Goal: Task Accomplishment & Management: Complete application form

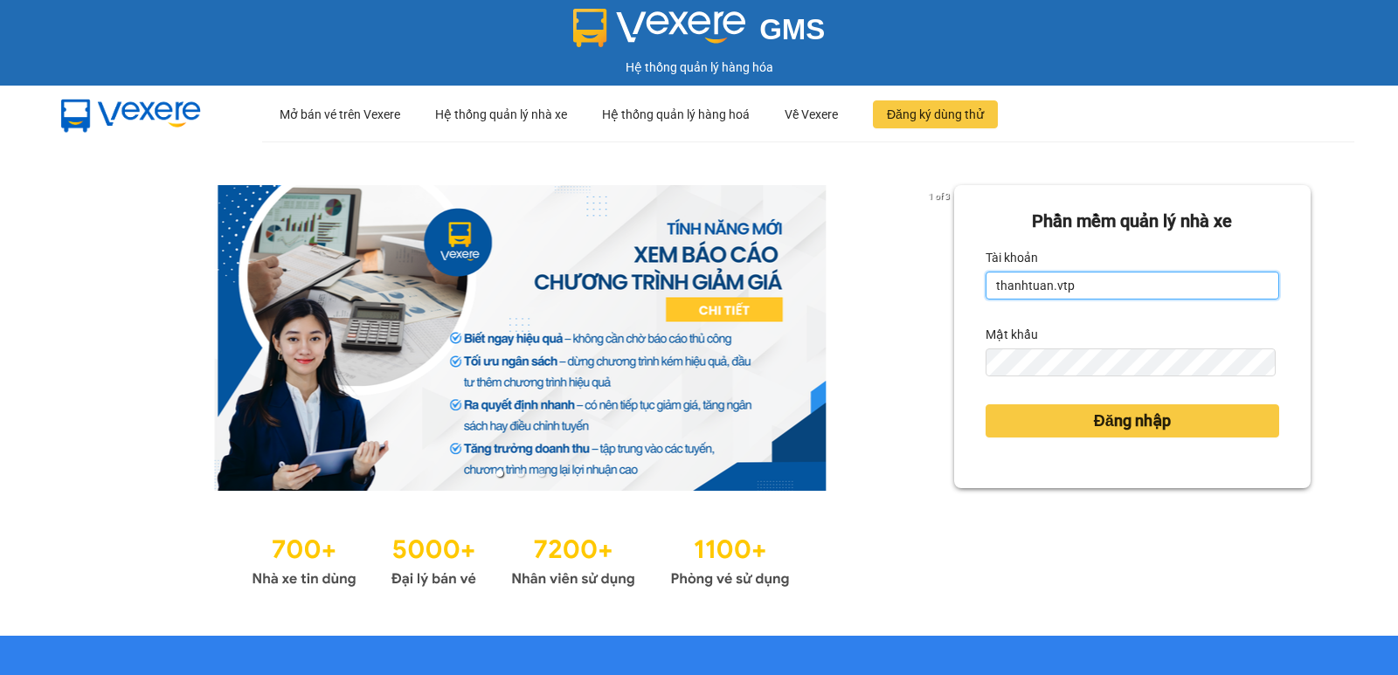
drag, startPoint x: 1082, startPoint y: 294, endPoint x: 1061, endPoint y: 293, distance: 21.0
click at [1082, 294] on input "thanhtuan.vtp" at bounding box center [1133, 286] width 294 height 28
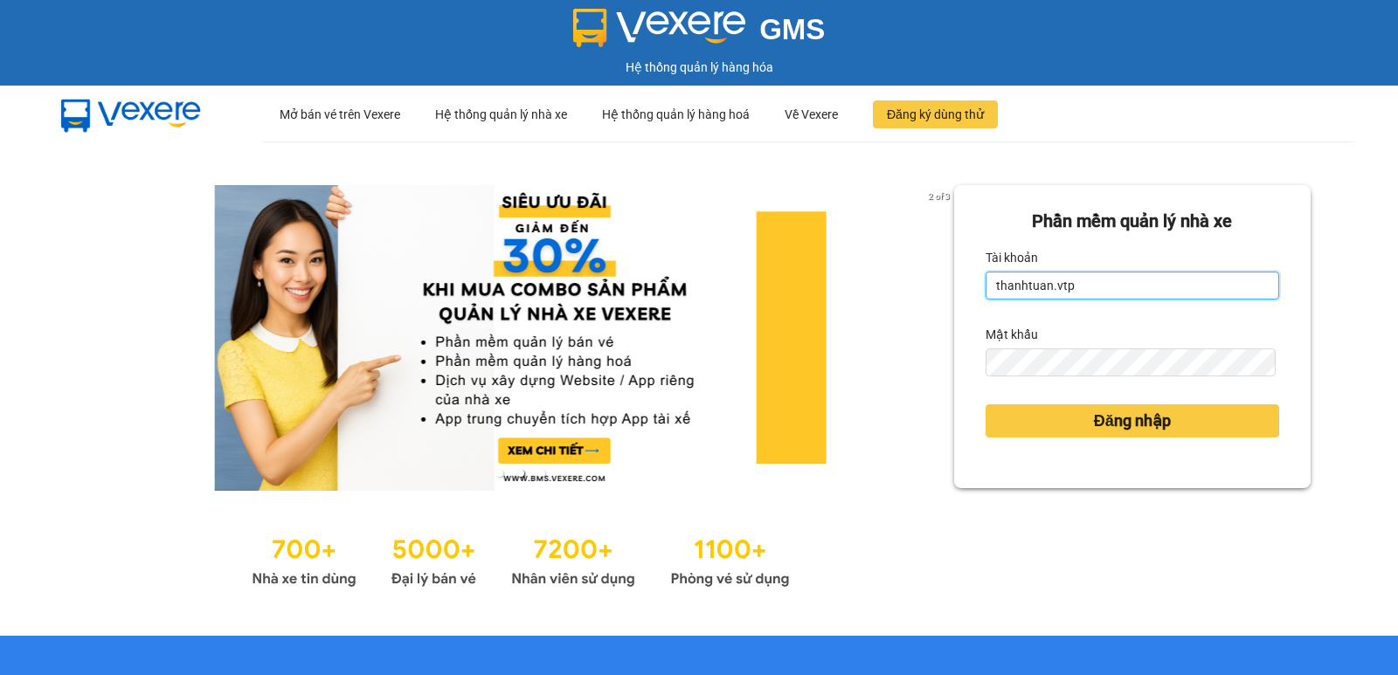
drag, startPoint x: 1071, startPoint y: 293, endPoint x: 983, endPoint y: 295, distance: 88.3
click at [986, 295] on input "thanhtuan.vtp" at bounding box center [1133, 286] width 294 height 28
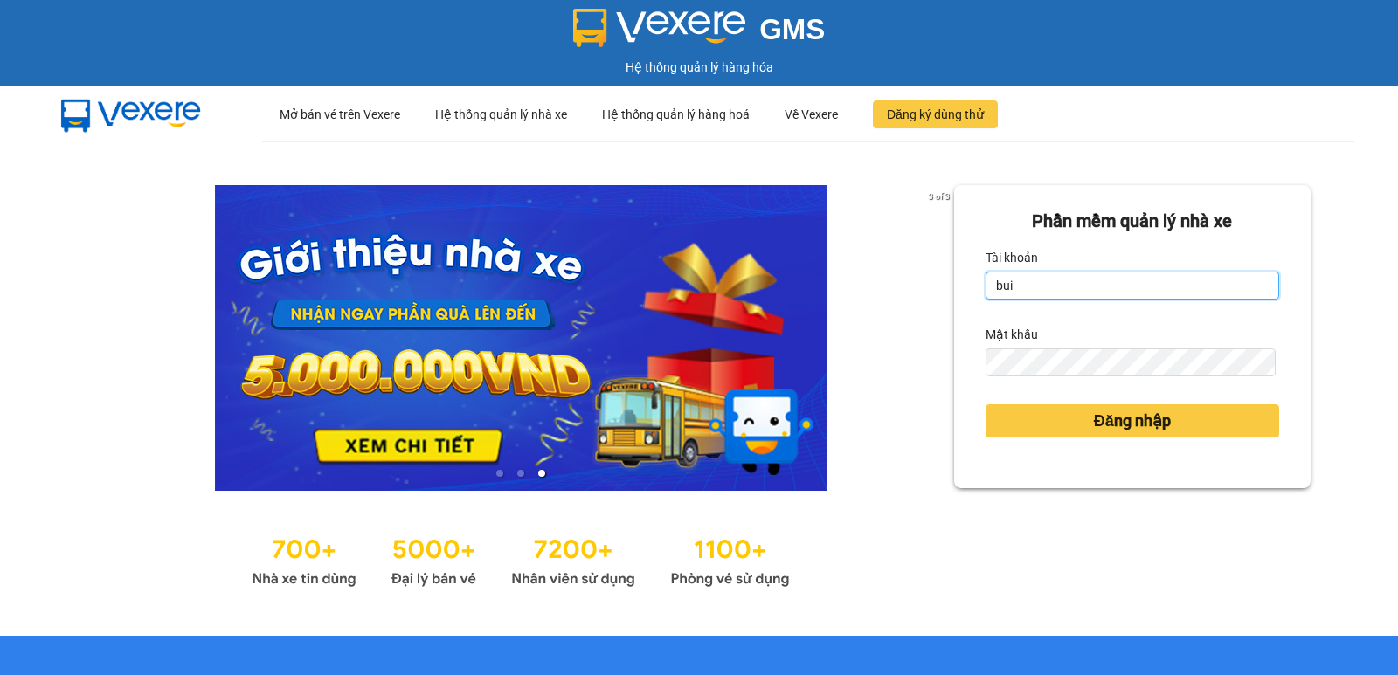
type input "buithithutrang.vtp"
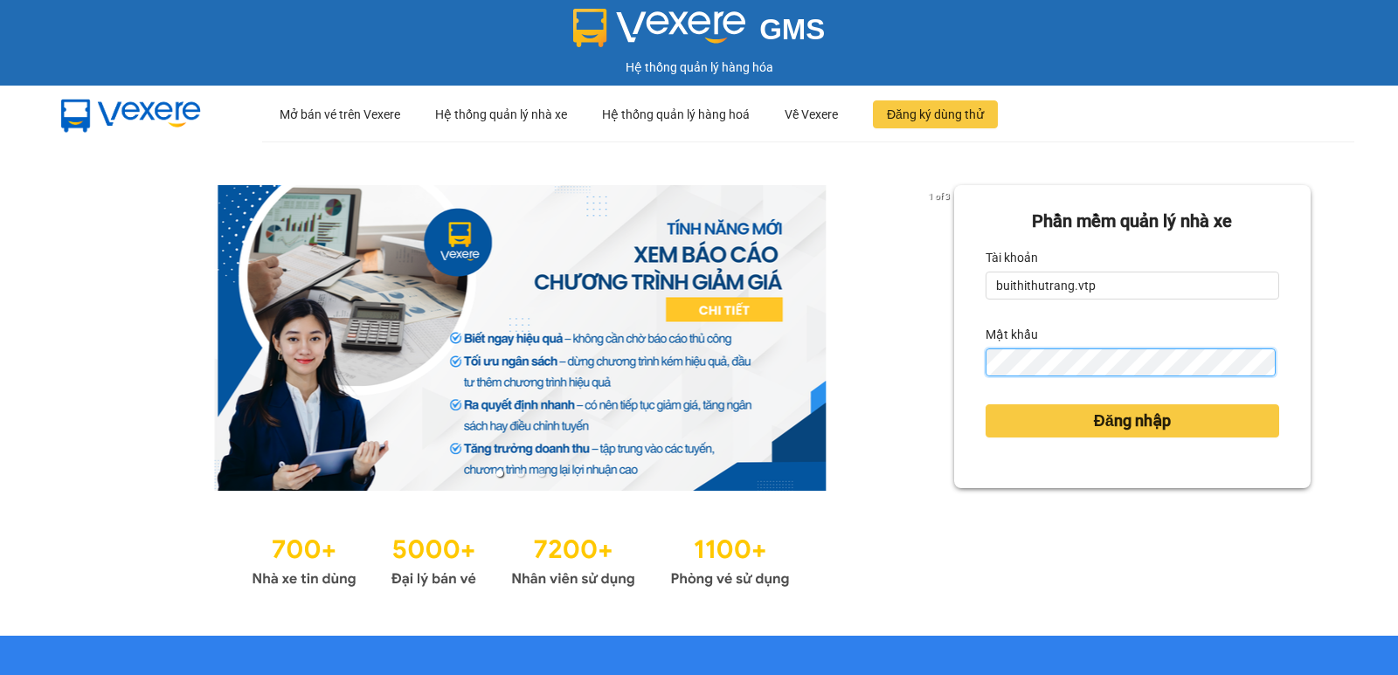
click at [969, 377] on div "Phần mềm quản lý nhà xe Tài khoản buithithutrang.vtp Mật khẩu Đăng nhập" at bounding box center [1132, 336] width 357 height 303
click at [986, 405] on button "Đăng nhập" at bounding box center [1133, 421] width 294 height 33
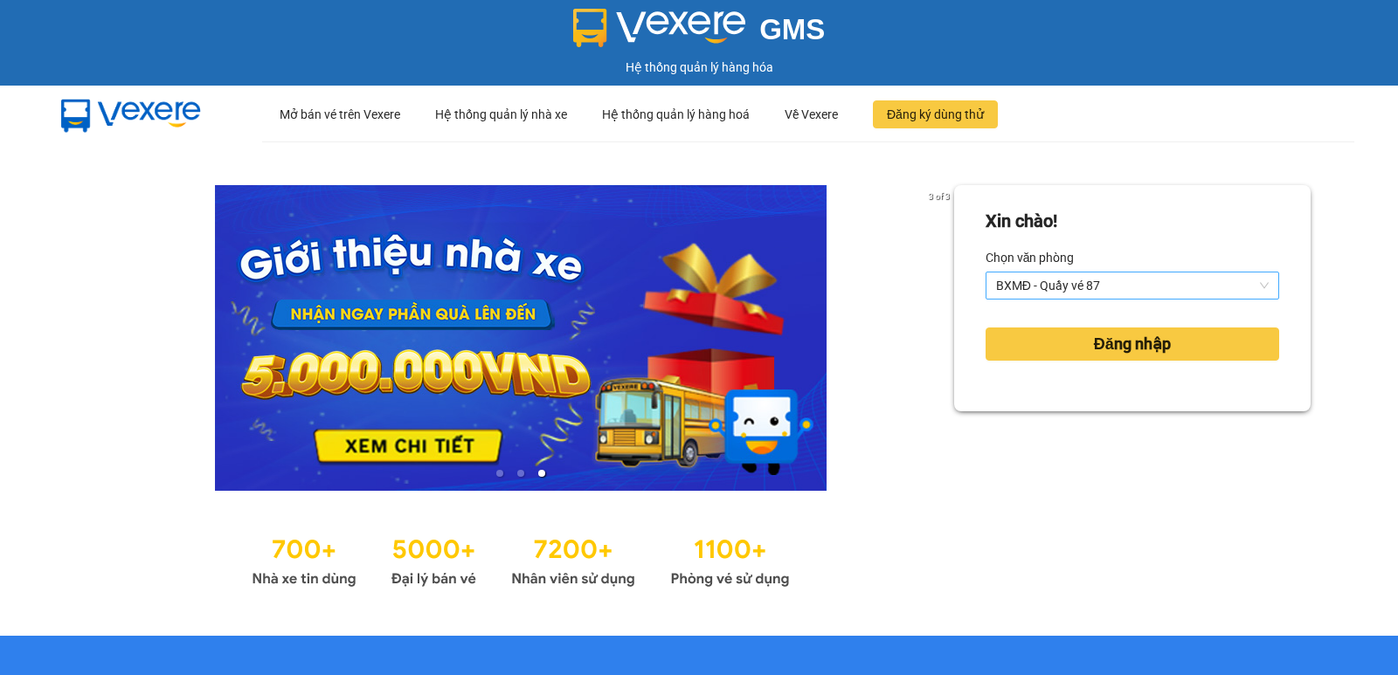
click at [1174, 283] on span "BXMĐ - Quầy vé 87" at bounding box center [1132, 286] width 273 height 26
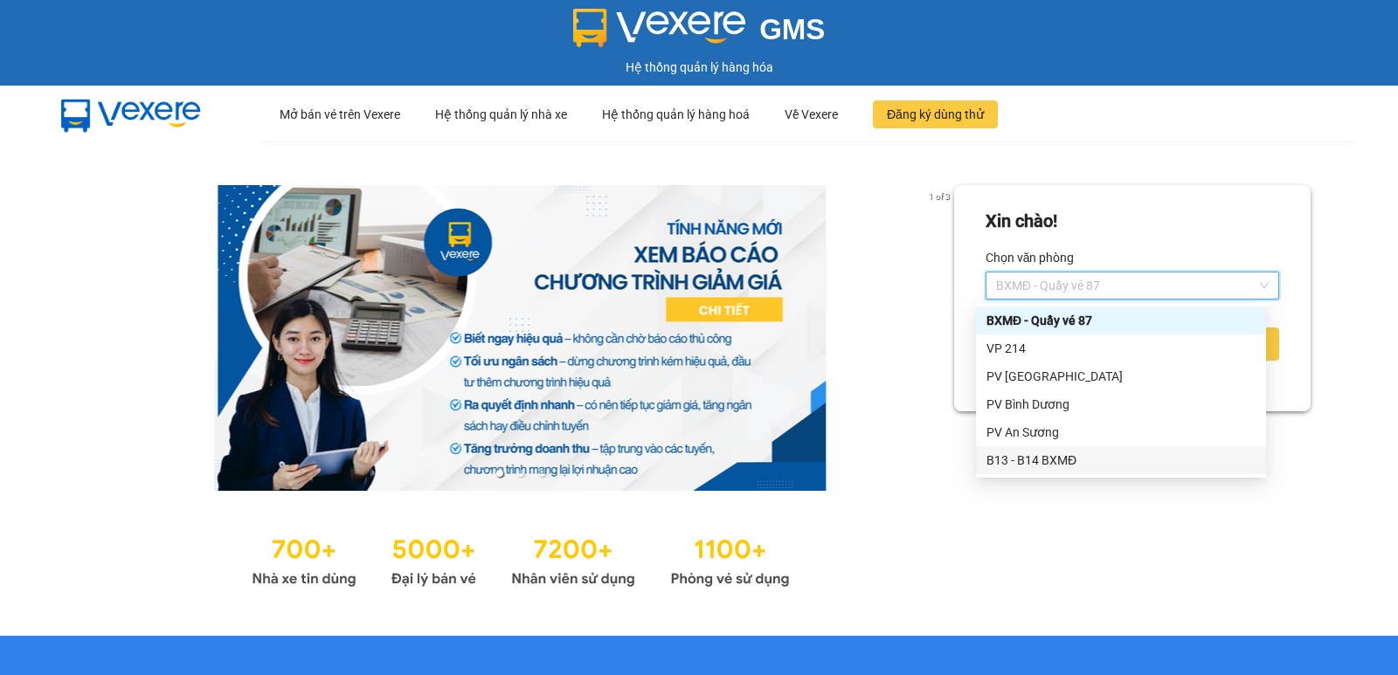
click at [1078, 466] on div "B13 - B14 BXMĐ" at bounding box center [1121, 460] width 269 height 19
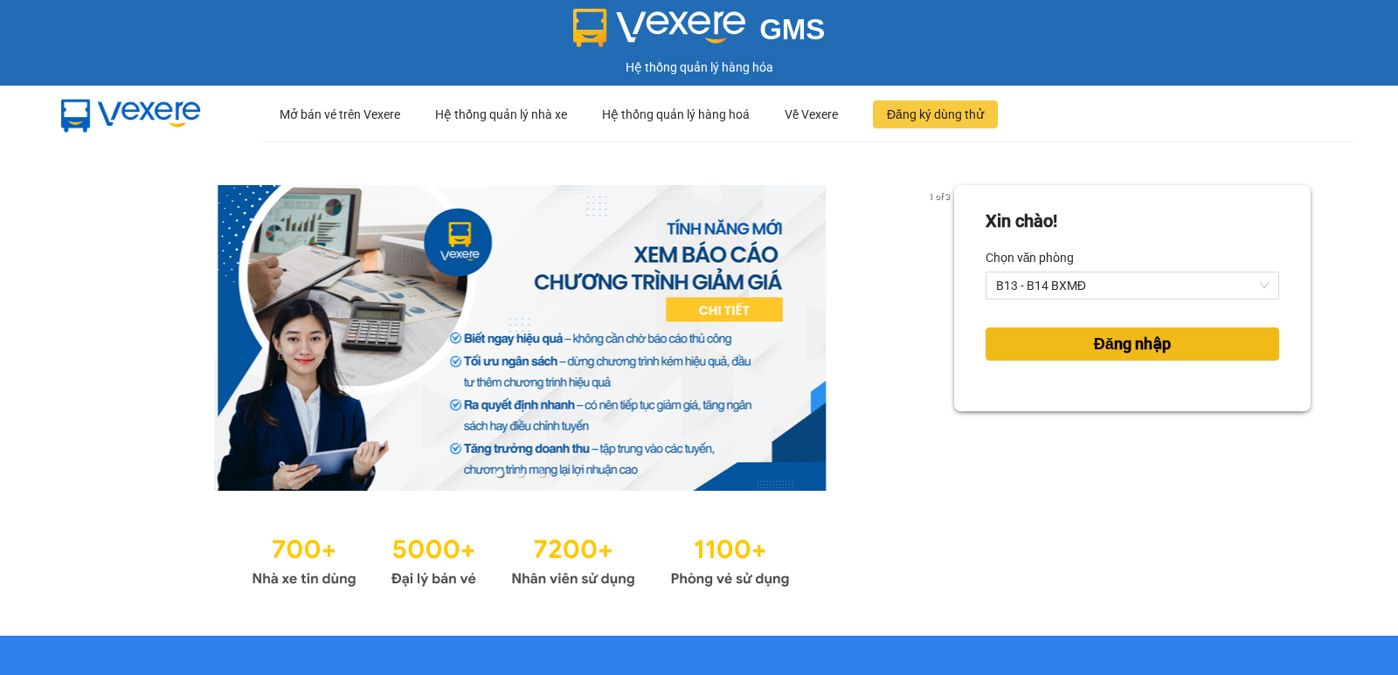
click at [1094, 346] on span "Đăng nhập" at bounding box center [1132, 344] width 77 height 24
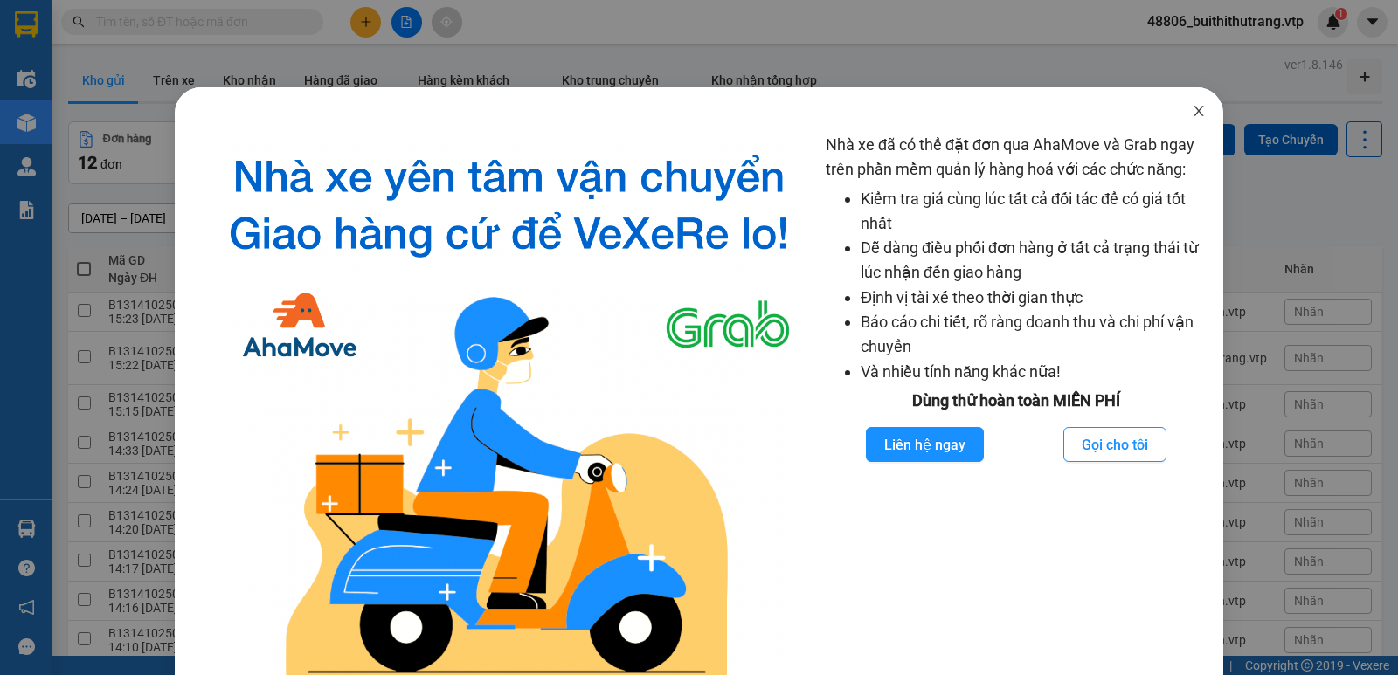
click at [1192, 109] on icon "close" at bounding box center [1199, 111] width 14 height 14
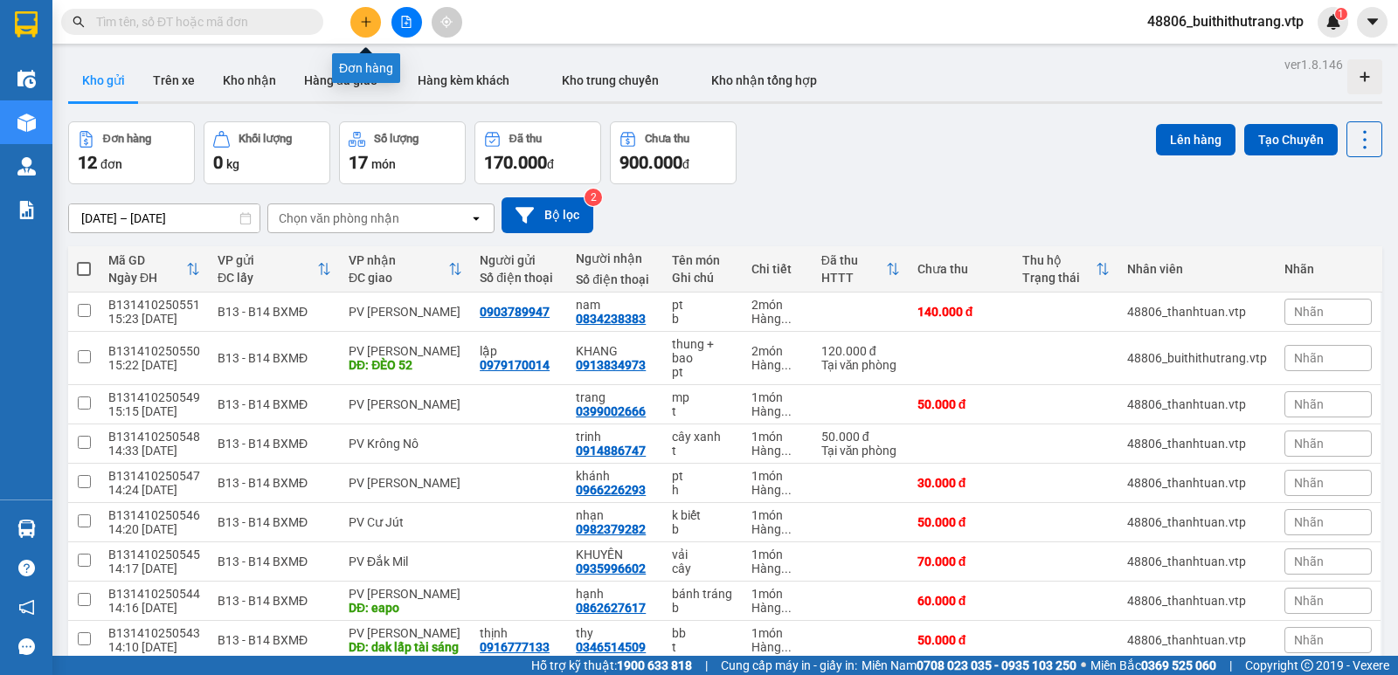
click at [367, 22] on icon "plus" at bounding box center [366, 21] width 10 height 1
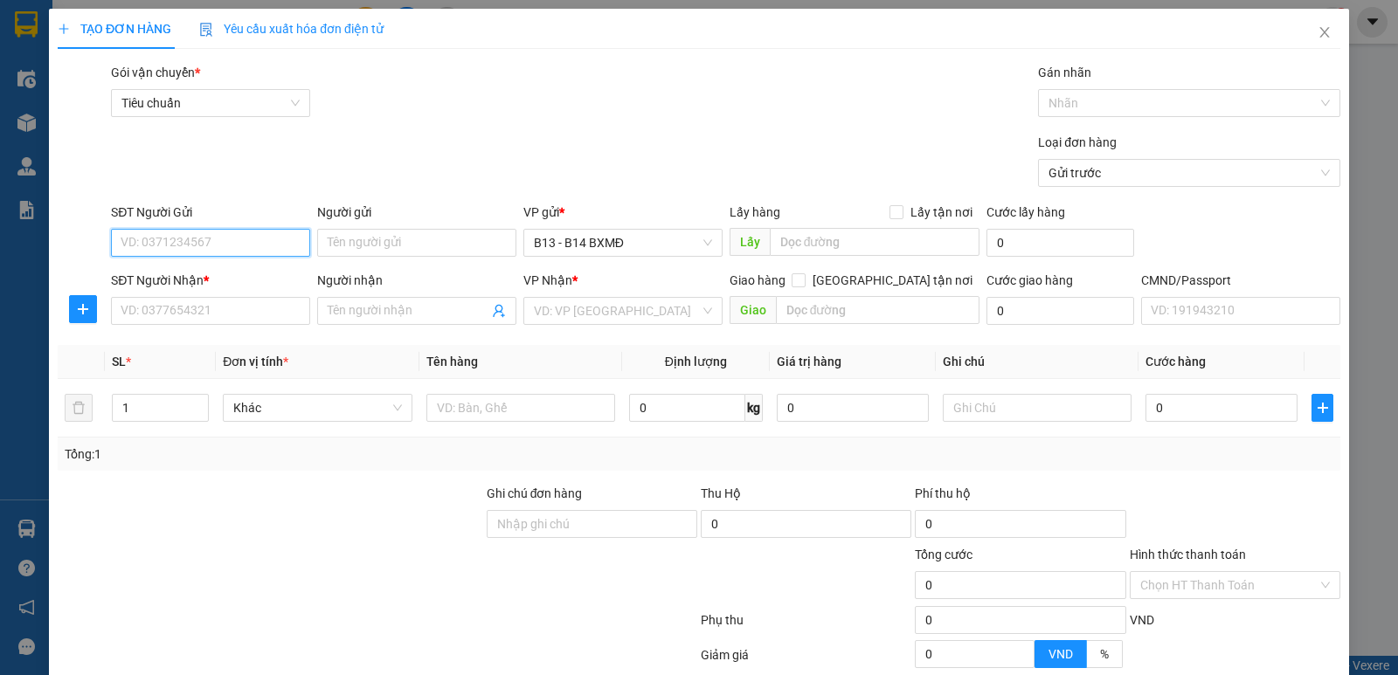
click at [152, 252] on input "SĐT Người Gửi" at bounding box center [210, 243] width 199 height 28
type input "0869067979"
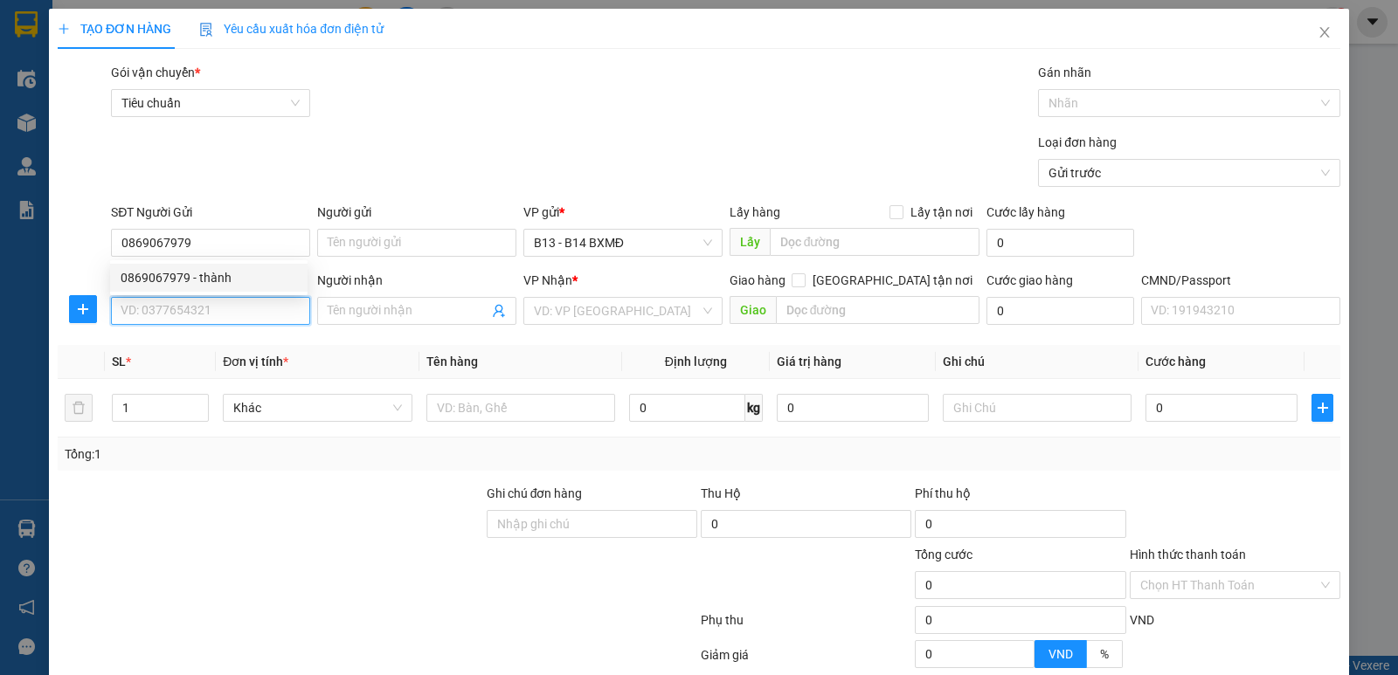
click at [256, 312] on input "SĐT Người Nhận *" at bounding box center [210, 311] width 199 height 28
type input "0908316187"
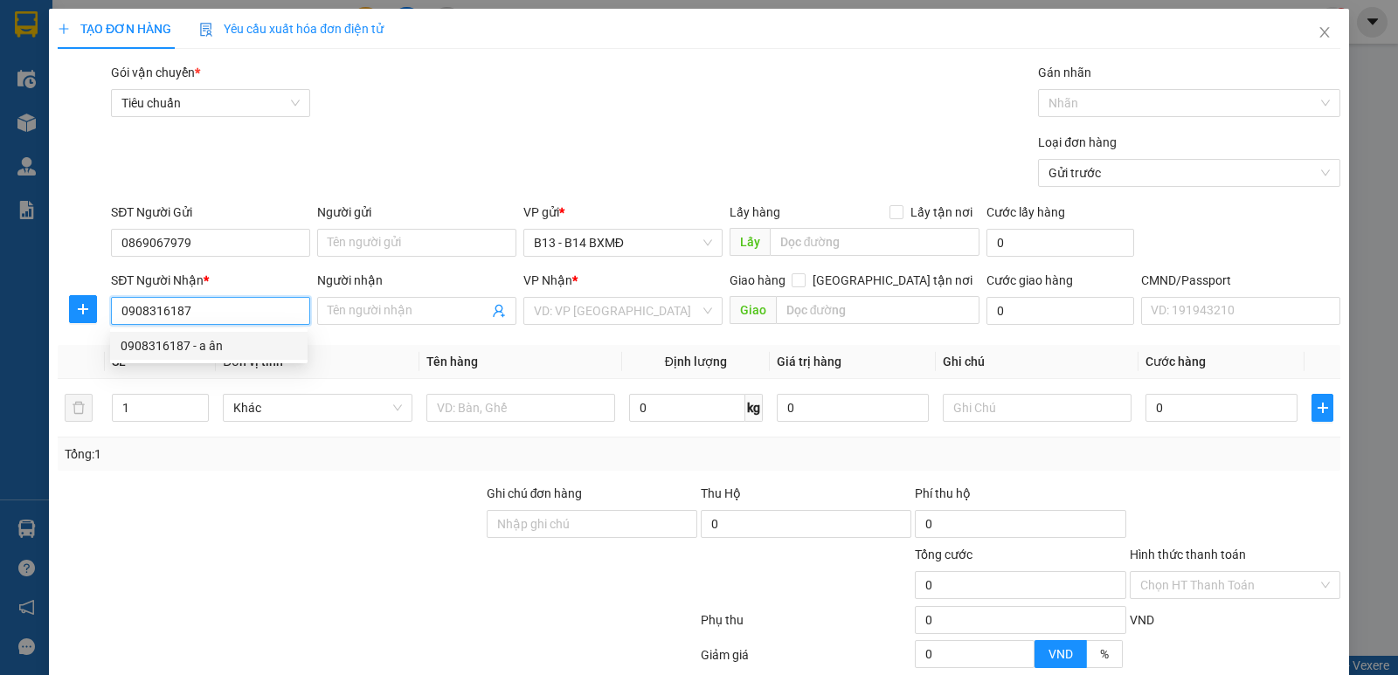
click at [183, 344] on div "0908316187 - a ân" at bounding box center [209, 345] width 177 height 19
type input "a ân"
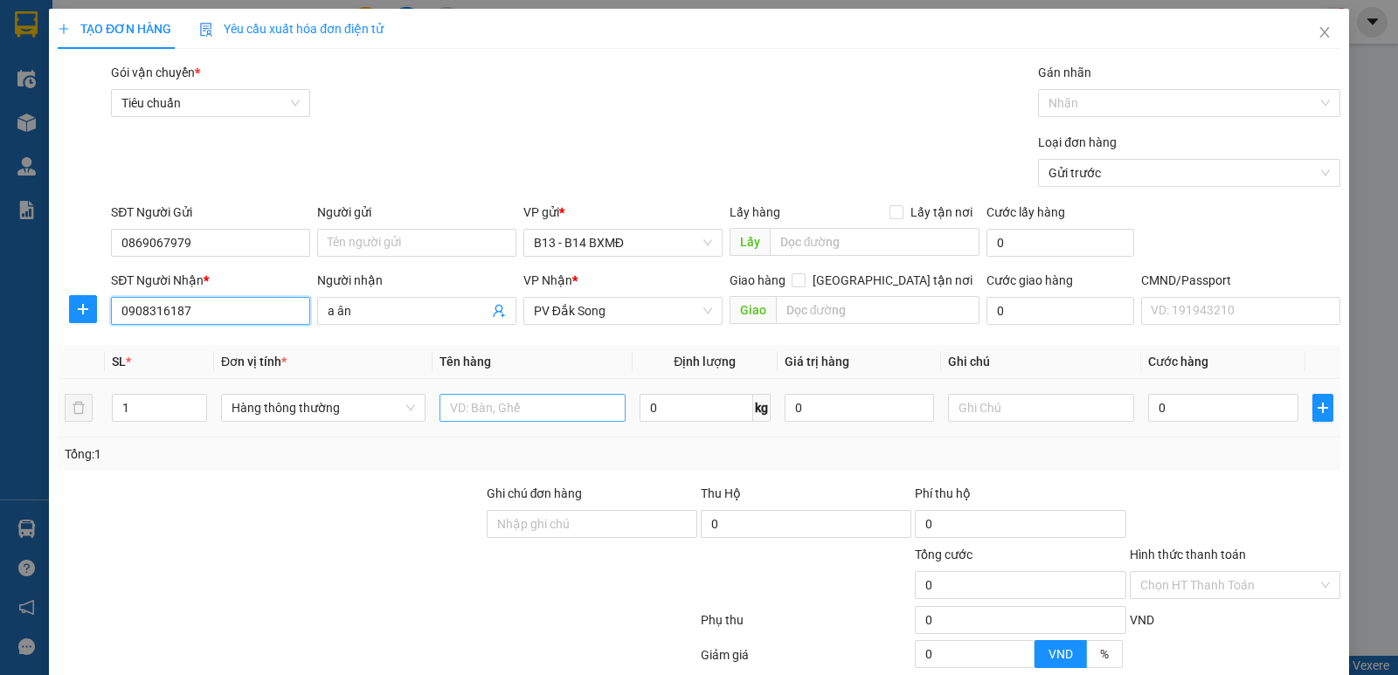
type input "0908316187"
click at [516, 415] on input "text" at bounding box center [533, 408] width 186 height 28
type input "THIẾT BỊ Y TẾ"
click at [1038, 407] on input "text" at bounding box center [1041, 408] width 186 height 28
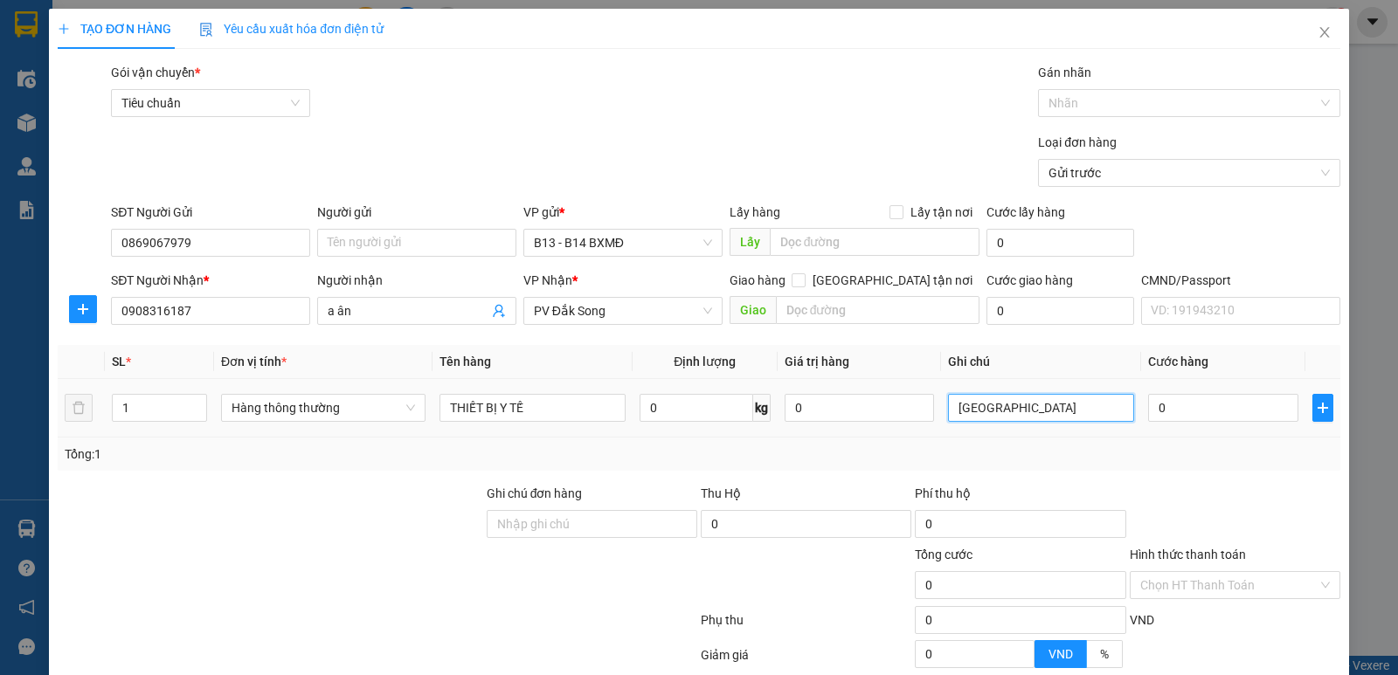
type input "[GEOGRAPHIC_DATA]"
type input "4"
type input "40"
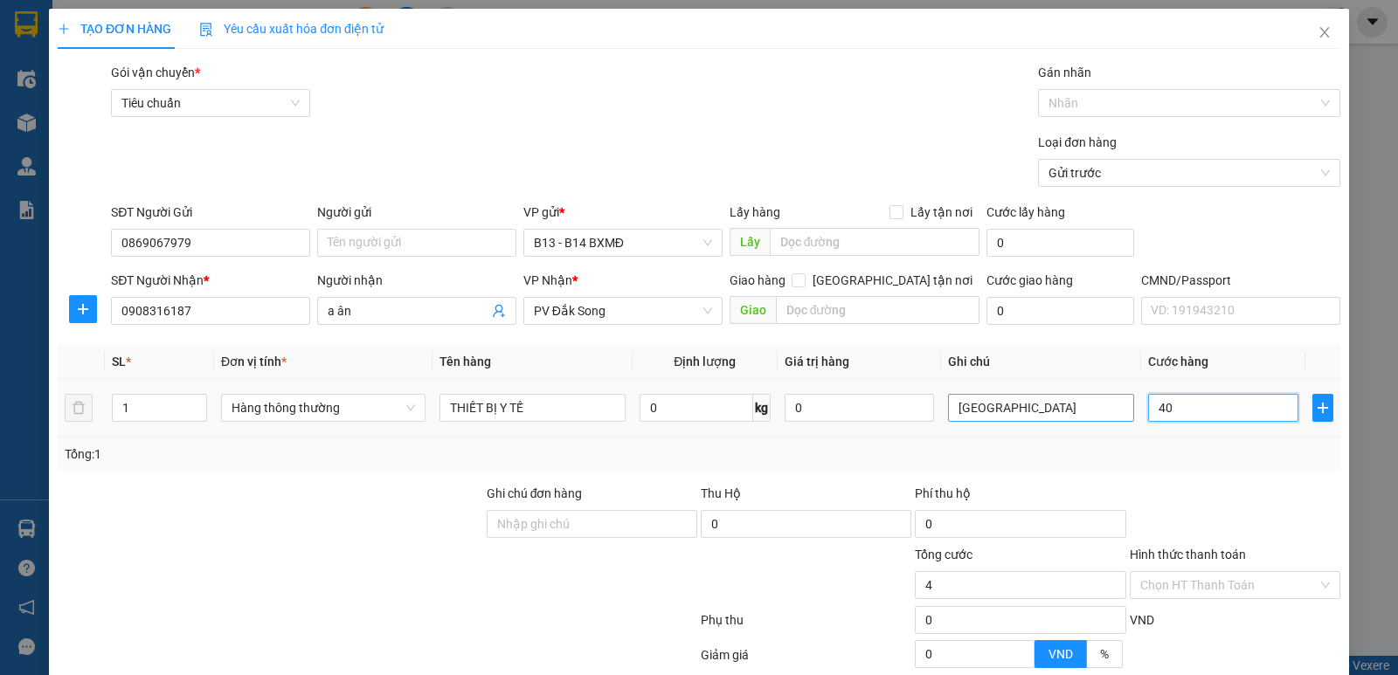
type input "40"
type input "400"
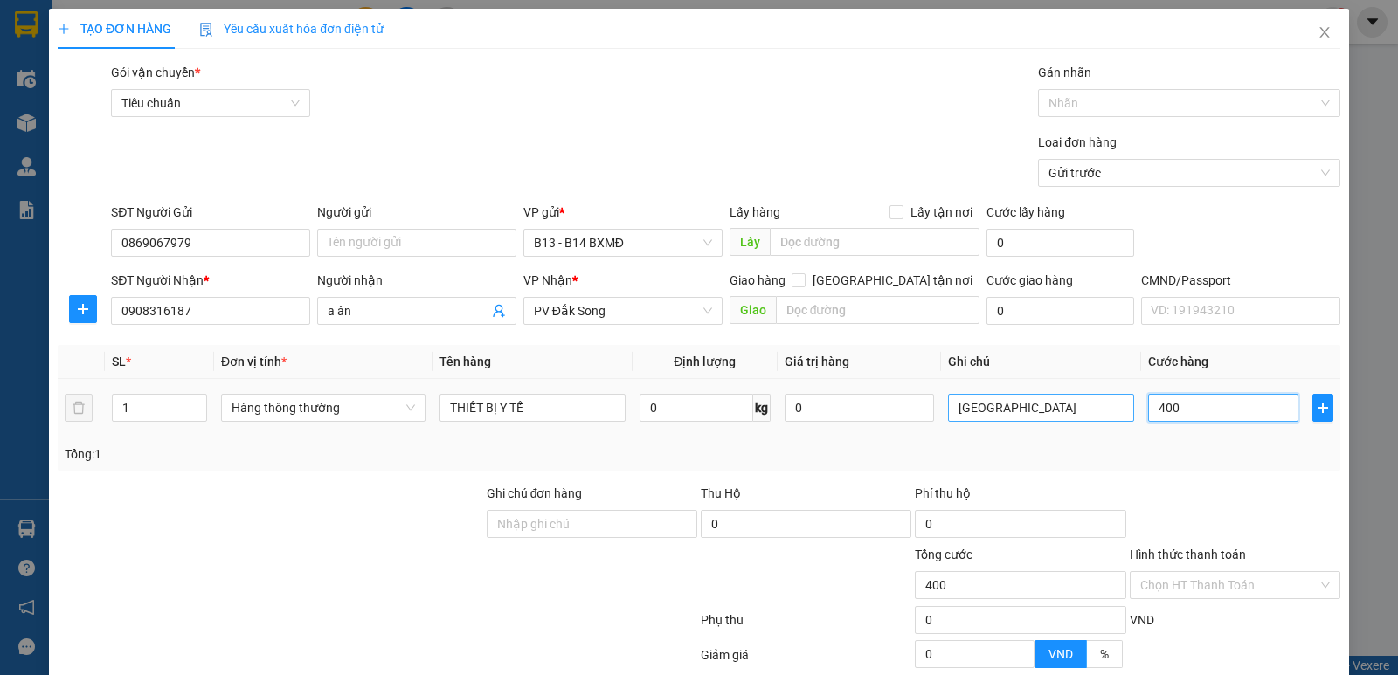
type input "4.000"
type input "40.000"
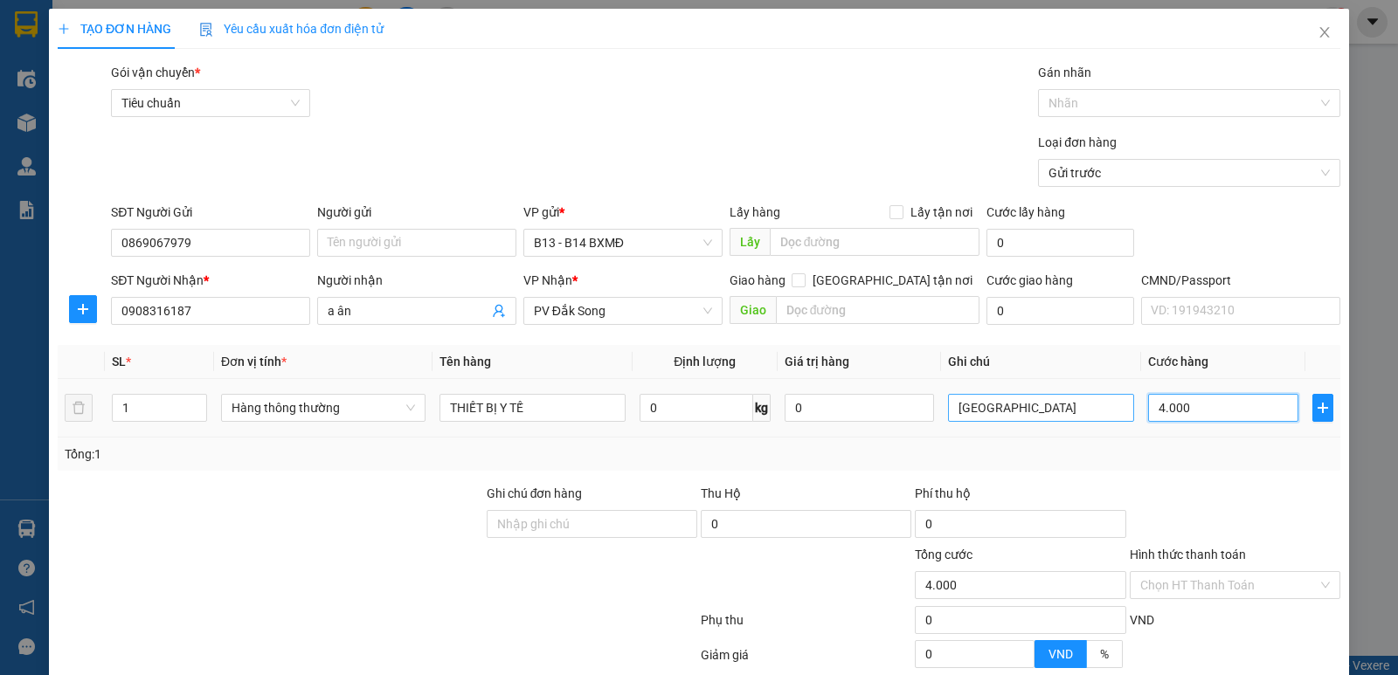
type input "40.000"
click at [1184, 109] on div at bounding box center [1180, 103] width 276 height 21
type input "40.000"
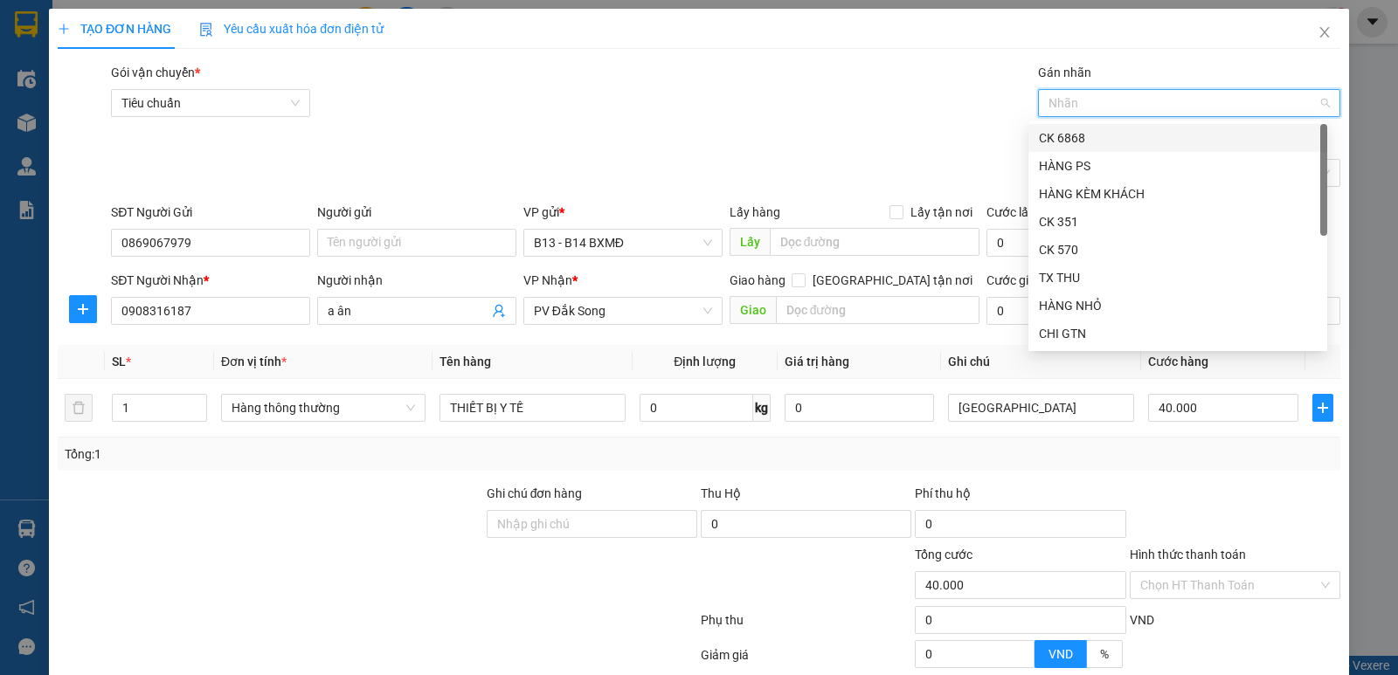
click at [1151, 135] on div "CK 6868" at bounding box center [1178, 137] width 278 height 19
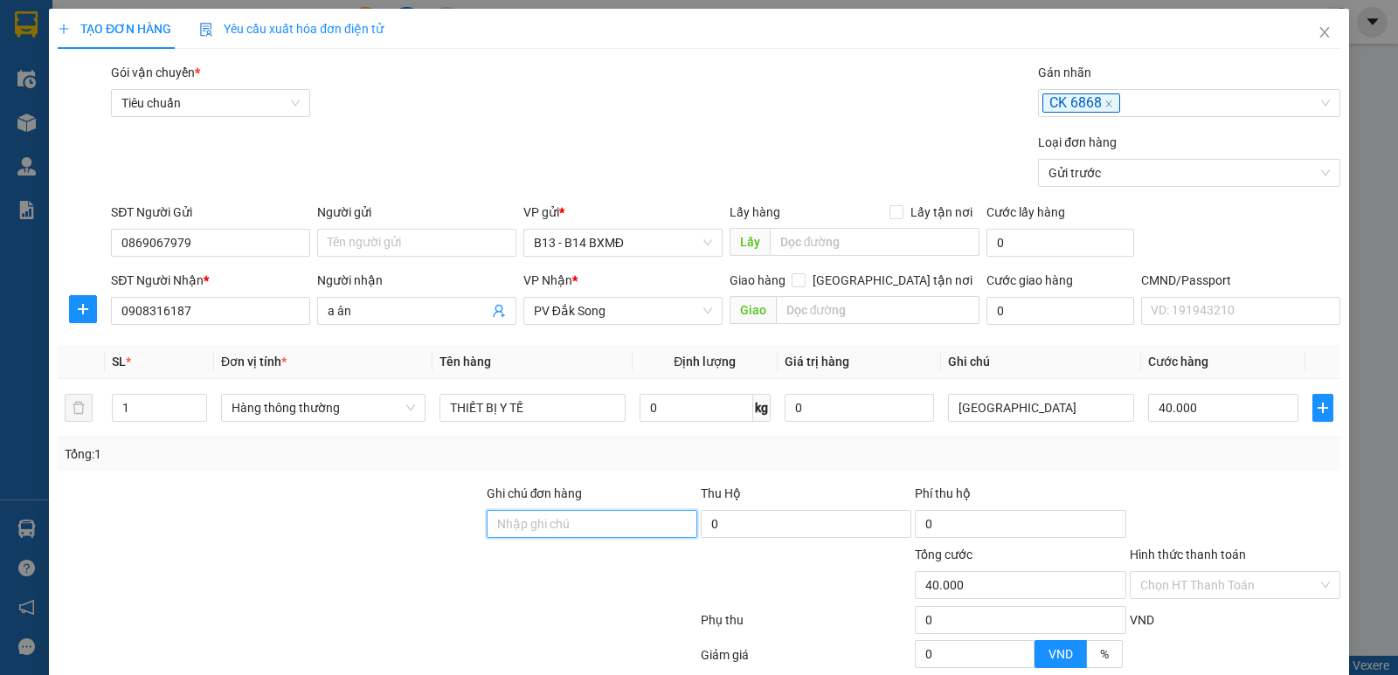
click at [537, 532] on input "Ghi chú đơn hàng" at bounding box center [592, 524] width 211 height 28
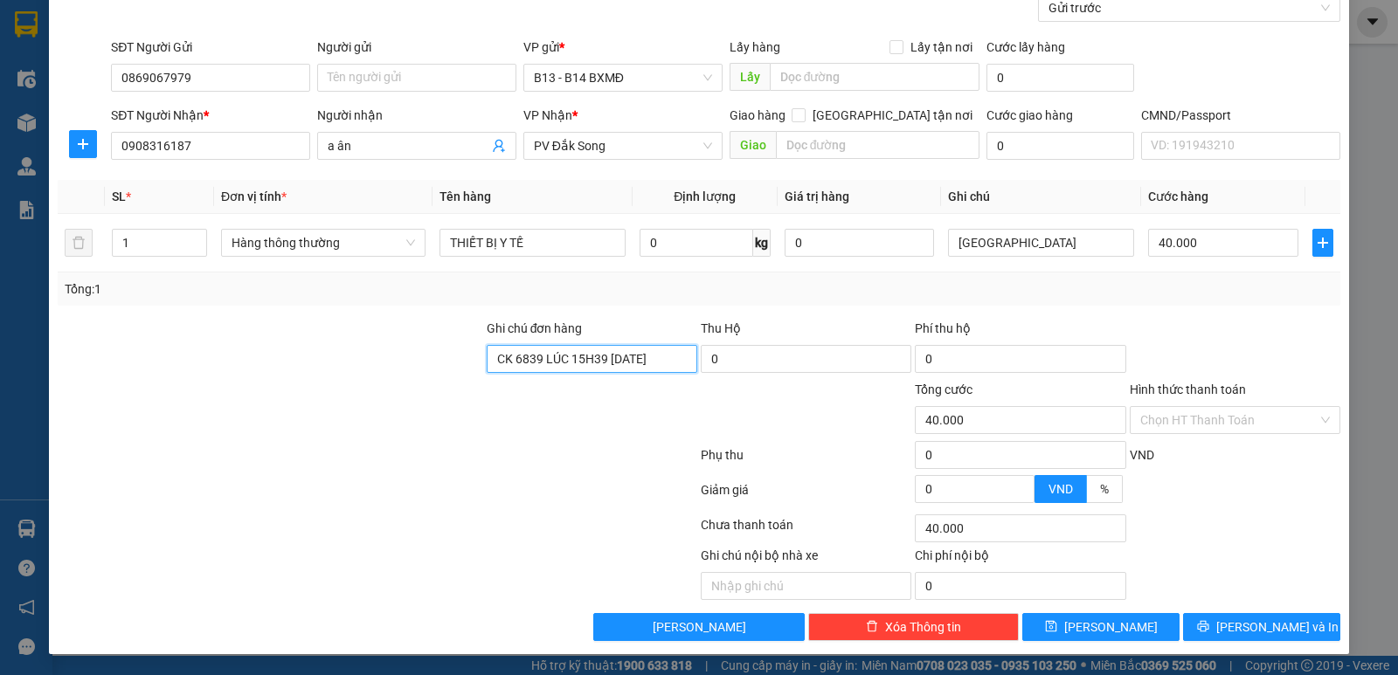
scroll to position [0, 20]
type input "CK 6839 LÚC 15H39 NGÀY 11/10/2025"
click at [1231, 420] on input "Hình thức thanh toán" at bounding box center [1228, 420] width 177 height 26
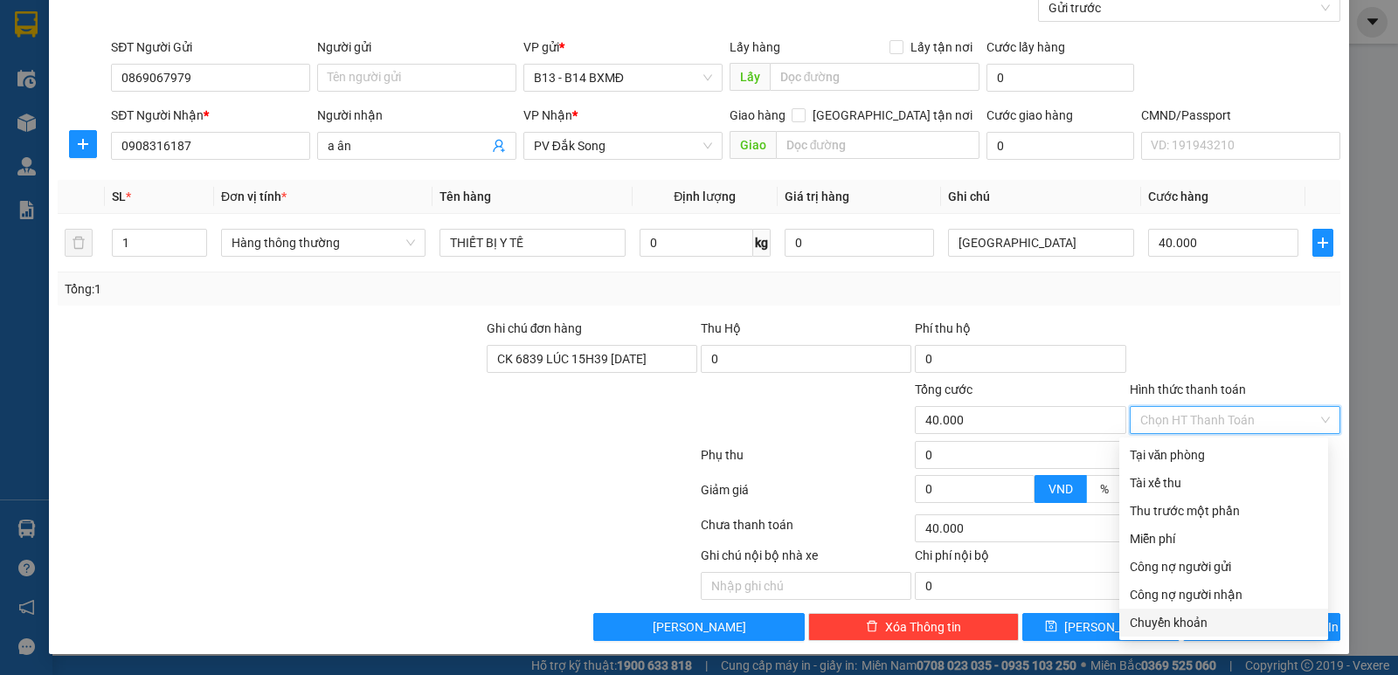
click at [1175, 628] on div "Chuyển khoản" at bounding box center [1224, 622] width 188 height 19
type input "0"
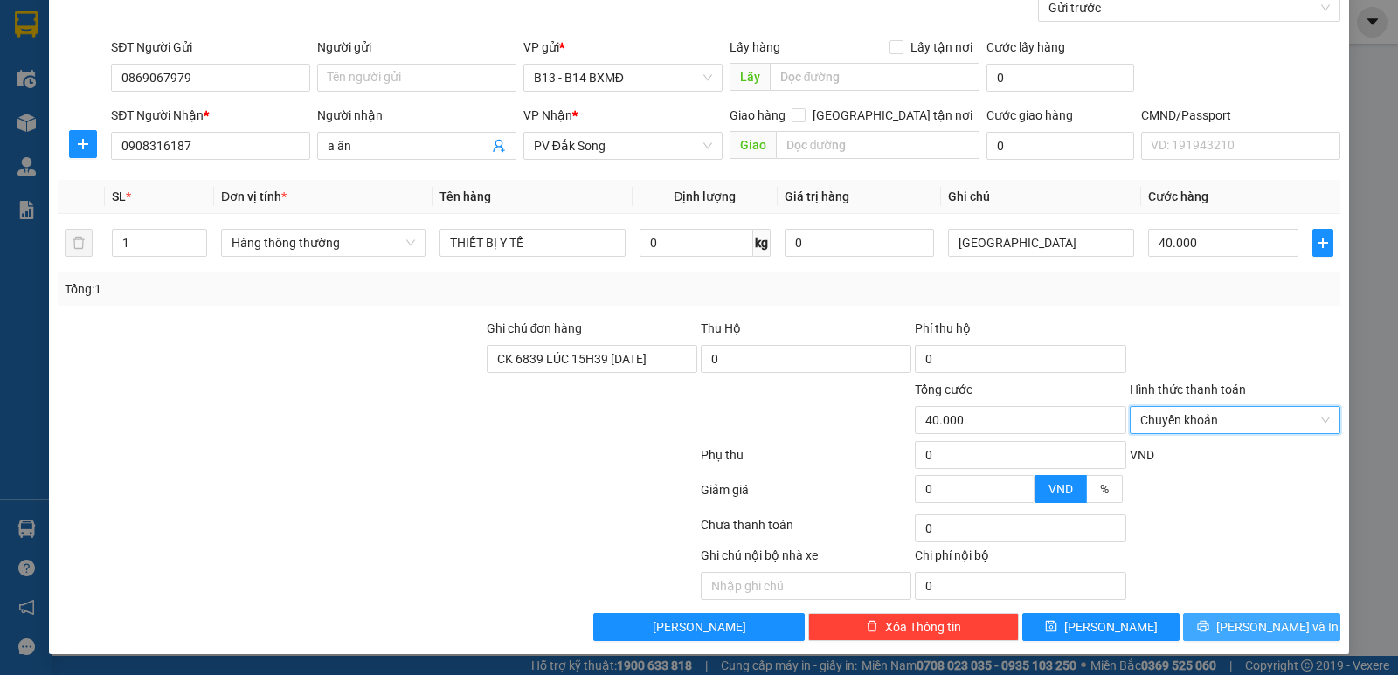
click at [1245, 628] on span "[PERSON_NAME] và In" at bounding box center [1277, 627] width 122 height 19
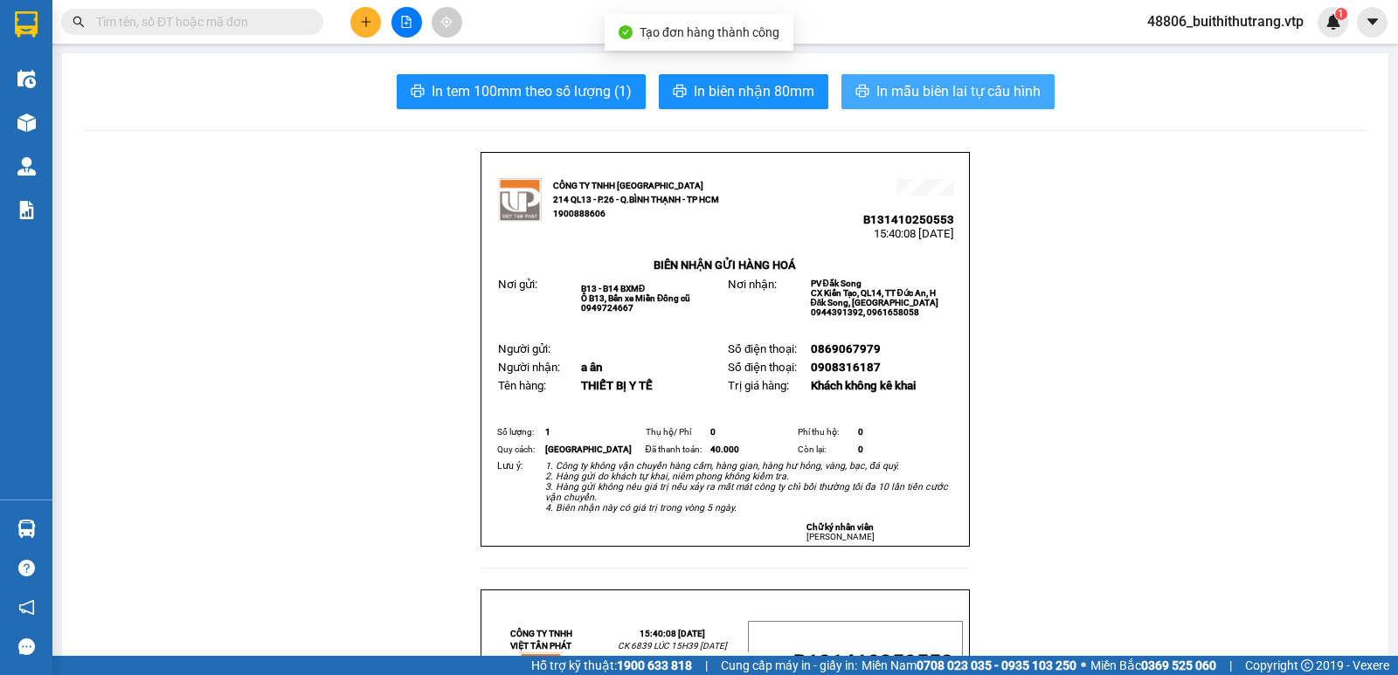
click at [986, 88] on span "In mẫu biên lai tự cấu hình" at bounding box center [958, 91] width 164 height 22
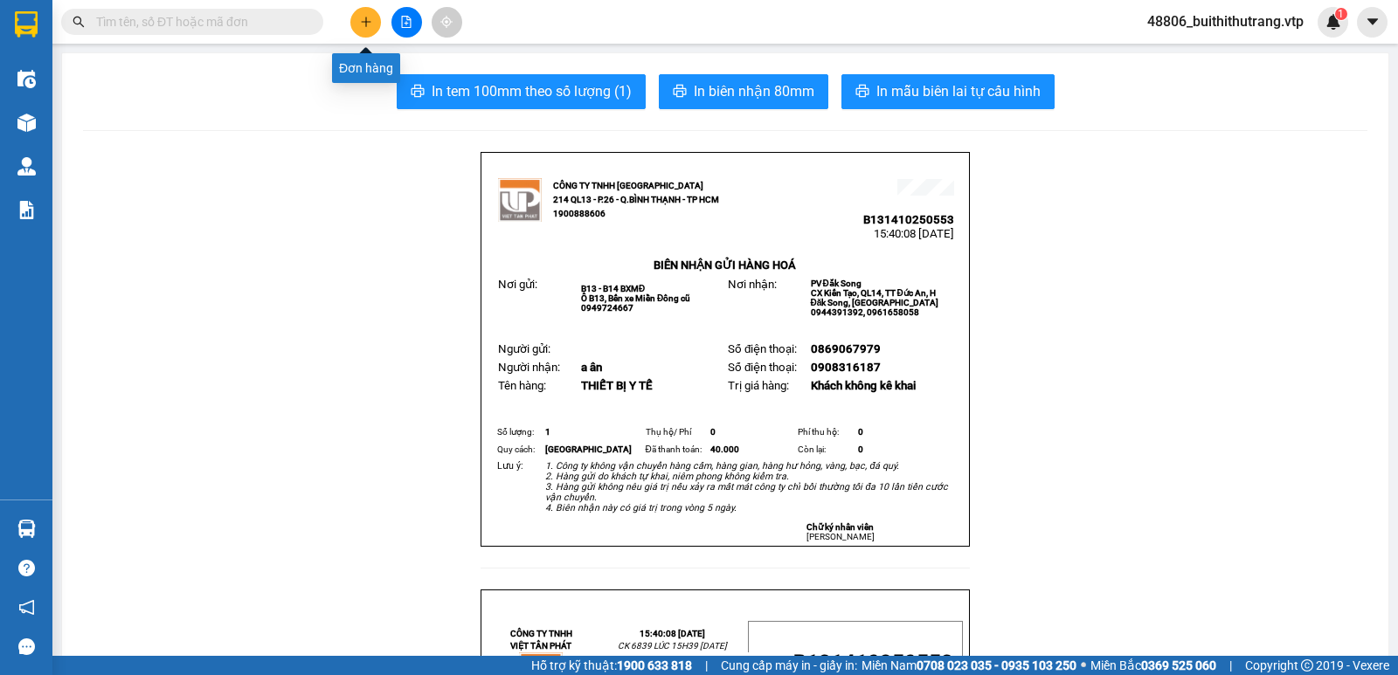
click at [360, 29] on button at bounding box center [365, 22] width 31 height 31
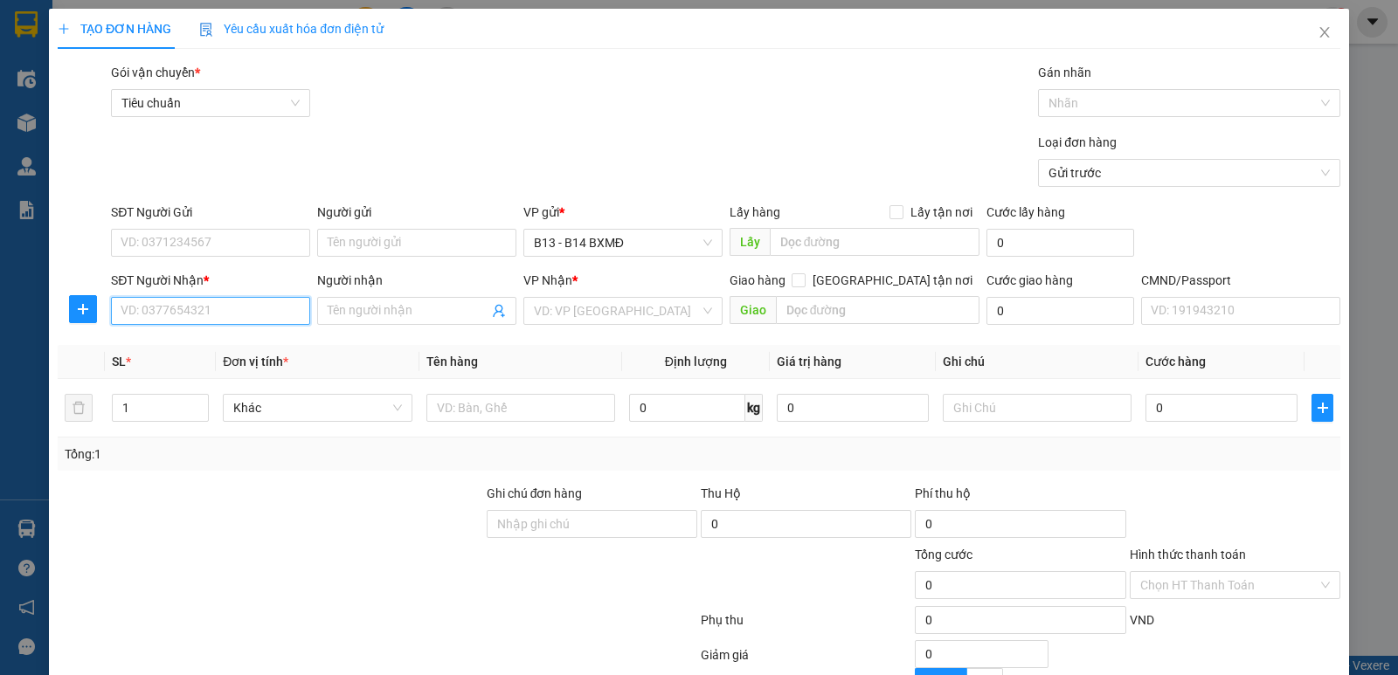
click at [225, 312] on input "SĐT Người Nhận *" at bounding box center [210, 311] width 199 height 28
type input "0337077978"
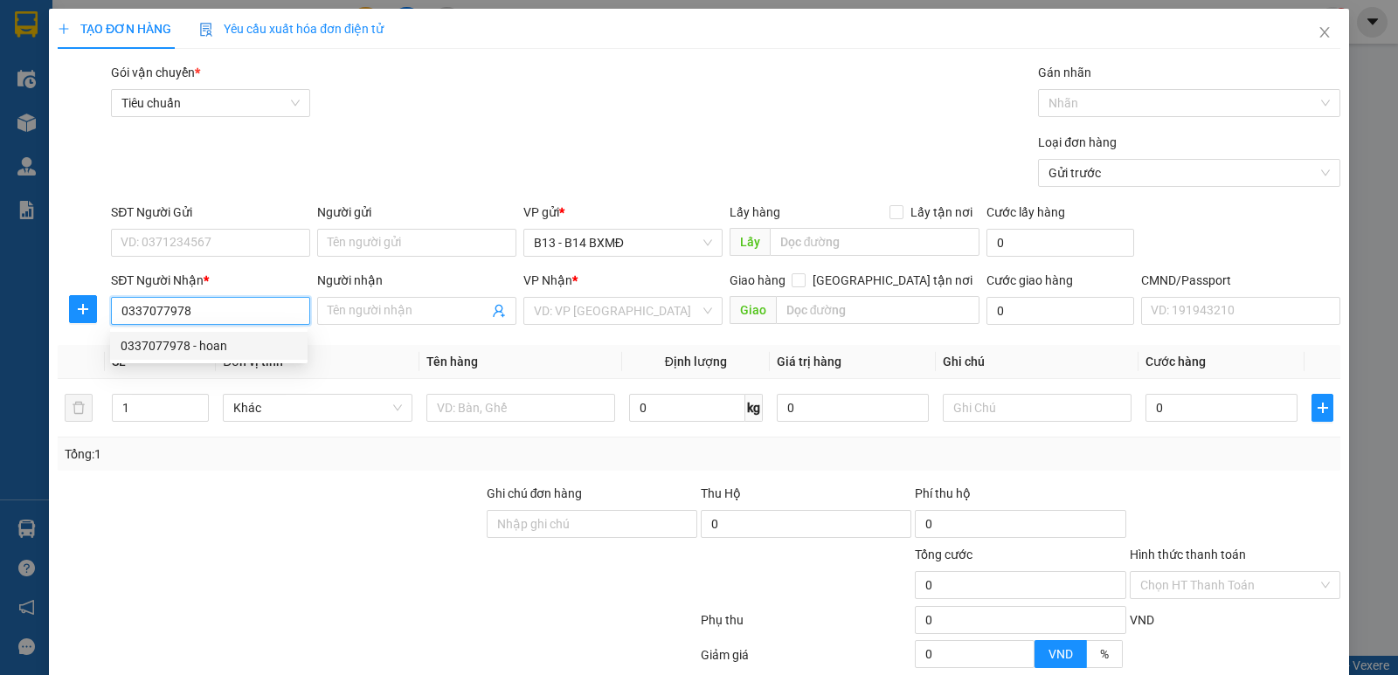
click at [197, 347] on div "0337077978 - hoan" at bounding box center [209, 345] width 177 height 19
type input "hoan"
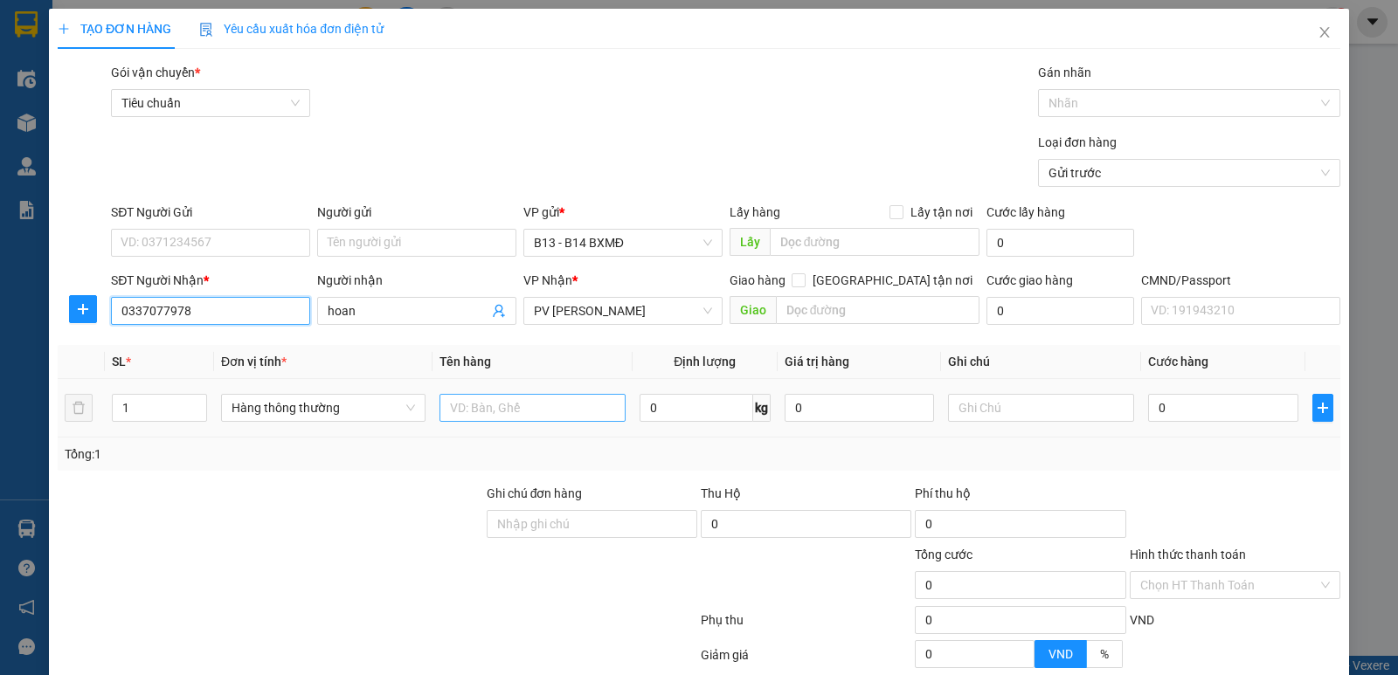
type input "0337077978"
click at [572, 415] on input "text" at bounding box center [533, 408] width 186 height 28
type input "NI LÔNG ĐEN"
click at [1034, 405] on input "text" at bounding box center [1041, 408] width 186 height 28
type input "QA"
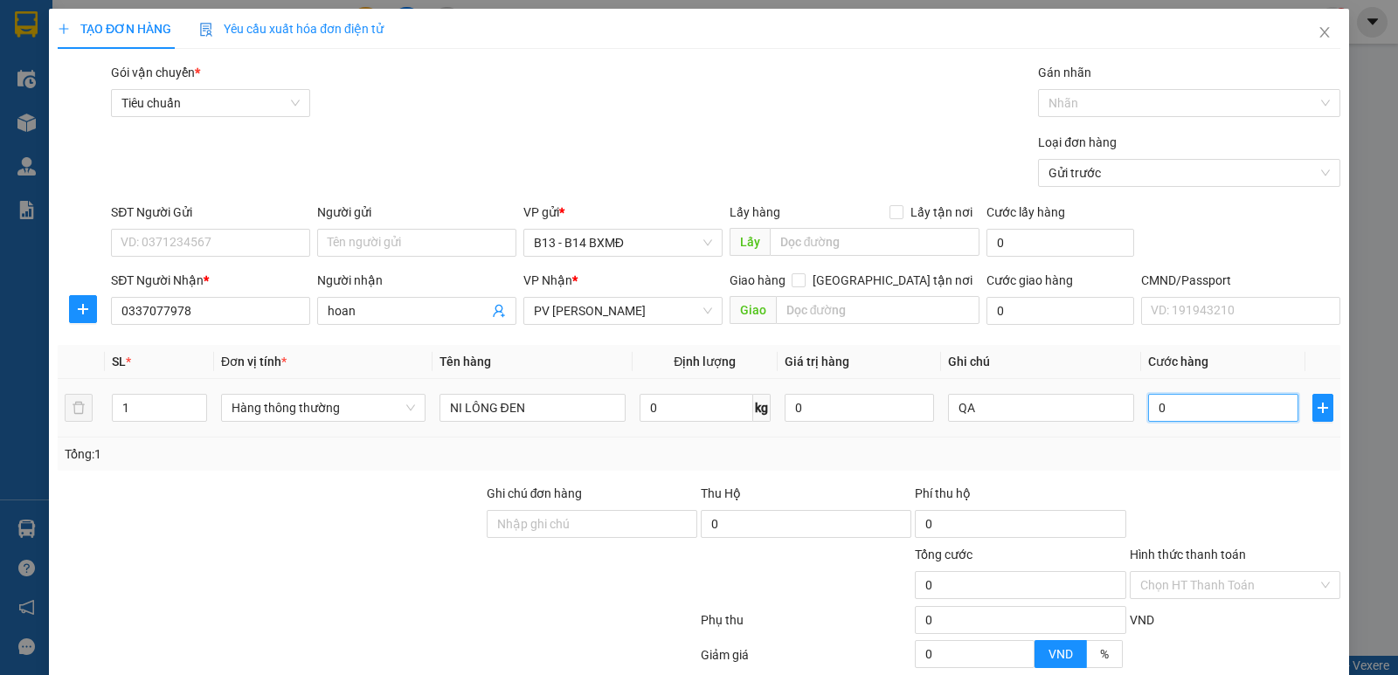
click at [1184, 402] on input "0" at bounding box center [1222, 408] width 149 height 28
type input "4"
type input "40"
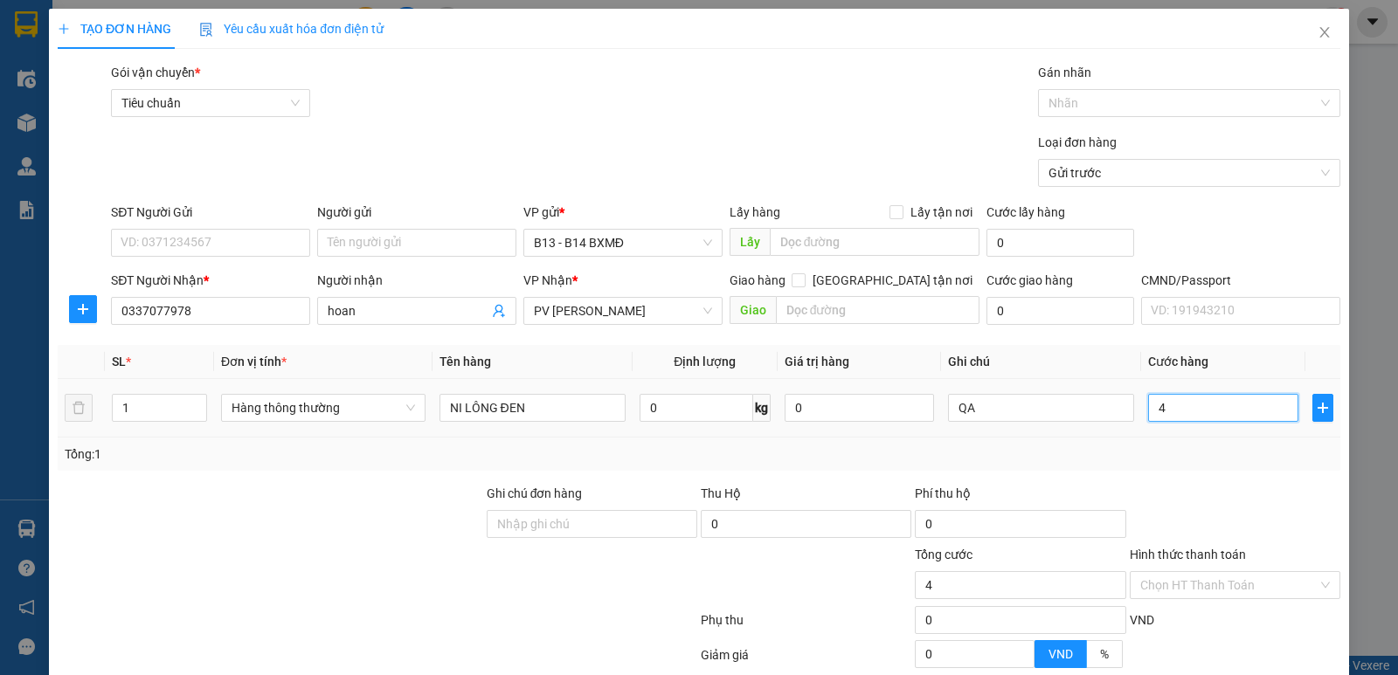
type input "40"
type input "400"
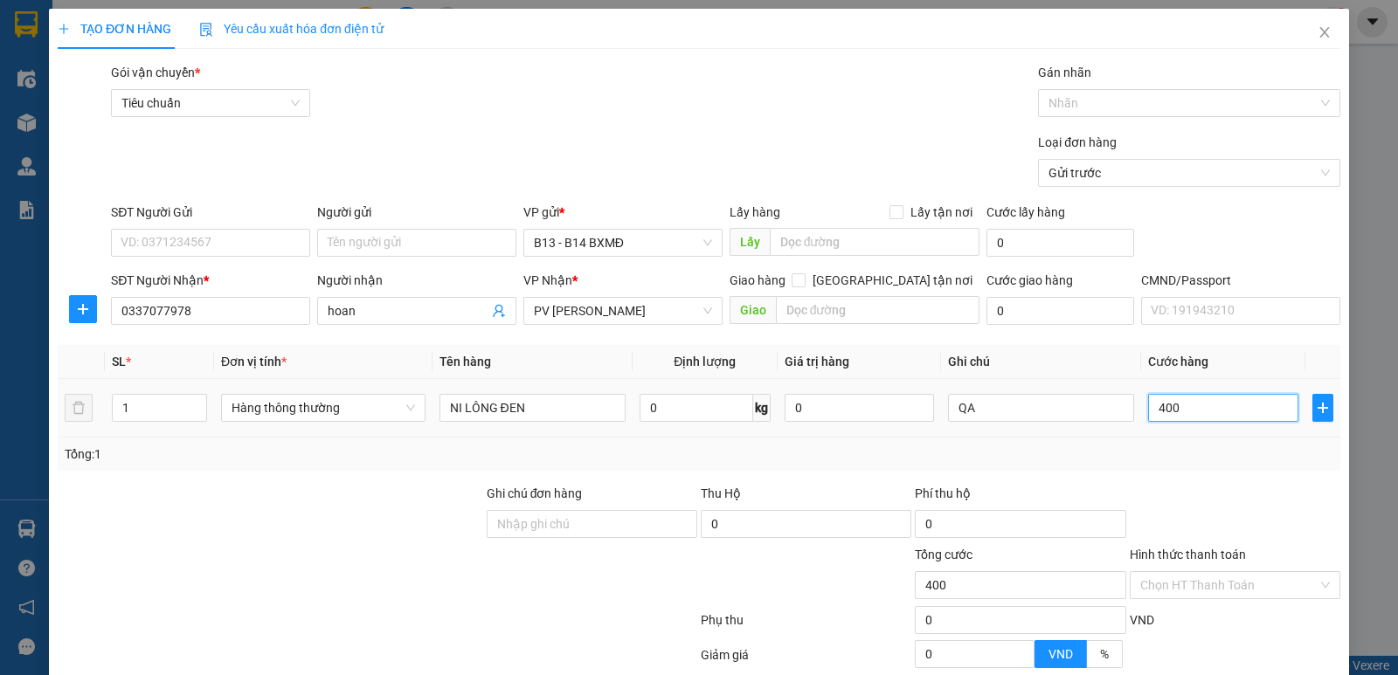
type input "4.000"
type input "40.000"
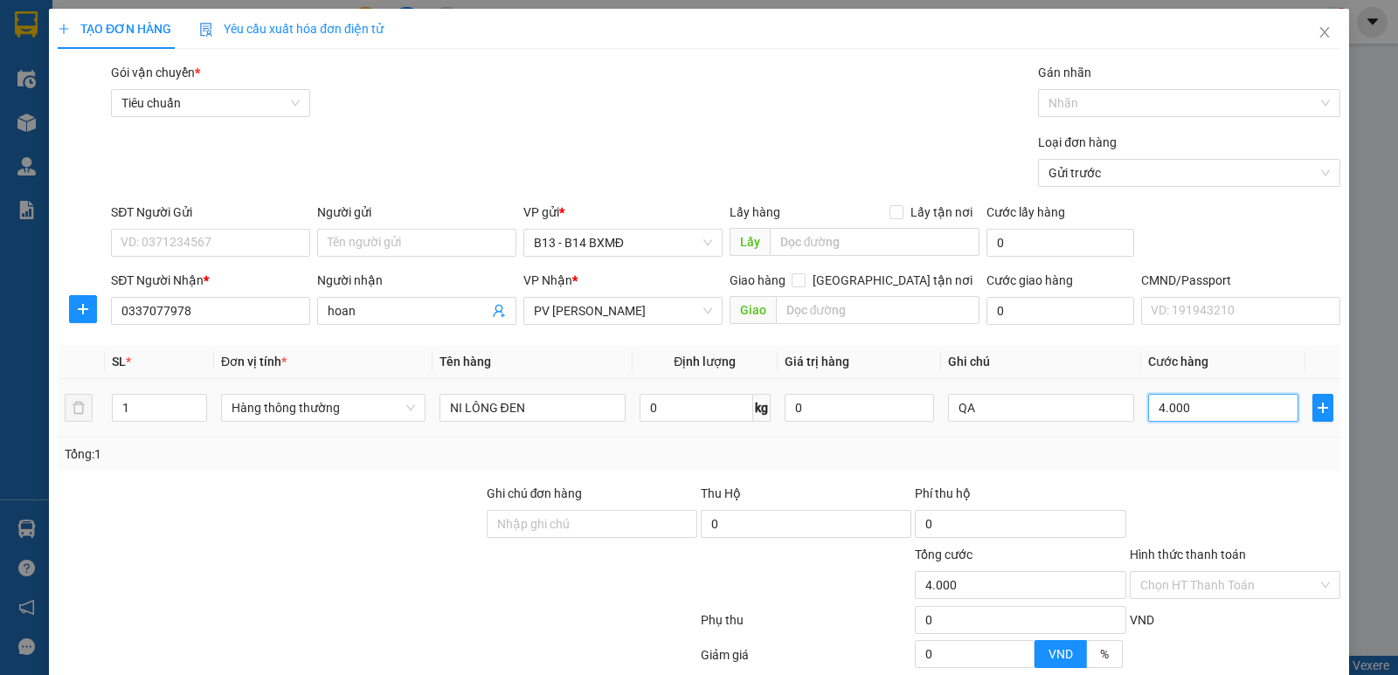
type input "40.000"
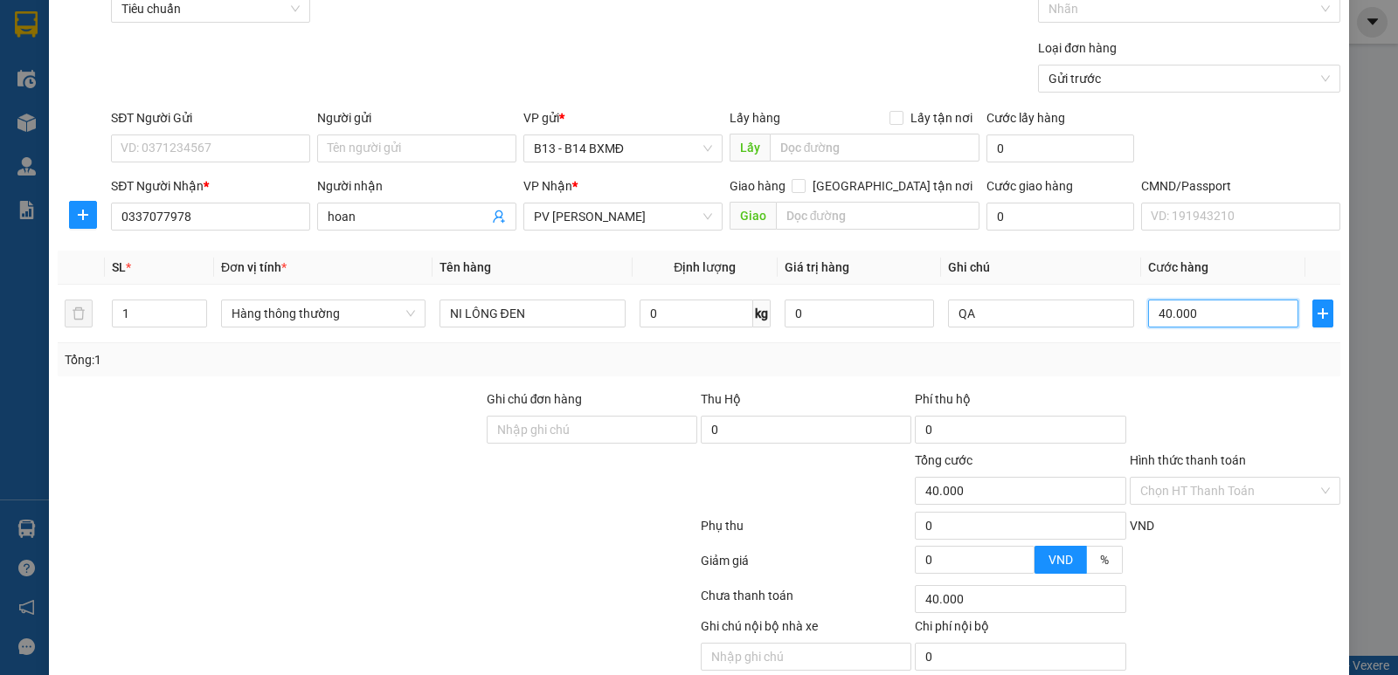
scroll to position [165, 0]
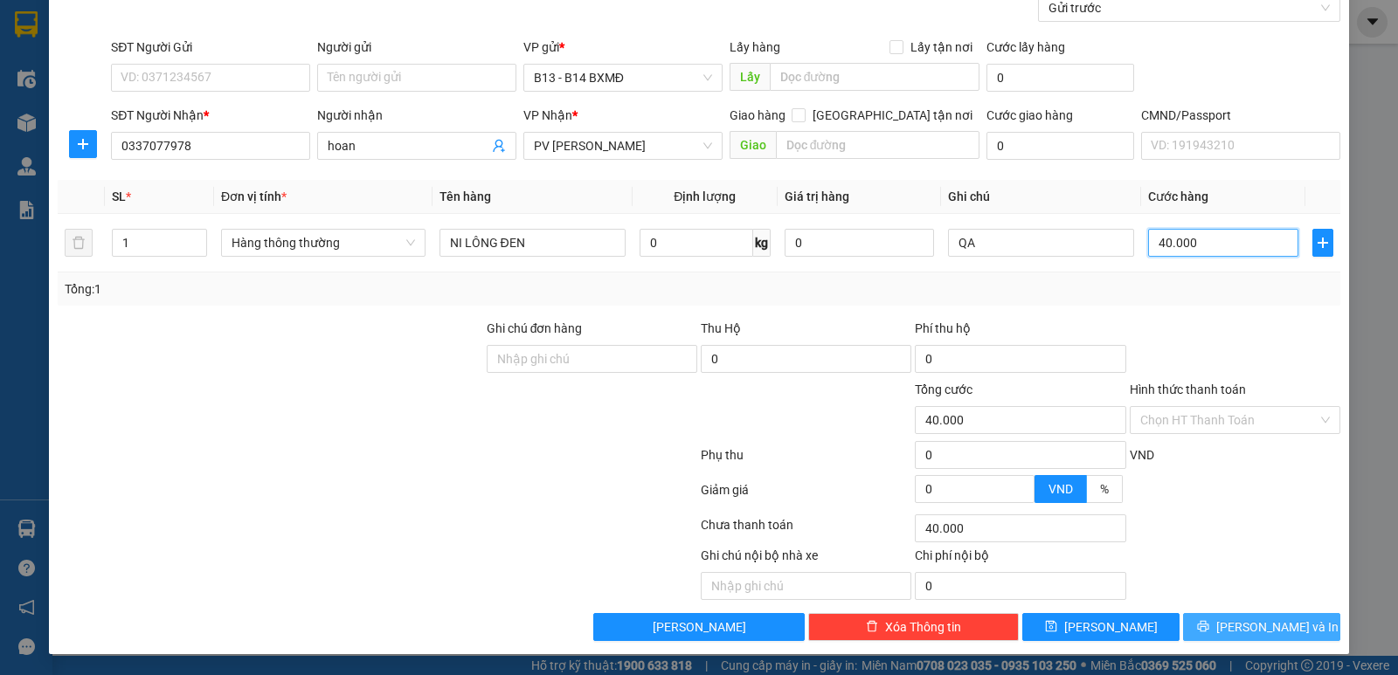
type input "40.000"
click at [1211, 618] on button "[PERSON_NAME] và In" at bounding box center [1261, 627] width 157 height 28
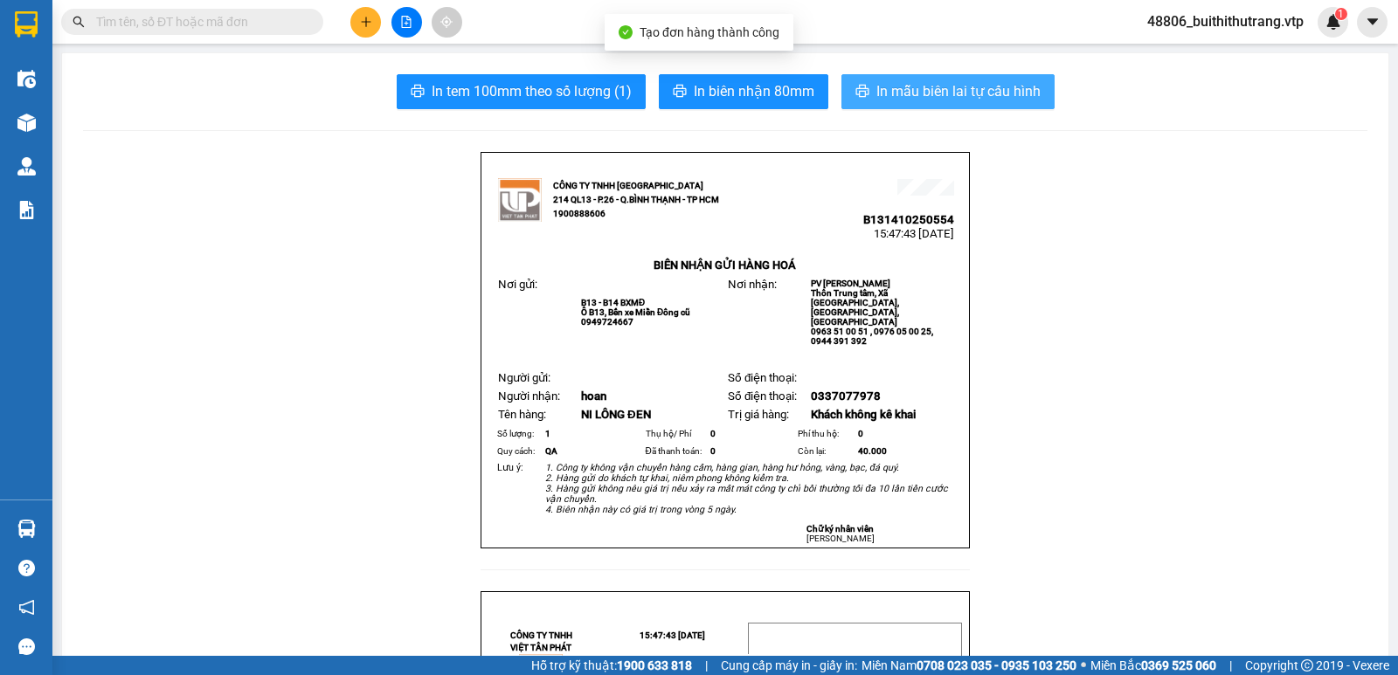
click at [955, 88] on span "In mẫu biên lai tự cấu hình" at bounding box center [958, 91] width 164 height 22
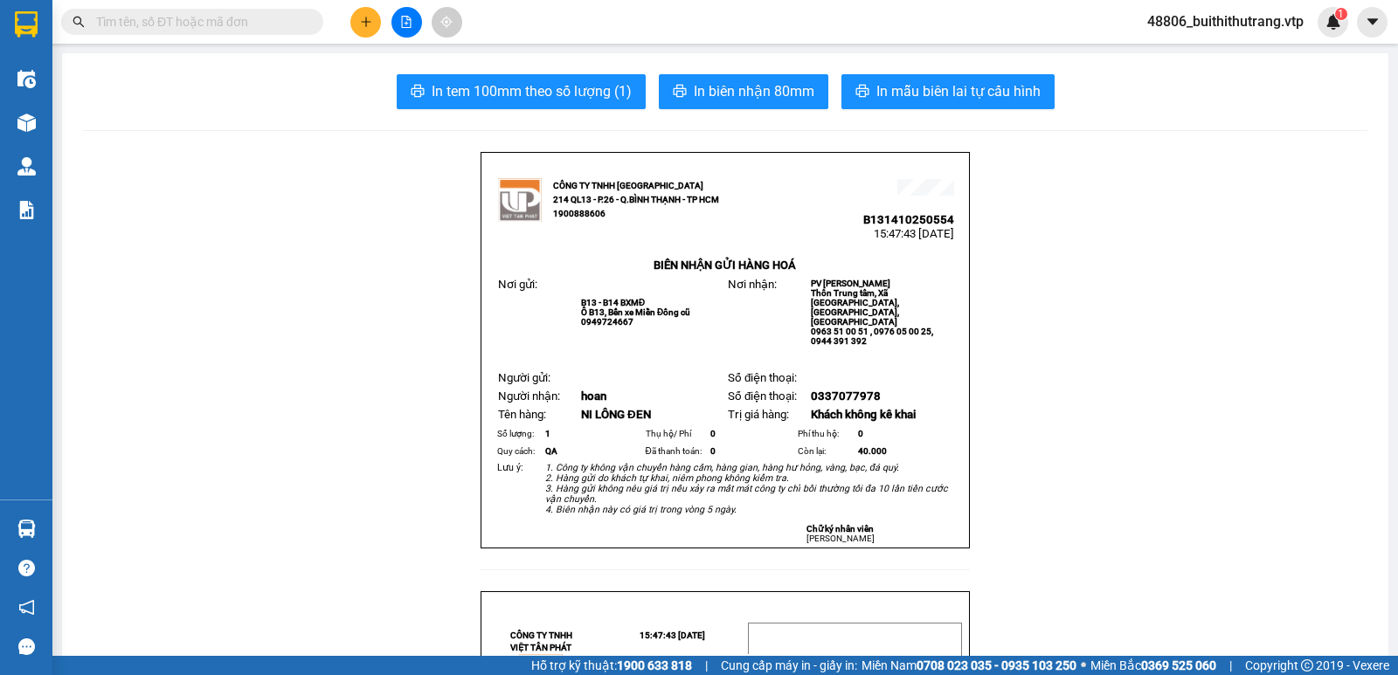
click at [368, 20] on icon "plus" at bounding box center [366, 22] width 12 height 12
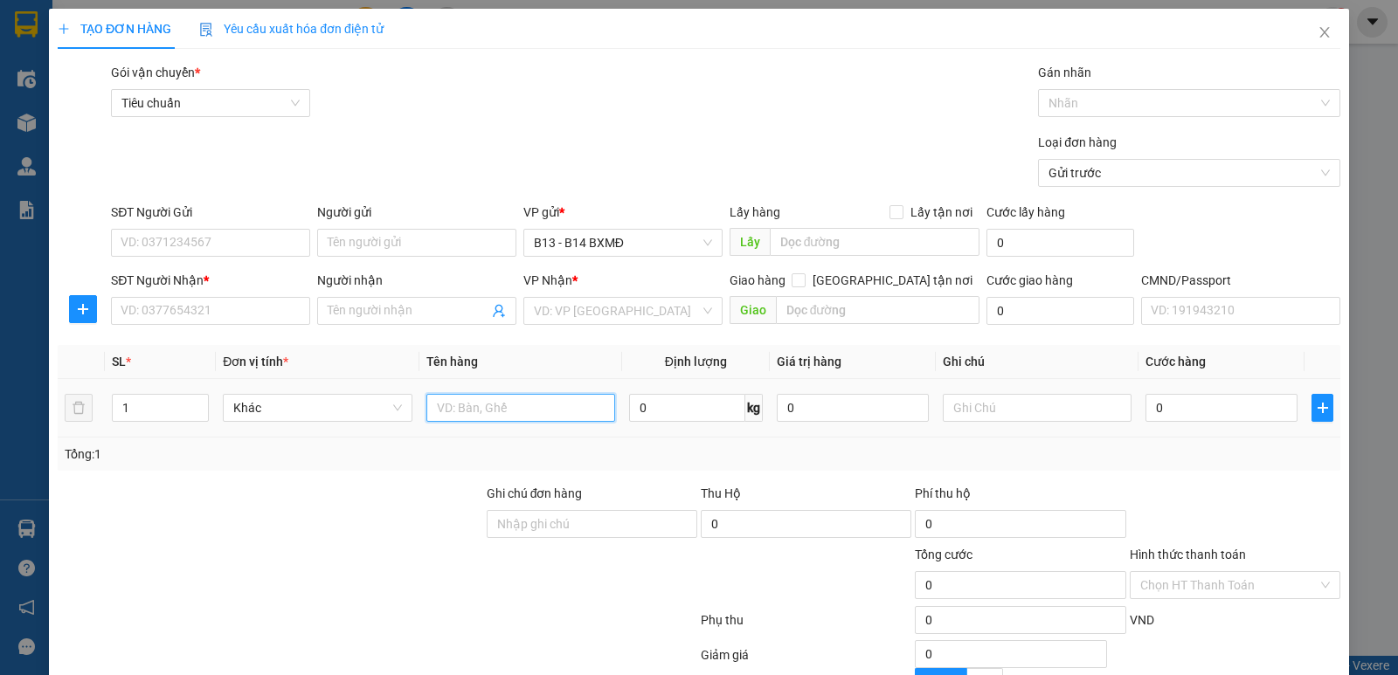
click at [512, 398] on input "text" at bounding box center [520, 408] width 189 height 28
type input "HỘP"
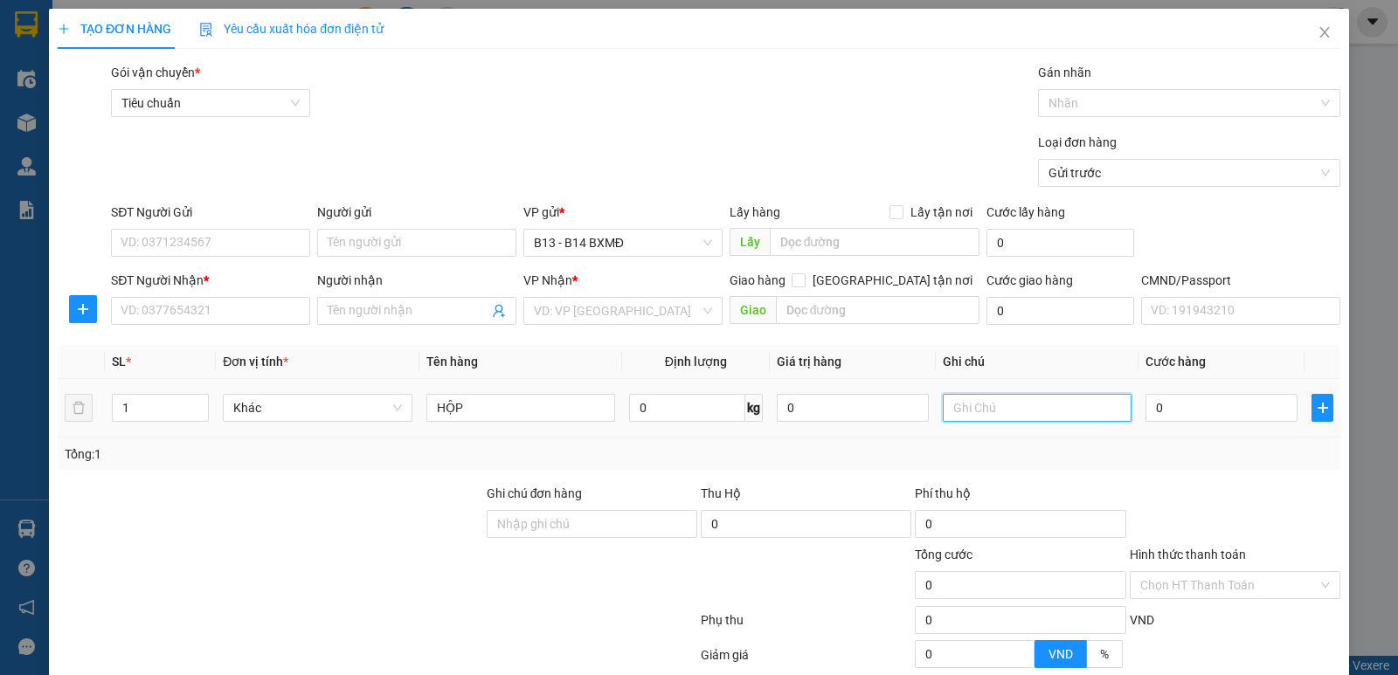
click at [1033, 405] on input "text" at bounding box center [1037, 408] width 189 height 28
type input "RĂNG"
click at [232, 242] on input "SĐT Người Gửi" at bounding box center [210, 243] width 199 height 28
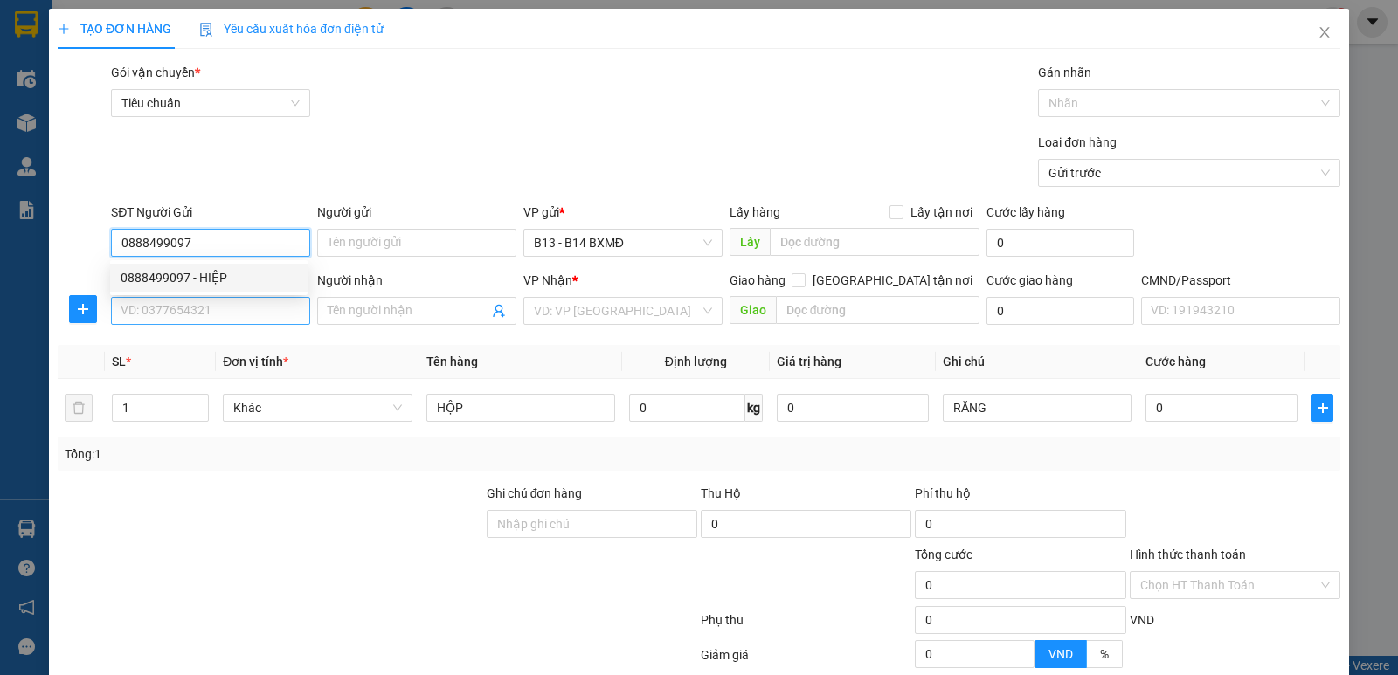
type input "0888499097"
click at [206, 315] on input "SĐT Người Nhận *" at bounding box center [210, 311] width 199 height 28
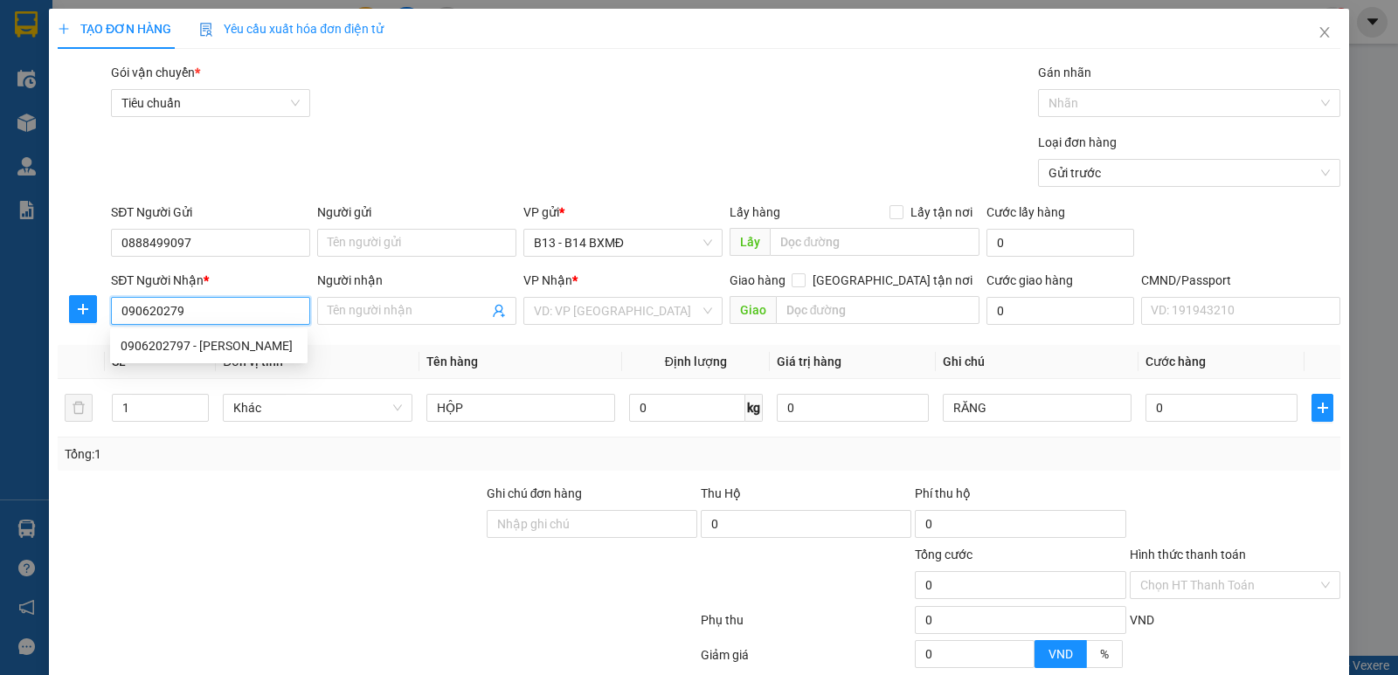
type input "0906202797"
click at [220, 346] on div "0906202797 - kim cương" at bounding box center [209, 345] width 177 height 19
type input "[PERSON_NAME]"
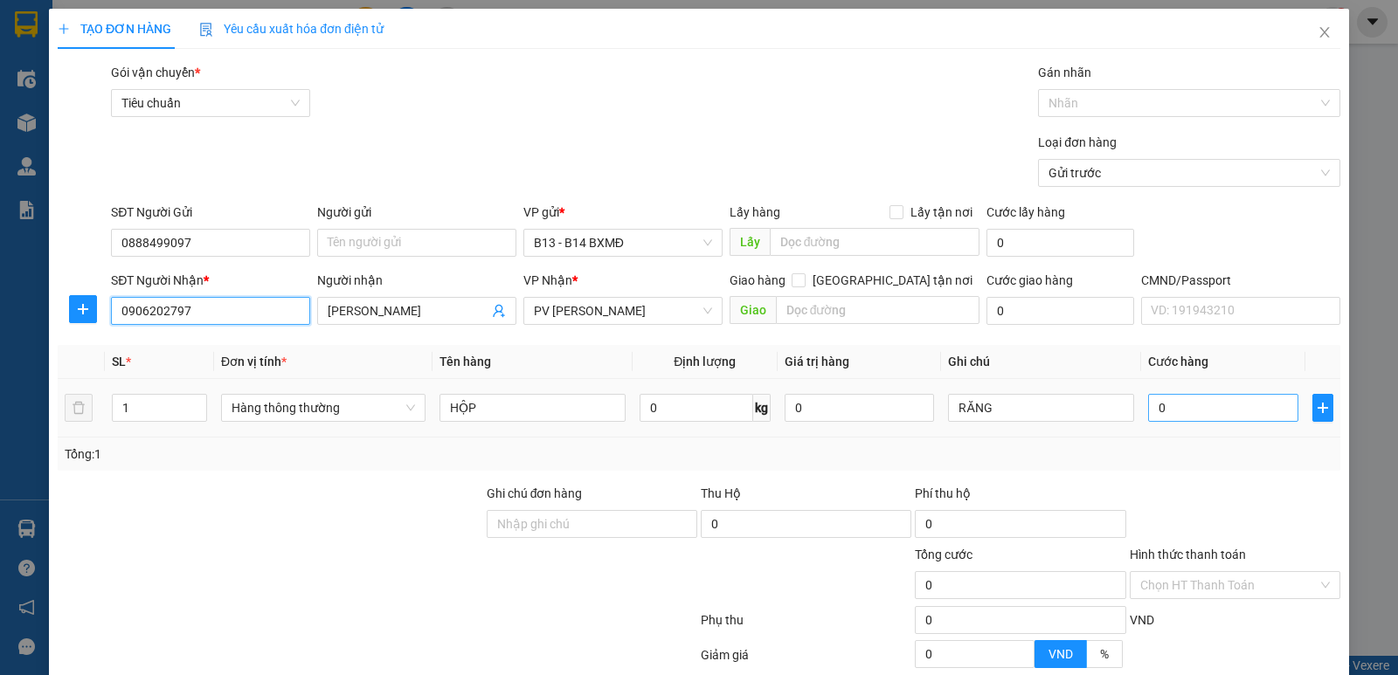
type input "0906202797"
click at [1148, 411] on input "0" at bounding box center [1222, 408] width 149 height 28
type input "3"
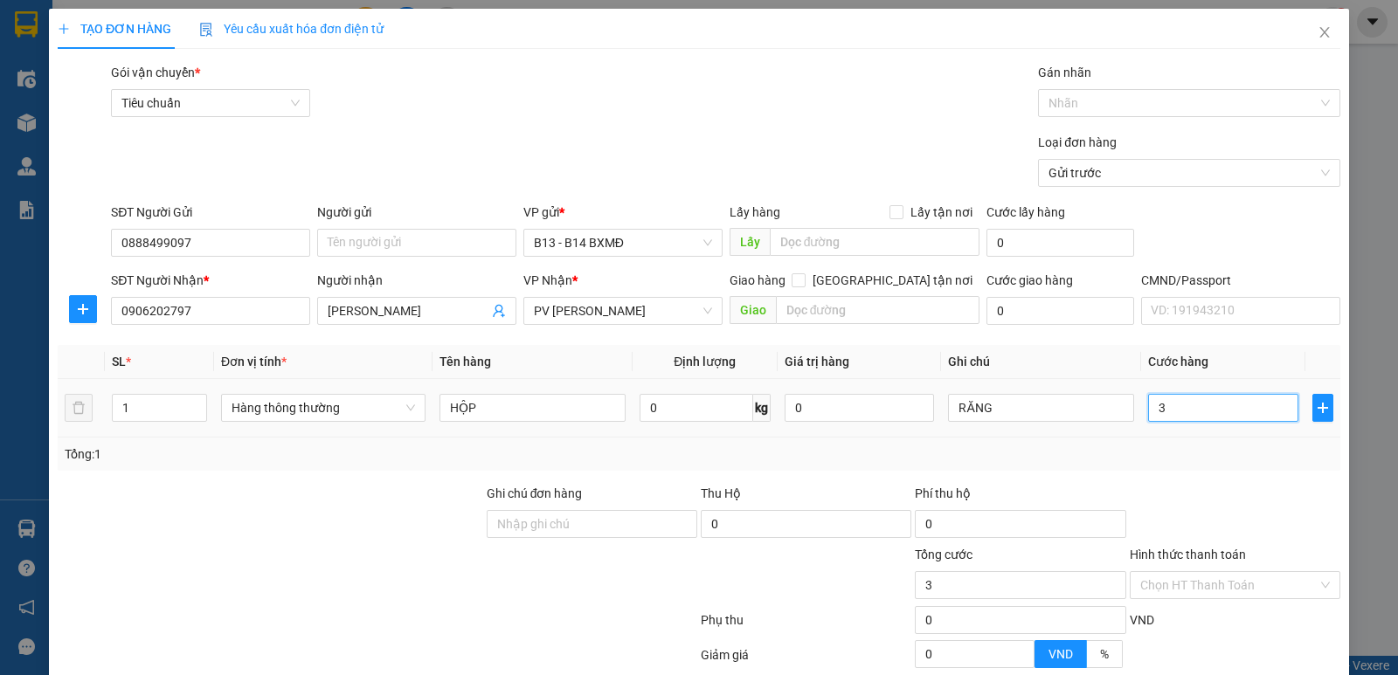
type input "30"
type input "300"
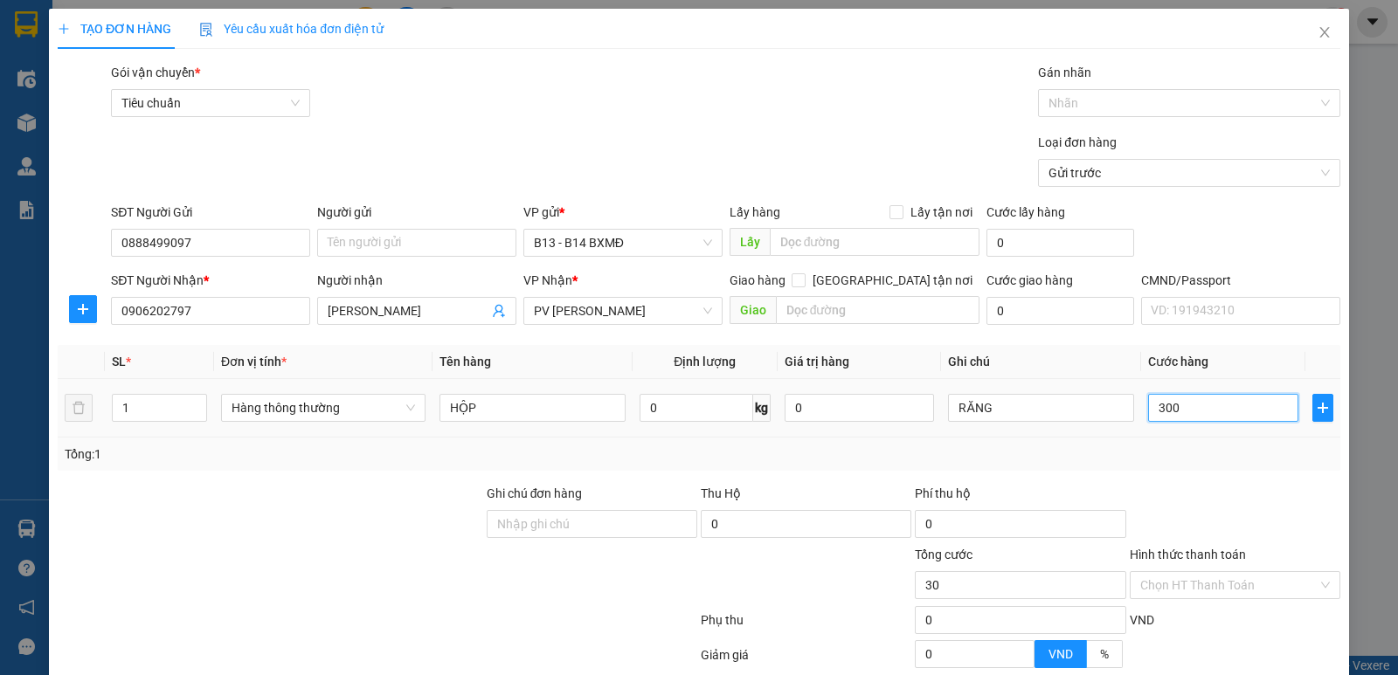
type input "300"
type input "3.000"
type input "30.000"
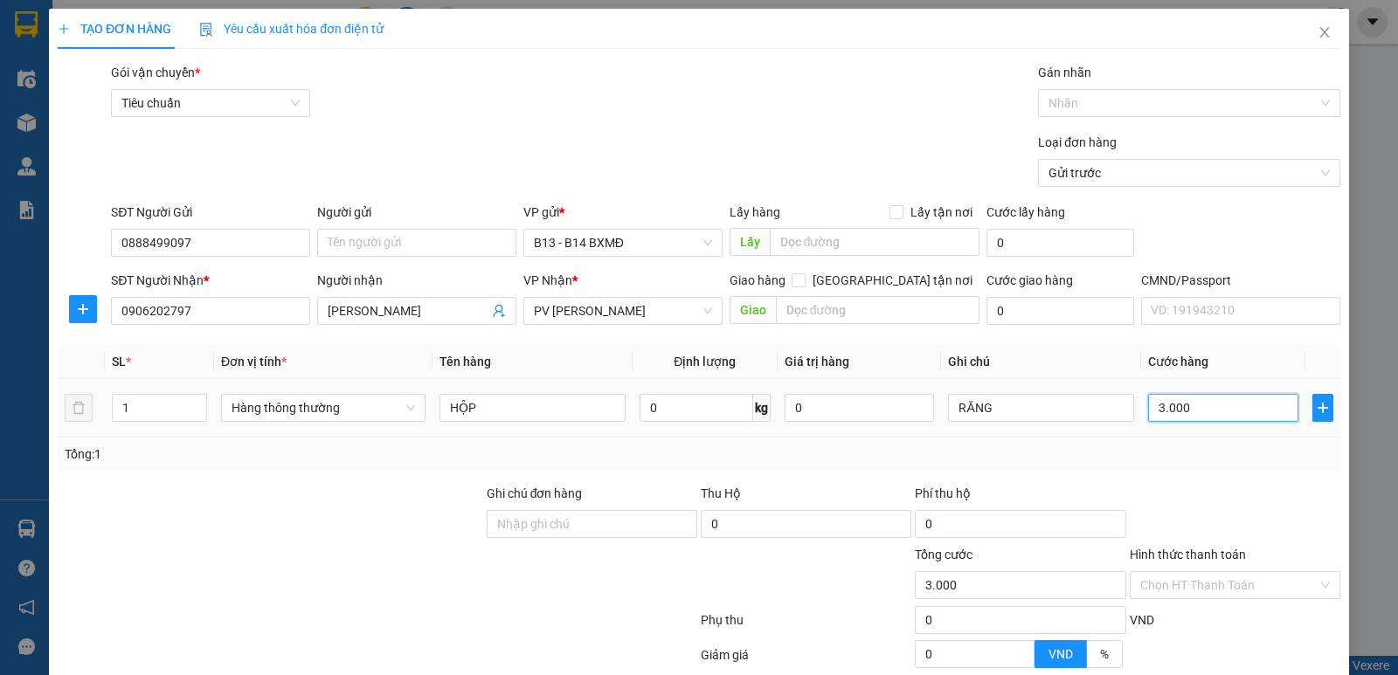
type input "30.000"
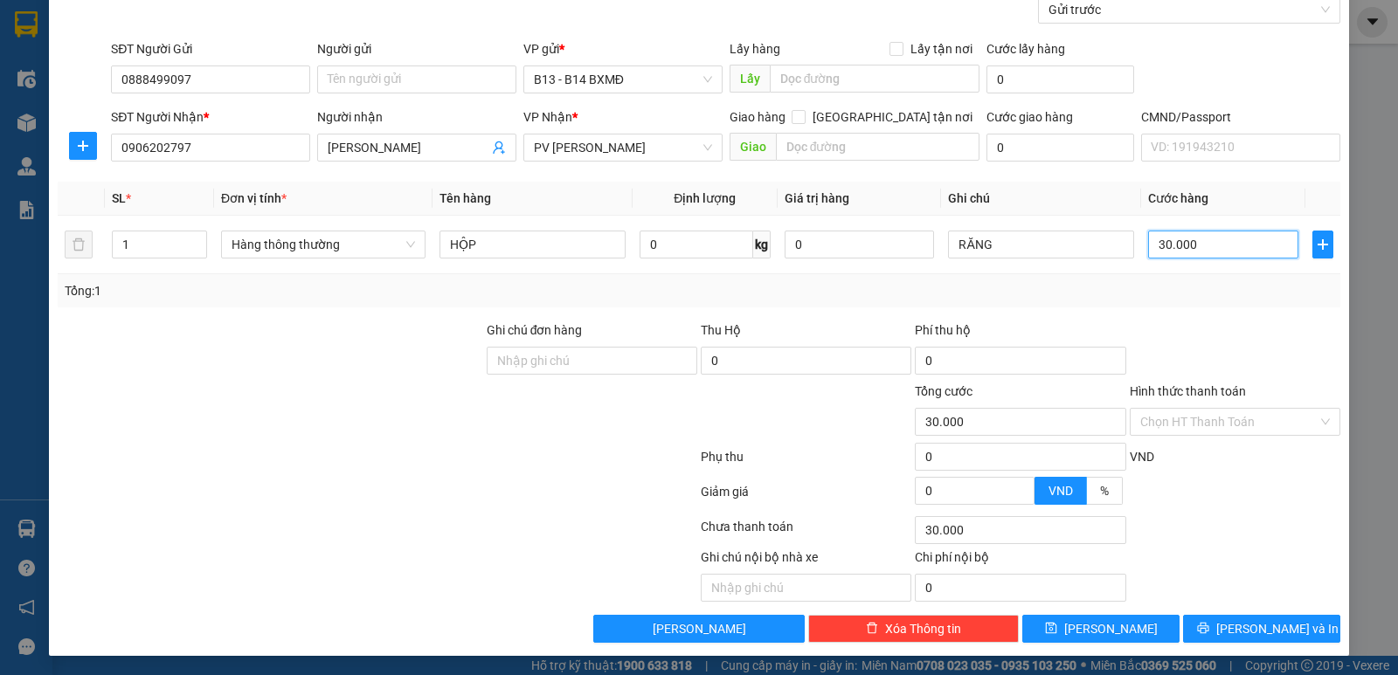
scroll to position [165, 0]
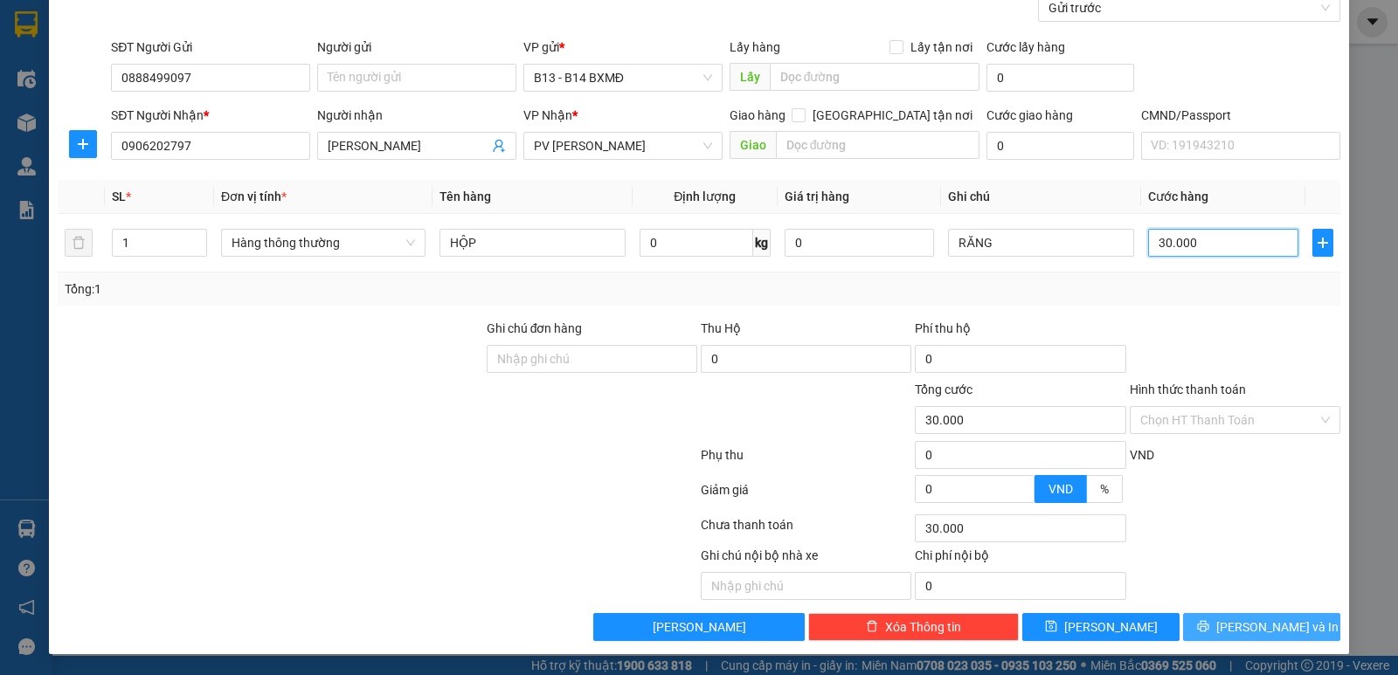
type input "30.000"
click at [1207, 623] on button "[PERSON_NAME] và In" at bounding box center [1261, 627] width 157 height 28
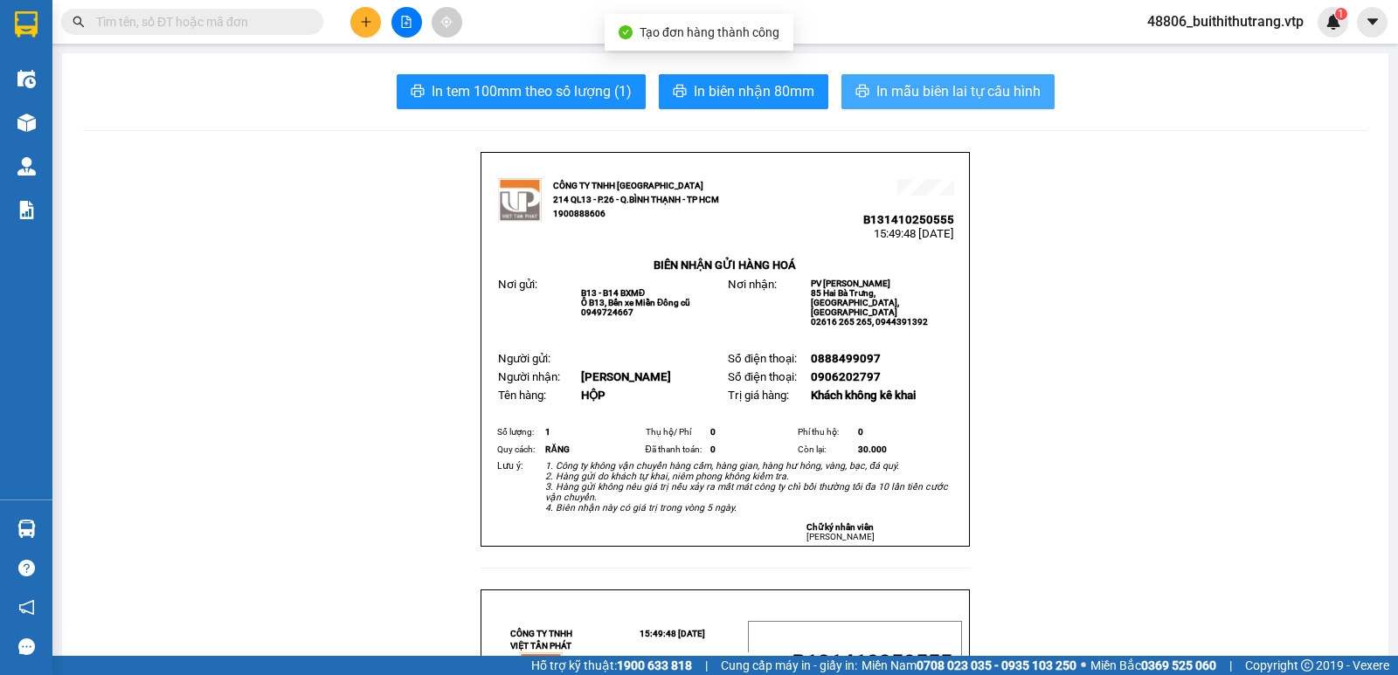
click at [973, 93] on span "In mẫu biên lai tự cấu hình" at bounding box center [958, 91] width 164 height 22
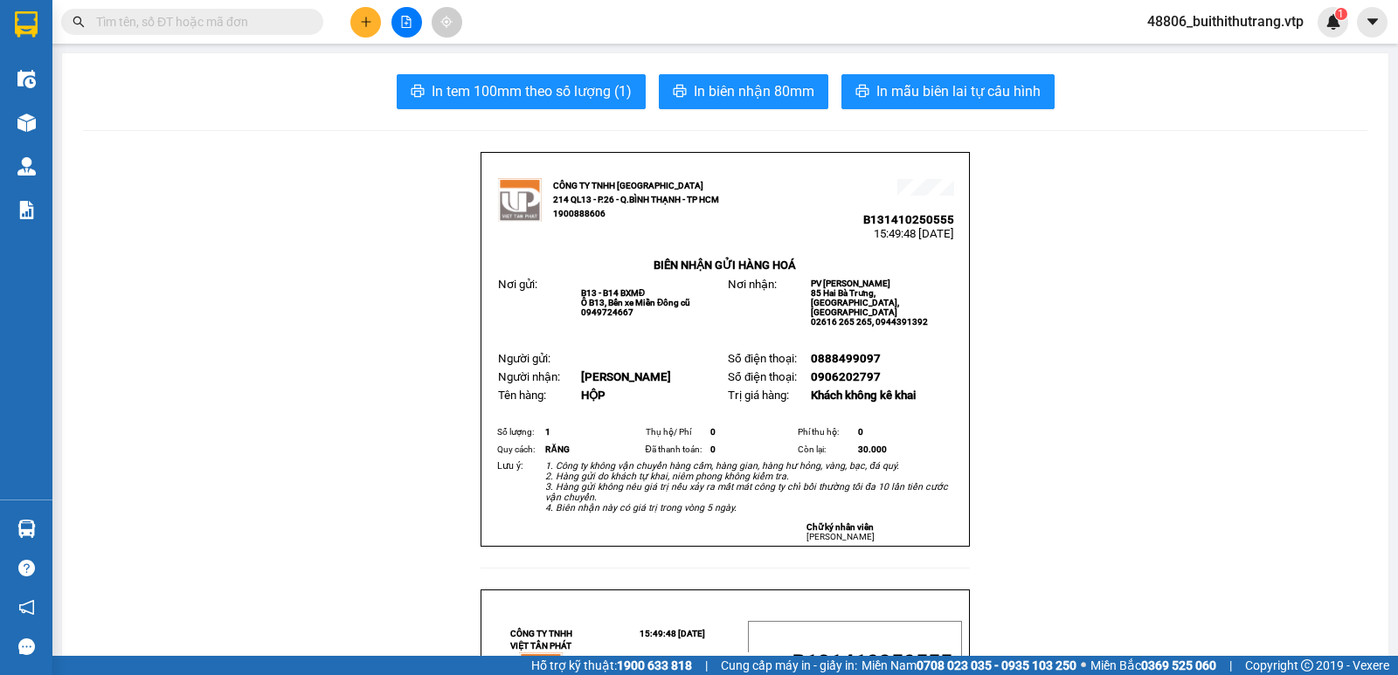
click at [371, 24] on icon "plus" at bounding box center [366, 22] width 12 height 12
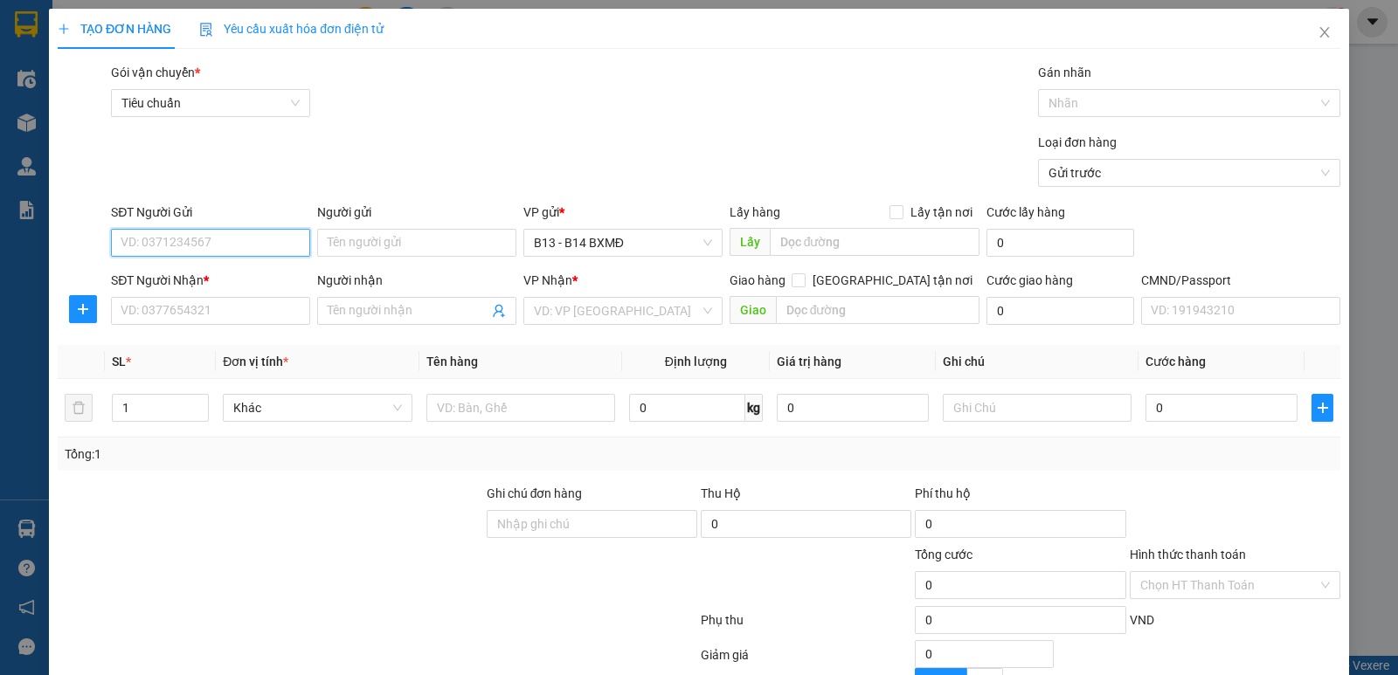
click at [199, 253] on input "SĐT Người Gửi" at bounding box center [210, 243] width 199 height 28
type input "0352355248"
click at [241, 283] on div "0352355248 - [PERSON_NAME]" at bounding box center [209, 277] width 177 height 19
type input "[PERSON_NAME]"
type input "0842581819"
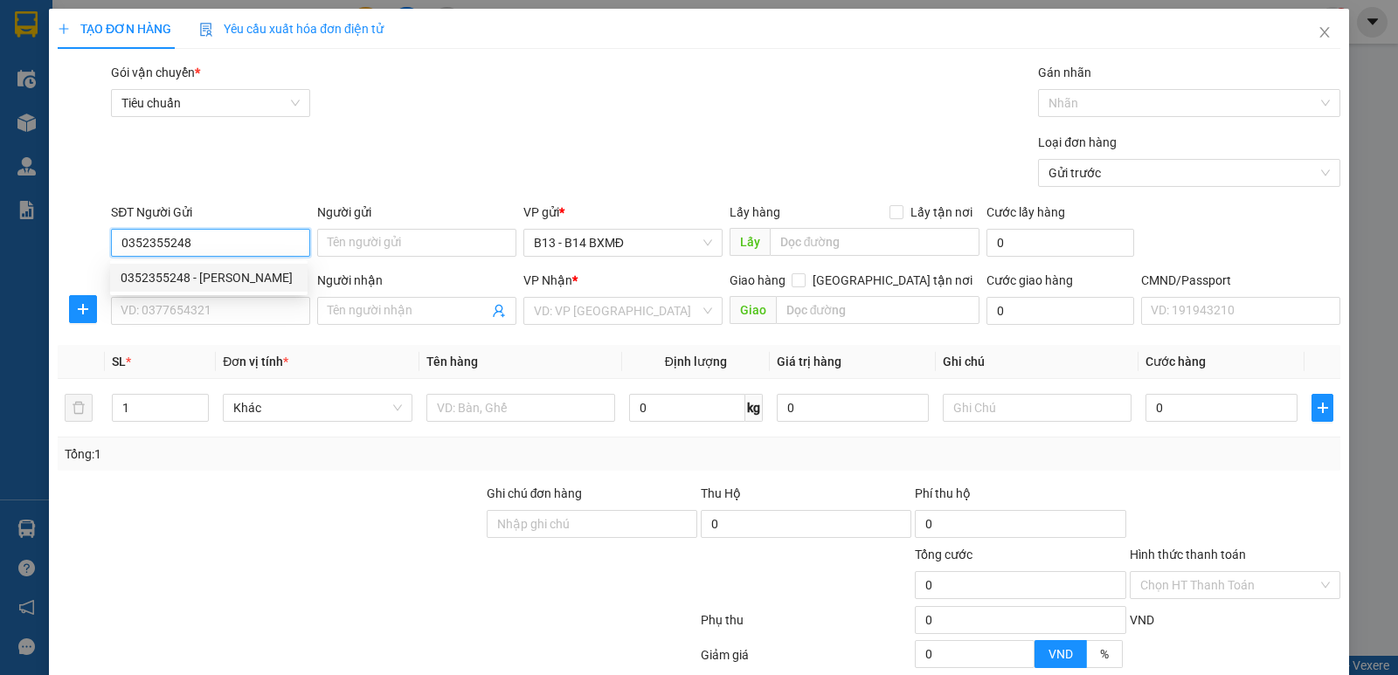
type input "quy duyen/OK"
type input "0352355248"
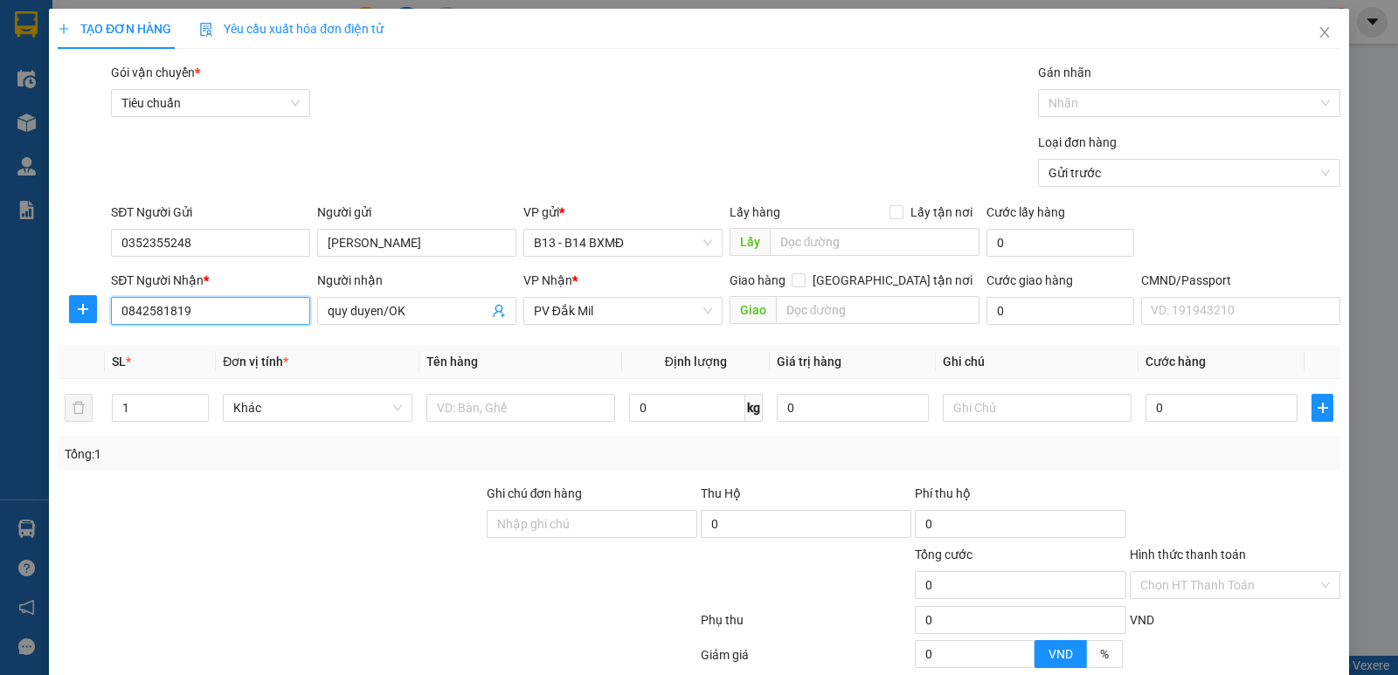
click at [220, 315] on input "0842581819" at bounding box center [210, 311] width 199 height 28
click at [211, 353] on div "0842581819 - quy duyen/OK" at bounding box center [218, 345] width 194 height 19
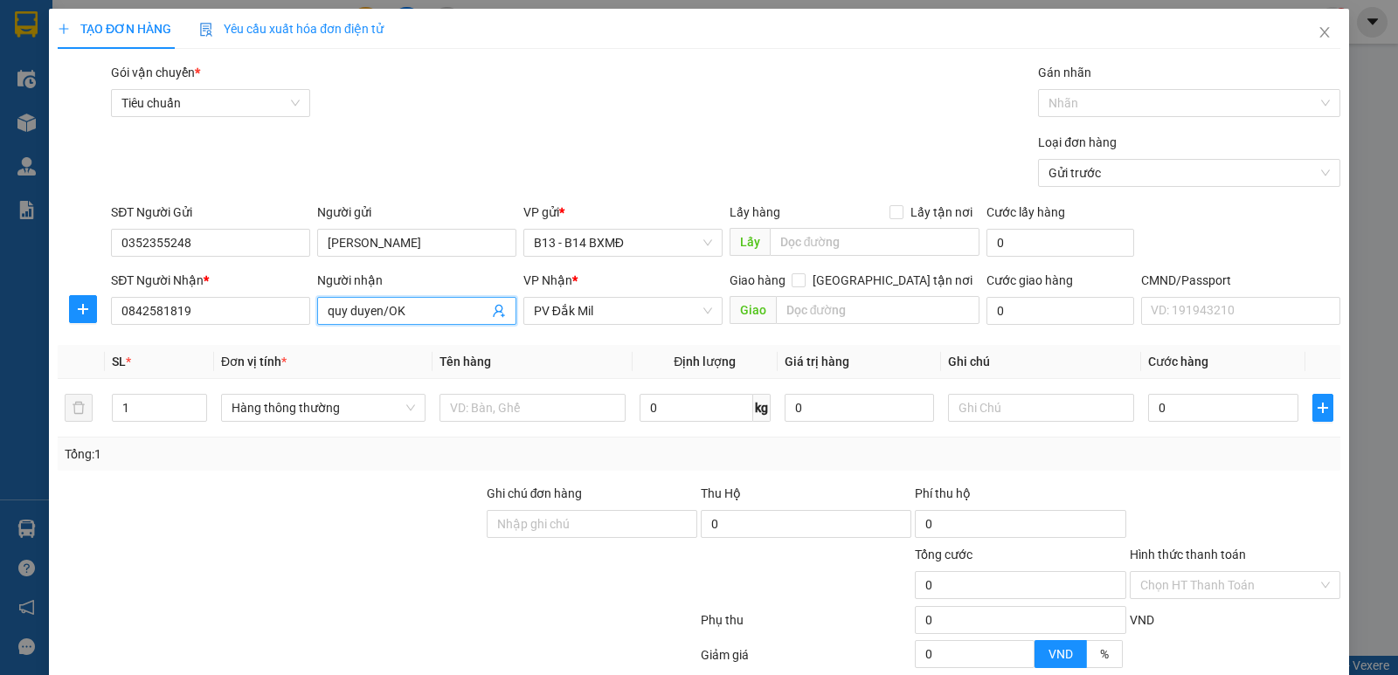
click at [426, 315] on input "quy duyen/OK" at bounding box center [408, 310] width 161 height 19
type input "quy duyen"
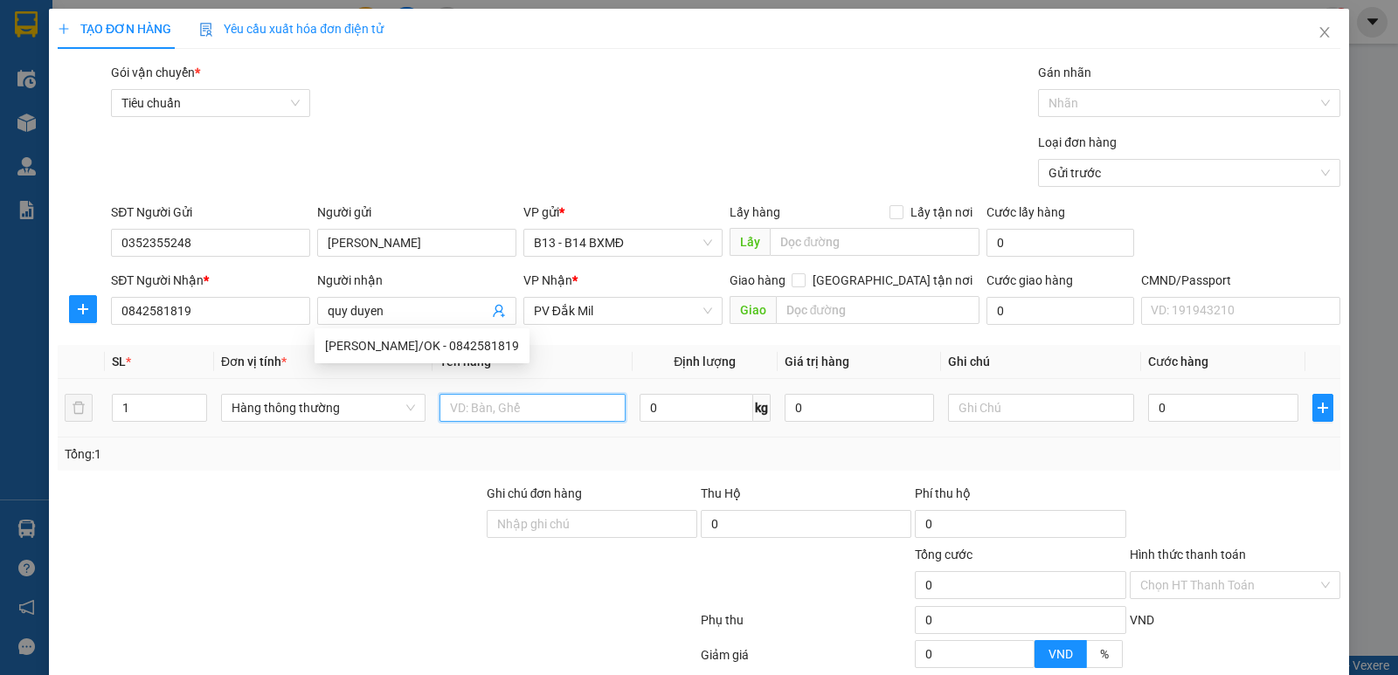
click at [582, 407] on input "text" at bounding box center [533, 408] width 186 height 28
type input "THÙNG XỐP"
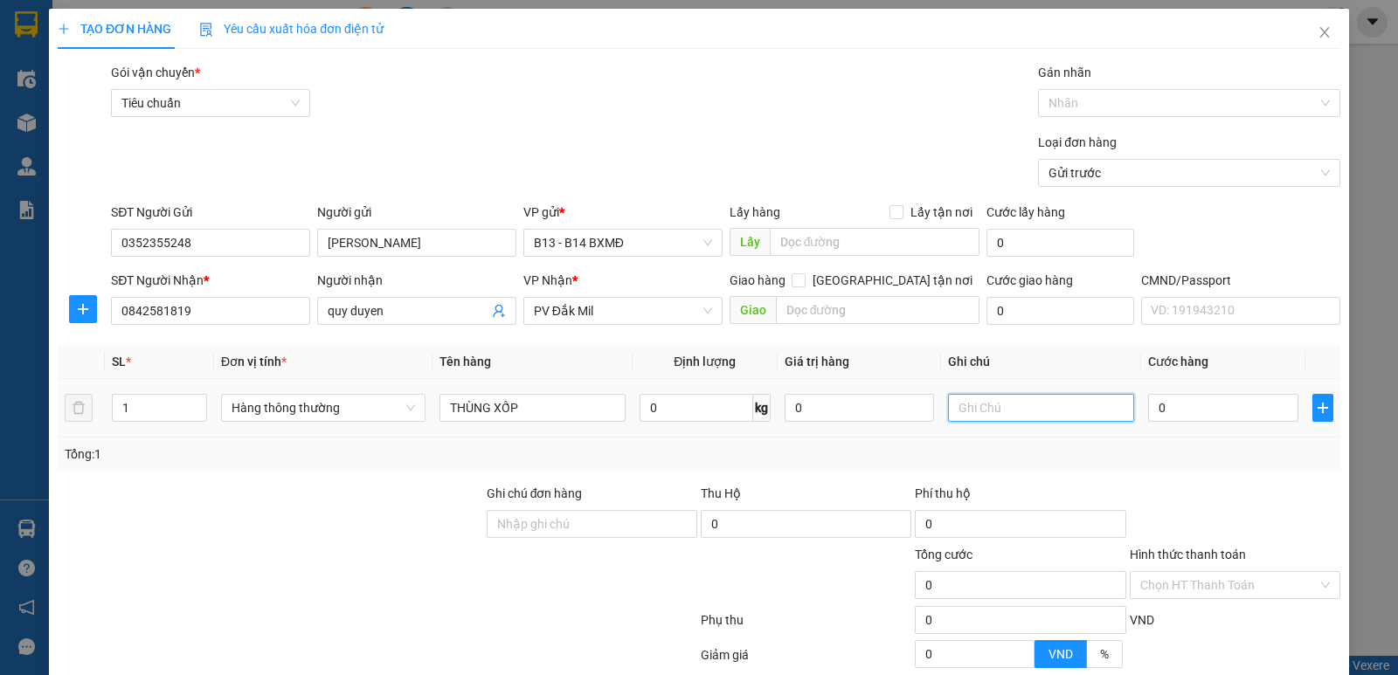
click at [1030, 415] on input "text" at bounding box center [1041, 408] width 186 height 28
type input "NEM"
type input "5"
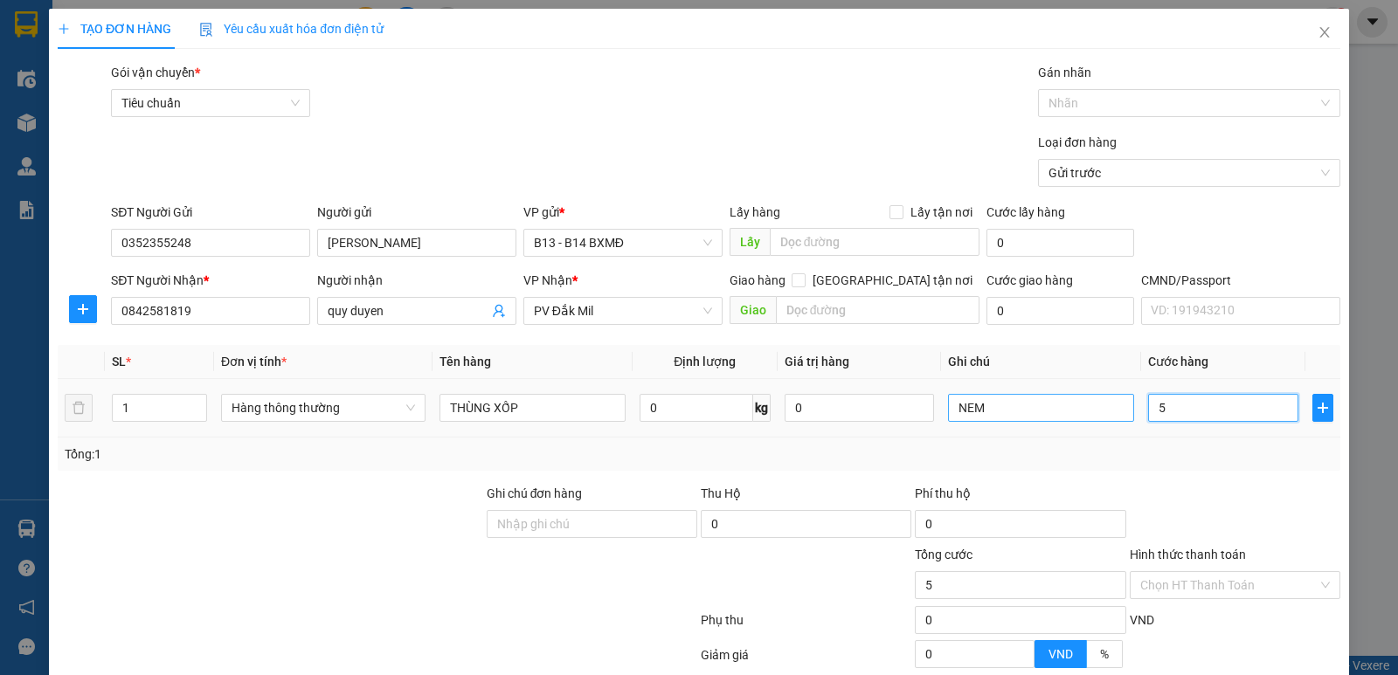
type input "50"
type input "500"
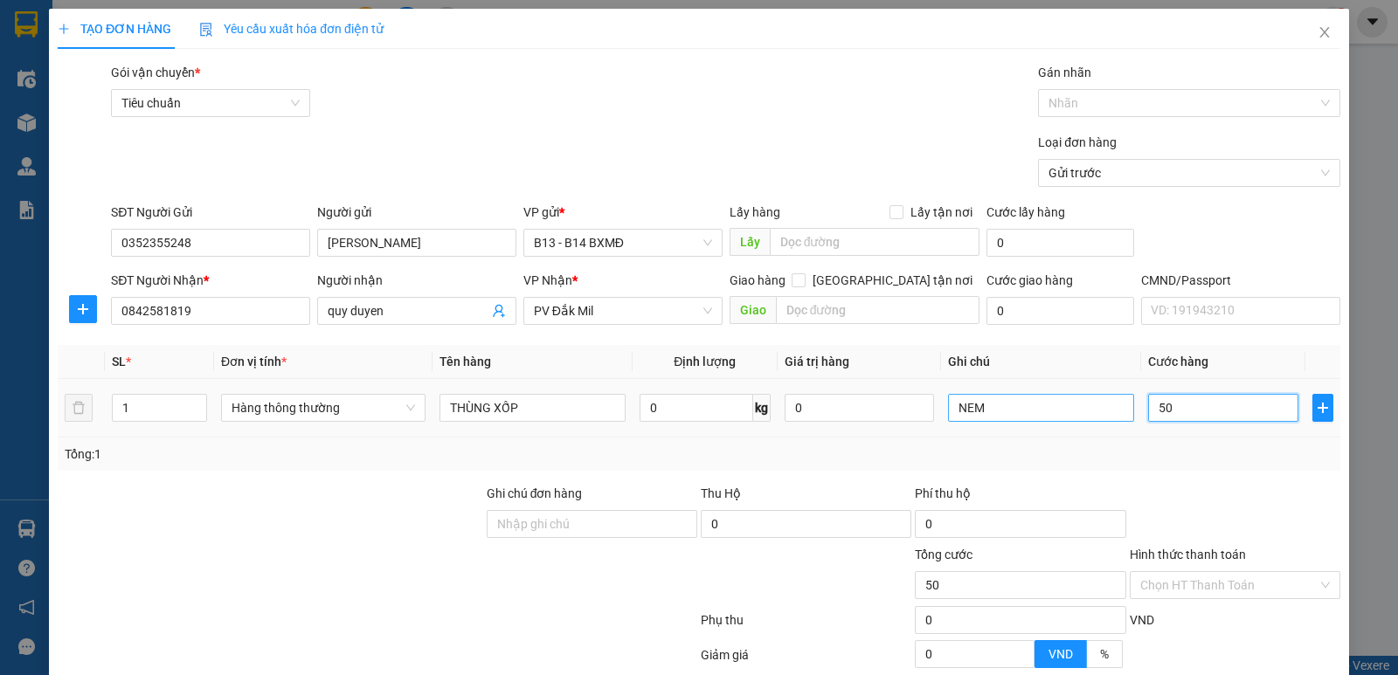
type input "500"
type input "5.000"
type input "50.000"
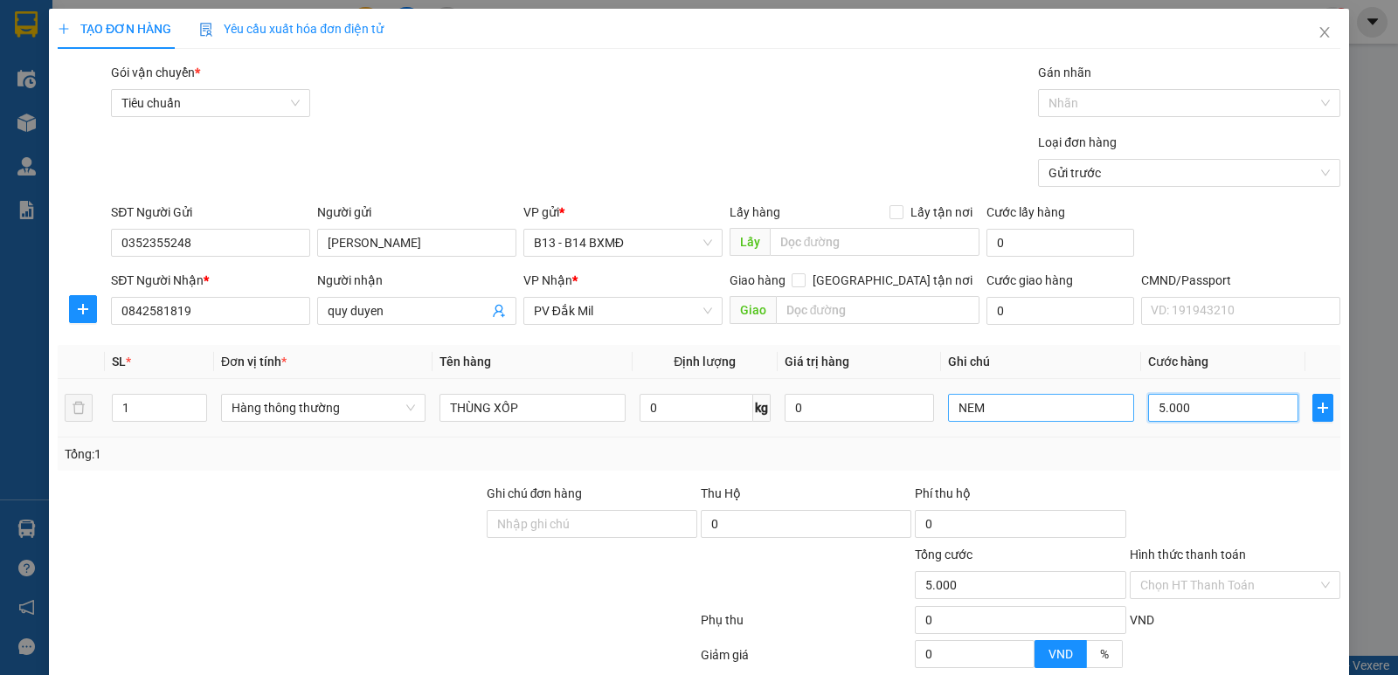
type input "50.000"
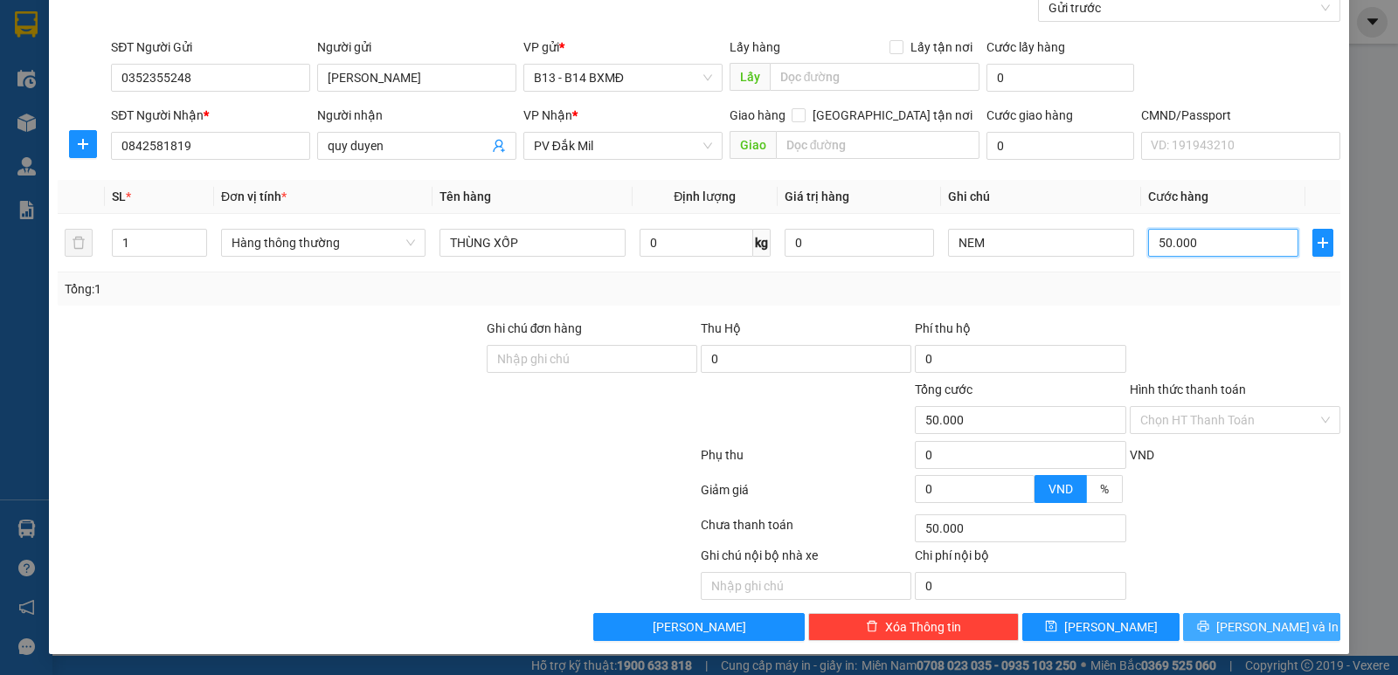
type input "50.000"
click at [1208, 623] on button "[PERSON_NAME] và In" at bounding box center [1261, 627] width 157 height 28
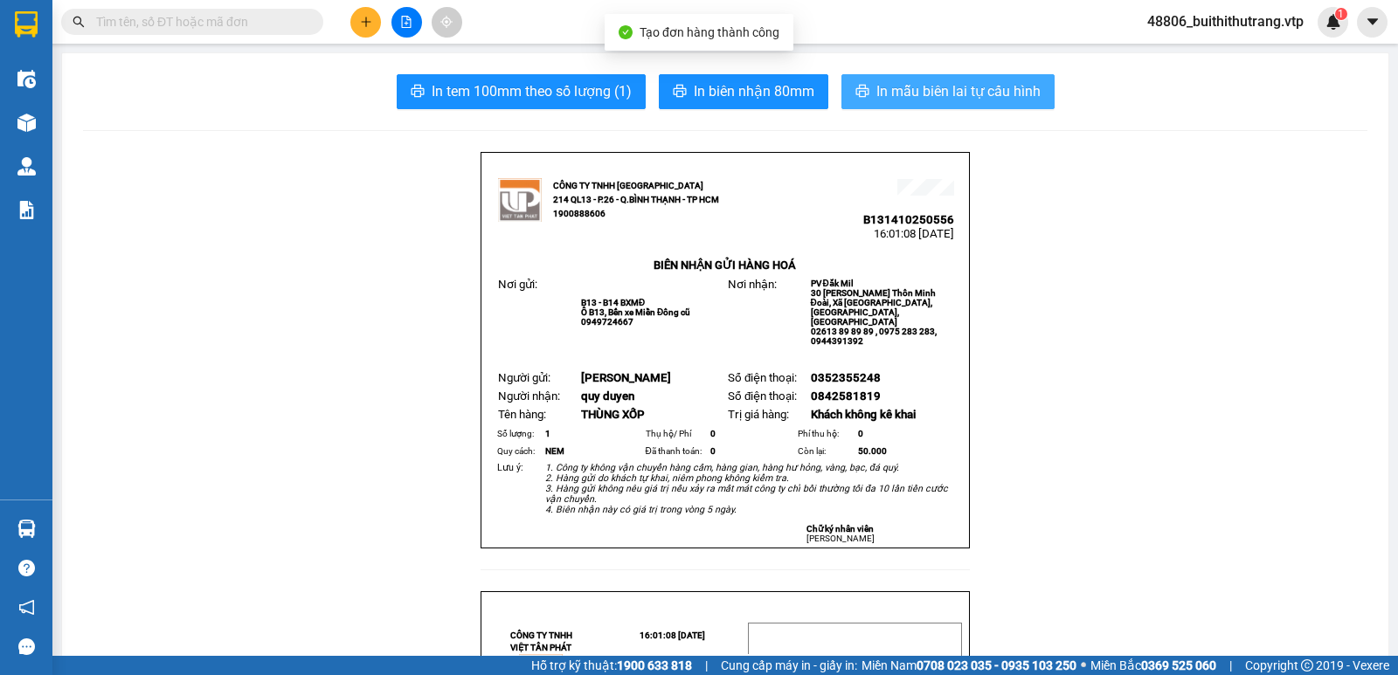
click at [948, 79] on button "In mẫu biên lai tự cấu hình" at bounding box center [947, 91] width 213 height 35
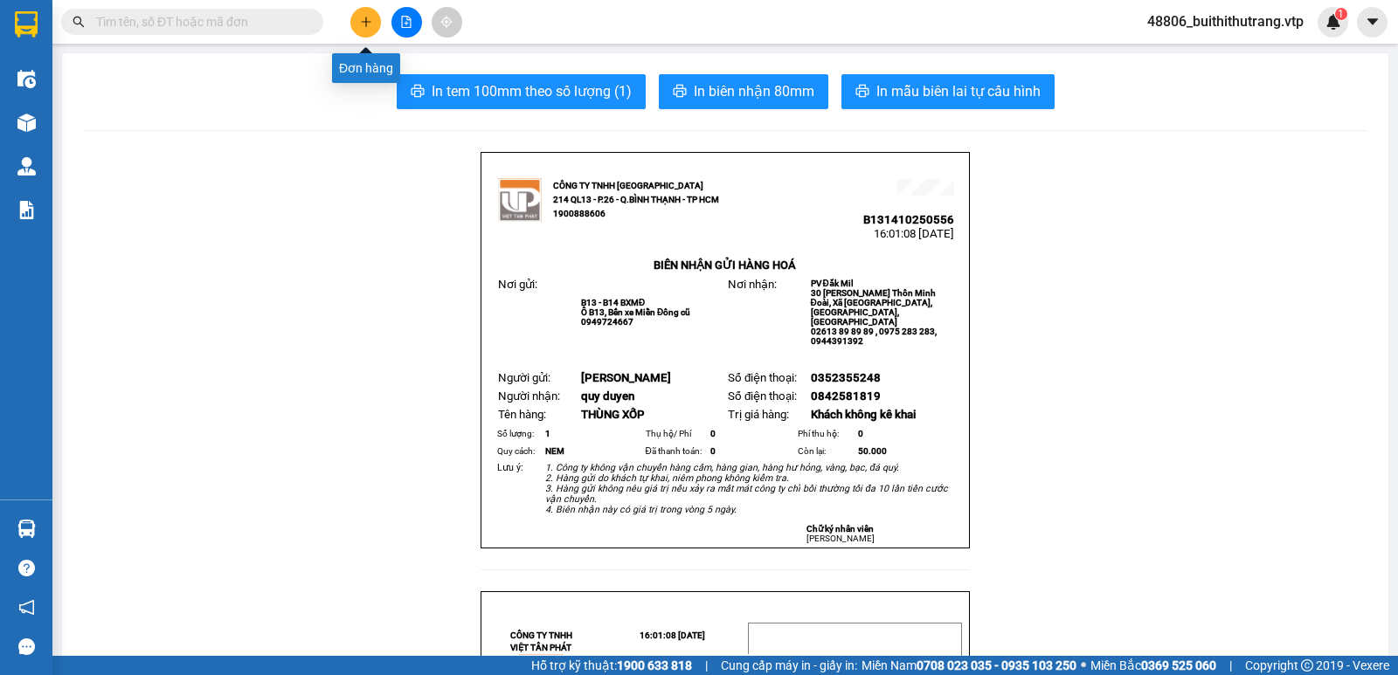
click at [362, 23] on icon "plus" at bounding box center [366, 22] width 12 height 12
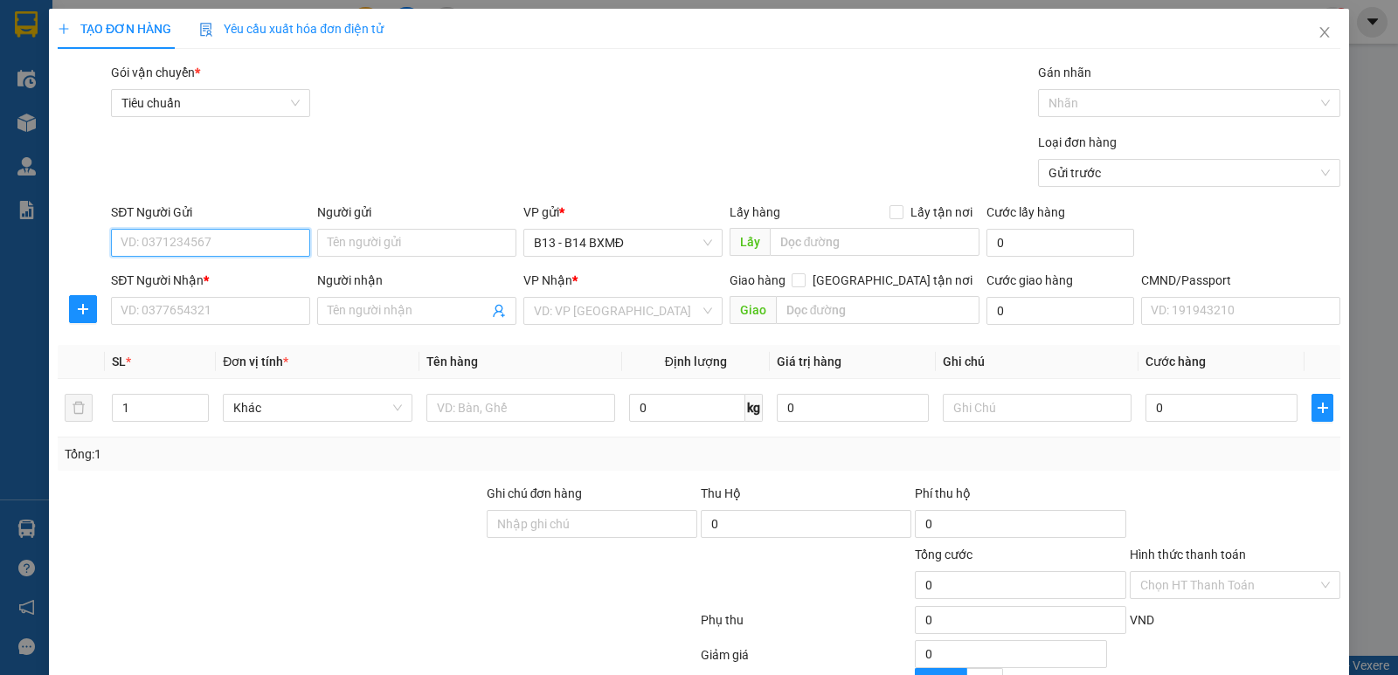
click at [271, 246] on input "SĐT Người Gửi" at bounding box center [210, 243] width 199 height 28
type input "0934528388"
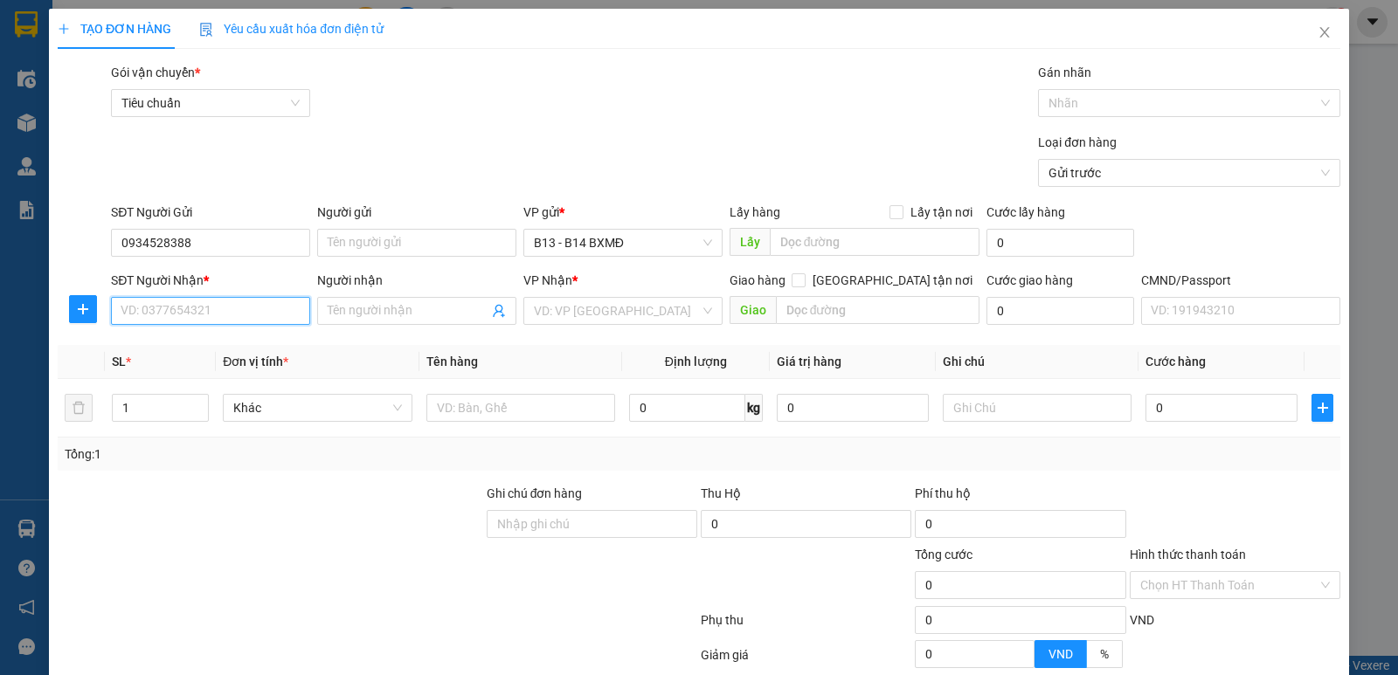
click at [230, 317] on input "SĐT Người Nhận *" at bounding box center [210, 311] width 199 height 28
type input "0965390808"
click at [204, 332] on div "0965390808 - tuấn" at bounding box center [208, 346] width 197 height 28
type input "tuấn"
type input "hn"
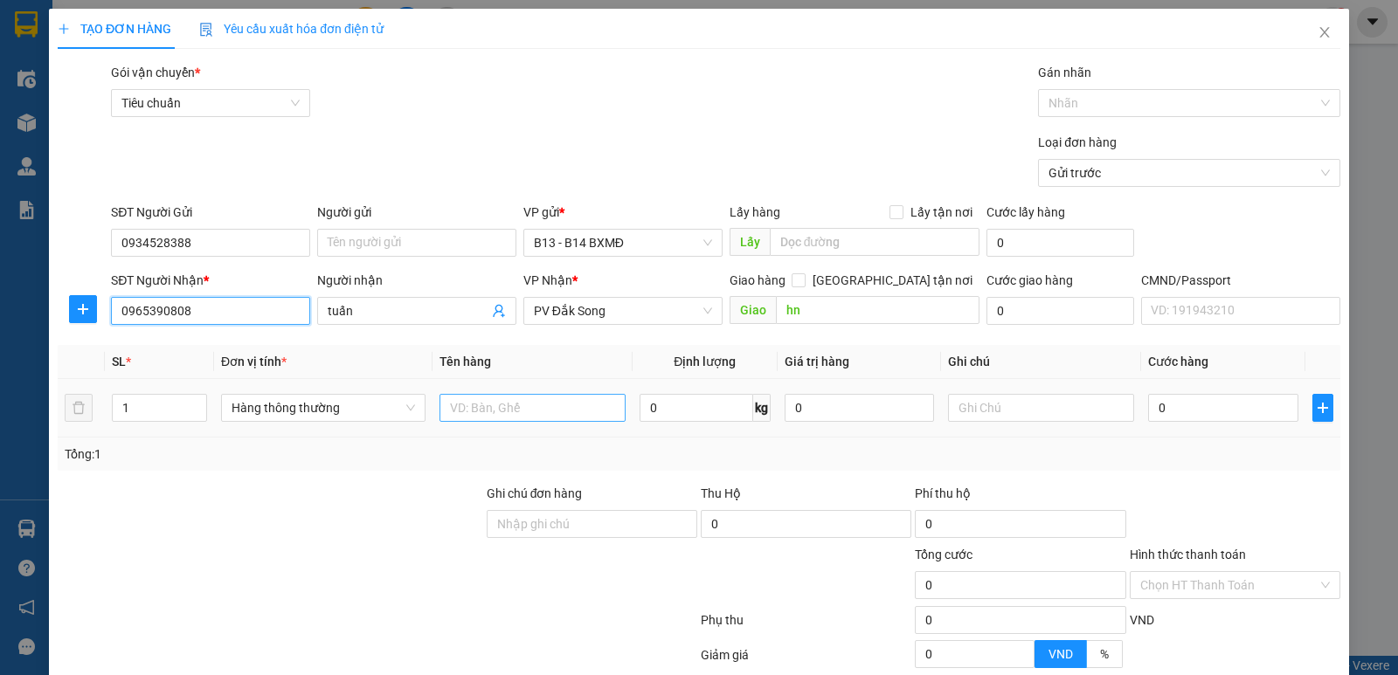
type input "0965390808"
click at [572, 419] on input "text" at bounding box center [533, 408] width 186 height 28
type input "NI LÔNG ĐEN"
type input "PK"
type input "3"
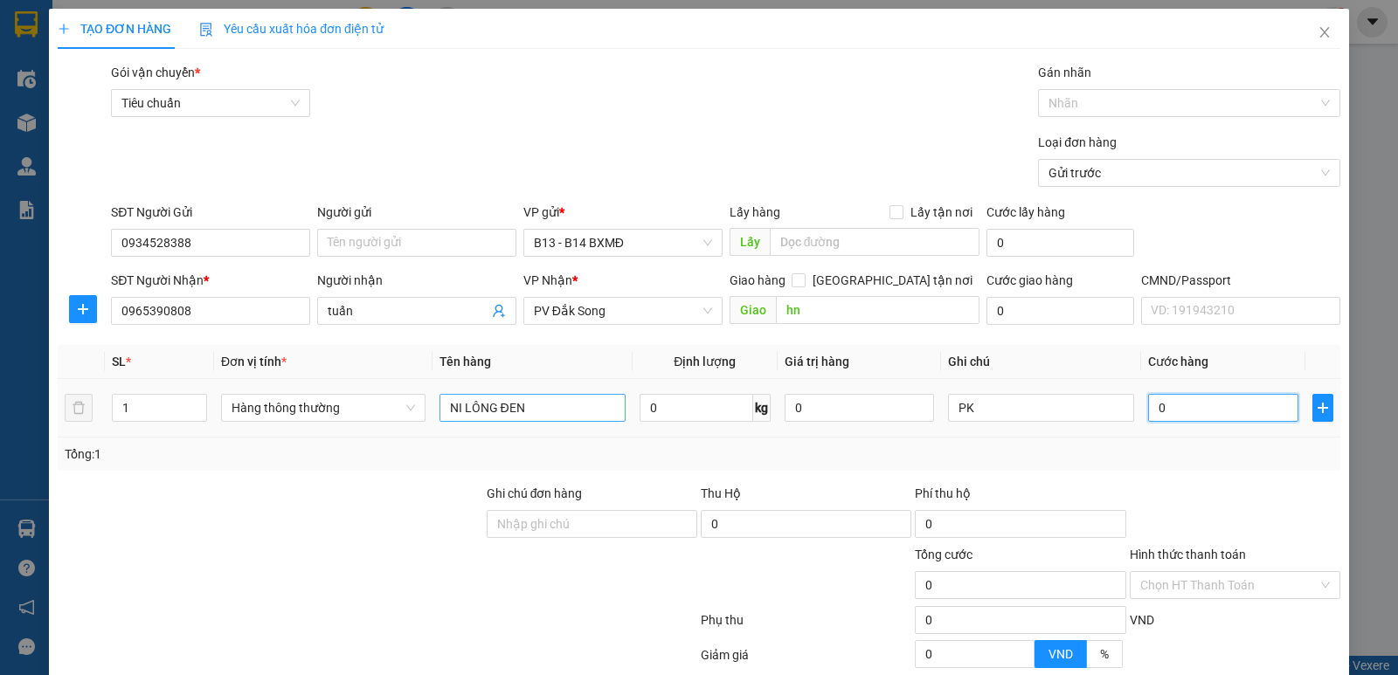
type input "3"
type input "30"
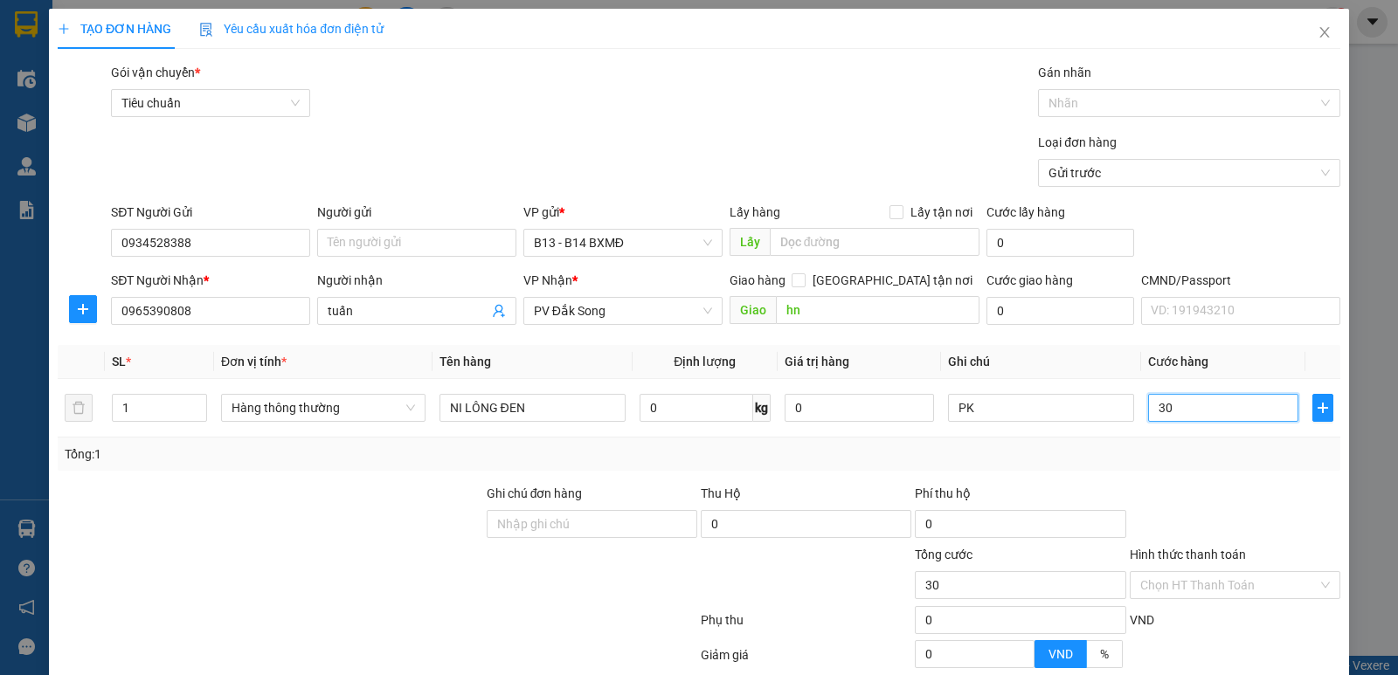
type input "300"
type input "3.000"
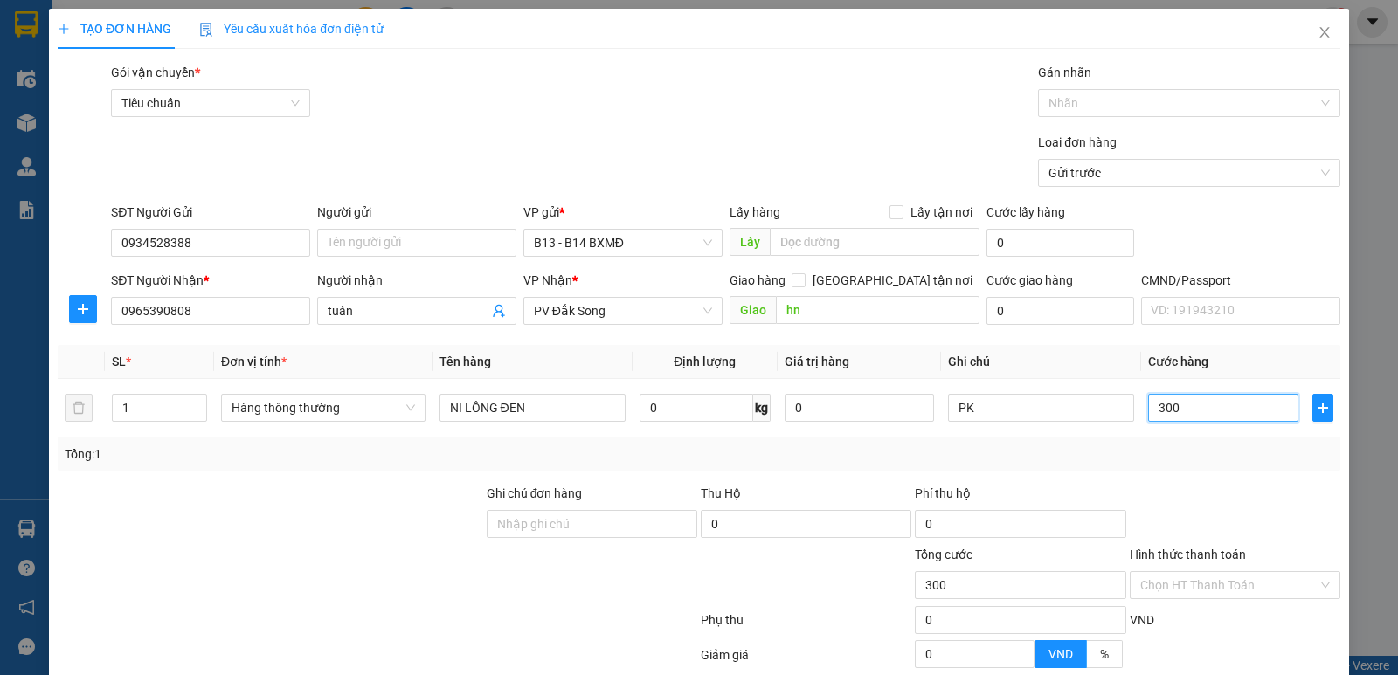
type input "3.000"
type input "30.000"
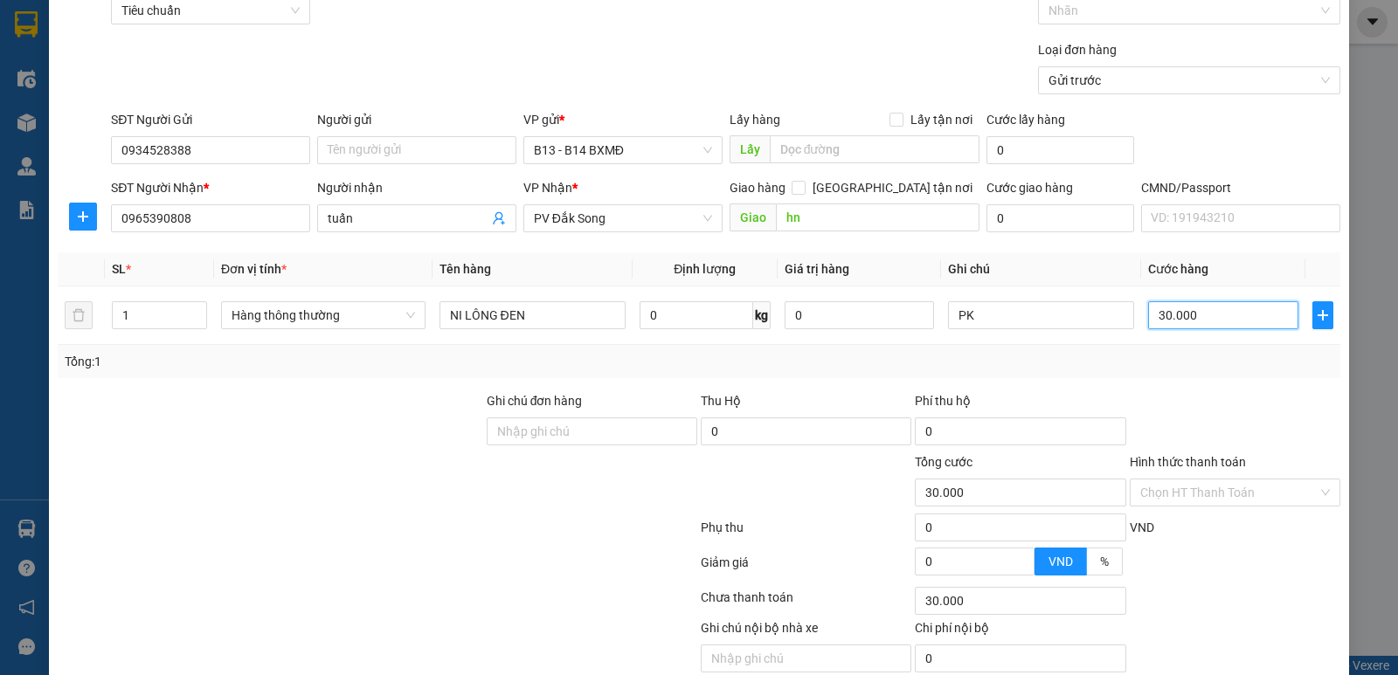
scroll to position [165, 0]
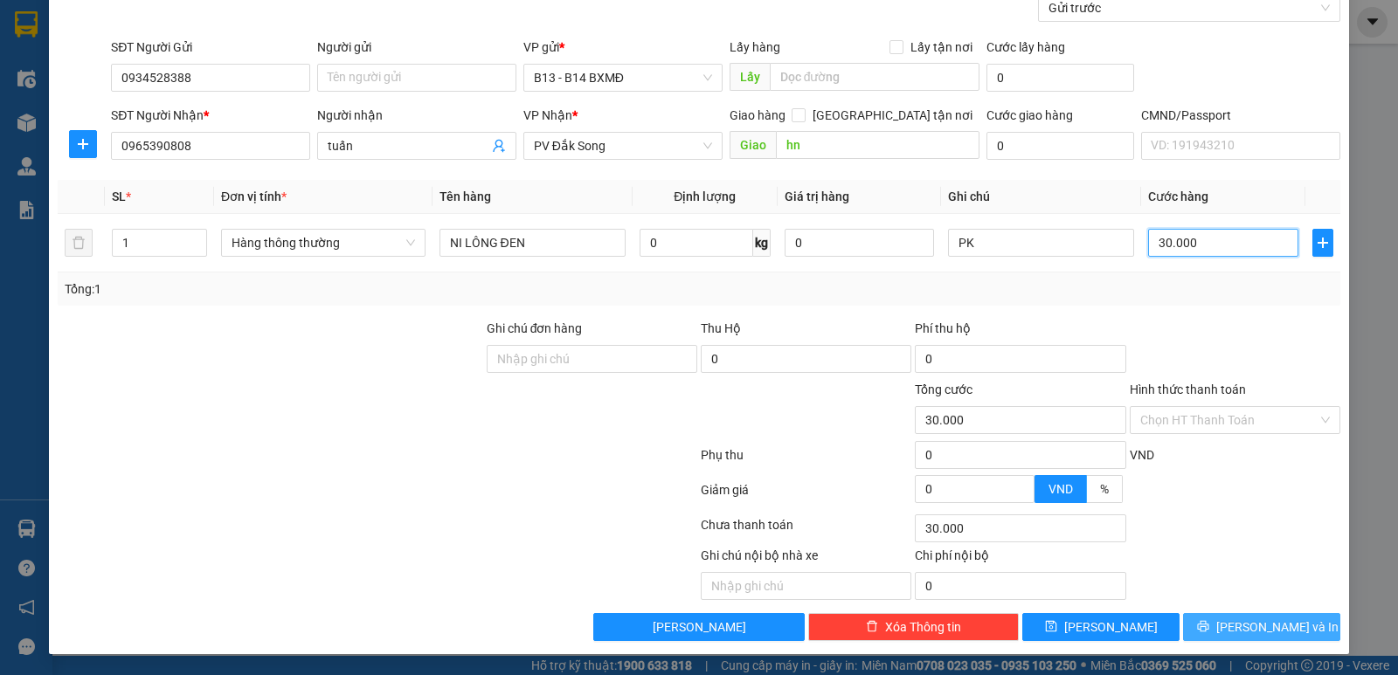
type input "30.000"
click at [1243, 634] on span "[PERSON_NAME] và In" at bounding box center [1277, 627] width 122 height 19
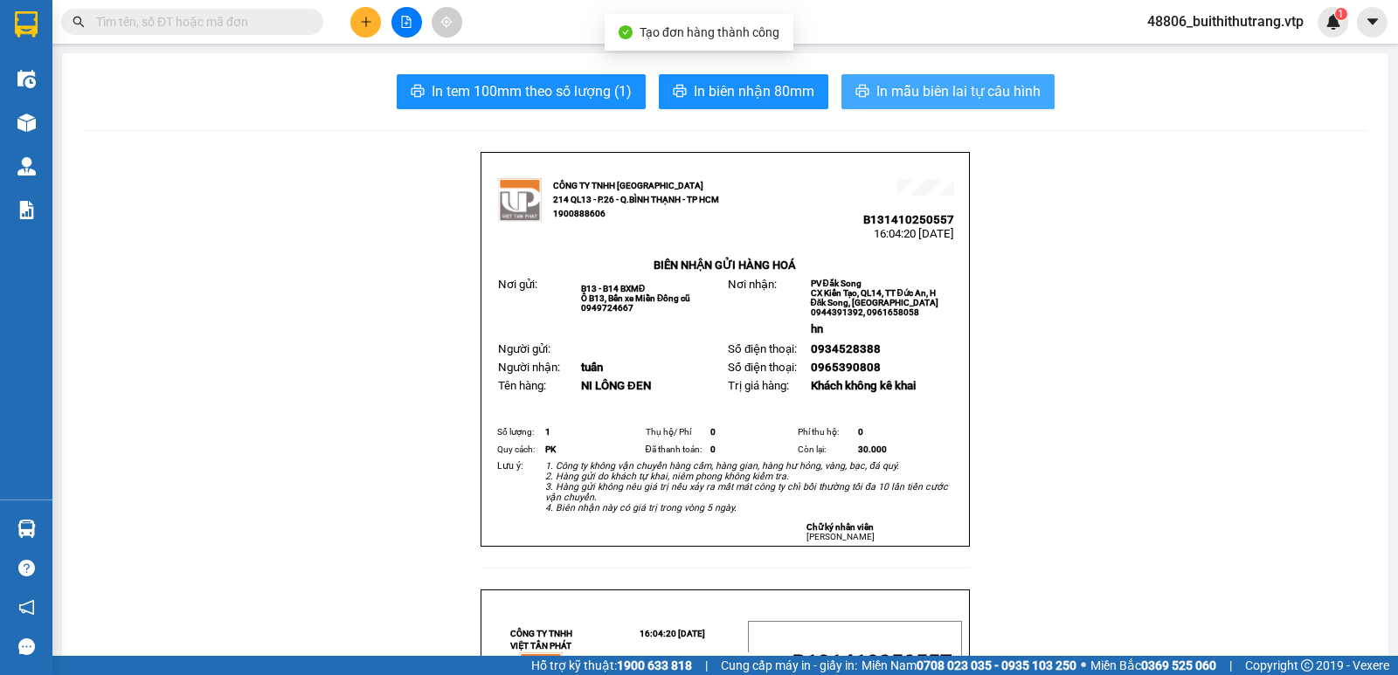
click at [952, 93] on span "In mẫu biên lai tự cấu hình" at bounding box center [958, 91] width 164 height 22
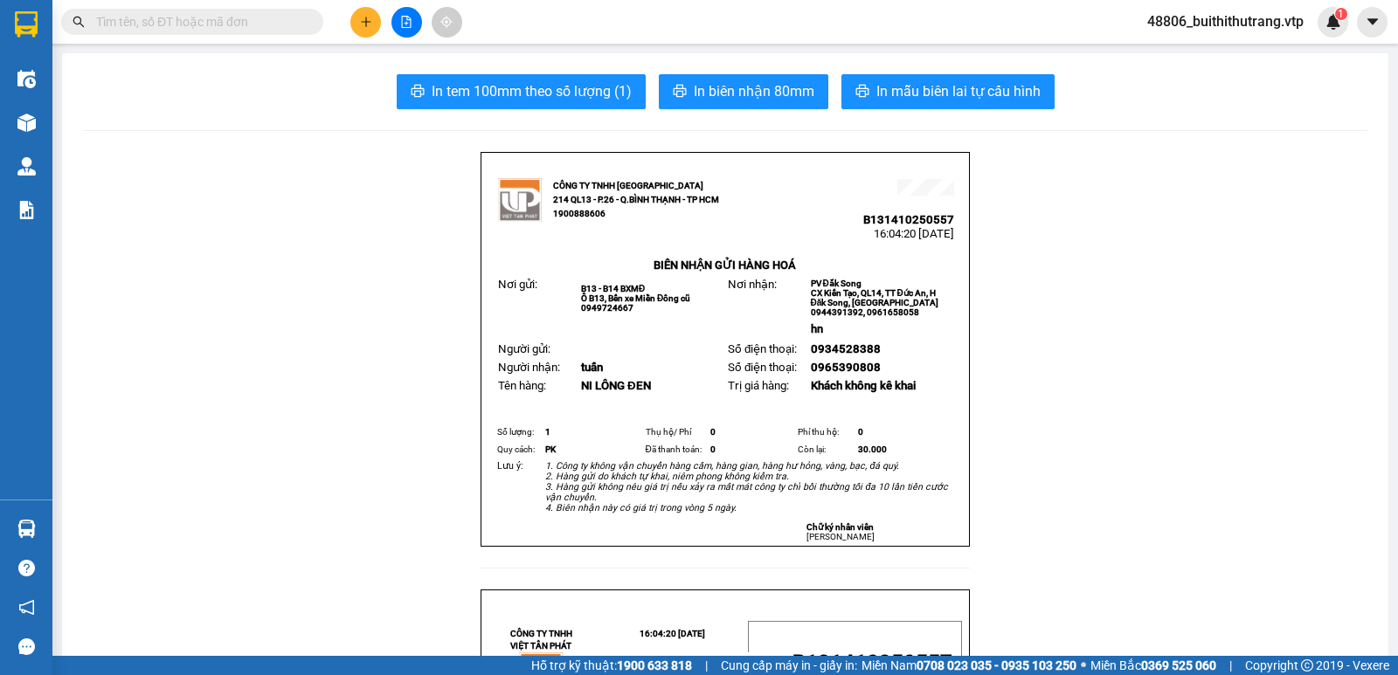
click at [364, 30] on button at bounding box center [365, 22] width 31 height 31
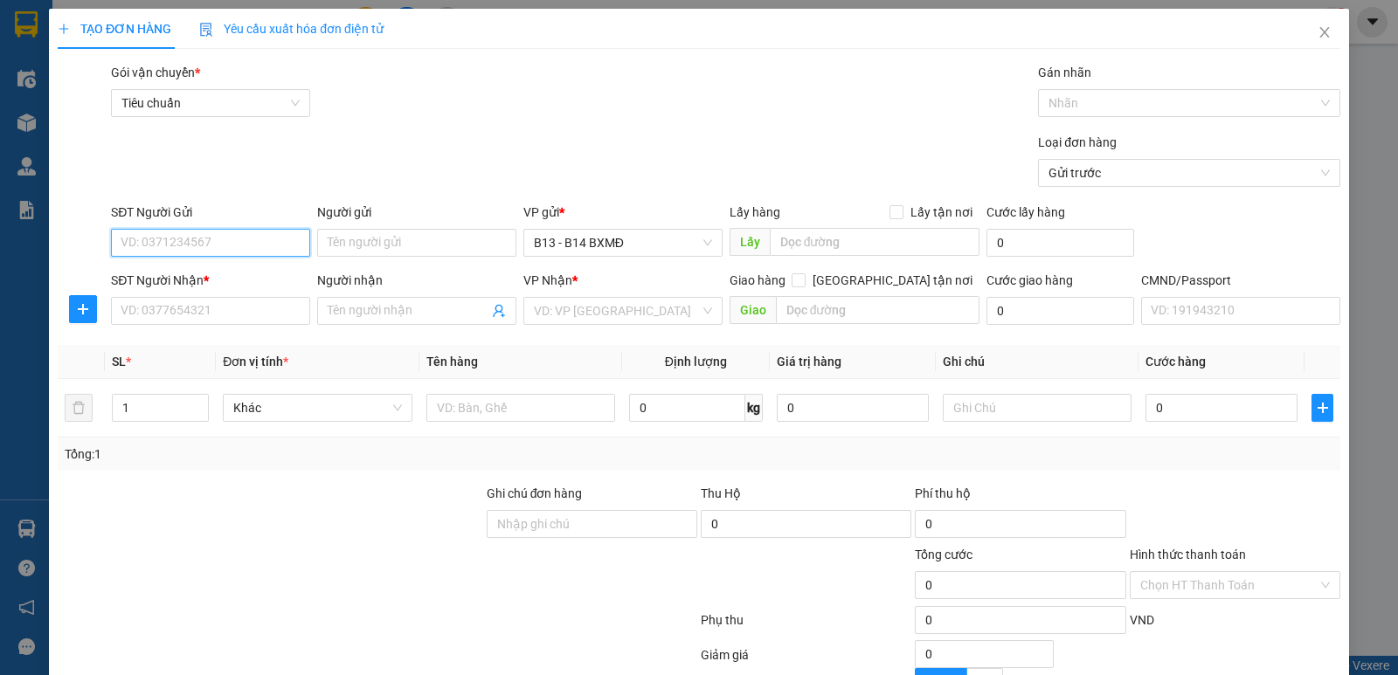
click at [241, 239] on input "SĐT Người Gửi" at bounding box center [210, 243] width 199 height 28
type input "0376440763"
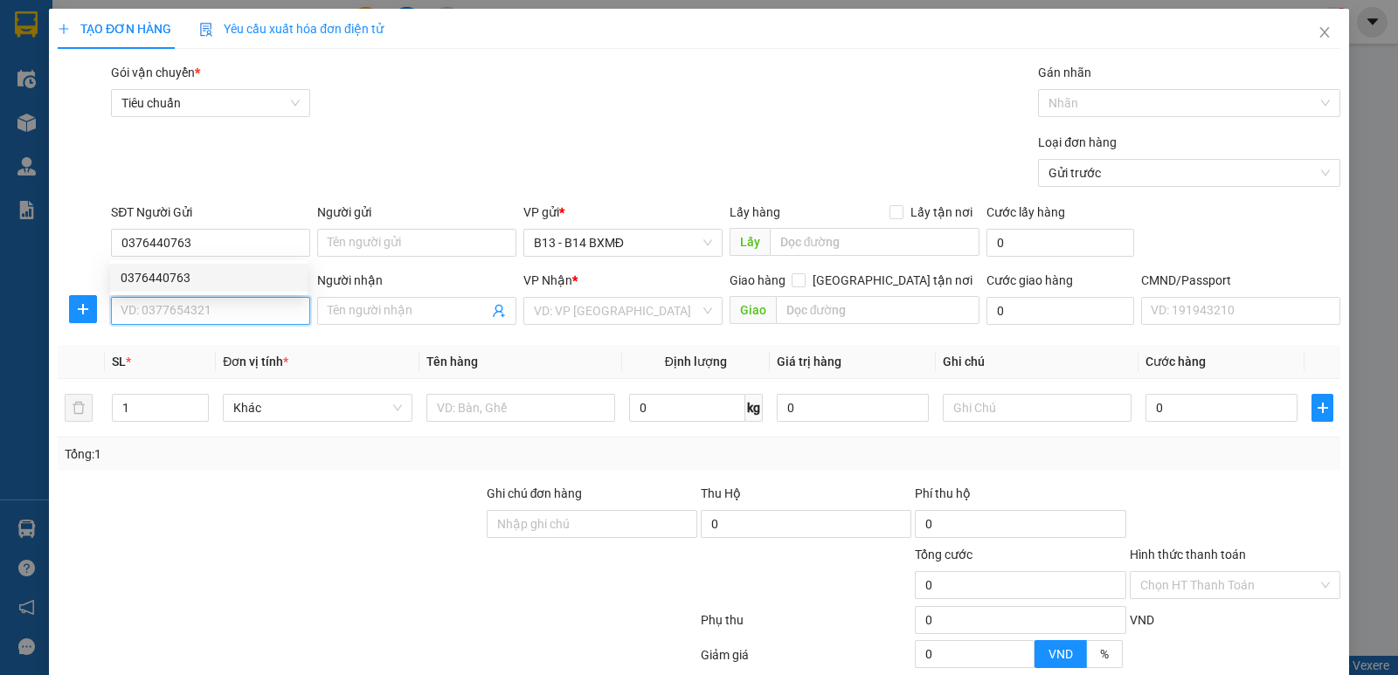
click at [274, 312] on input "SĐT Người Nhận *" at bounding box center [210, 311] width 199 height 28
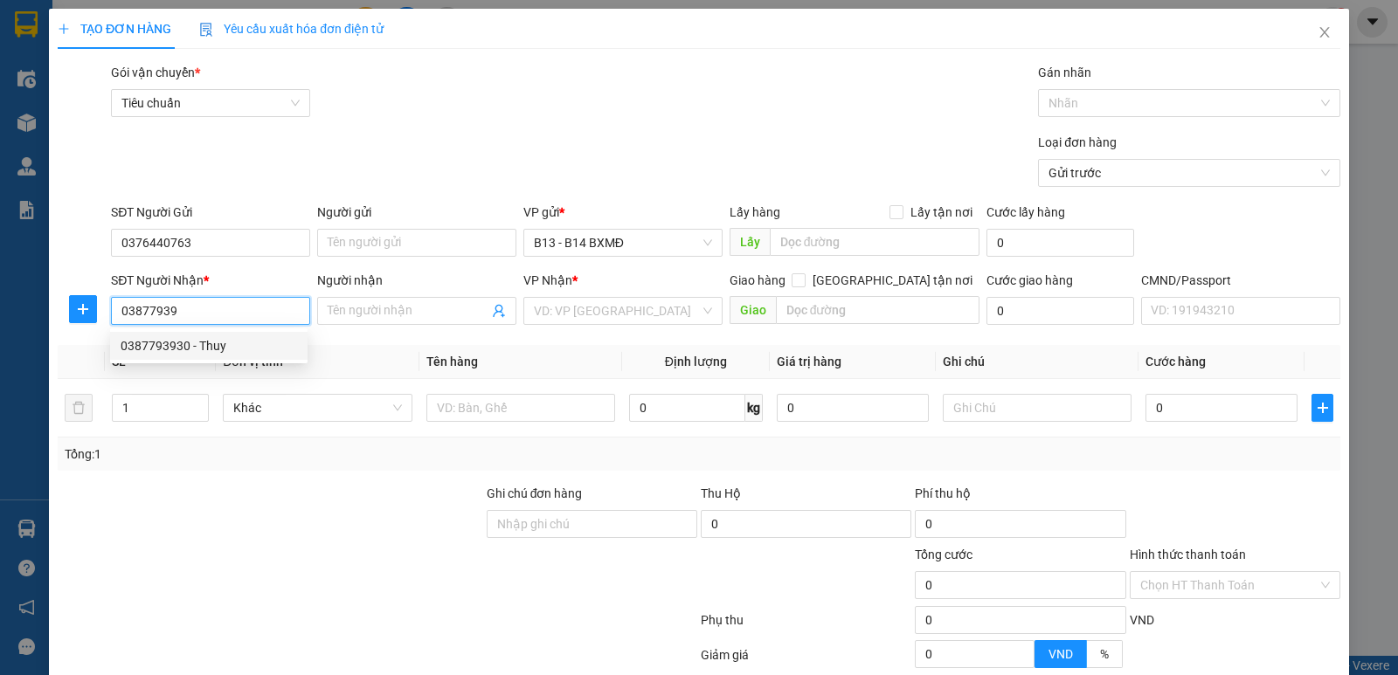
click at [196, 332] on div "0387793930 - Thuy" at bounding box center [208, 346] width 197 height 28
type input "0387793930"
type input "Thuy"
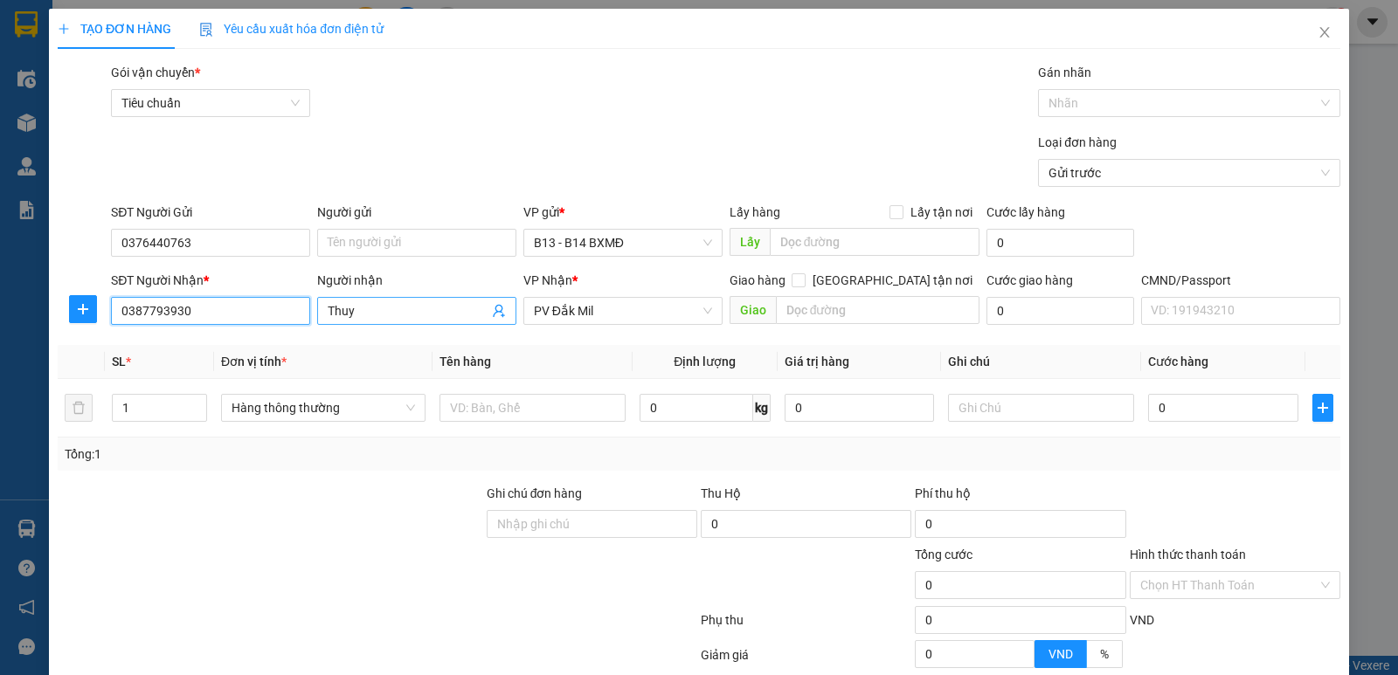
type input "0387793930"
click at [353, 305] on input "Thuy" at bounding box center [408, 310] width 161 height 19
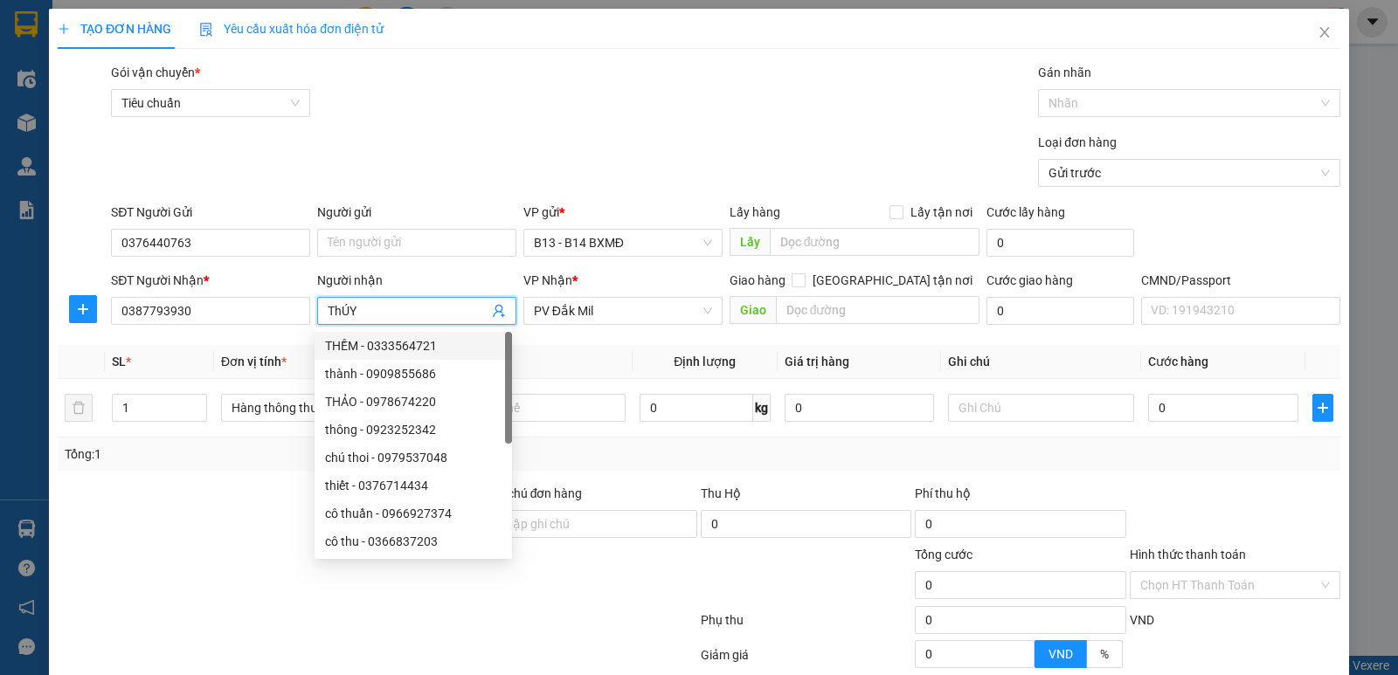
type input "ThÚY"
click at [611, 358] on th "Tên hàng" at bounding box center [533, 362] width 200 height 34
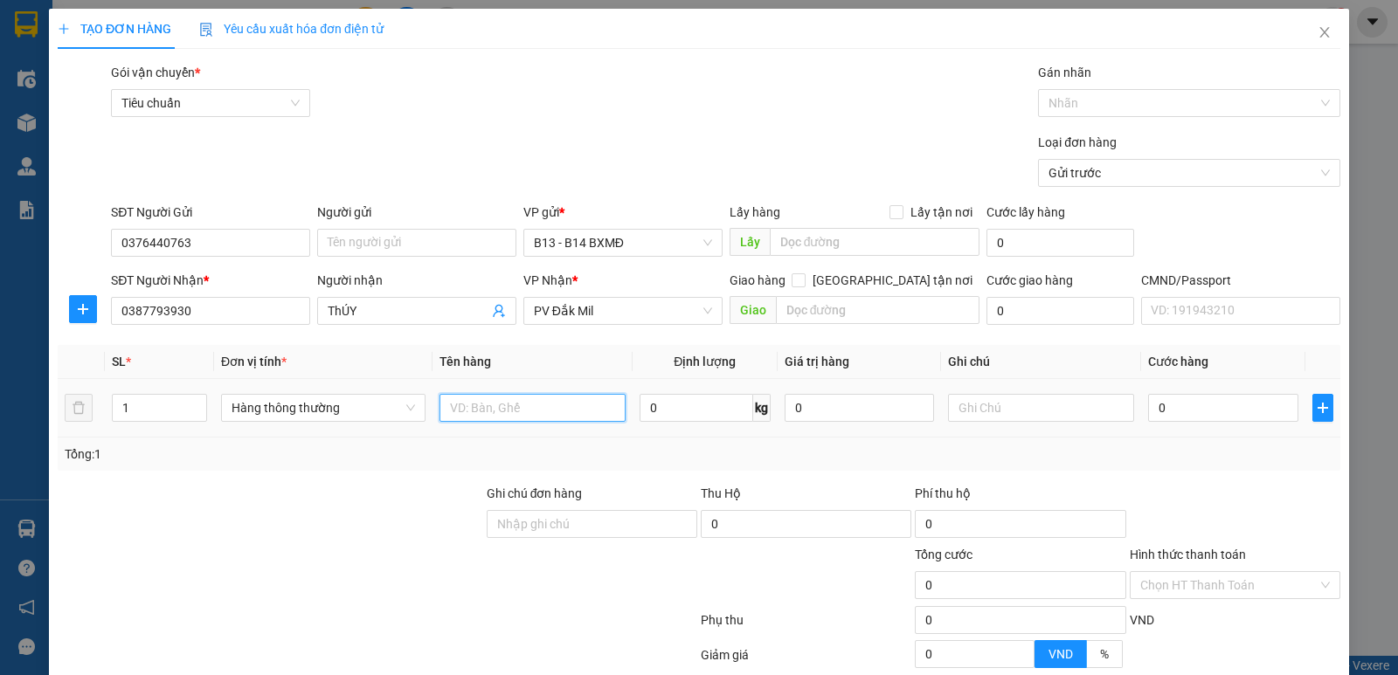
click at [592, 394] on input "text" at bounding box center [533, 408] width 186 height 28
type input "THÙNG"
type input "TC"
type input "6"
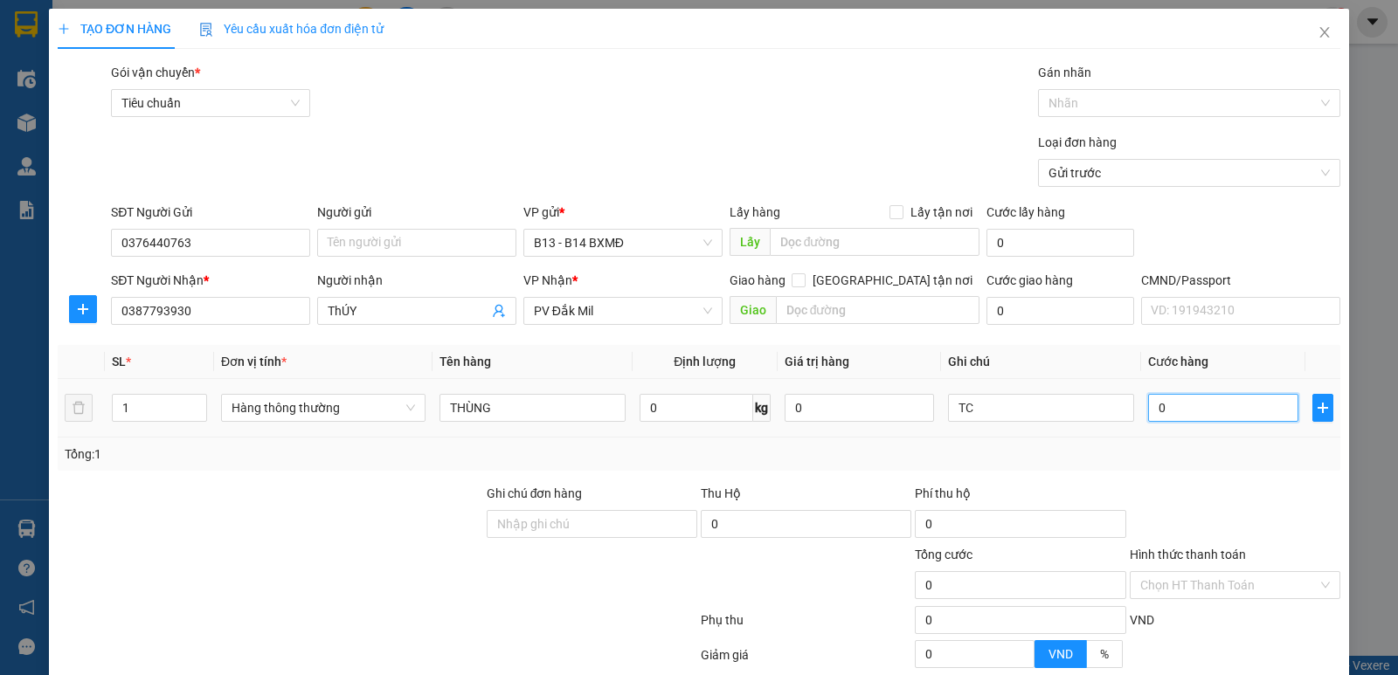
type input "6"
type input "60"
type input "600"
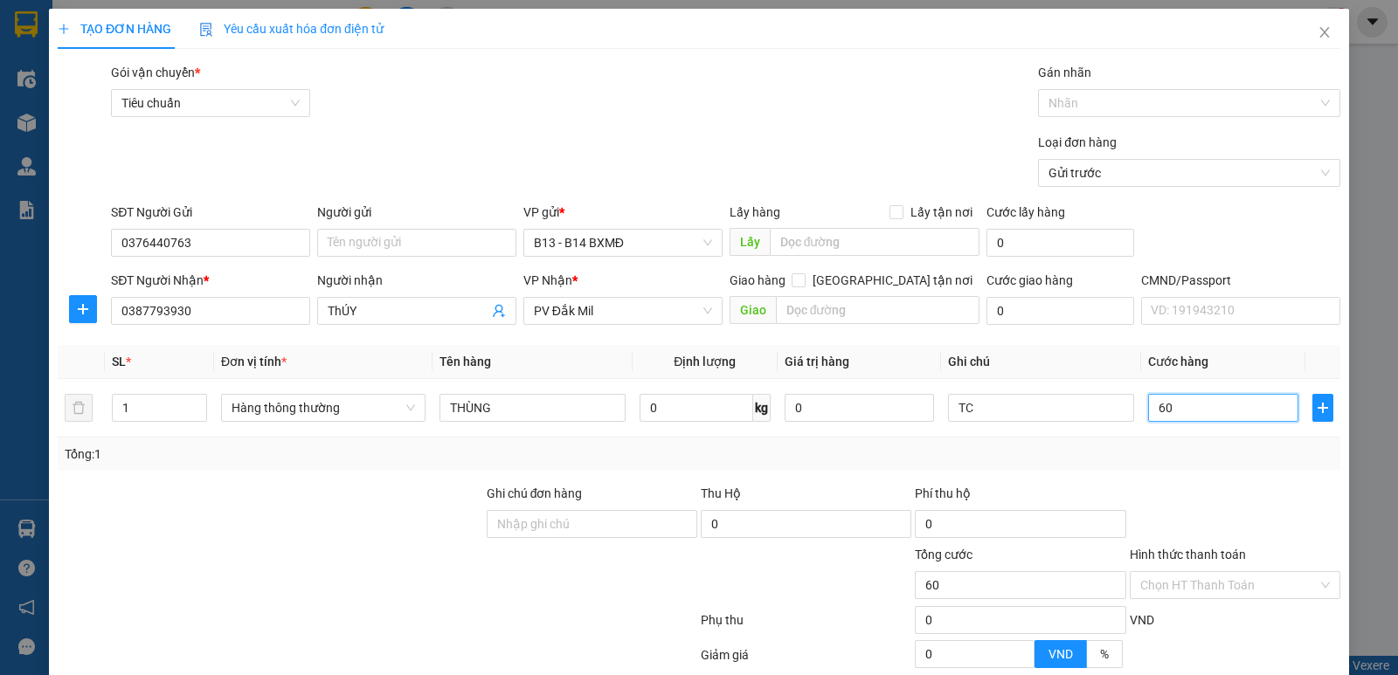
type input "600"
type input "6.000"
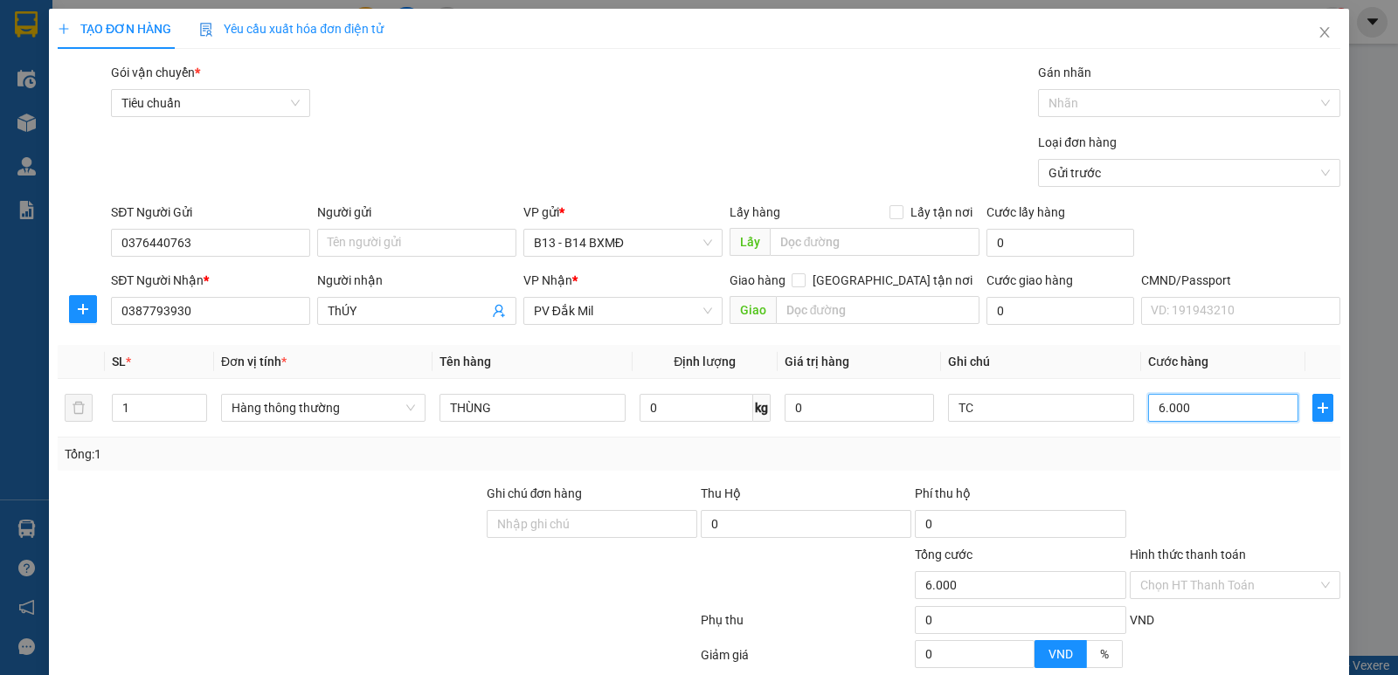
type input "60.000"
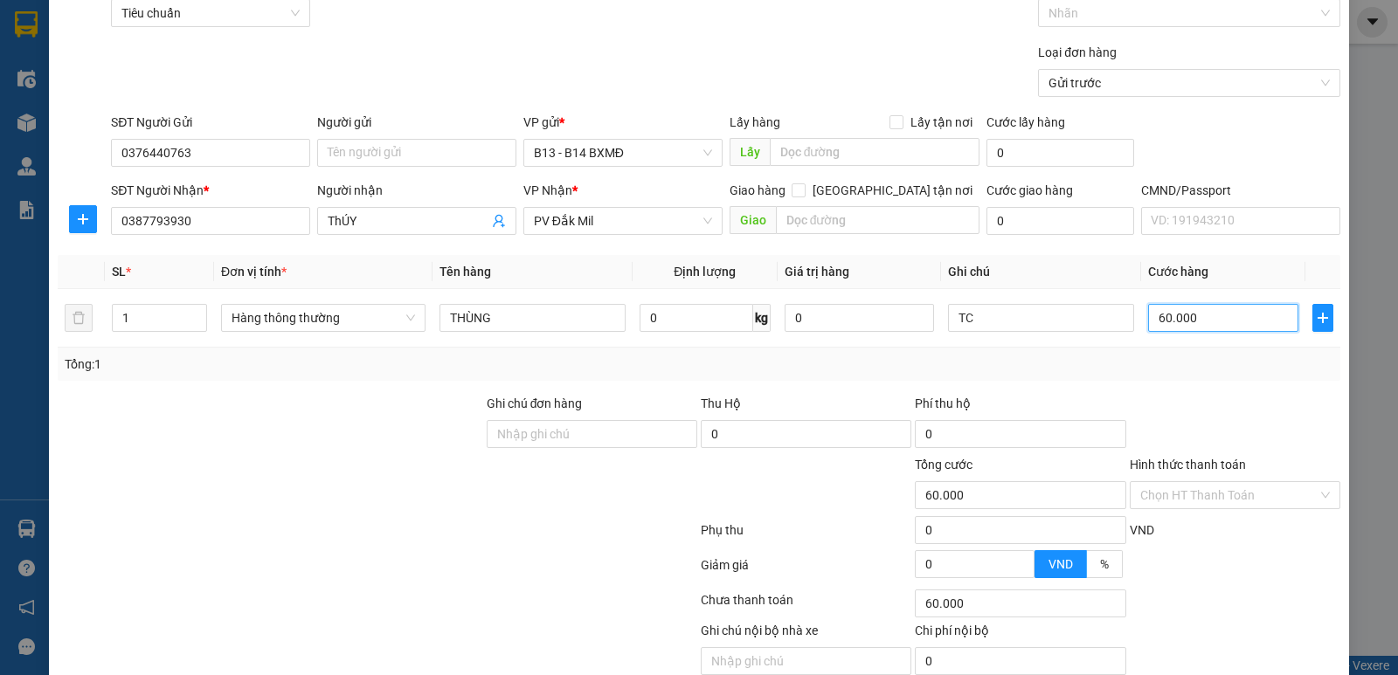
scroll to position [165, 0]
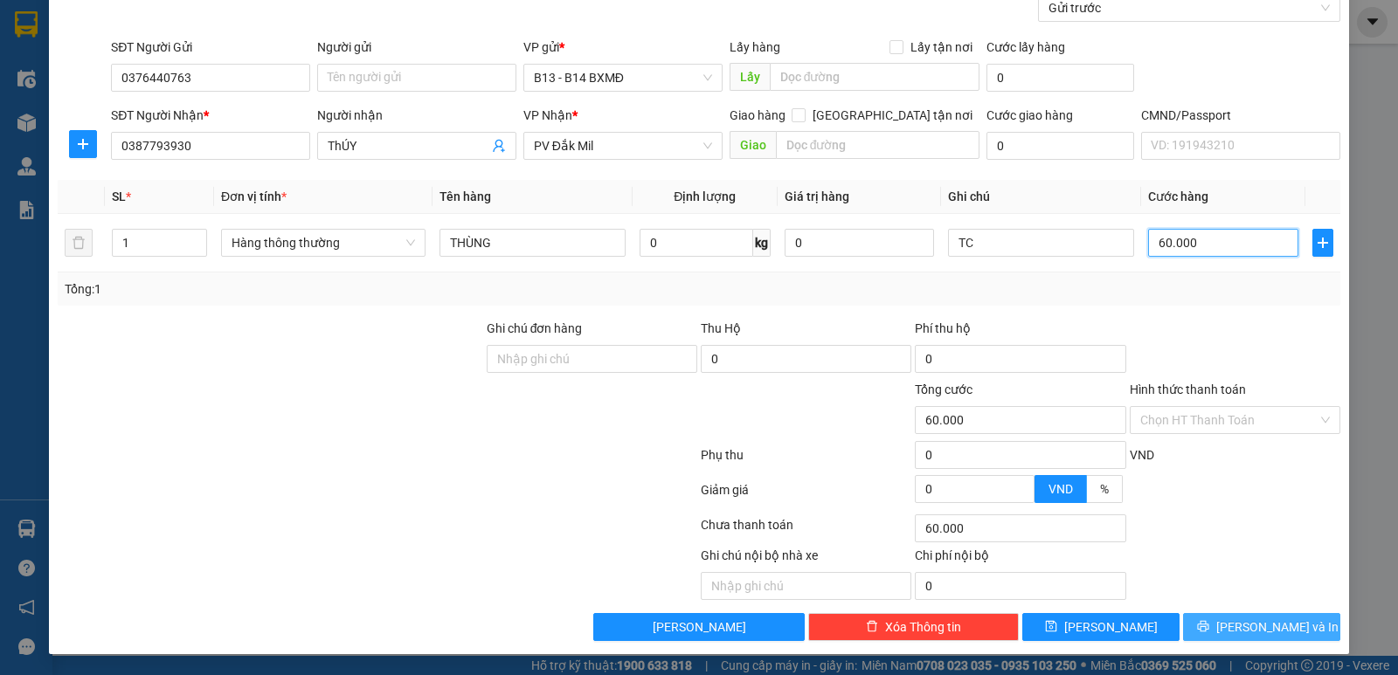
type input "60.000"
click at [1199, 627] on button "[PERSON_NAME] và In" at bounding box center [1261, 627] width 157 height 28
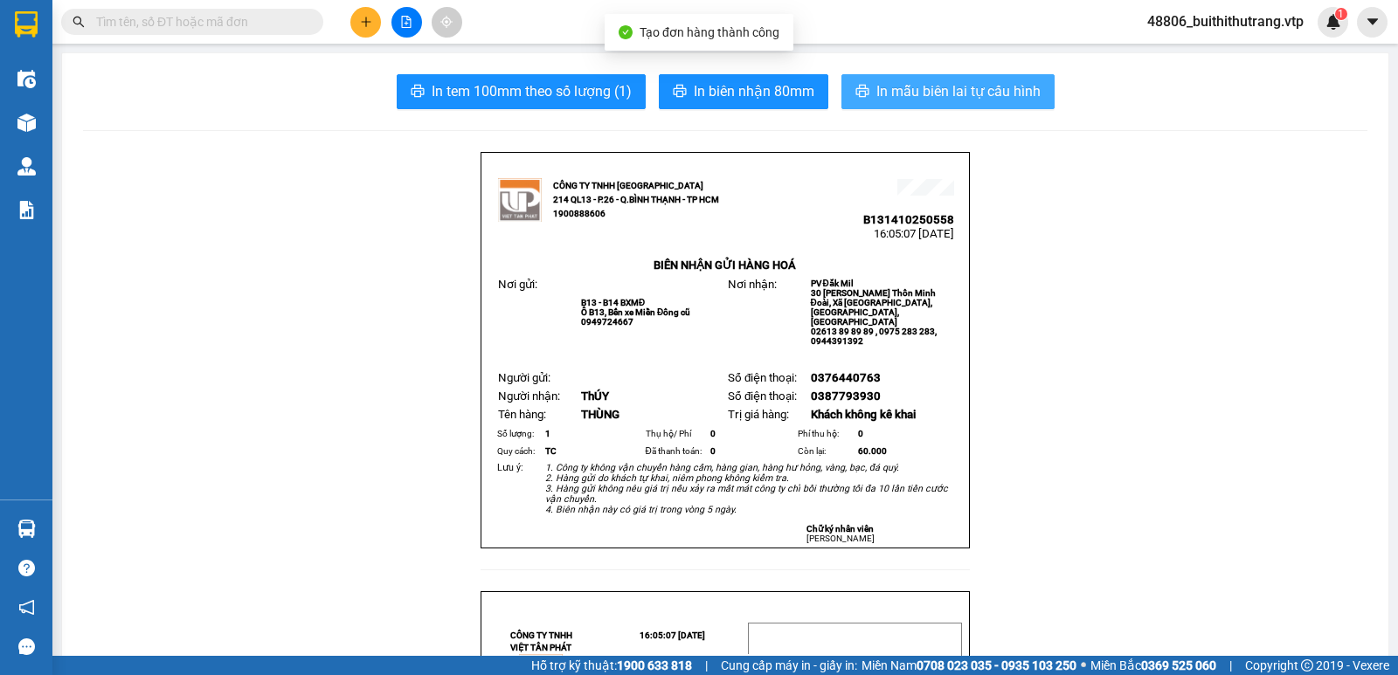
click at [958, 88] on span "In mẫu biên lai tự cấu hình" at bounding box center [958, 91] width 164 height 22
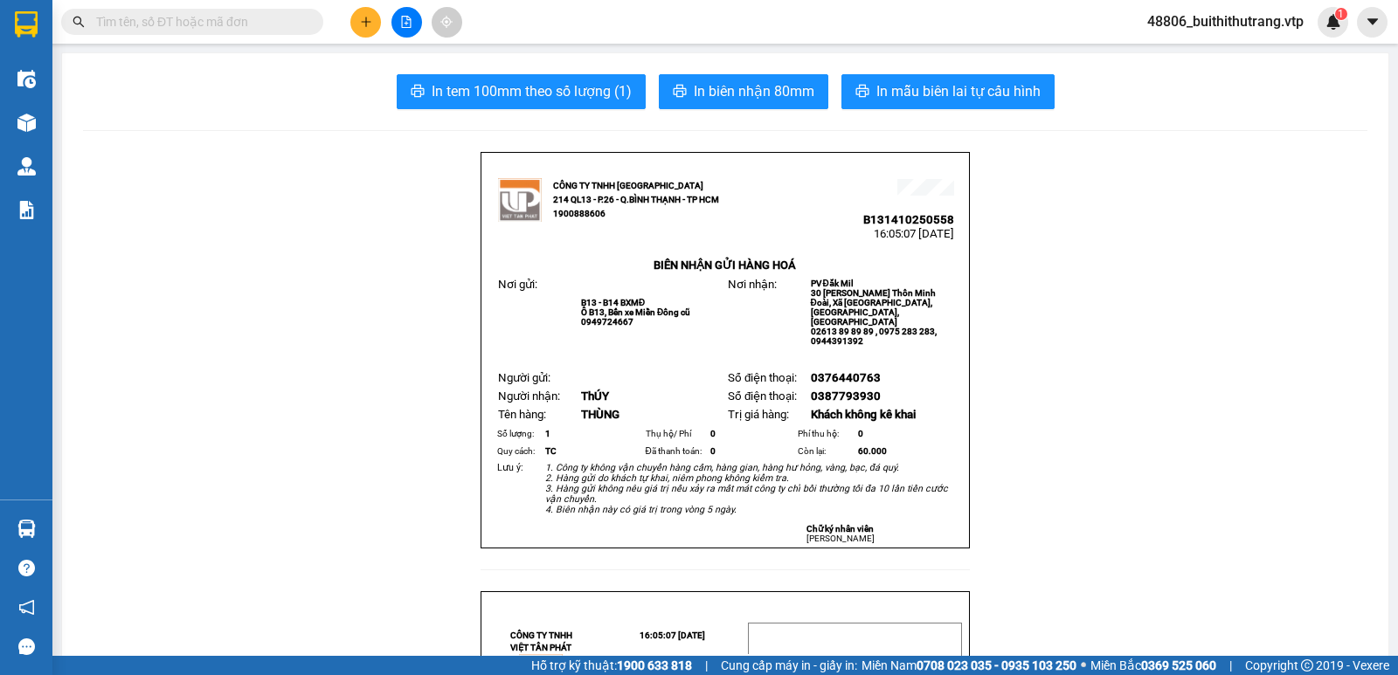
click at [365, 14] on button at bounding box center [365, 22] width 31 height 31
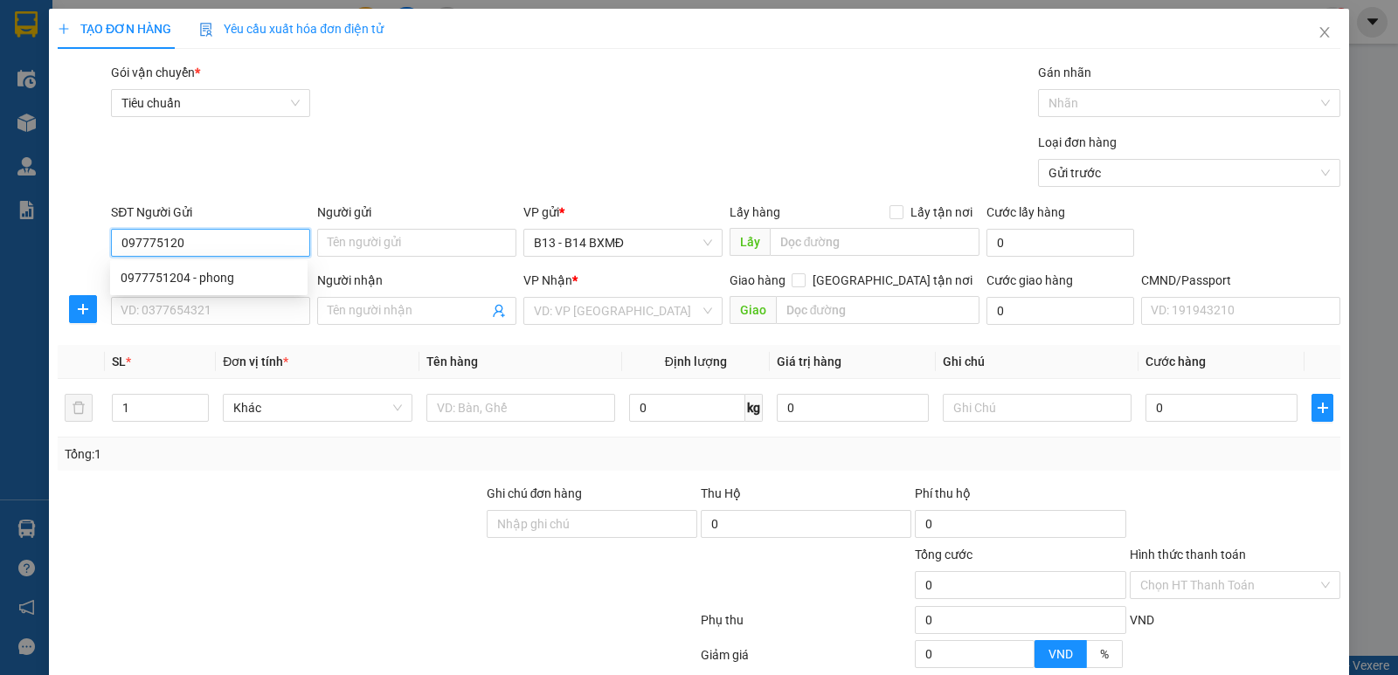
type input "0977751204"
click at [201, 281] on div "0977751204 - phong" at bounding box center [209, 277] width 177 height 19
type input "phong"
type input "0935090039"
type input "toan"
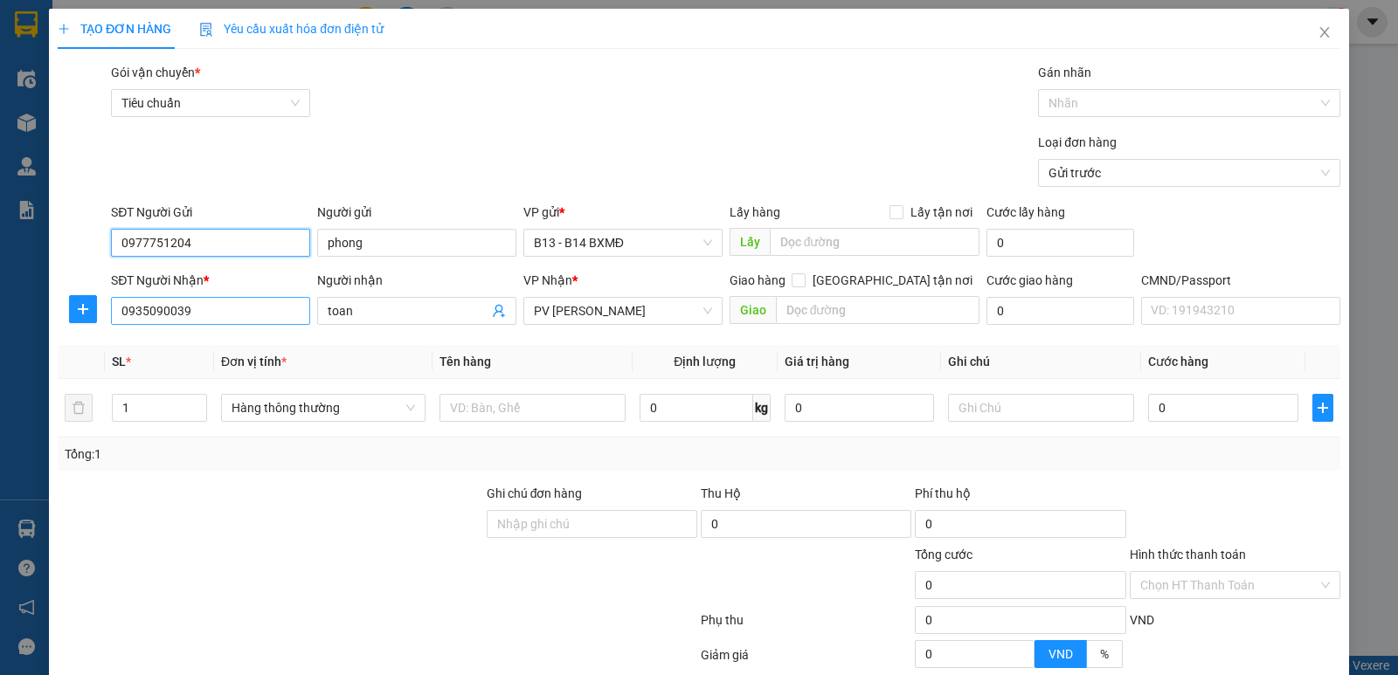
type input "0977751204"
drag, startPoint x: 196, startPoint y: 316, endPoint x: 110, endPoint y: 326, distance: 86.2
click at [112, 326] on div "SĐT Người Nhận * 0935090039 0935090039" at bounding box center [210, 301] width 199 height 61
type input "0986958797"
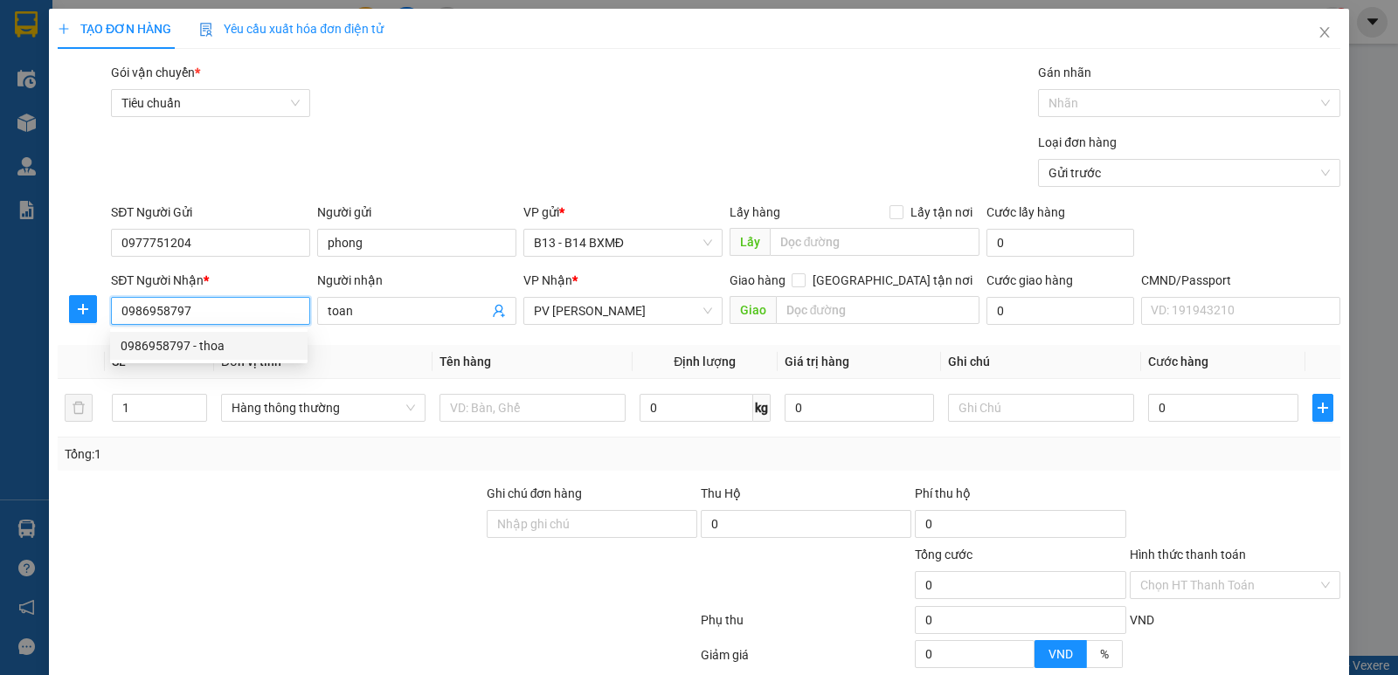
click at [235, 343] on div "0986958797 - thoa" at bounding box center [209, 345] width 177 height 19
type input "thoa"
type input "0986958797"
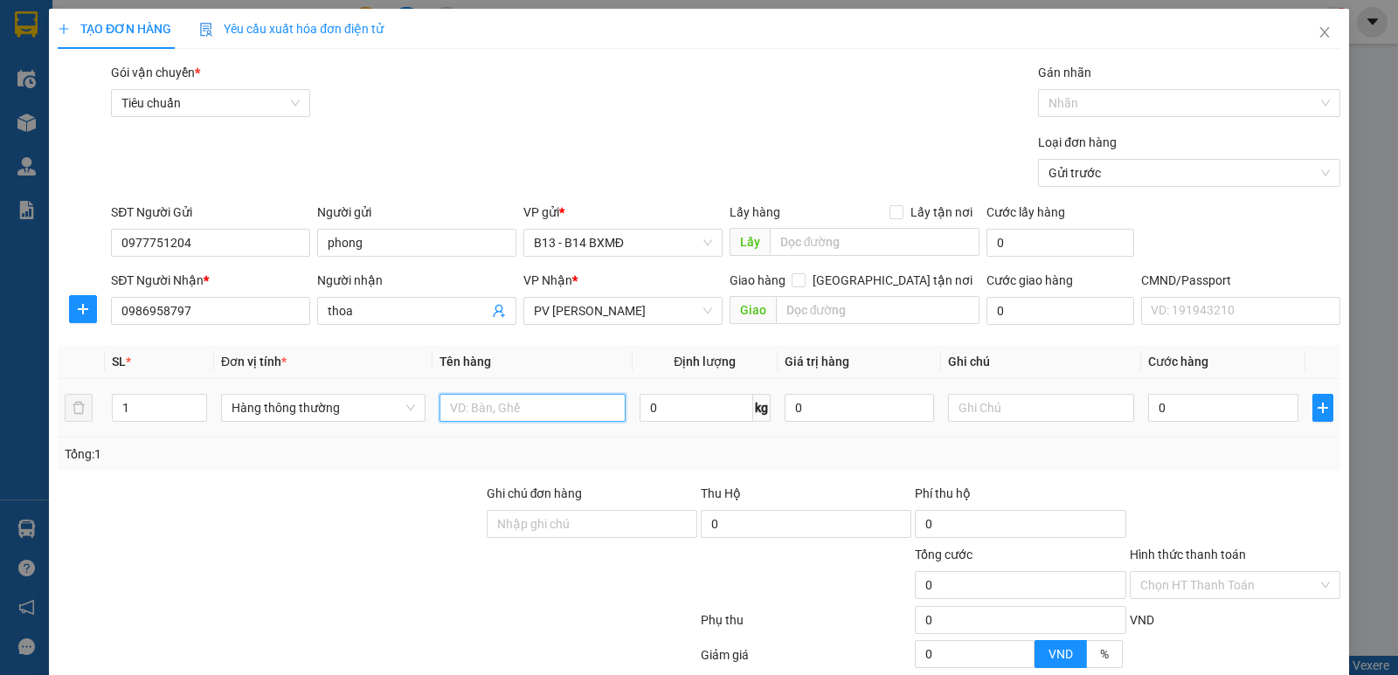
click at [527, 406] on input "text" at bounding box center [533, 408] width 186 height 28
type input "2"
type input "1 THÙNG 2 CAN"
click at [66, 412] on tr "1 Hàng thông thường 1 THÙNG 2 CAN 0 kg 0 0" at bounding box center [699, 408] width 1283 height 59
type input "3"
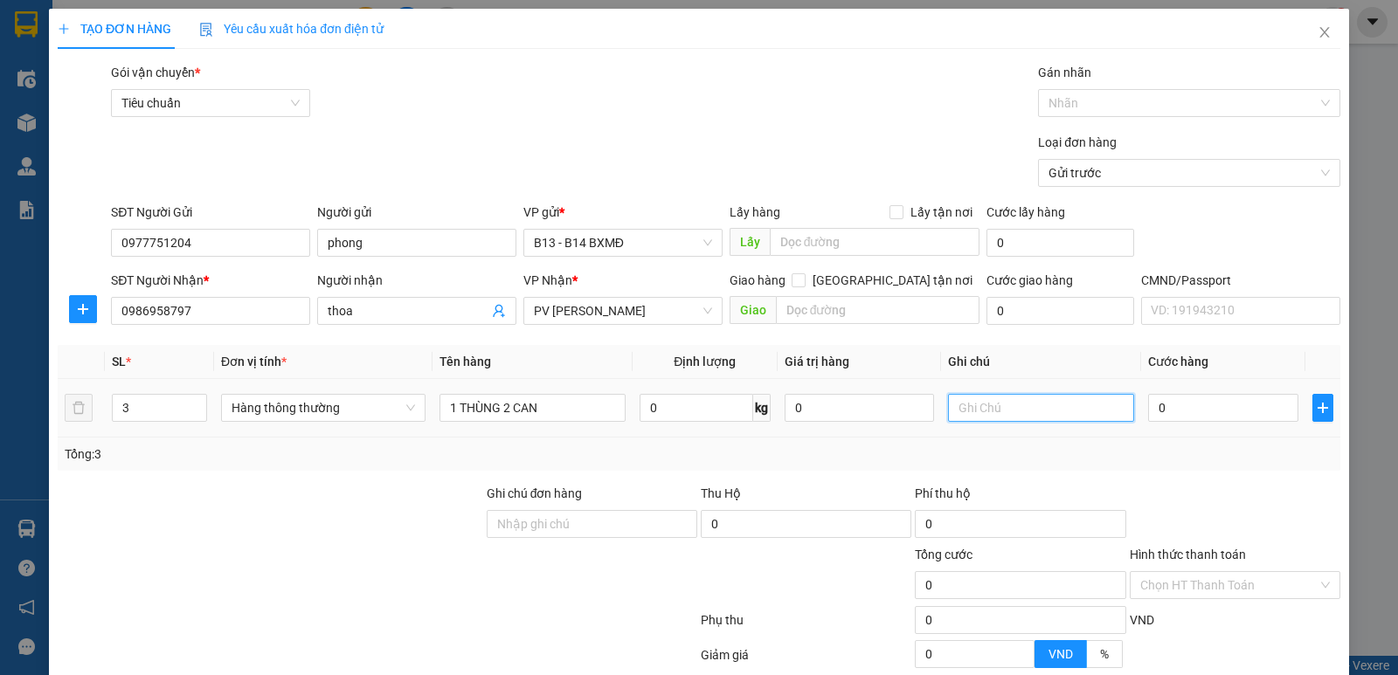
click at [1012, 406] on input "text" at bounding box center [1041, 408] width 186 height 28
type input "[PERSON_NAME]"
type input "1"
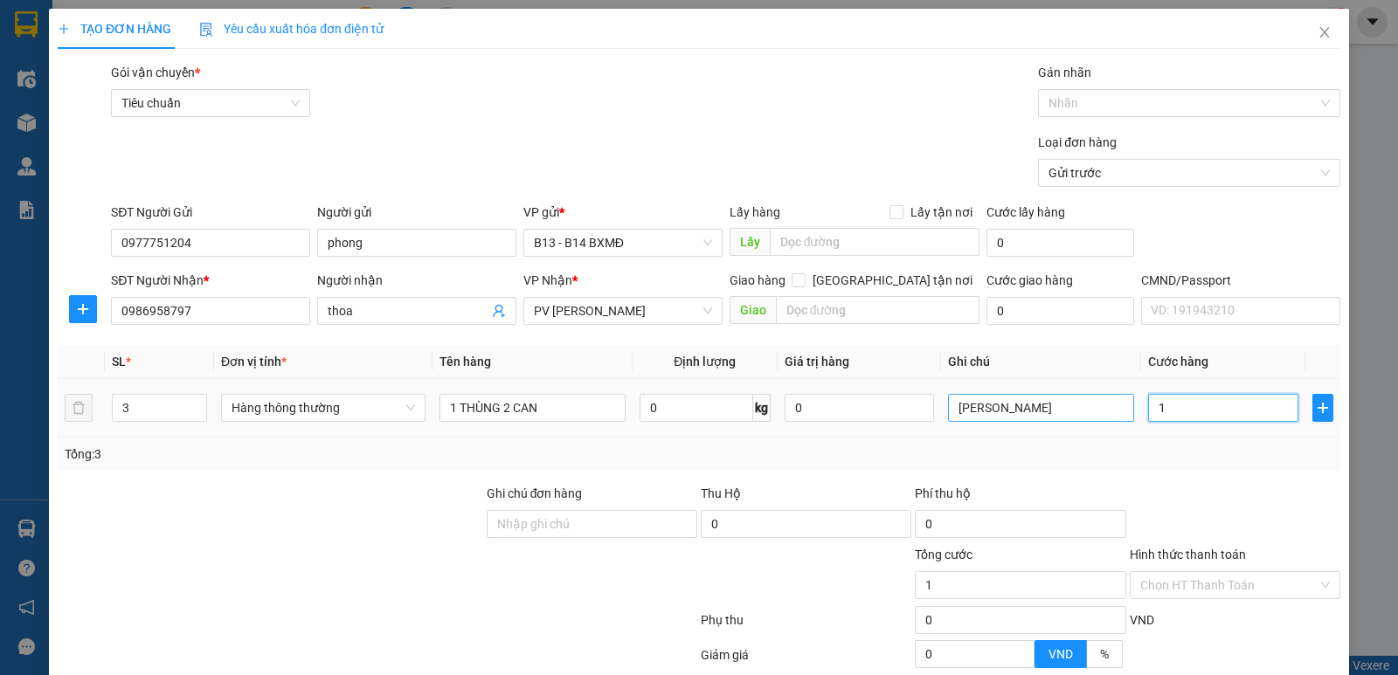
type input "15"
type input "150"
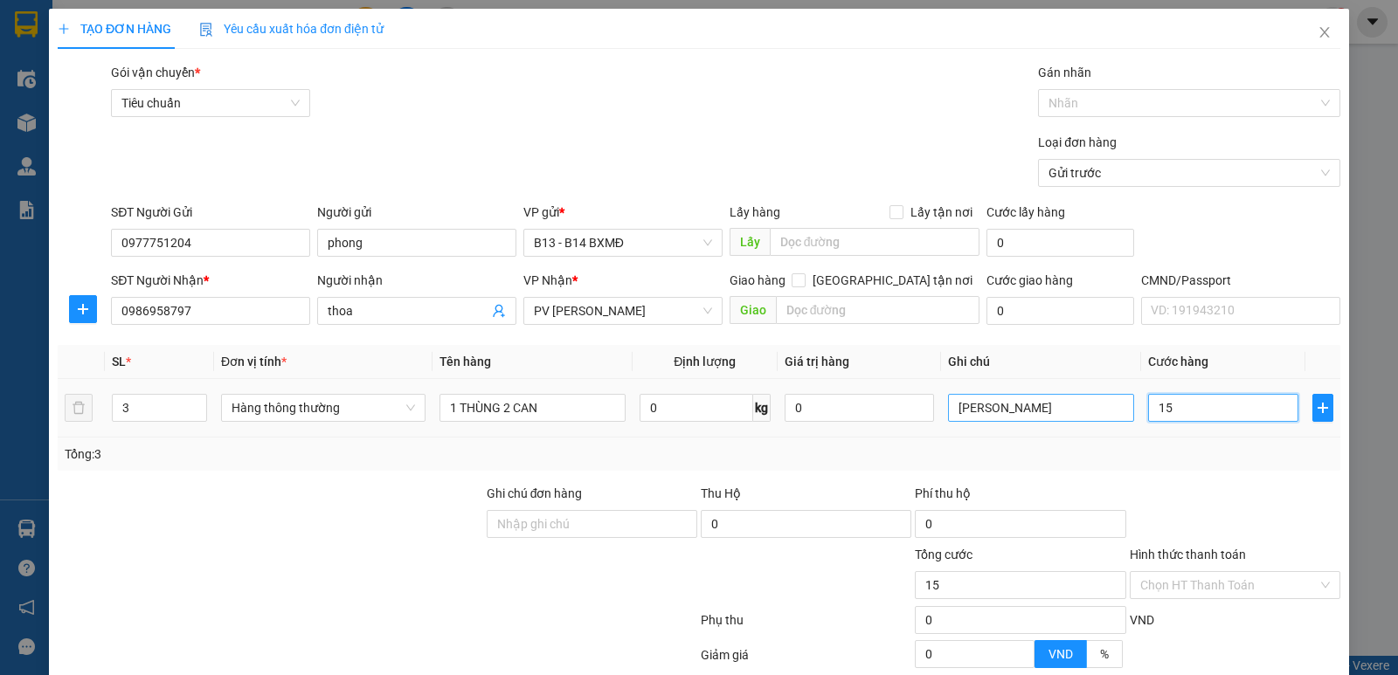
type input "150"
type input "1.500"
type input "15.000"
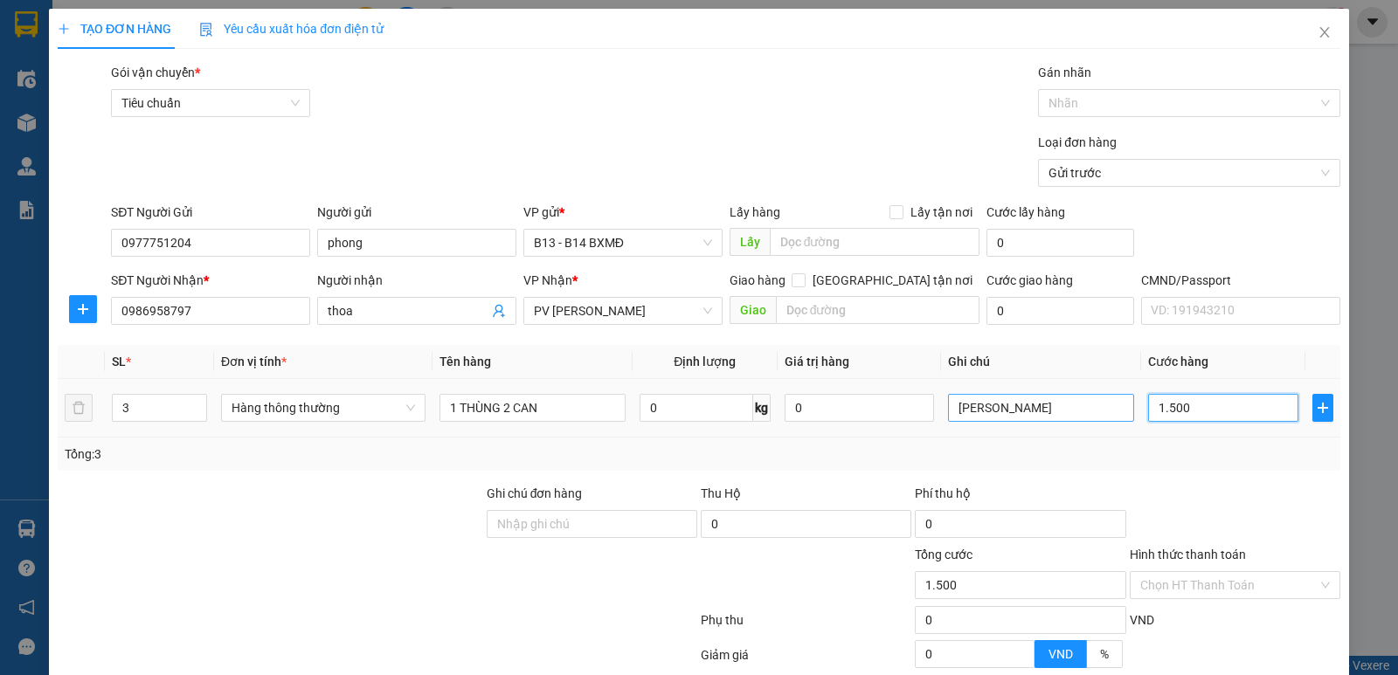
type input "15.000"
type input "150.000"
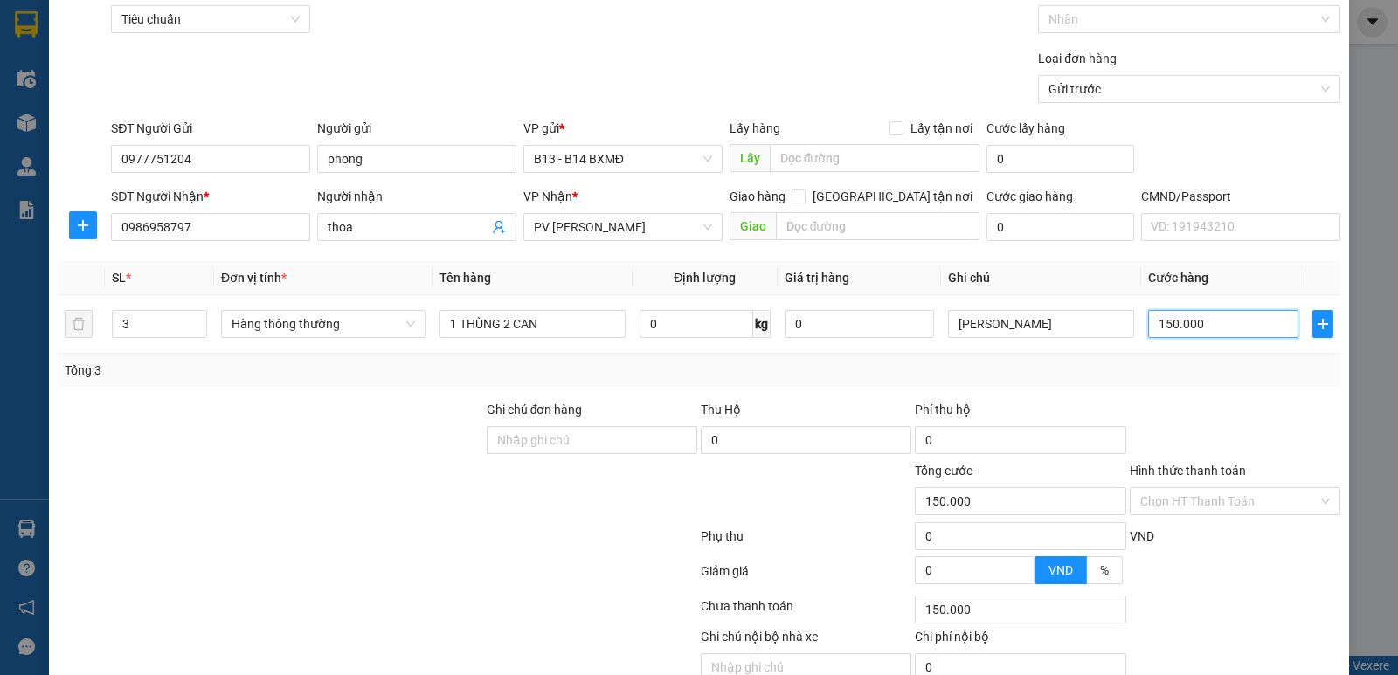
scroll to position [165, 0]
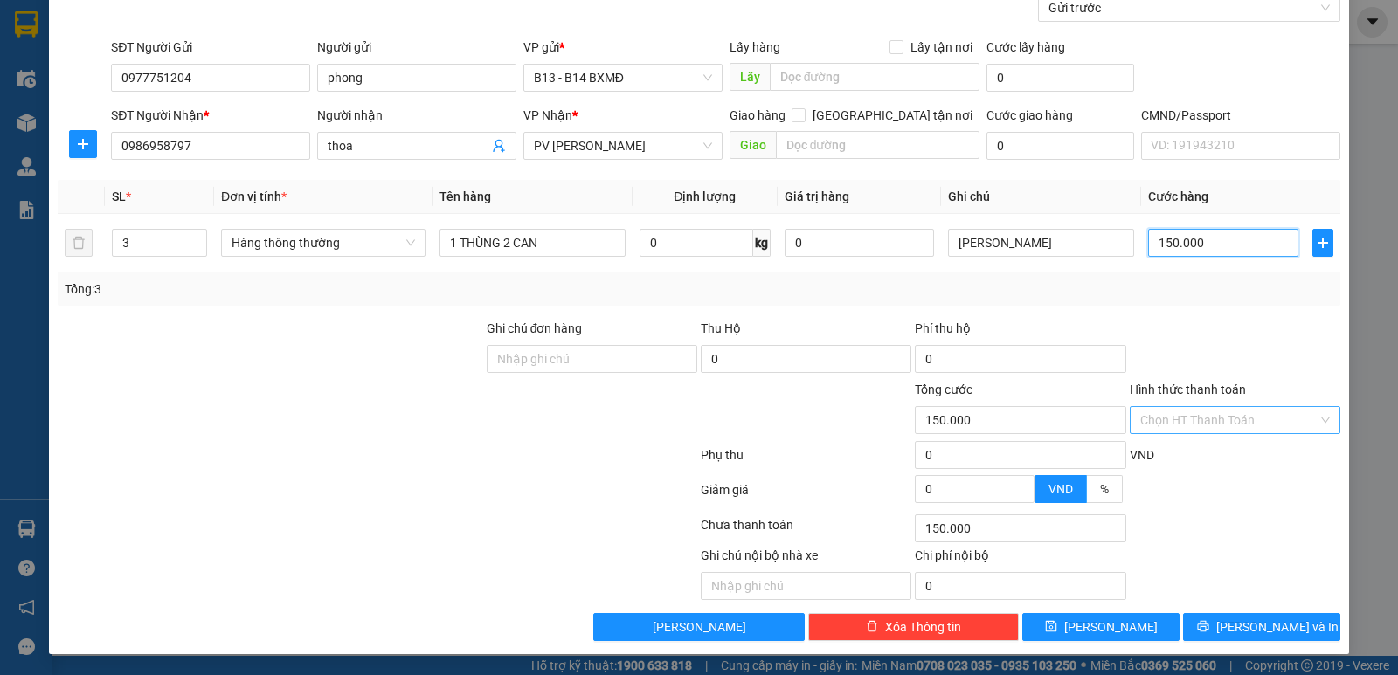
type input "150.000"
click at [1210, 424] on input "Hình thức thanh toán" at bounding box center [1228, 420] width 177 height 26
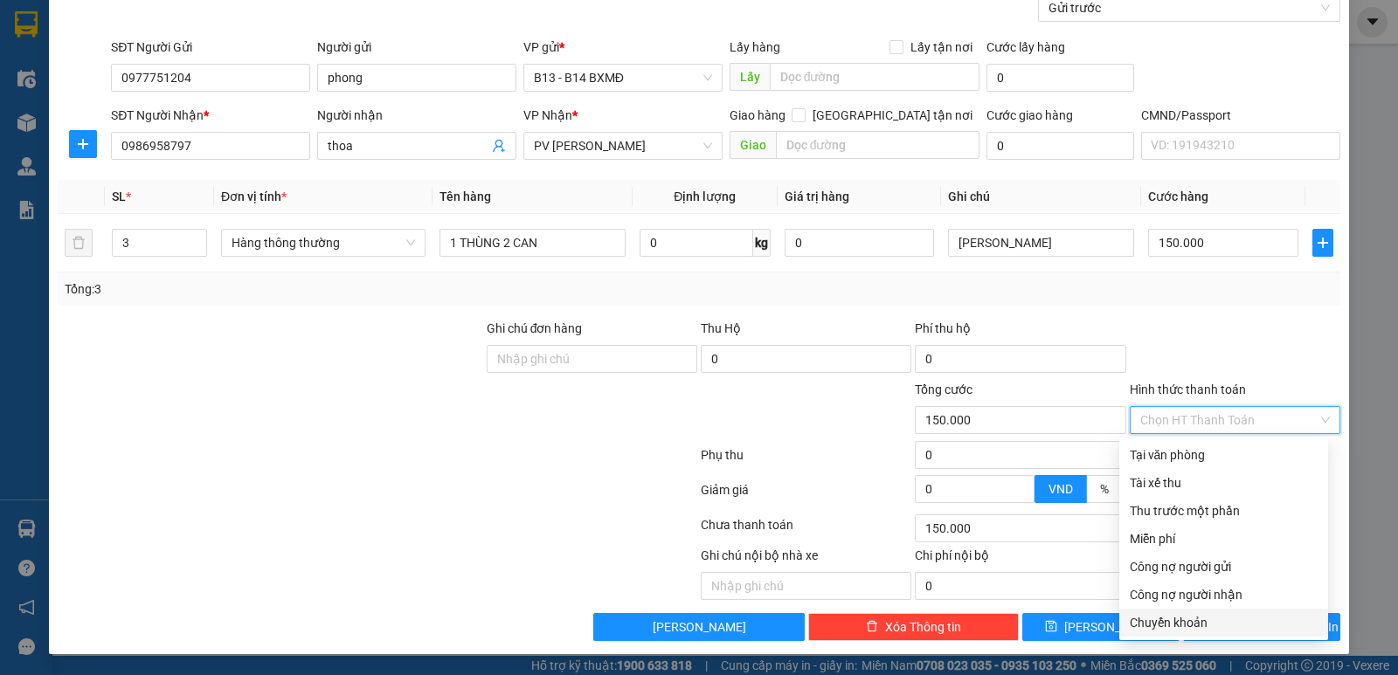
click at [1201, 619] on div "Chuyển khoản" at bounding box center [1224, 622] width 188 height 19
type input "0"
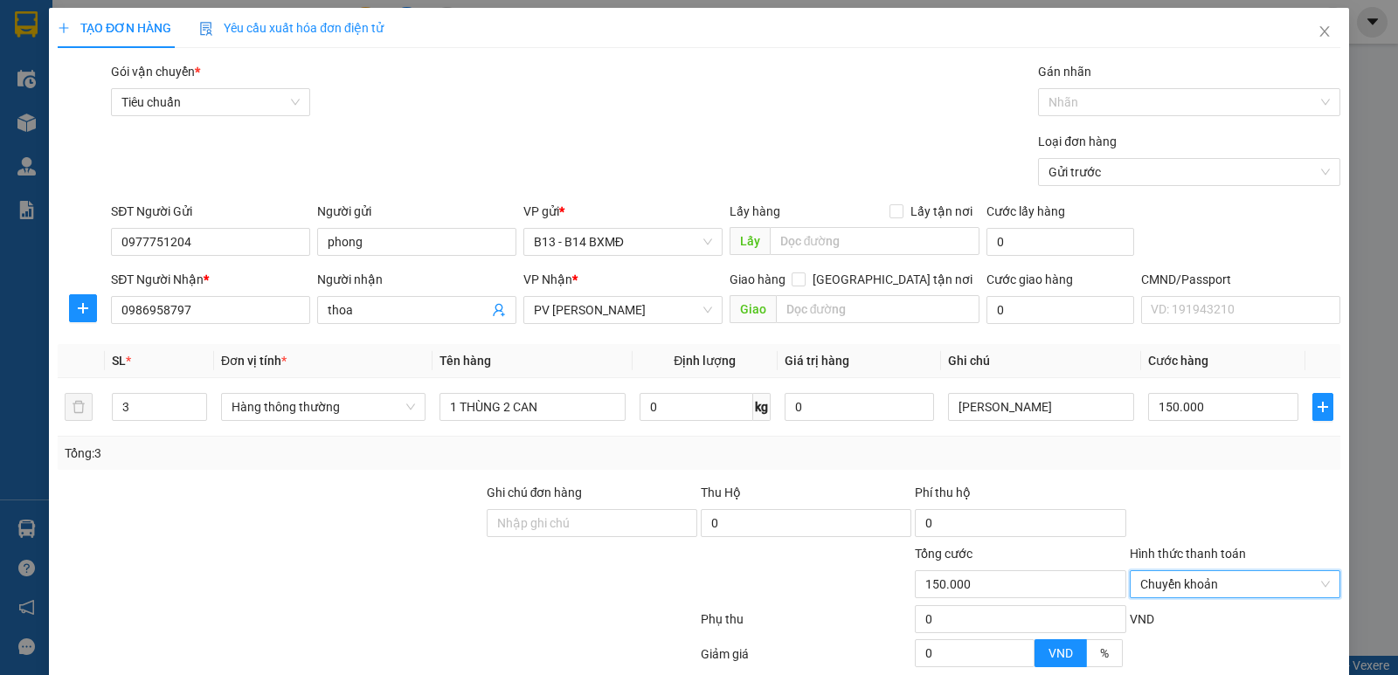
scroll to position [0, 0]
click at [1139, 100] on div at bounding box center [1180, 103] width 276 height 21
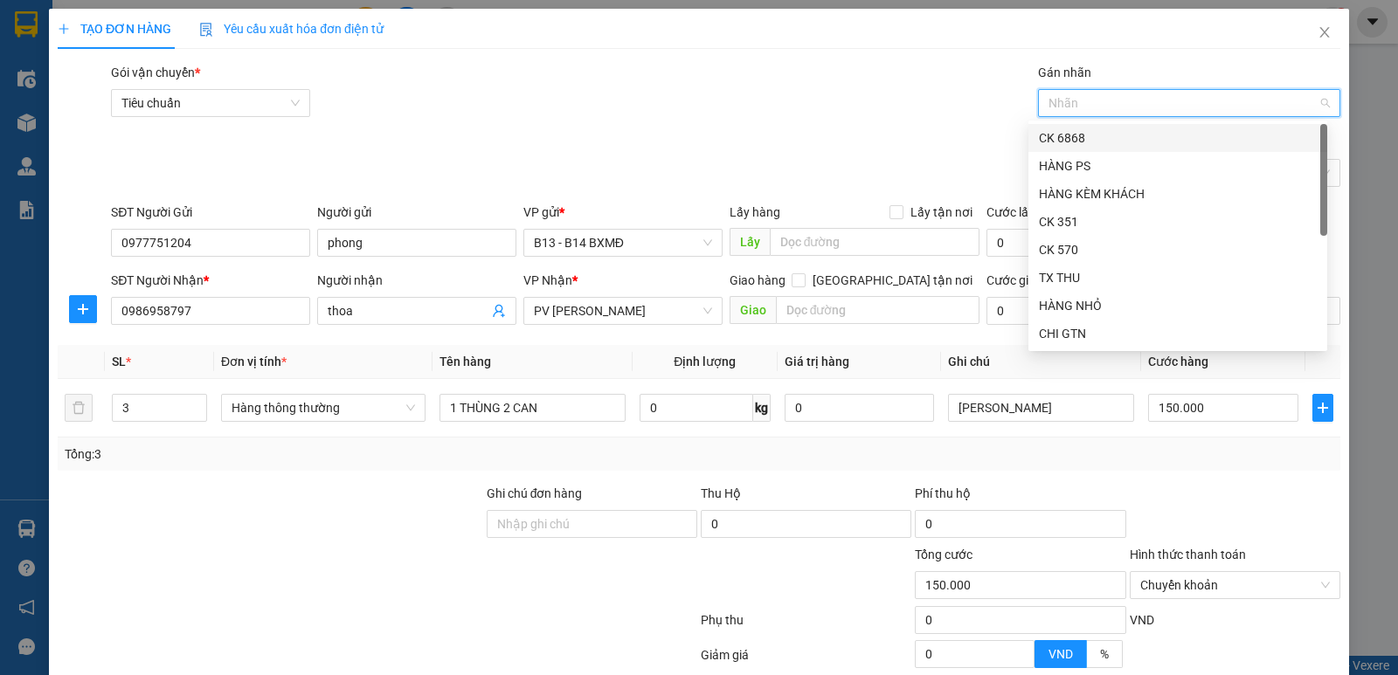
drag, startPoint x: 1133, startPoint y: 135, endPoint x: 1192, endPoint y: 190, distance: 81.0
click at [1133, 140] on div "CK 6868" at bounding box center [1178, 137] width 278 height 19
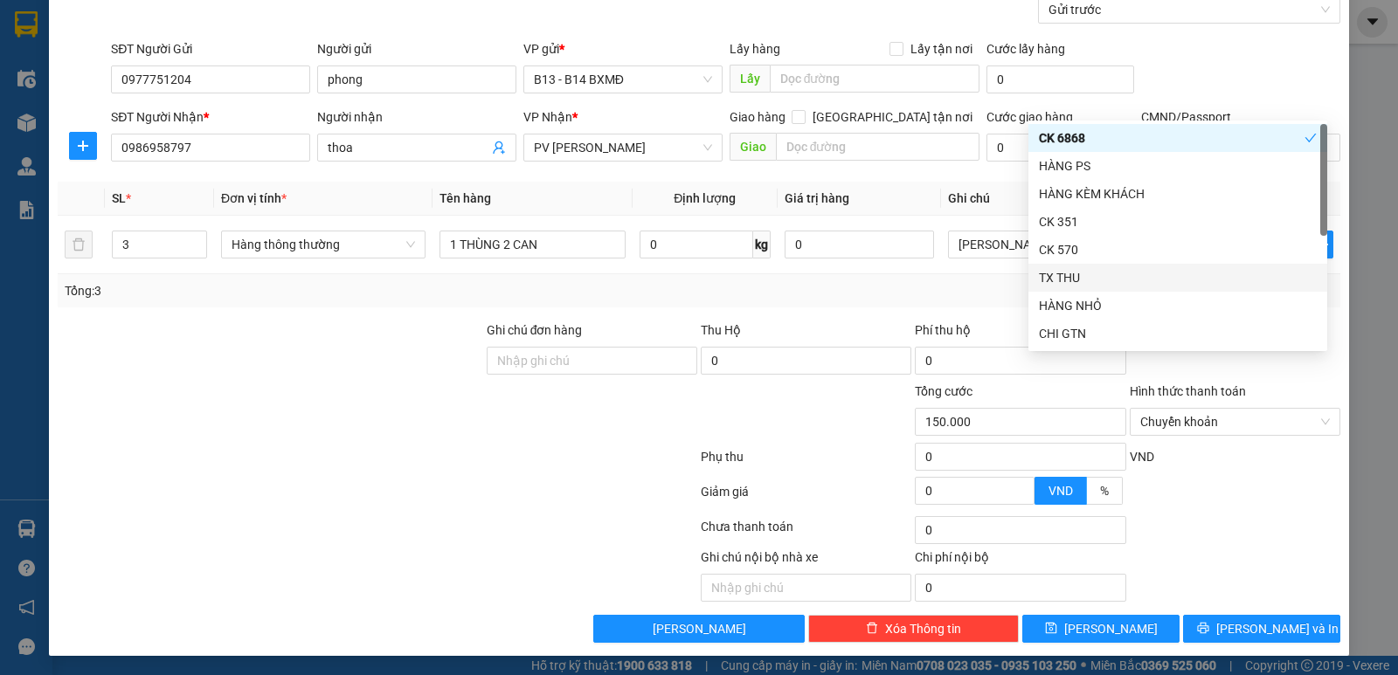
scroll to position [165, 0]
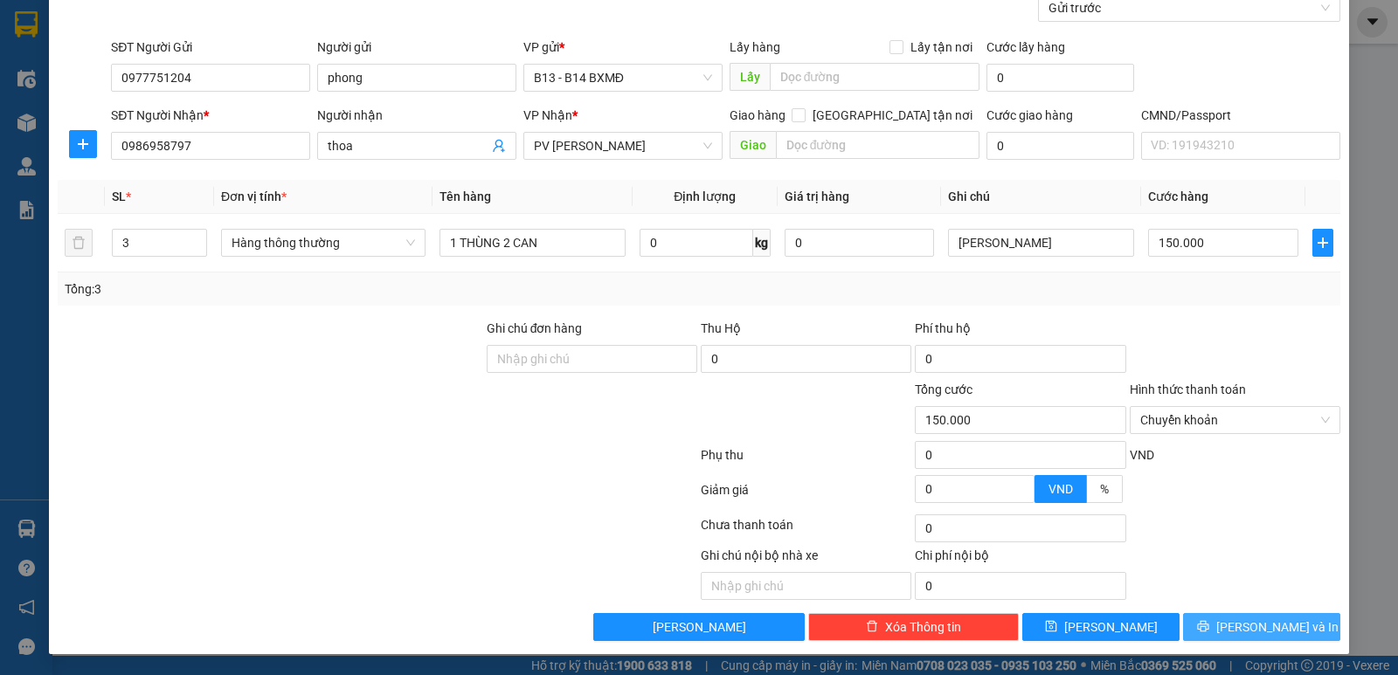
click at [1249, 631] on span "[PERSON_NAME] và In" at bounding box center [1277, 627] width 122 height 19
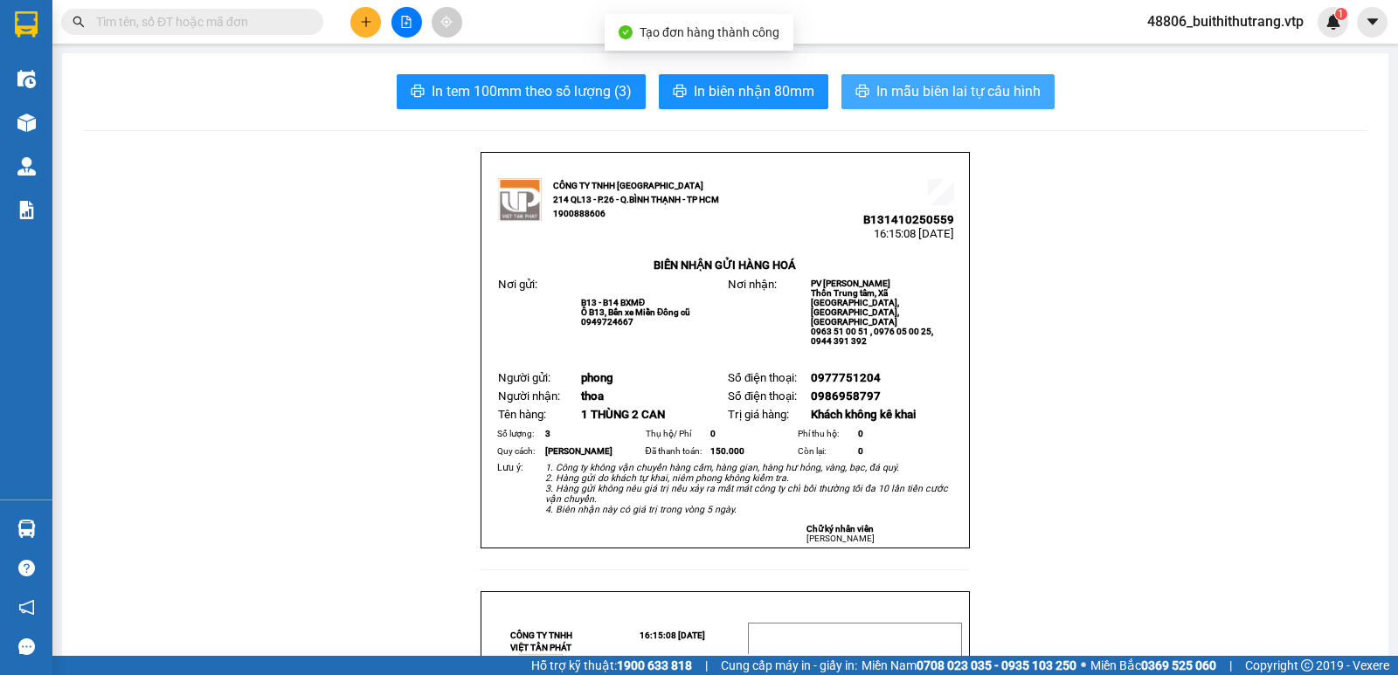
click at [964, 99] on span "In mẫu biên lai tự cấu hình" at bounding box center [958, 91] width 164 height 22
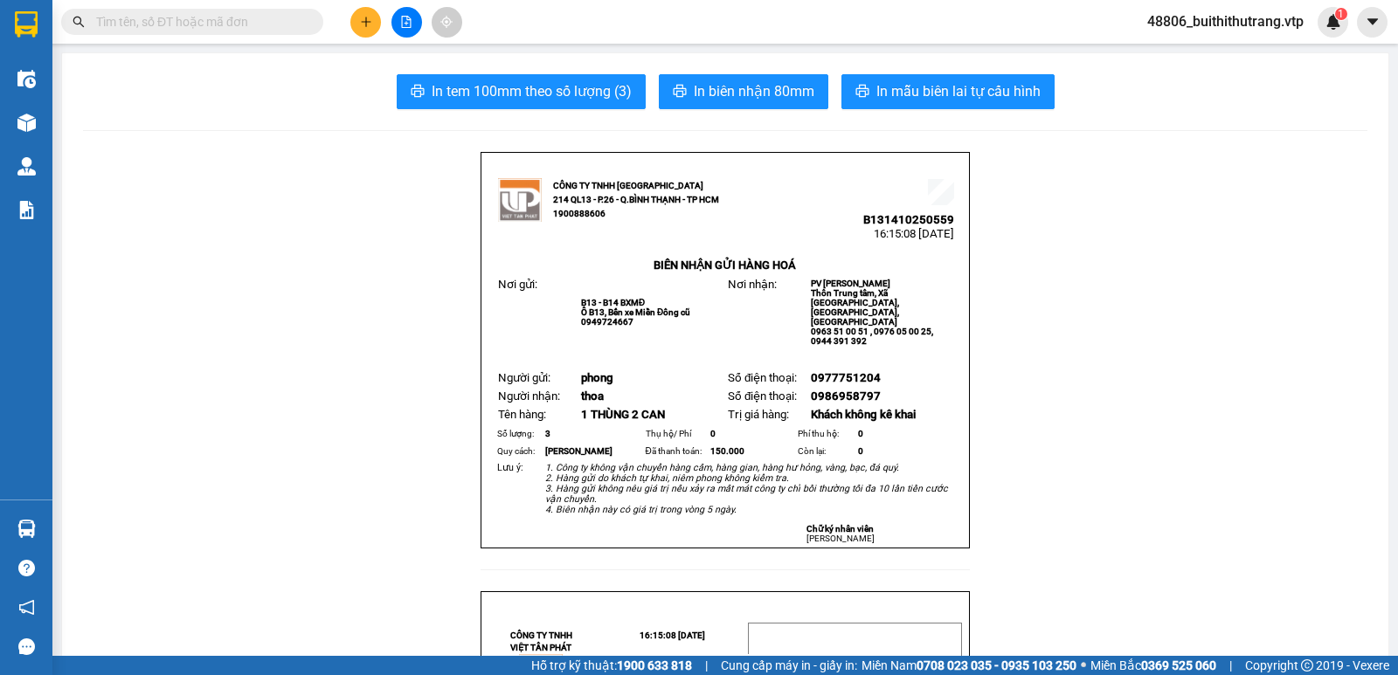
drag, startPoint x: 153, startPoint y: 195, endPoint x: 206, endPoint y: 180, distance: 55.3
click at [357, 24] on button at bounding box center [365, 22] width 31 height 31
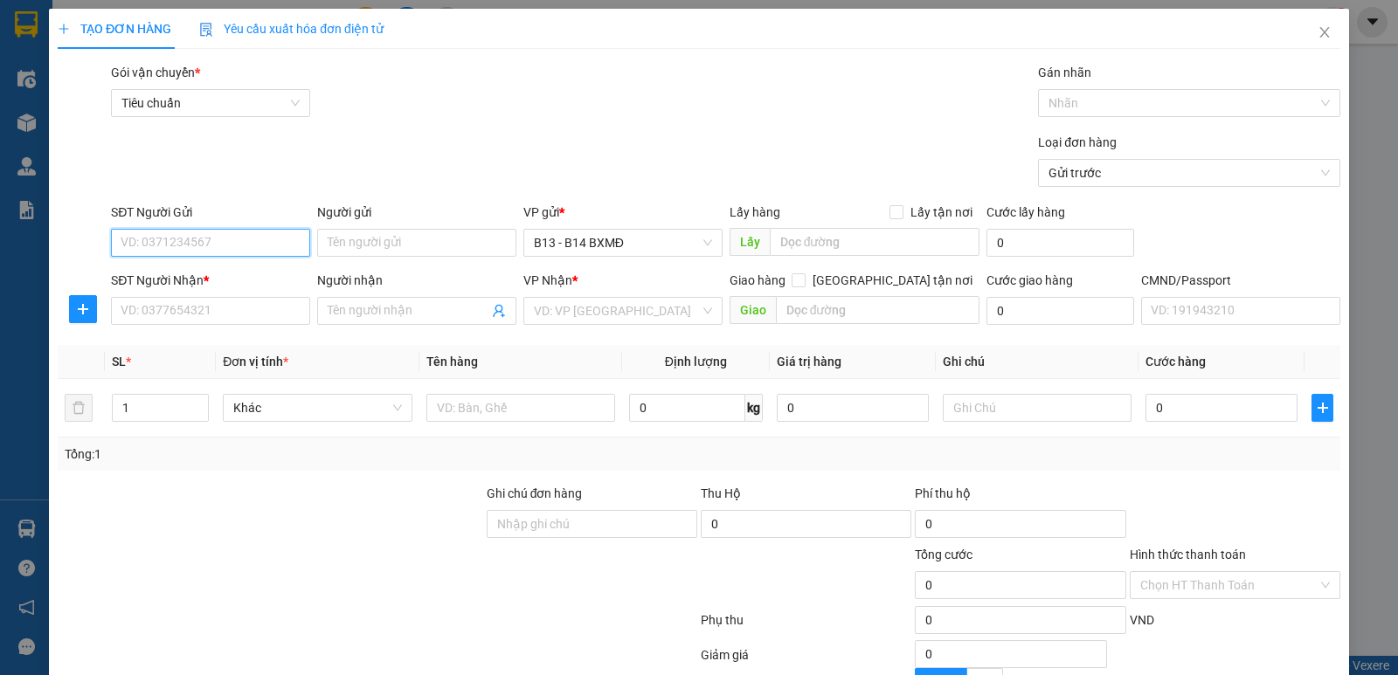
click at [253, 247] on input "SĐT Người Gửi" at bounding box center [210, 243] width 199 height 28
click at [233, 271] on div "0977751204 - phong" at bounding box center [209, 277] width 177 height 19
type input "0977751204"
type input "phong"
type input "0986958797"
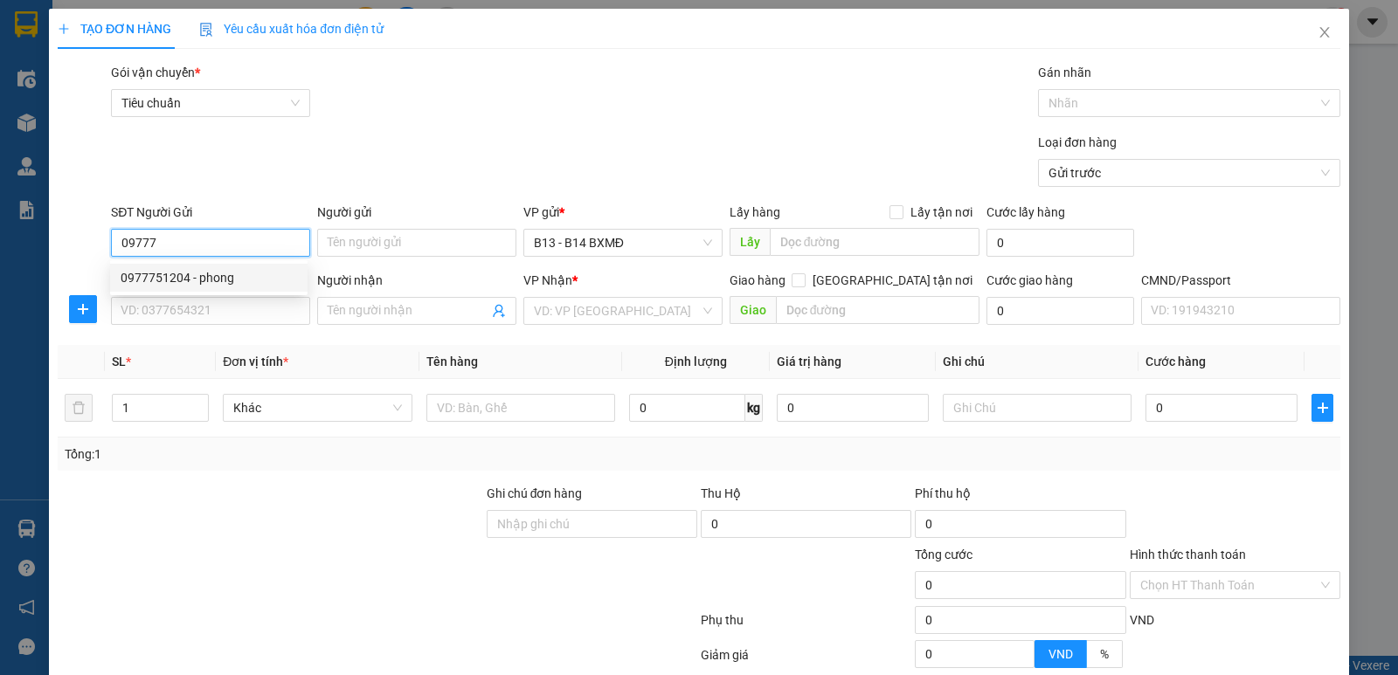
type input "thoa"
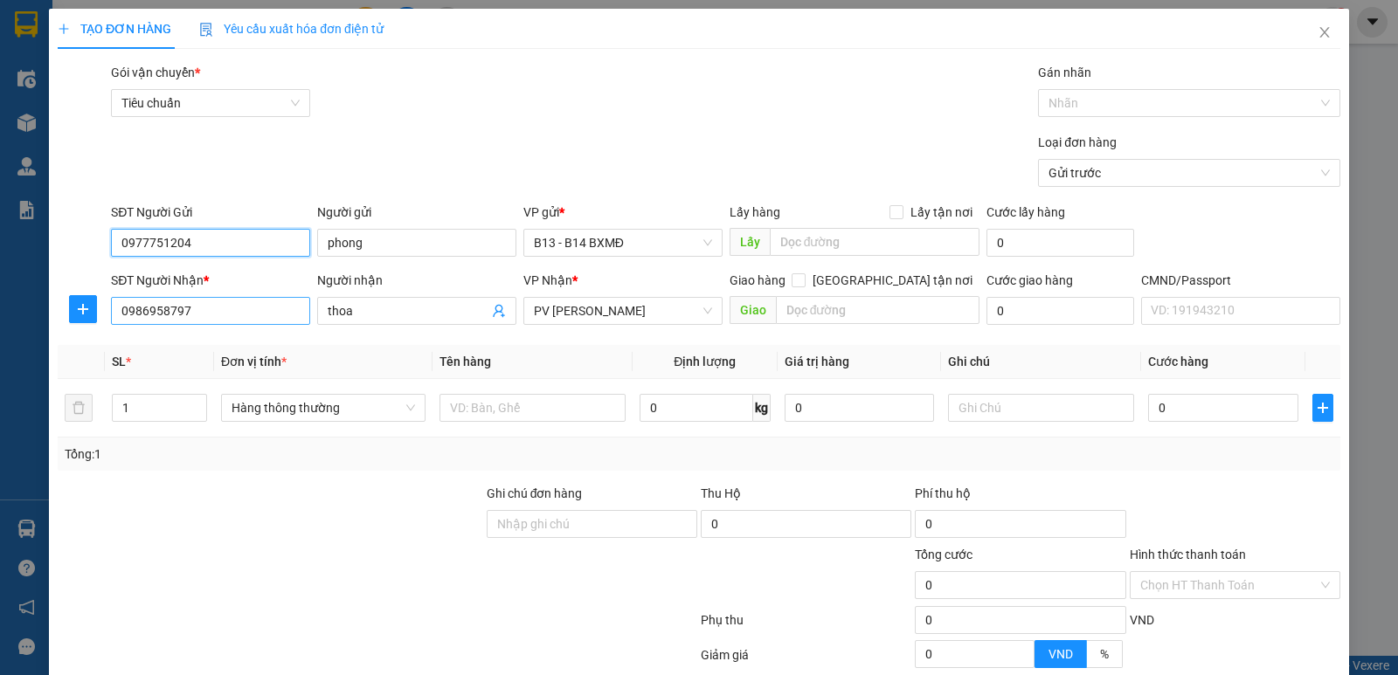
type input "0977751204"
click at [210, 322] on input "0986958797" at bounding box center [210, 311] width 199 height 28
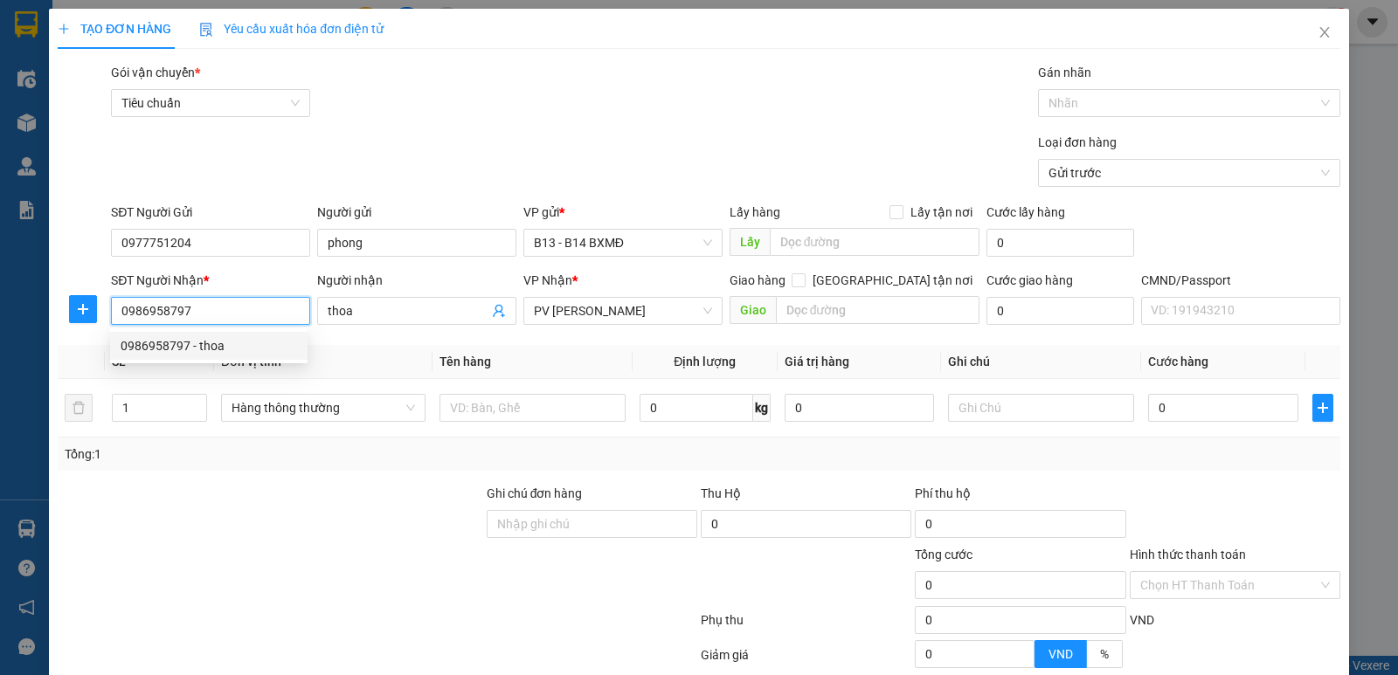
drag, startPoint x: 203, startPoint y: 313, endPoint x: 111, endPoint y: 289, distance: 94.7
click at [111, 314] on input "0986958797" at bounding box center [210, 311] width 199 height 28
type input "0983239249"
drag, startPoint x: 370, startPoint y: 312, endPoint x: 296, endPoint y: 312, distance: 73.4
click at [296, 312] on div "SĐT Người Nhận * 0983239249 0983239249 Người nhận thoa VP Nhận * PV Nam Đong Gi…" at bounding box center [725, 301] width 1236 height 61
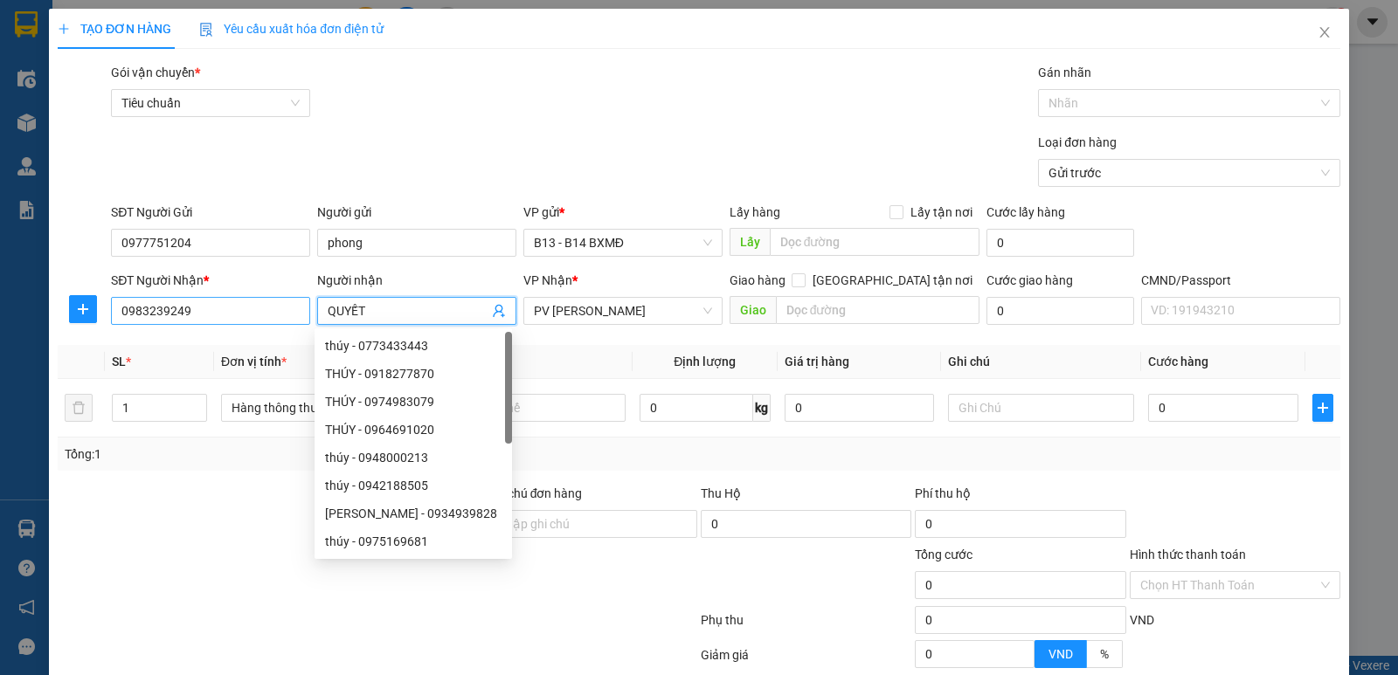
type input "QUYẾT"
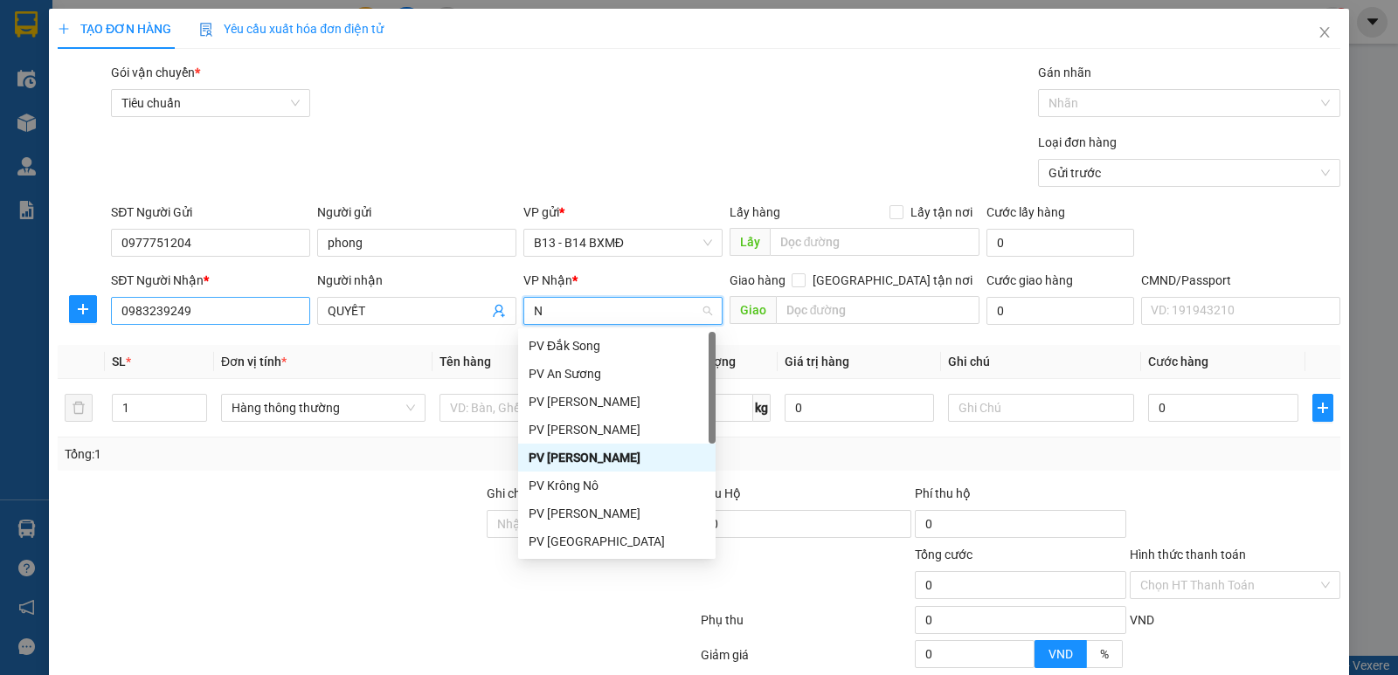
type input "NA"
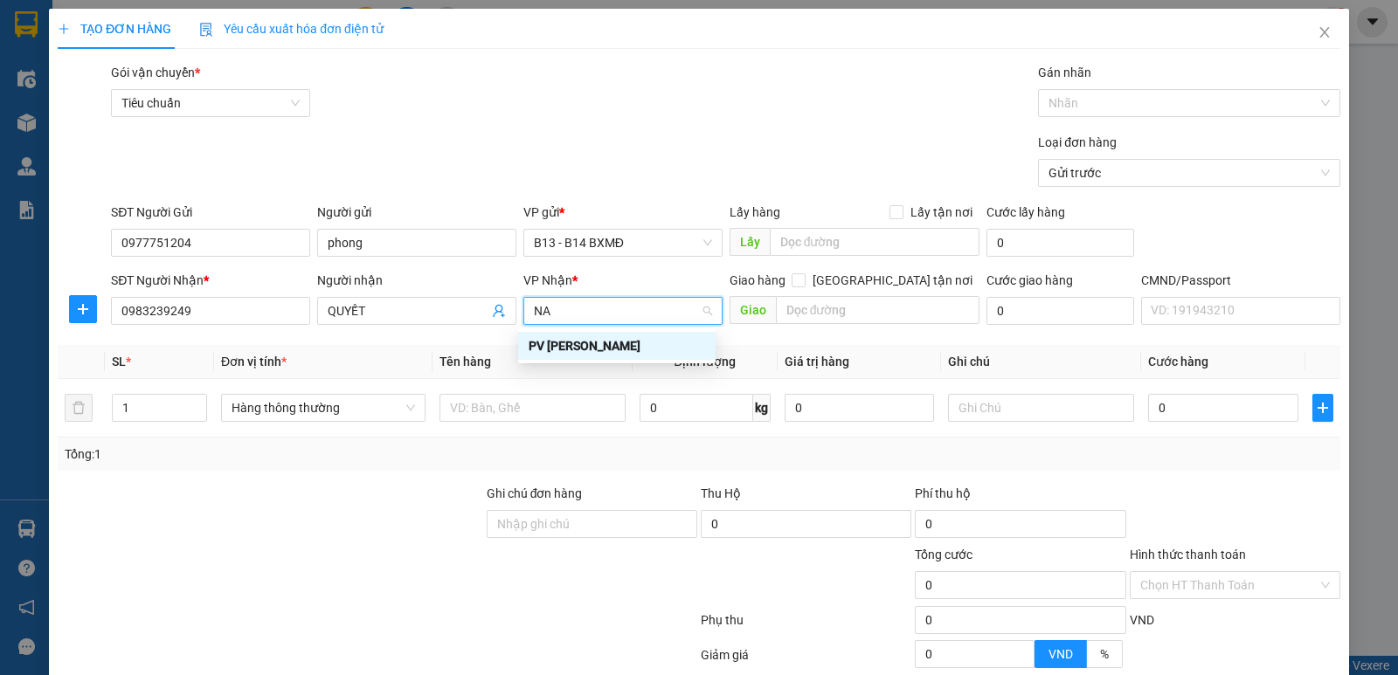
click at [620, 350] on div "PV [PERSON_NAME]" at bounding box center [617, 345] width 177 height 19
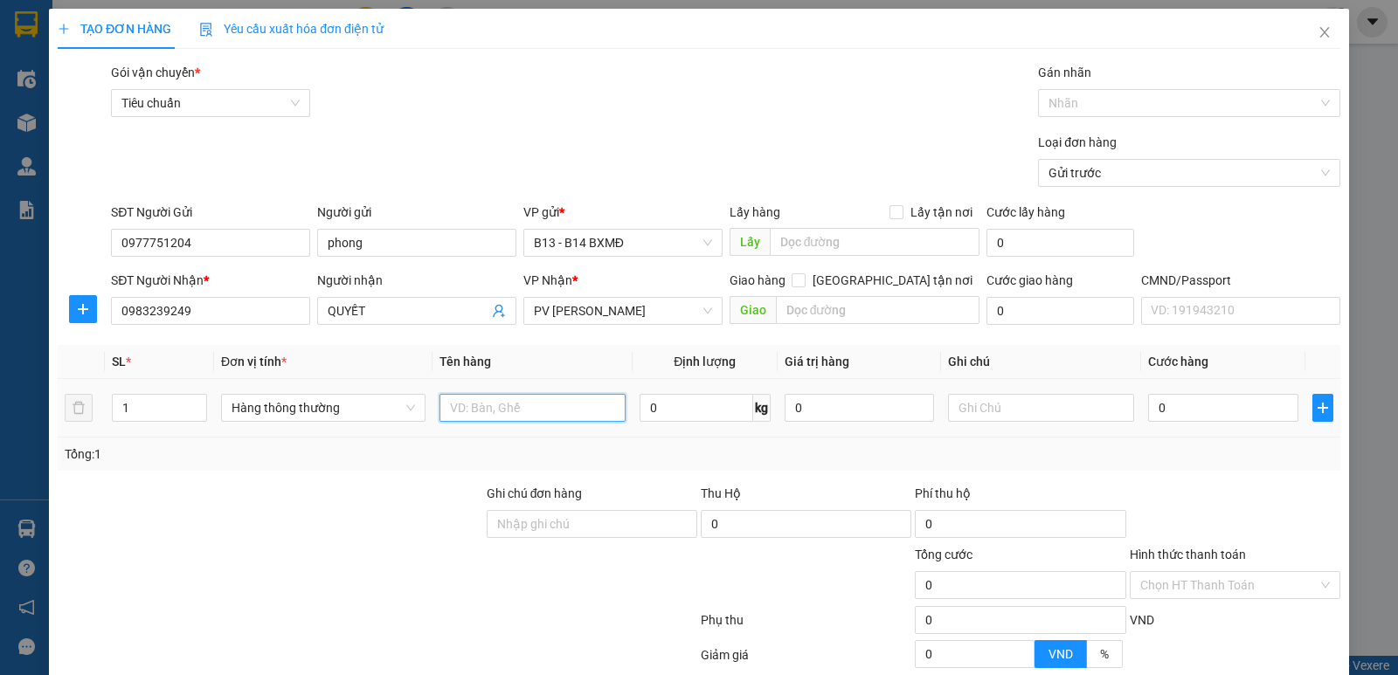
click at [545, 411] on input "text" at bounding box center [533, 408] width 186 height 28
type input "THÙNG"
click at [1160, 407] on input "0" at bounding box center [1222, 408] width 149 height 28
type input "5"
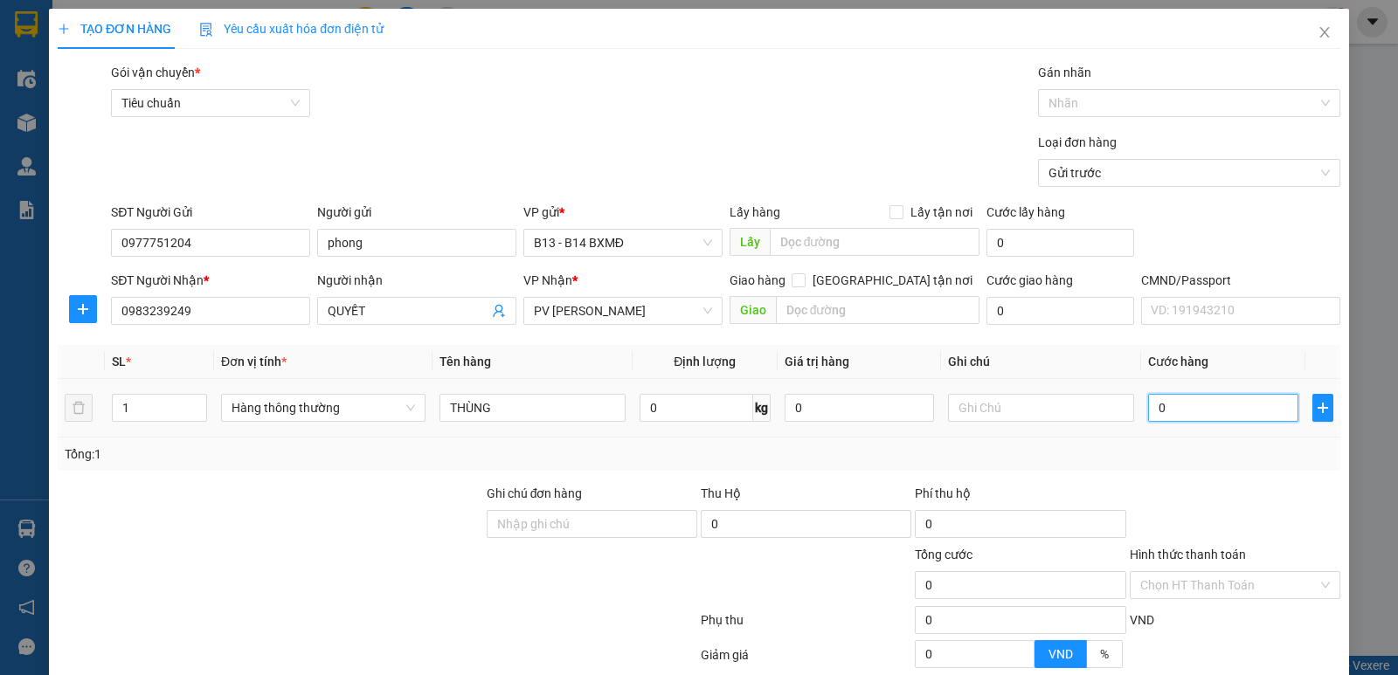
type input "5"
type input "50"
type input "500"
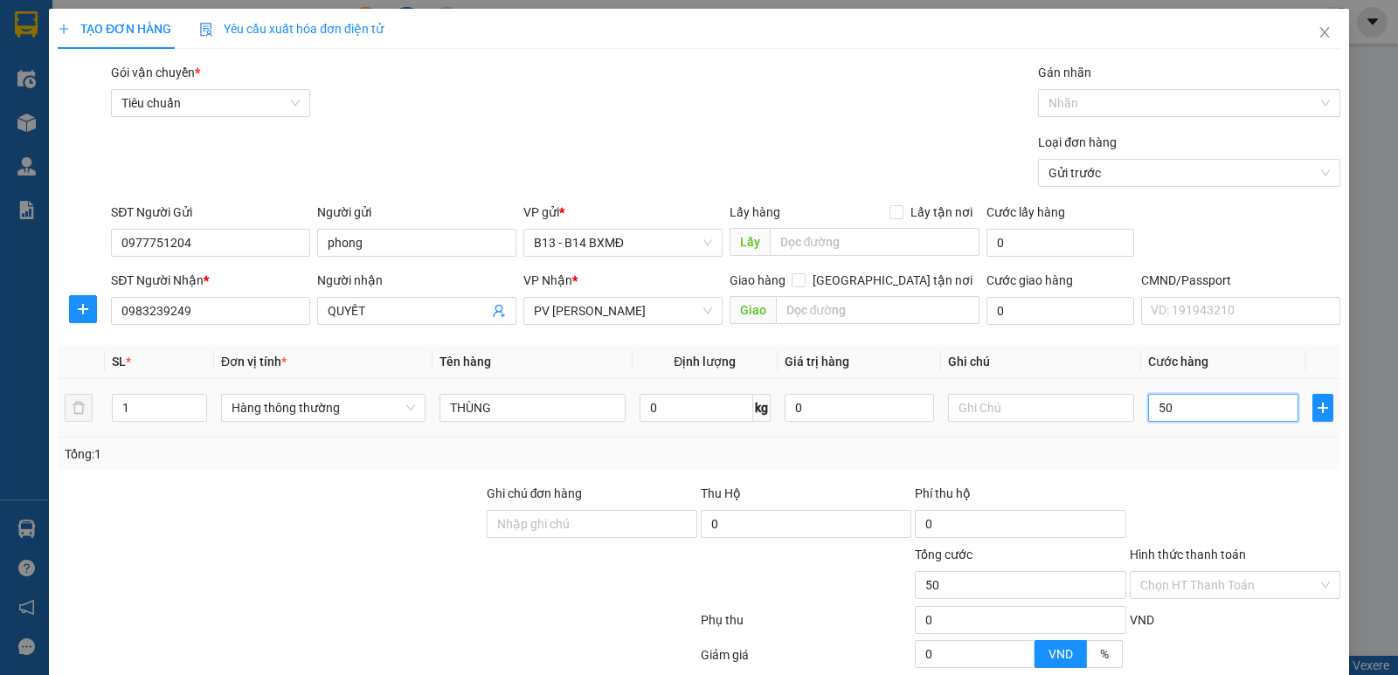
type input "500"
type input "5.000"
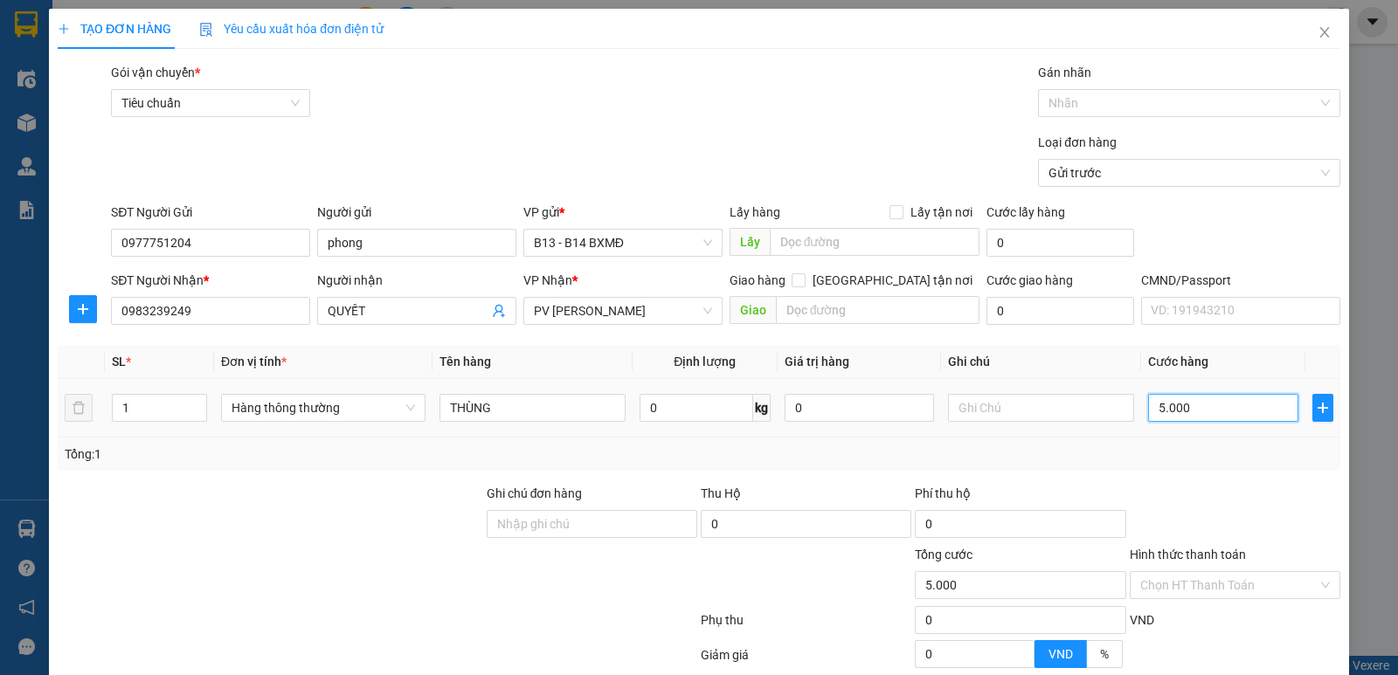
type input "50.000"
click at [1160, 100] on div at bounding box center [1180, 103] width 276 height 21
type input "50.000"
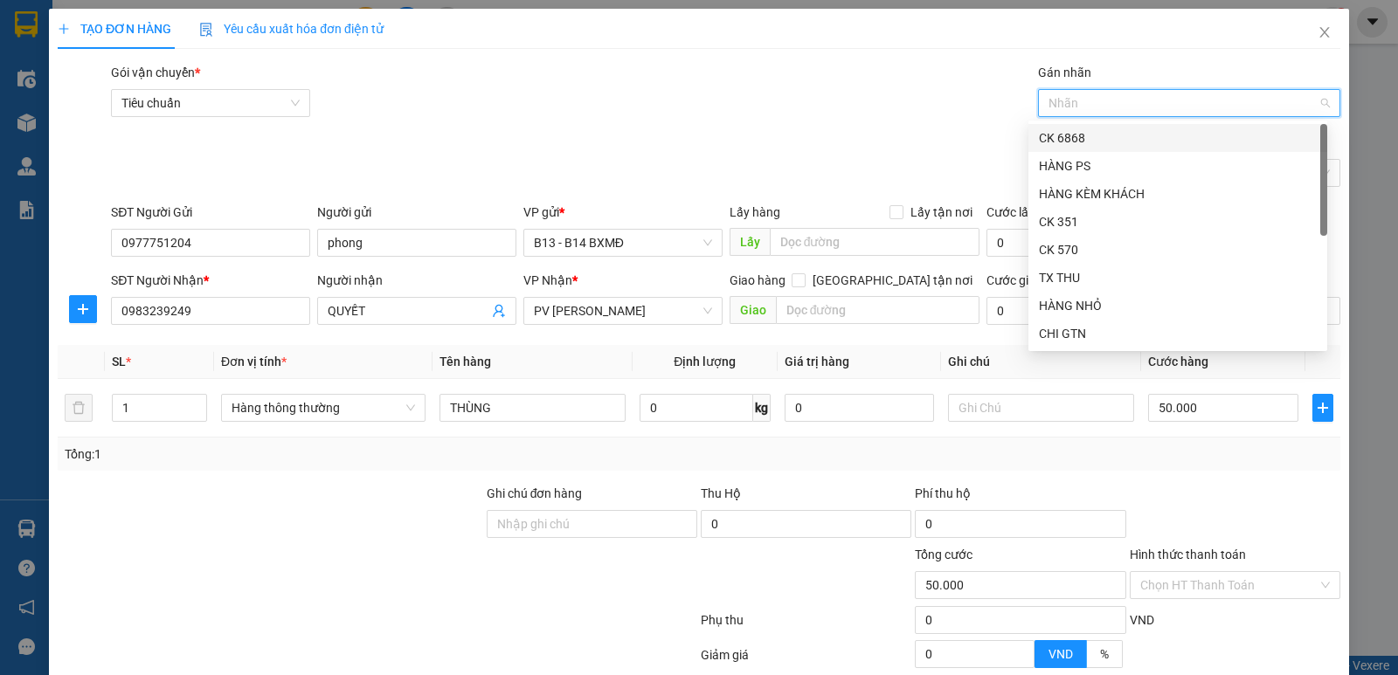
click at [1143, 135] on div "CK 6868" at bounding box center [1178, 137] width 278 height 19
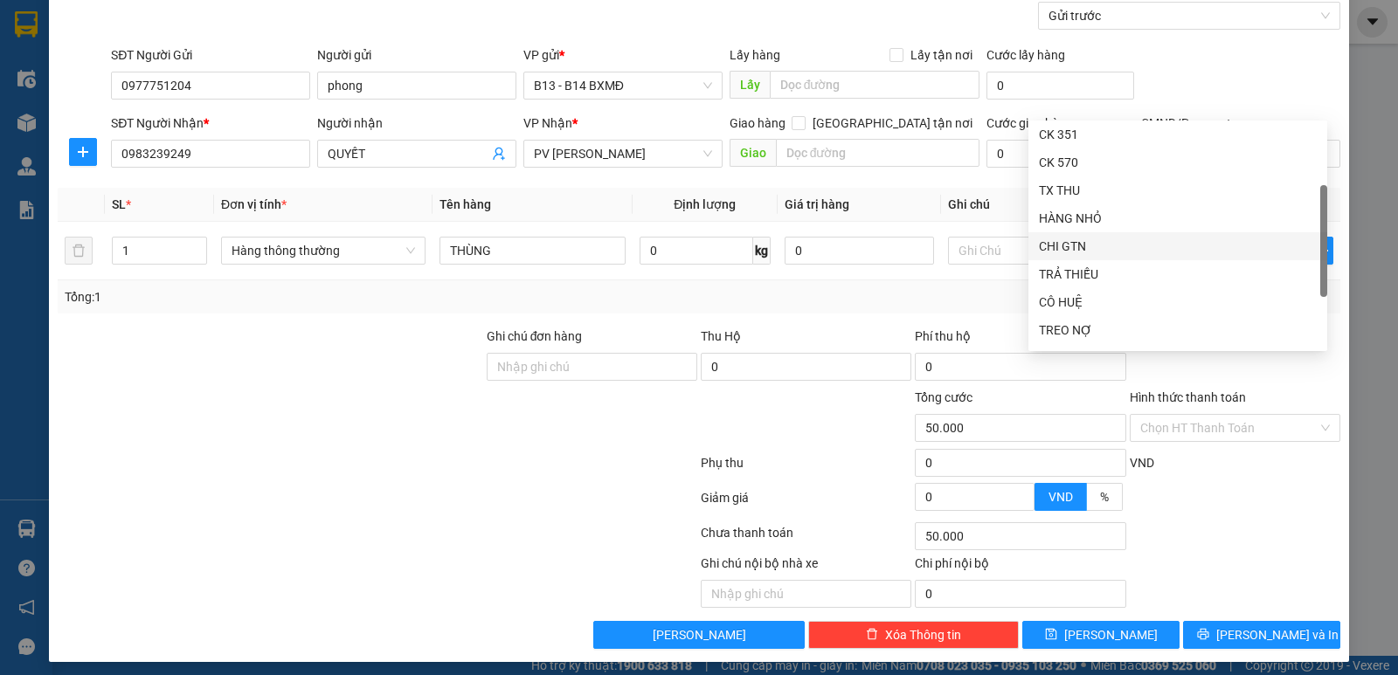
scroll to position [165, 0]
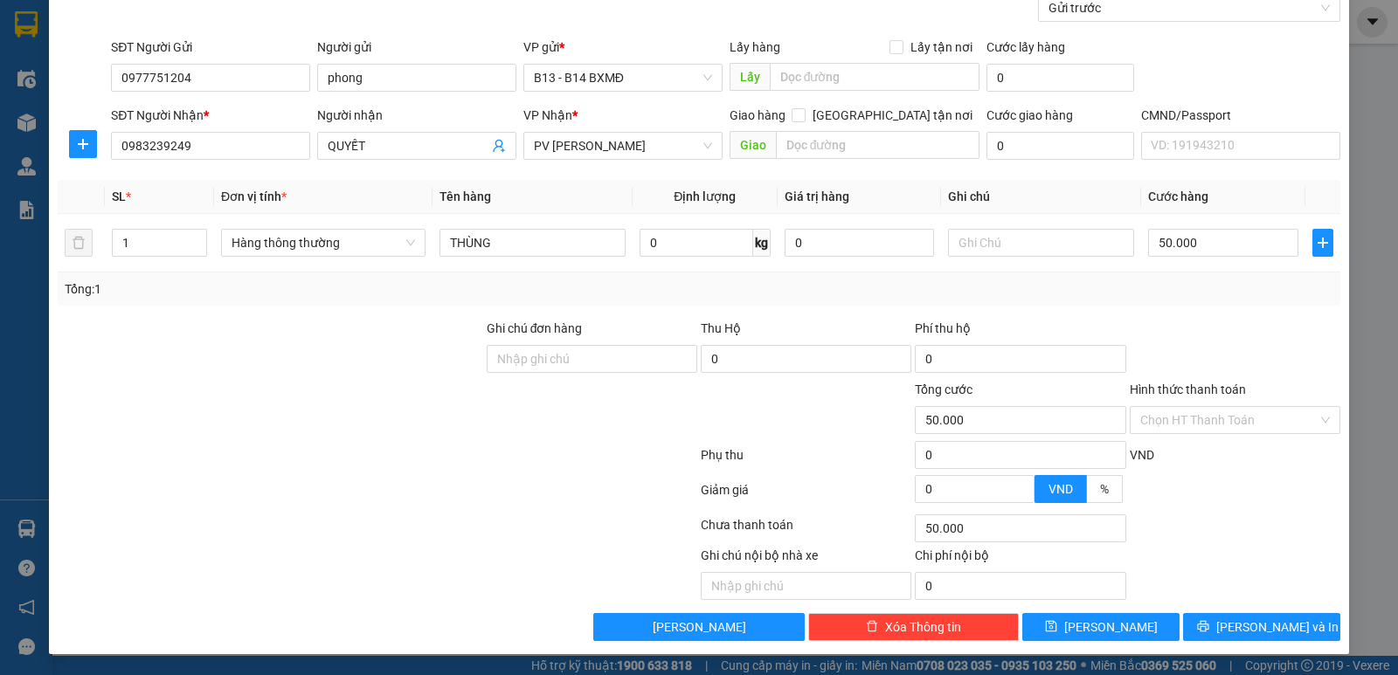
click at [1220, 518] on div "Chọn HT Thanh Toán" at bounding box center [1235, 528] width 214 height 35
click at [1217, 423] on input "Hình thức thanh toán" at bounding box center [1228, 420] width 177 height 26
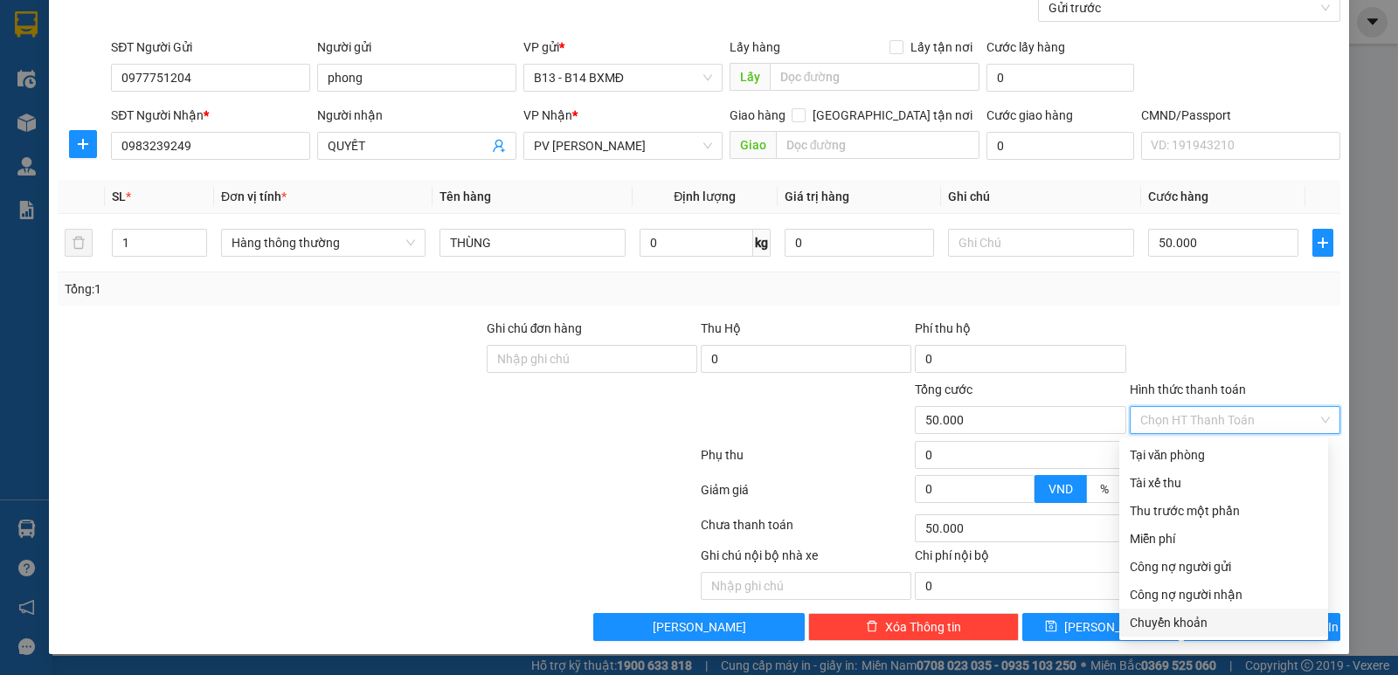
click at [1183, 632] on div "Chuyển khoản" at bounding box center [1224, 622] width 188 height 19
type input "0"
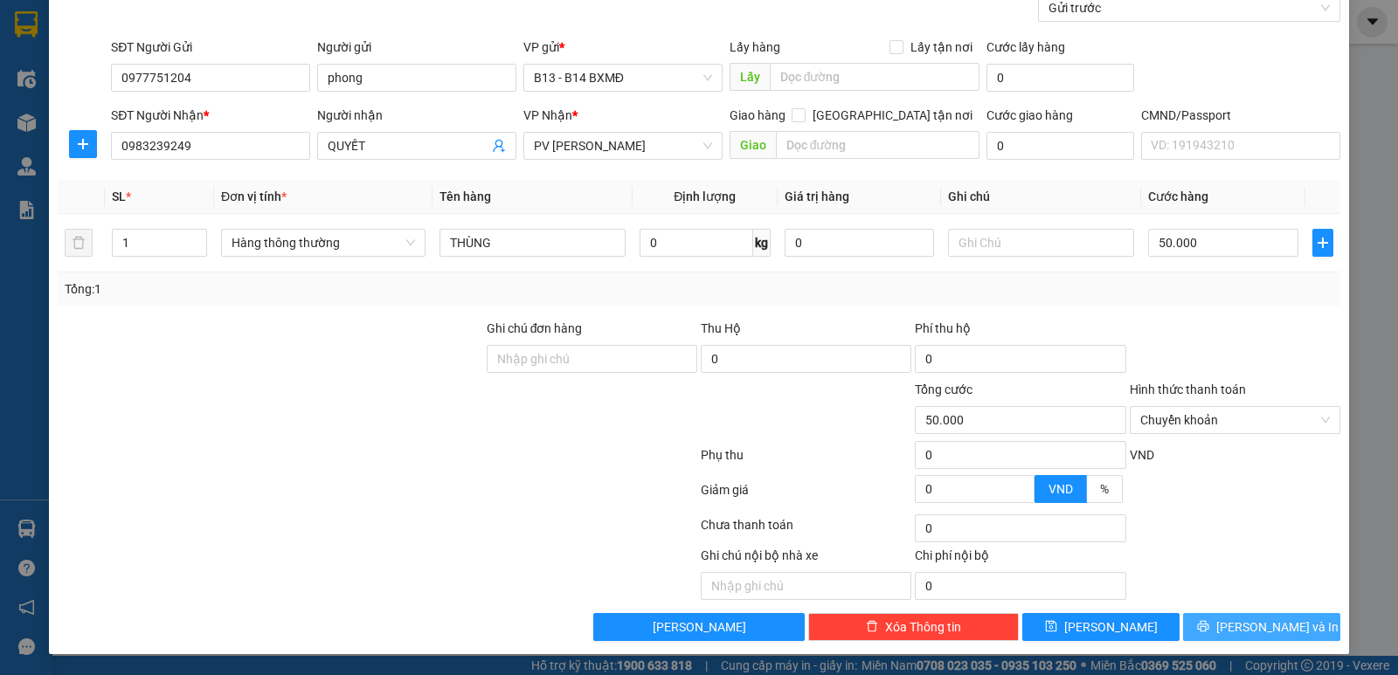
click at [1244, 631] on span "[PERSON_NAME] và In" at bounding box center [1277, 627] width 122 height 19
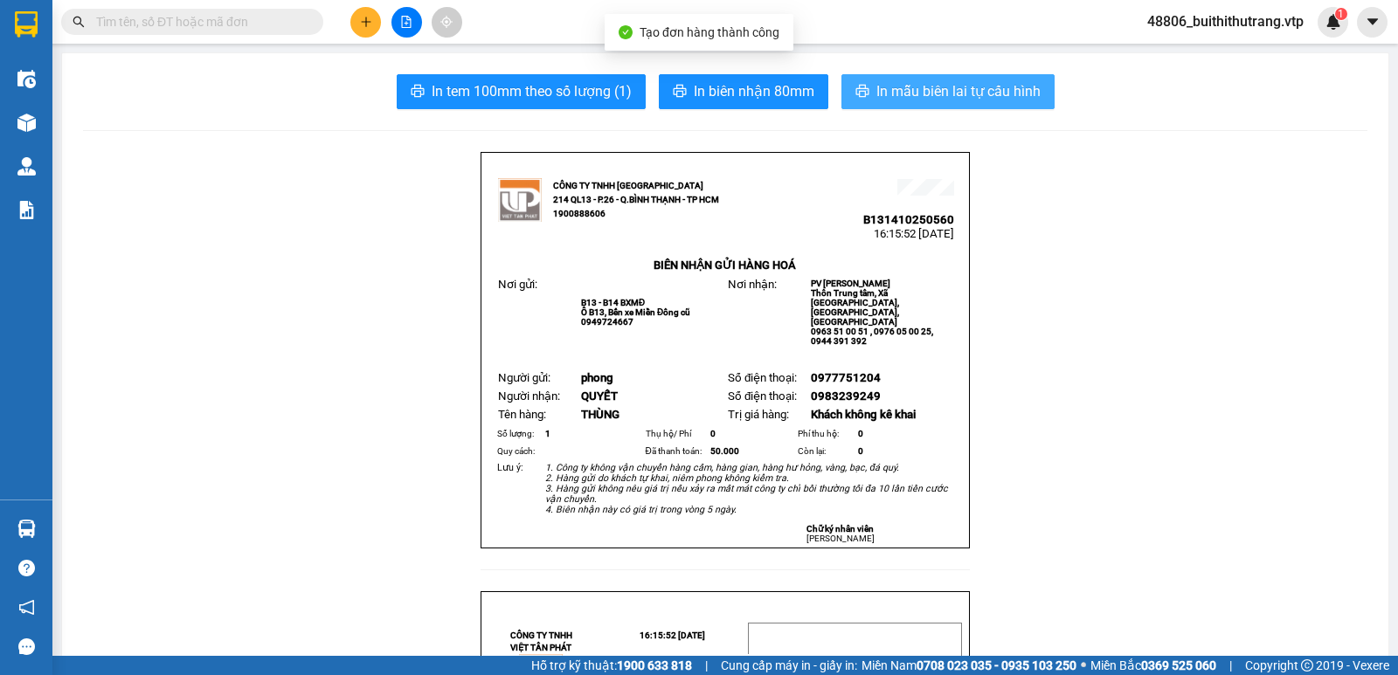
click at [995, 90] on span "In mẫu biên lai tự cấu hình" at bounding box center [958, 91] width 164 height 22
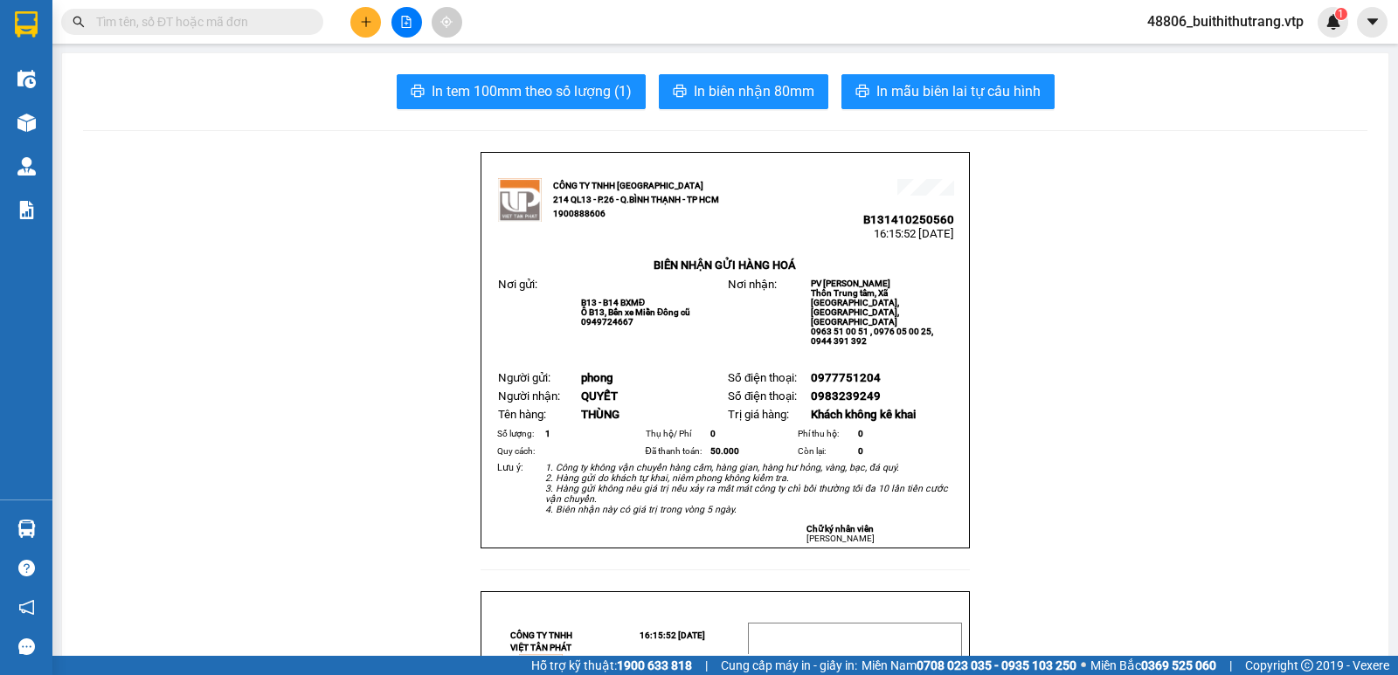
click at [371, 10] on button at bounding box center [365, 22] width 31 height 31
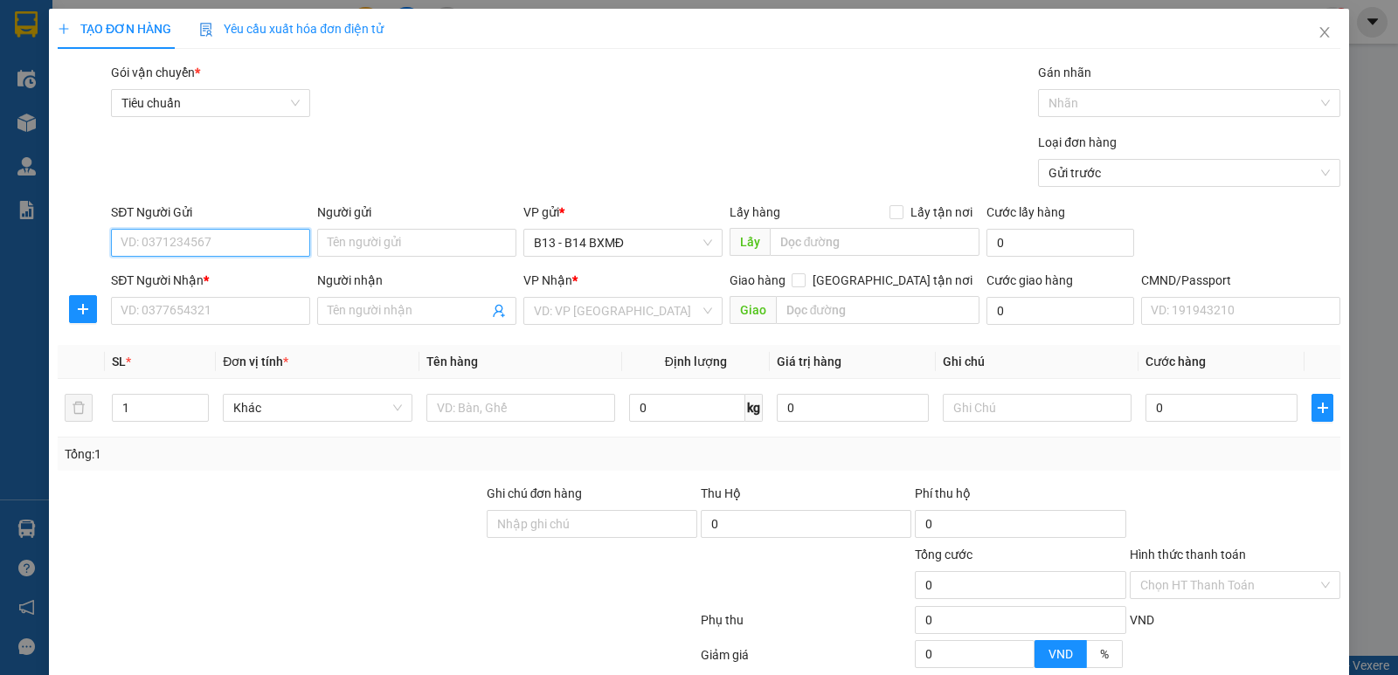
click at [260, 241] on input "SĐT Người Gửi" at bounding box center [210, 243] width 199 height 28
click at [232, 280] on div "0977751204 - phong" at bounding box center [209, 277] width 177 height 19
type input "0977751204"
type input "phong"
type input "0983239249"
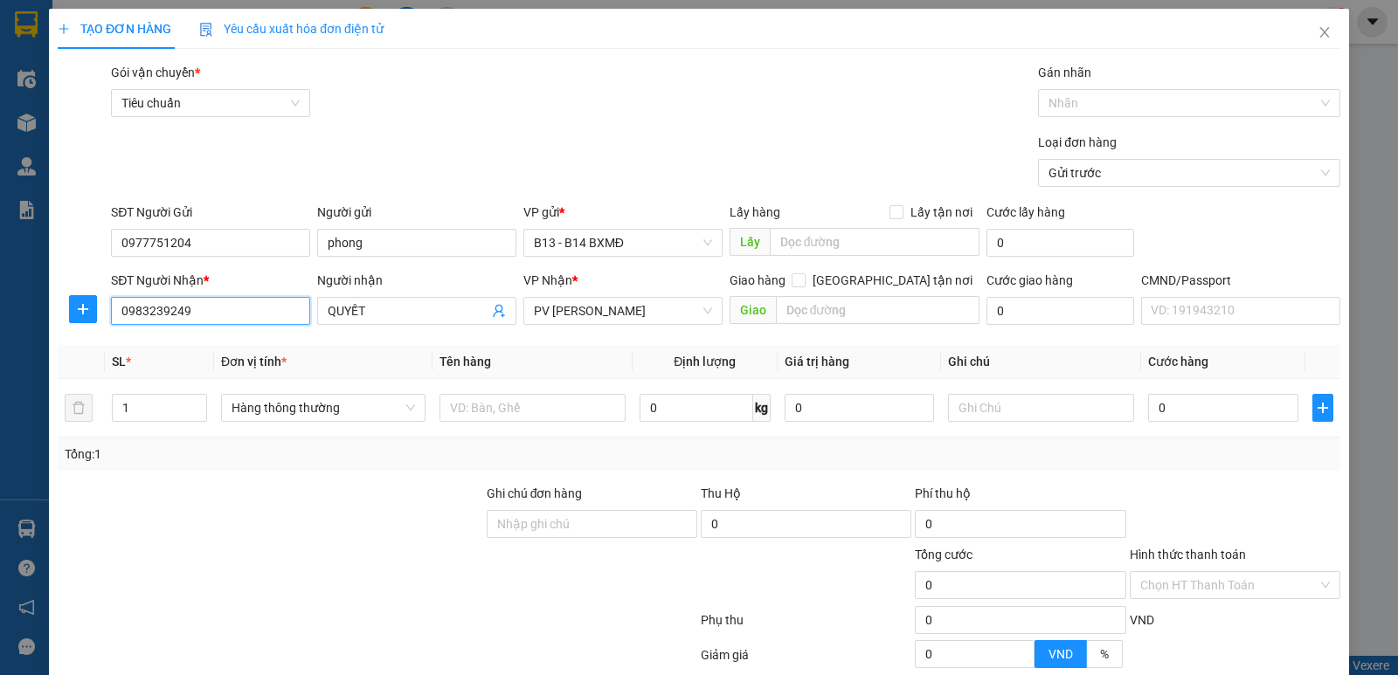
click at [207, 311] on input "0983239249" at bounding box center [210, 311] width 199 height 28
drag, startPoint x: 207, startPoint y: 311, endPoint x: 112, endPoint y: 303, distance: 95.6
click at [112, 303] on input "0983239249" at bounding box center [210, 311] width 199 height 28
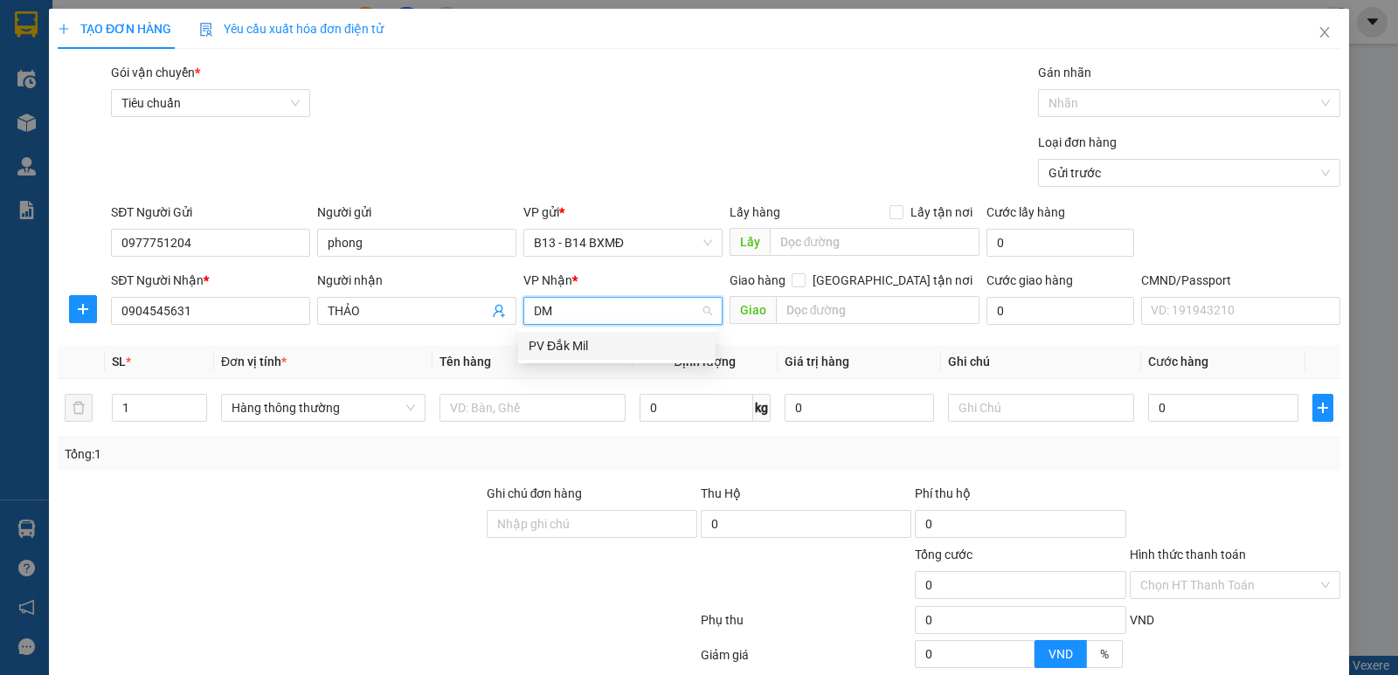
click at [553, 354] on div "PV Đắk Mil" at bounding box center [617, 345] width 177 height 19
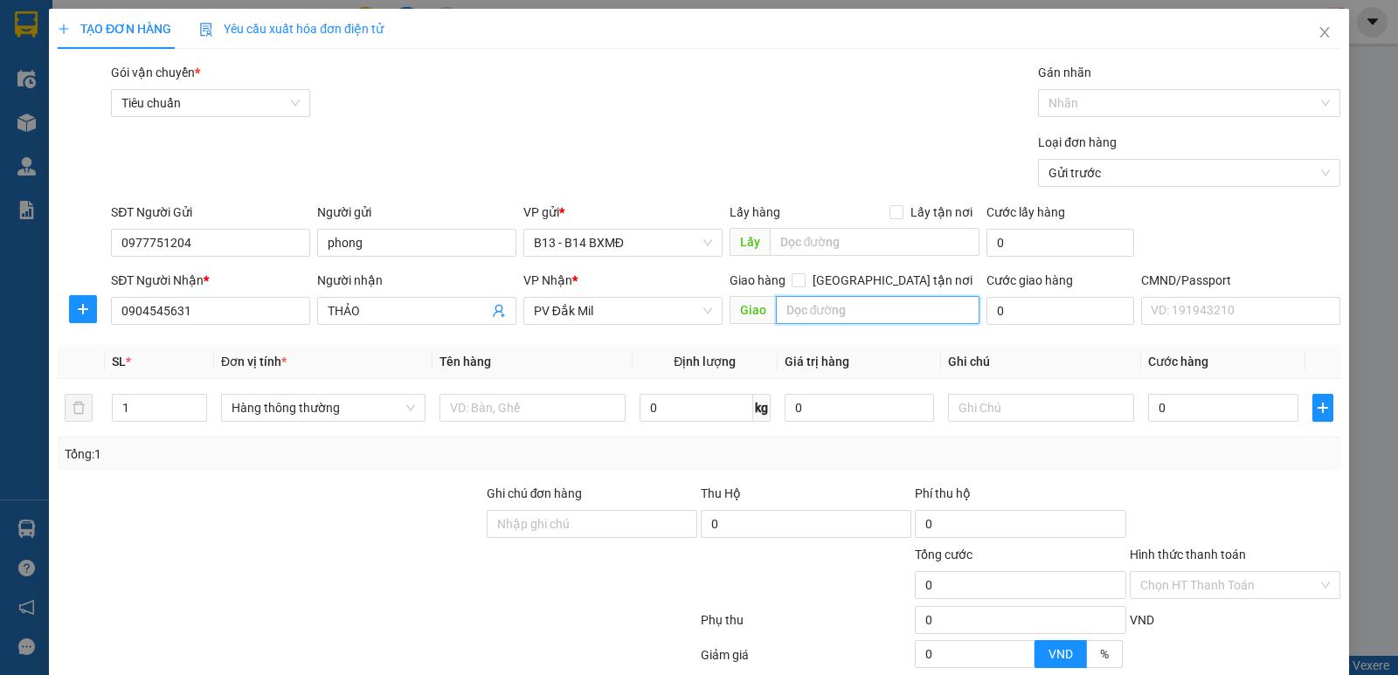
click at [862, 322] on input "text" at bounding box center [878, 310] width 204 height 28
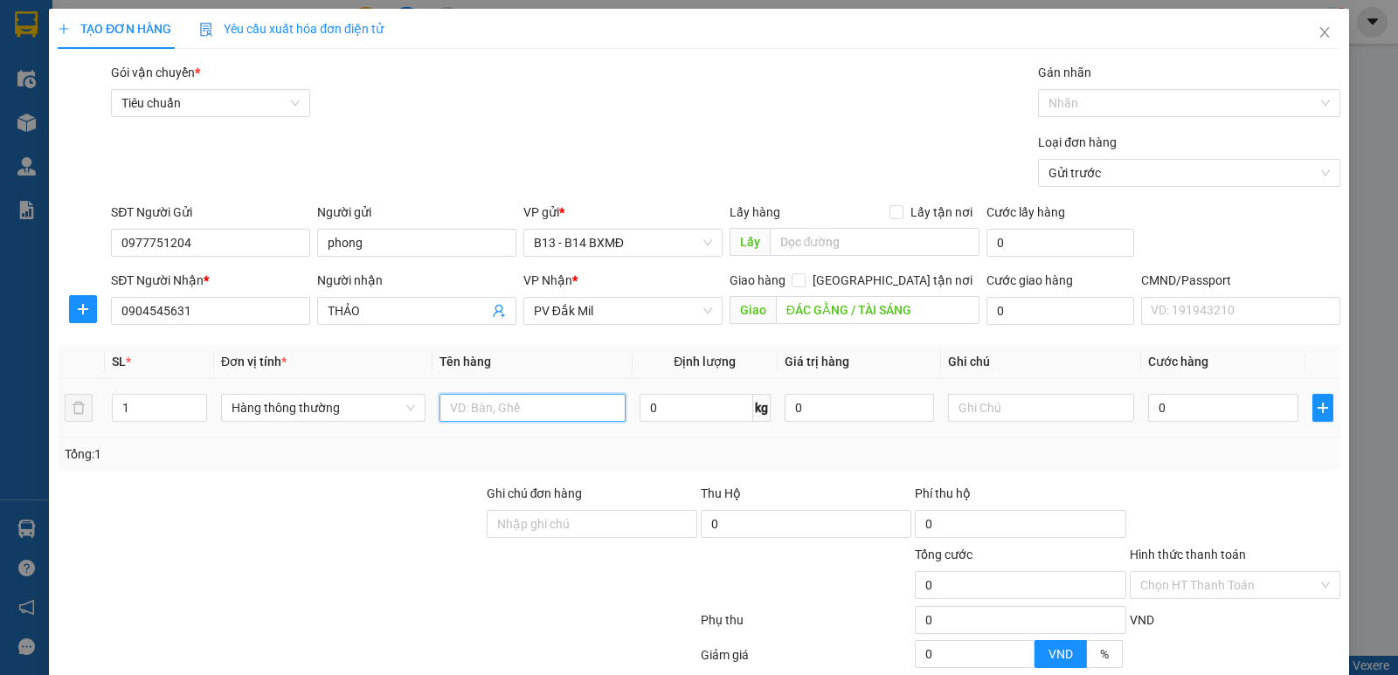
click at [530, 414] on input "text" at bounding box center [533, 408] width 186 height 28
click at [1183, 416] on input "0" at bounding box center [1222, 408] width 149 height 28
click at [1096, 109] on div at bounding box center [1180, 103] width 276 height 21
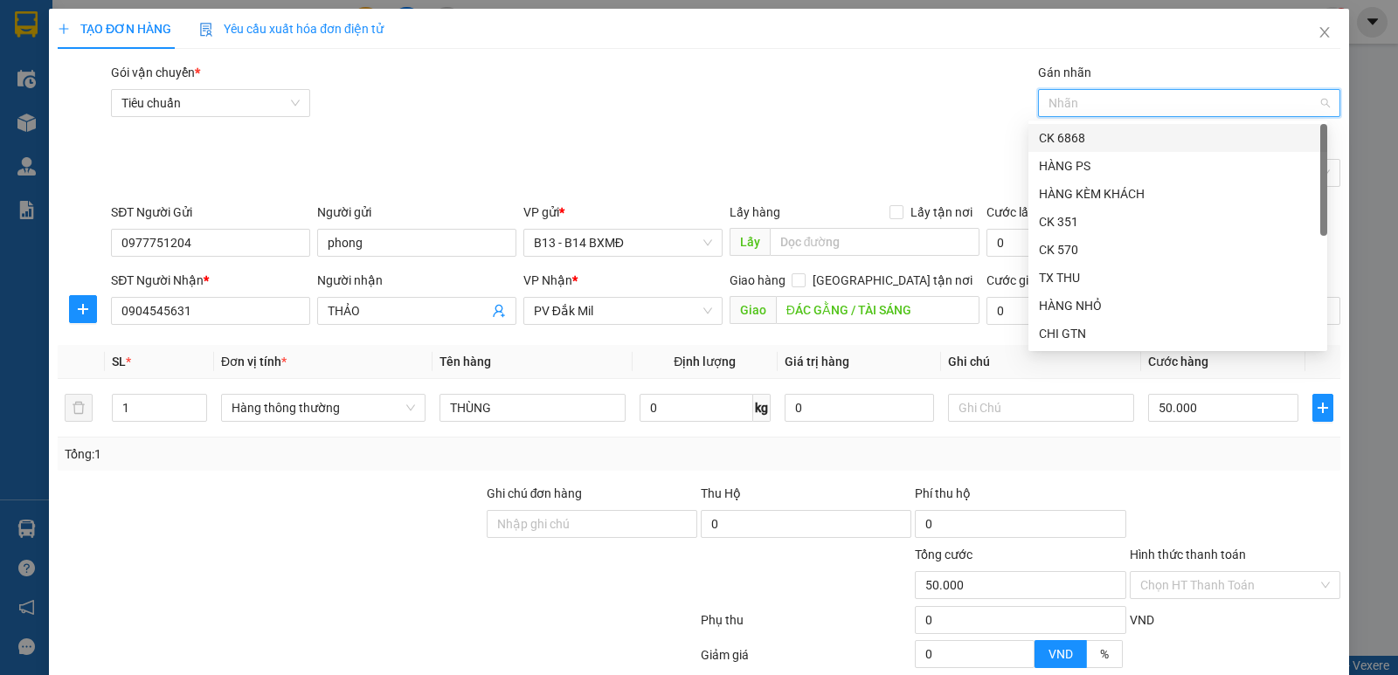
click at [1141, 138] on div "CK 6868" at bounding box center [1178, 137] width 278 height 19
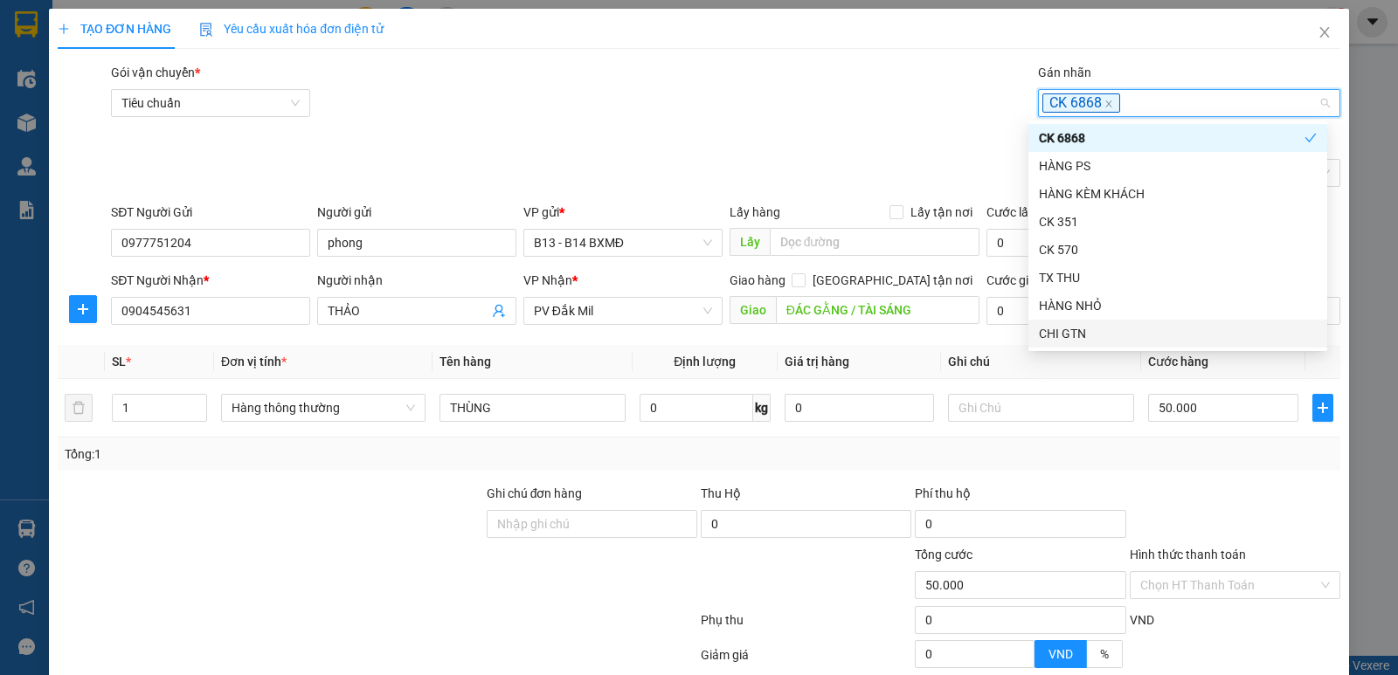
click at [1246, 523] on div at bounding box center [1235, 514] width 214 height 61
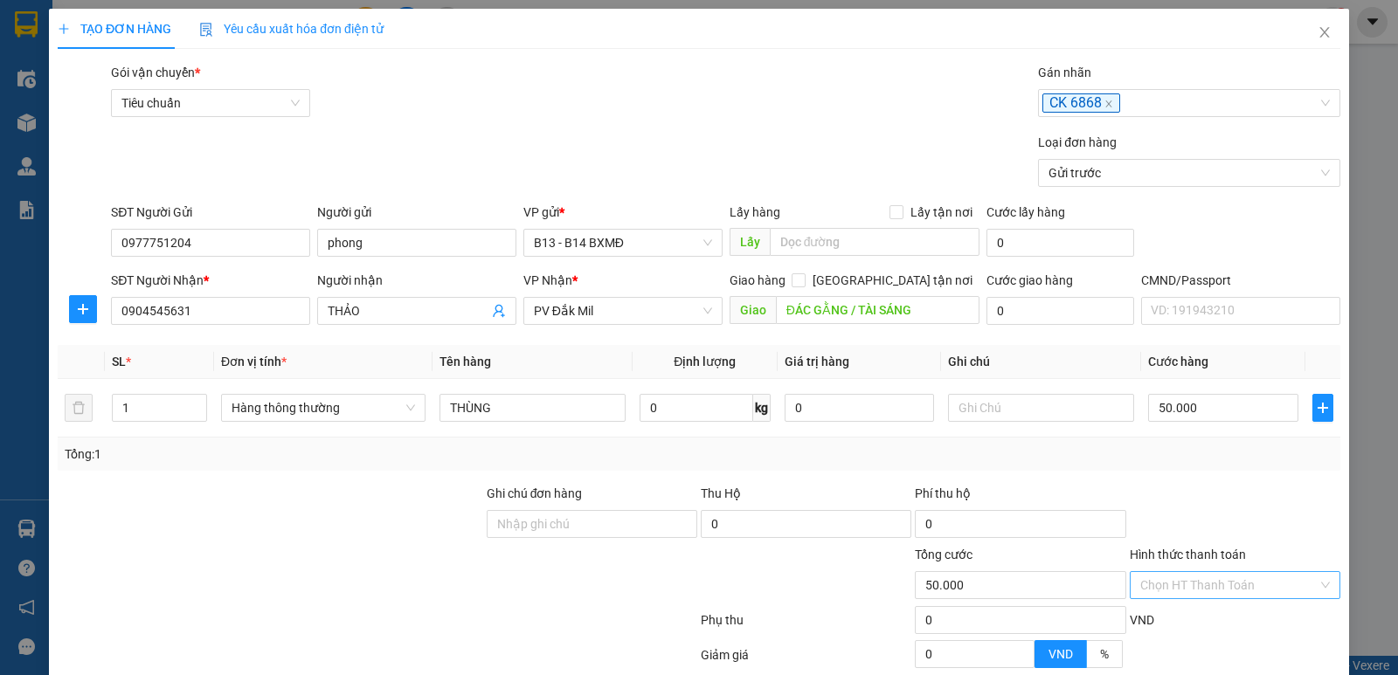
click at [1240, 582] on input "Hình thức thanh toán" at bounding box center [1228, 585] width 177 height 26
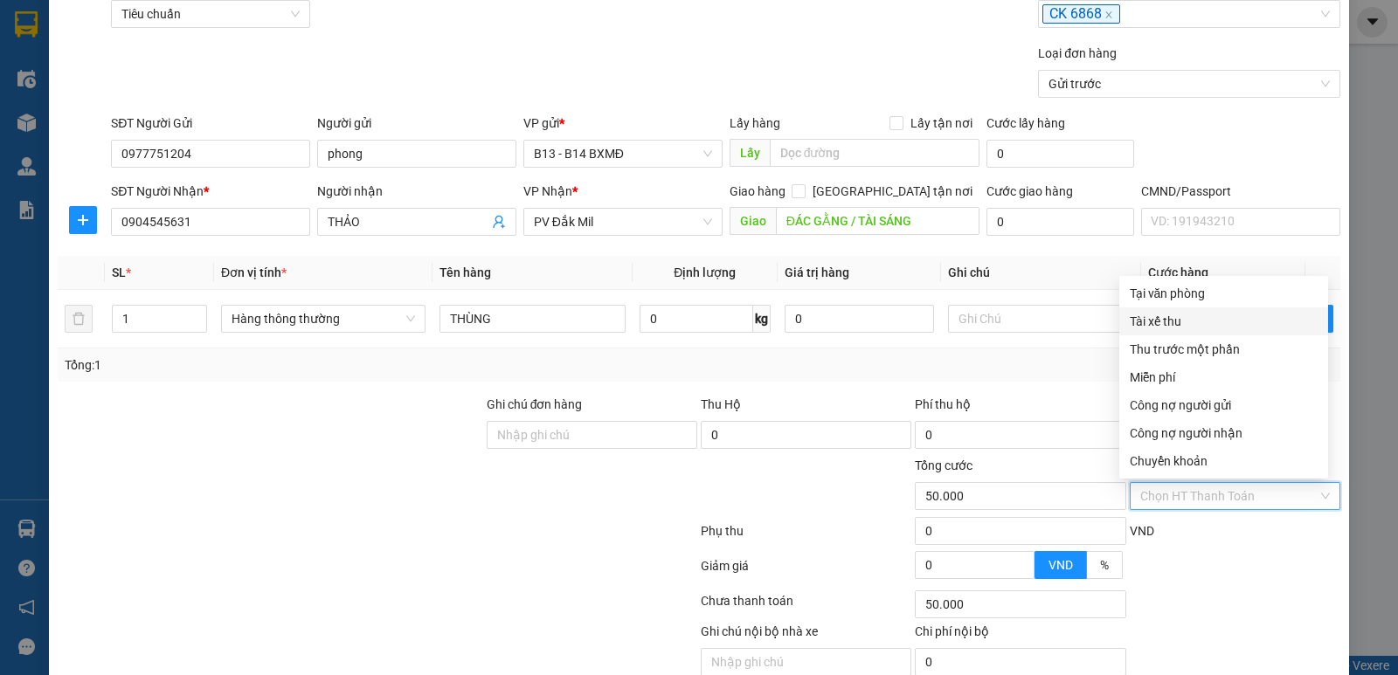
scroll to position [165, 0]
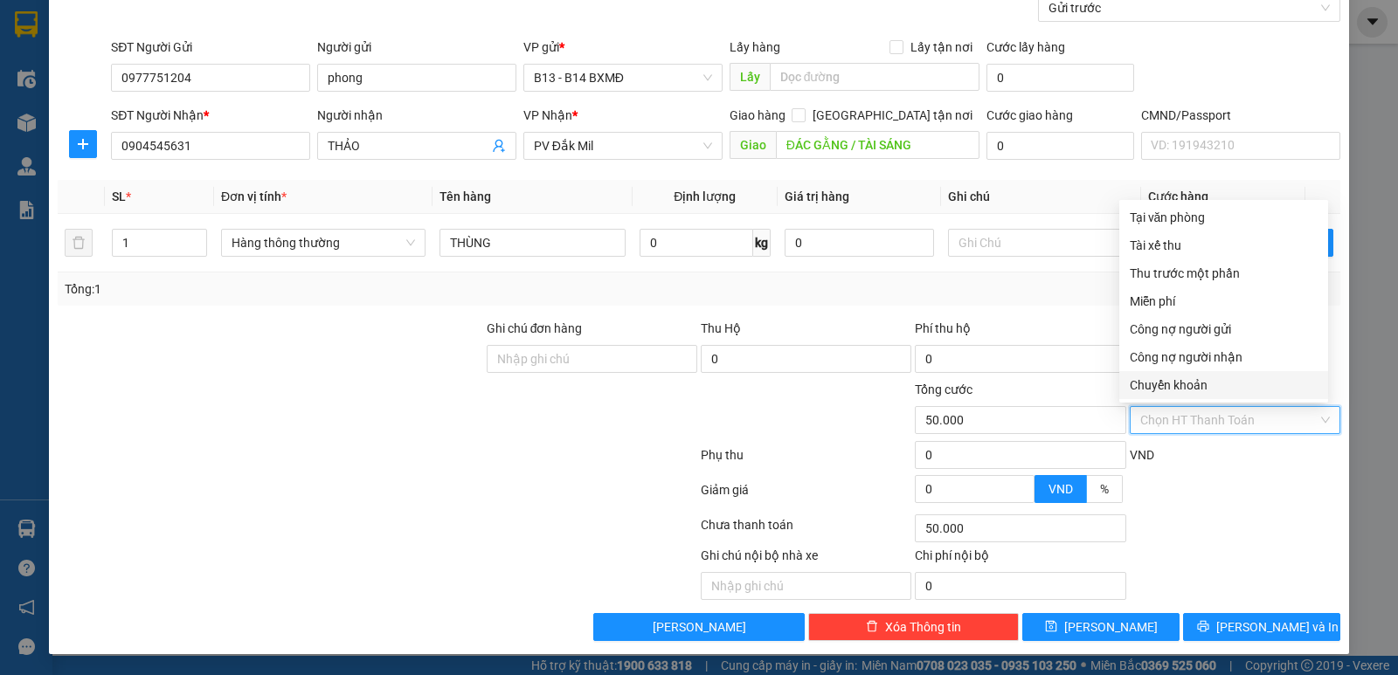
click at [1190, 385] on div "Chuyển khoản" at bounding box center [1224, 385] width 188 height 19
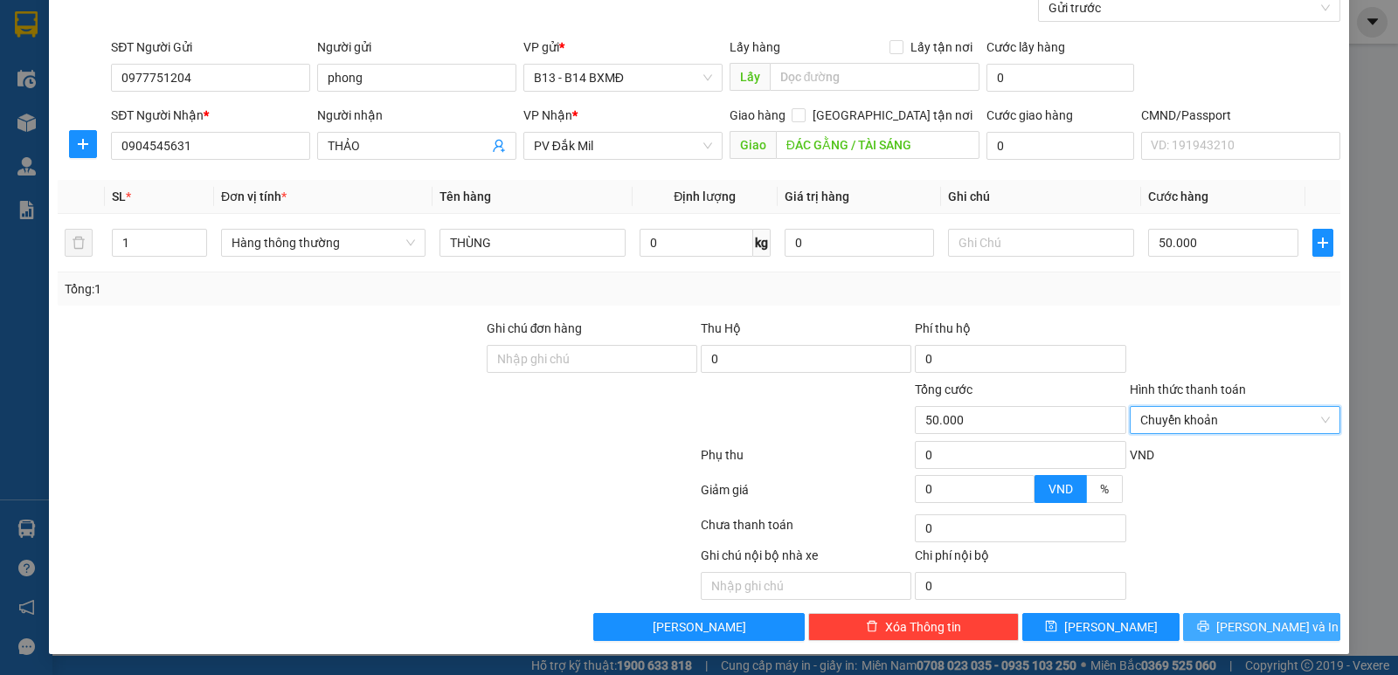
click at [1264, 616] on button "[PERSON_NAME] và In" at bounding box center [1261, 627] width 157 height 28
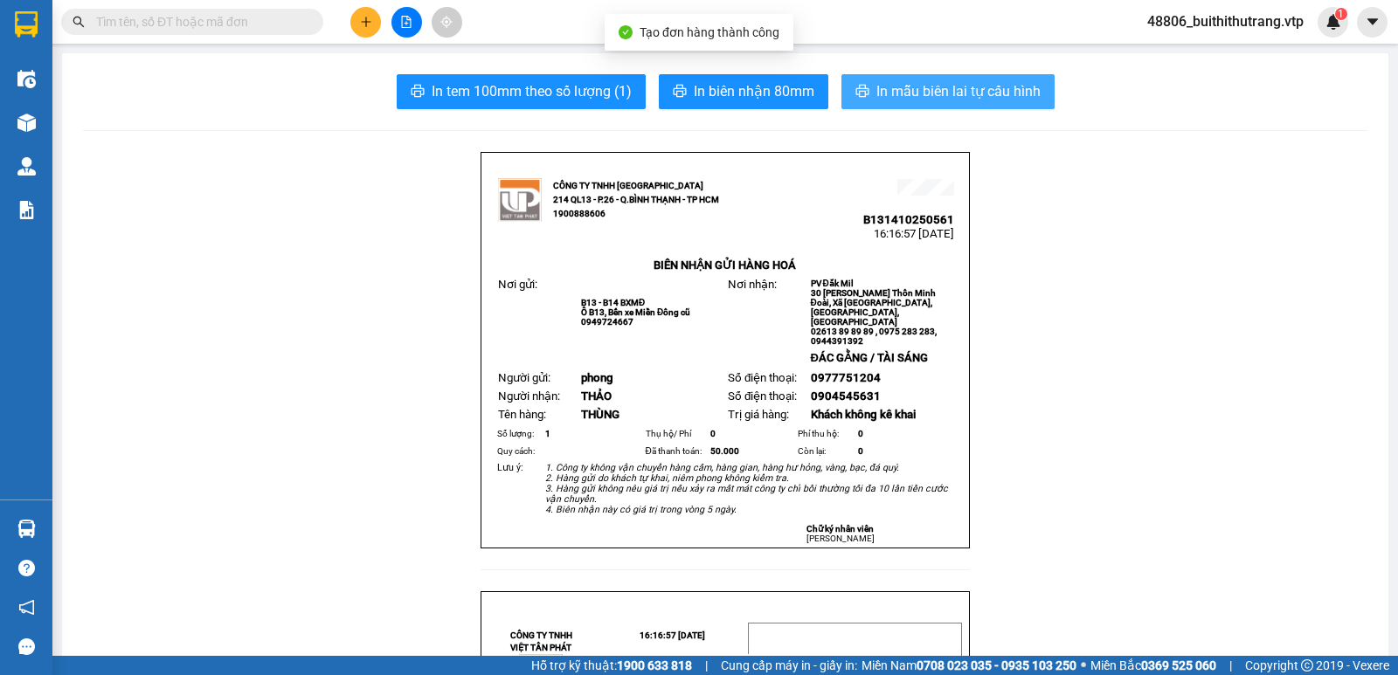
click at [967, 92] on span "In mẫu biên lai tự cấu hình" at bounding box center [958, 91] width 164 height 22
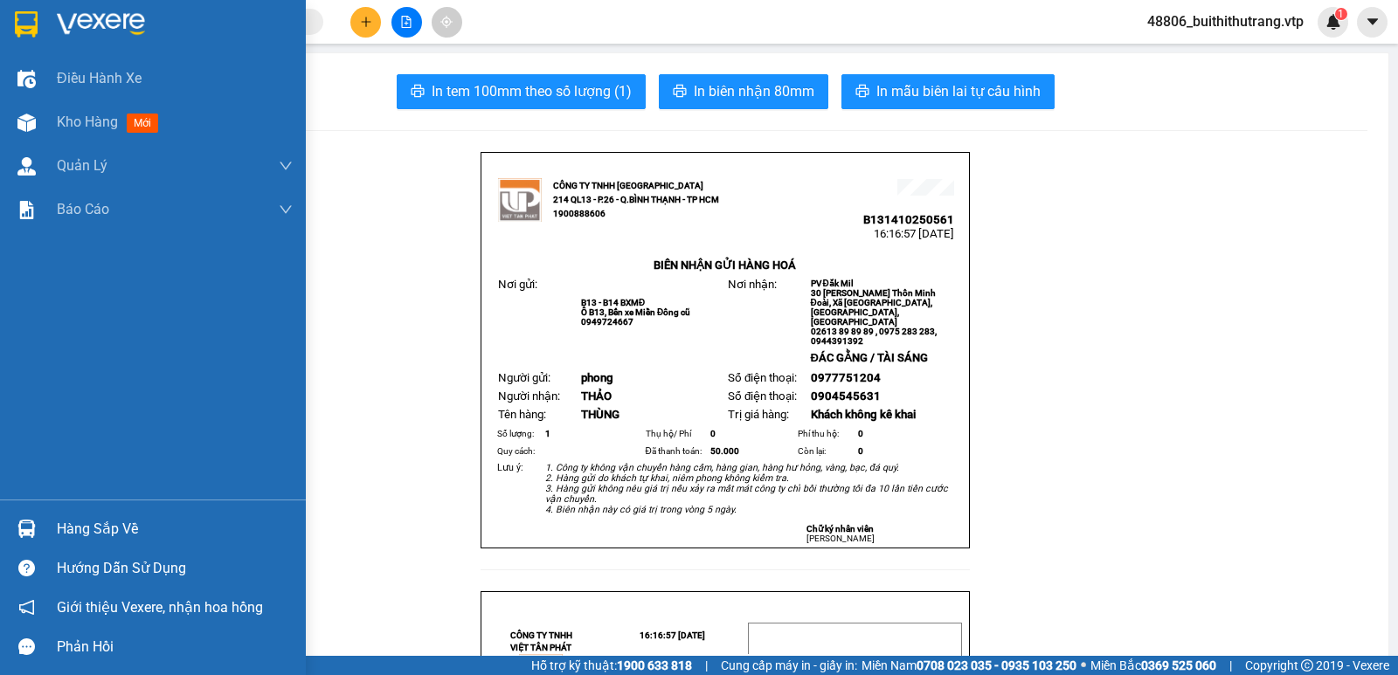
drag, startPoint x: 83, startPoint y: 17, endPoint x: 85, endPoint y: 30, distance: 12.4
click at [84, 17] on img at bounding box center [101, 24] width 88 height 26
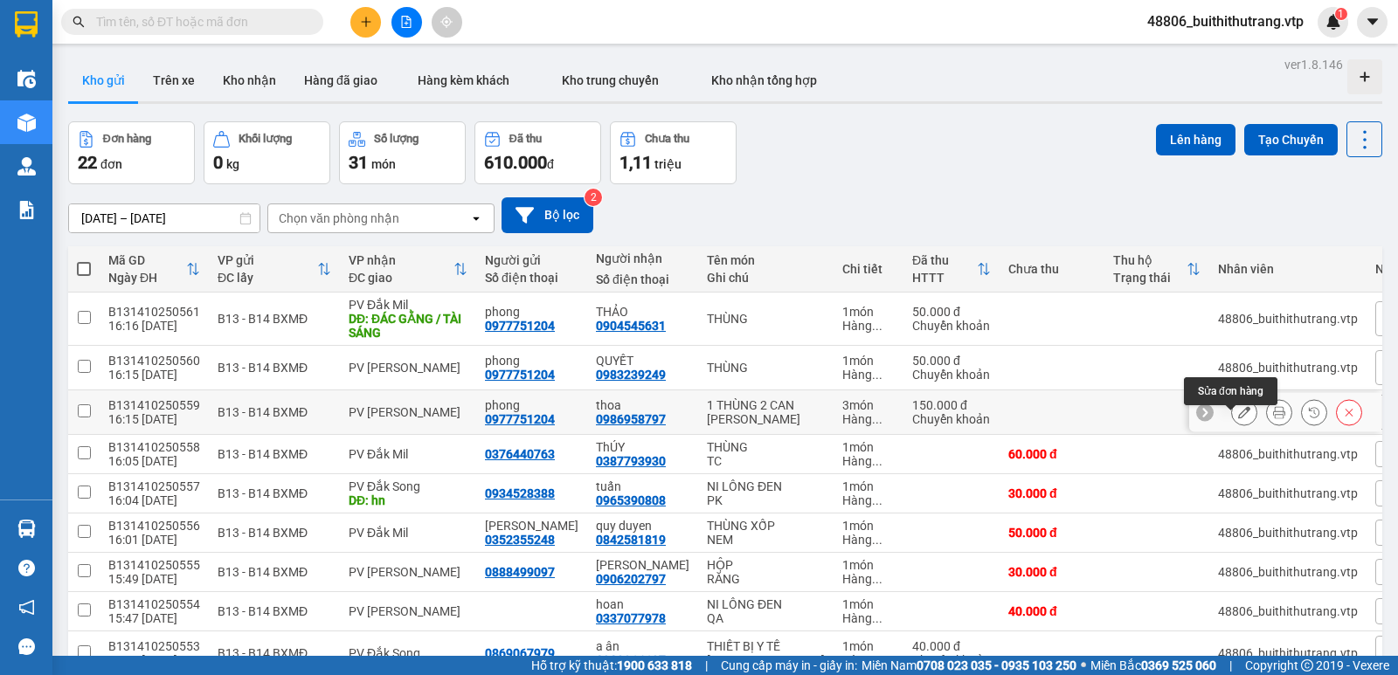
click at [1238, 419] on icon at bounding box center [1244, 412] width 12 height 12
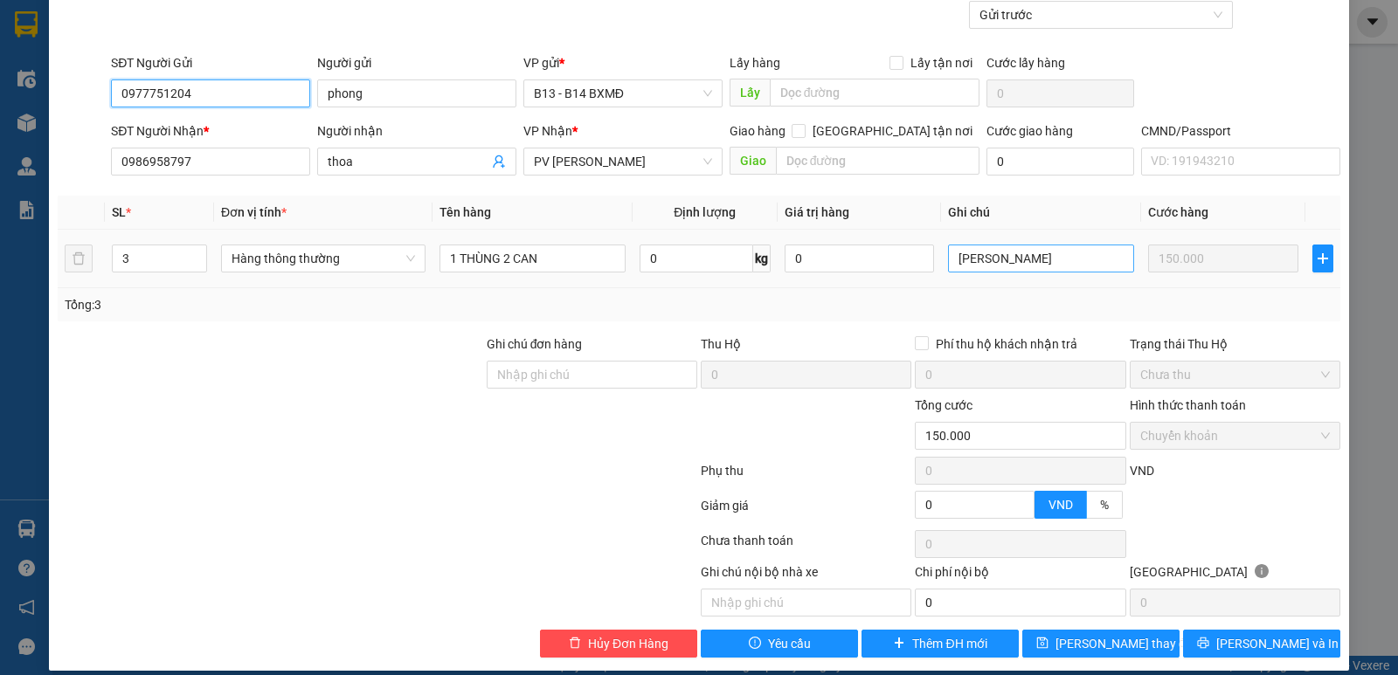
scroll to position [152, 0]
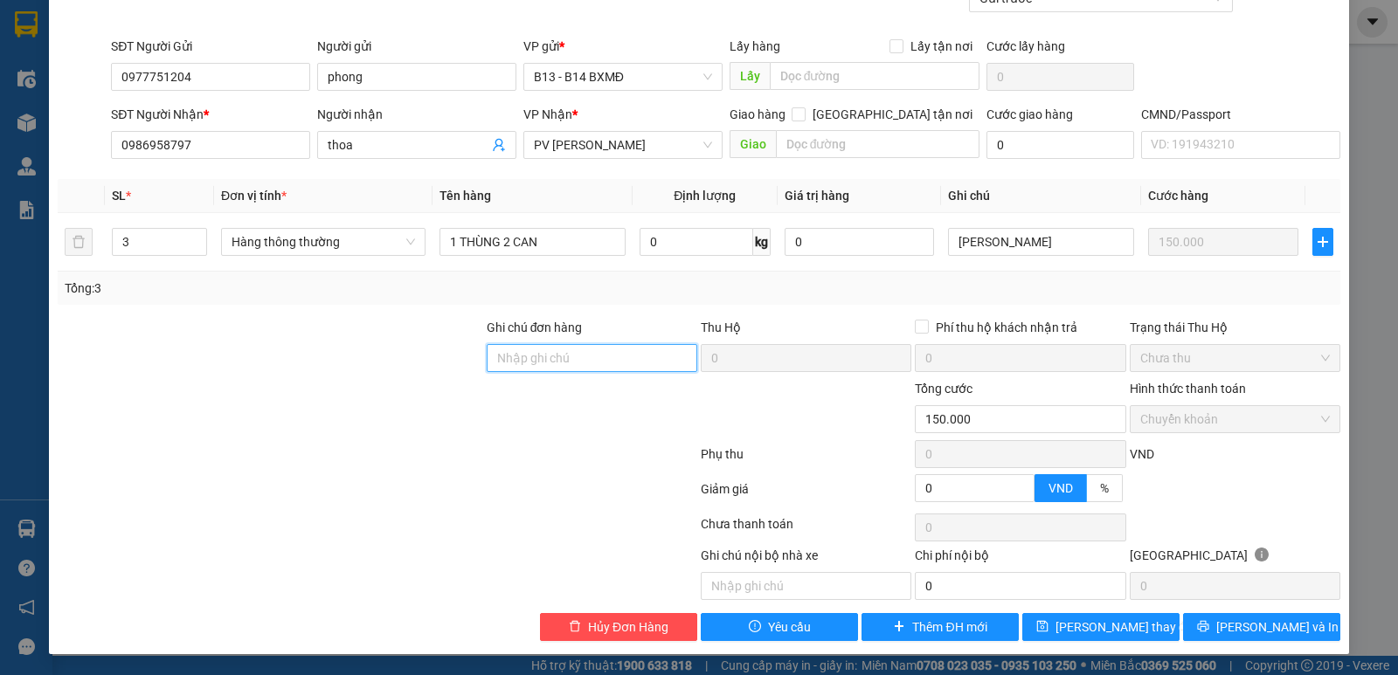
click at [585, 355] on input "Ghi chú đơn hàng" at bounding box center [592, 358] width 211 height 28
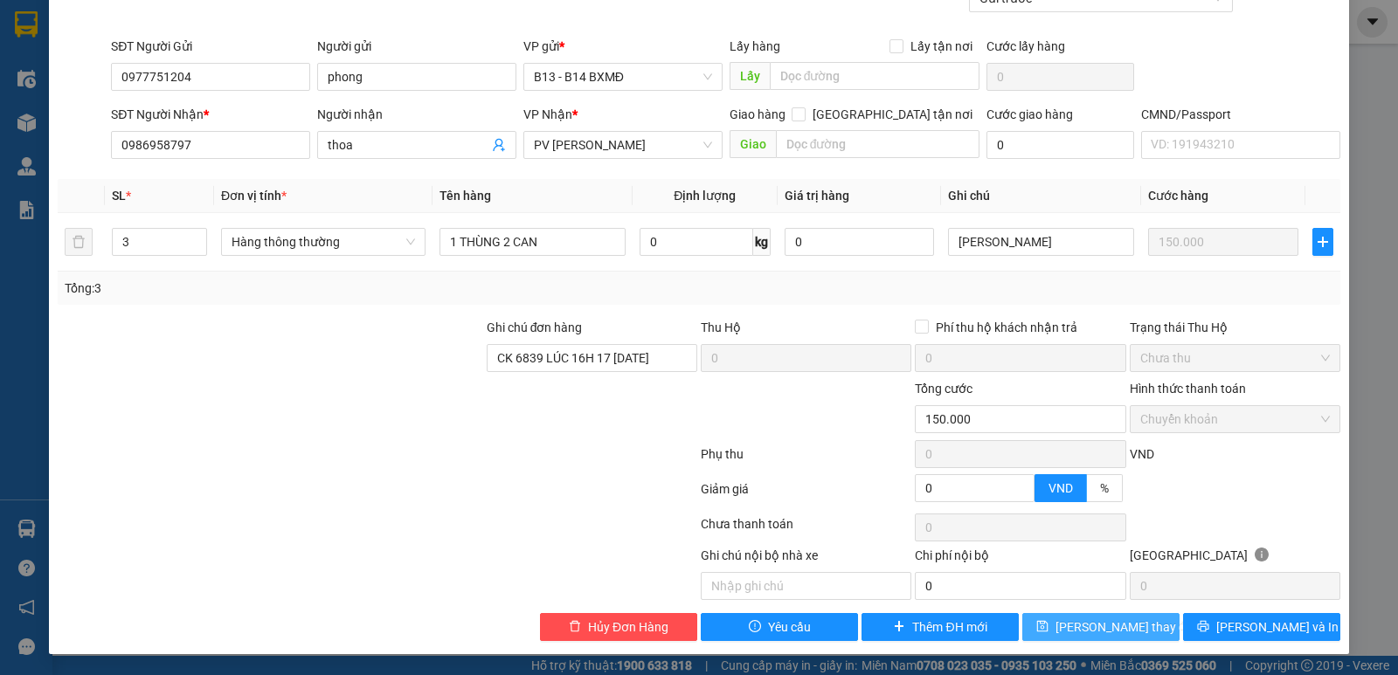
scroll to position [0, 0]
click at [1115, 631] on span "[PERSON_NAME] thay đổi" at bounding box center [1126, 627] width 140 height 19
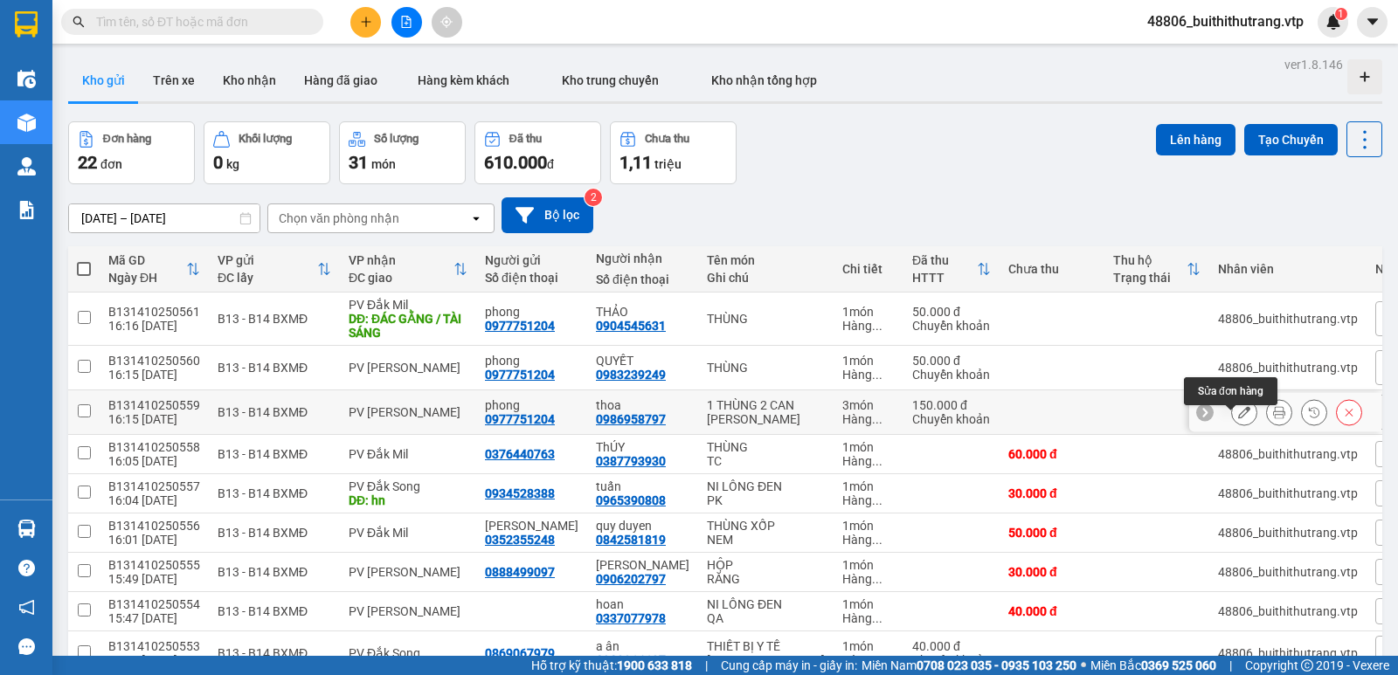
click at [1238, 419] on icon at bounding box center [1244, 412] width 12 height 12
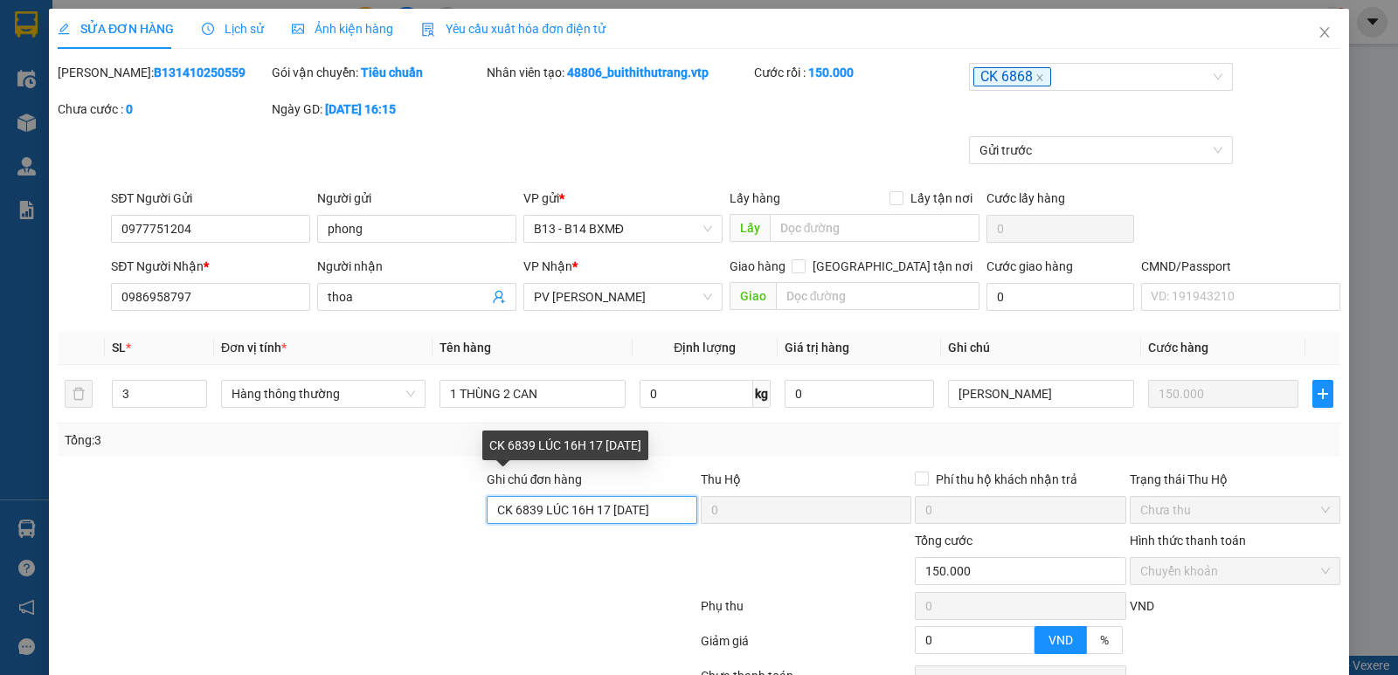
scroll to position [0, 24]
drag, startPoint x: 488, startPoint y: 520, endPoint x: 655, endPoint y: 520, distance: 167.8
click at [747, 530] on div "Ghi chú đơn hàng CK 6839 LÚC 16H 17 NGÀY 11/10/2025 Thu Hộ 0 Phí thu hộ khách n…" at bounding box center [699, 500] width 1286 height 61
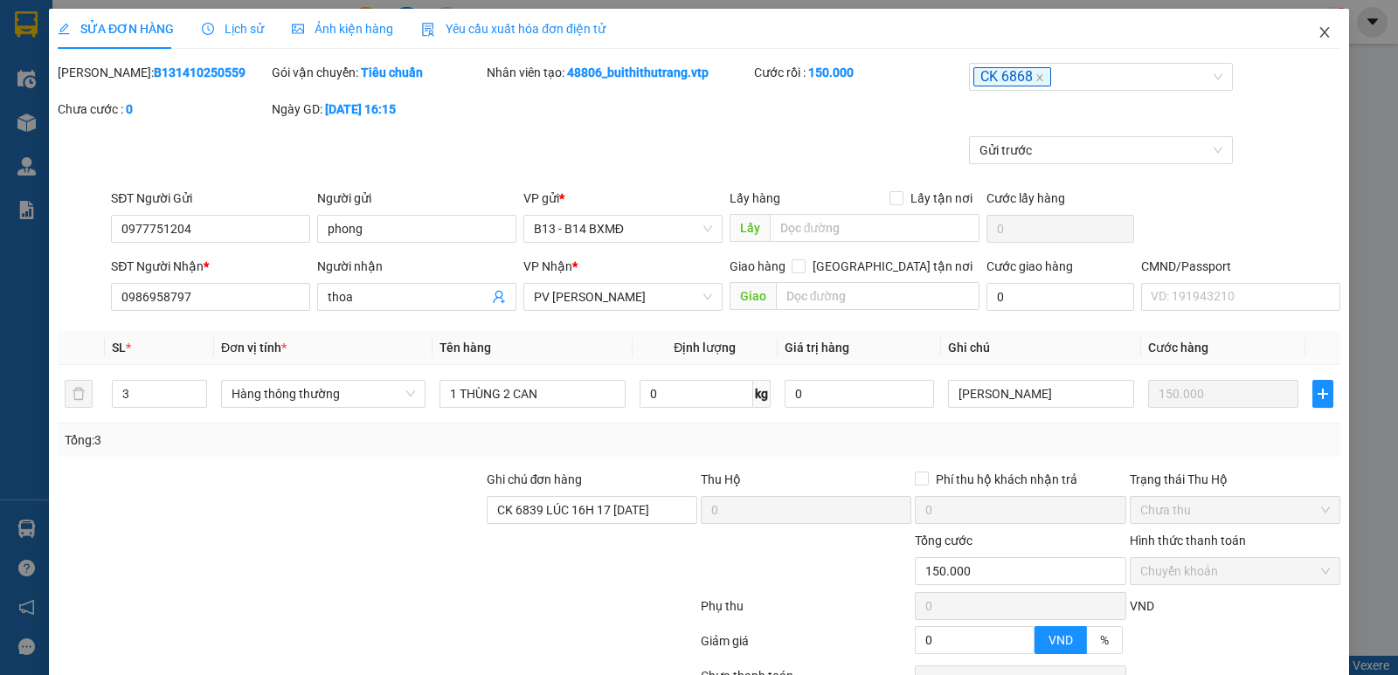
scroll to position [0, 0]
click at [1319, 31] on icon "close" at bounding box center [1324, 32] width 10 height 10
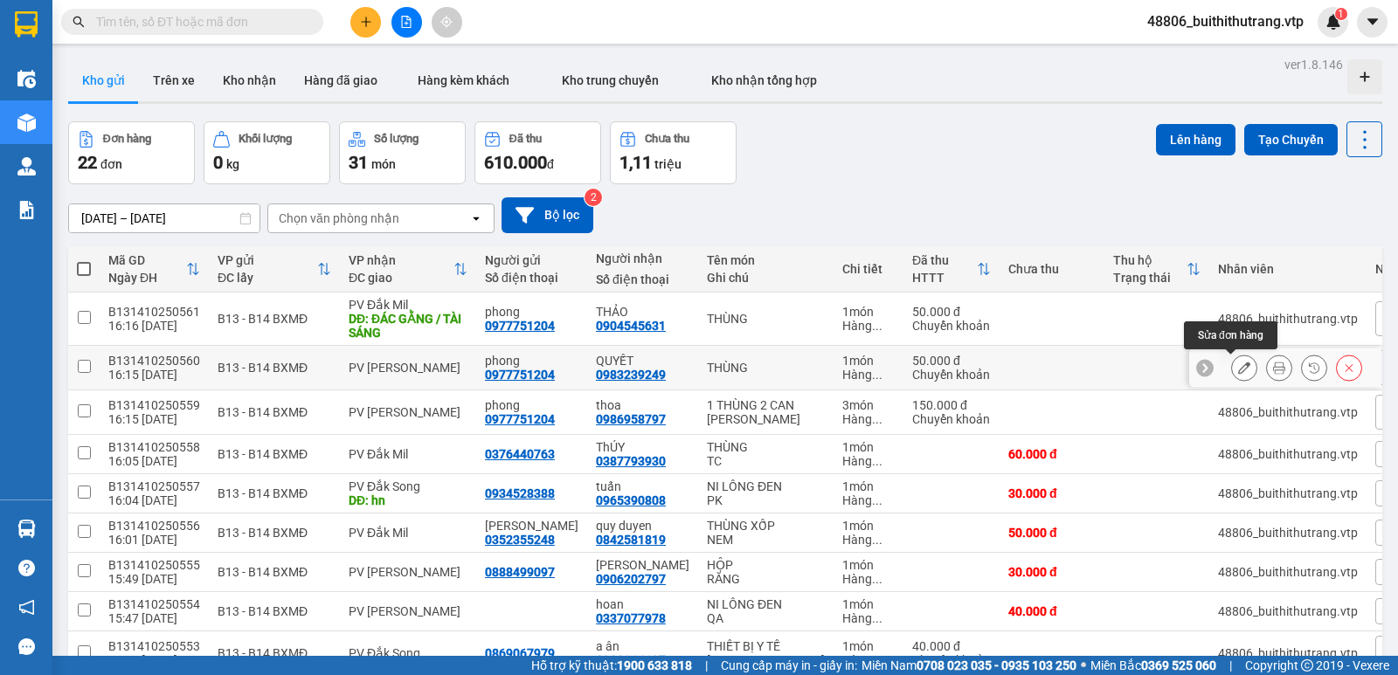
click at [1238, 367] on icon at bounding box center [1244, 368] width 12 height 12
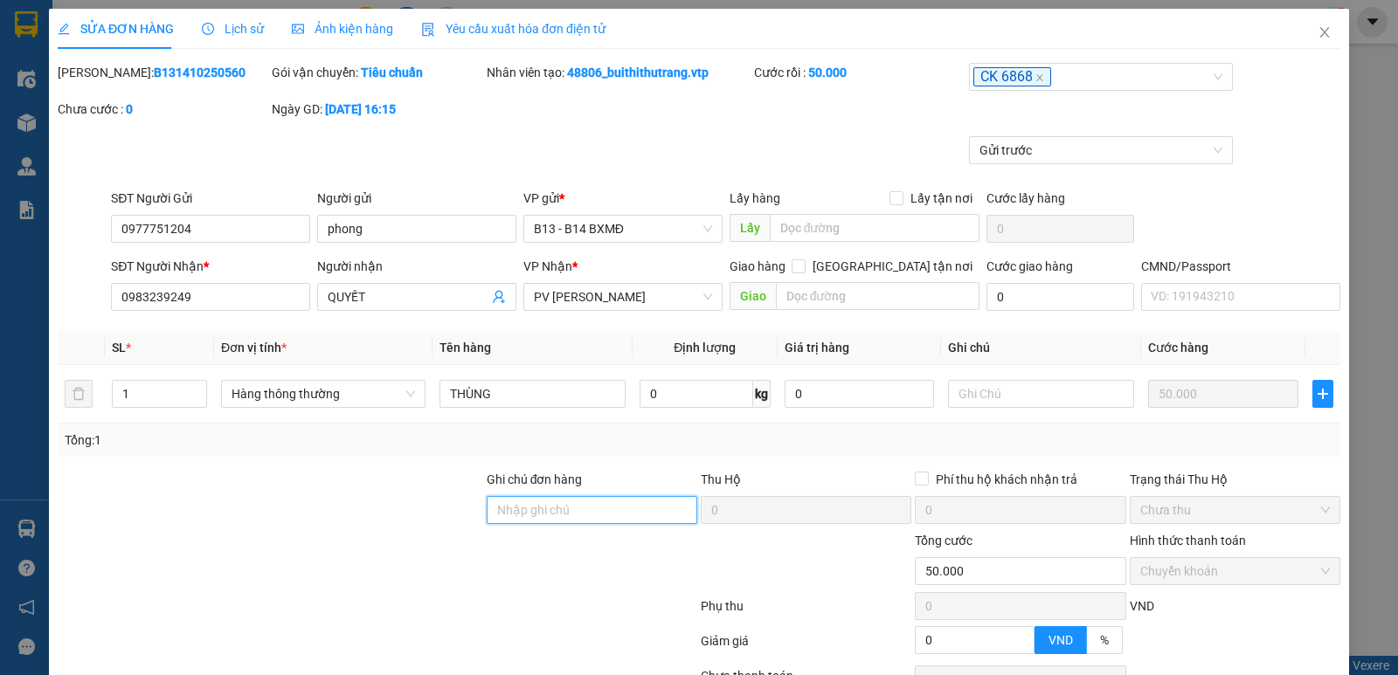
click at [495, 516] on input "Ghi chú đơn hàng" at bounding box center [592, 510] width 211 height 28
paste input "CK 6839 LÚC 16H 17 [DATE]"
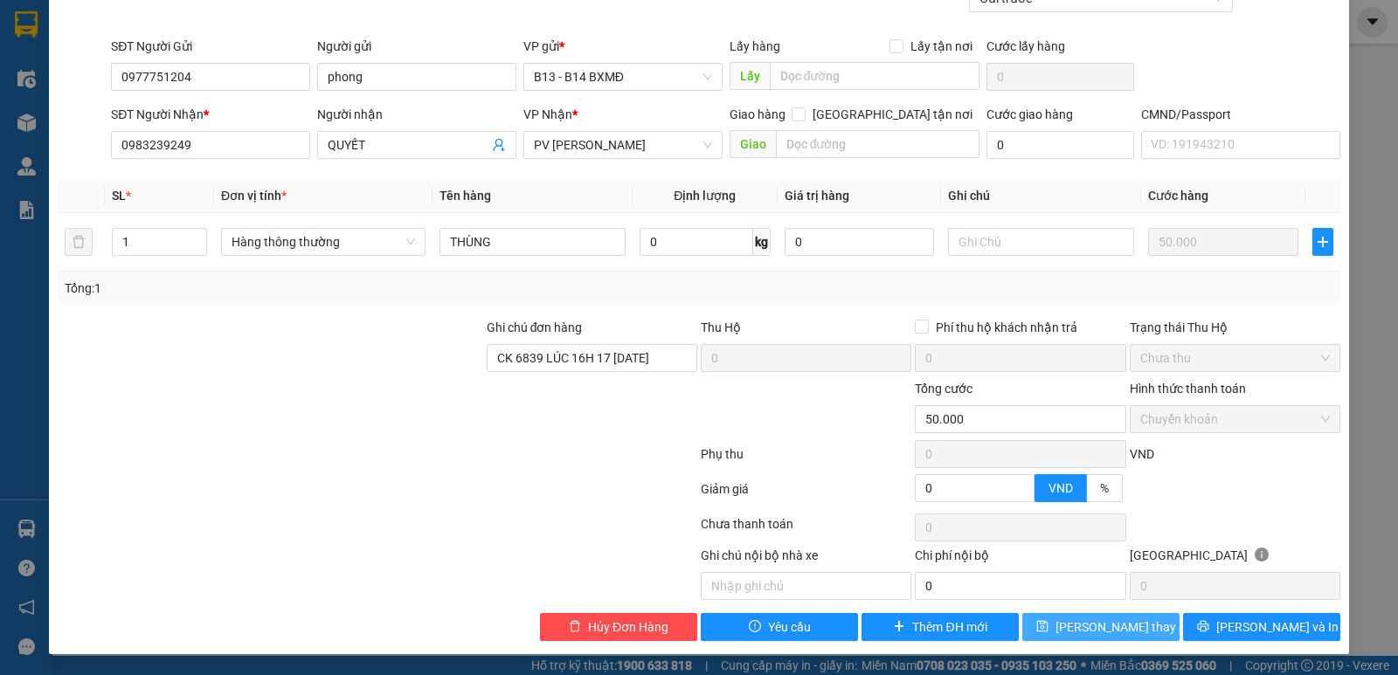
click at [1101, 627] on span "[PERSON_NAME] thay đổi" at bounding box center [1126, 627] width 140 height 19
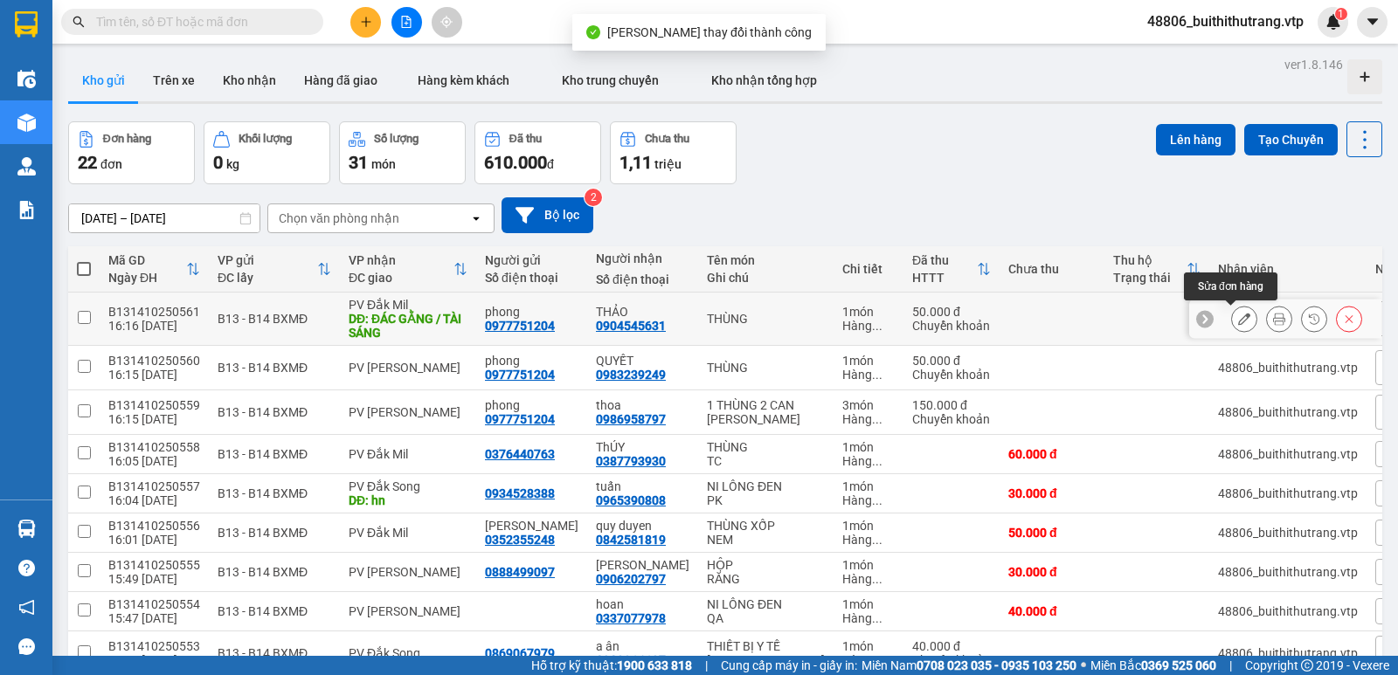
click at [1238, 325] on icon at bounding box center [1244, 319] width 12 height 12
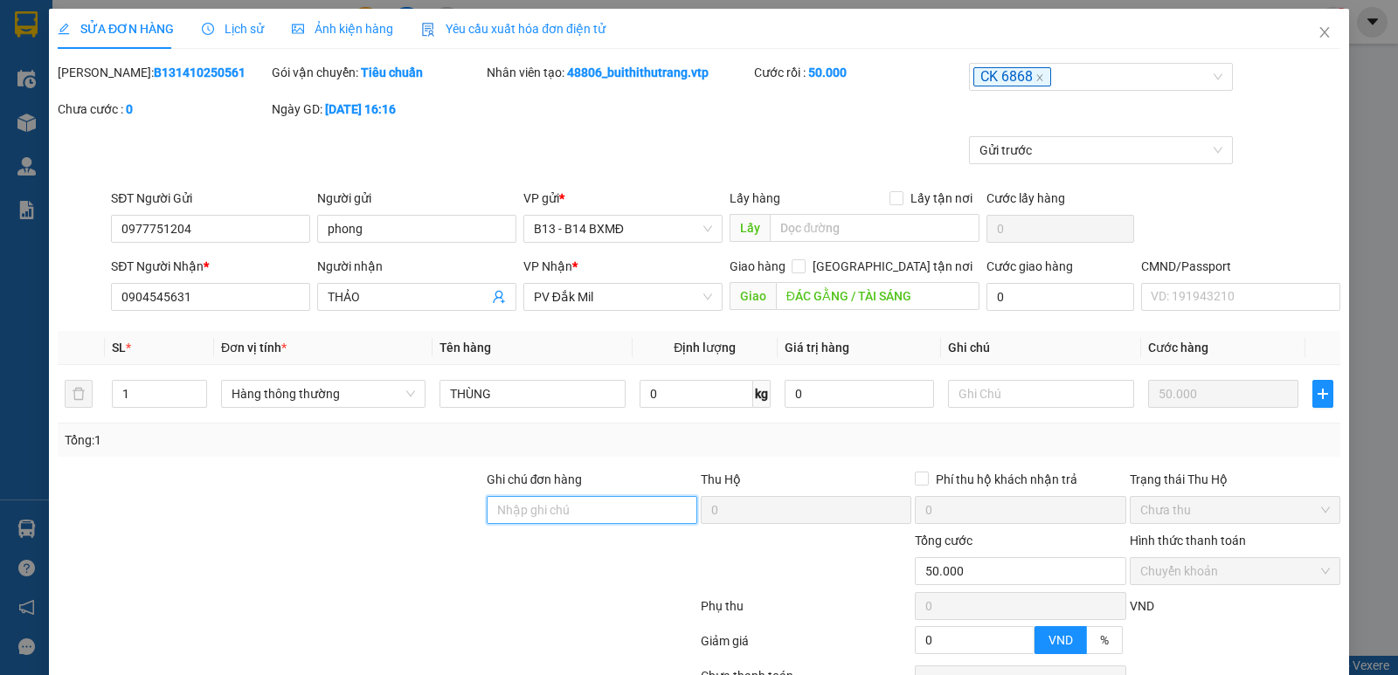
click at [535, 512] on input "Ghi chú đơn hàng" at bounding box center [592, 510] width 211 height 28
paste input "CK 6839 LÚC 16H 17 [DATE]"
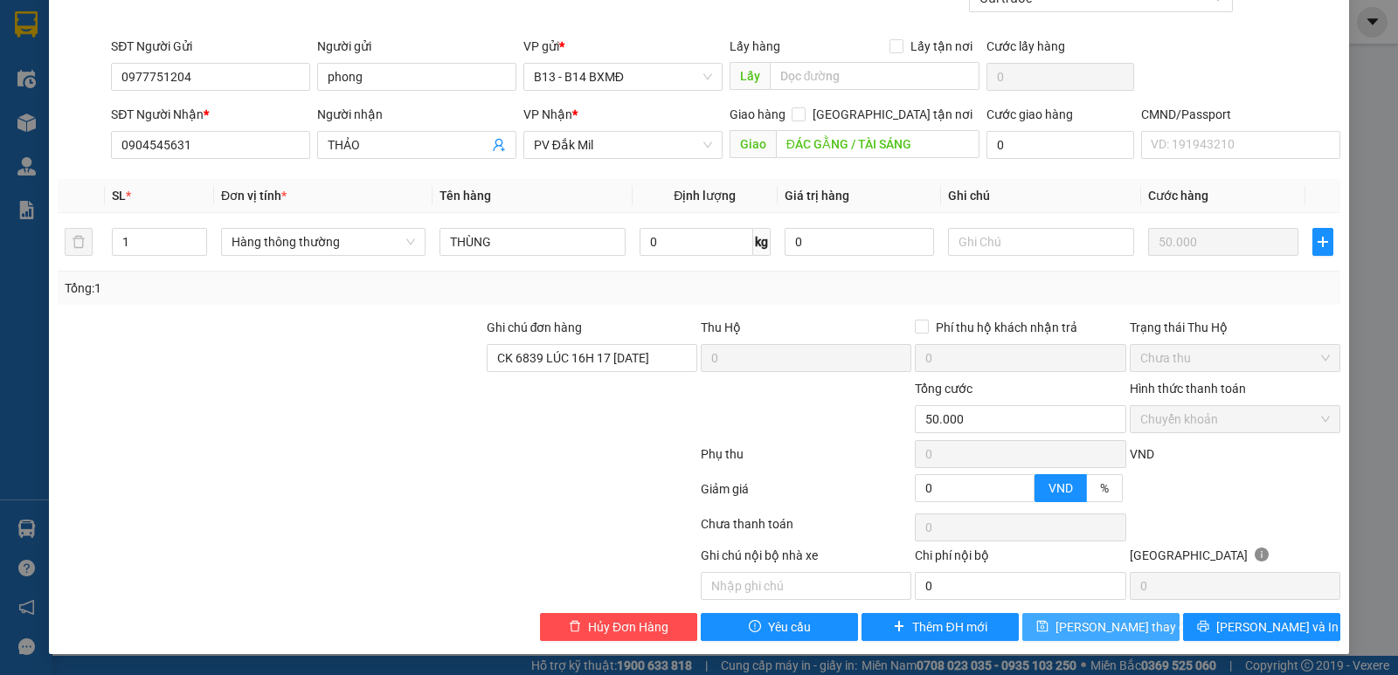
click at [1098, 623] on span "[PERSON_NAME] thay đổi" at bounding box center [1126, 627] width 140 height 19
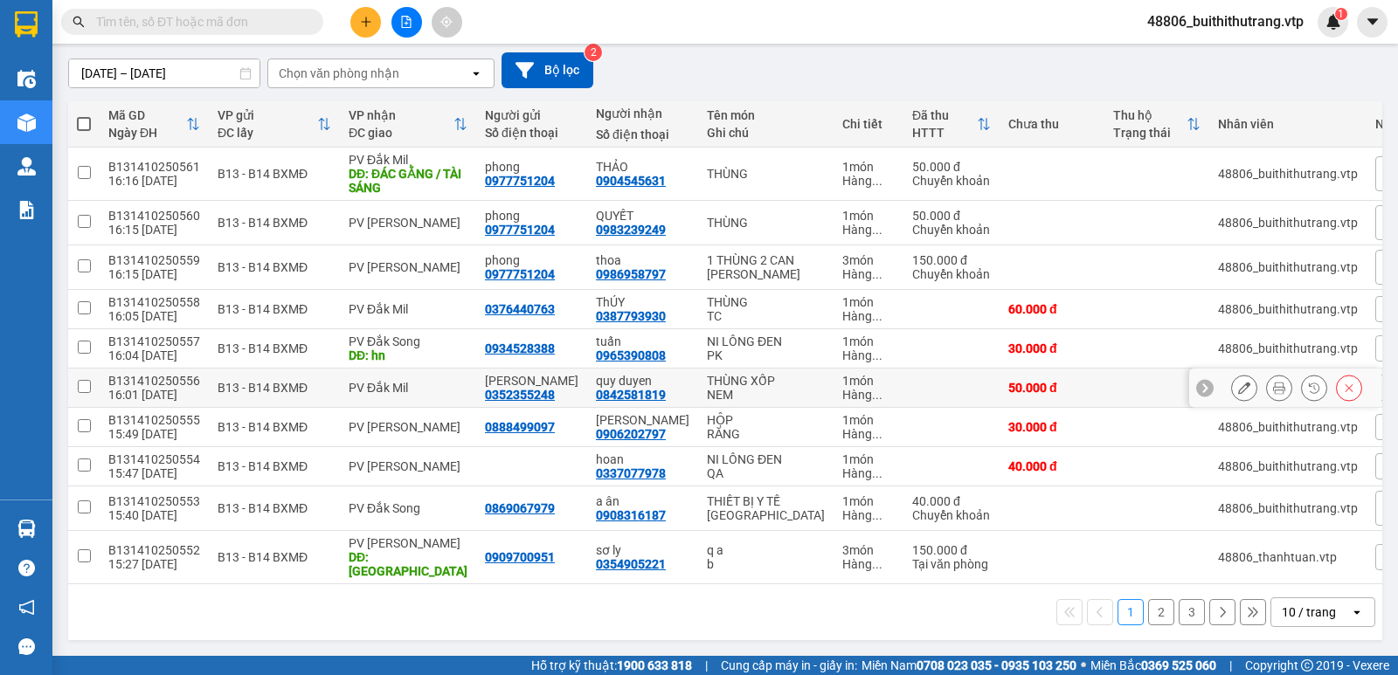
scroll to position [211, 0]
click at [1238, 217] on icon at bounding box center [1244, 223] width 12 height 12
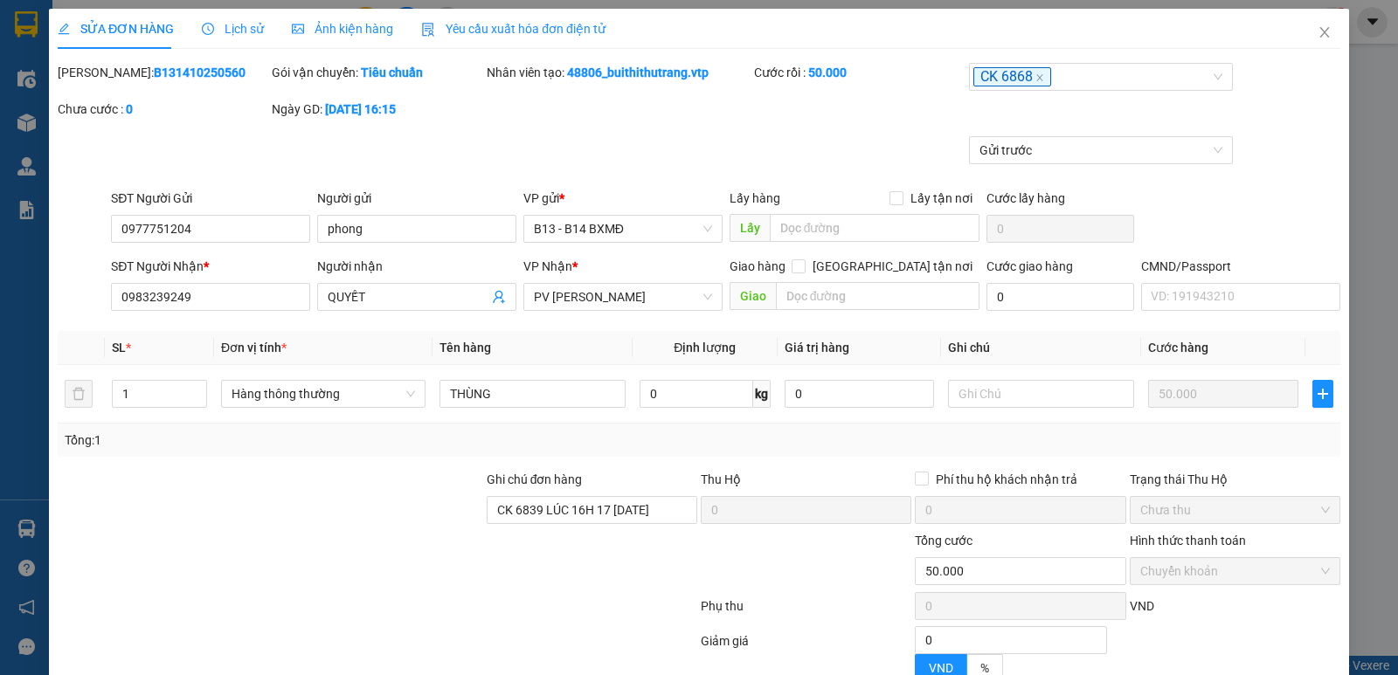
type input "0977751204"
type input "phong"
type input "0983239249"
type input "QUYẾT"
type input "CK 6839 LÚC 16H 17 [DATE]"
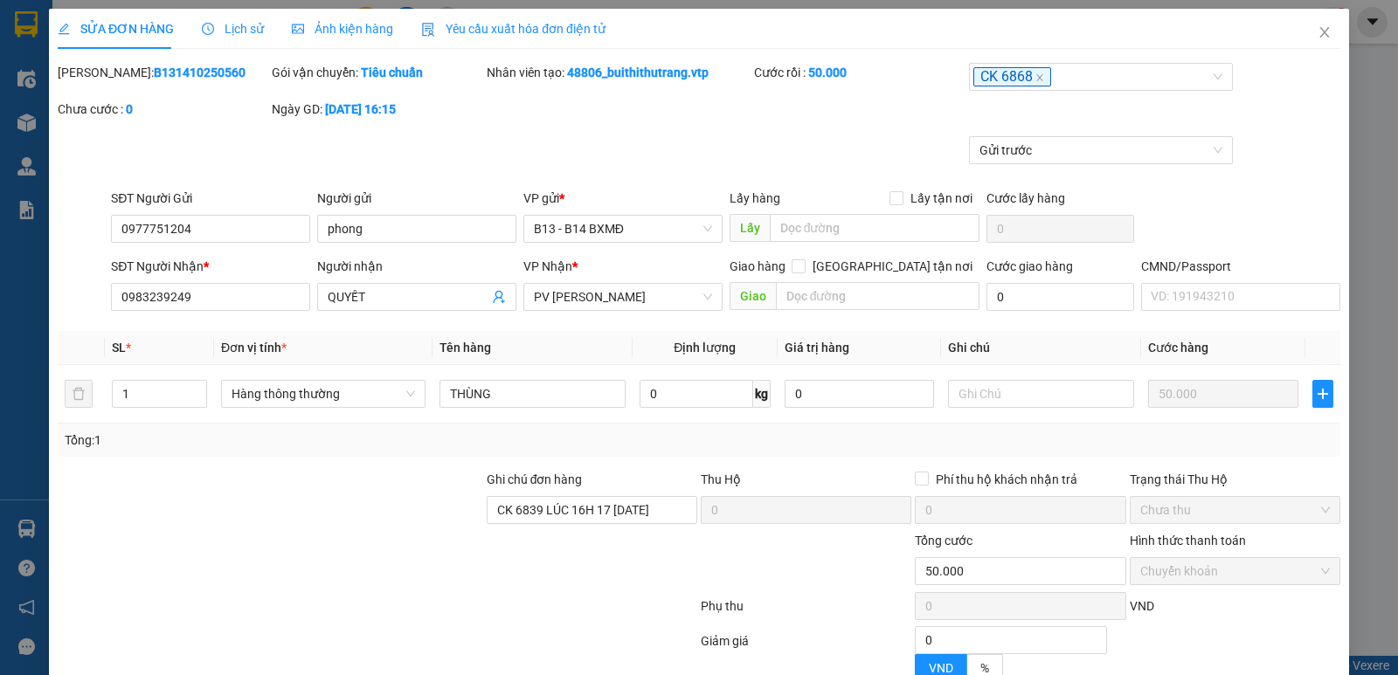
type input "0"
type input "50.000"
click at [1318, 29] on icon "close" at bounding box center [1325, 32] width 14 height 14
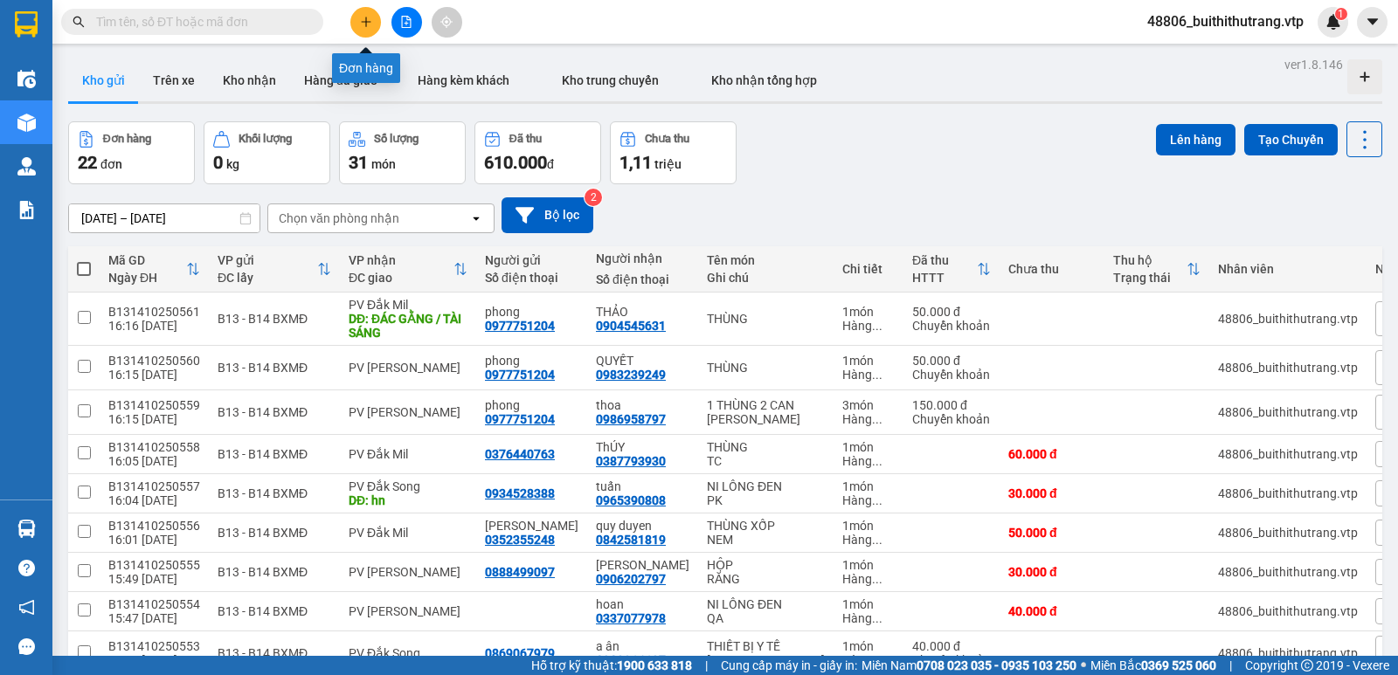
click at [370, 24] on icon "plus" at bounding box center [366, 22] width 12 height 12
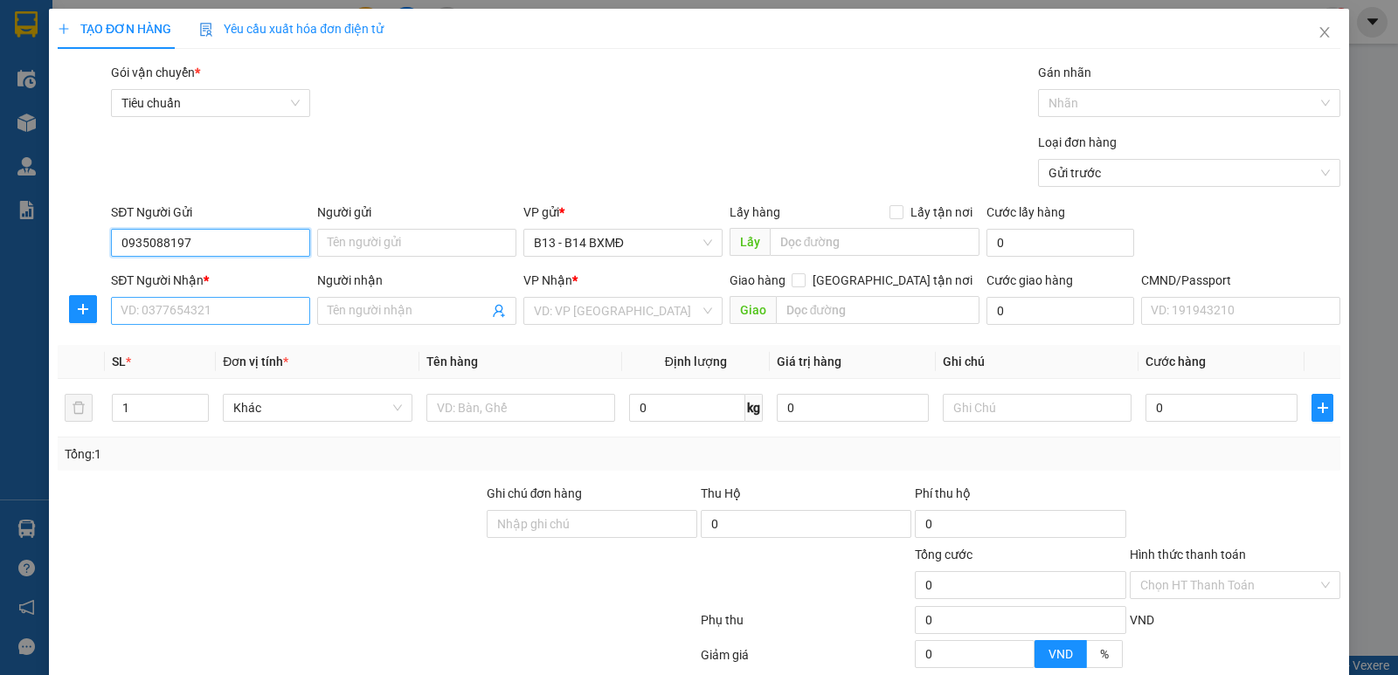
type input "0935088197"
click at [179, 315] on input "SĐT Người Nhận *" at bounding box center [210, 311] width 199 height 28
type input "0523712345"
click at [444, 308] on input "Người nhận" at bounding box center [408, 310] width 161 height 19
type input "D"
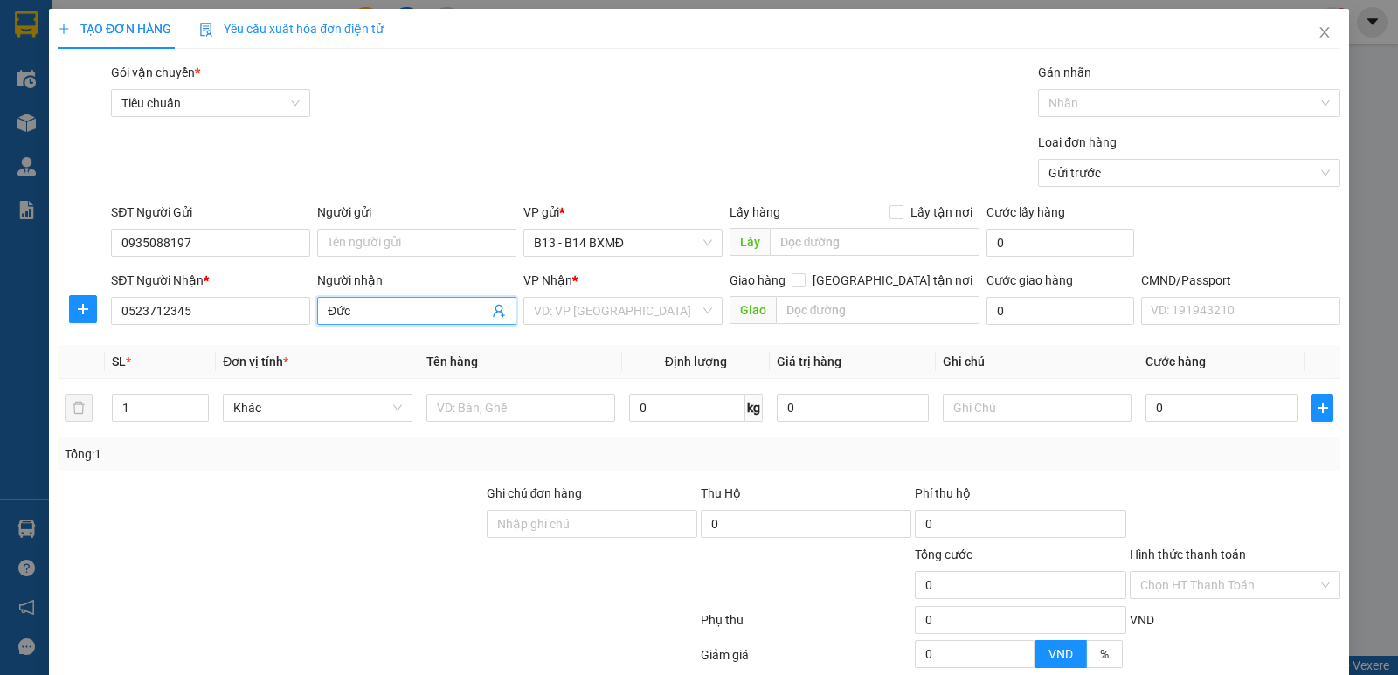
type input "Đức"
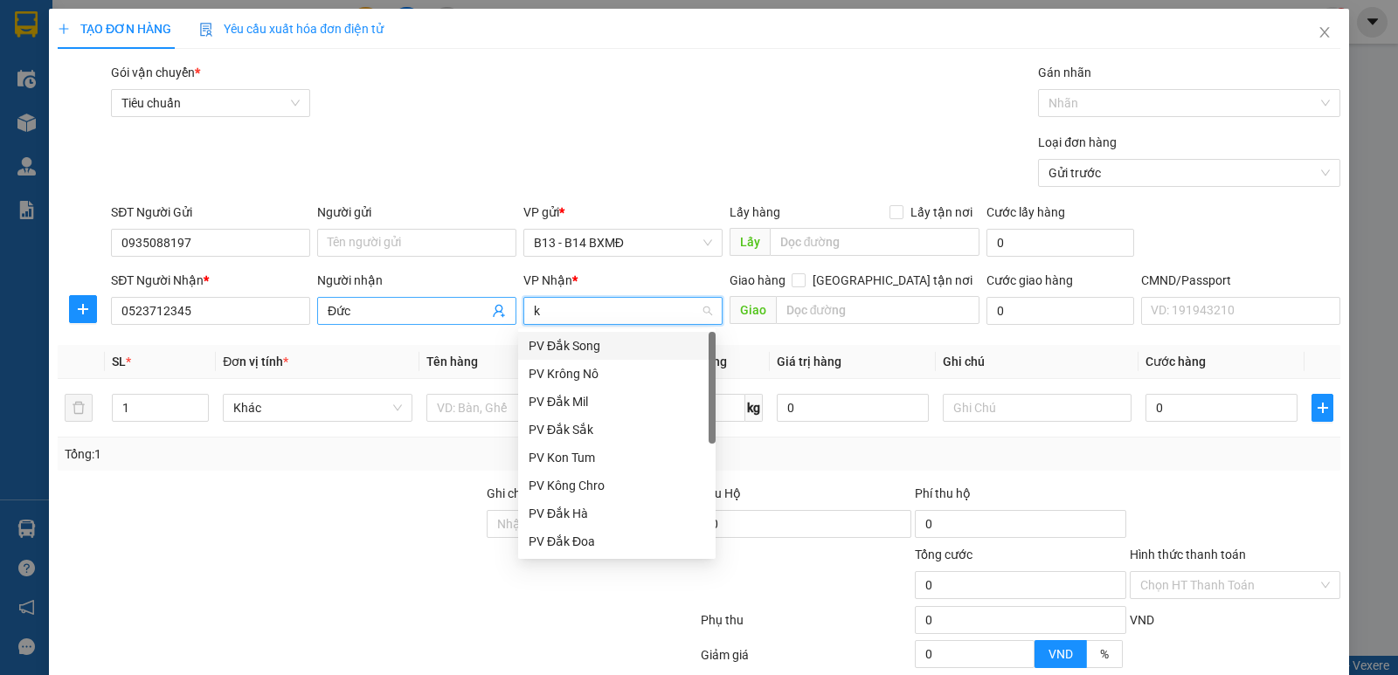
type input "kn"
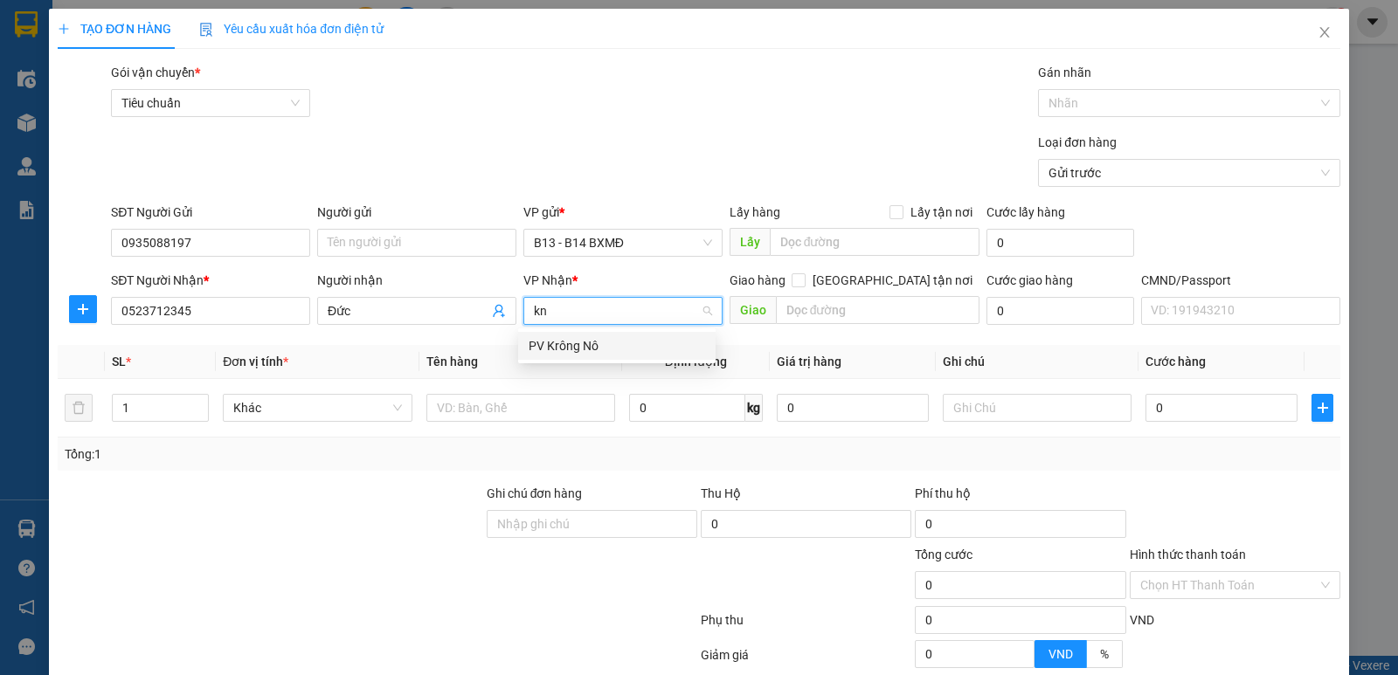
click at [617, 354] on div "PV Krông Nô" at bounding box center [617, 345] width 177 height 19
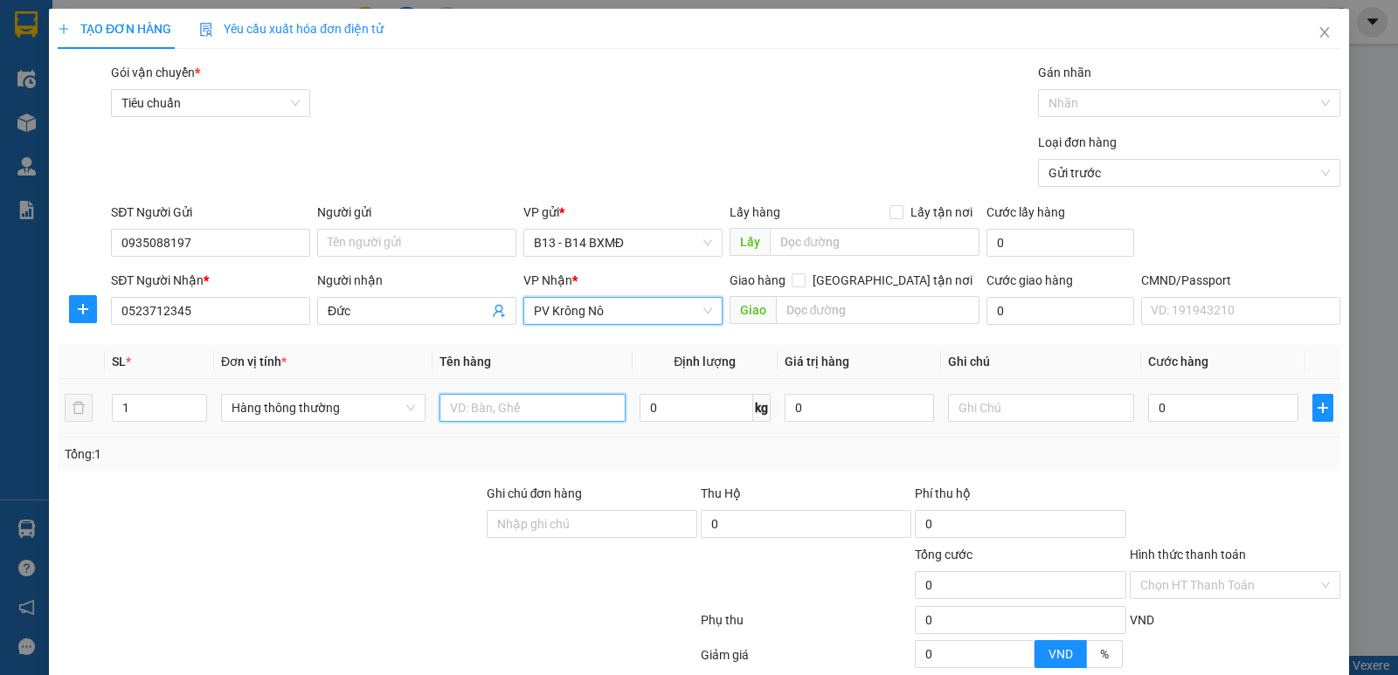
click at [530, 410] on input "text" at bounding box center [533, 408] width 186 height 28
drag, startPoint x: 516, startPoint y: 412, endPoint x: 290, endPoint y: 414, distance: 226.3
click at [291, 413] on tr "1 Hàng thông thường gà 0 kg 0 0" at bounding box center [699, 408] width 1283 height 59
type input "thùng"
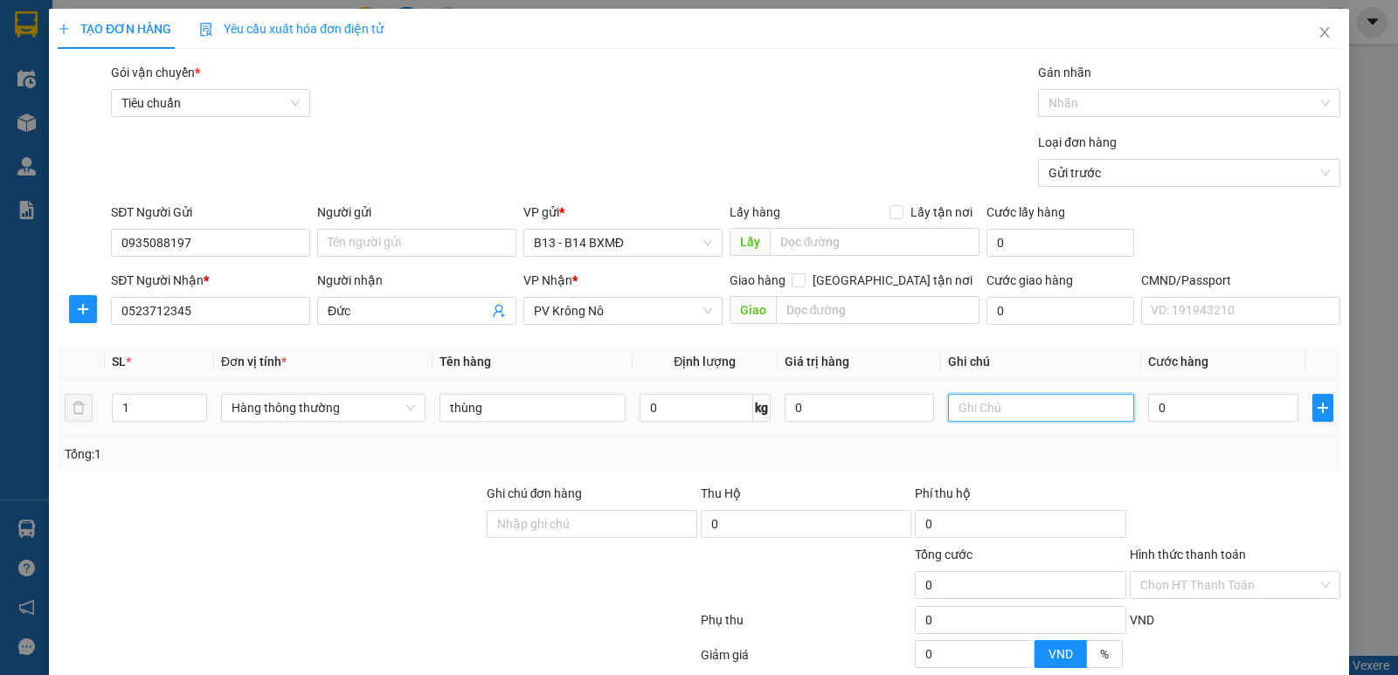
click at [973, 403] on input "text" at bounding box center [1041, 408] width 186 height 28
type input "gà"
type input "5"
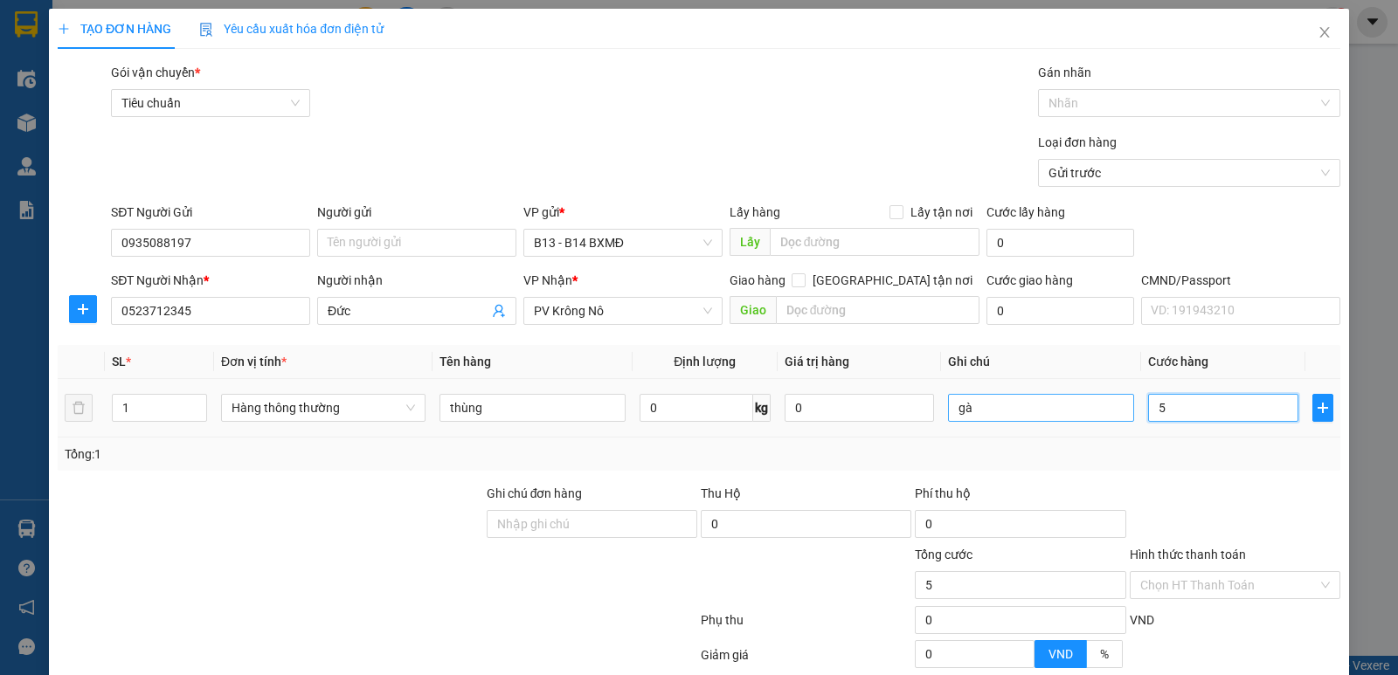
type input "50"
type input "500"
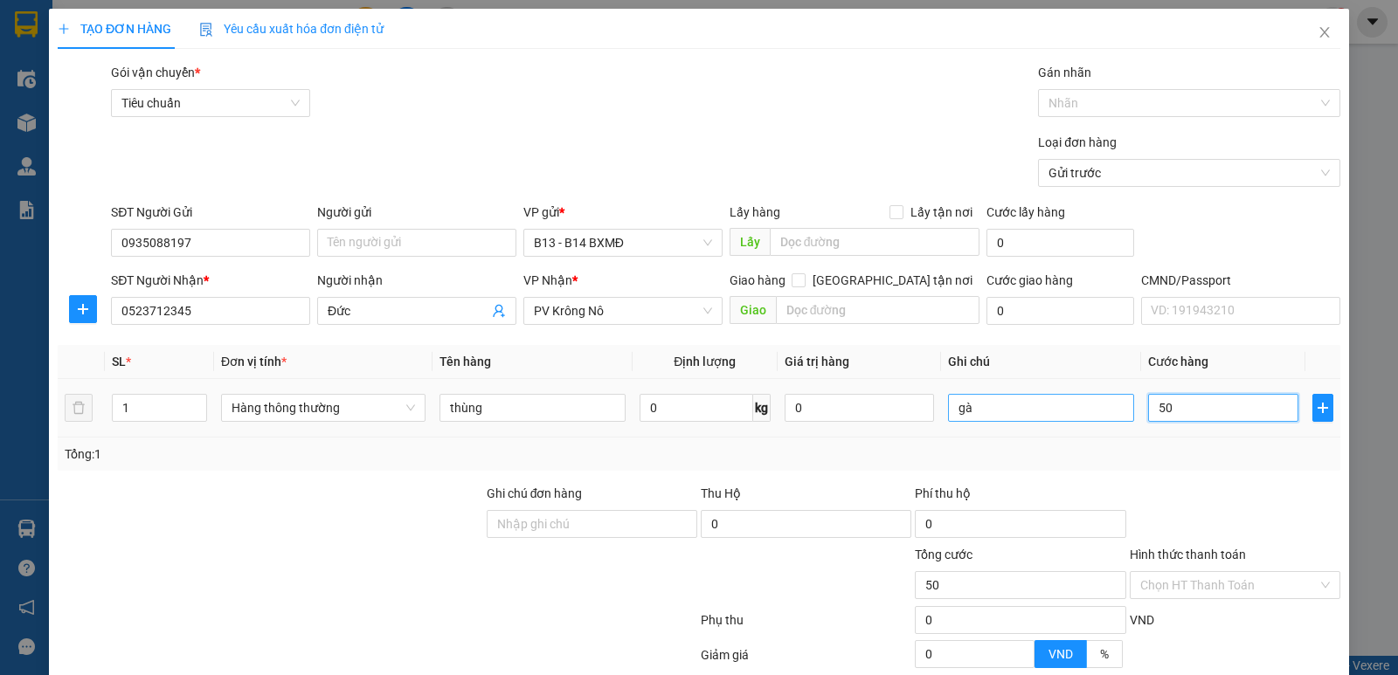
type input "500"
type input "5.000"
type input "50.000"
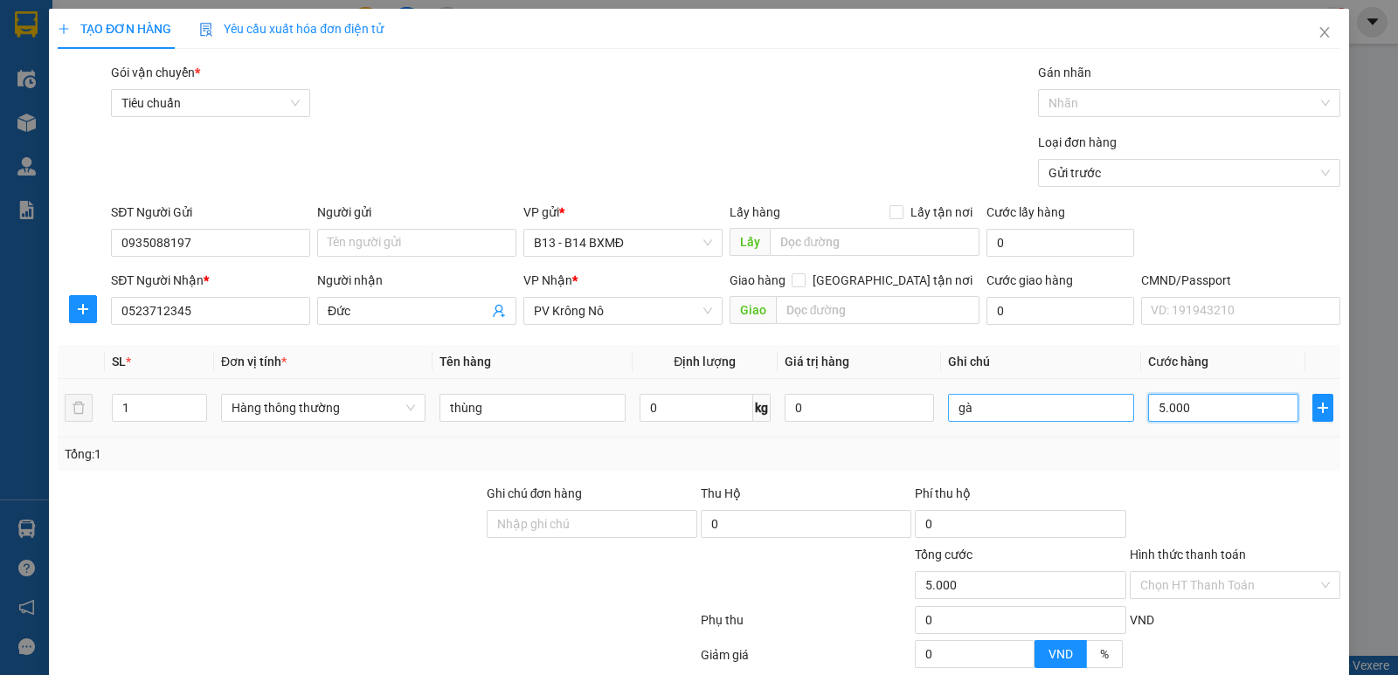
type input "50.000"
click at [1053, 406] on input "gà" at bounding box center [1041, 408] width 186 height 28
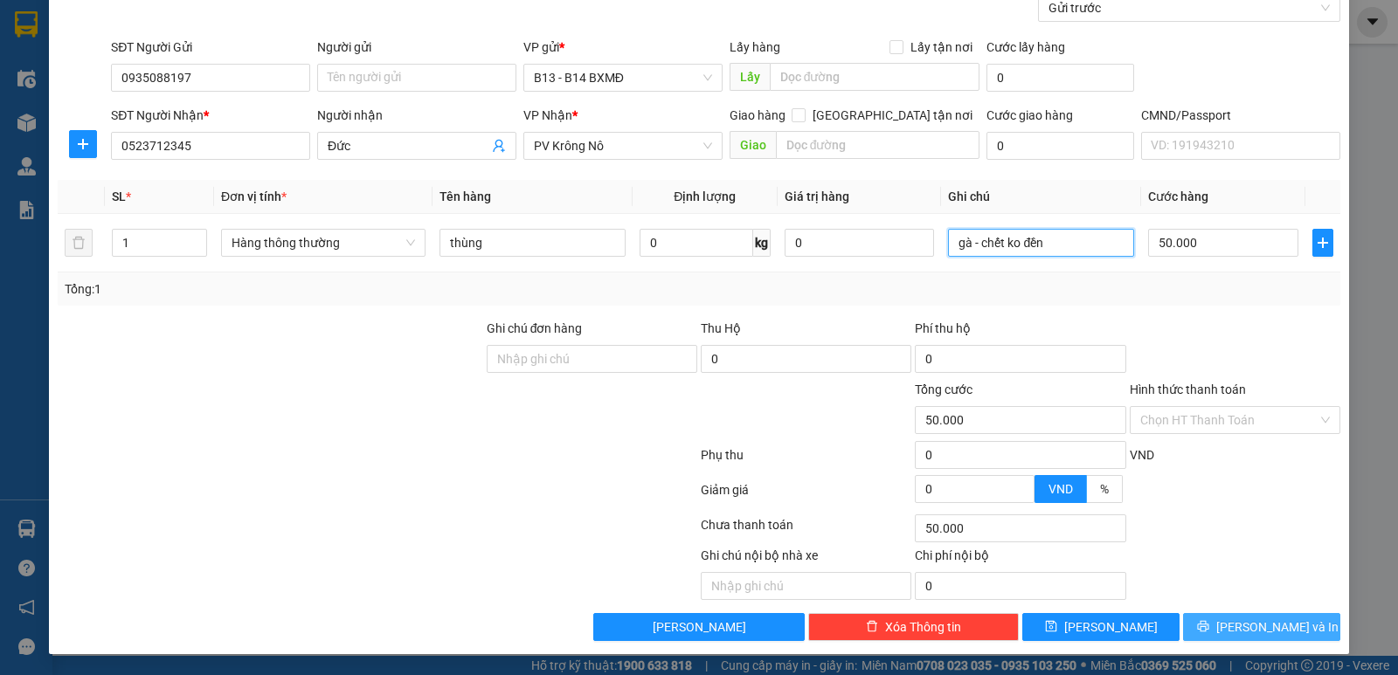
type input "gà - chết ko đền"
click at [1214, 627] on button "[PERSON_NAME] và In" at bounding box center [1261, 627] width 157 height 28
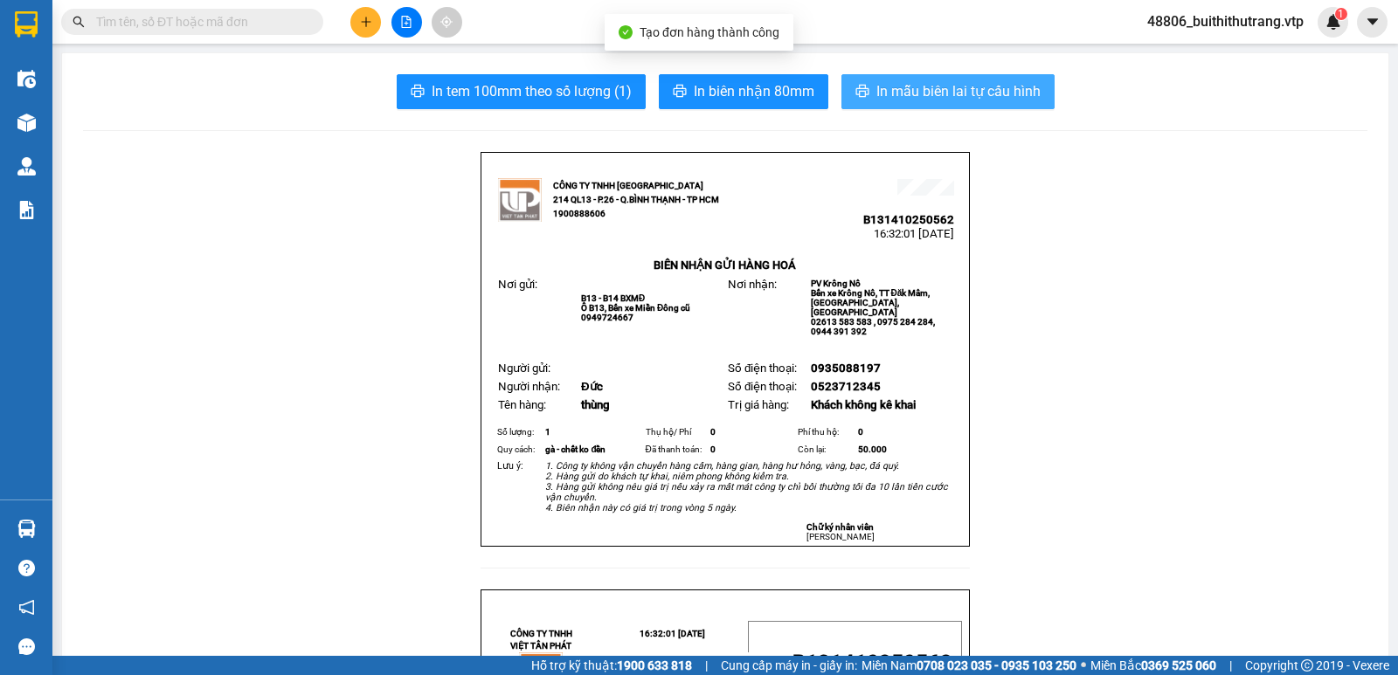
click at [932, 81] on span "In mẫu biên lai tự cấu hình" at bounding box center [958, 91] width 164 height 22
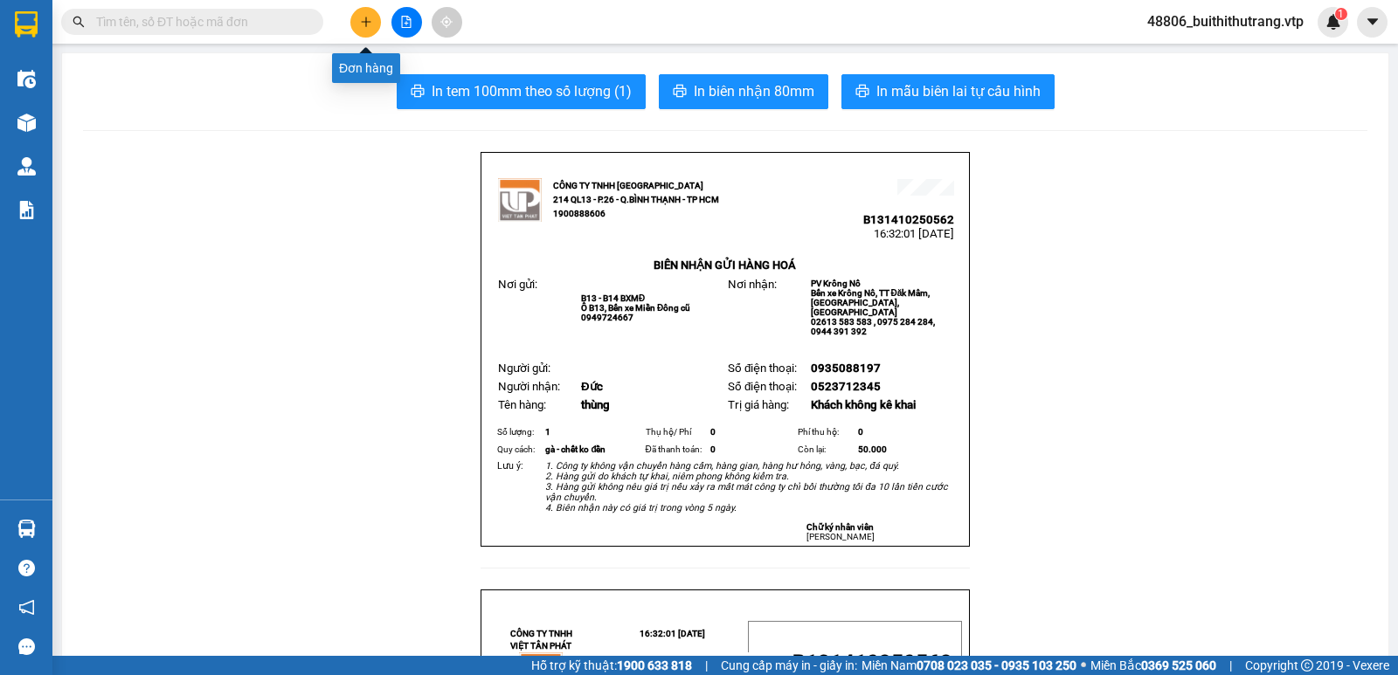
click at [357, 11] on button at bounding box center [365, 22] width 31 height 31
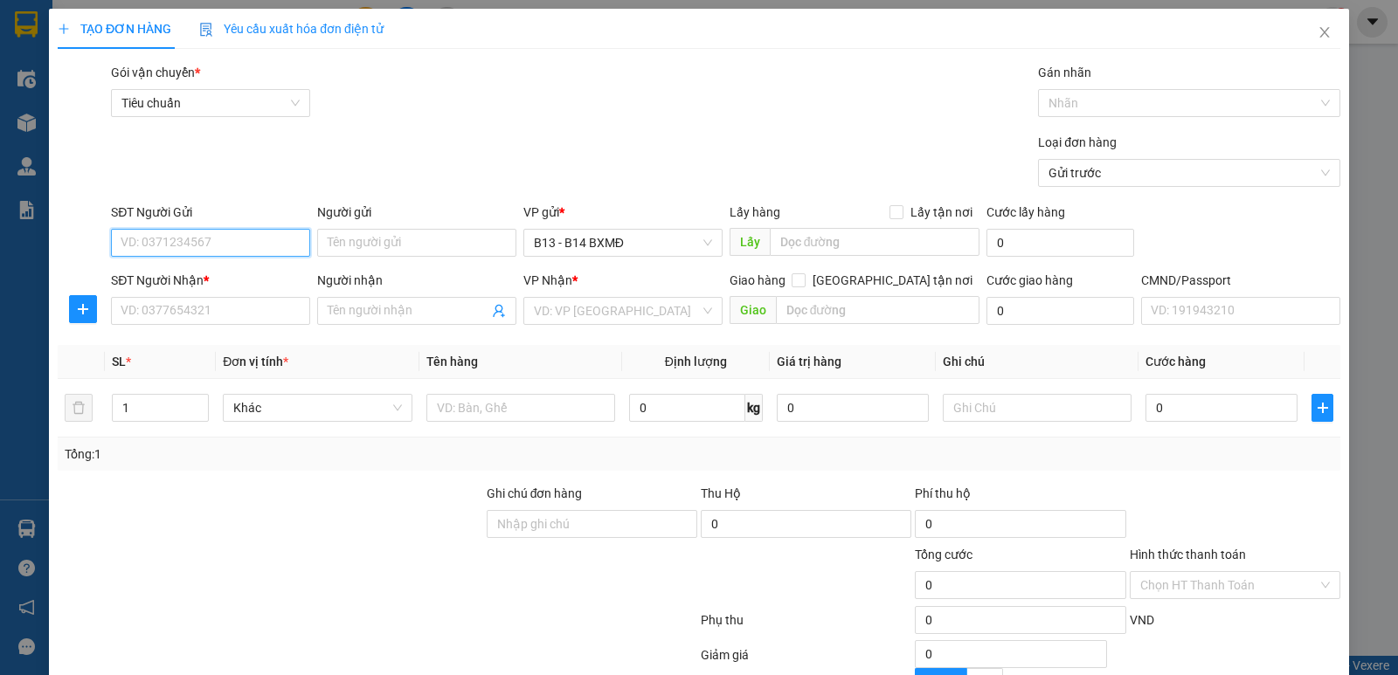
click at [227, 244] on input "SĐT Người Gửi" at bounding box center [210, 243] width 199 height 28
type input "0908284810"
click at [216, 273] on div "0908284810 - nam" at bounding box center [209, 277] width 177 height 19
type input "nam"
type input "02909097409"
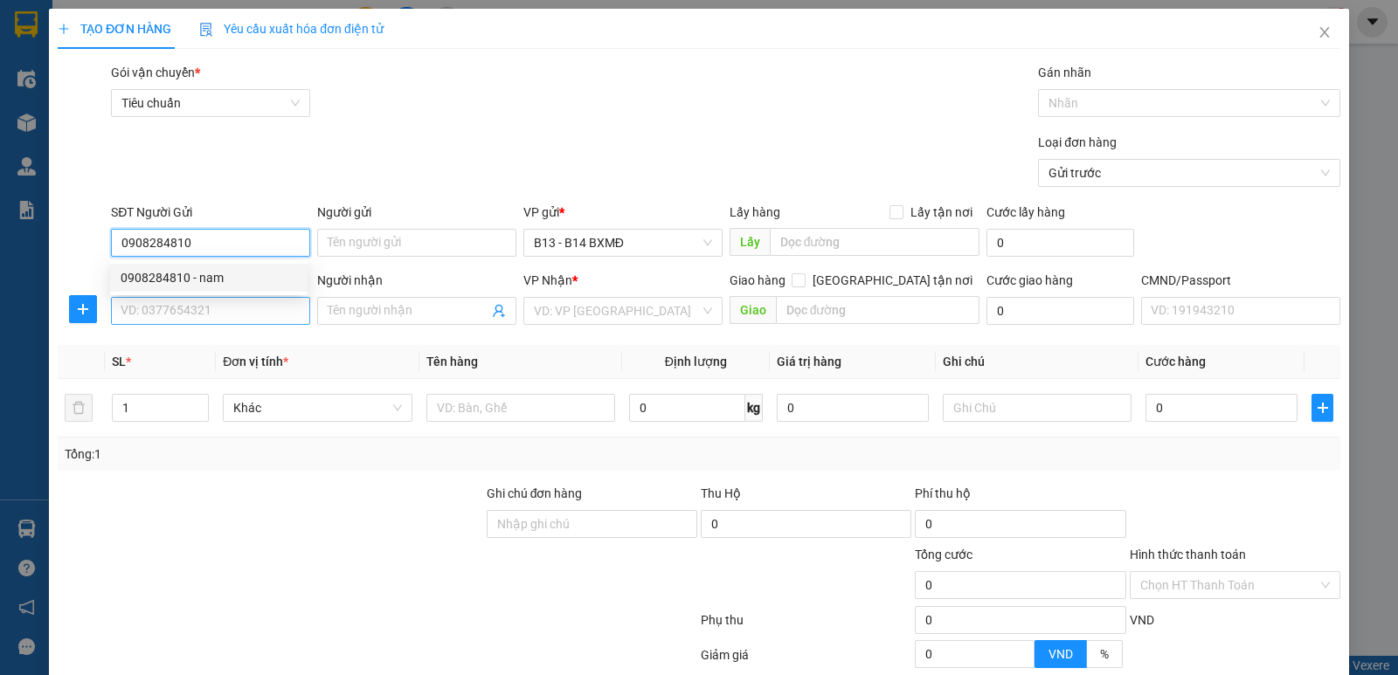
type input "thang"
type input "0908284810"
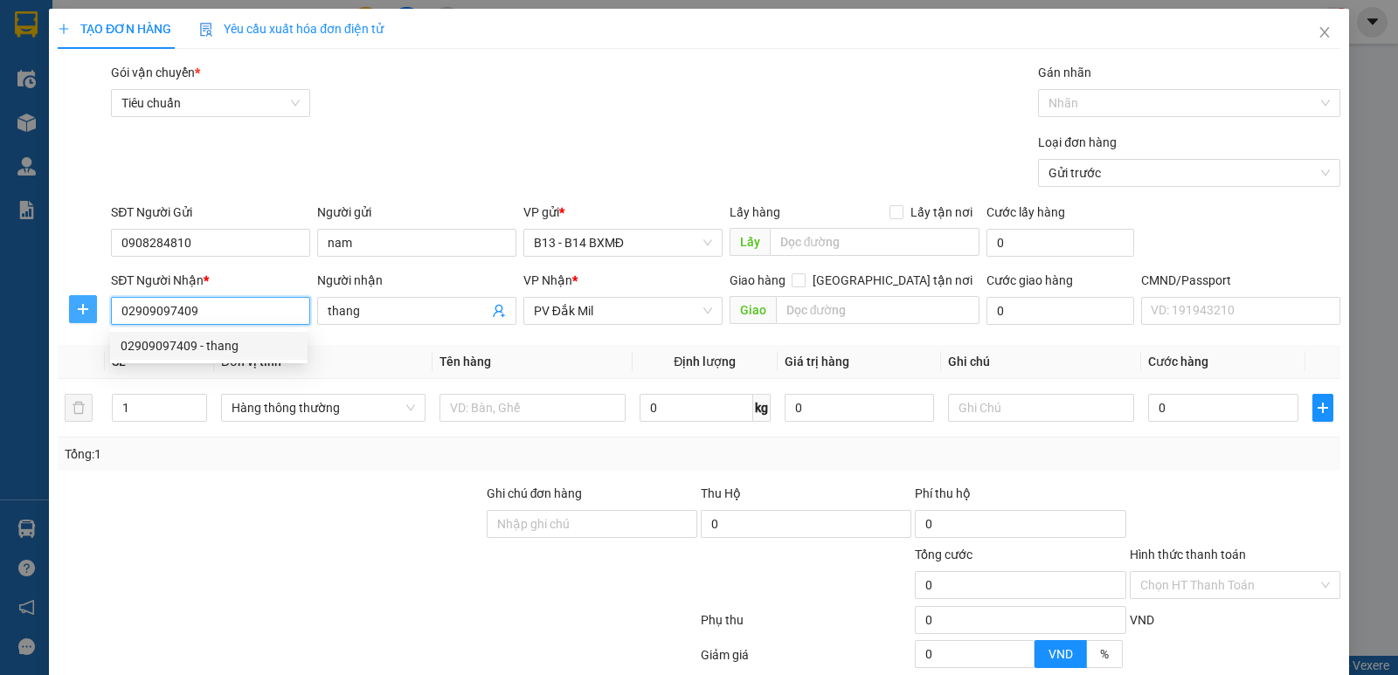
drag, startPoint x: 216, startPoint y: 318, endPoint x: 86, endPoint y: 322, distance: 130.2
click at [89, 339] on div "Transit Pickup Surcharge Ids Transit Deliver Surcharge Ids Transit Deliver Surc…" at bounding box center [699, 435] width 1283 height 744
type input "0397830843"
click at [211, 350] on div "0397830843 - hưng" at bounding box center [209, 345] width 177 height 19
type input "hưng"
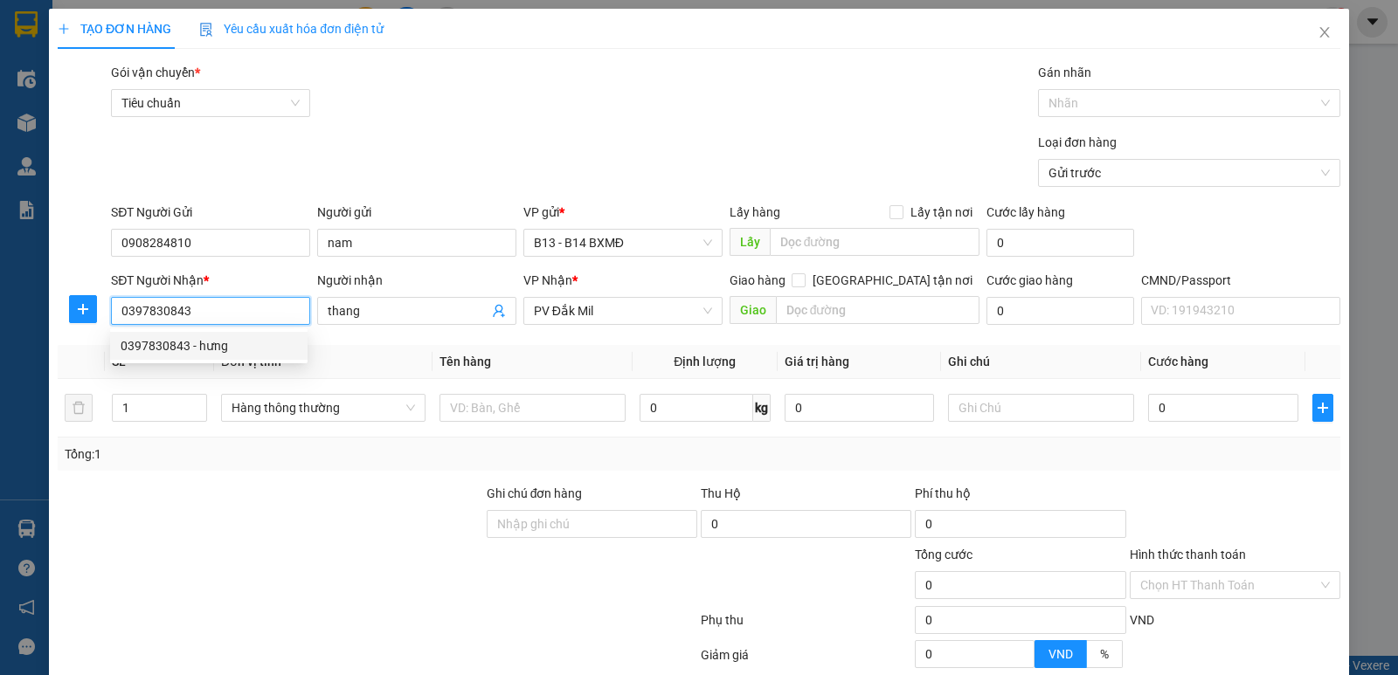
type input "ko boa chết"
type input "0397830843"
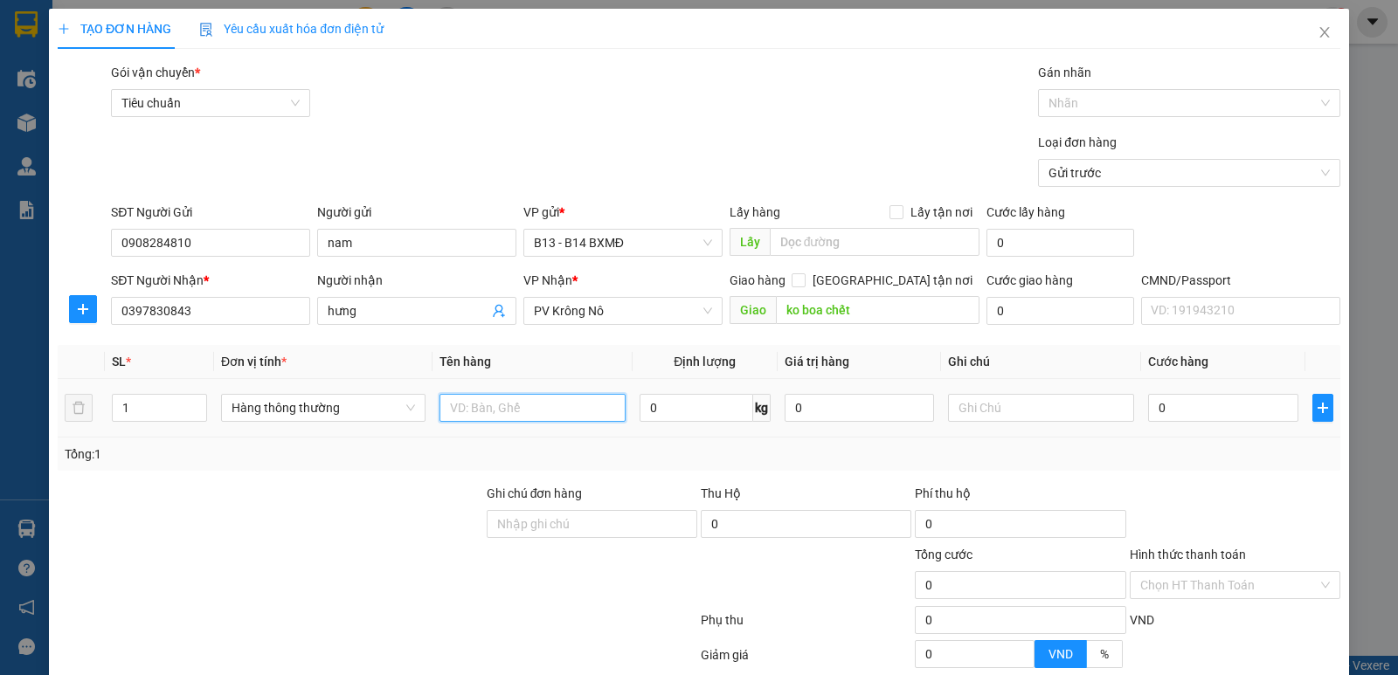
click at [508, 406] on input "text" at bounding box center [533, 408] width 186 height 28
type input "cá"
click at [987, 412] on input "text" at bounding box center [1041, 408] width 186 height 28
drag, startPoint x: 471, startPoint y: 412, endPoint x: 254, endPoint y: 448, distance: 219.8
click at [315, 418] on tr "1 Hàng thông thường cá 0 kg 0 0" at bounding box center [699, 408] width 1283 height 59
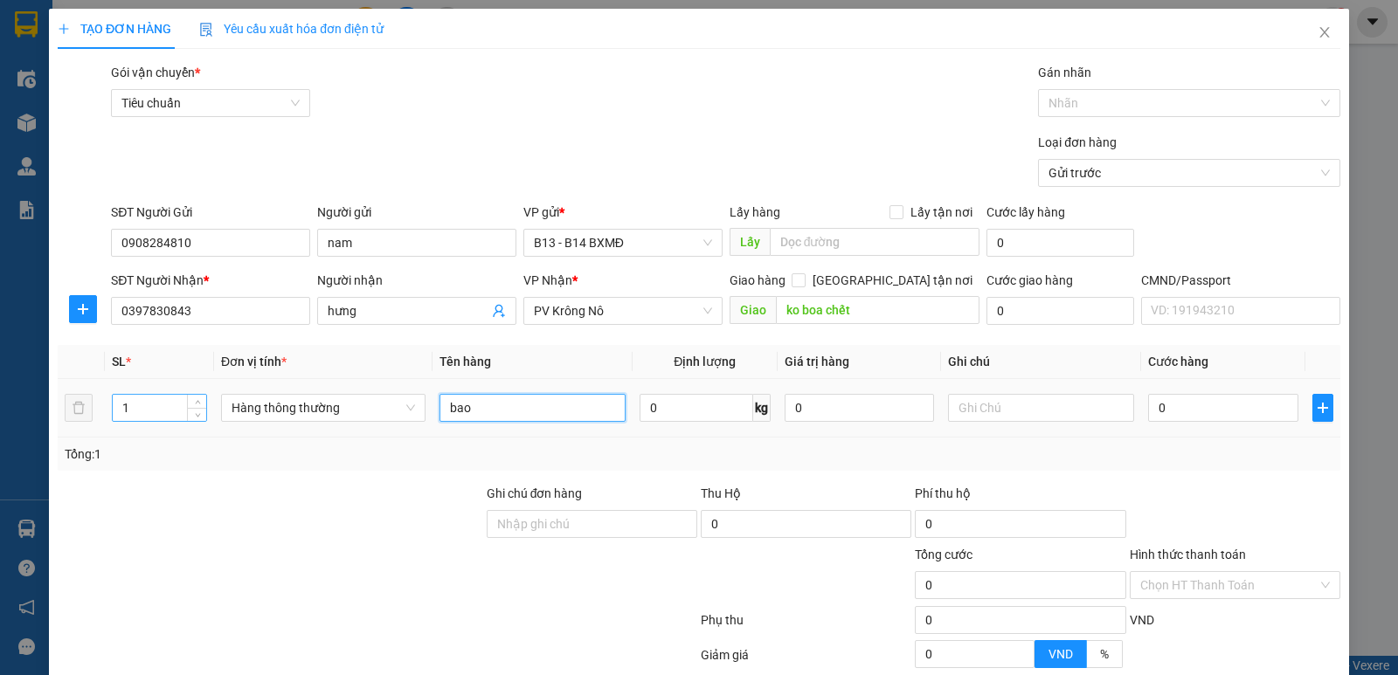
type input "bao"
drag, startPoint x: 137, startPoint y: 410, endPoint x: 32, endPoint y: 409, distance: 104.9
click at [32, 409] on div "TẠO ĐƠN HÀNG Yêu cầu xuất hóa đơn điện tử Transit Pickup Surcharge Ids Transit …" at bounding box center [699, 337] width 1398 height 675
type input "3"
drag, startPoint x: 1042, startPoint y: 413, endPoint x: 1031, endPoint y: 416, distance: 10.8
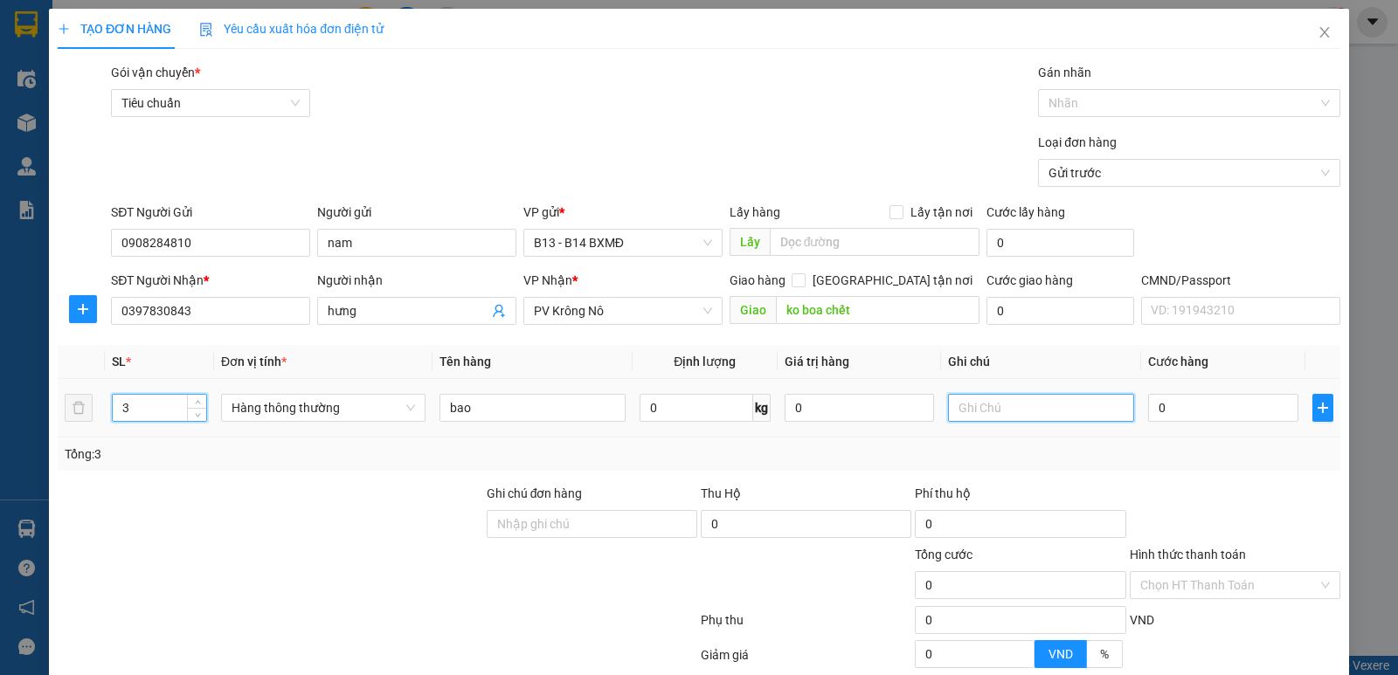
click at [1034, 413] on input "text" at bounding box center [1041, 408] width 186 height 28
type input "cá - chết ko đền"
type input "1"
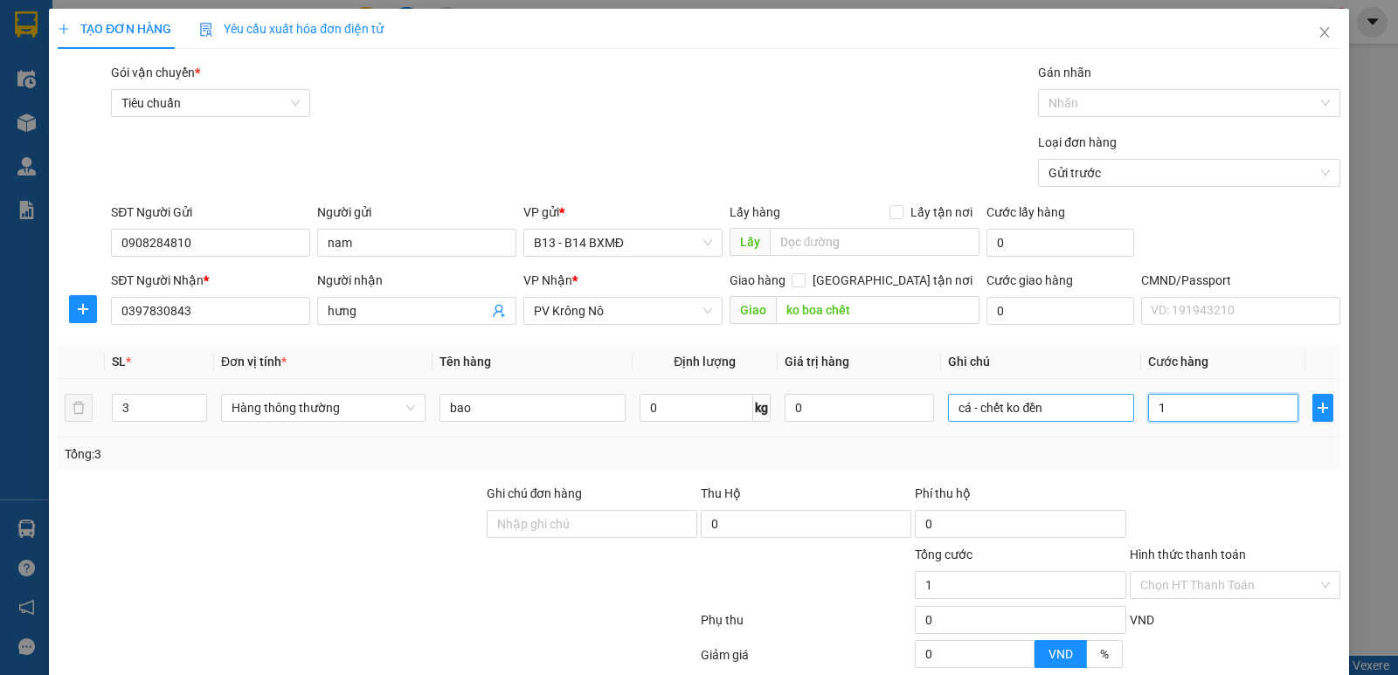
type input "15"
type input "150"
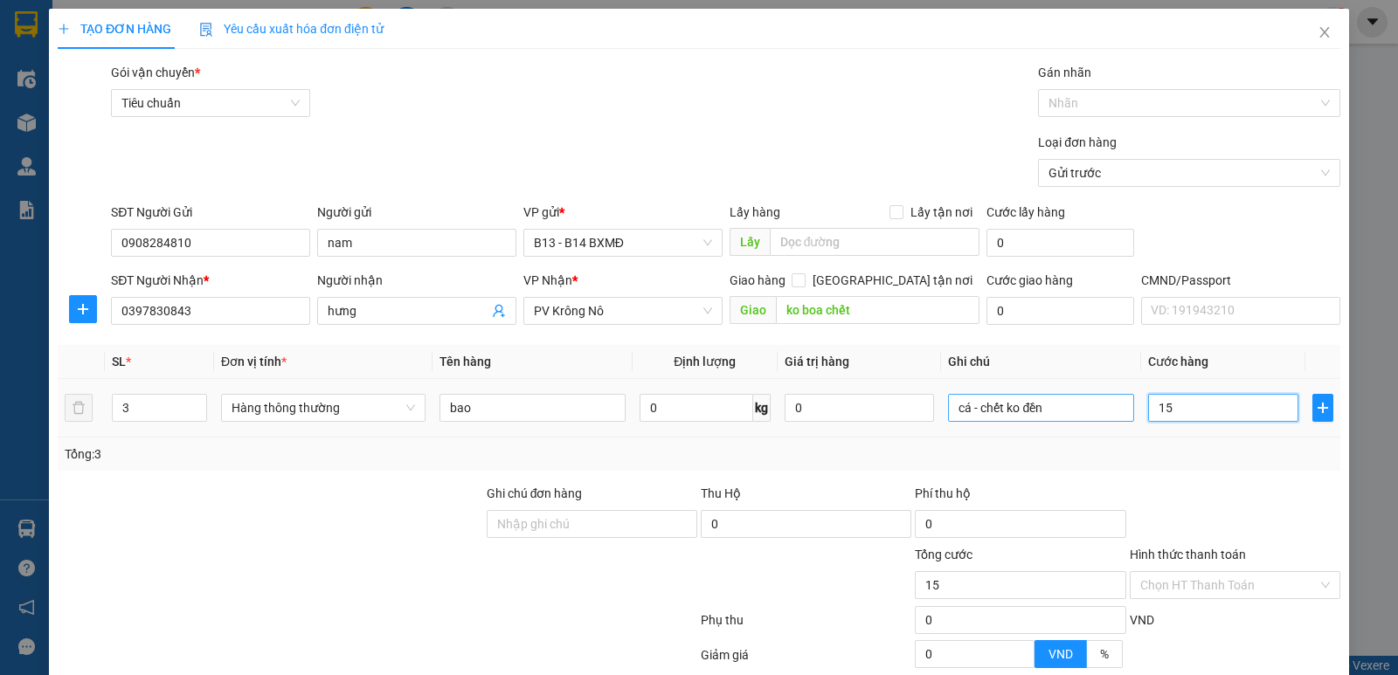
type input "150"
type input "1.500"
type input "15.000"
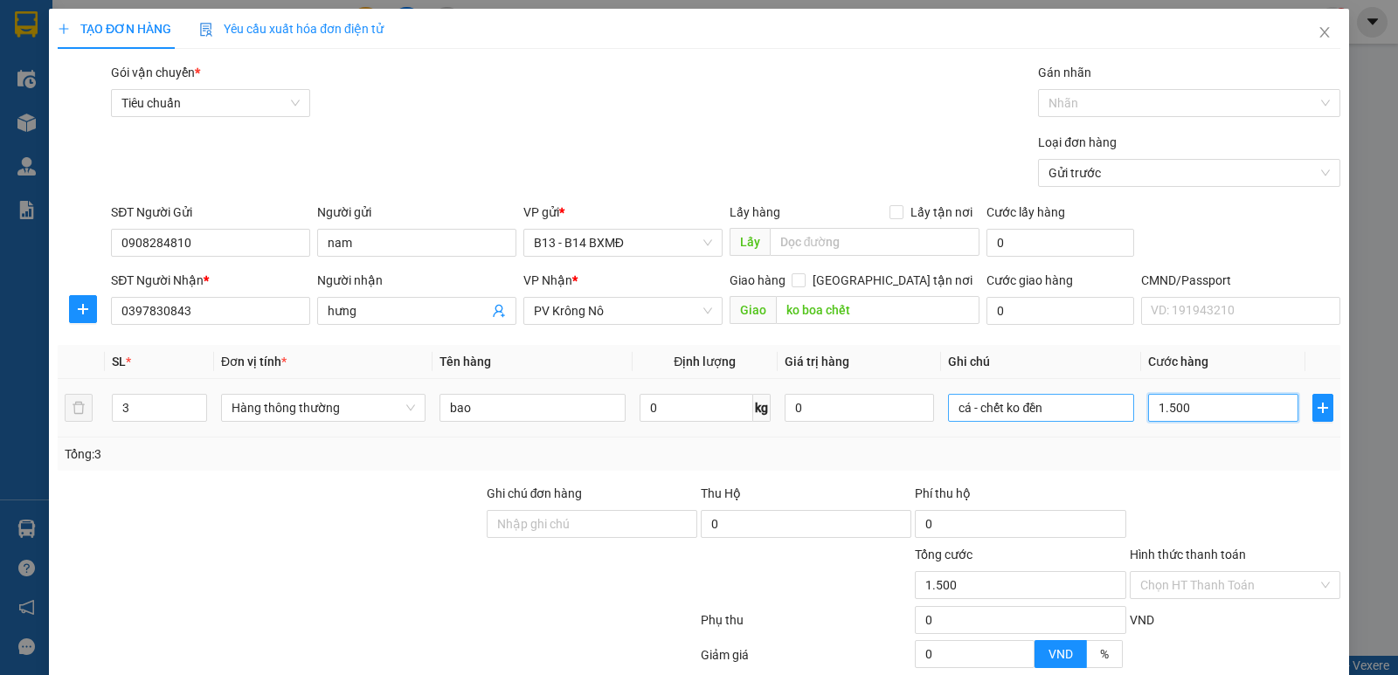
type input "15.000"
type input "150.000"
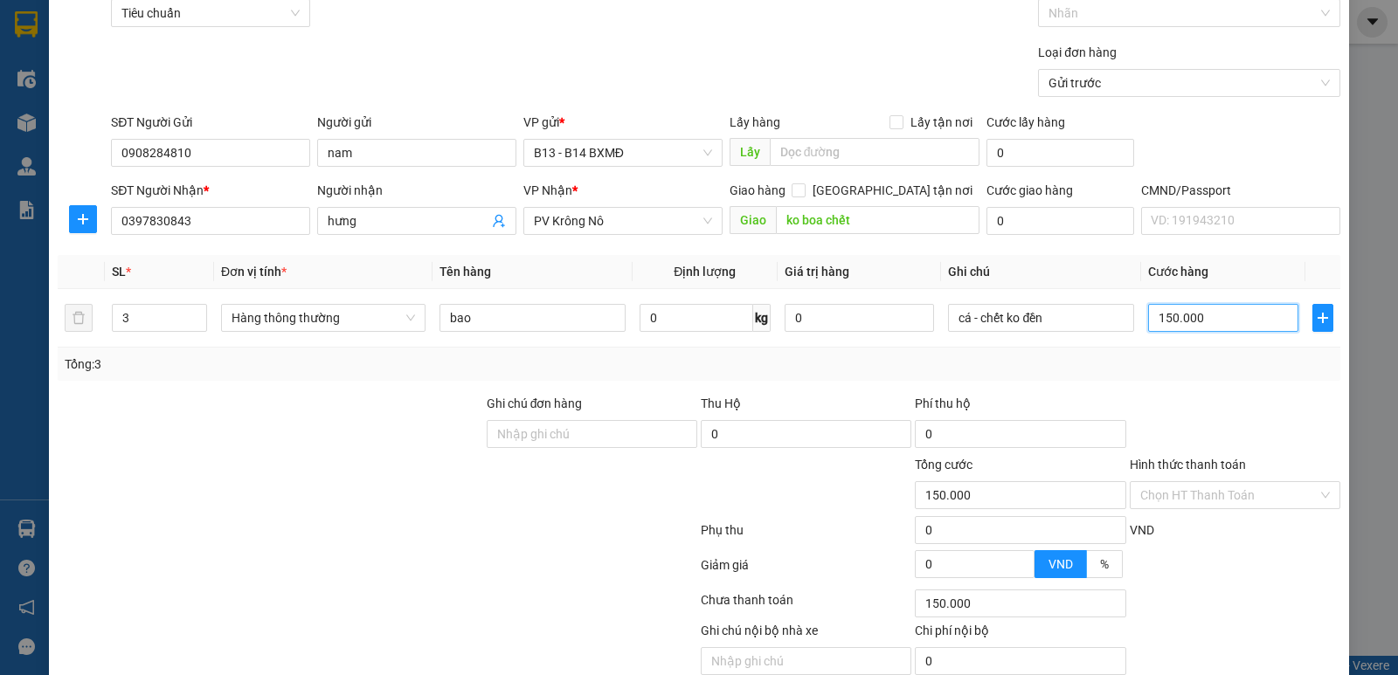
scroll to position [165, 0]
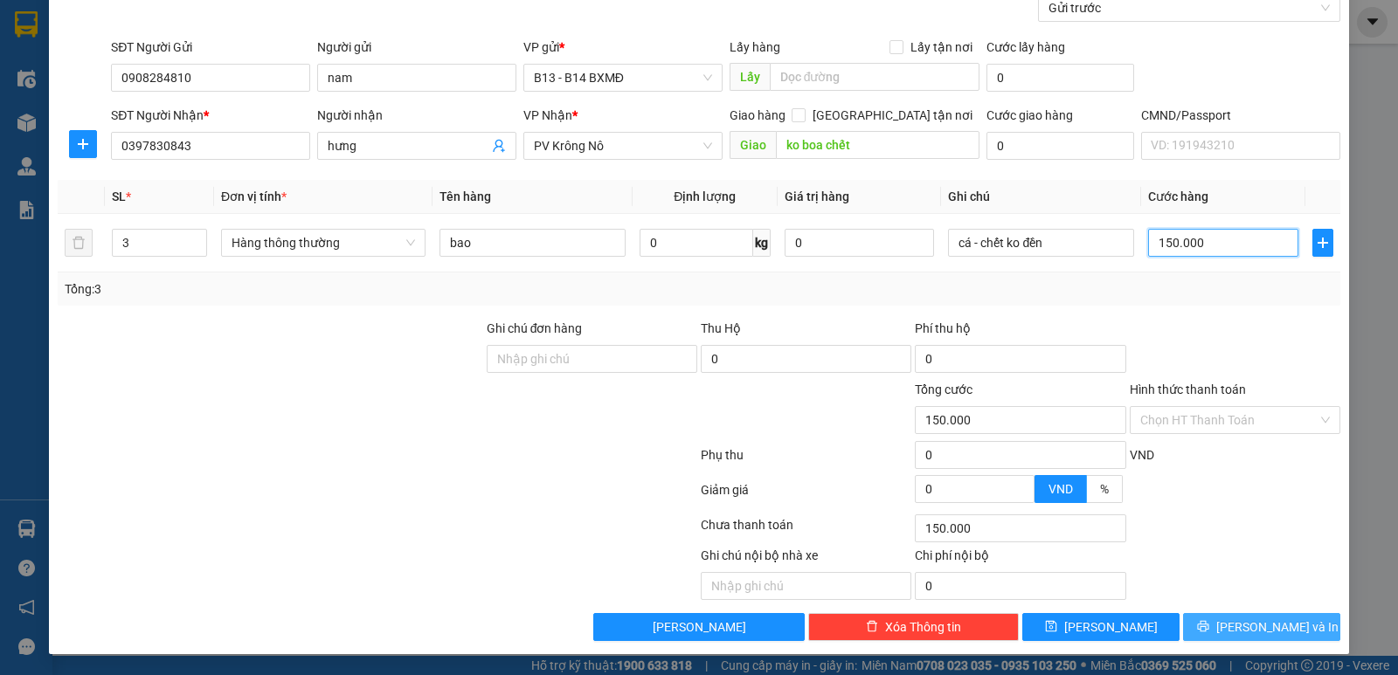
type input "150.000"
click at [1200, 622] on button "[PERSON_NAME] và In" at bounding box center [1261, 627] width 157 height 28
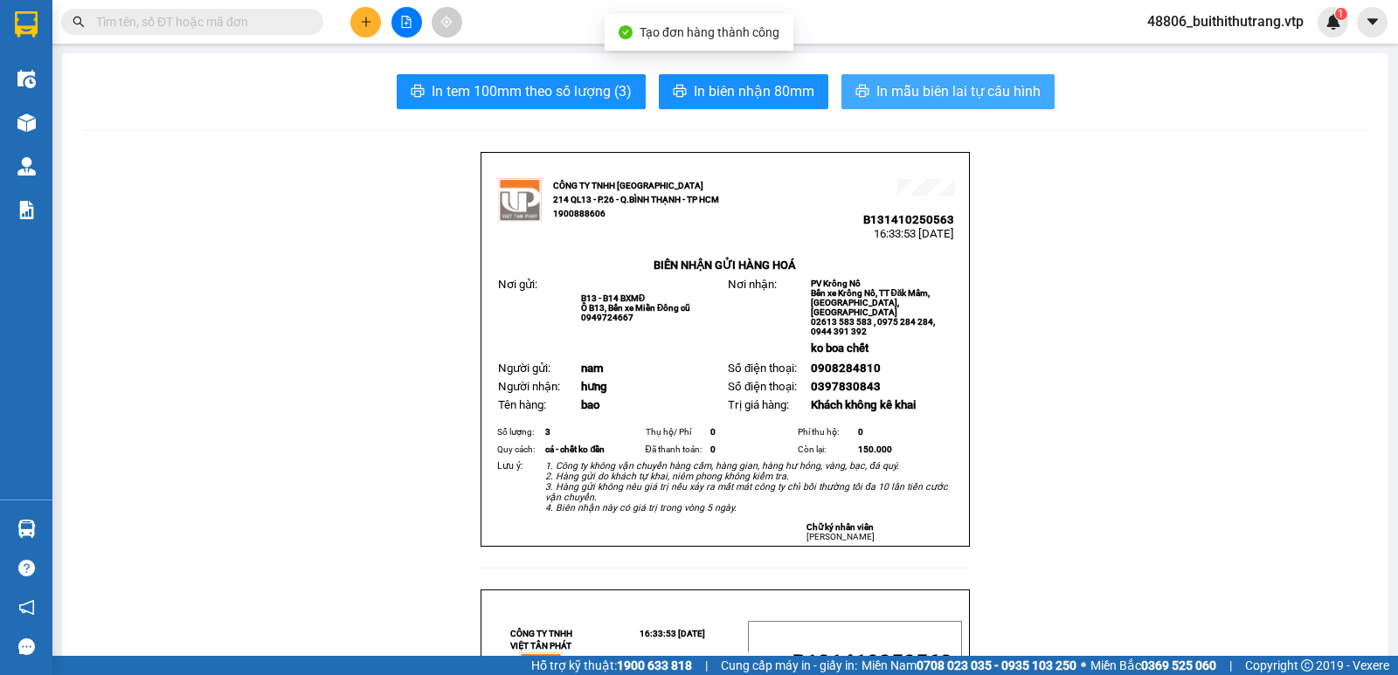
click at [977, 96] on span "In mẫu biên lai tự cấu hình" at bounding box center [958, 91] width 164 height 22
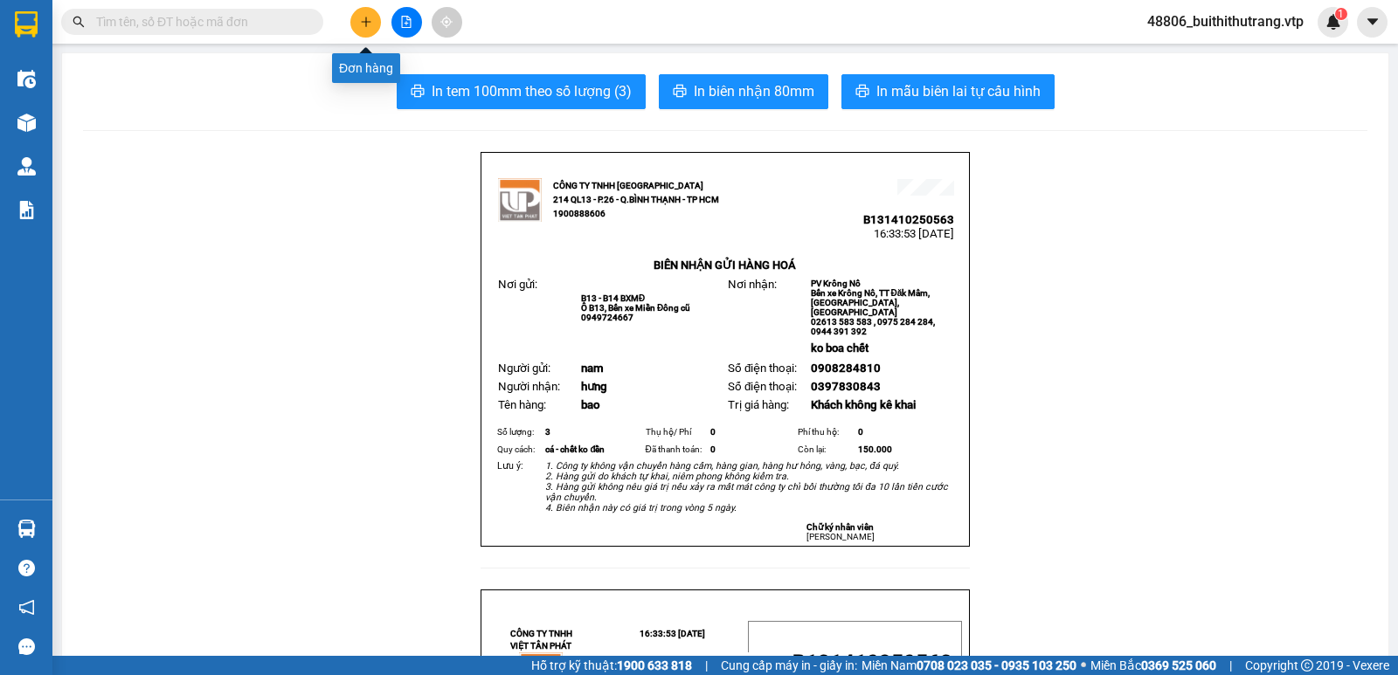
click at [354, 31] on button at bounding box center [365, 22] width 31 height 31
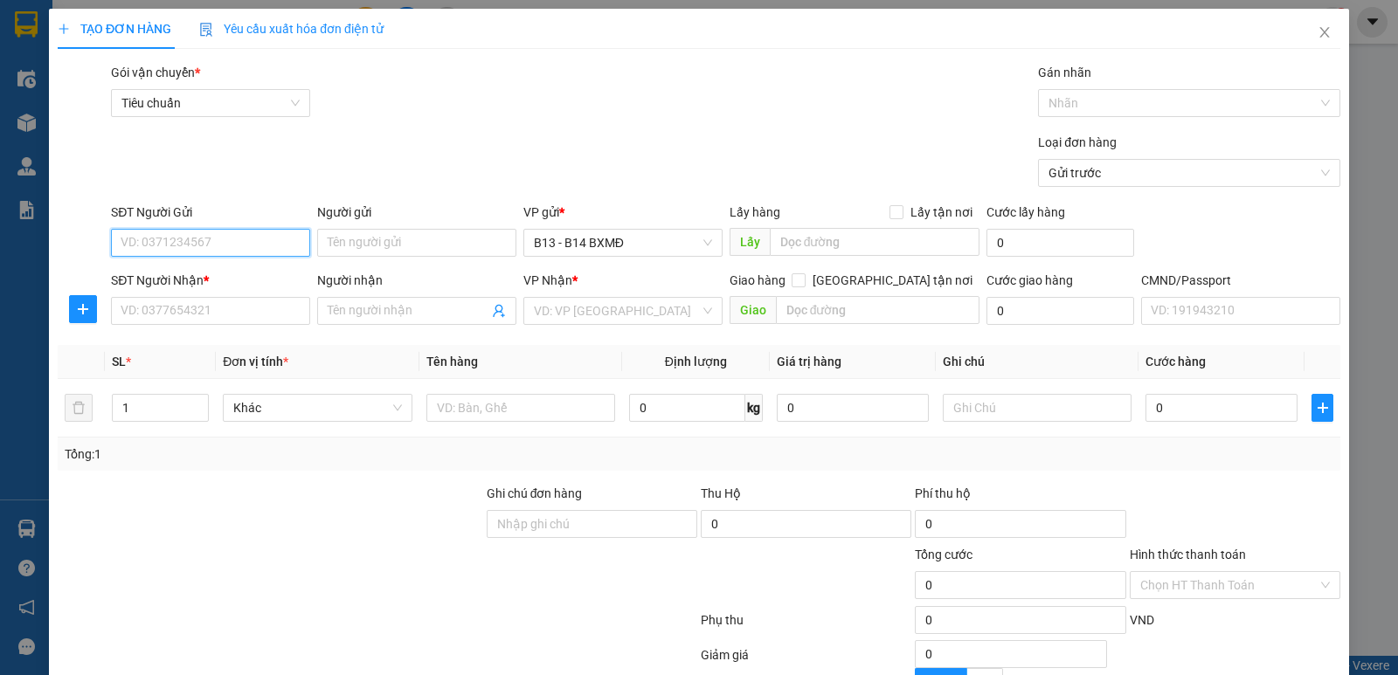
click at [179, 250] on input "SĐT Người Gửi" at bounding box center [210, 243] width 199 height 28
type input "0938005559"
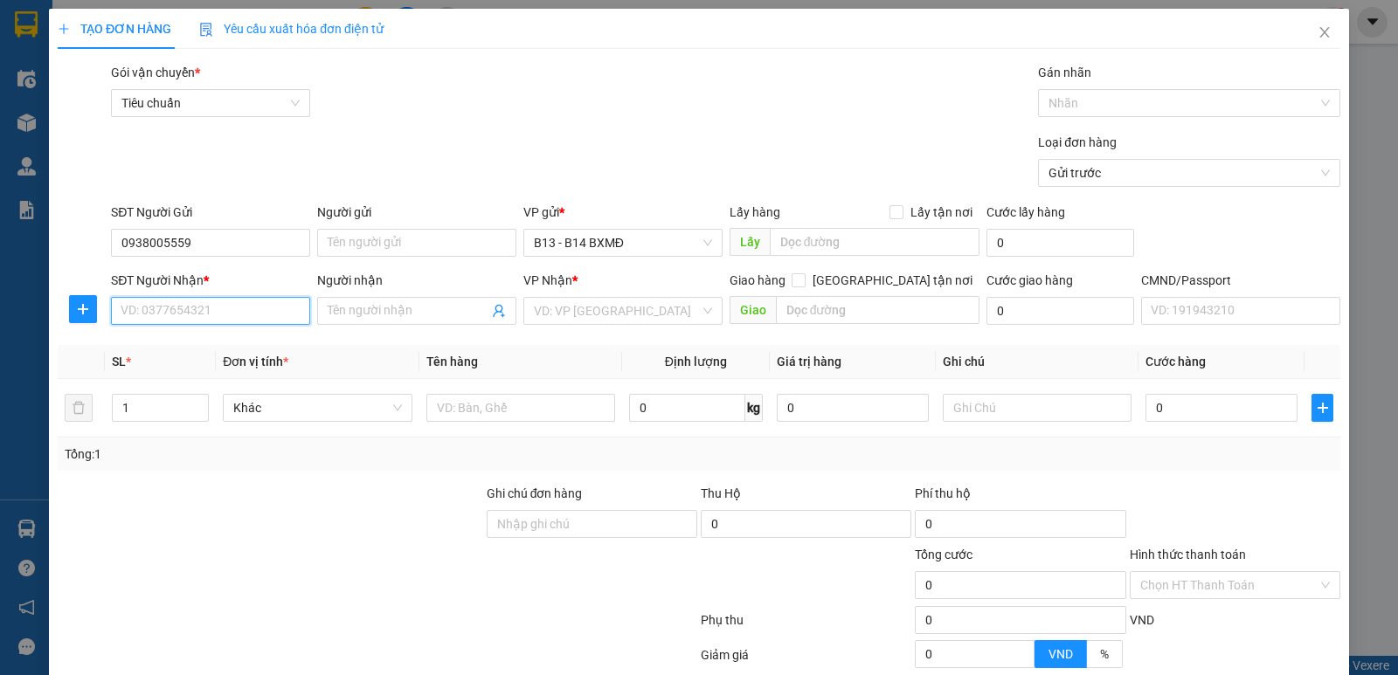
click at [241, 308] on input "SĐT Người Nhận *" at bounding box center [210, 311] width 199 height 28
type input "0978599336"
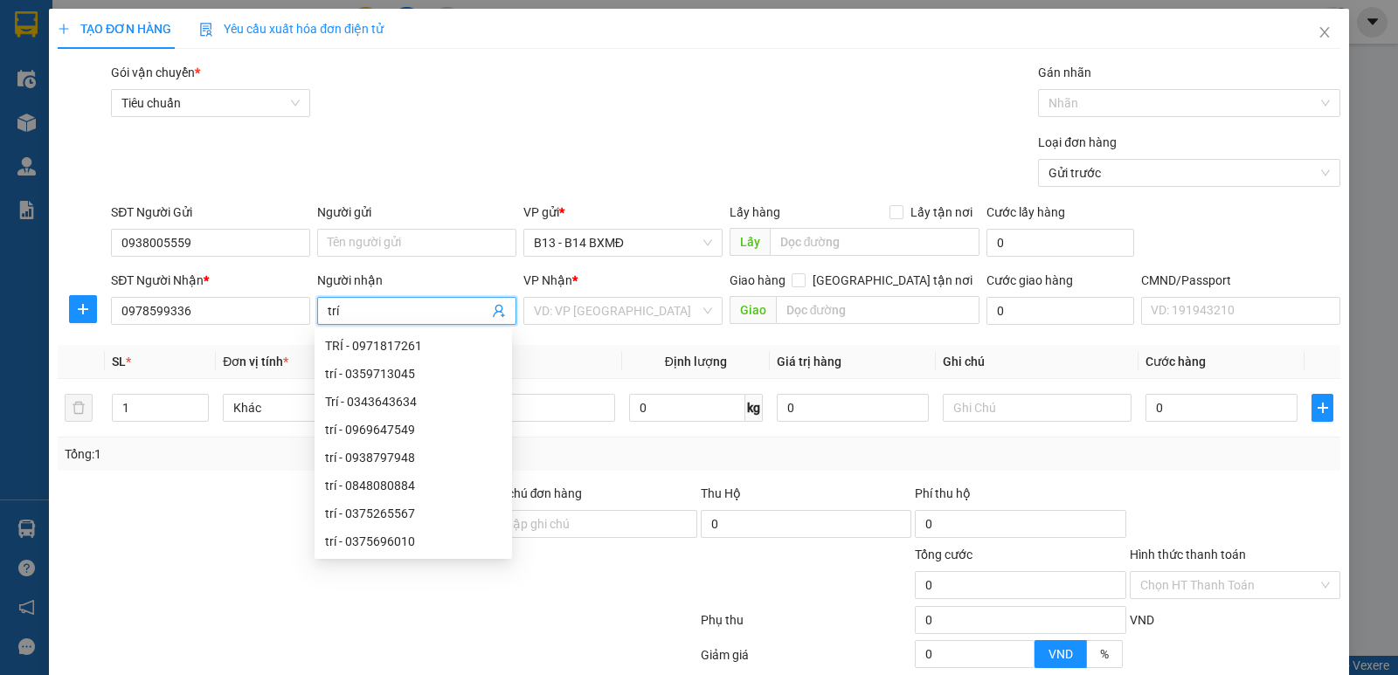
type input "trí"
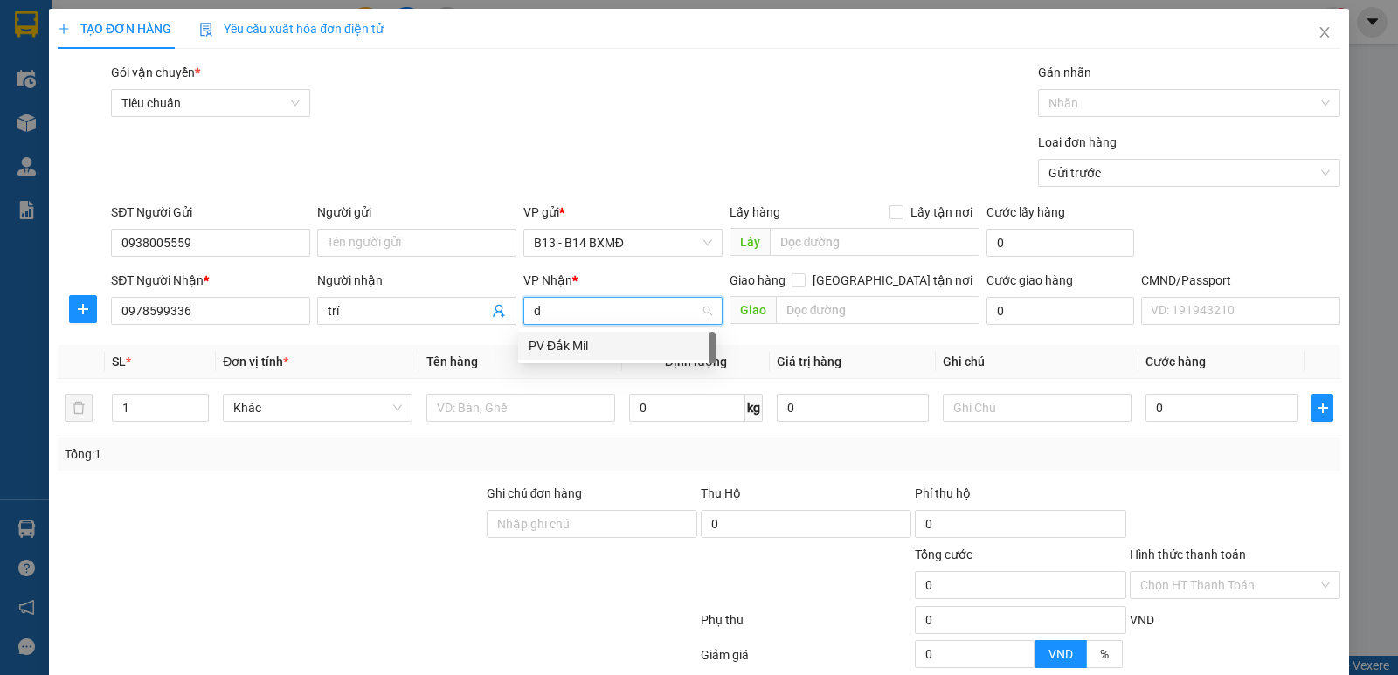
type input "dm"
click at [612, 342] on div "PV Đắk Mil" at bounding box center [617, 345] width 177 height 19
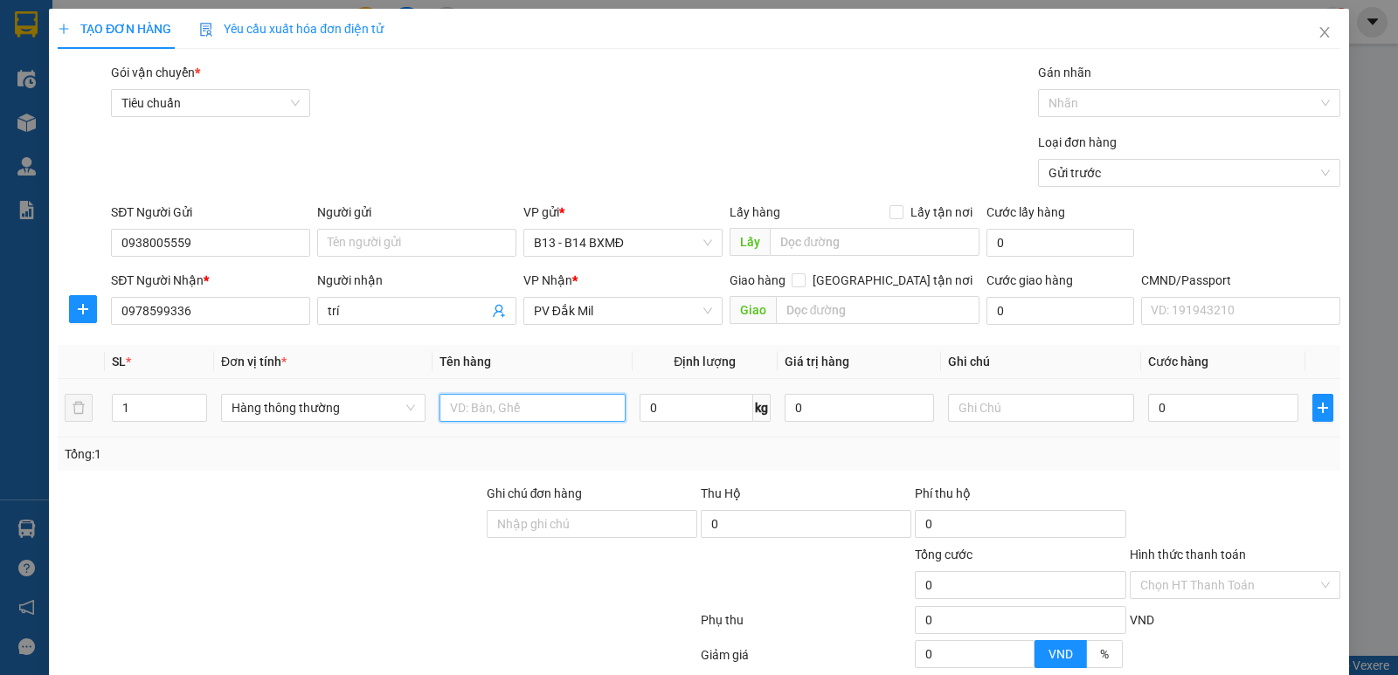
click at [516, 409] on input "text" at bounding box center [533, 408] width 186 height 28
type input "thùng"
drag, startPoint x: 128, startPoint y: 405, endPoint x: 36, endPoint y: 431, distance: 96.0
click at [50, 419] on div "TẠO ĐƠN HÀNG Yêu cầu xuất hóa đơn điện tử Transit Pickup Surcharge Ids Transit …" at bounding box center [699, 414] width 1300 height 811
type input "2"
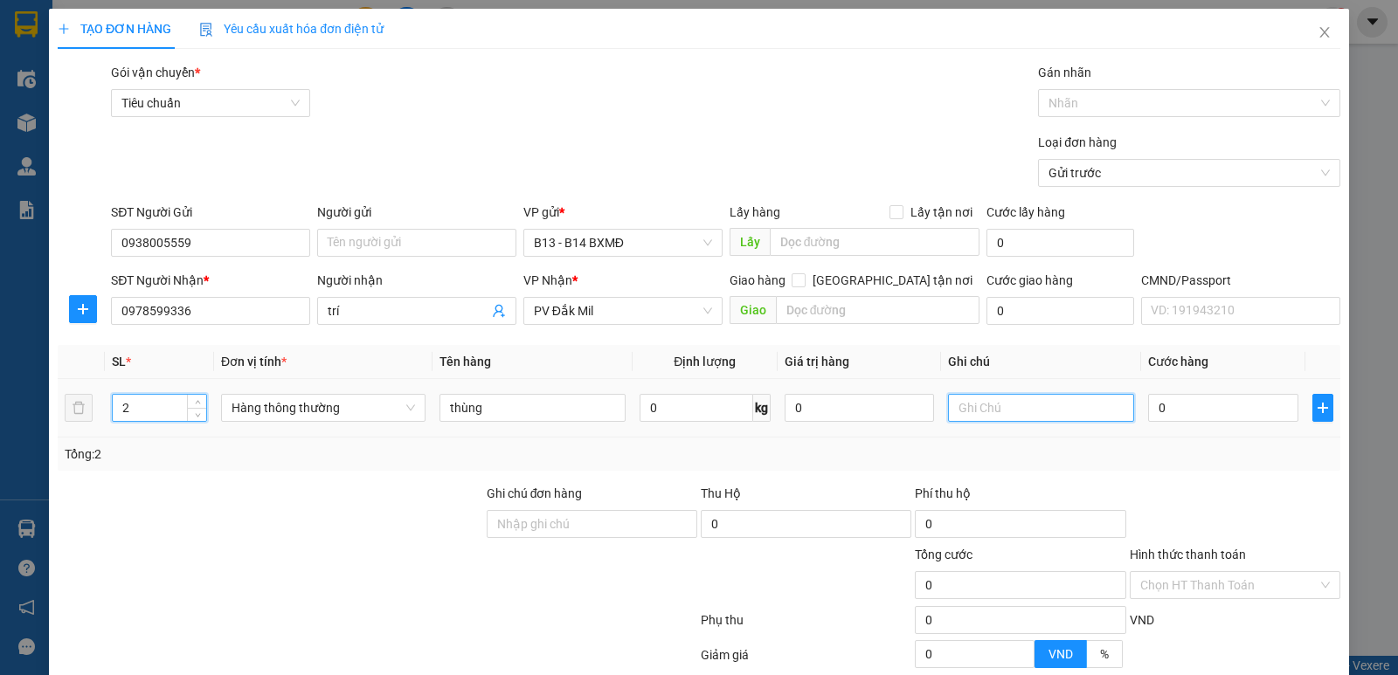
click at [1052, 414] on input "text" at bounding box center [1041, 408] width 186 height 28
type input "camera - hư ko đền"
type input "1"
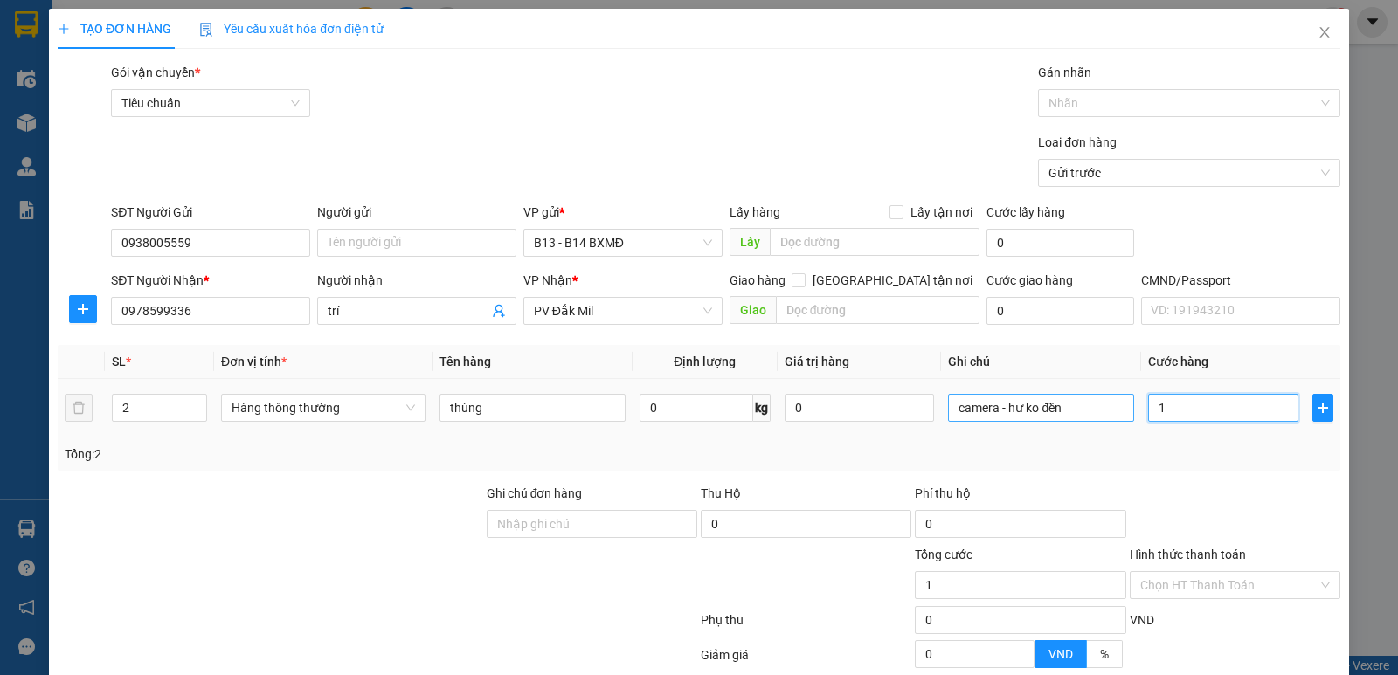
type input "12"
type input "120"
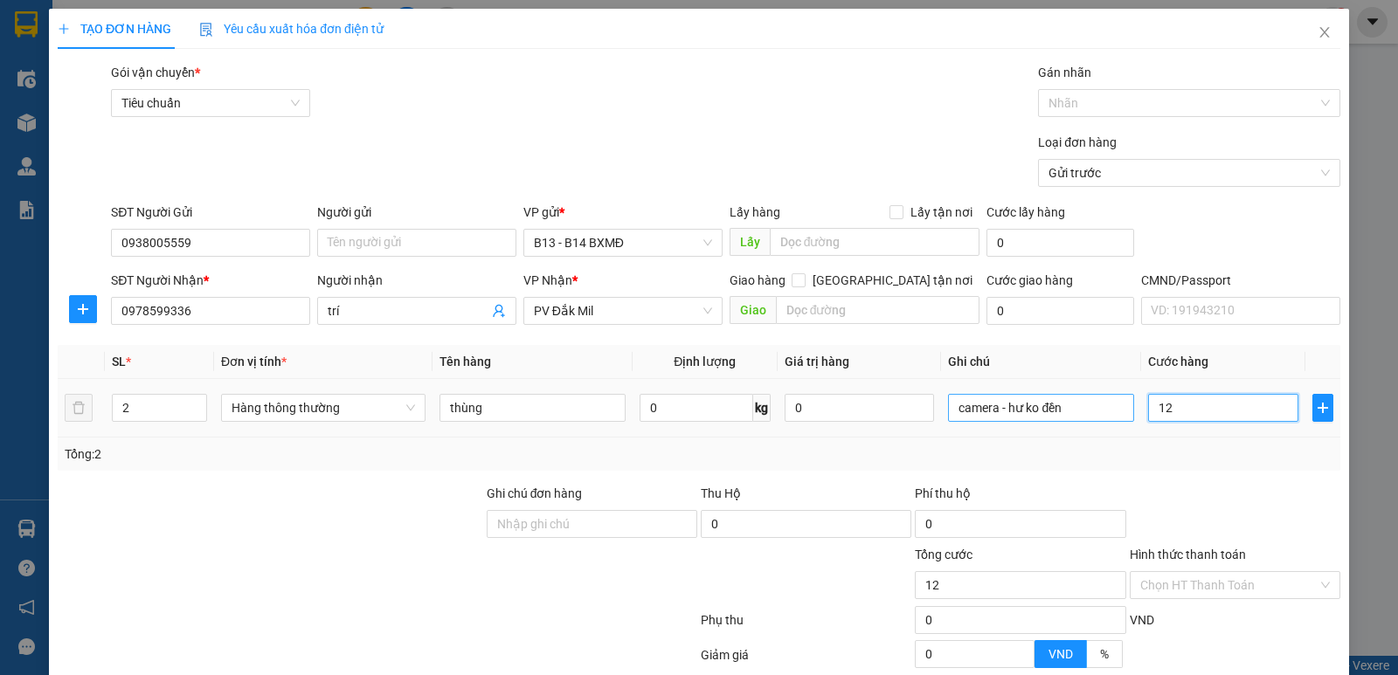
type input "120"
type input "1.200"
type input "12.000"
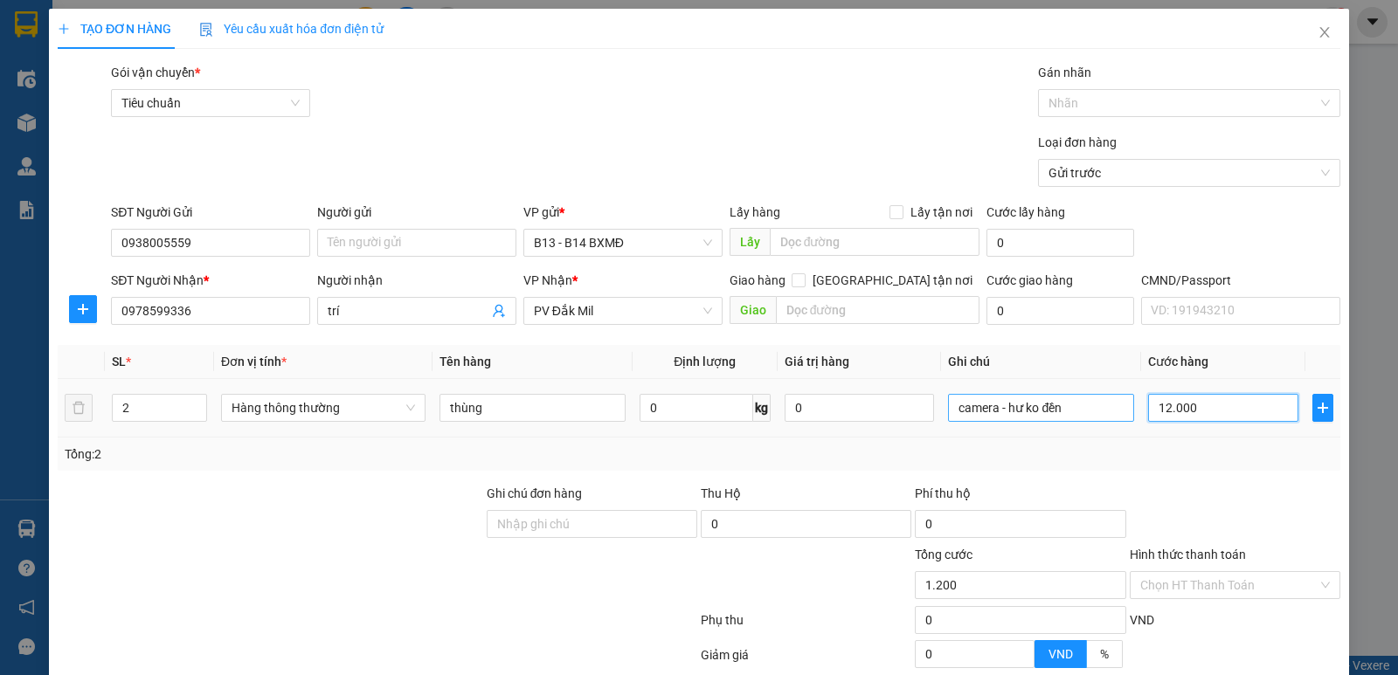
type input "12.000"
type input "120.000"
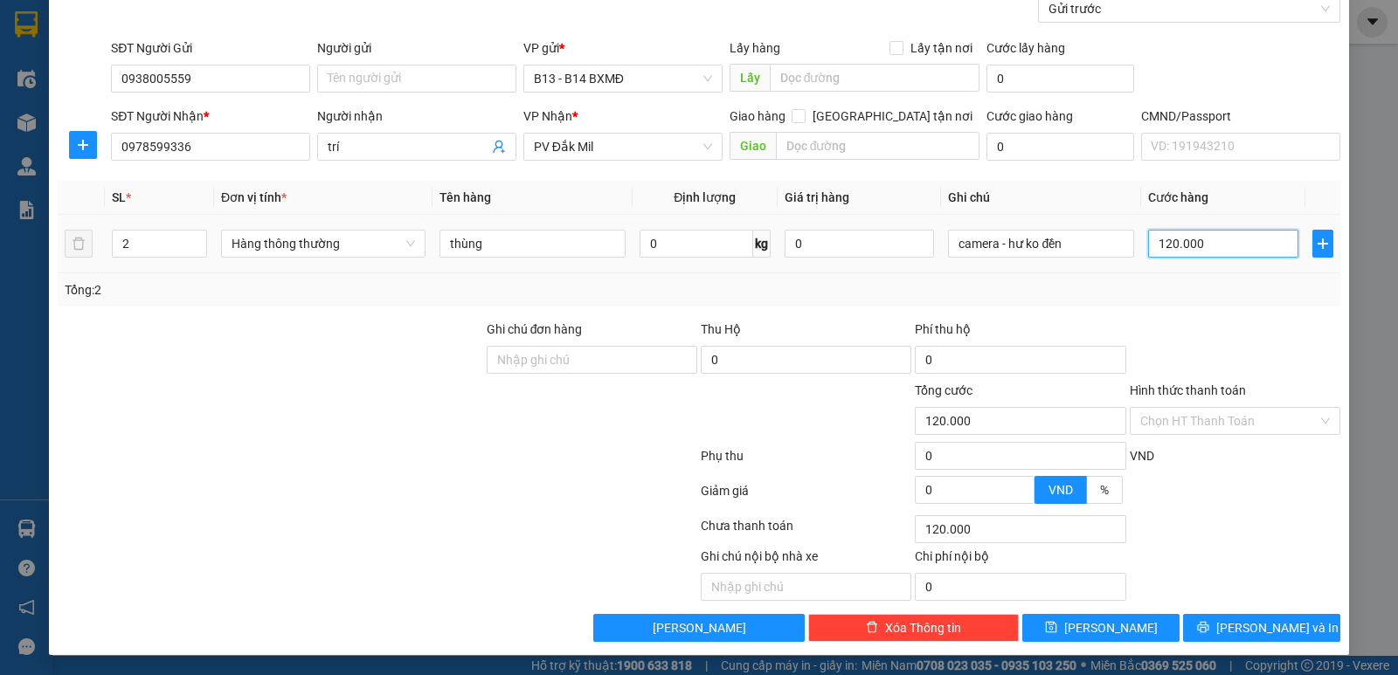
scroll to position [165, 0]
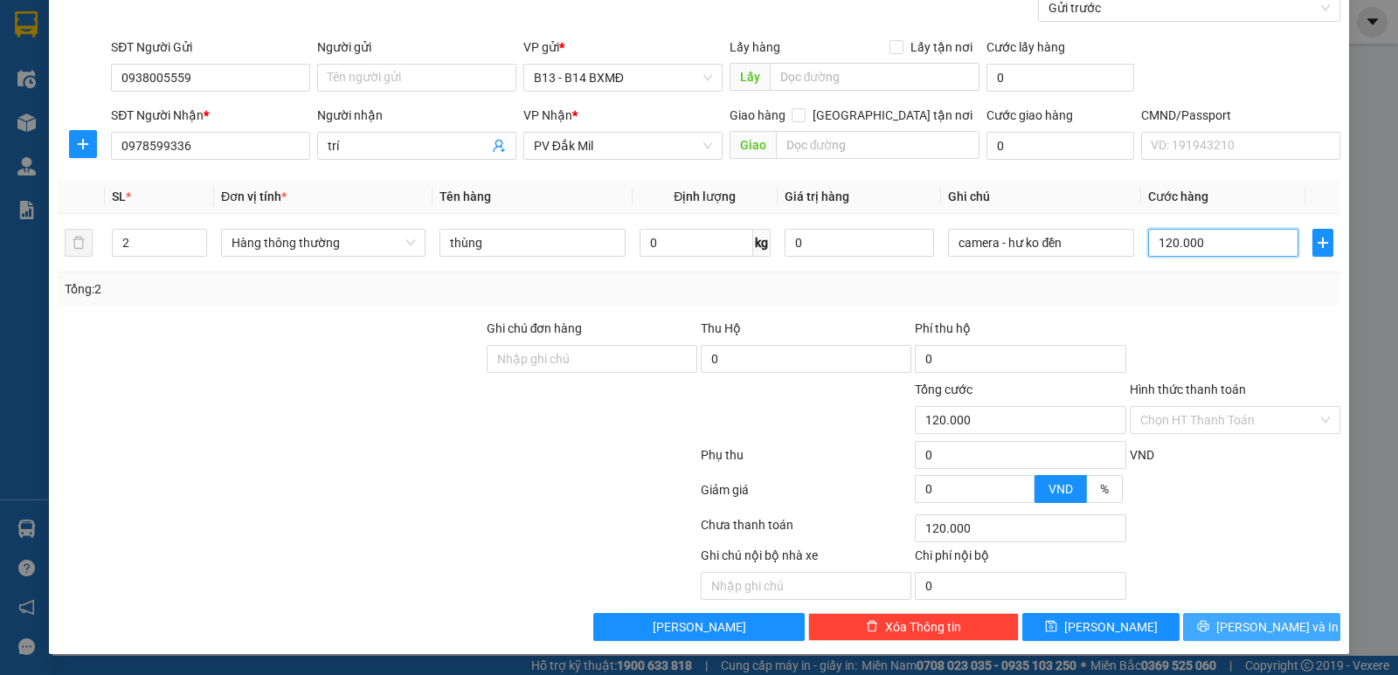
type input "120.000"
click at [1244, 635] on span "[PERSON_NAME] và In" at bounding box center [1277, 627] width 122 height 19
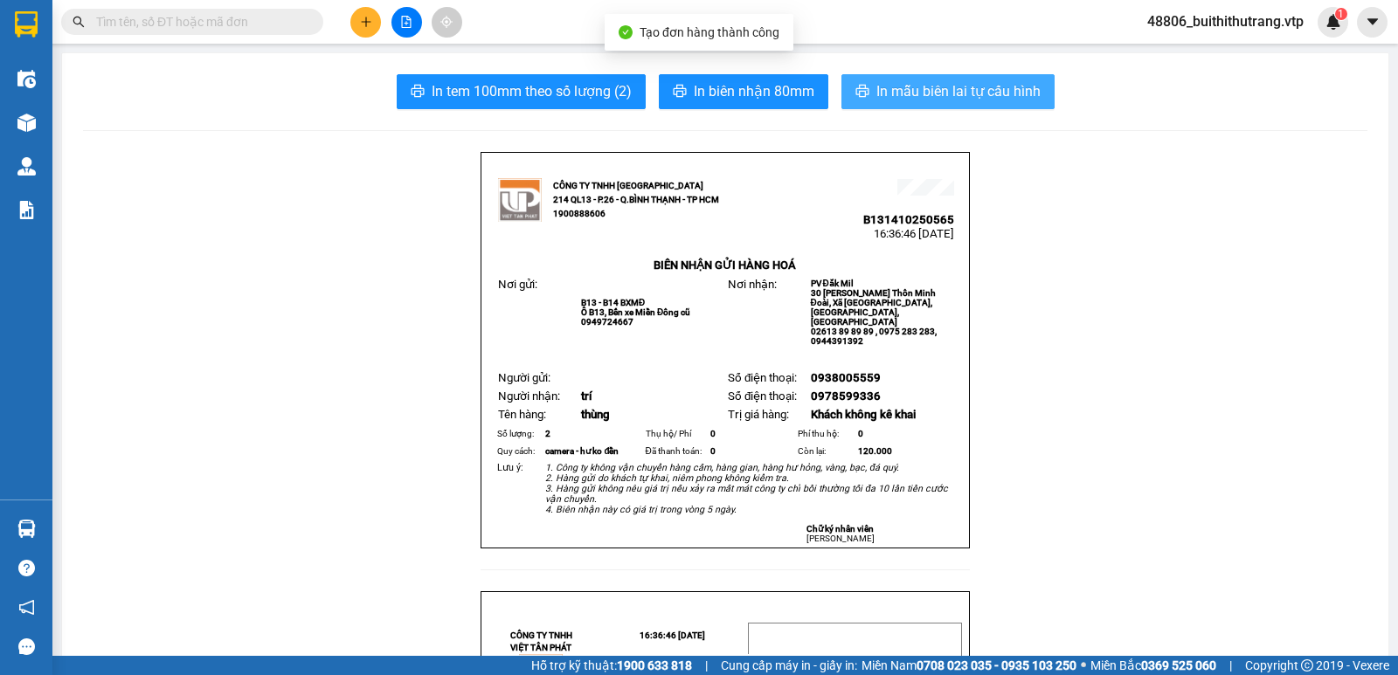
click at [1000, 80] on span "In mẫu biên lai tự cấu hình" at bounding box center [958, 91] width 164 height 22
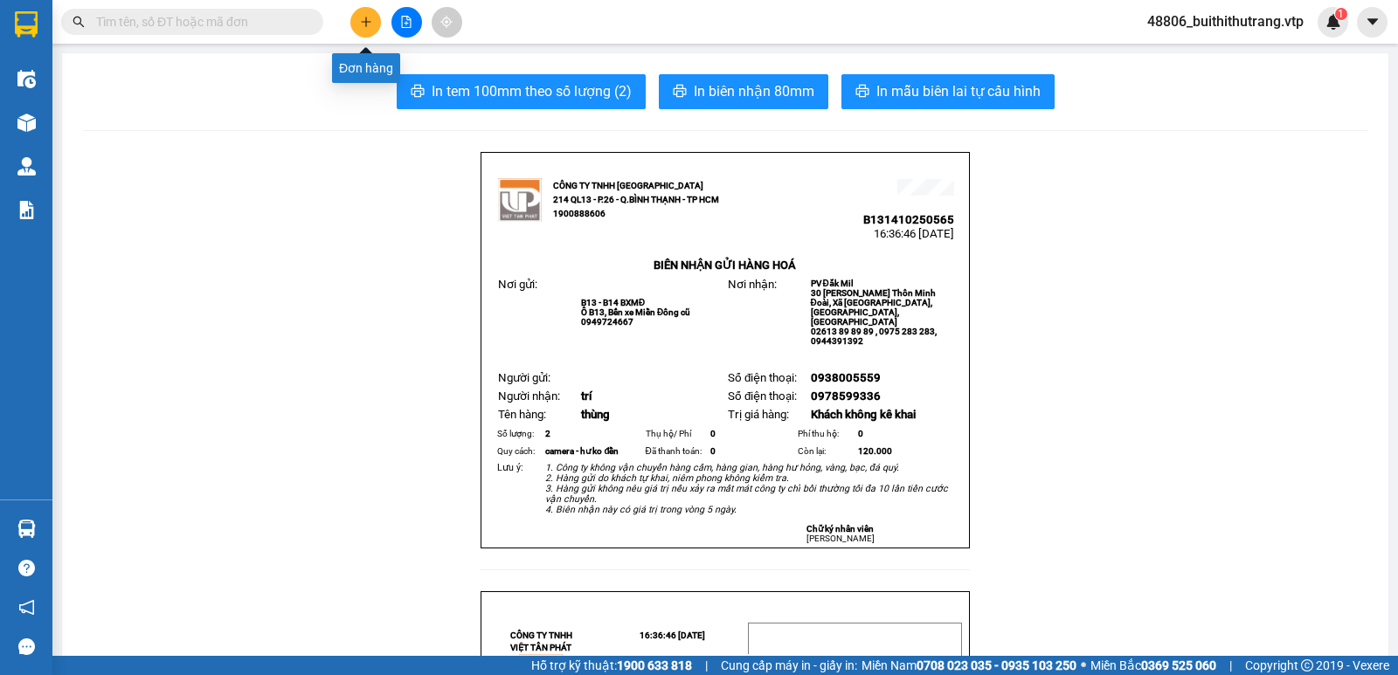
click at [360, 20] on icon "plus" at bounding box center [366, 22] width 12 height 12
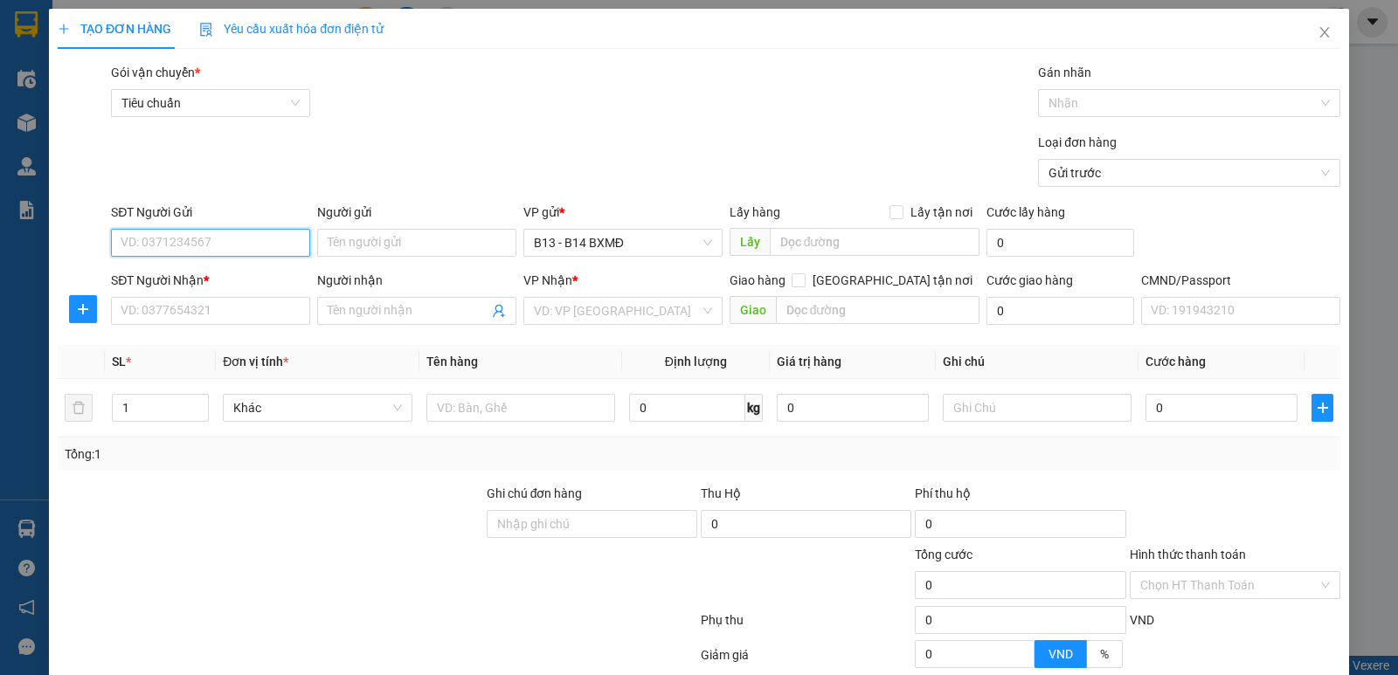
click at [260, 248] on input "SĐT Người Gửi" at bounding box center [210, 243] width 199 height 28
type input "0395468391"
click at [190, 320] on input "SĐT Người Nhận *" at bounding box center [210, 311] width 199 height 28
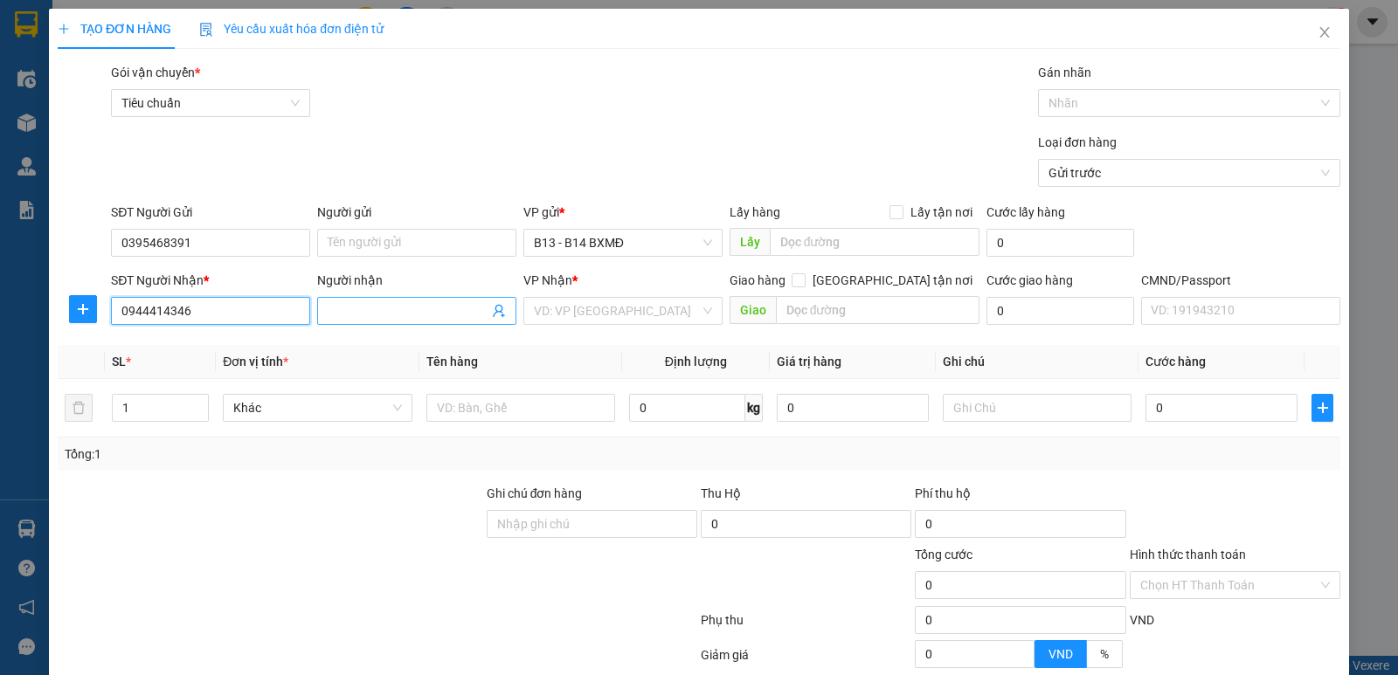
type input "0944414346"
click at [386, 313] on input "Người nhận" at bounding box center [408, 310] width 161 height 19
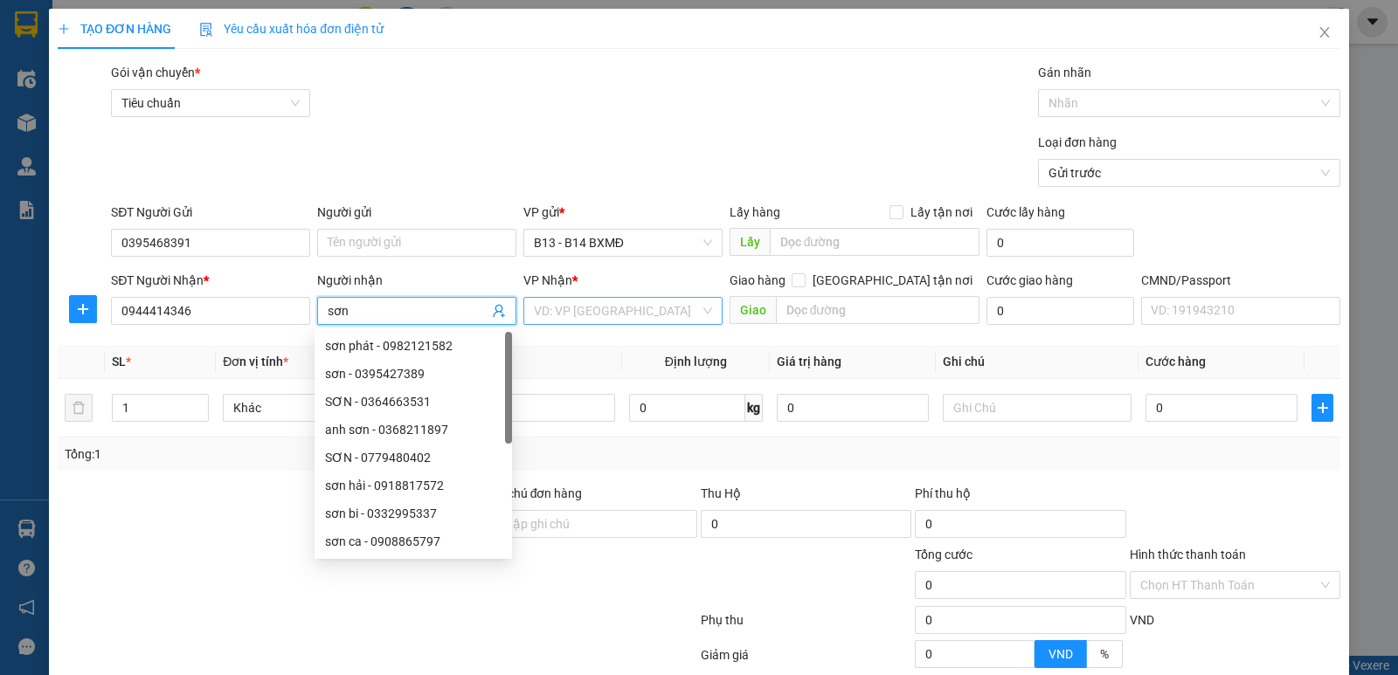
type input "sơn"
click at [653, 322] on input "search" at bounding box center [617, 311] width 166 height 26
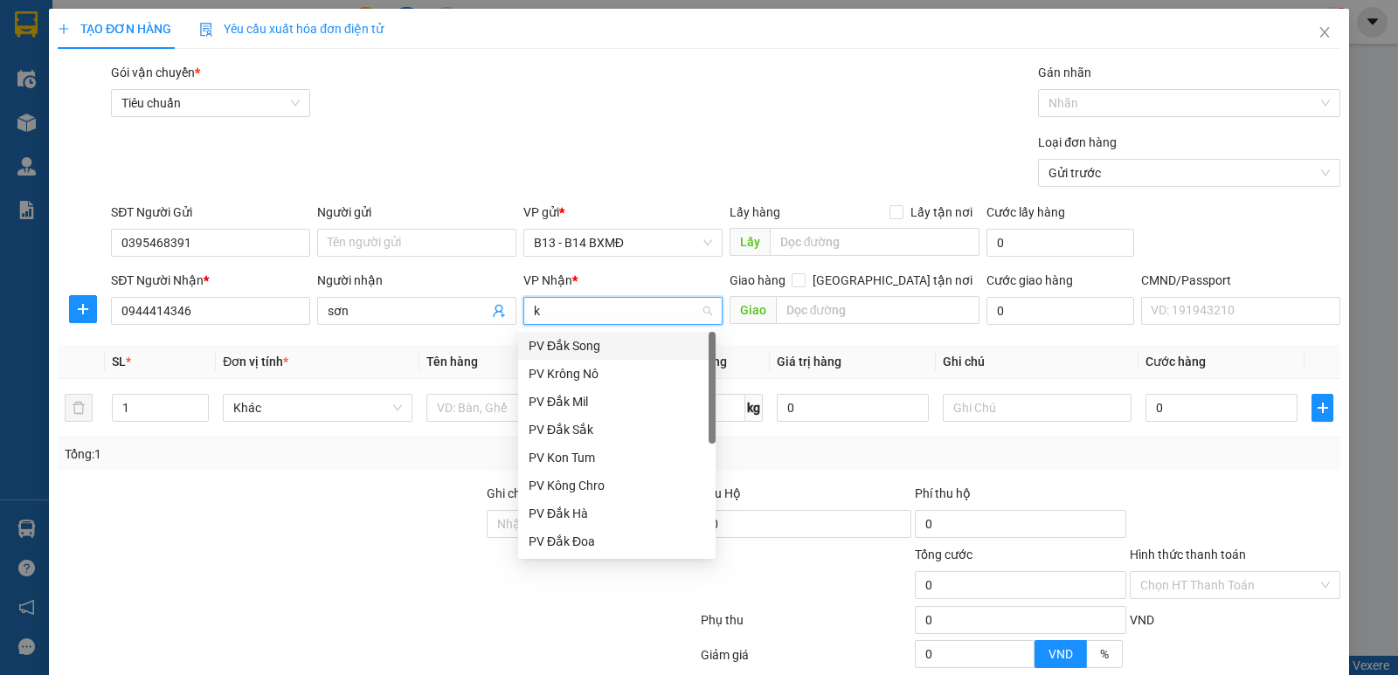
type input "kn"
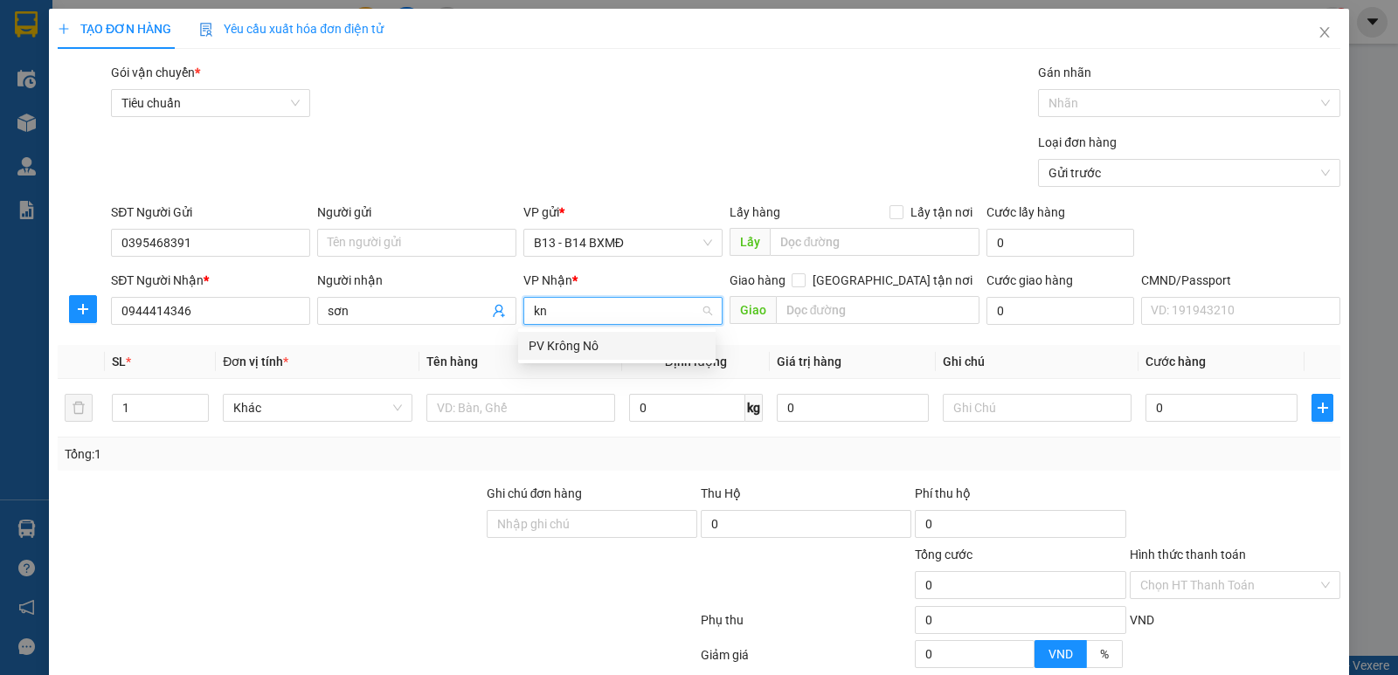
click at [618, 354] on div "PV Krông Nô" at bounding box center [617, 345] width 177 height 19
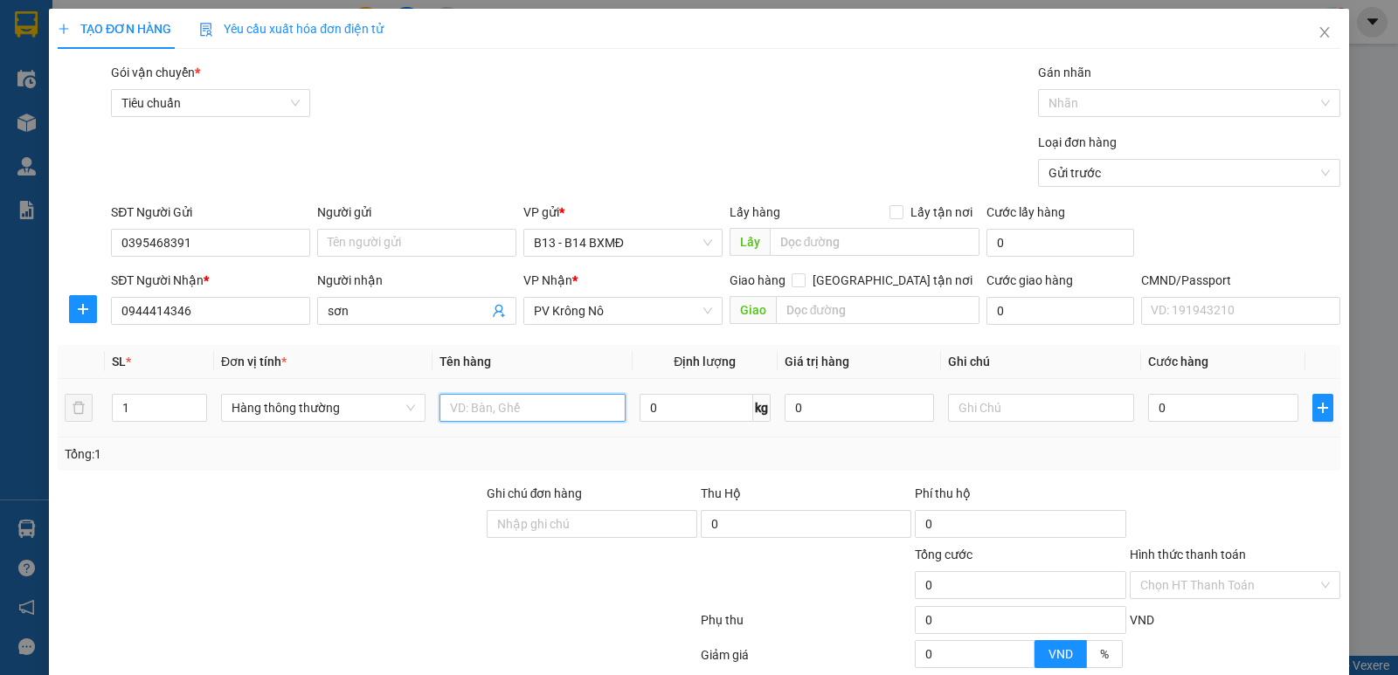
click at [537, 418] on input "text" at bounding box center [533, 408] width 186 height 28
type input "gói"
click at [984, 407] on input "text" at bounding box center [1041, 408] width 186 height 28
type input "pt"
type input "4"
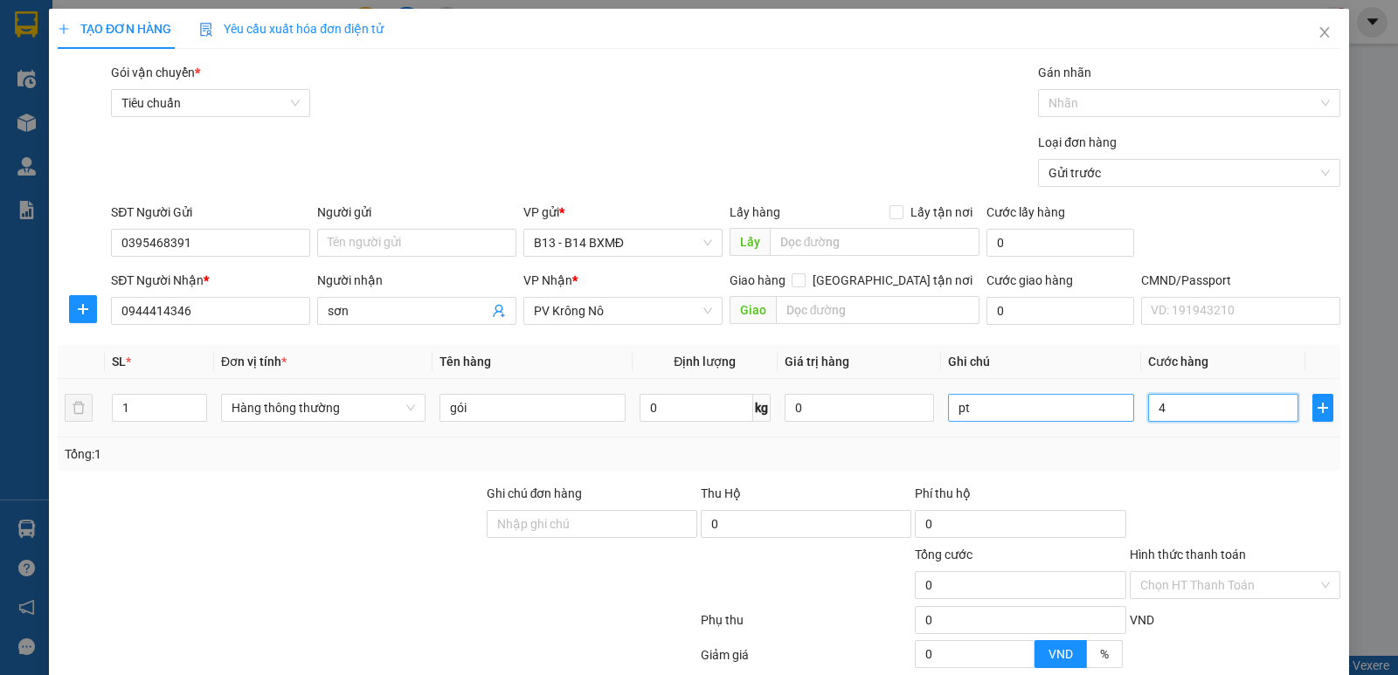
type input "4"
type input "40"
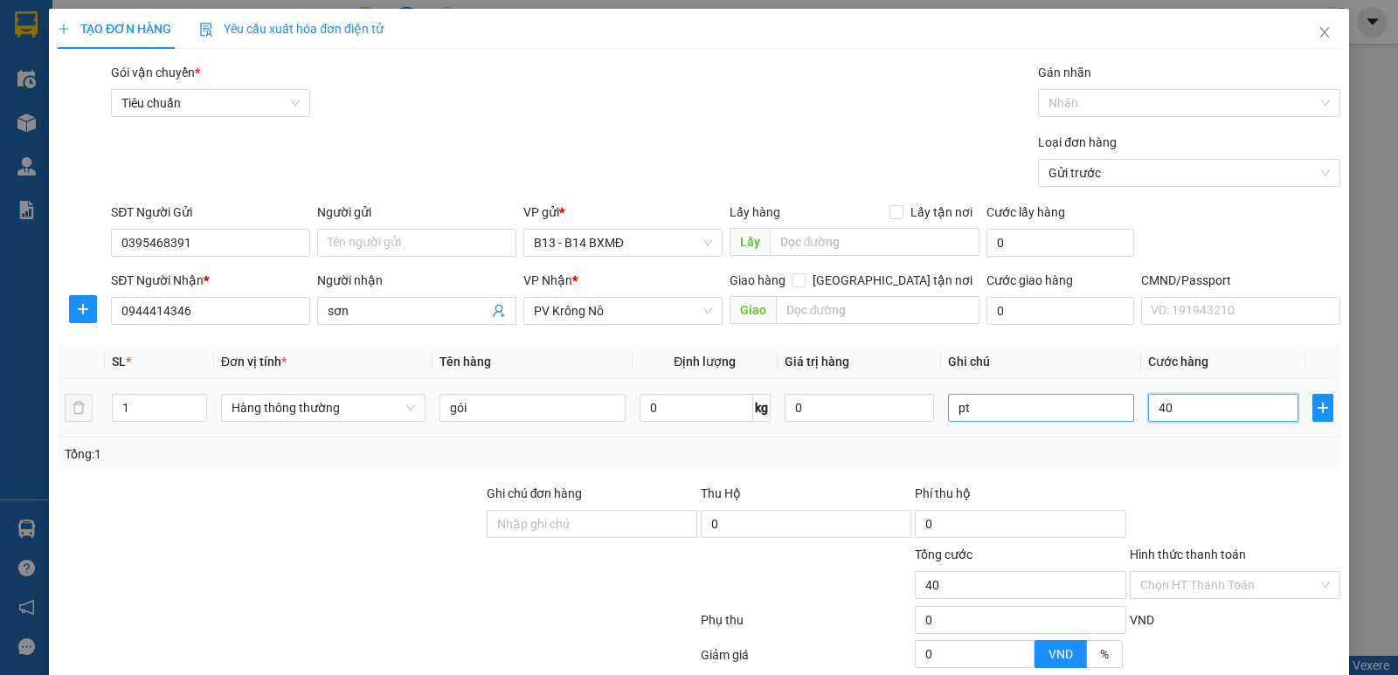
type input "400"
type input "4.000"
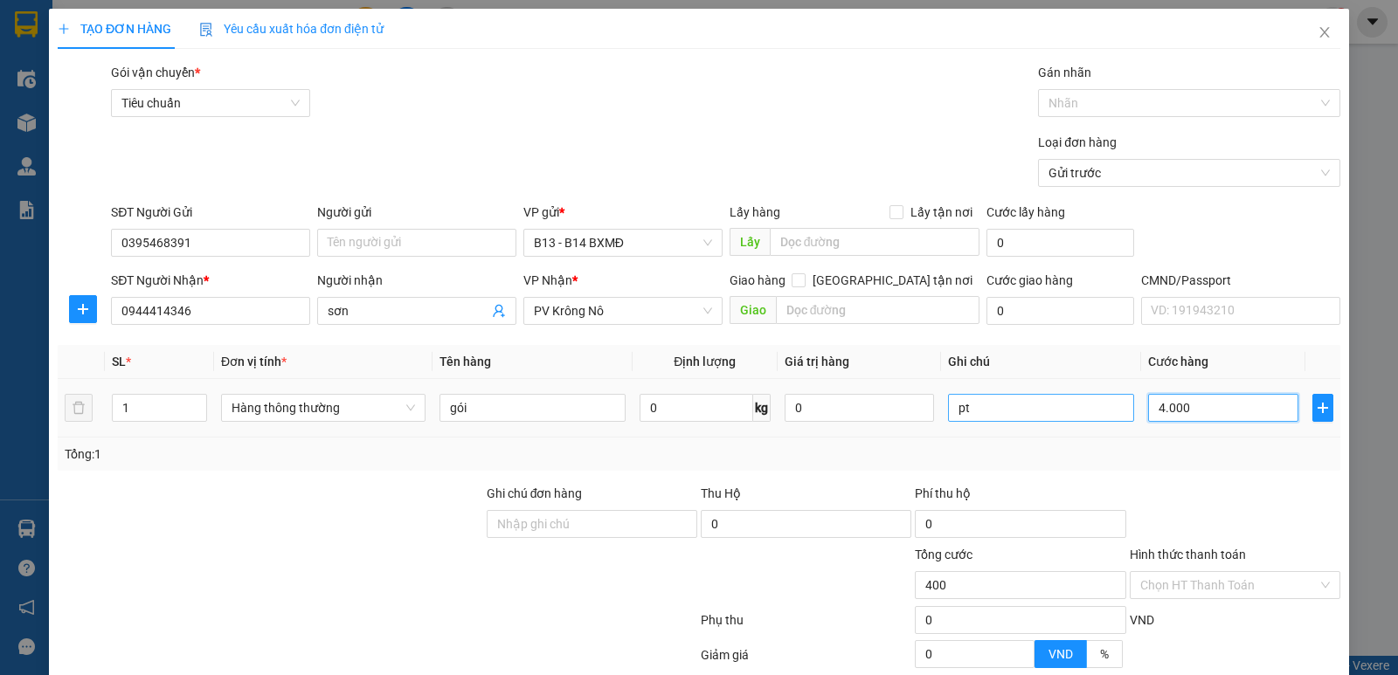
type input "4.000"
type input "40.000"
click at [1140, 107] on div at bounding box center [1180, 103] width 276 height 21
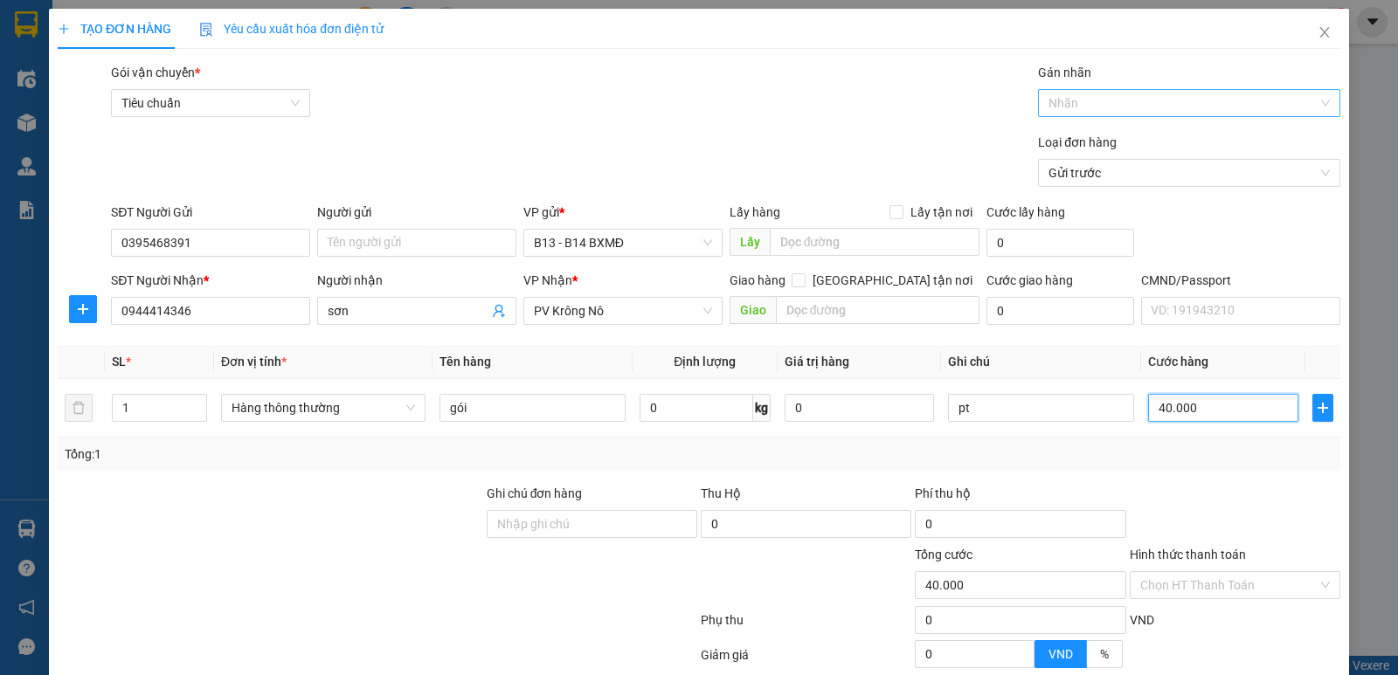
type input "40.000"
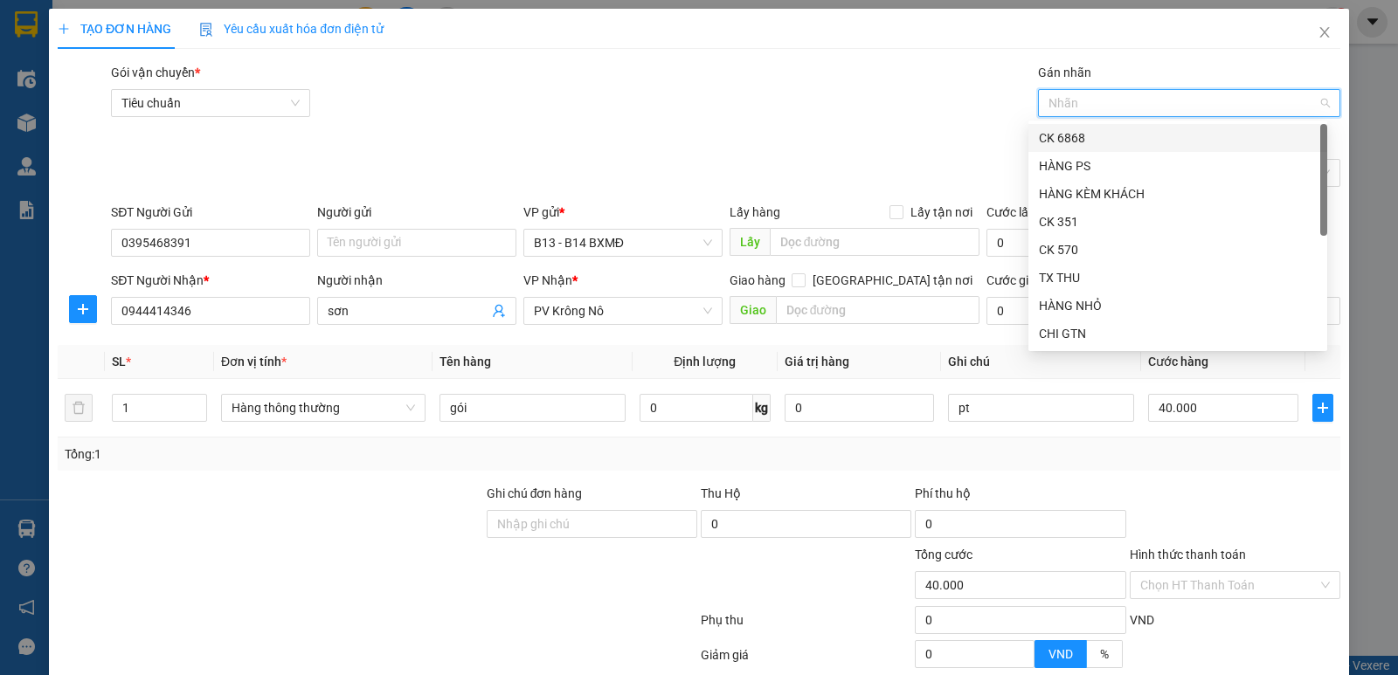
click at [1138, 148] on div "CK 6868" at bounding box center [1177, 138] width 299 height 28
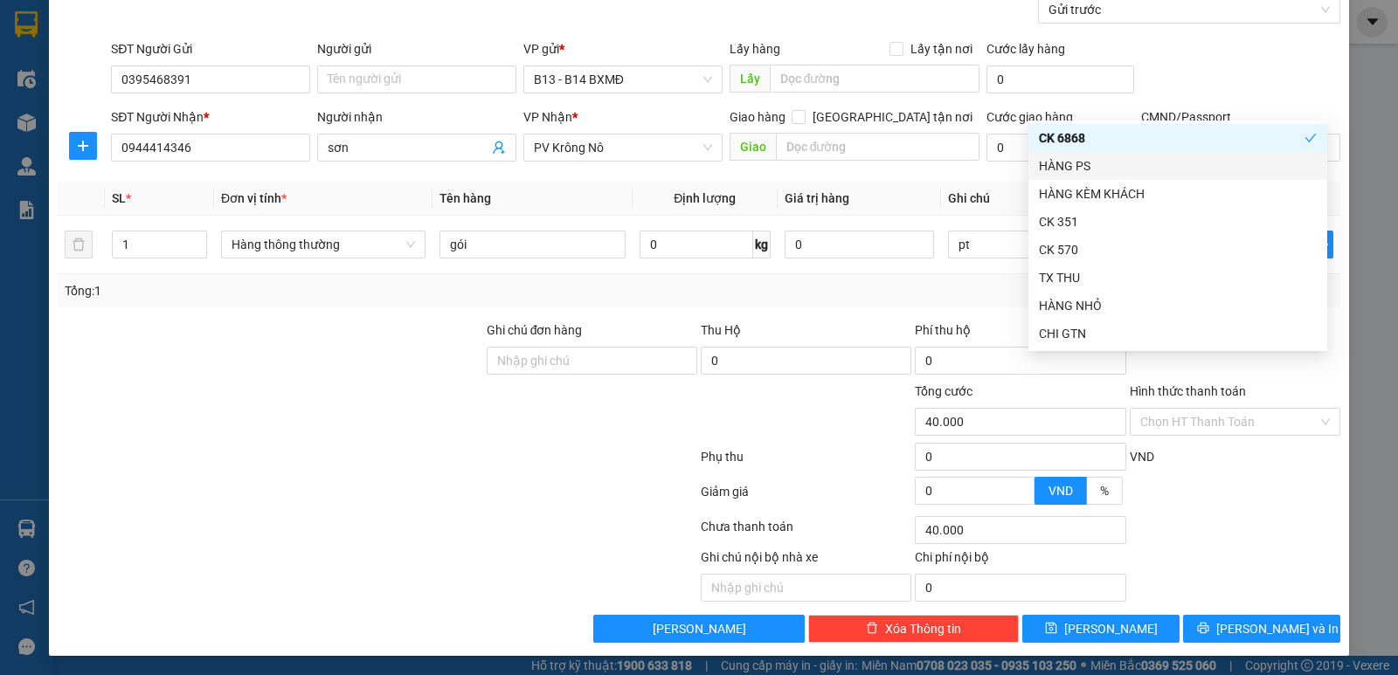
scroll to position [165, 0]
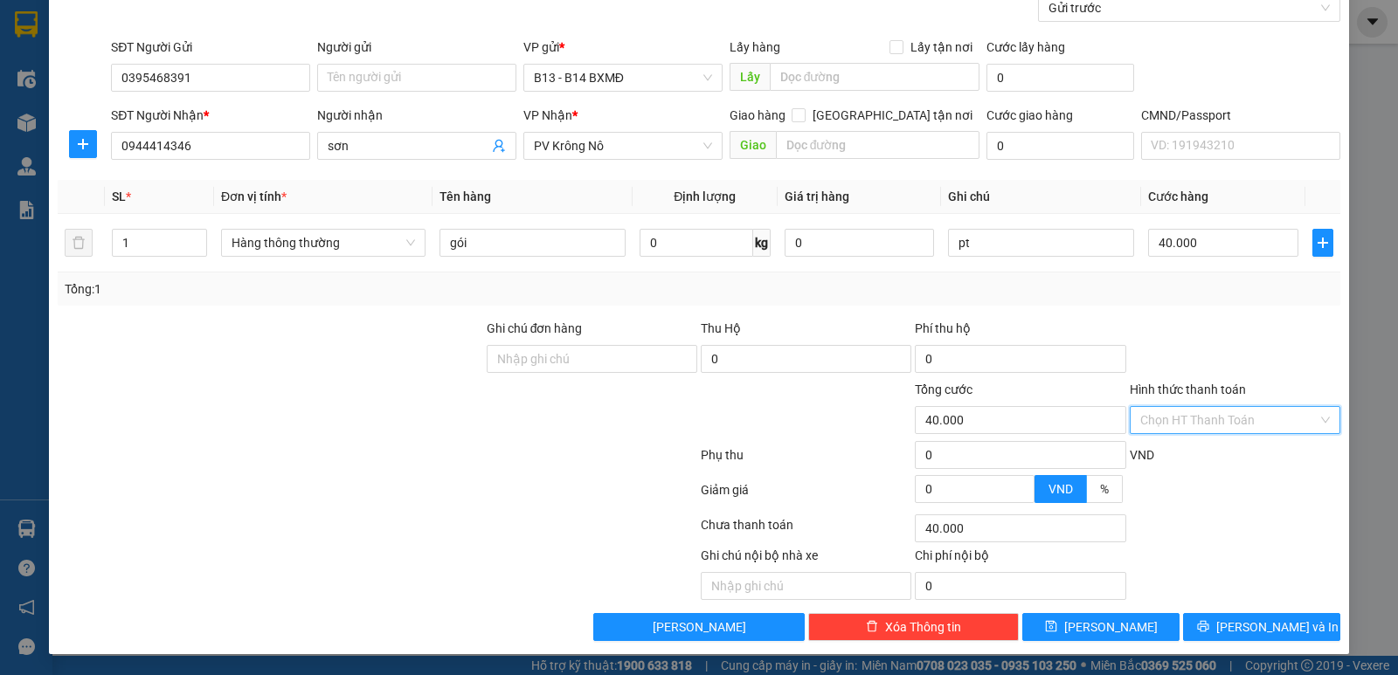
click at [1218, 418] on input "Hình thức thanh toán" at bounding box center [1228, 420] width 177 height 26
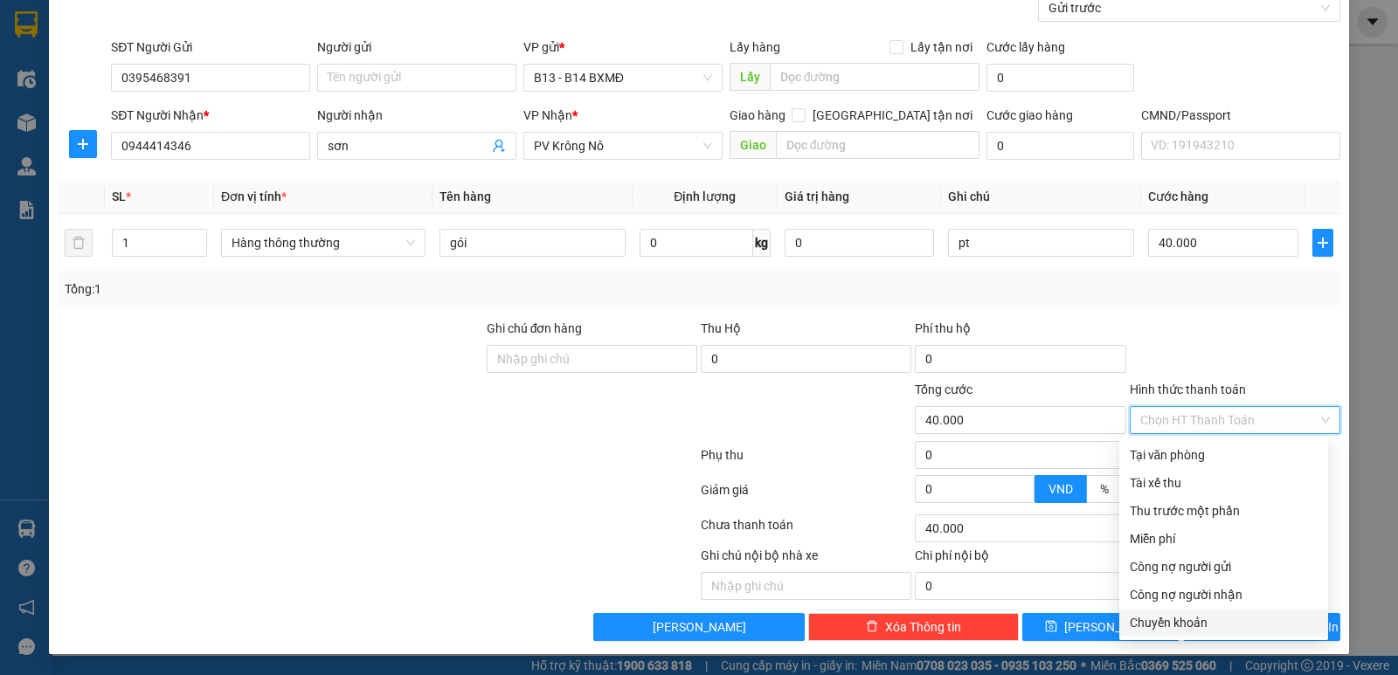
click at [1194, 627] on div "Chuyển khoản" at bounding box center [1224, 622] width 188 height 19
type input "0"
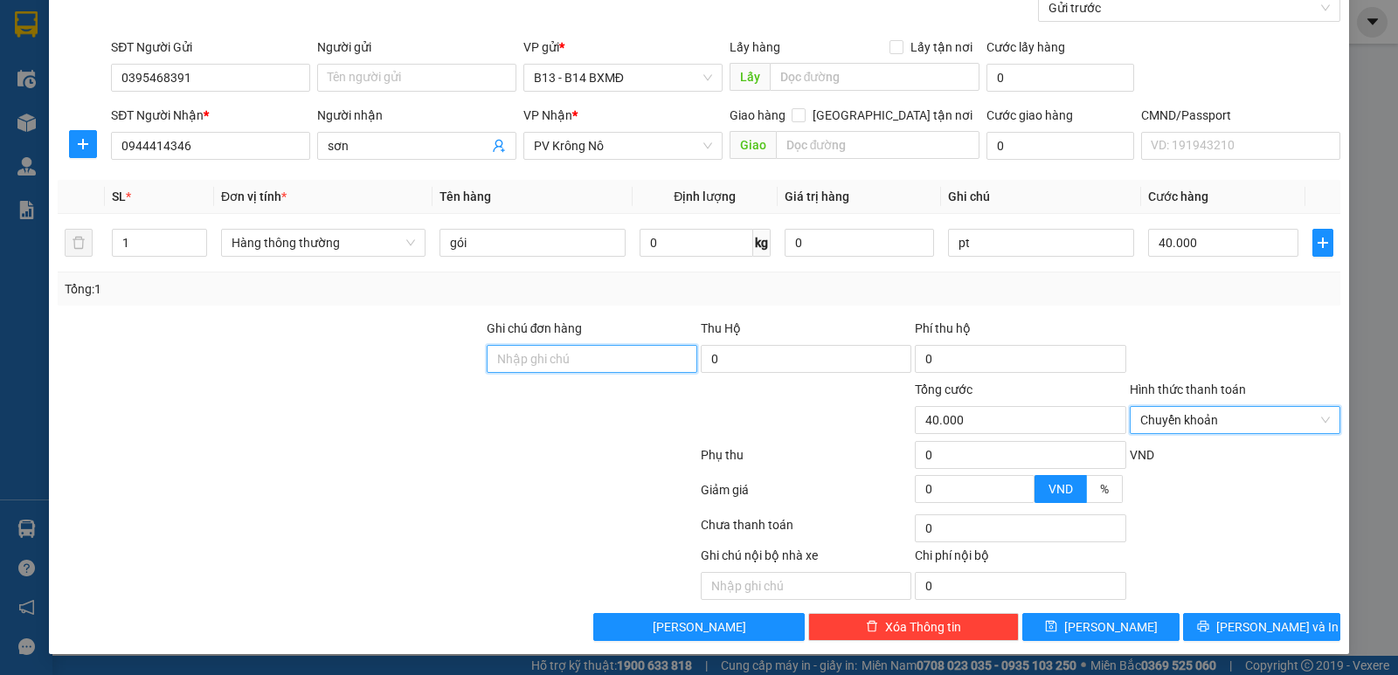
click at [564, 357] on input "Ghi chú đơn hàng" at bounding box center [592, 359] width 211 height 28
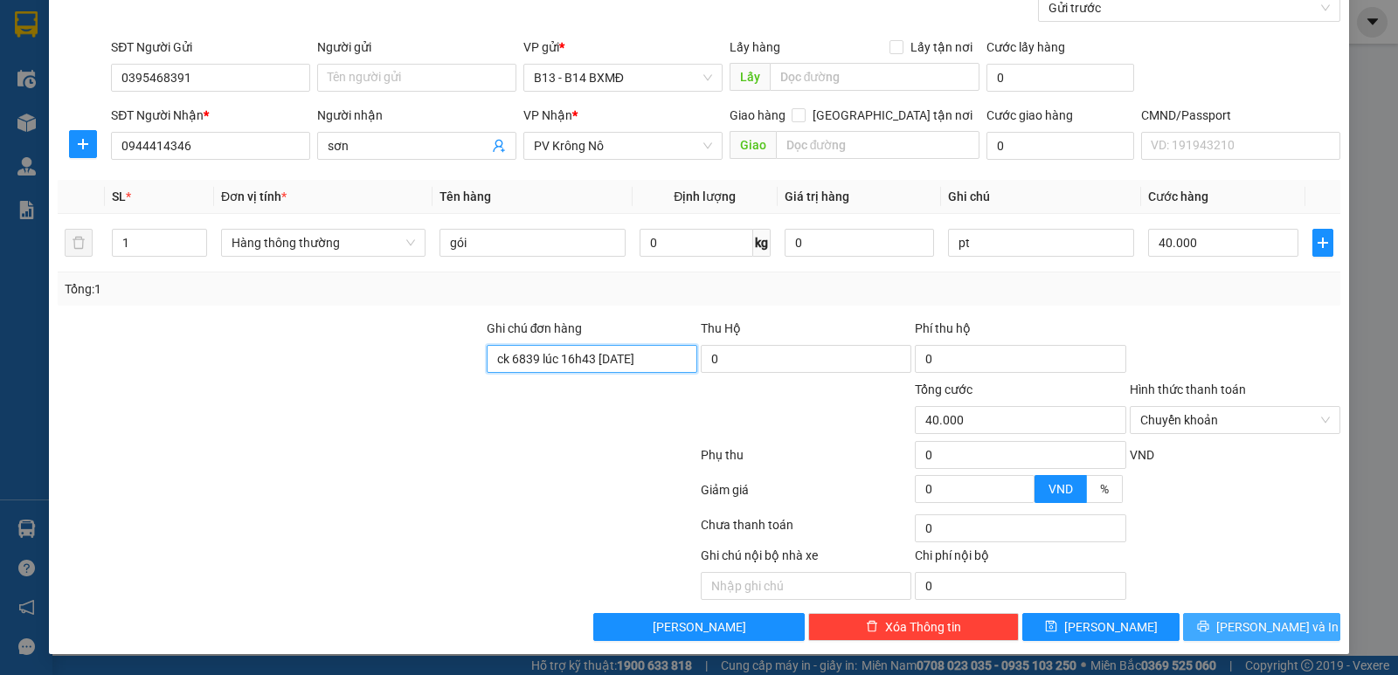
type input "ck 6839 lúc 16h43 [DATE]"
click at [1250, 623] on span "[PERSON_NAME] và In" at bounding box center [1277, 627] width 122 height 19
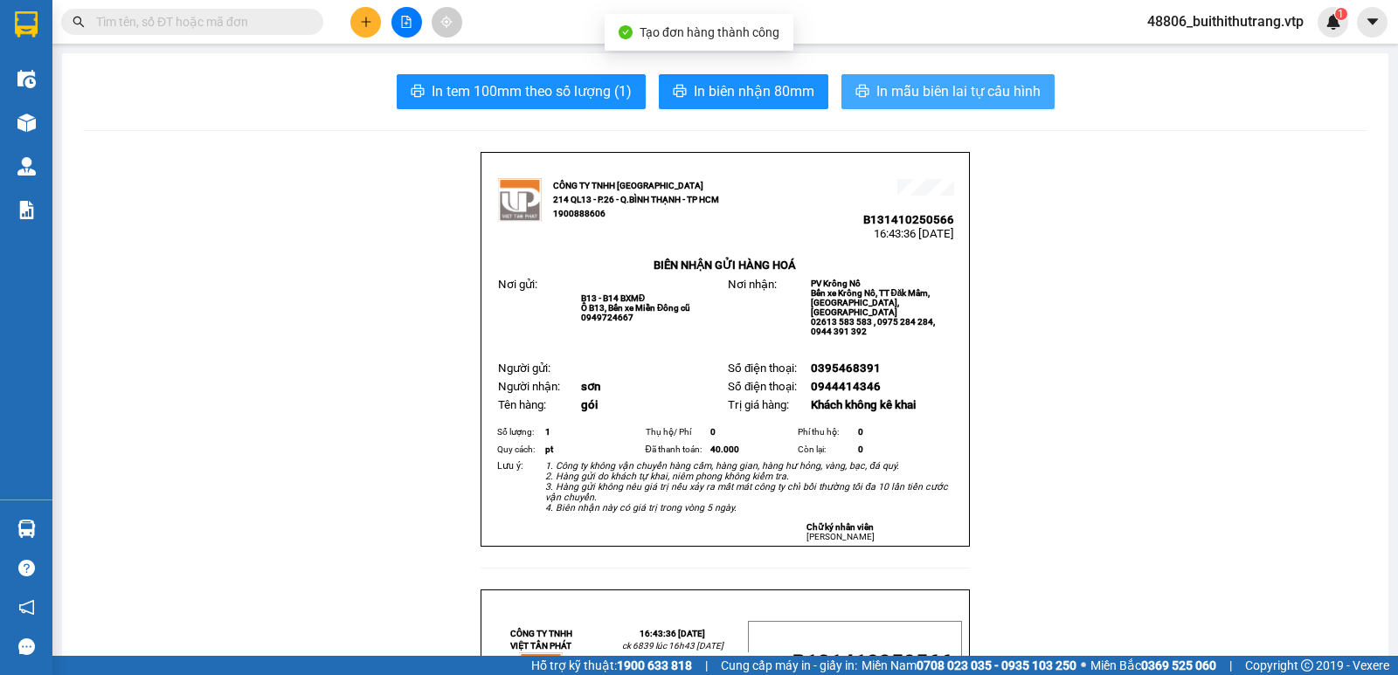
click at [932, 90] on span "In mẫu biên lai tự cấu hình" at bounding box center [958, 91] width 164 height 22
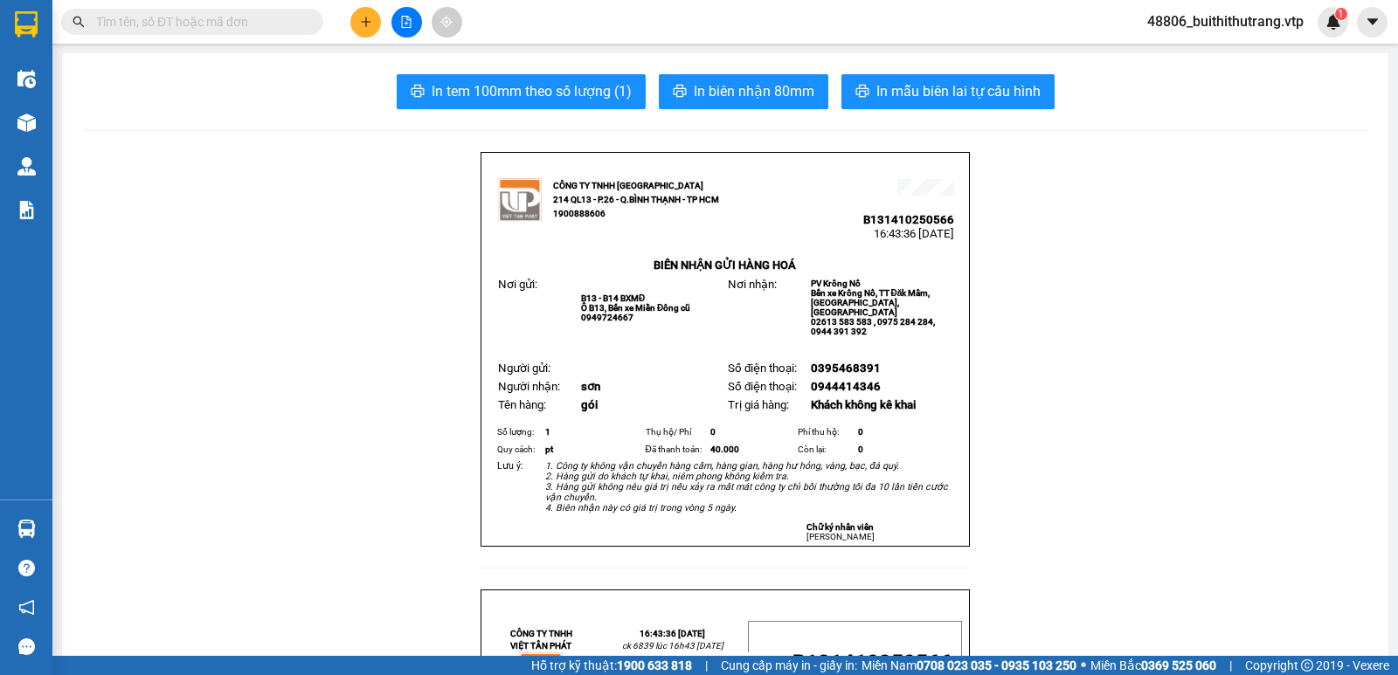
click at [365, 29] on button at bounding box center [365, 22] width 31 height 31
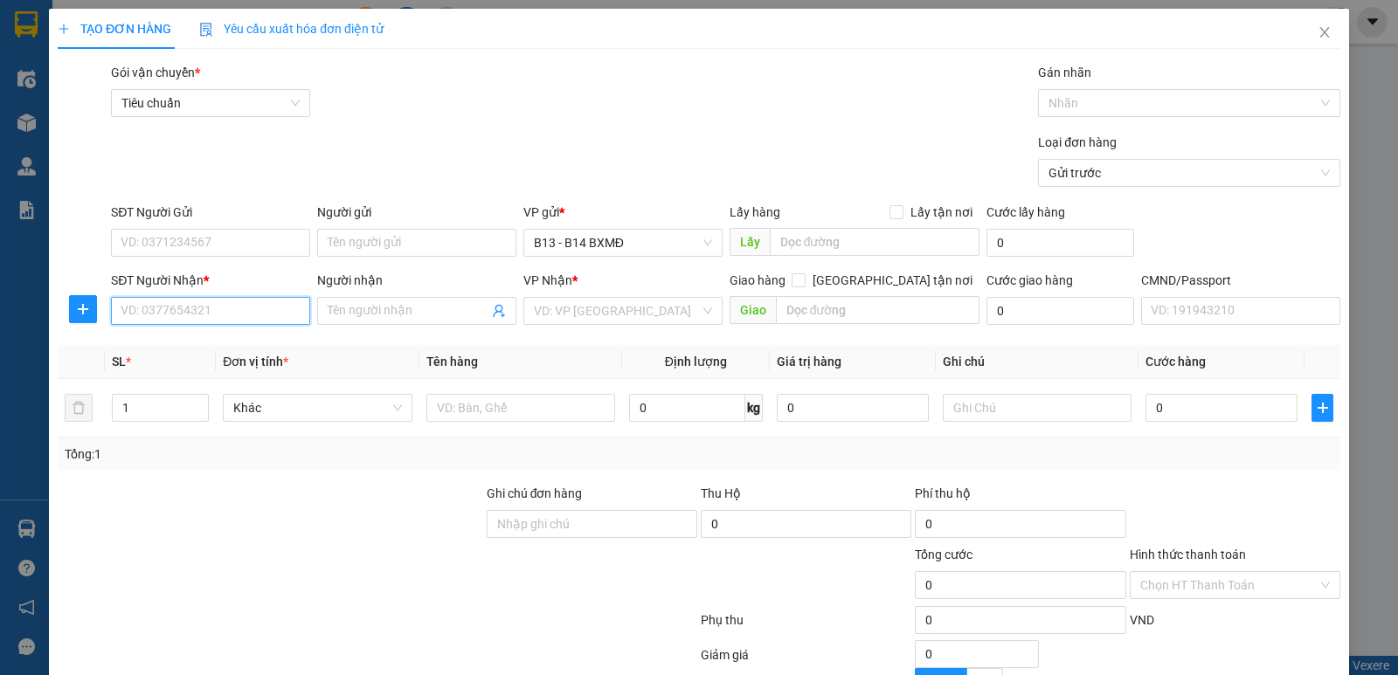
click at [246, 304] on input "SĐT Người Nhận *" at bounding box center [210, 311] width 199 height 28
type input "0856611082"
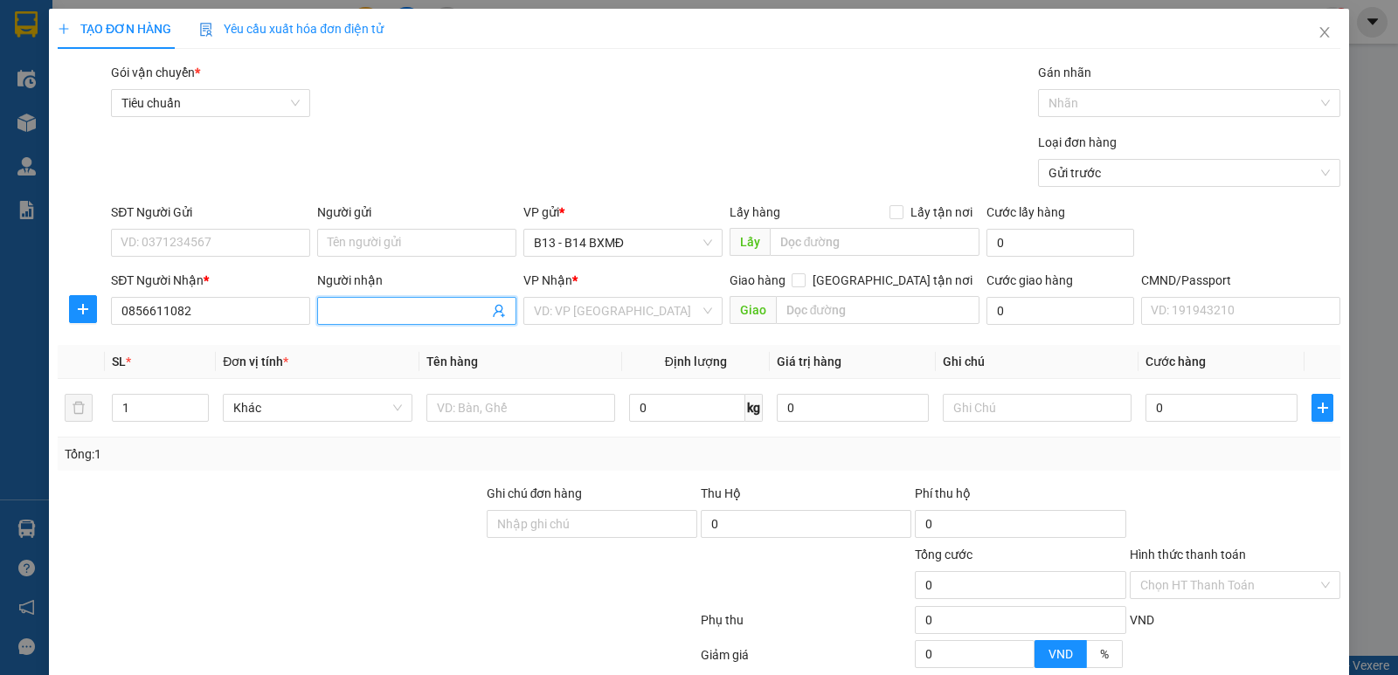
click at [446, 319] on input "Người nhận" at bounding box center [408, 310] width 161 height 19
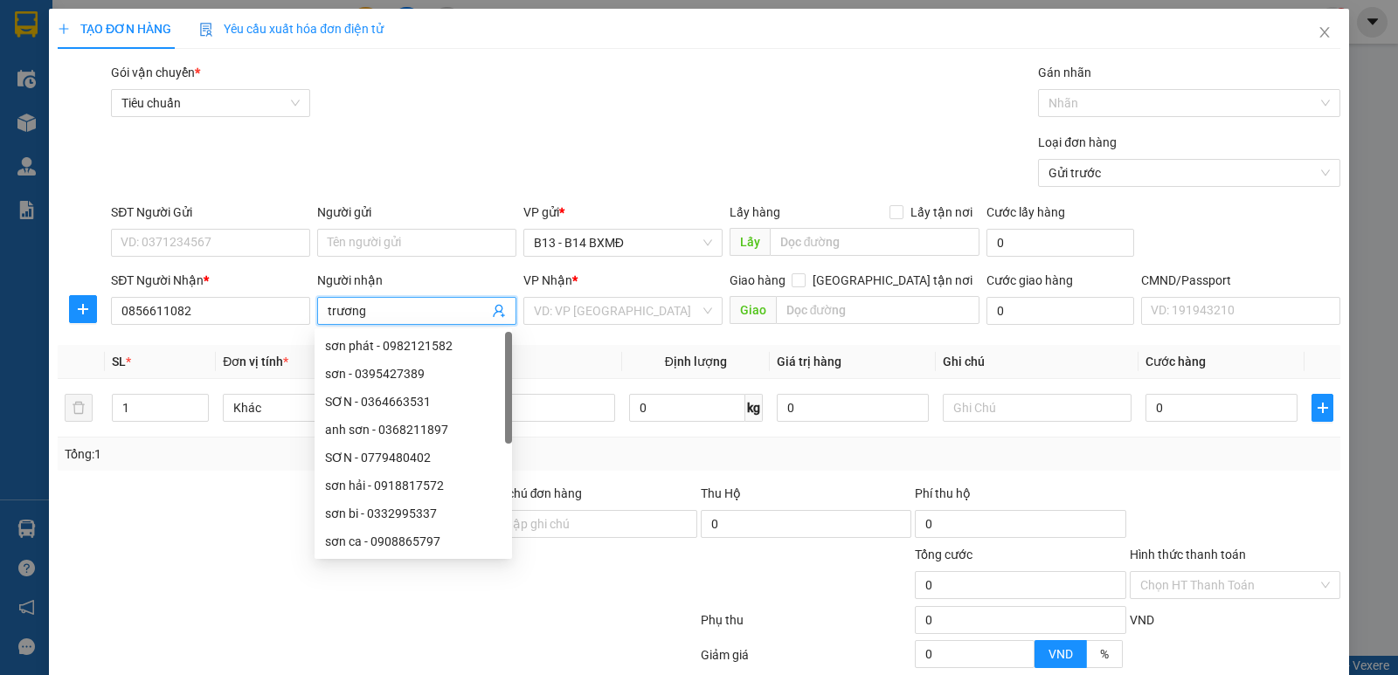
type input "trương"
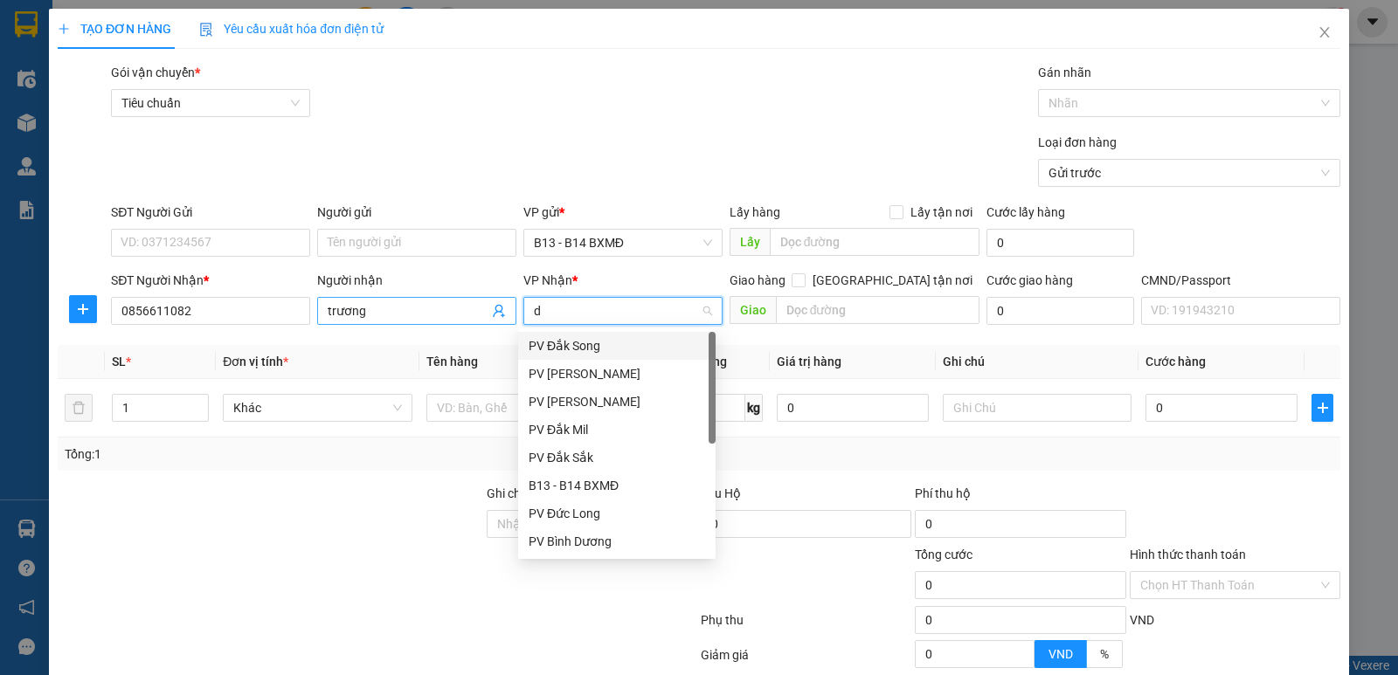
type input "dm"
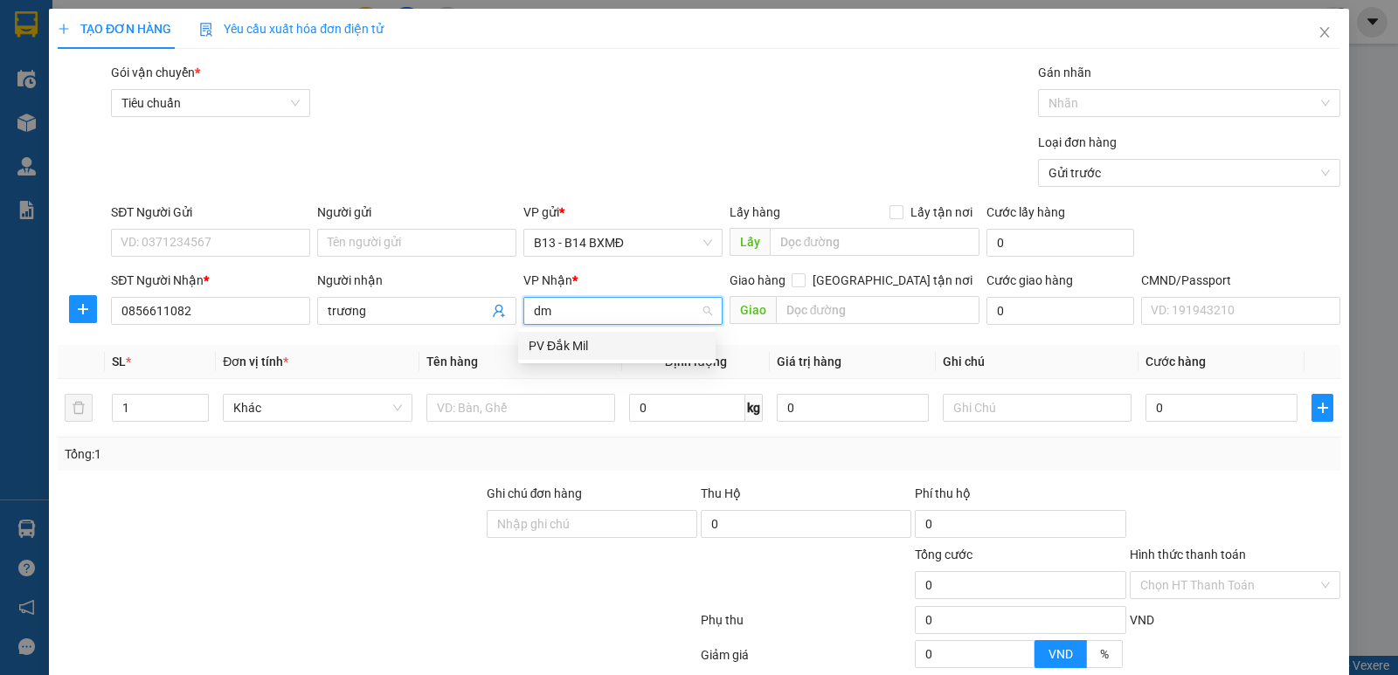
click at [592, 345] on div "PV Đắk Mil" at bounding box center [617, 345] width 177 height 19
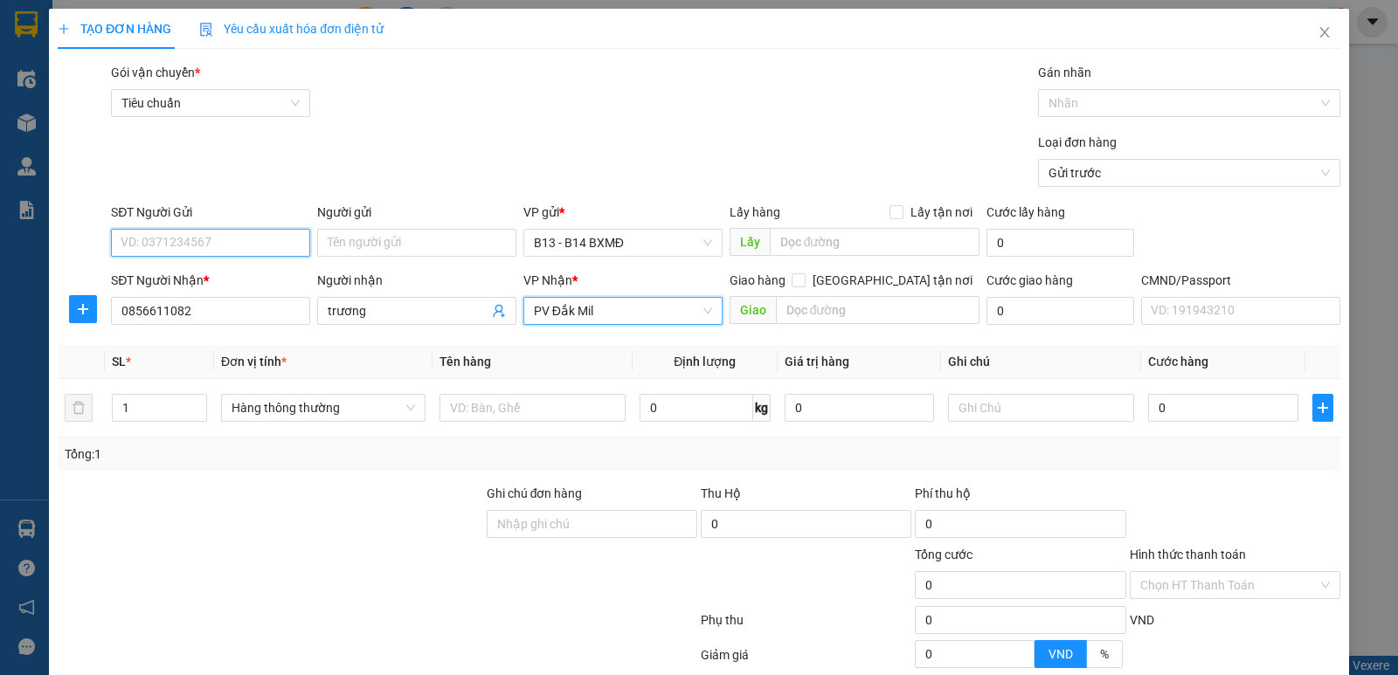
click at [237, 244] on input "SĐT Người Gửi" at bounding box center [210, 243] width 199 height 28
type input "0902715891"
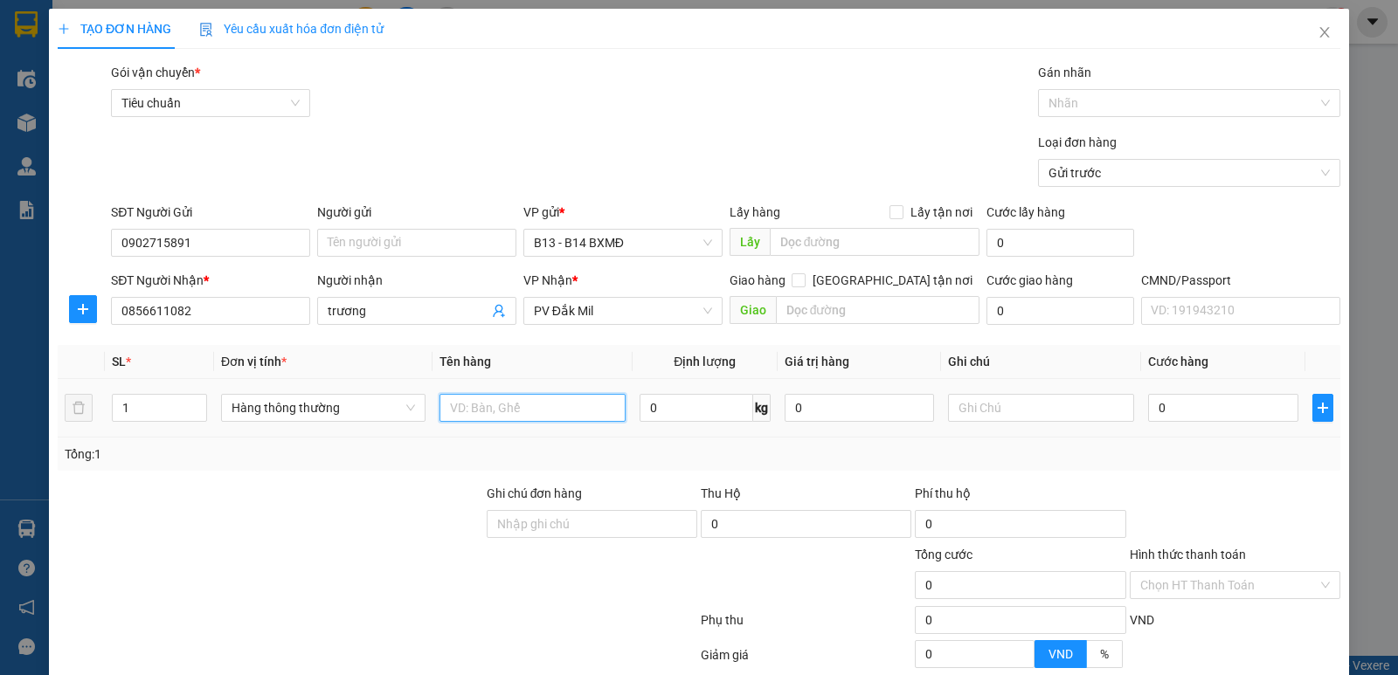
click at [529, 394] on input "text" at bounding box center [533, 408] width 186 height 28
type input "hộp"
click at [1020, 404] on input "text" at bounding box center [1041, 408] width 186 height 28
type input "chim - chết ko đền"
click at [1180, 413] on input "0" at bounding box center [1222, 408] width 149 height 28
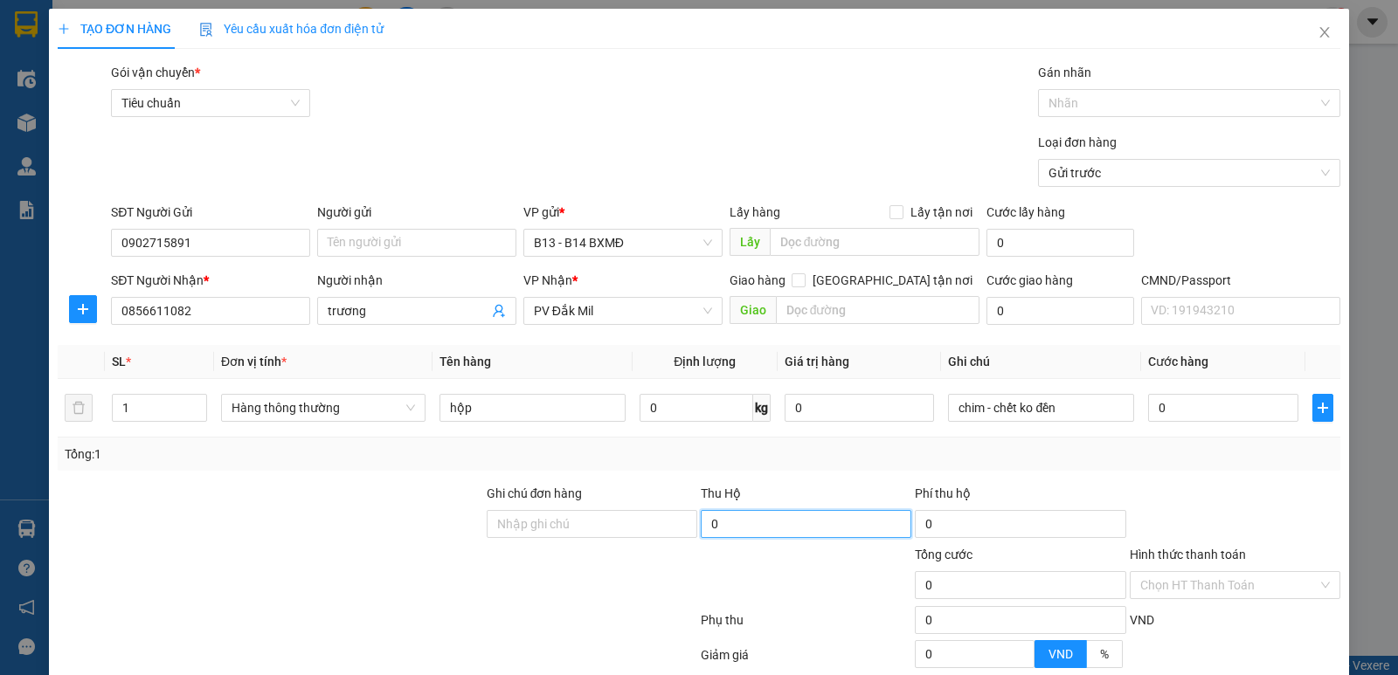
click at [704, 531] on input "0" at bounding box center [806, 524] width 211 height 28
type input "12.080"
type input "20.000"
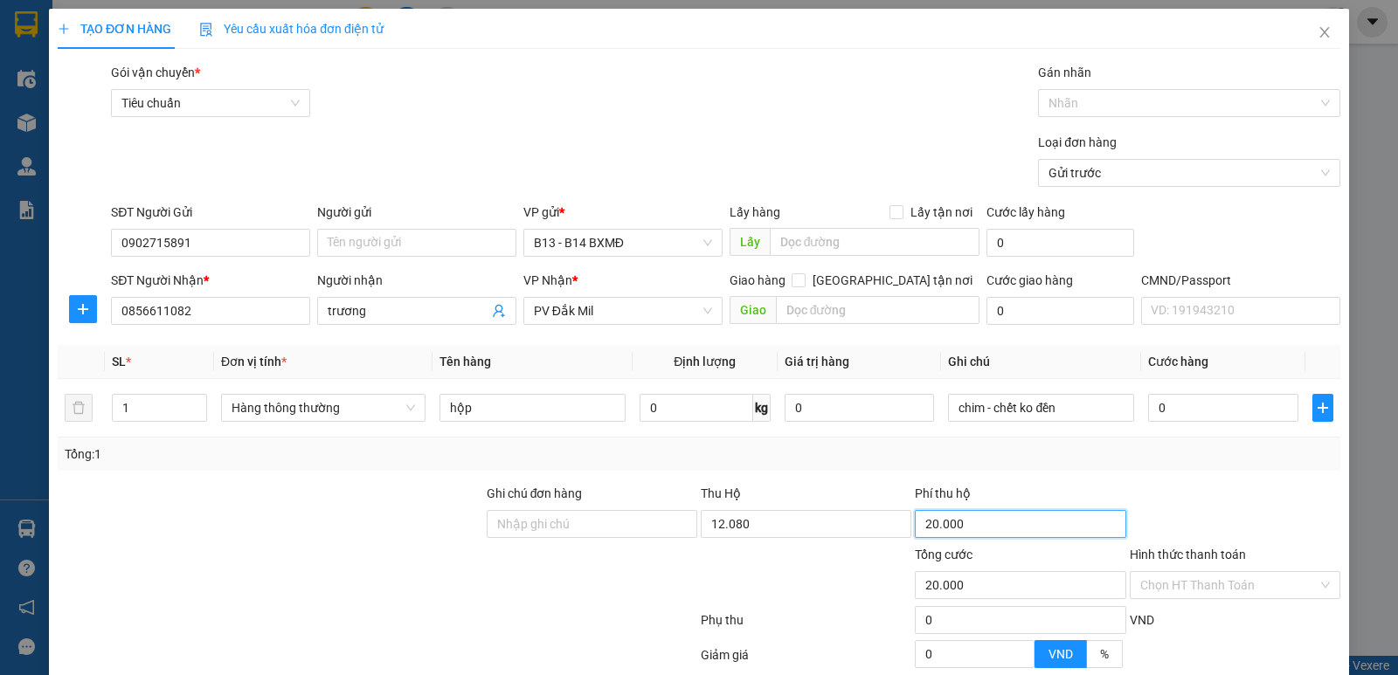
click at [1031, 537] on input "20.000" at bounding box center [1020, 524] width 211 height 28
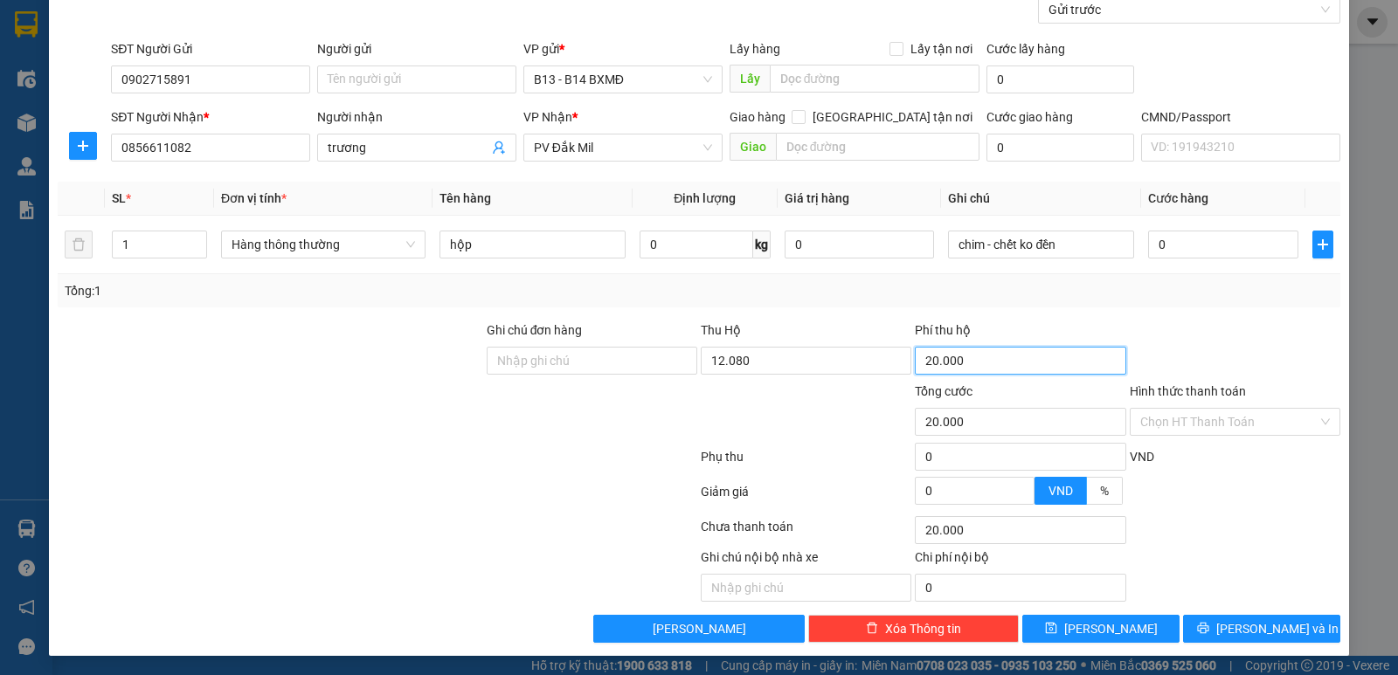
scroll to position [165, 0]
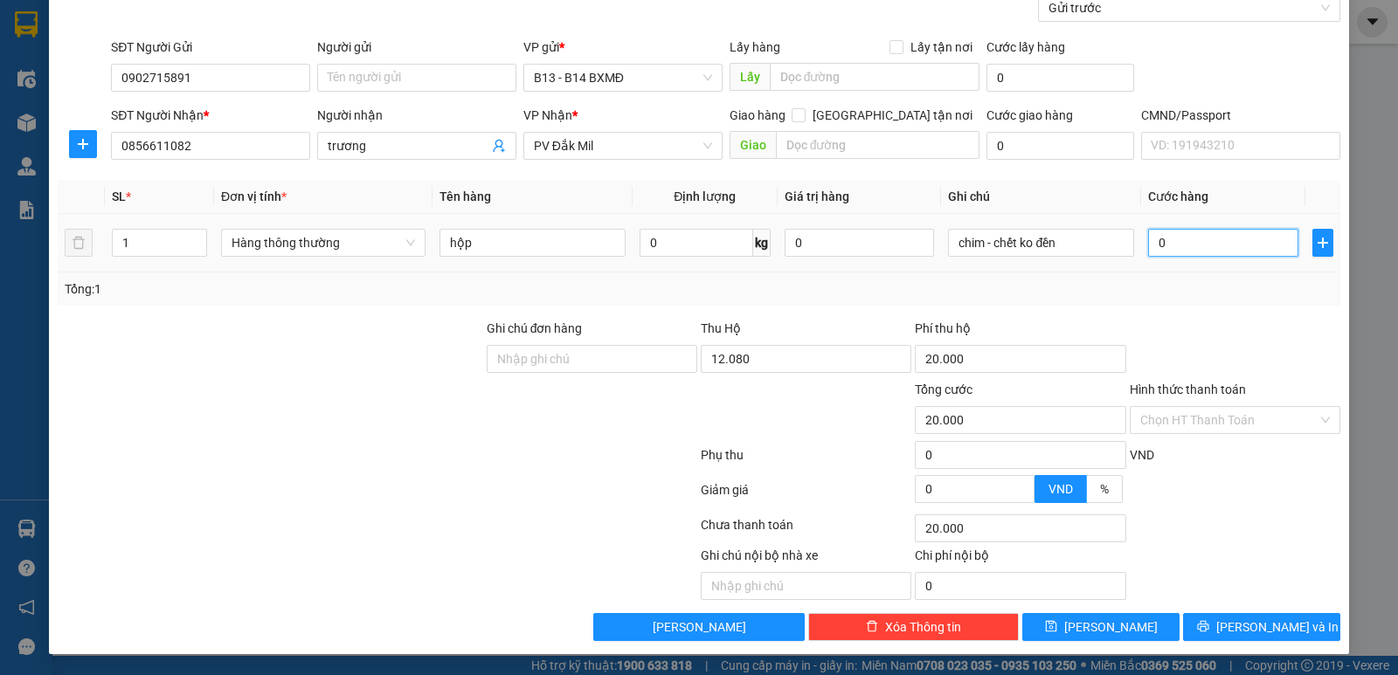
click at [1157, 241] on input "0" at bounding box center [1222, 243] width 149 height 28
type input "6"
type input "20.006"
type input "60"
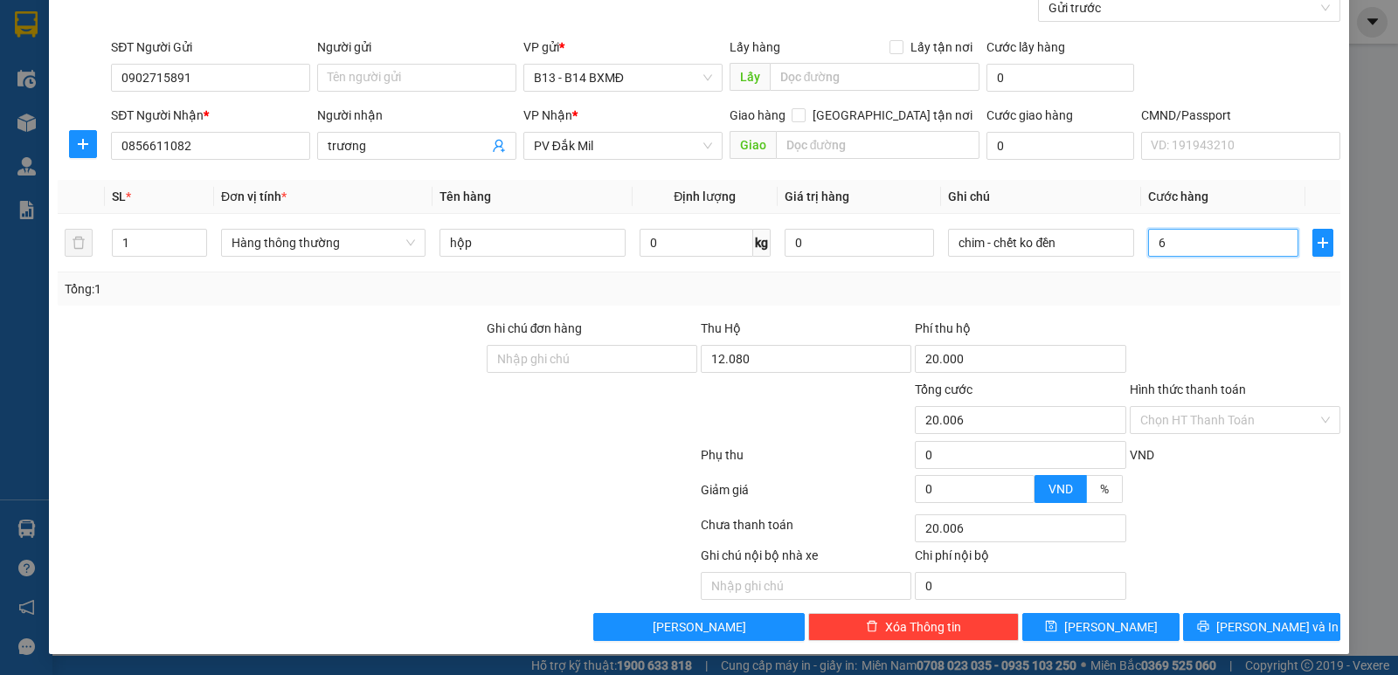
type input "20.060"
type input "600"
type input "20.600"
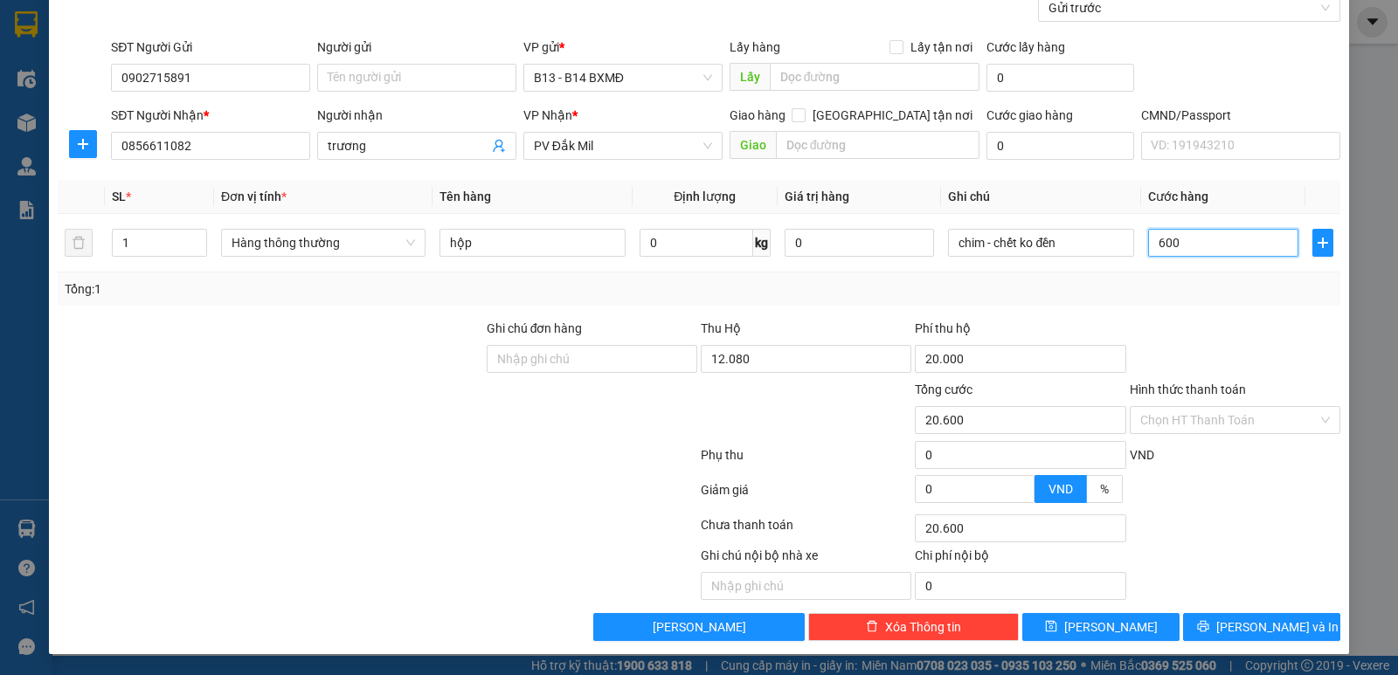
type input "6.000"
type input "26.000"
type input "60.000"
type input "80.000"
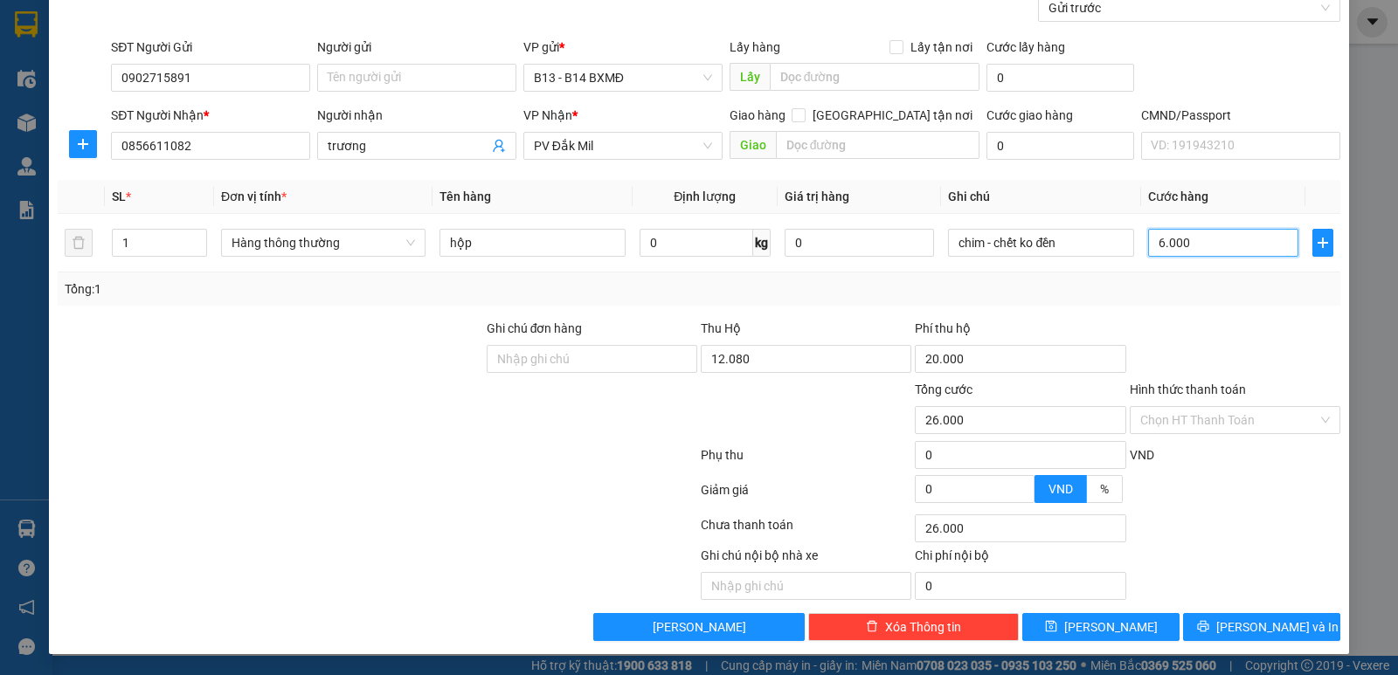
type input "80.000"
click at [1154, 239] on input "60.000" at bounding box center [1222, 243] width 149 height 28
type input "60.000"
type input "0"
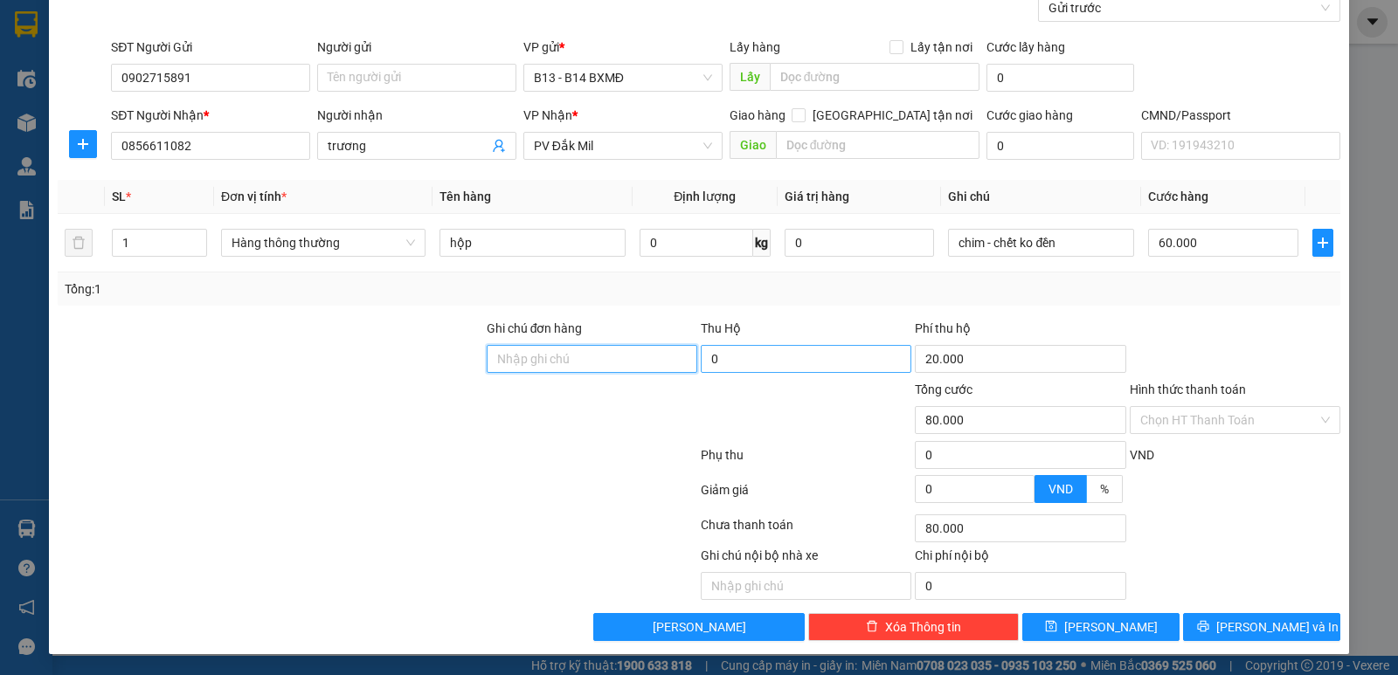
type input "12.080"
type input "12.700"
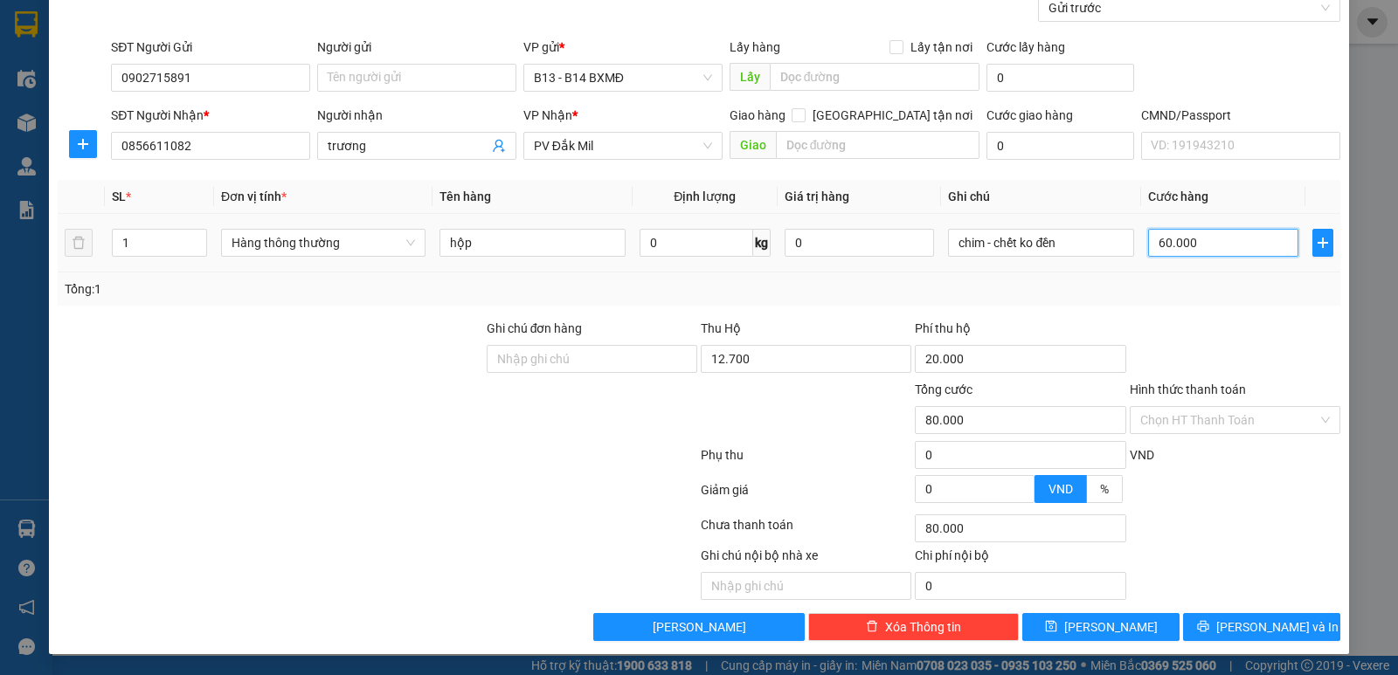
click at [1157, 248] on input "60.000" at bounding box center [1222, 243] width 149 height 28
type input "5"
type input "20.005"
type input "50"
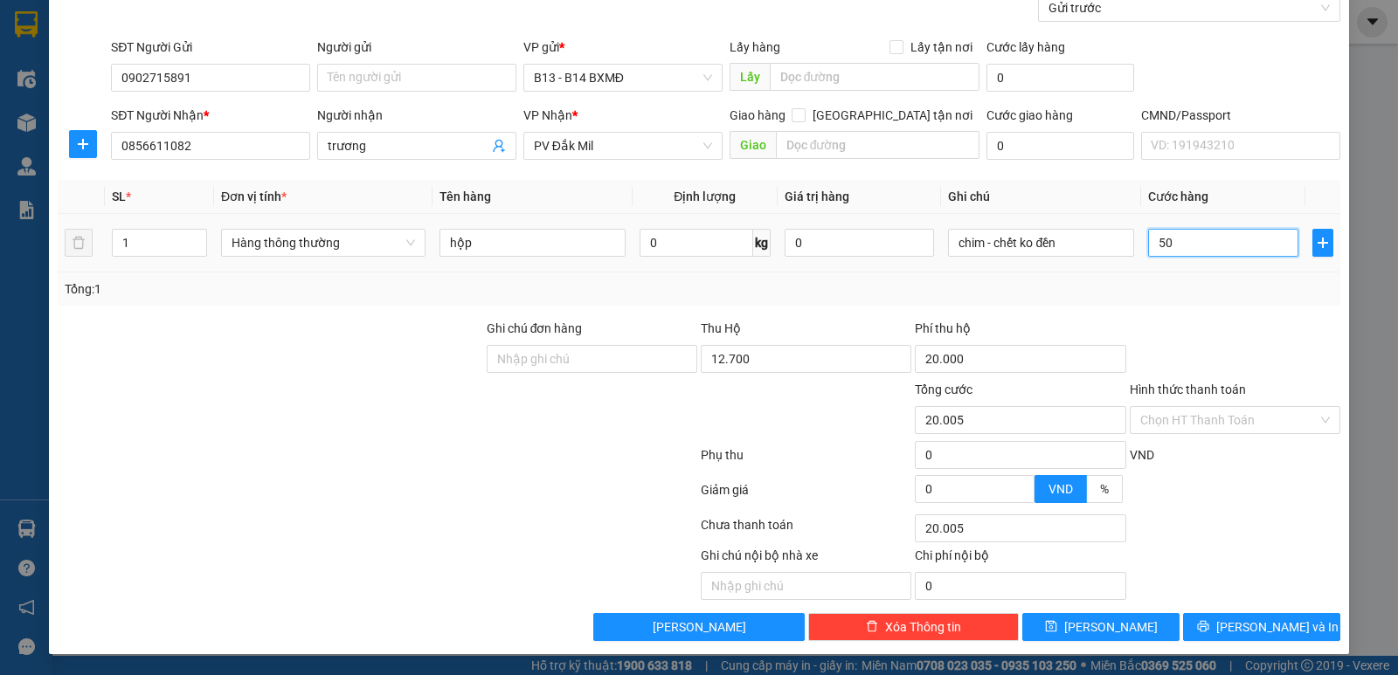
type input "20.050"
type input "500"
type input "20.500"
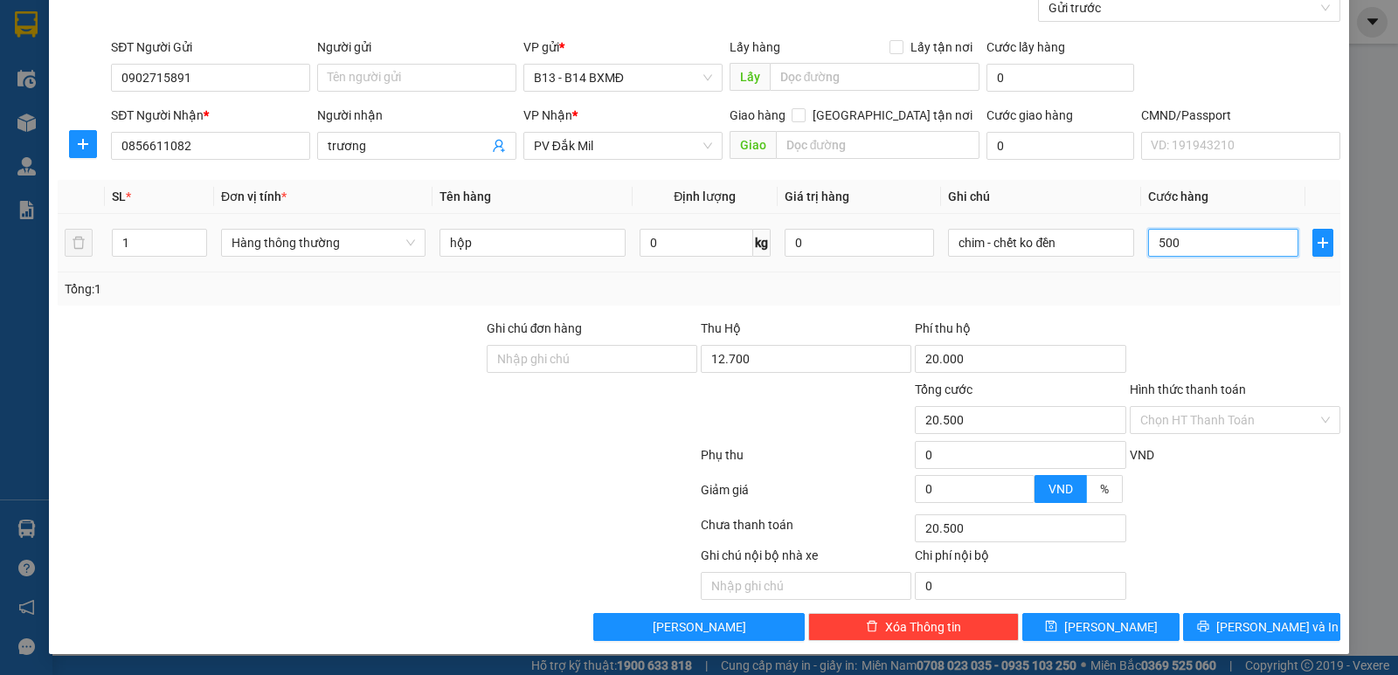
type input "5.000"
type input "25.000"
type input "50.000"
type input "70.000"
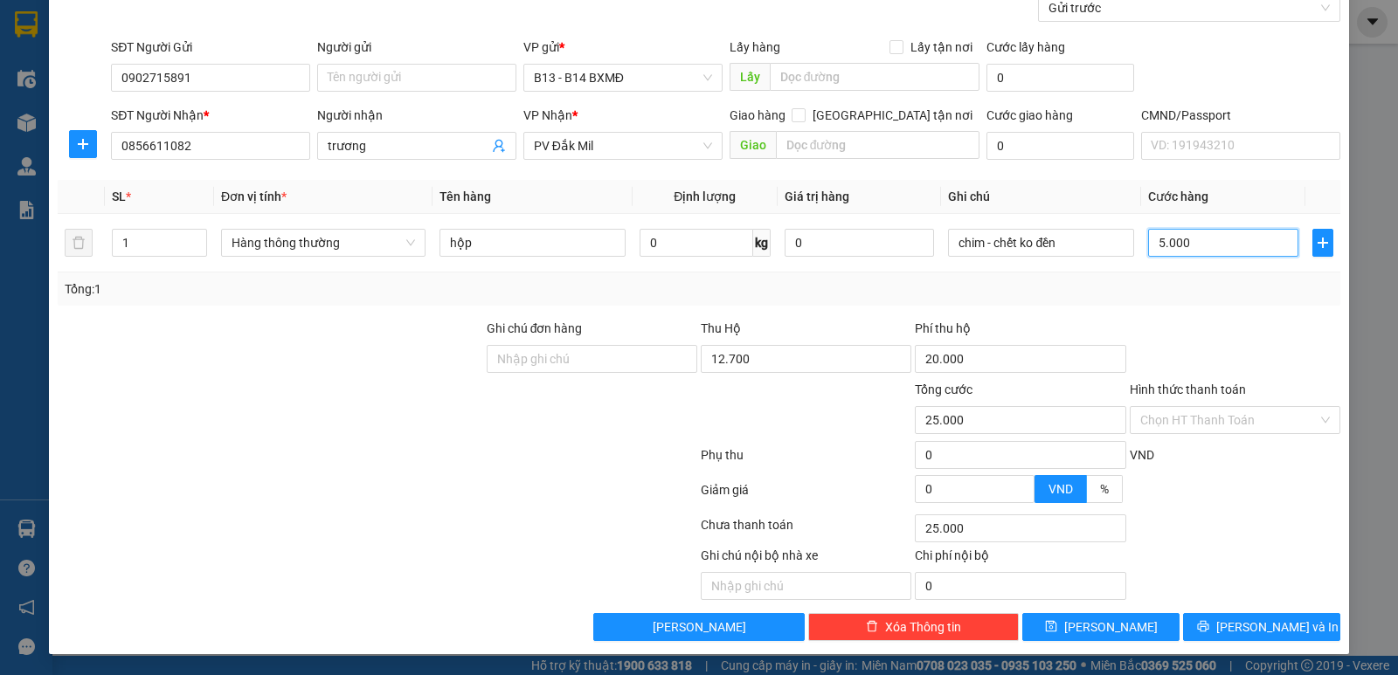
type input "70.000"
type input "50.000"
click at [743, 362] on input "12.700" at bounding box center [806, 359] width 211 height 28
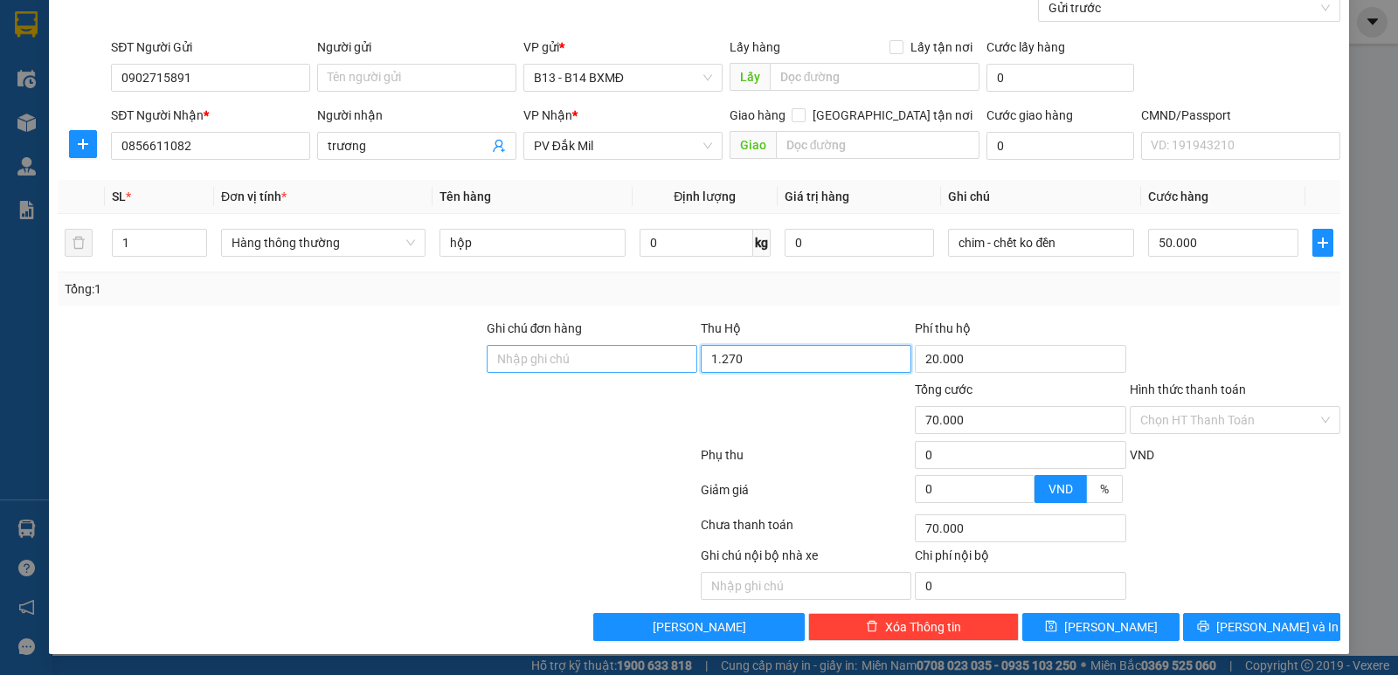
drag, startPoint x: 740, startPoint y: 364, endPoint x: 649, endPoint y: 365, distance: 90.9
click at [659, 377] on div "Ghi chú đơn hàng Thu Hộ 1.270 Phí thu hộ 20.000" at bounding box center [699, 349] width 1286 height 61
type input "1.270.000"
type input "30.000"
type input "80.000"
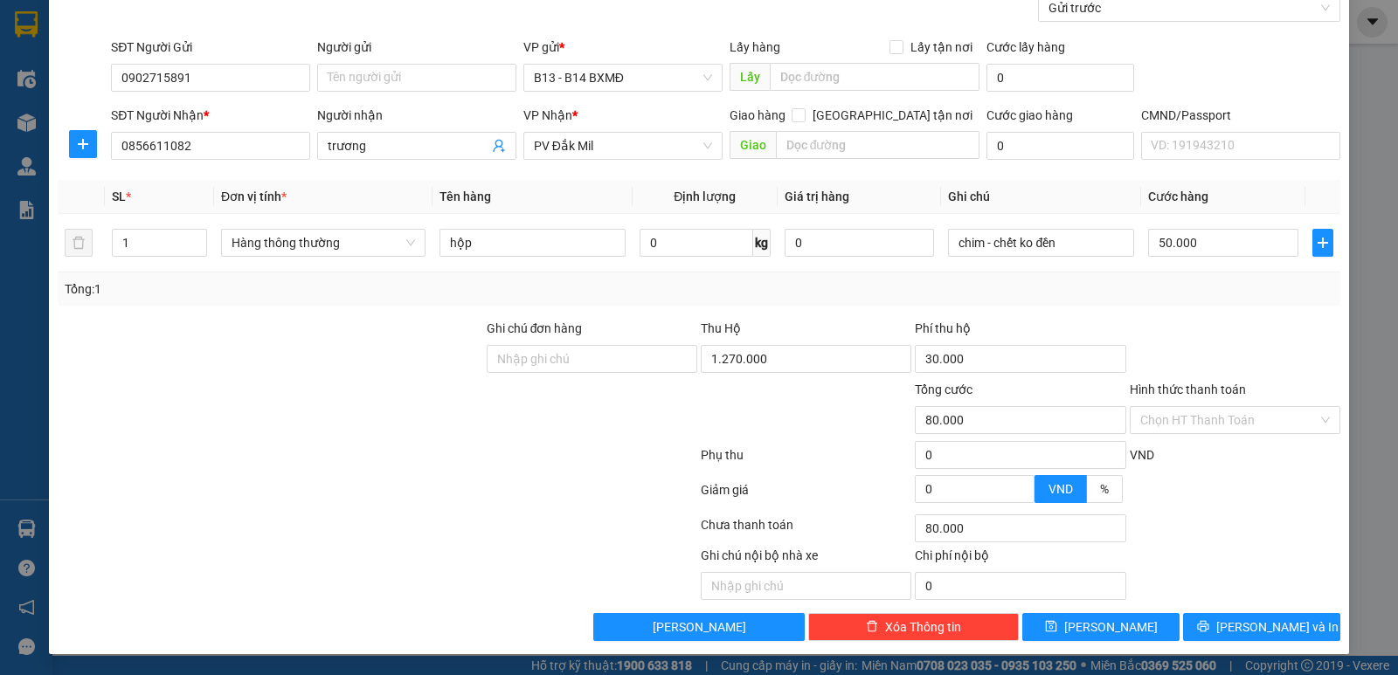
click at [838, 444] on div "Phụ thu 0 VND" at bounding box center [699, 458] width 1286 height 35
click at [1179, 415] on input "Hình thức thanh toán" at bounding box center [1228, 420] width 177 height 26
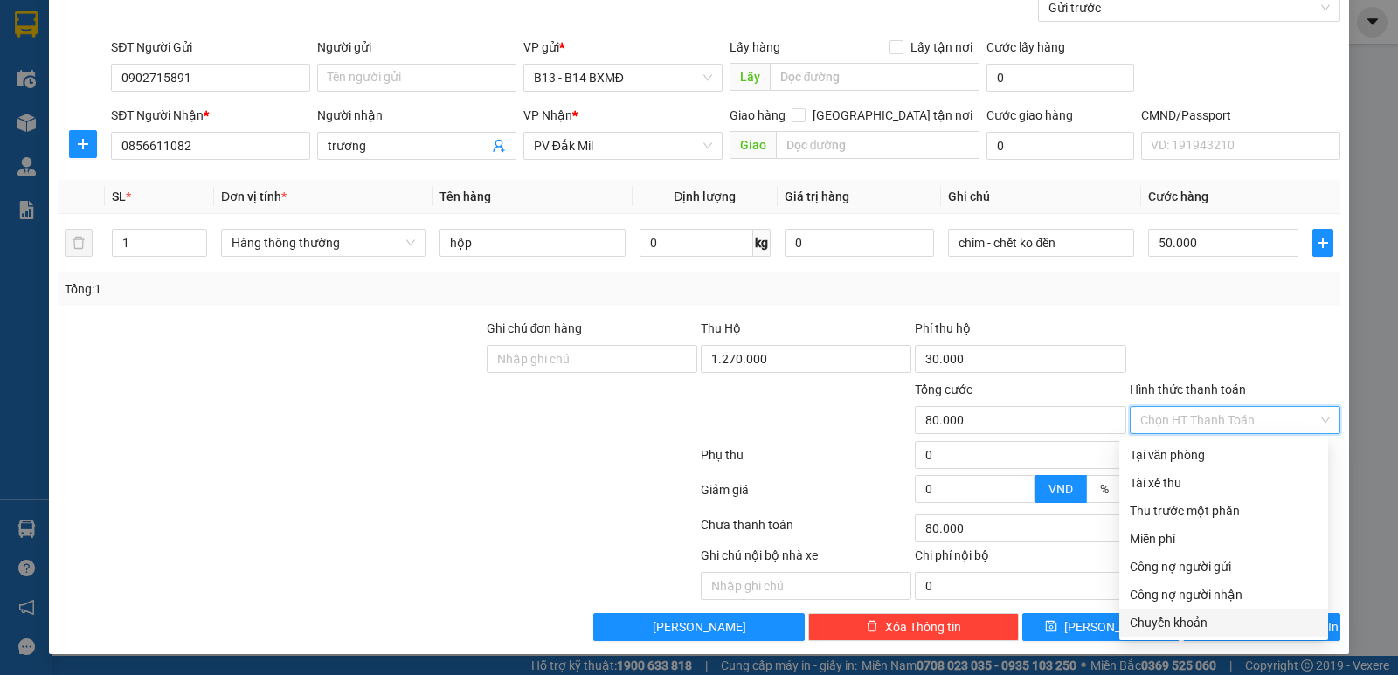
click at [1222, 622] on div "Chuyển khoản" at bounding box center [1224, 622] width 188 height 19
type input "0"
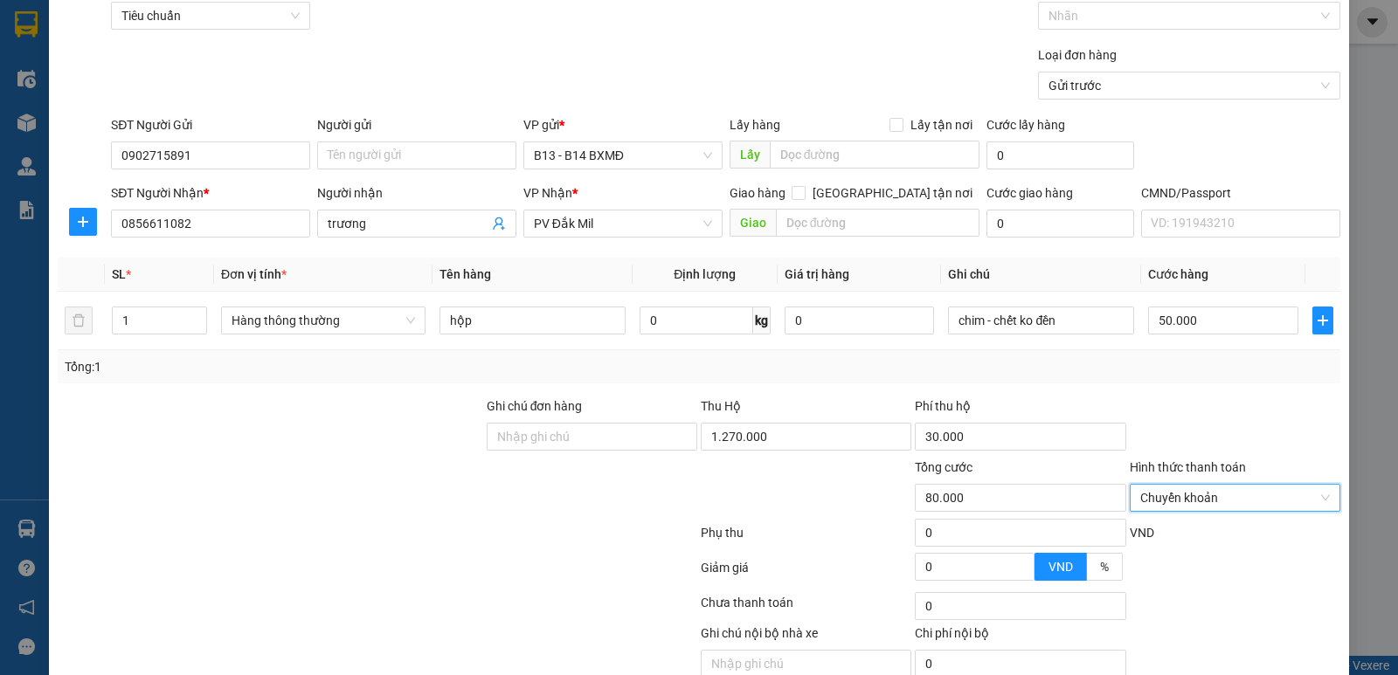
scroll to position [0, 0]
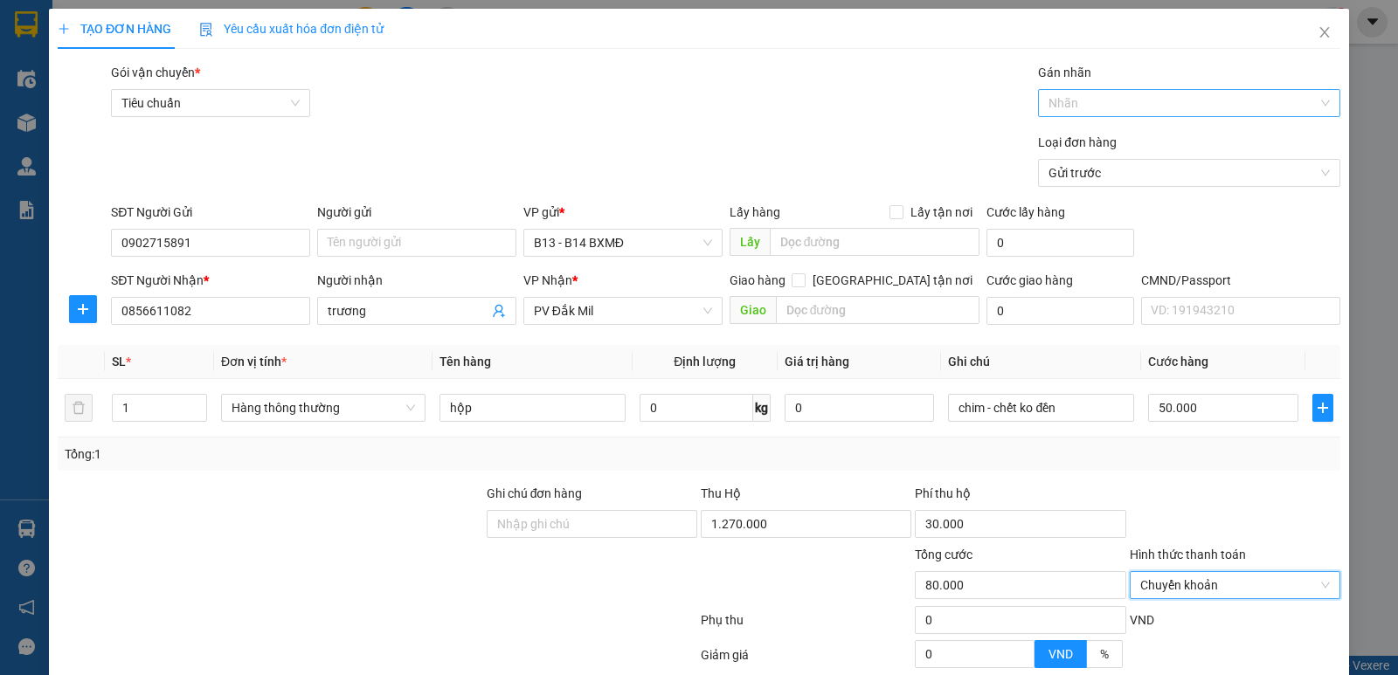
click at [1156, 102] on div at bounding box center [1180, 103] width 276 height 21
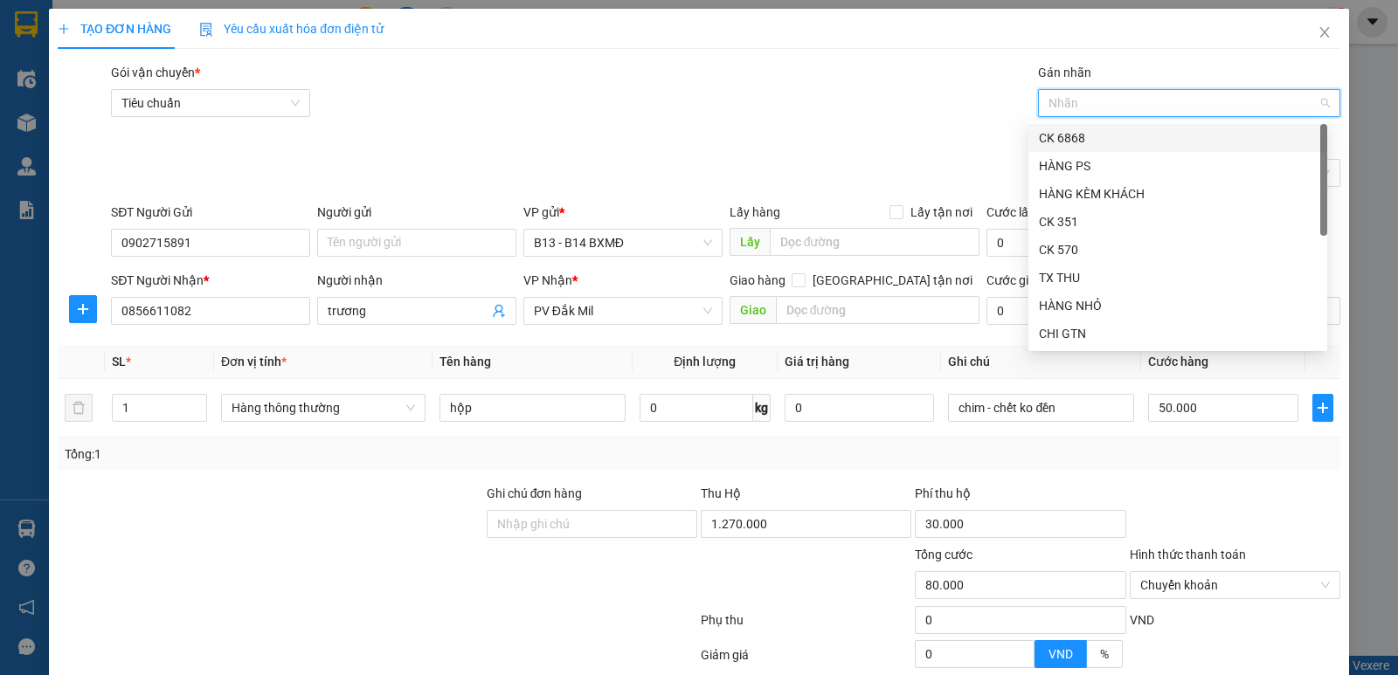
click at [1080, 130] on div "CK 6868" at bounding box center [1178, 137] width 278 height 19
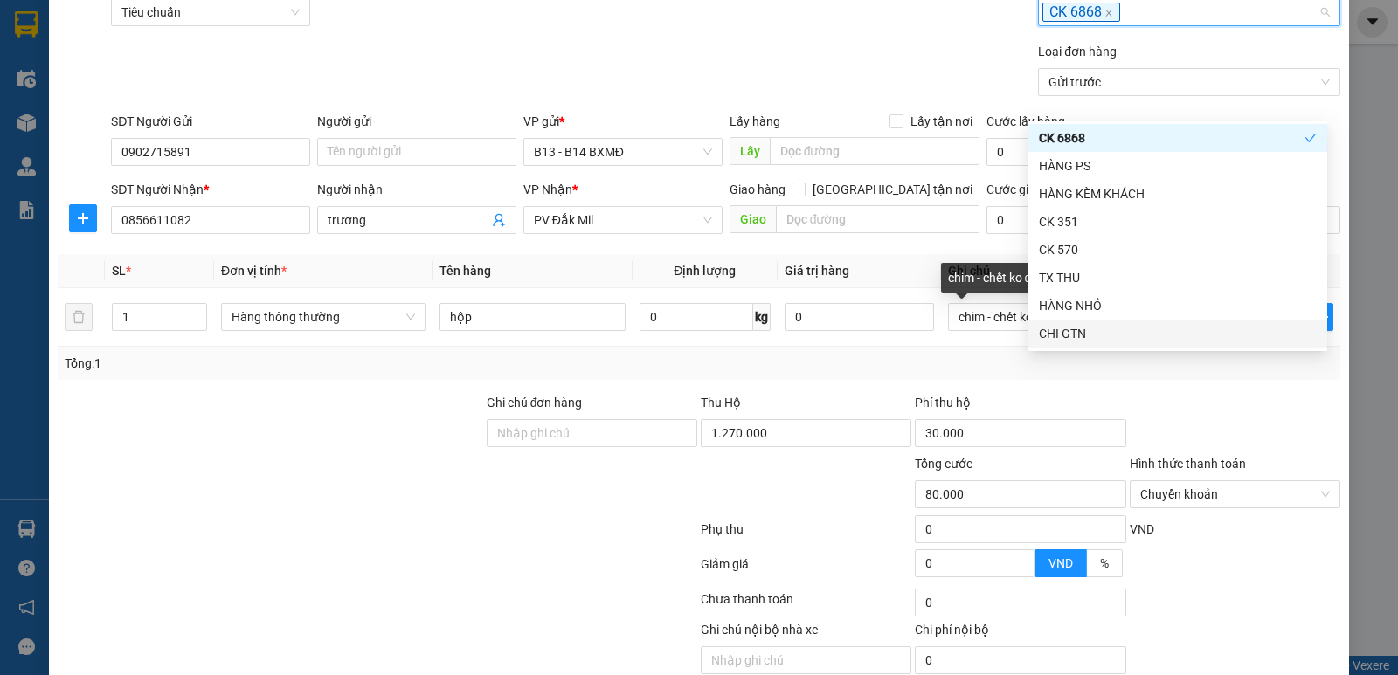
scroll to position [165, 0]
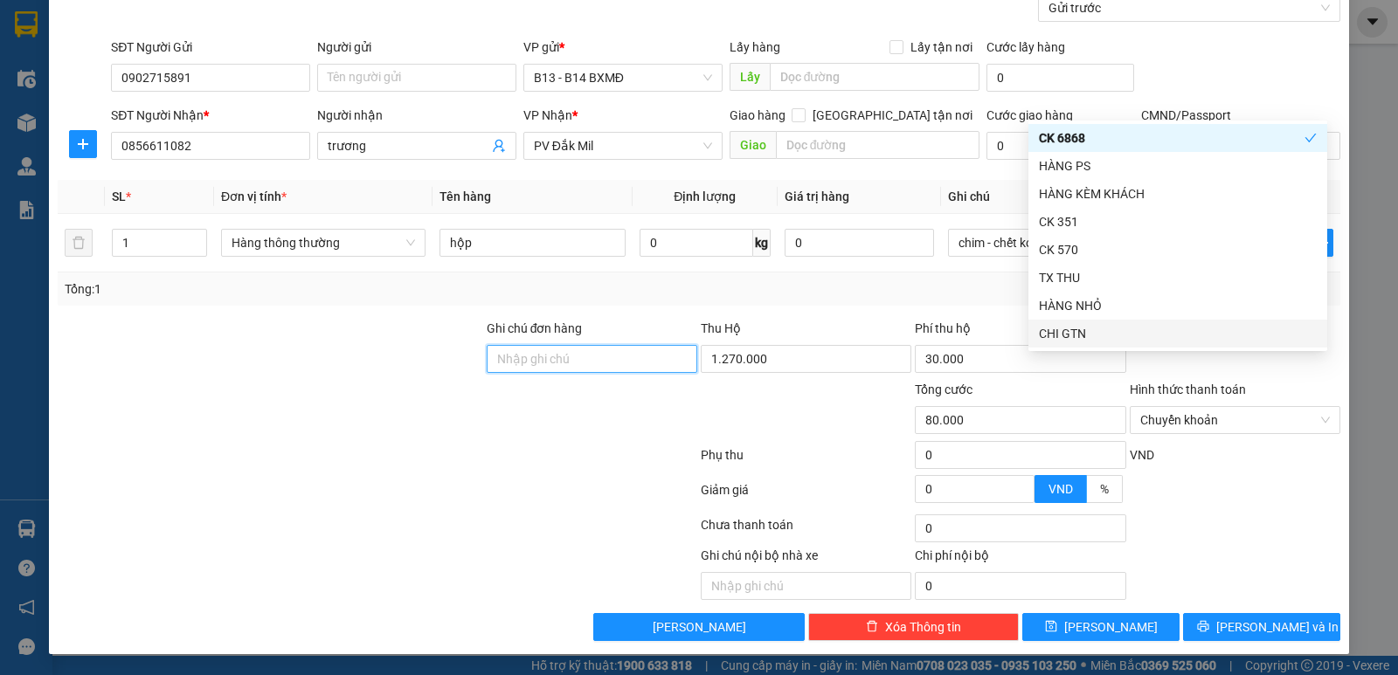
click at [578, 358] on input "Ghi chú đơn hàng" at bounding box center [592, 359] width 211 height 28
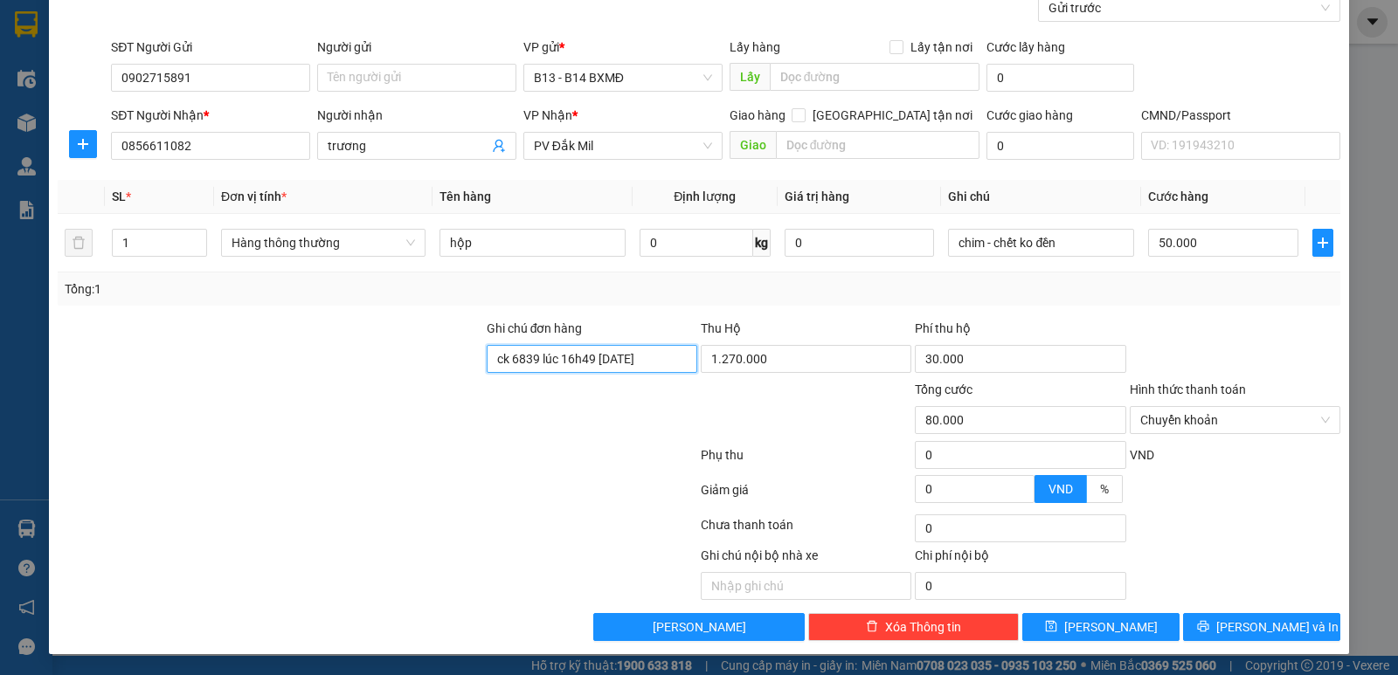
scroll to position [0, 4]
type input "ck 6839 lúc 16h49 [DATE]"
click at [1248, 632] on span "[PERSON_NAME] và In" at bounding box center [1277, 627] width 122 height 19
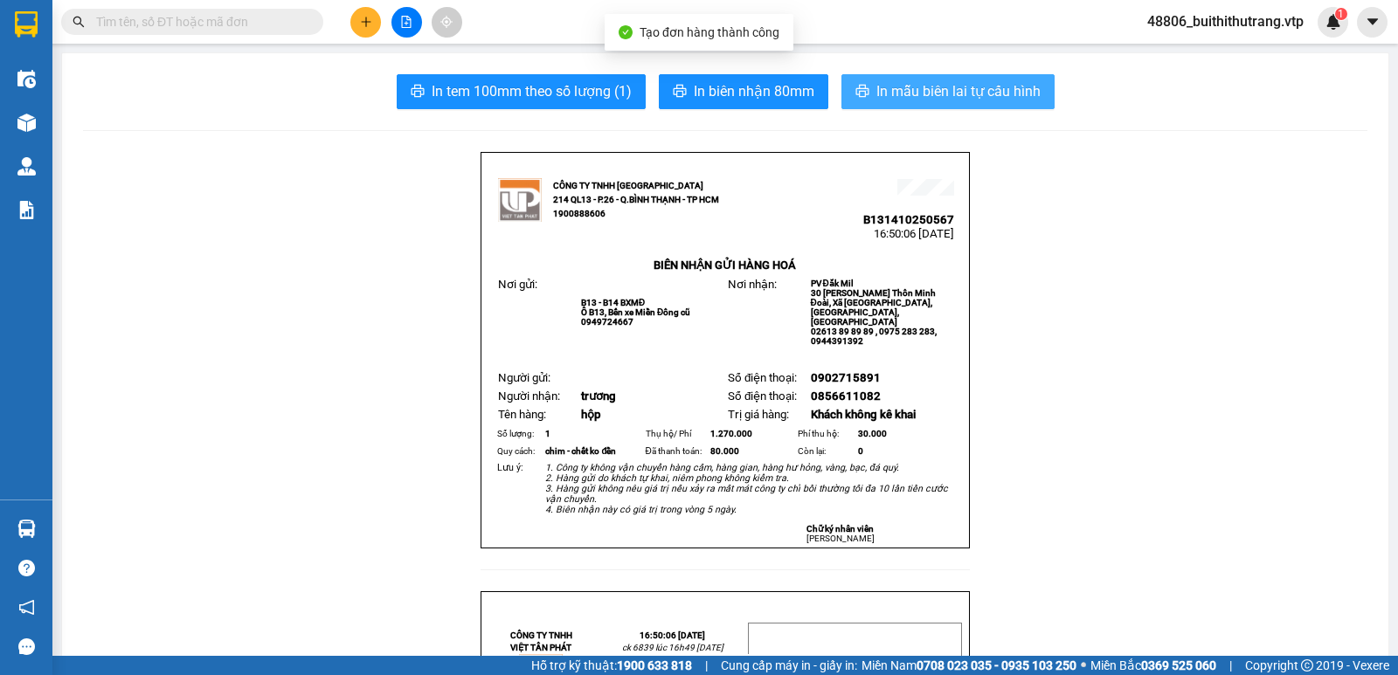
click at [977, 104] on button "In mẫu biên lai tự cấu hình" at bounding box center [947, 91] width 213 height 35
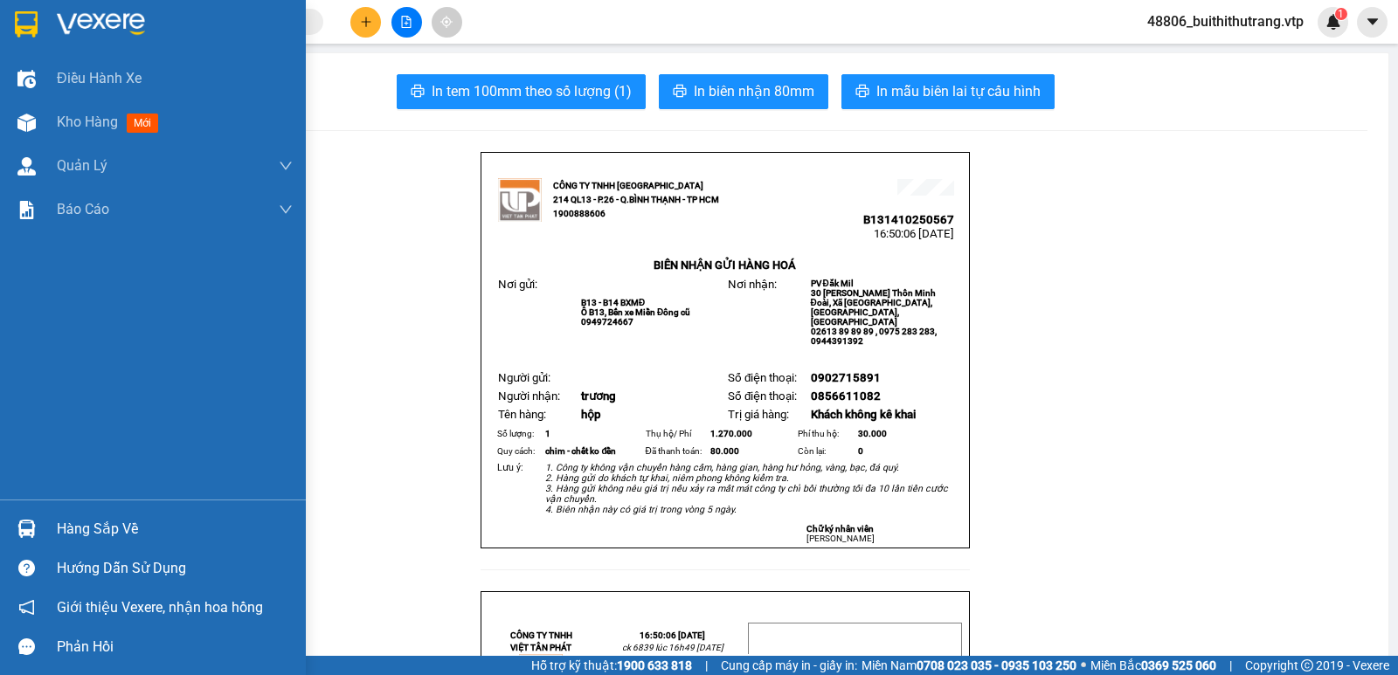
click at [40, 17] on div at bounding box center [26, 24] width 31 height 31
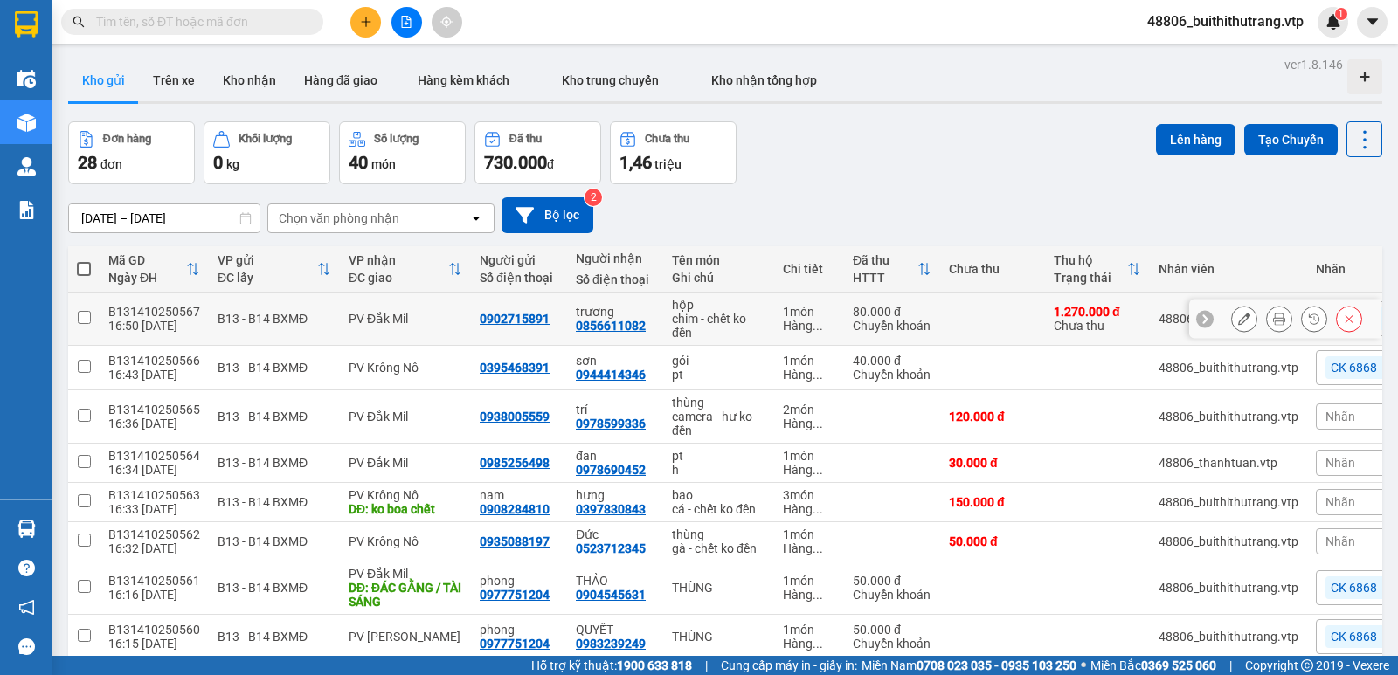
click at [1236, 326] on button at bounding box center [1244, 319] width 24 height 31
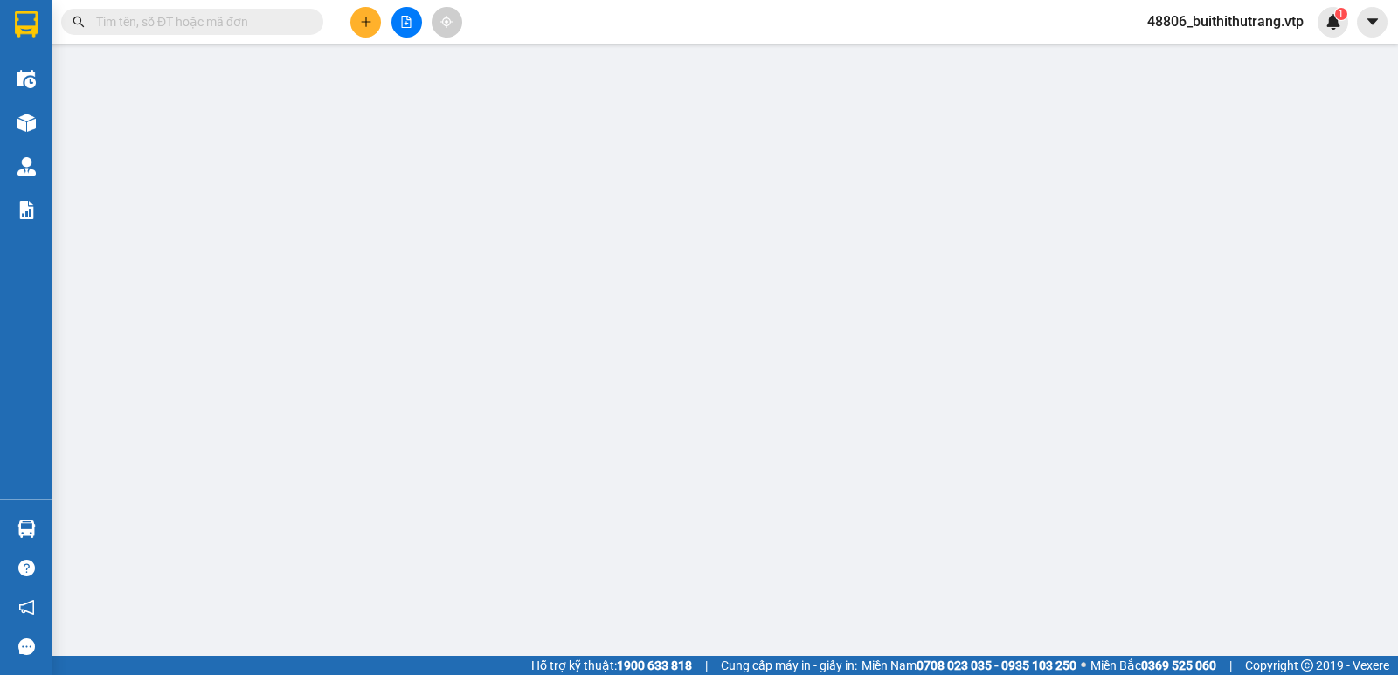
type input "0902715891"
type input "0856611082"
type input "trương"
type input "ck 6839 lúc 16h49 [DATE]"
type input "80.000"
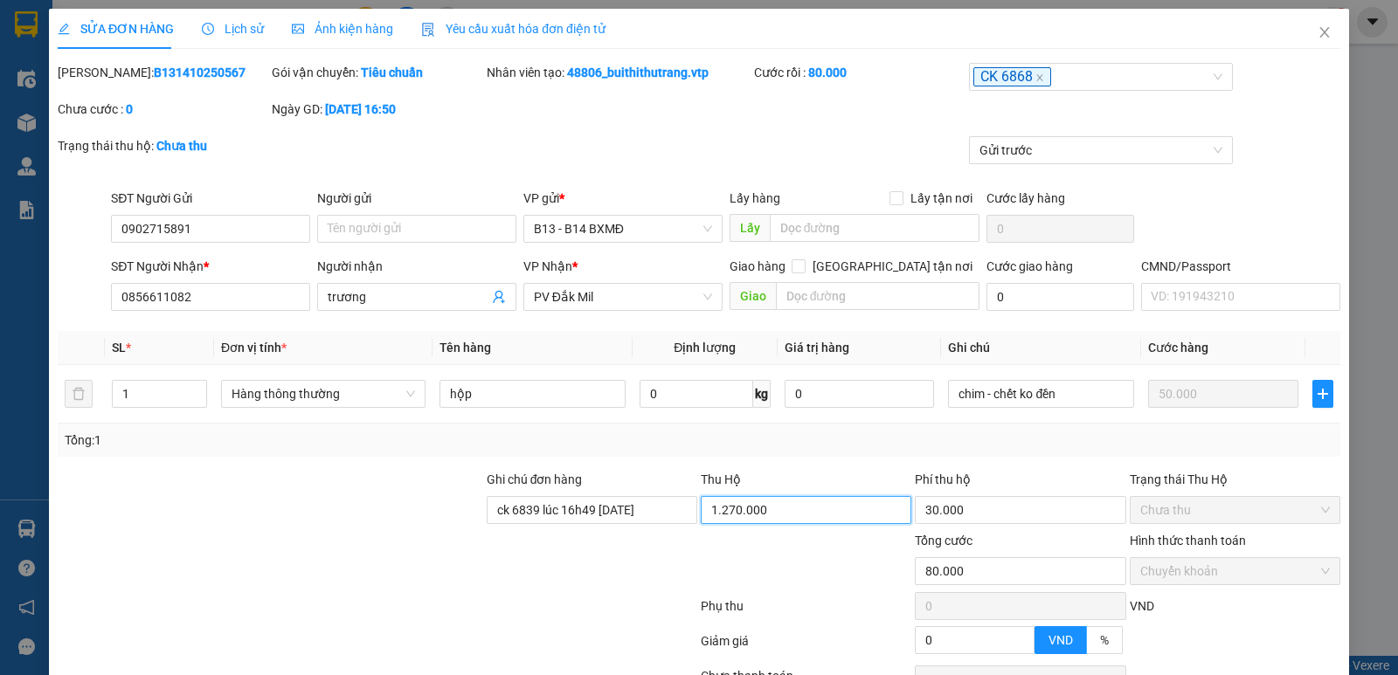
click at [724, 508] on input "1.270.000" at bounding box center [806, 510] width 211 height 28
click at [723, 511] on input "1.270.000" at bounding box center [806, 510] width 211 height 28
click at [771, 514] on input "1.270.000" at bounding box center [806, 510] width 211 height 28
click at [728, 512] on input "1.270.000" at bounding box center [806, 510] width 211 height 28
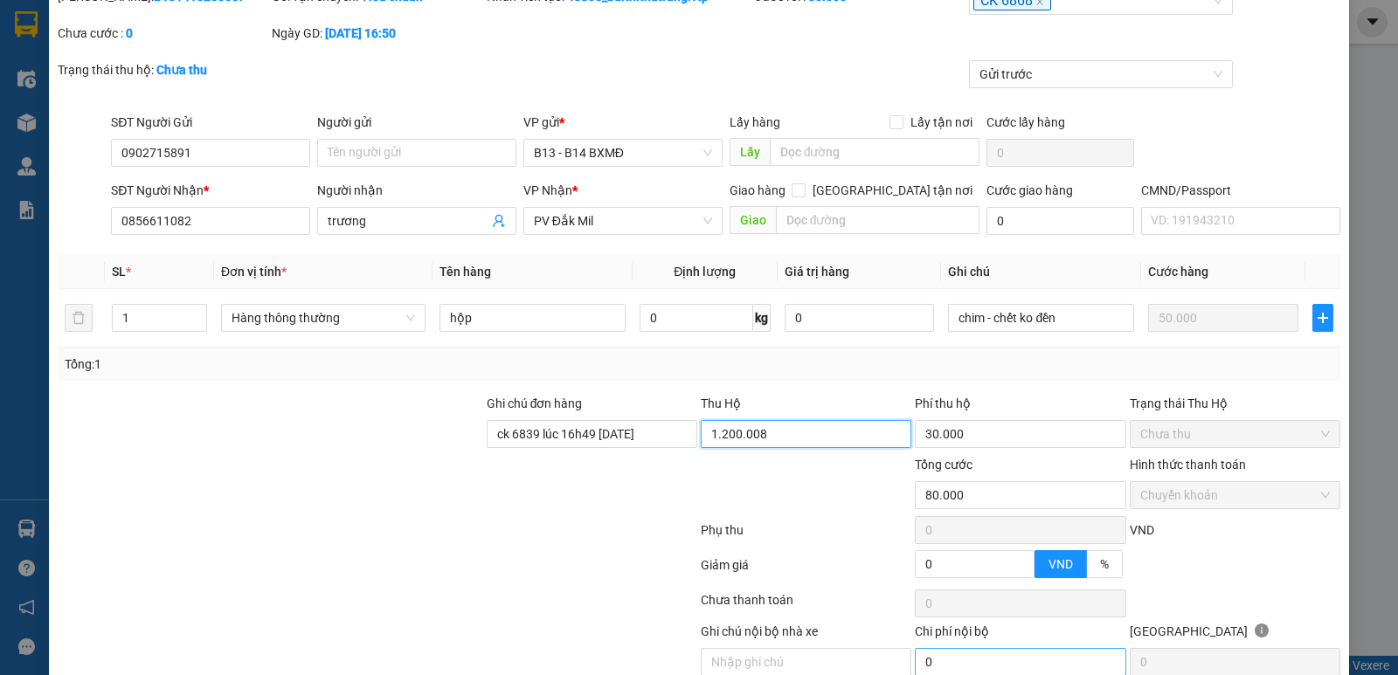
scroll to position [152, 0]
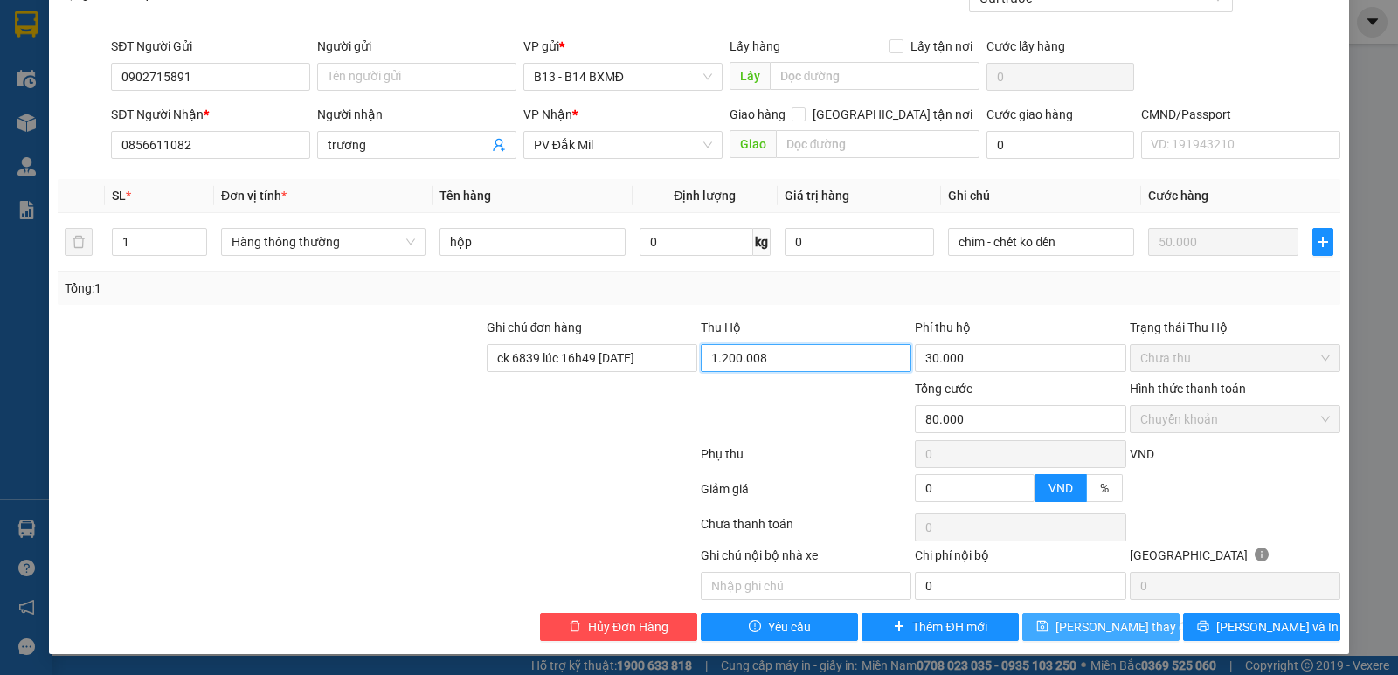
type input "1.200.008"
click at [1093, 631] on span "[PERSON_NAME] thay đổi" at bounding box center [1126, 627] width 140 height 19
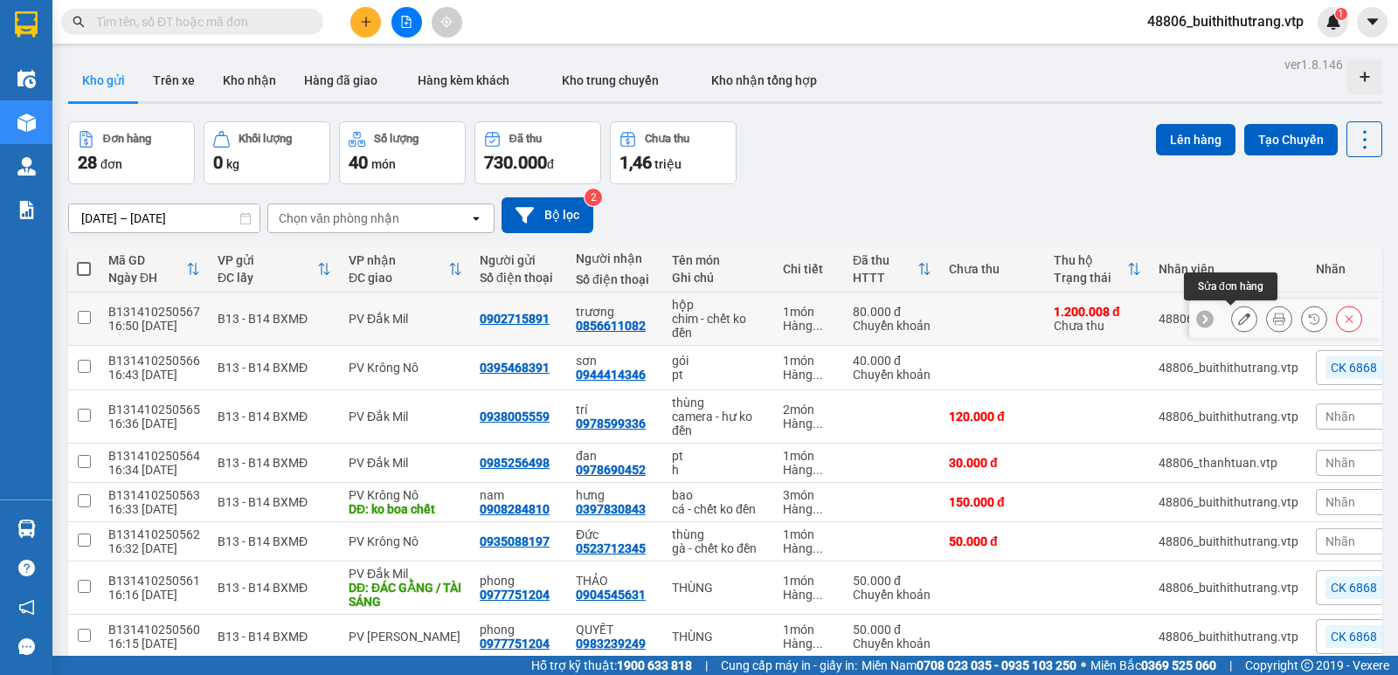
click at [1232, 320] on button at bounding box center [1244, 319] width 24 height 31
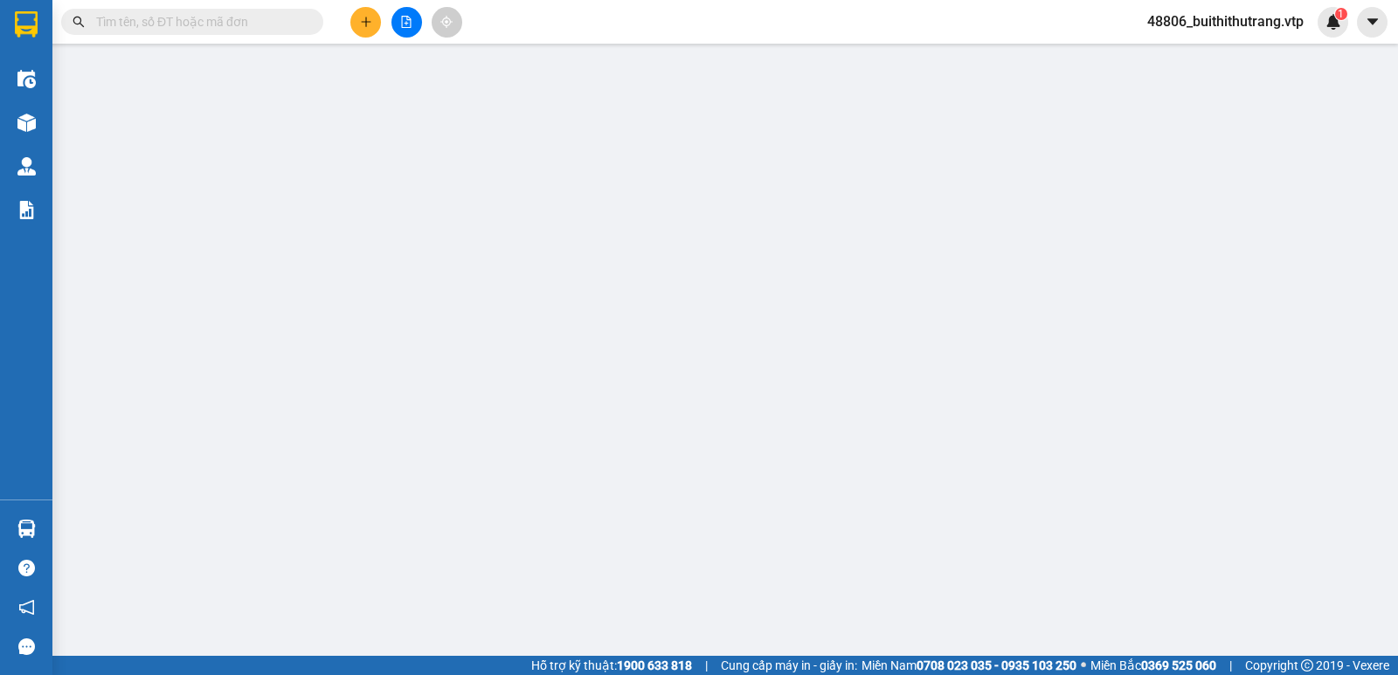
type input "0902715891"
type input "0856611082"
type input "trương"
type input "ck 6839 lúc 16h49 [DATE]"
type input "80.000"
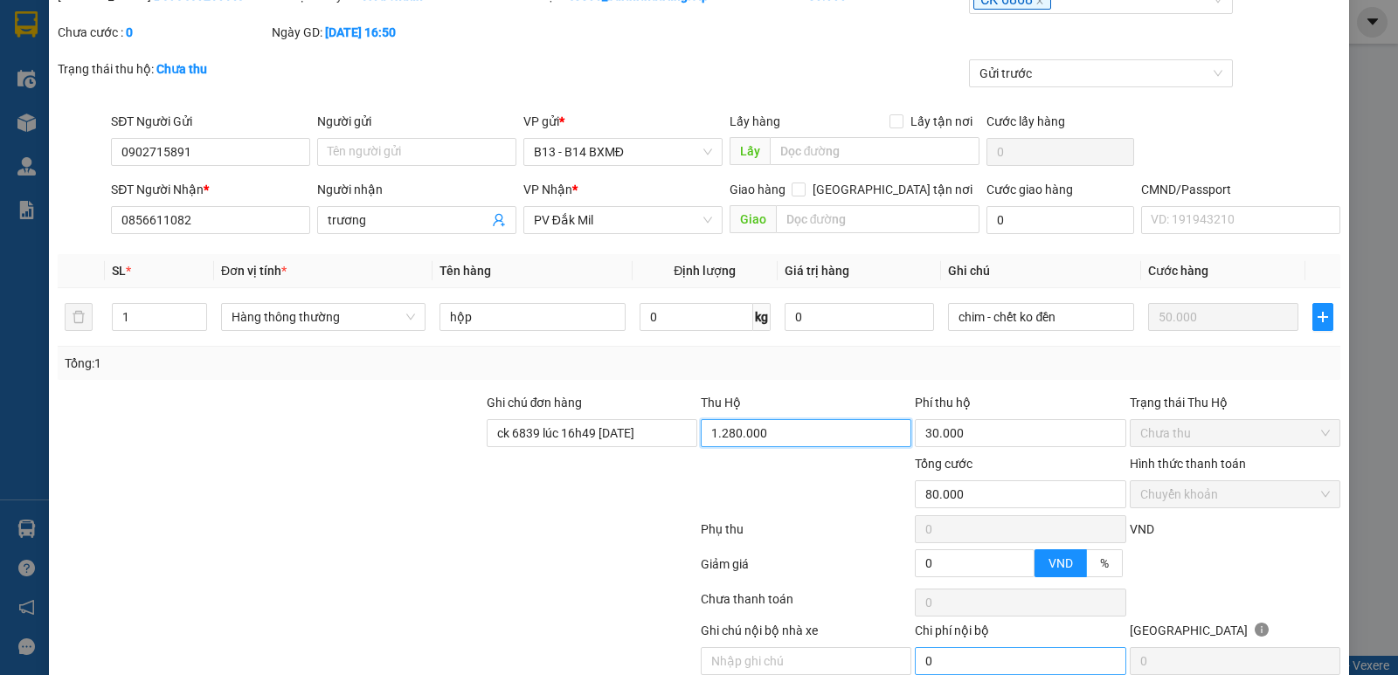
scroll to position [152, 0]
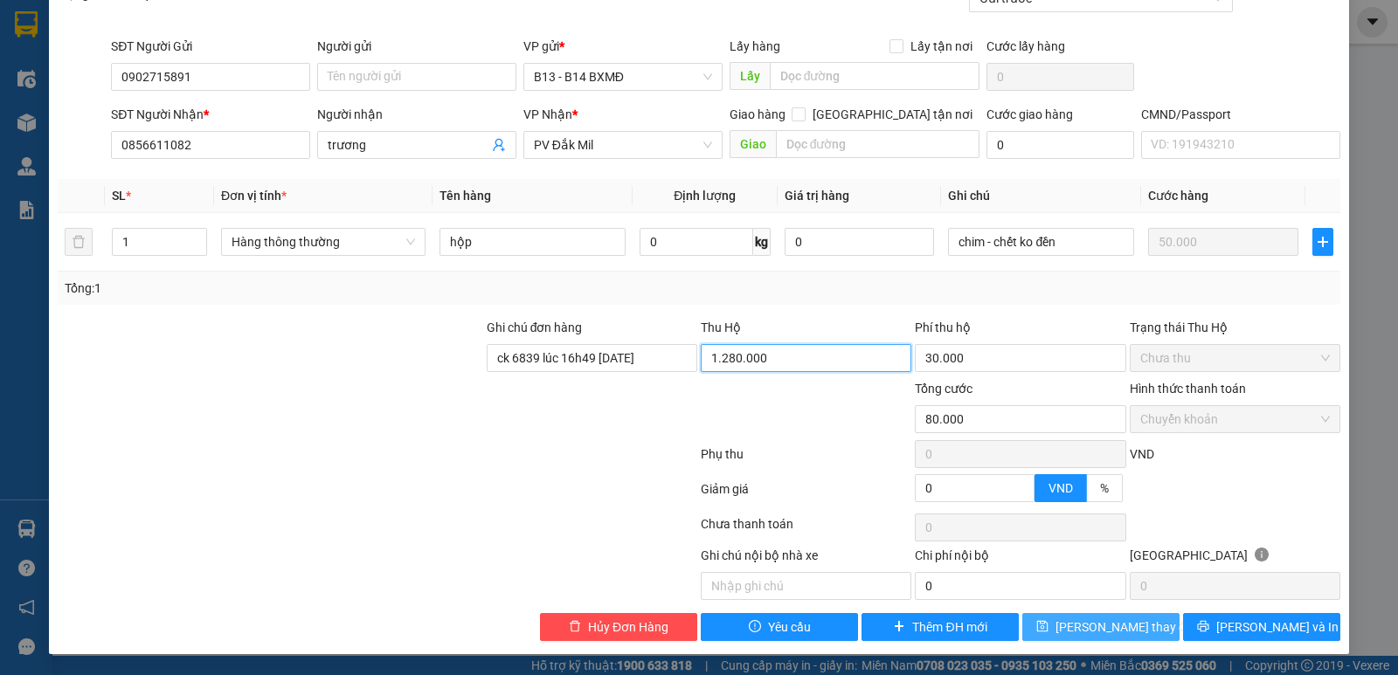
type input "1.280.000"
click at [1122, 630] on span "[PERSON_NAME] thay đổi" at bounding box center [1126, 627] width 140 height 19
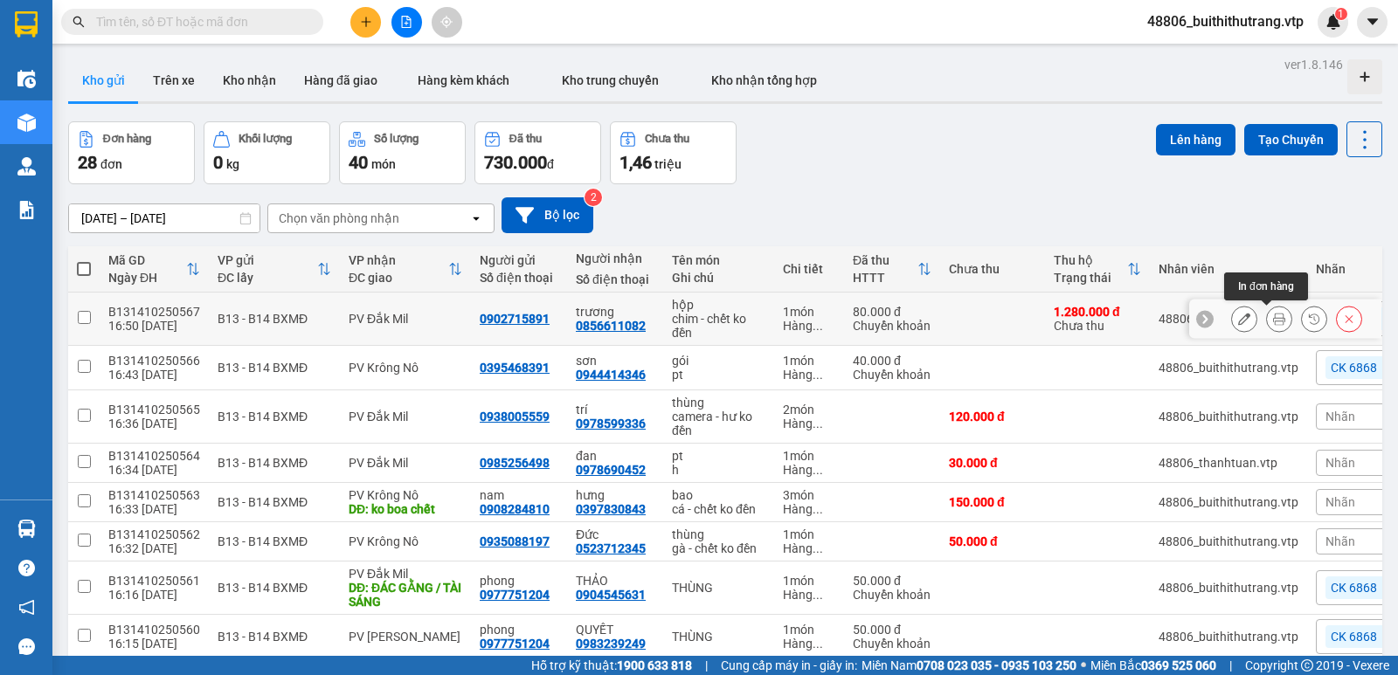
click at [1273, 324] on icon at bounding box center [1279, 319] width 12 height 12
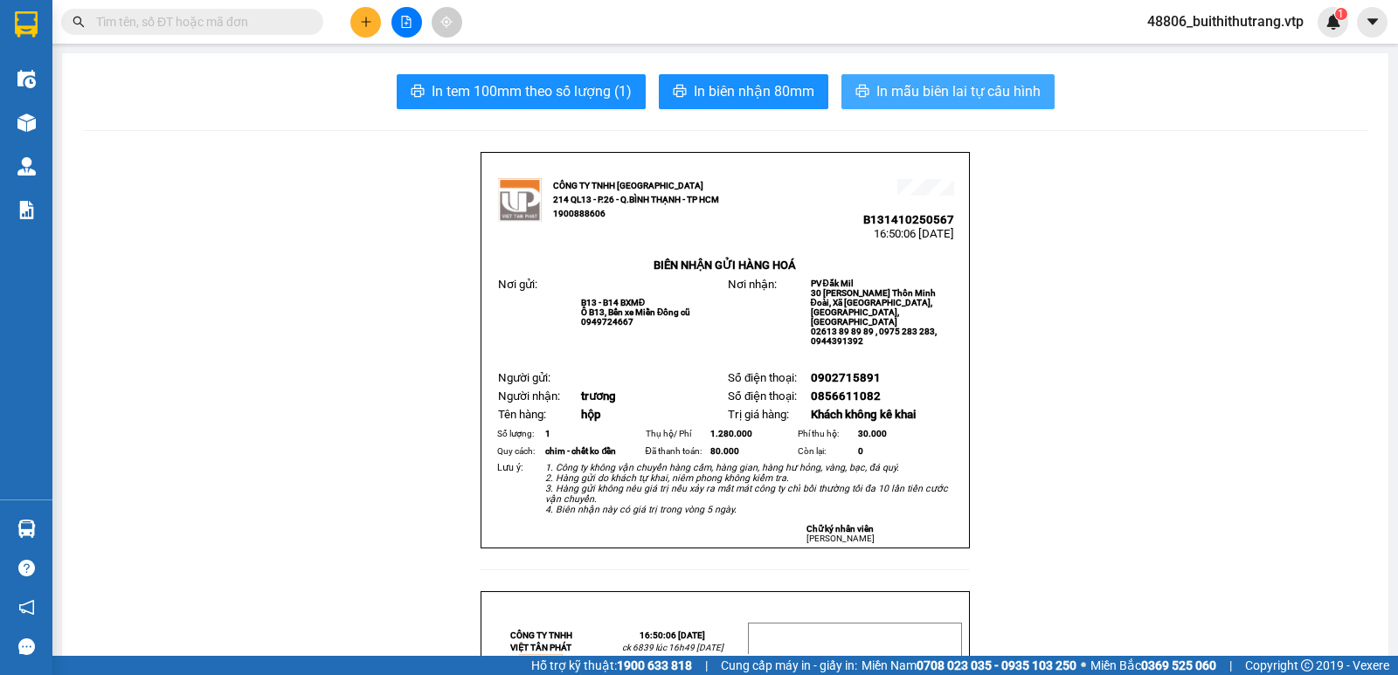
click at [939, 88] on span "In mẫu biên lai tự cấu hình" at bounding box center [958, 91] width 164 height 22
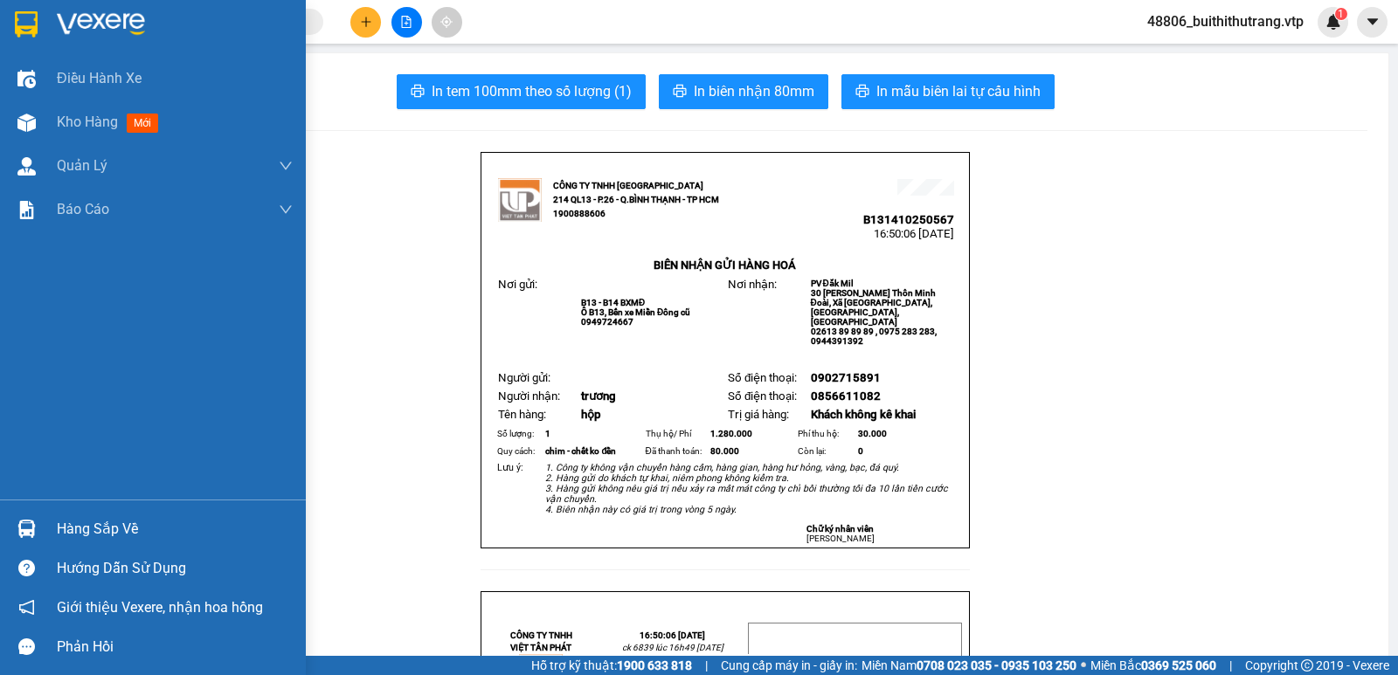
click at [26, 16] on img at bounding box center [26, 24] width 23 height 26
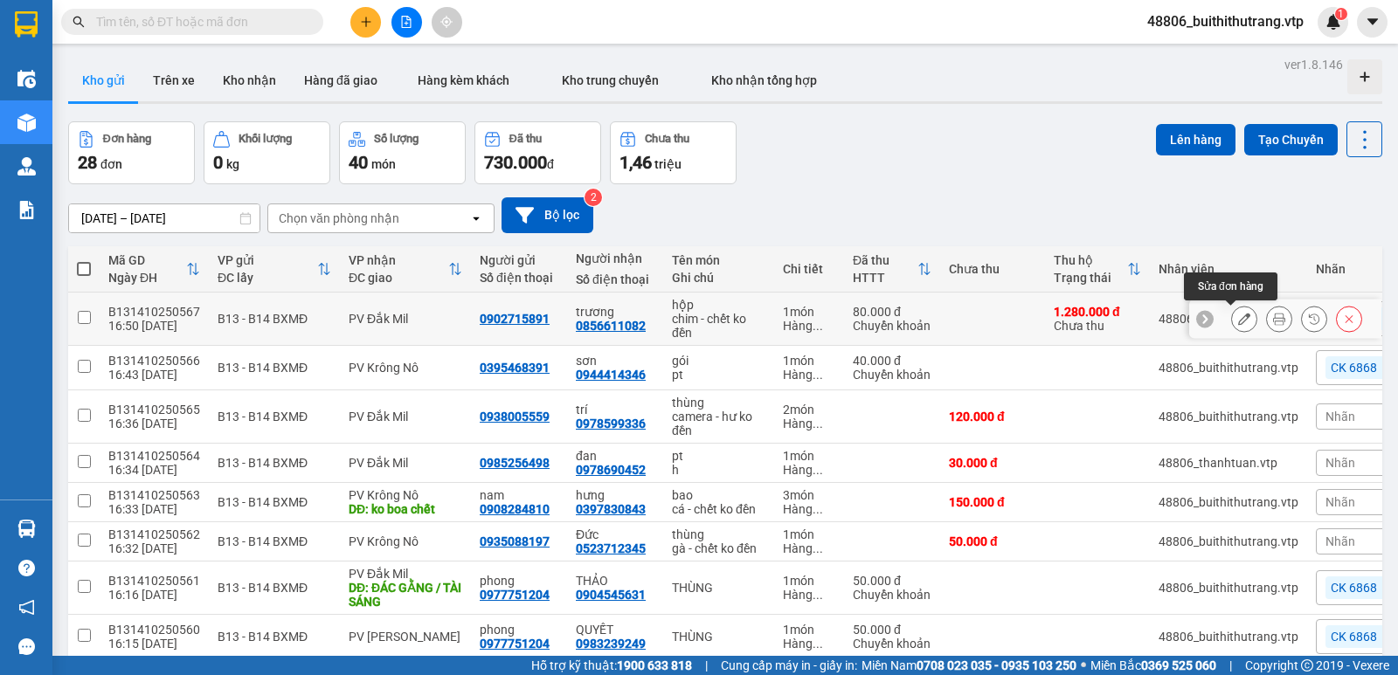
click at [1238, 315] on icon at bounding box center [1244, 319] width 12 height 12
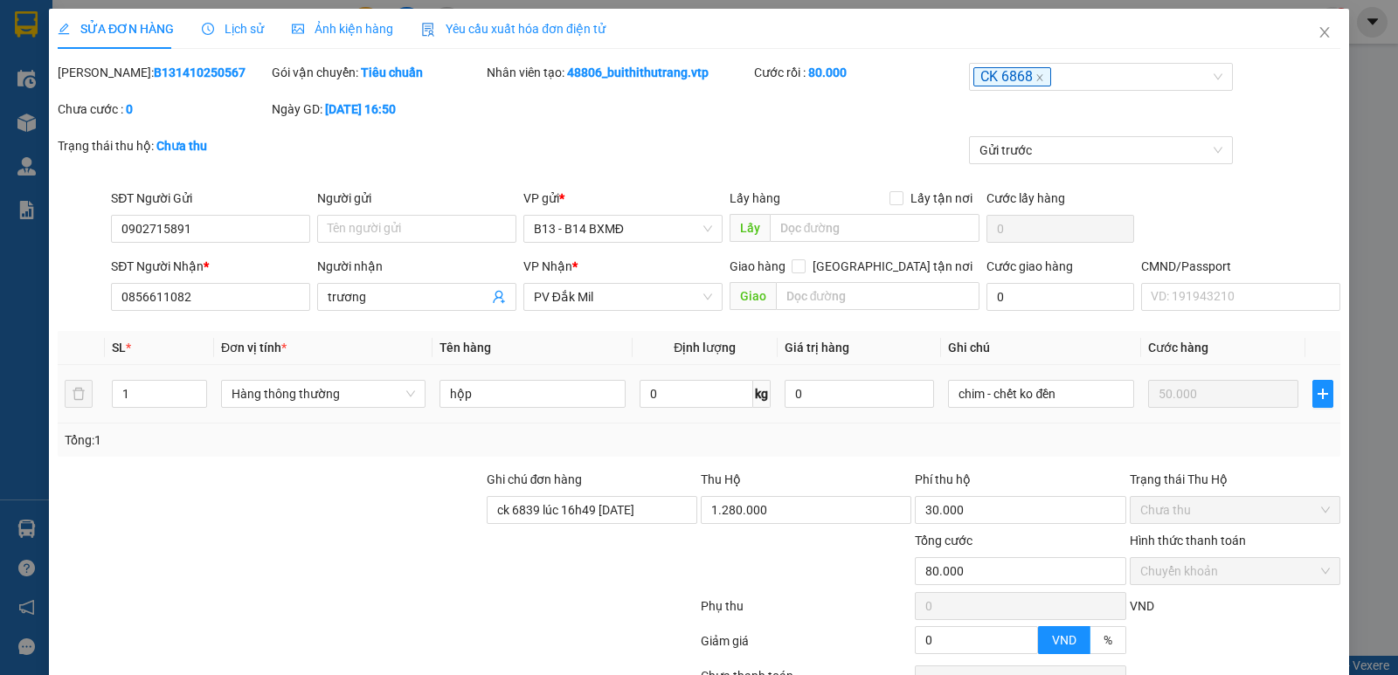
type input "0902715891"
type input "0856611082"
type input "trương"
type input "ck 6839 lúc 16h49 [DATE]"
type input "80.000"
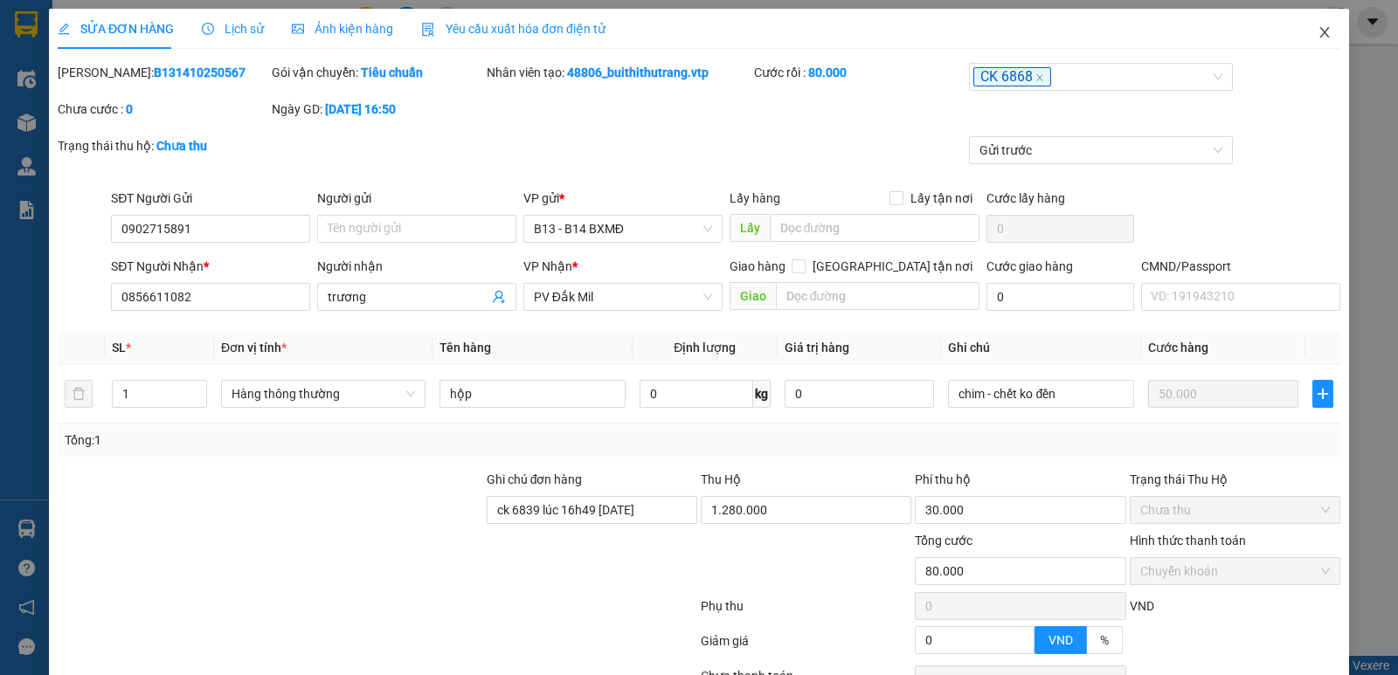
click at [1318, 30] on icon "close" at bounding box center [1325, 32] width 14 height 14
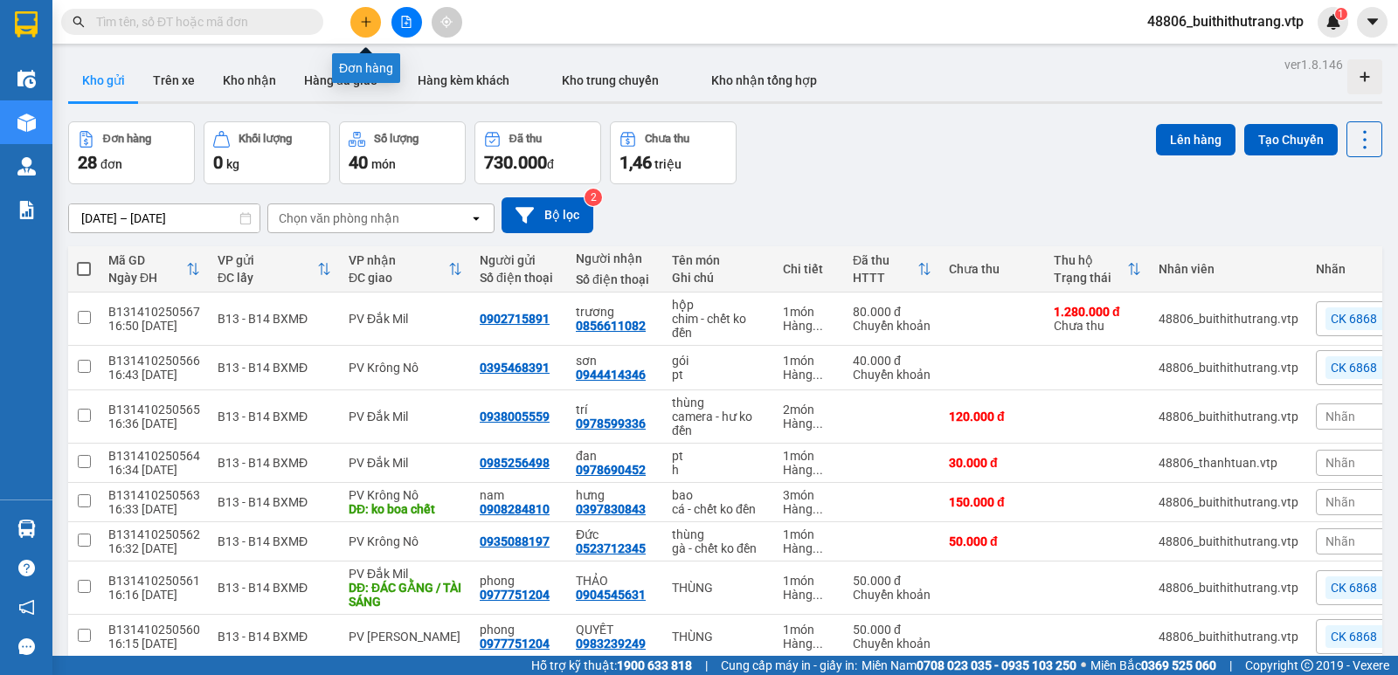
click at [370, 21] on icon "plus" at bounding box center [366, 22] width 12 height 12
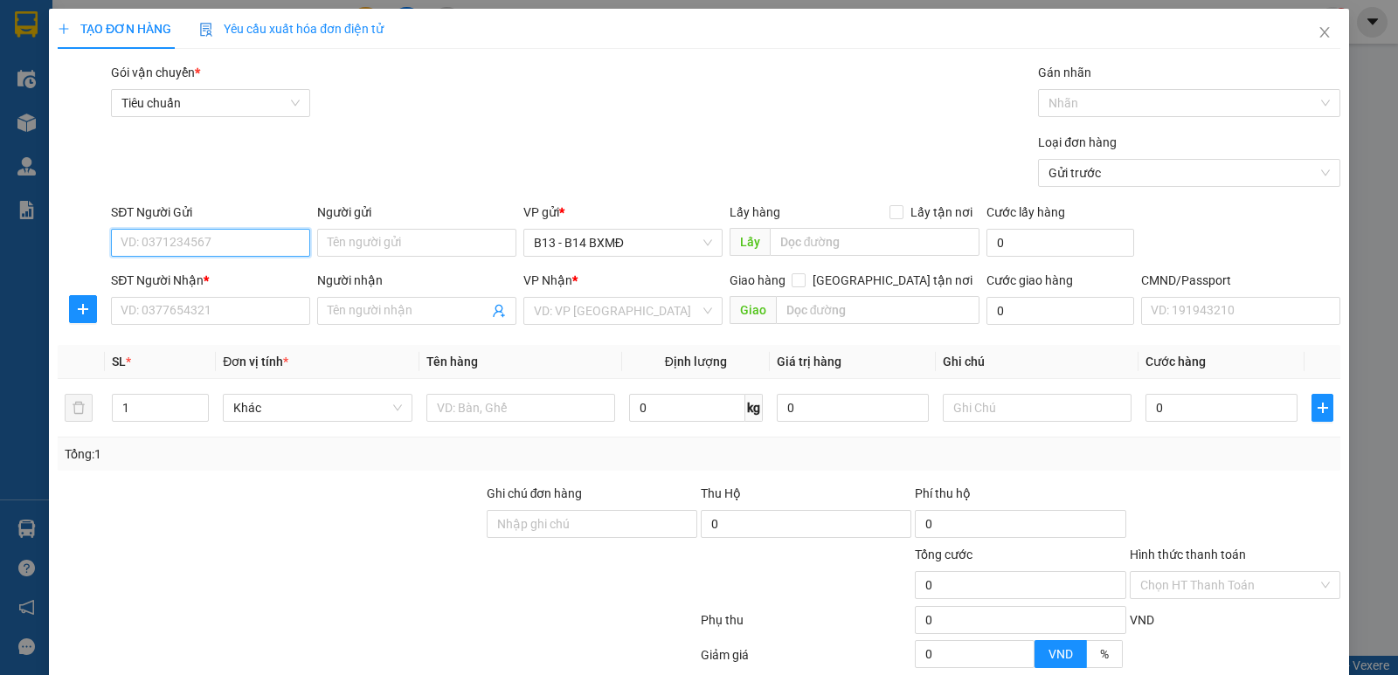
click at [283, 248] on input "SĐT Người Gửi" at bounding box center [210, 243] width 199 height 28
type input "0903235610"
click at [262, 308] on input "SĐT Người Nhận *" at bounding box center [210, 311] width 199 height 28
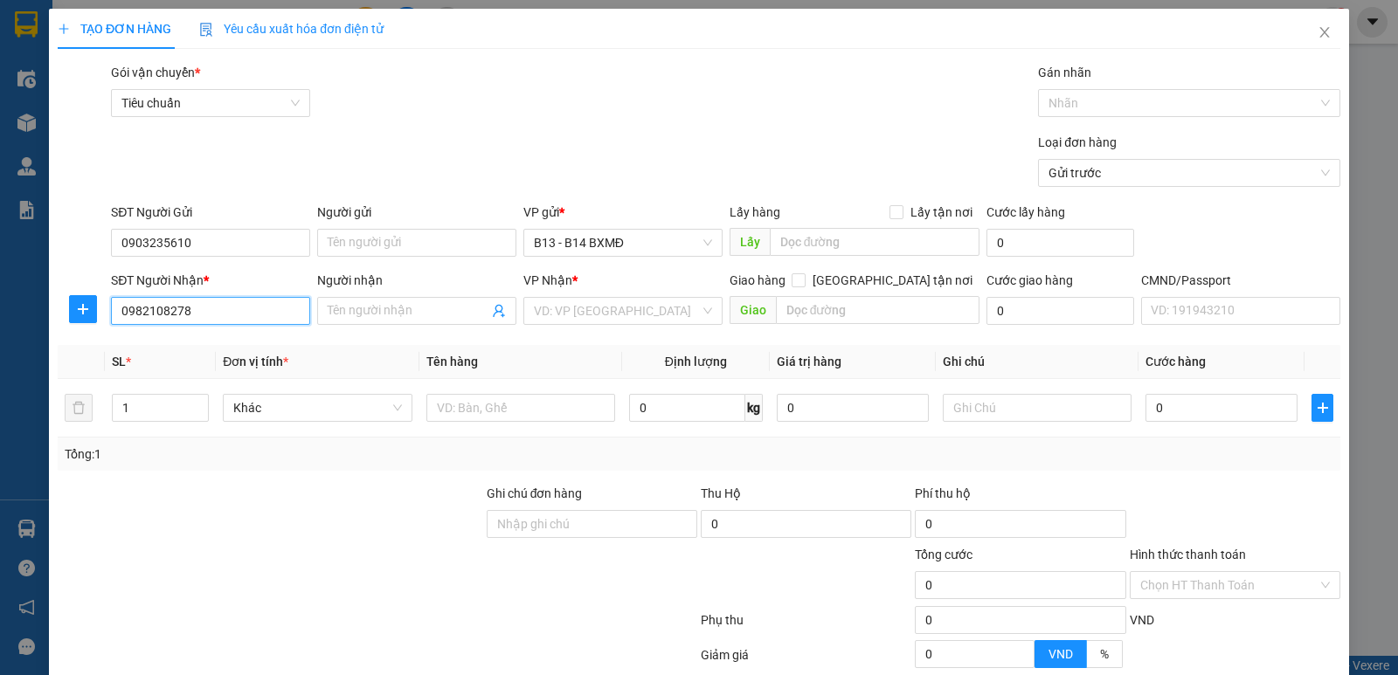
type input "0982379282"
type input "nhạn"
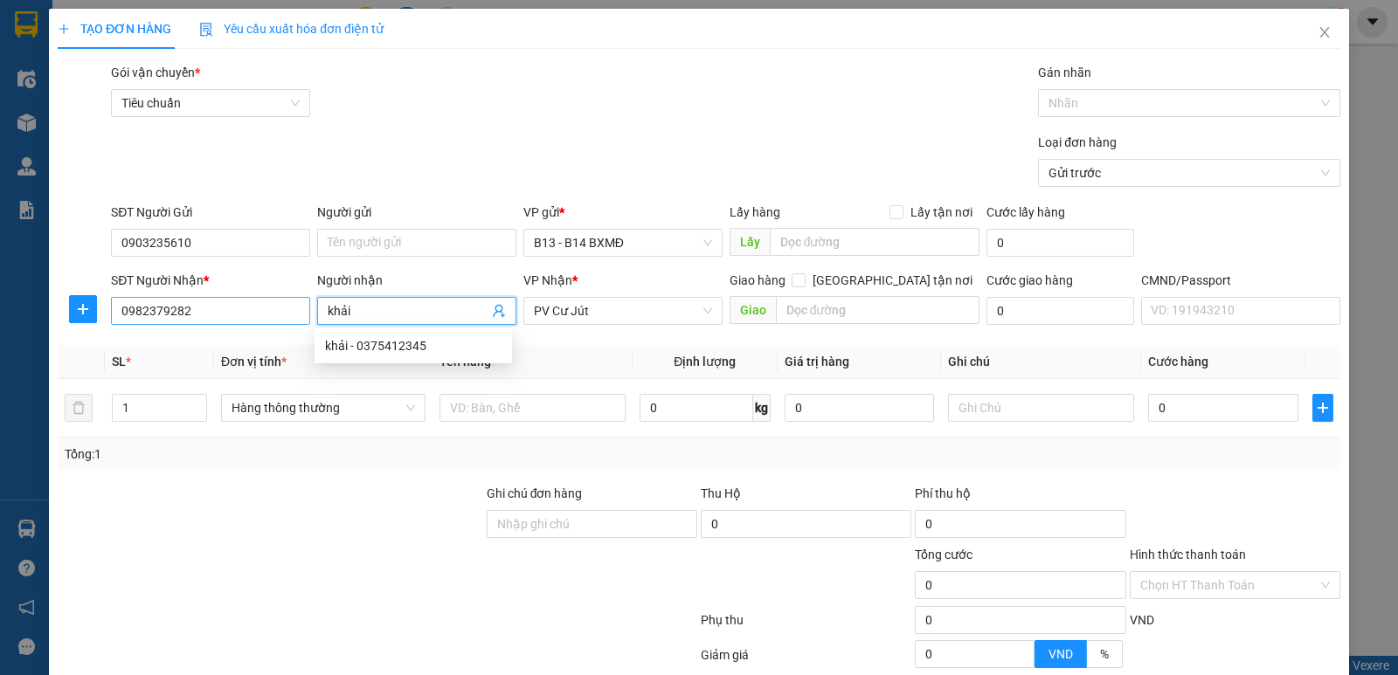
type input "khải"
click at [228, 311] on input "0982379282" at bounding box center [210, 311] width 199 height 28
drag, startPoint x: 206, startPoint y: 318, endPoint x: 152, endPoint y: 325, distance: 54.6
click at [152, 325] on div "SĐT Người Nhận * 0982379282 0982379282" at bounding box center [210, 301] width 199 height 61
type input "0982108278"
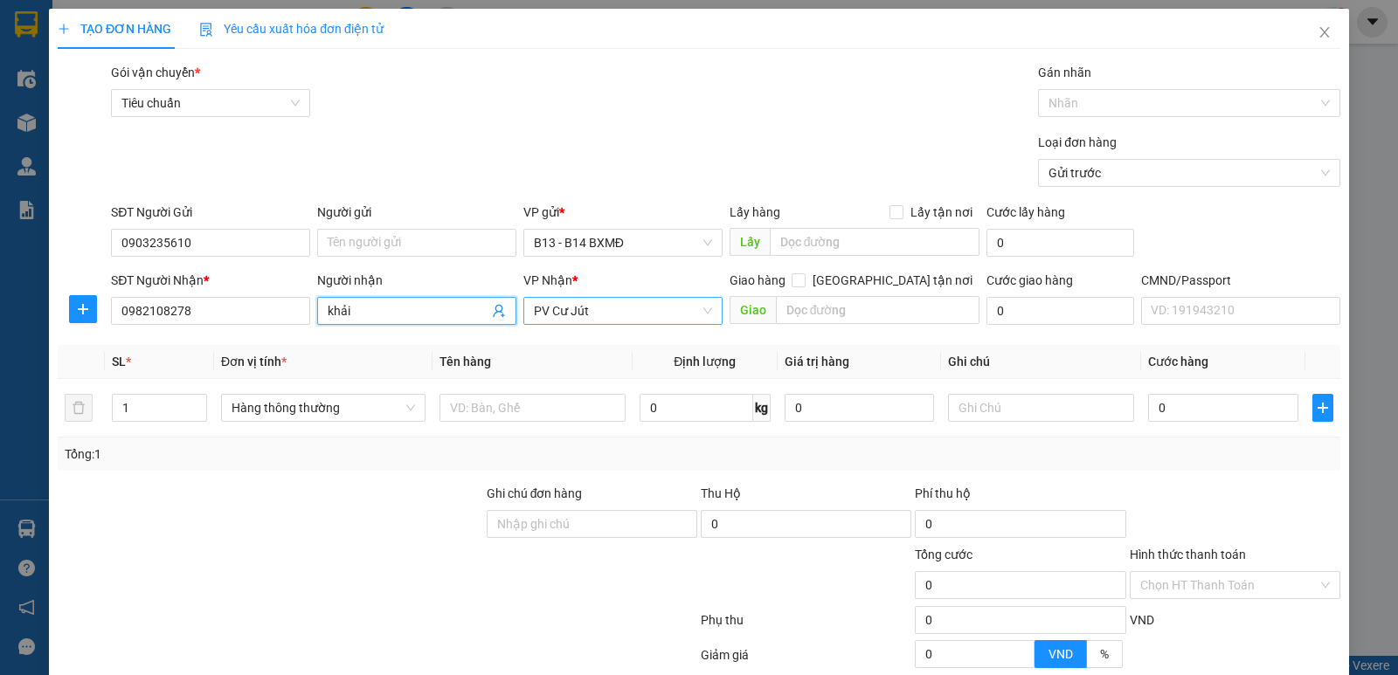
click at [619, 312] on span "PV Cư Jút" at bounding box center [623, 311] width 178 height 26
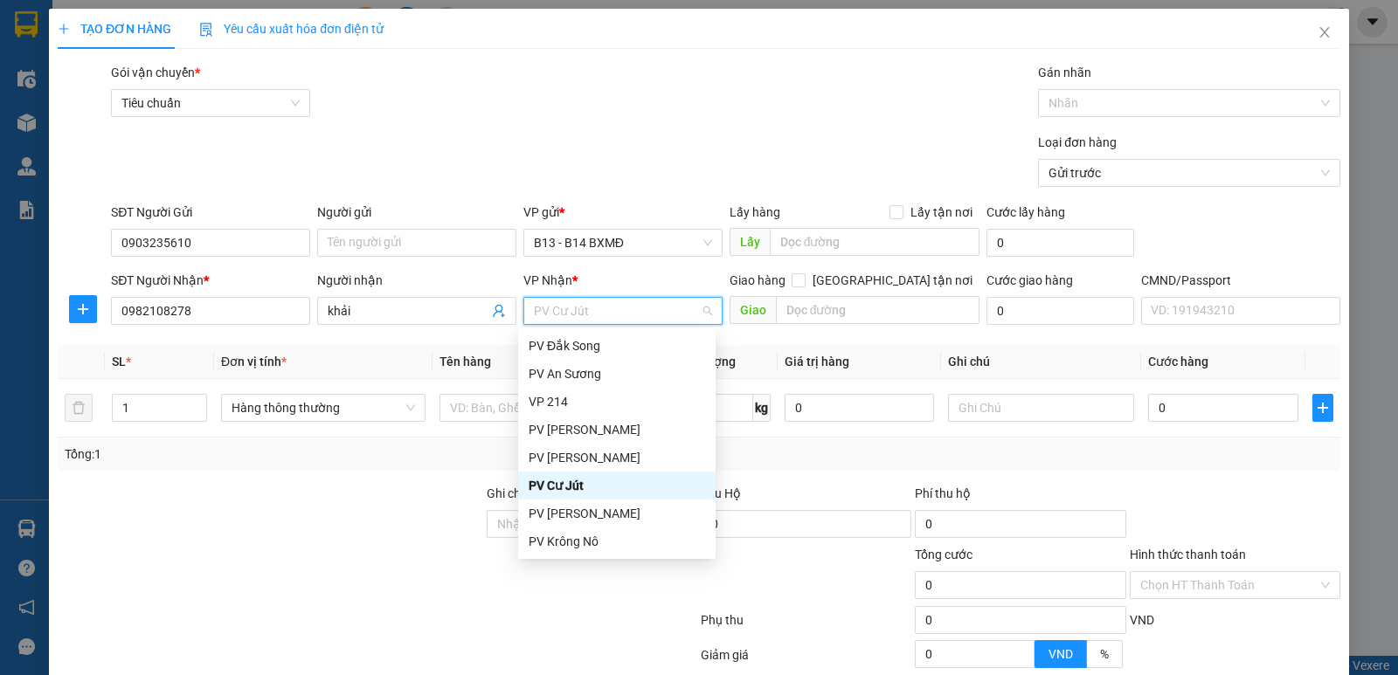
click at [589, 308] on span "PV Cư Jút" at bounding box center [623, 311] width 178 height 26
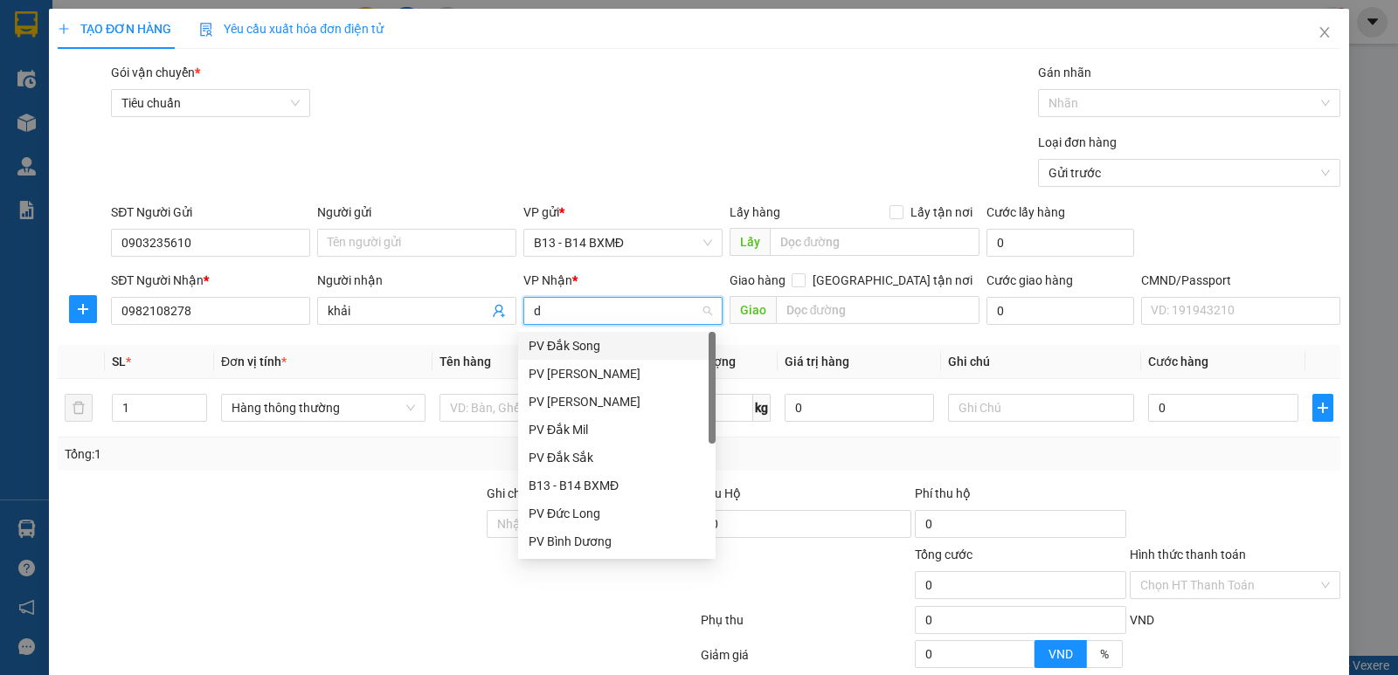
type input "dm"
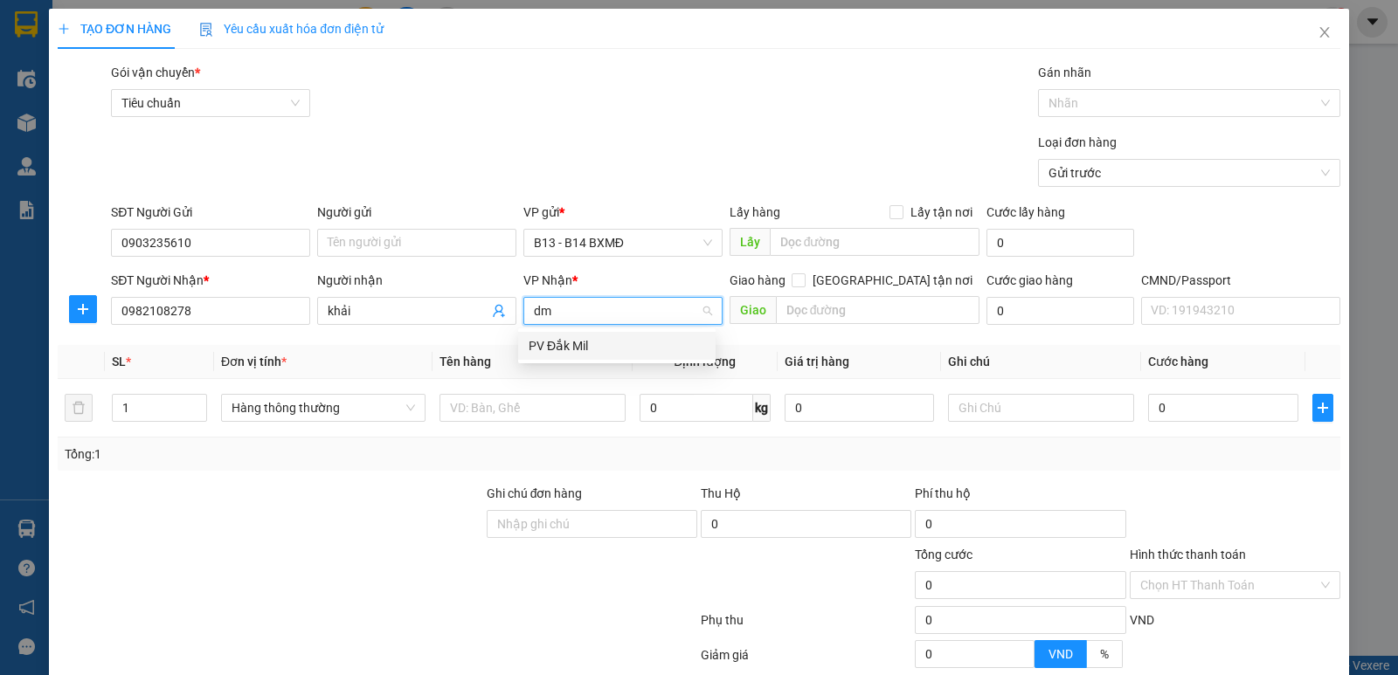
click at [586, 345] on div "PV Đắk Mil" at bounding box center [617, 345] width 177 height 19
click at [532, 419] on input "text" at bounding box center [533, 408] width 186 height 28
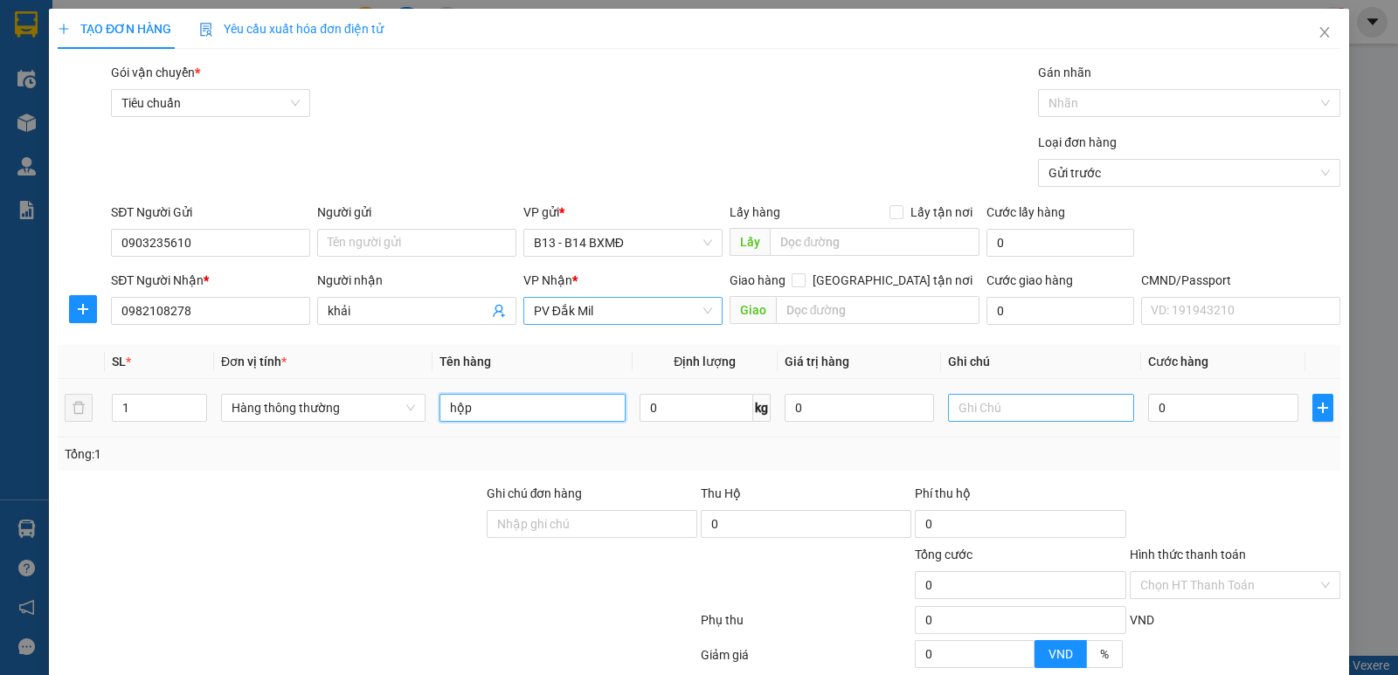
type input "hộp"
click at [1004, 412] on input "text" at bounding box center [1041, 408] width 186 height 28
type input "sâm - hư ko đền"
click at [1152, 408] on input "0" at bounding box center [1222, 408] width 149 height 28
type input "4"
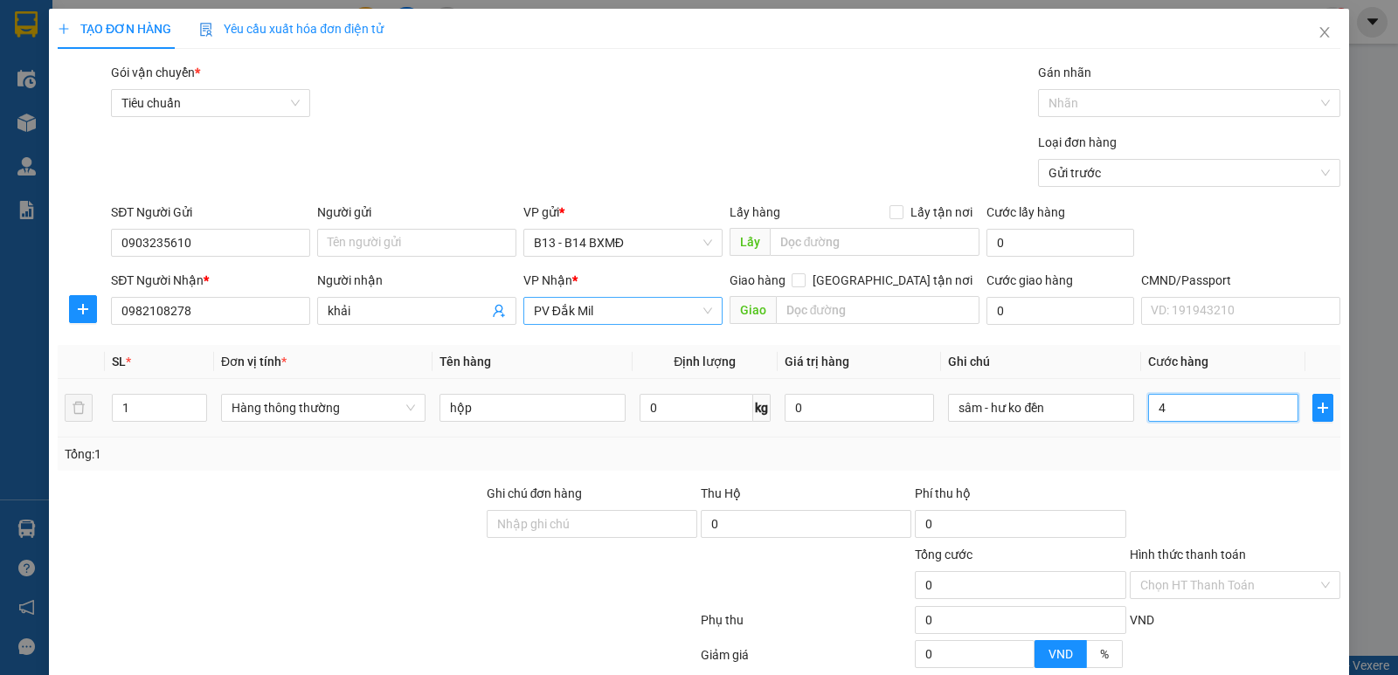
type input "4"
type input "40"
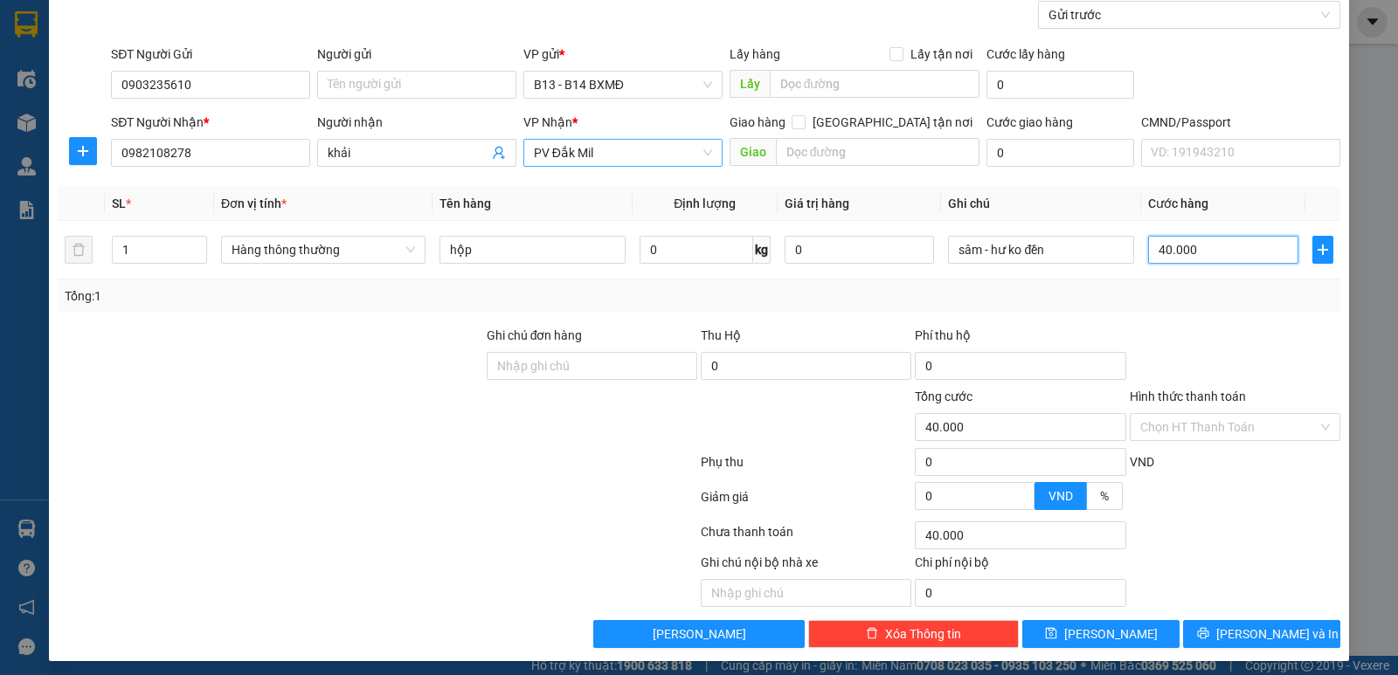
scroll to position [165, 0]
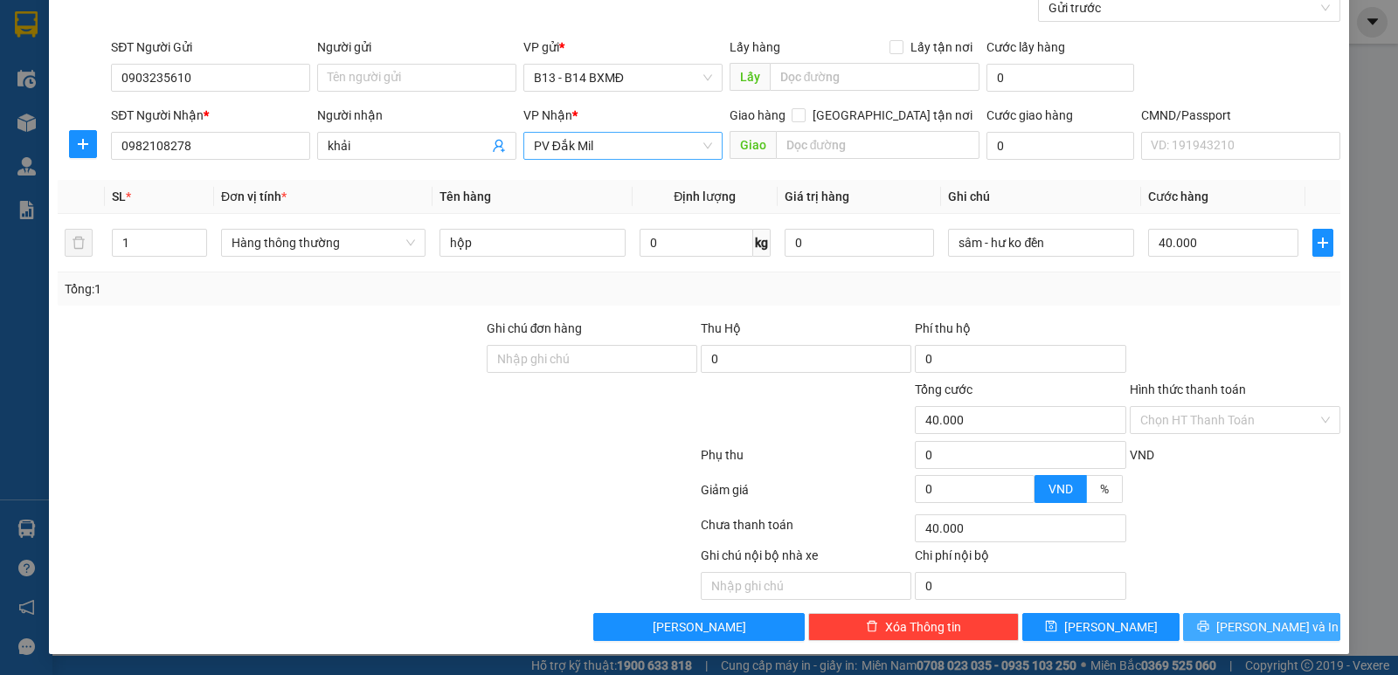
click at [1241, 629] on span "[PERSON_NAME] và In" at bounding box center [1277, 627] width 122 height 19
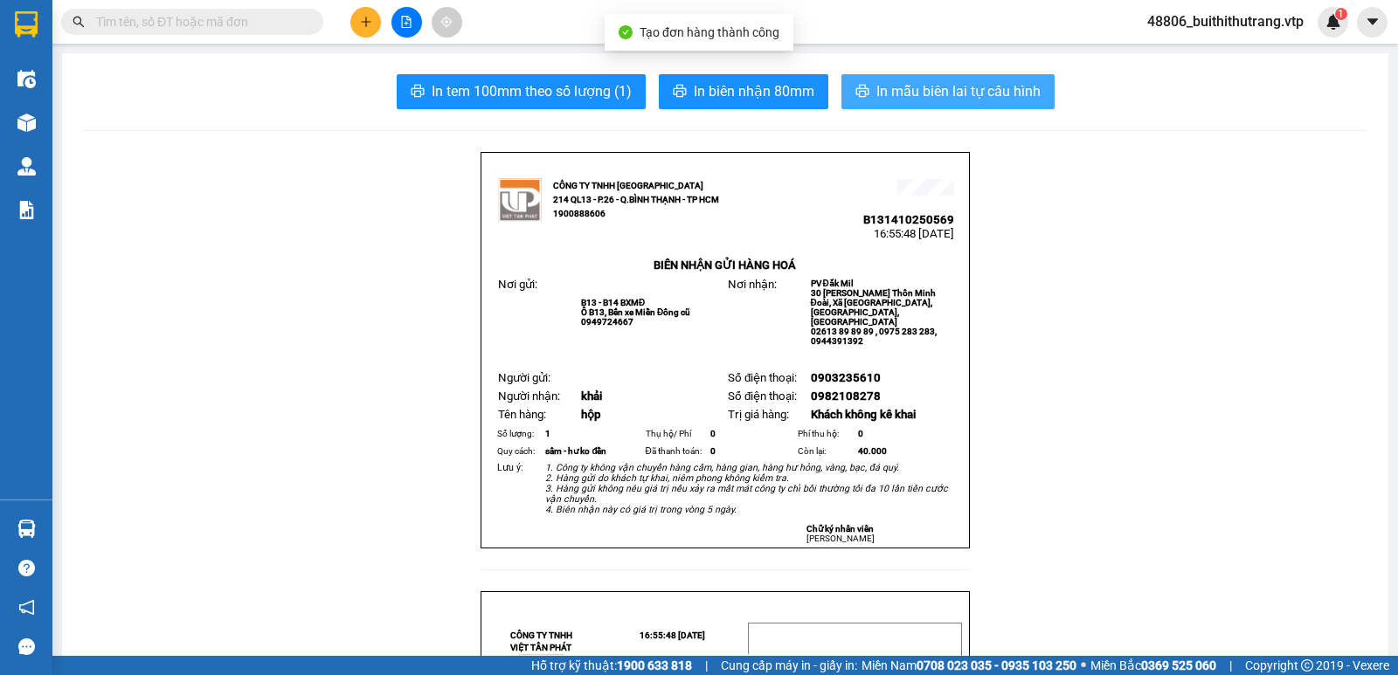
click at [952, 91] on span "In mẫu biên lai tự cấu hình" at bounding box center [958, 91] width 164 height 22
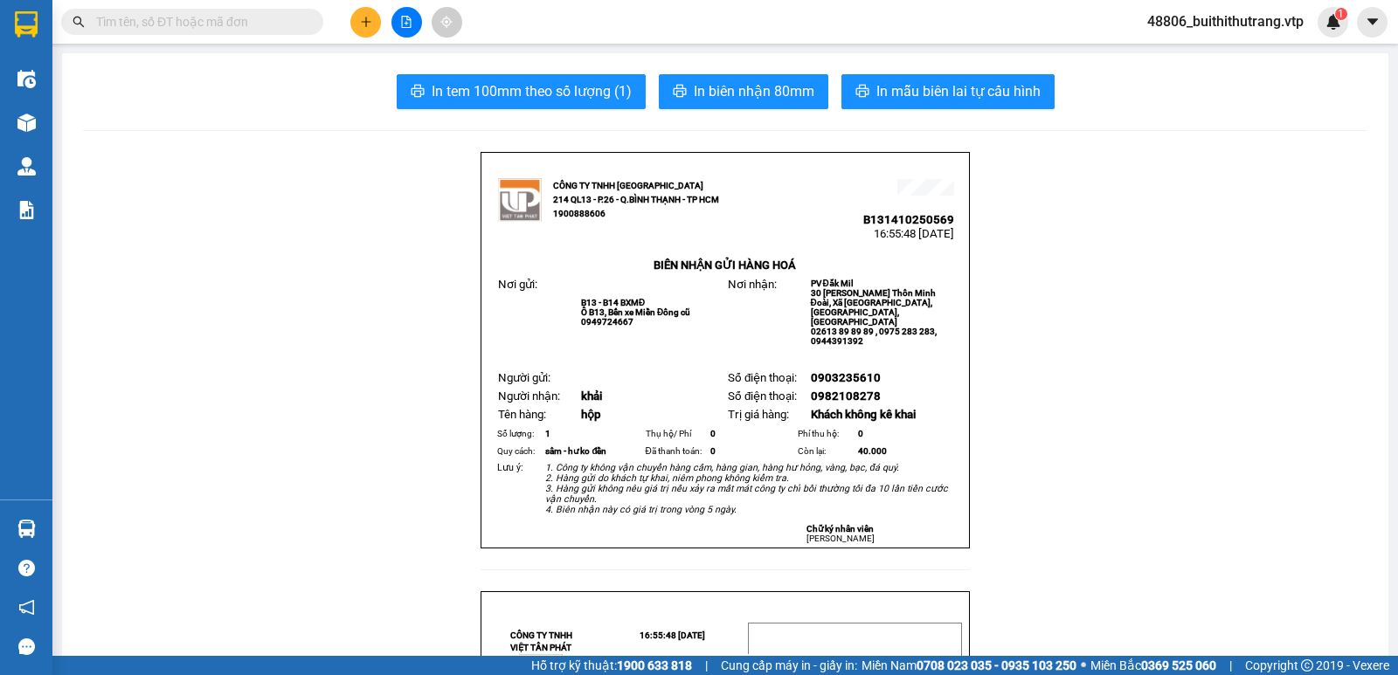
click at [357, 18] on button at bounding box center [365, 22] width 31 height 31
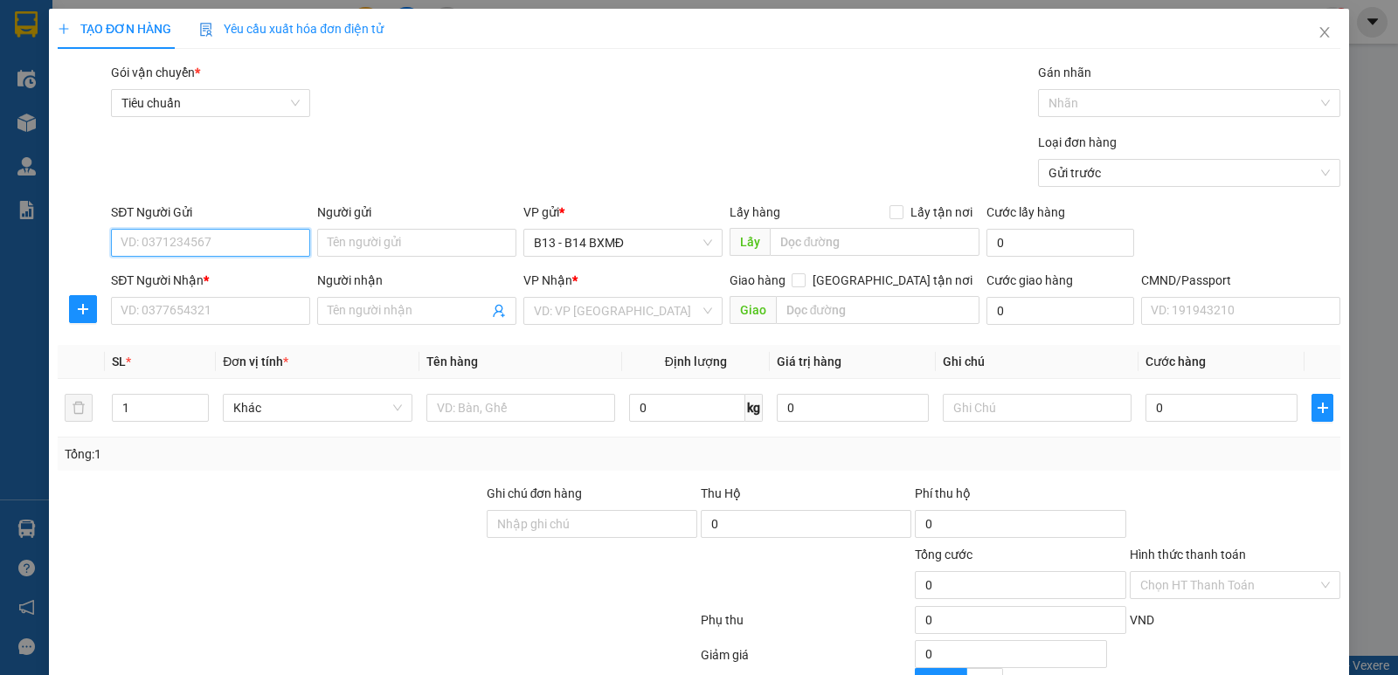
click at [264, 247] on input "SĐT Người Gửi" at bounding box center [210, 243] width 199 height 28
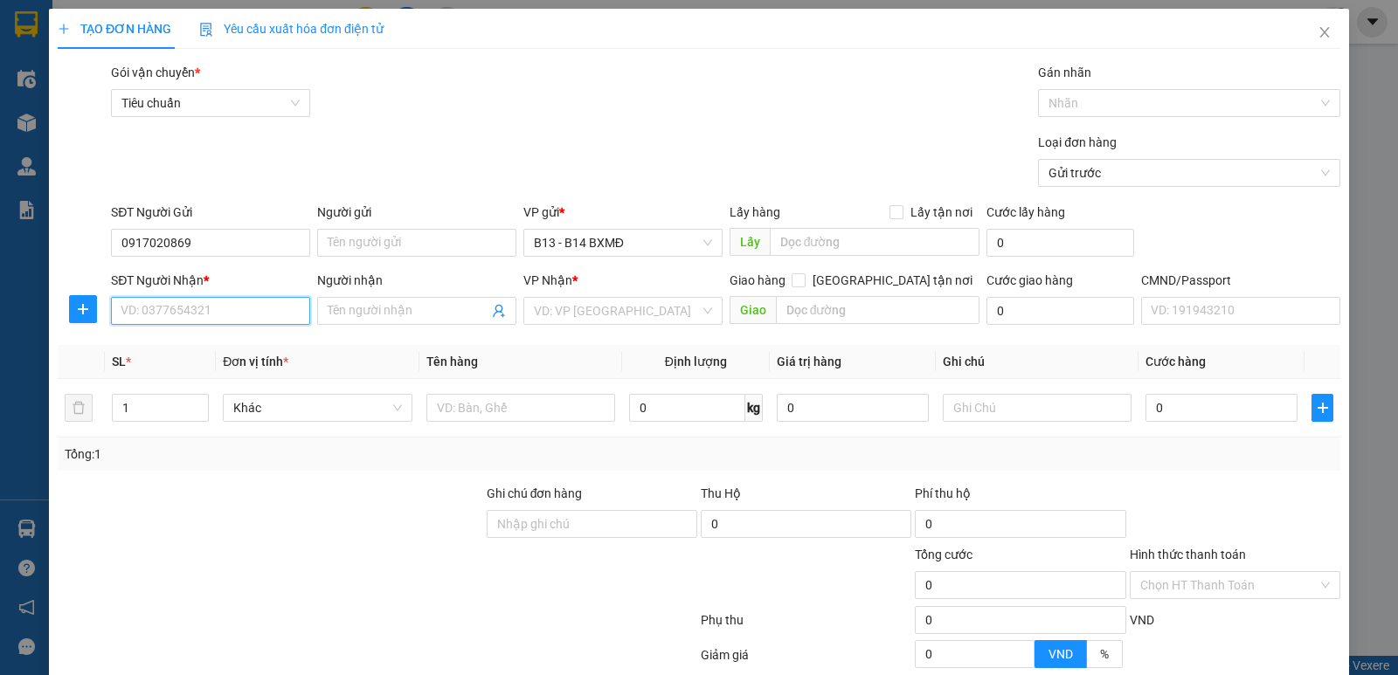
click at [255, 308] on input "SĐT Người Nhận *" at bounding box center [210, 311] width 199 height 28
click at [225, 306] on input "SĐT Người Nhận *" at bounding box center [210, 311] width 199 height 28
click at [148, 348] on div "0963766526 - VIỆT" at bounding box center [209, 345] width 177 height 19
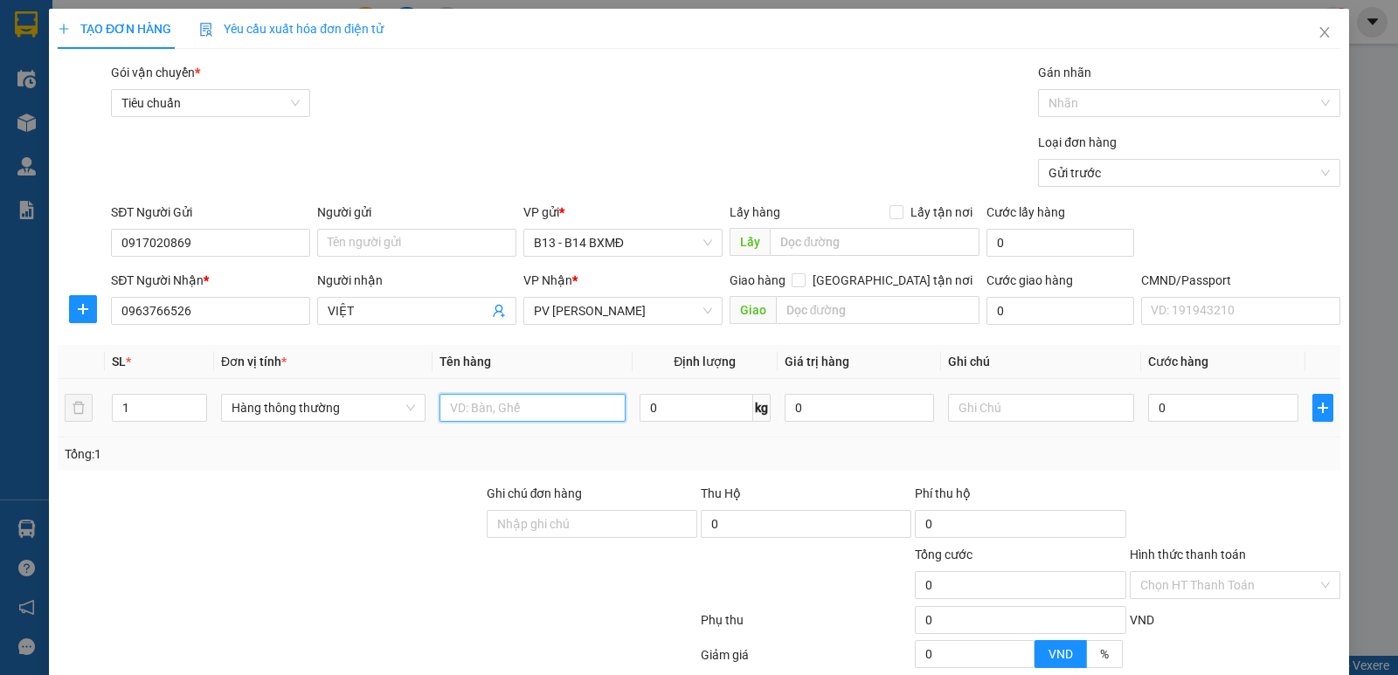
click at [523, 403] on input "text" at bounding box center [533, 408] width 186 height 28
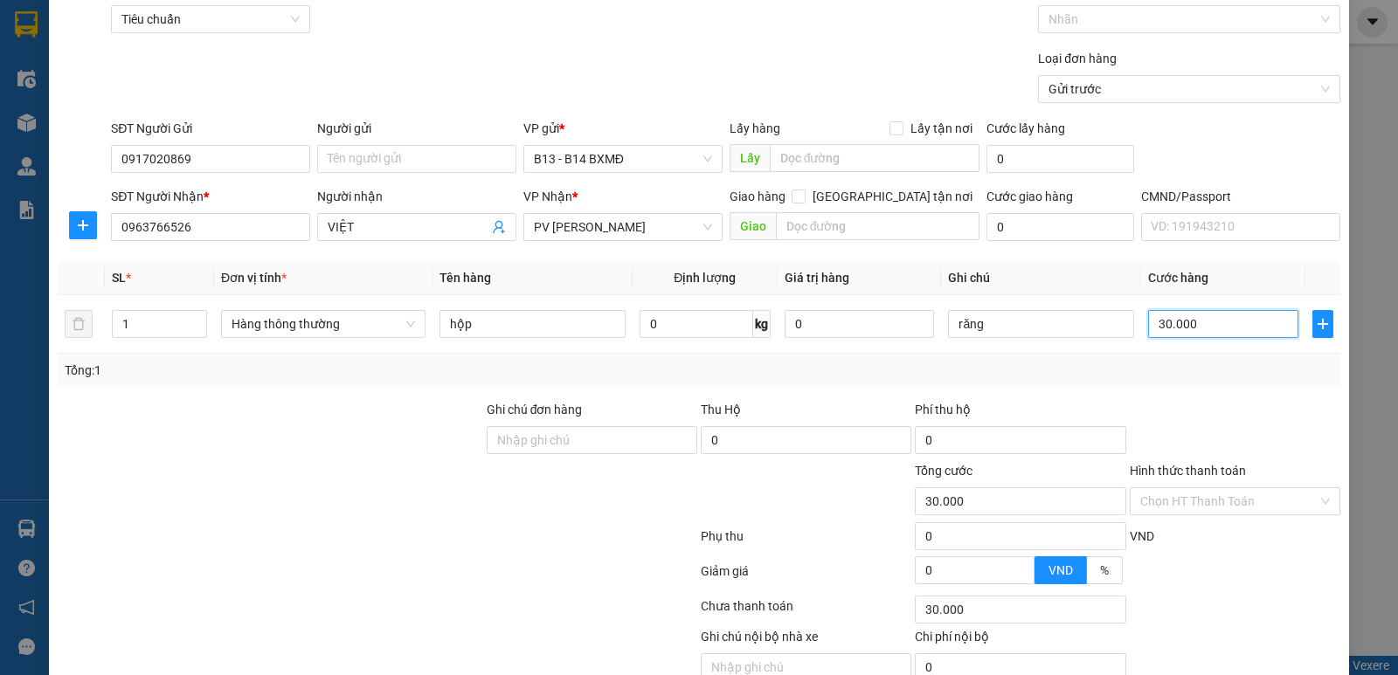
scroll to position [165, 0]
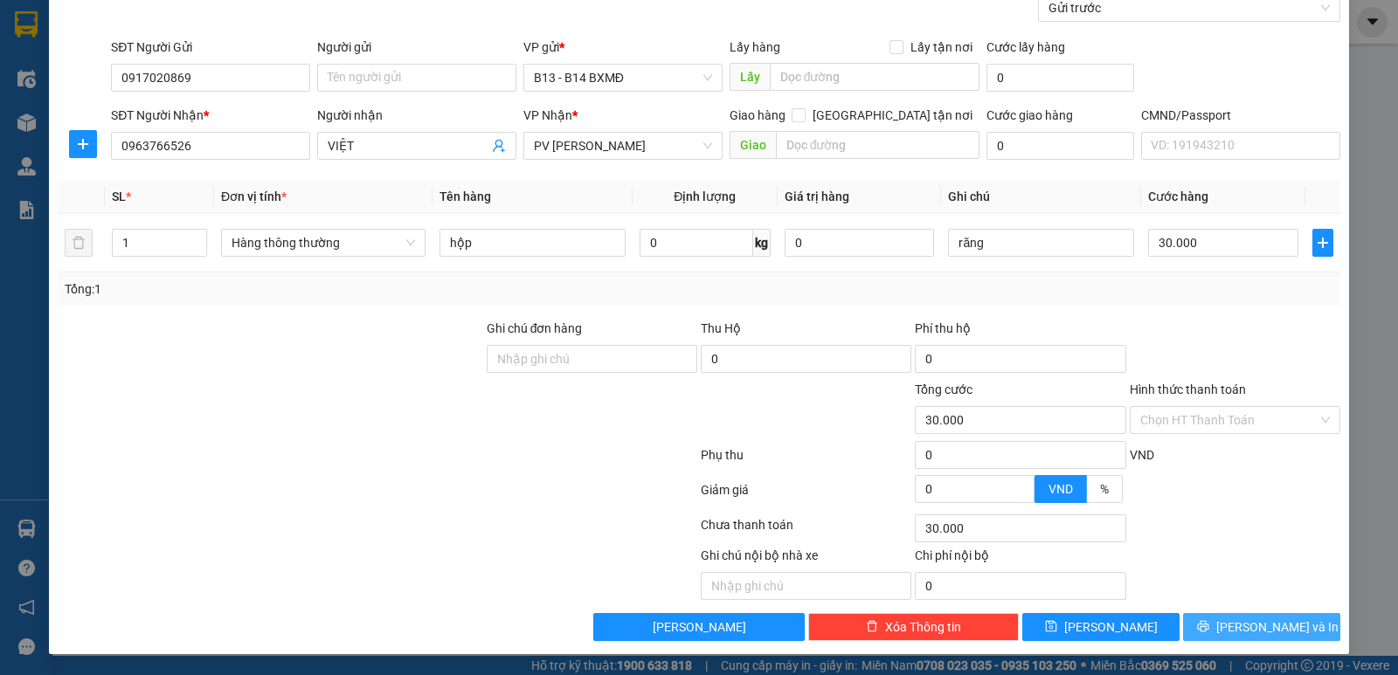
click at [1233, 624] on button "[PERSON_NAME] và In" at bounding box center [1261, 627] width 157 height 28
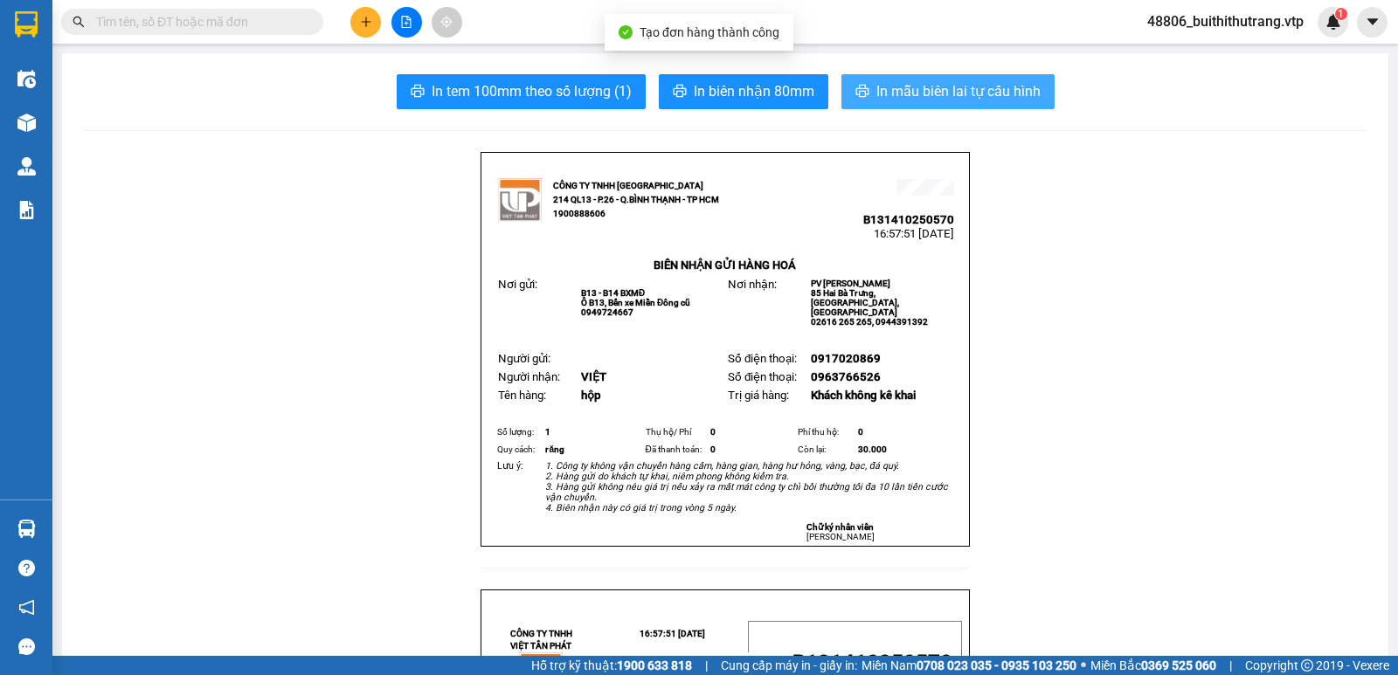
click at [1017, 87] on span "In mẫu biên lai tự cấu hình" at bounding box center [958, 91] width 164 height 22
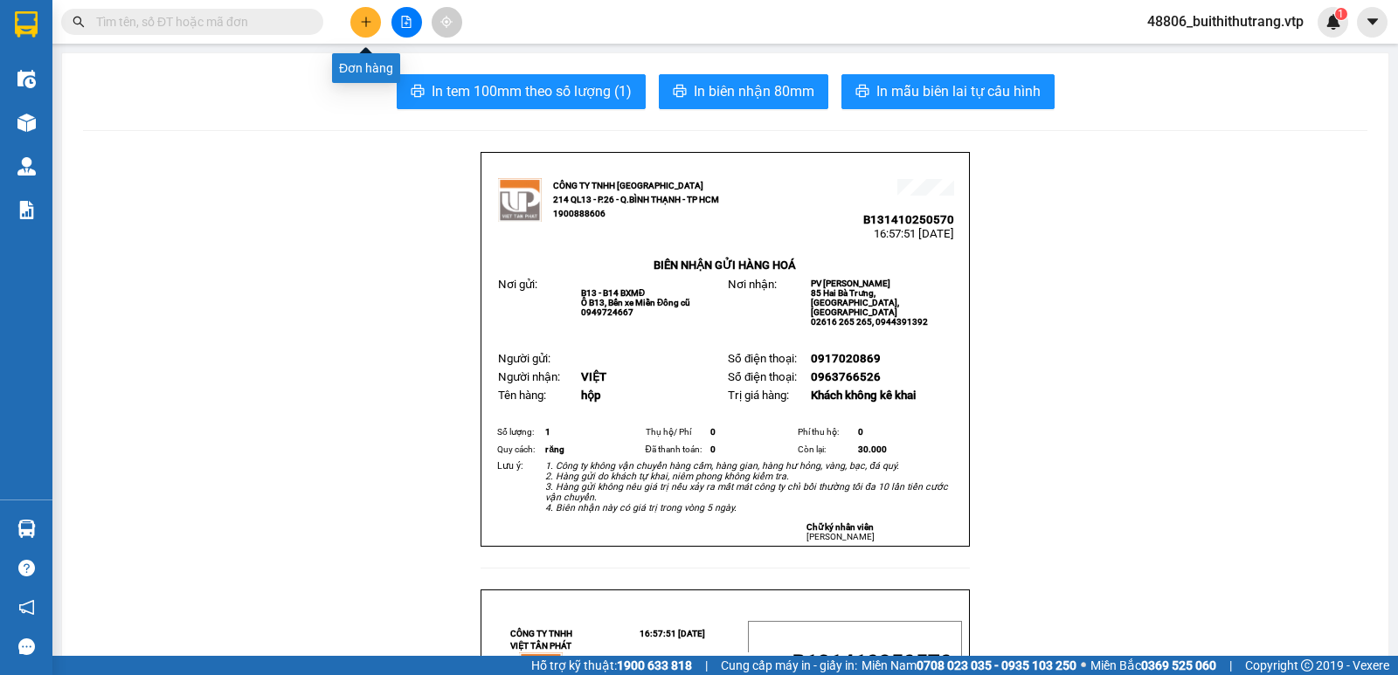
click at [377, 15] on button at bounding box center [365, 22] width 31 height 31
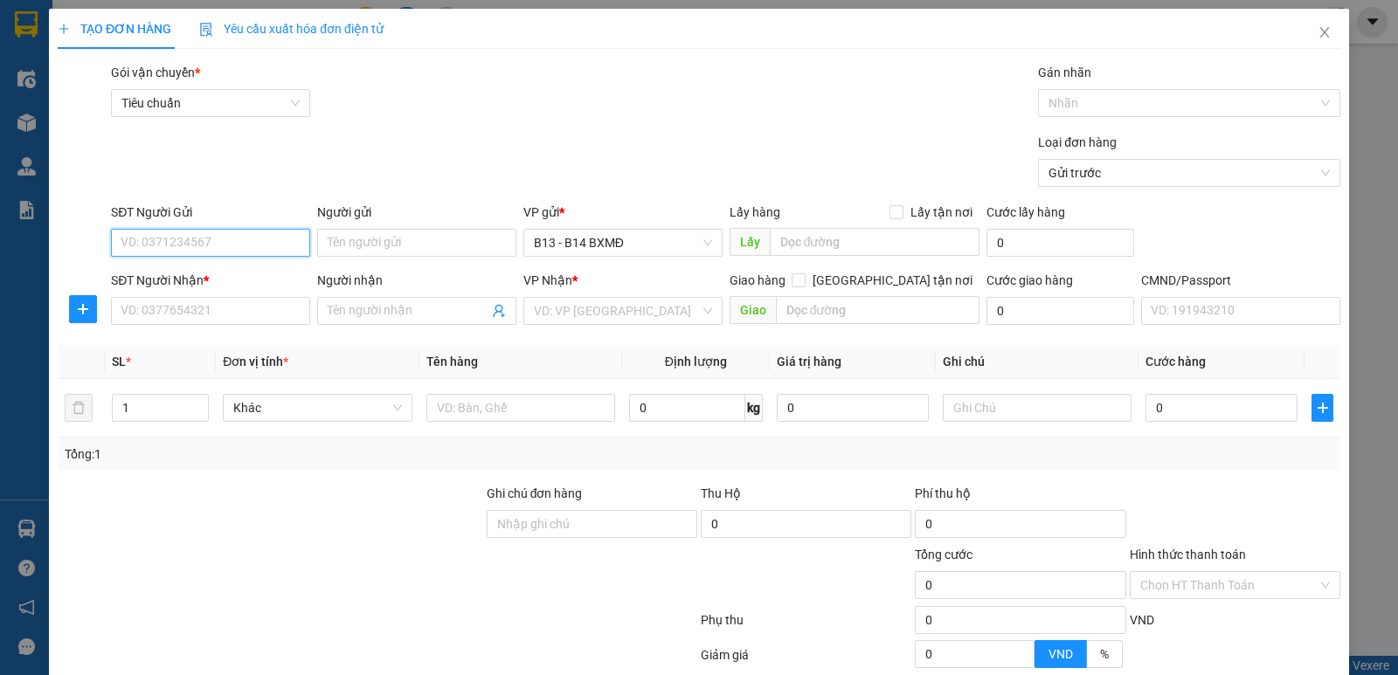
click at [285, 246] on input "SĐT Người Gửi" at bounding box center [210, 243] width 199 height 28
click at [249, 298] on input "SĐT Người Nhận *" at bounding box center [210, 311] width 199 height 28
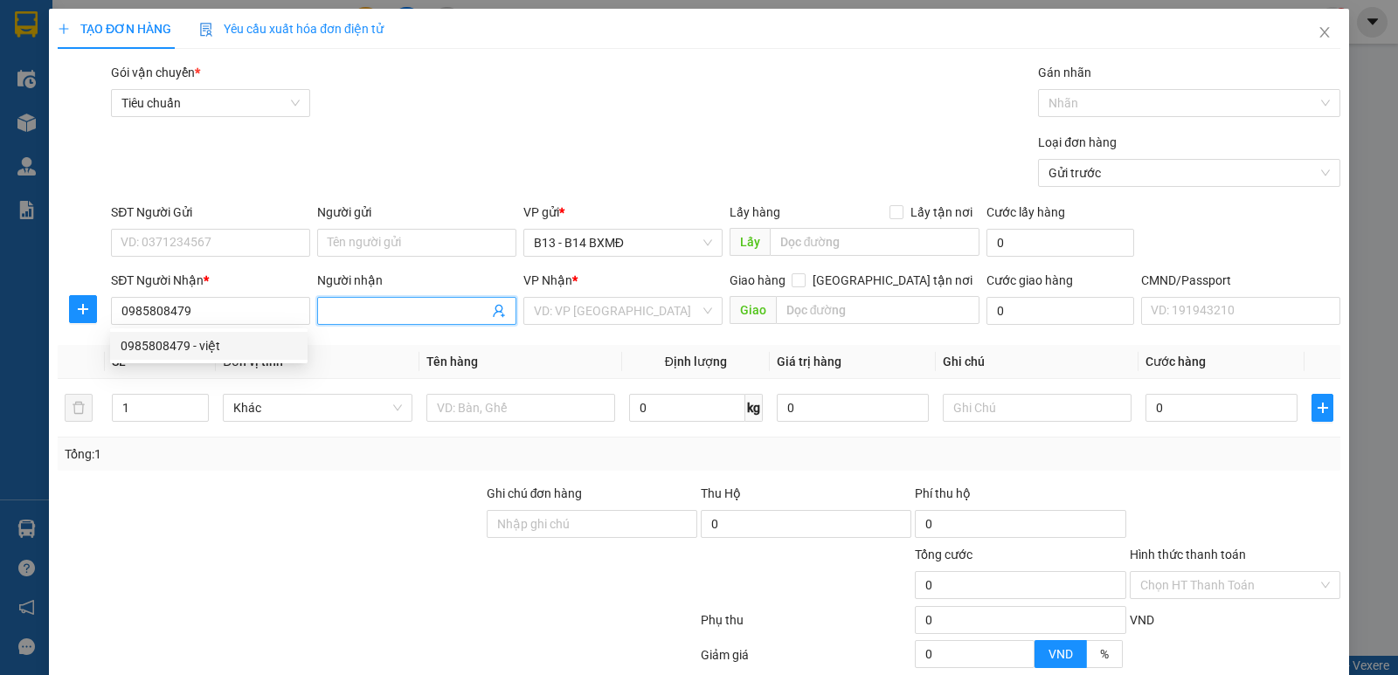
click at [406, 314] on input "Người nhận" at bounding box center [408, 310] width 161 height 19
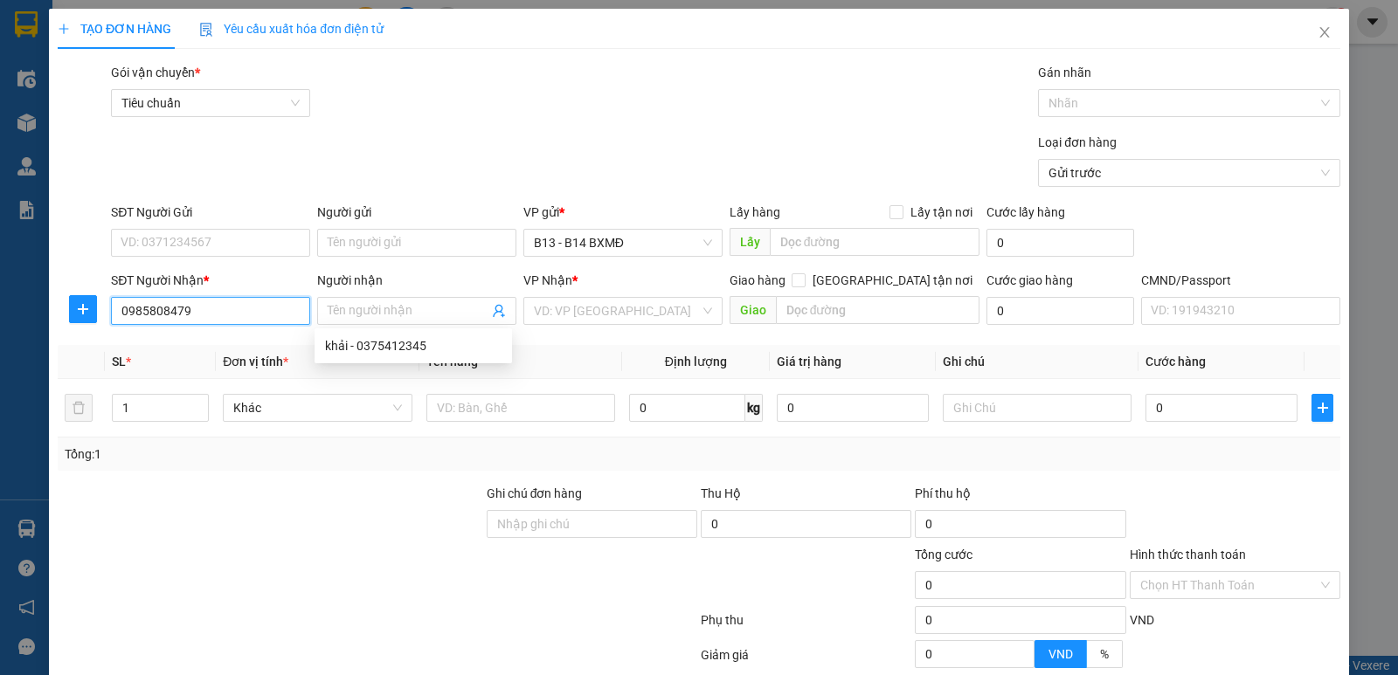
click at [213, 316] on input "0985808479" at bounding box center [210, 311] width 199 height 28
click at [175, 350] on div "0985808479 - việt" at bounding box center [209, 345] width 177 height 19
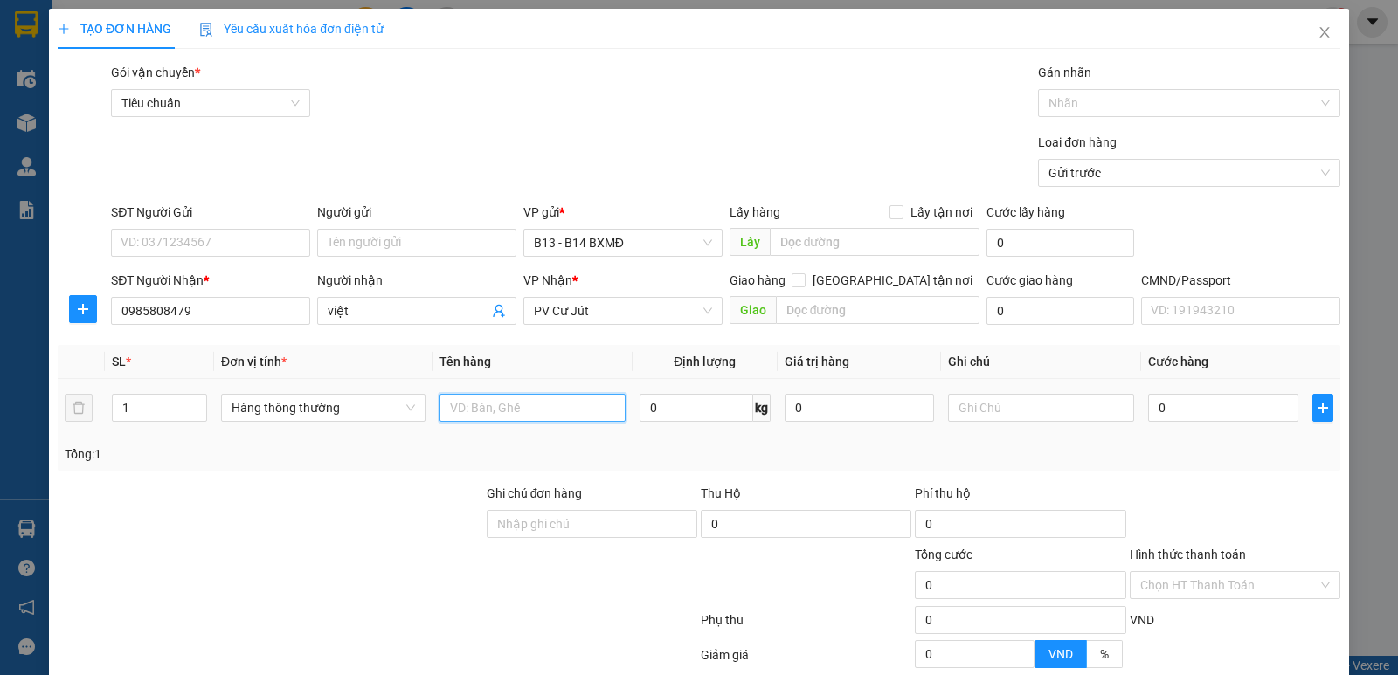
click at [539, 417] on input "text" at bounding box center [533, 408] width 186 height 28
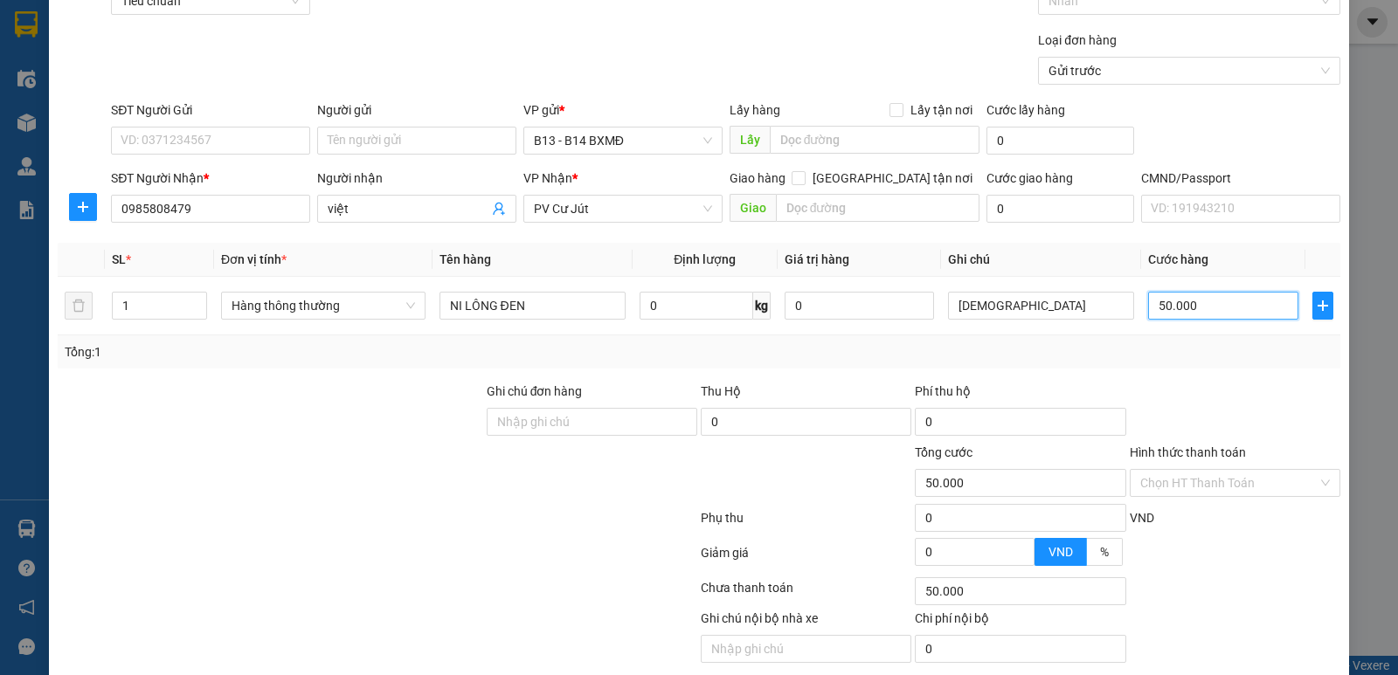
scroll to position [165, 0]
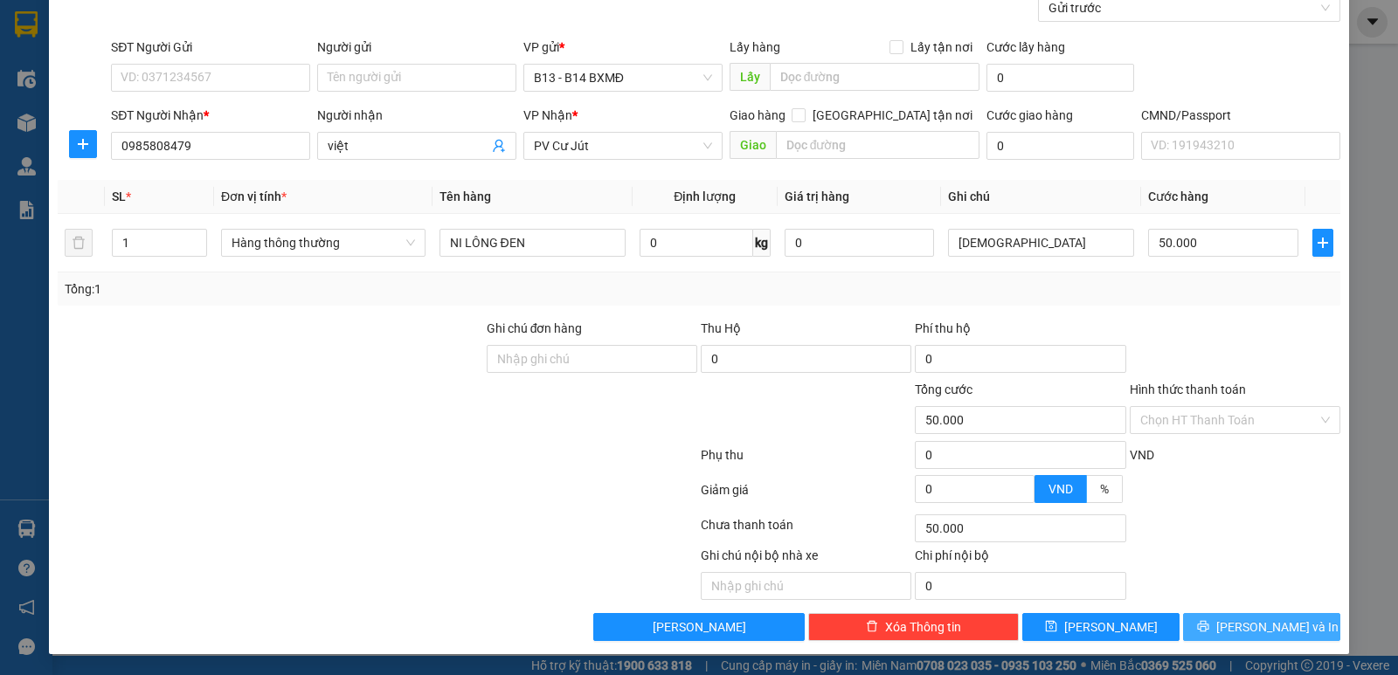
click at [1239, 624] on span "[PERSON_NAME] và In" at bounding box center [1277, 627] width 122 height 19
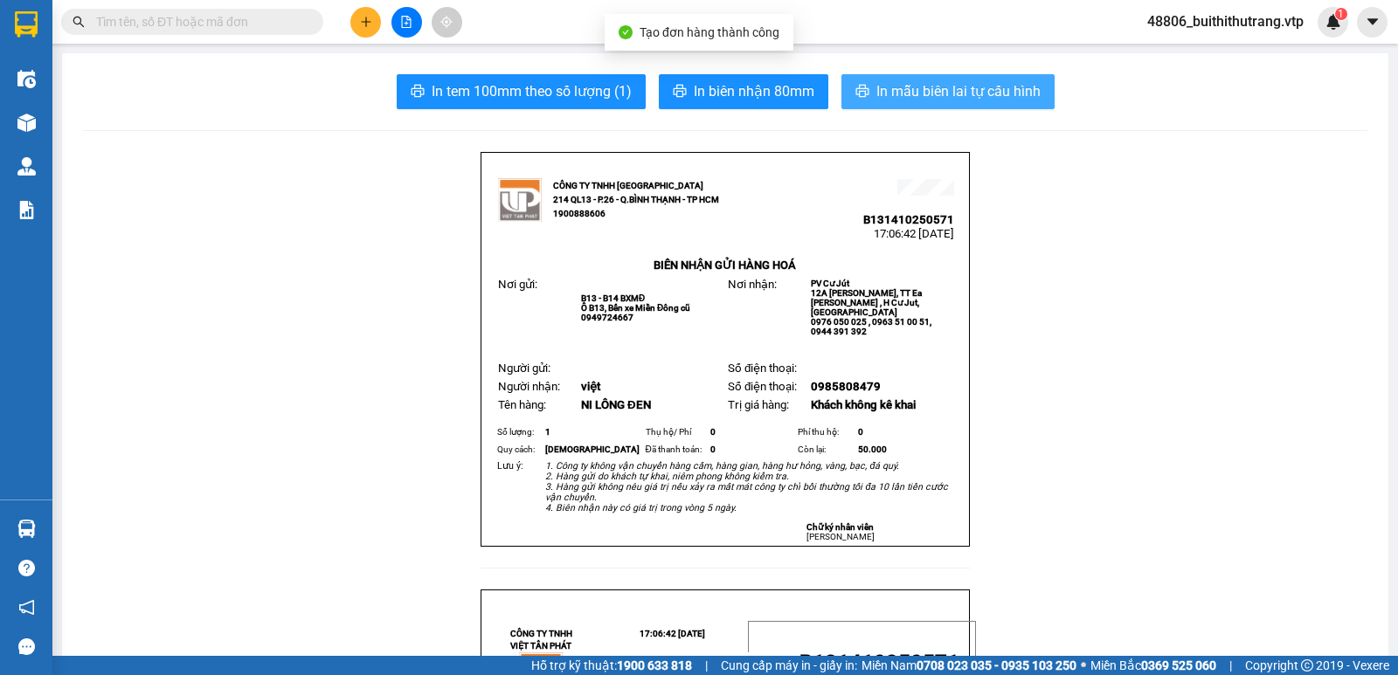
click at [995, 89] on span "In mẫu biên lai tự cấu hình" at bounding box center [958, 91] width 164 height 22
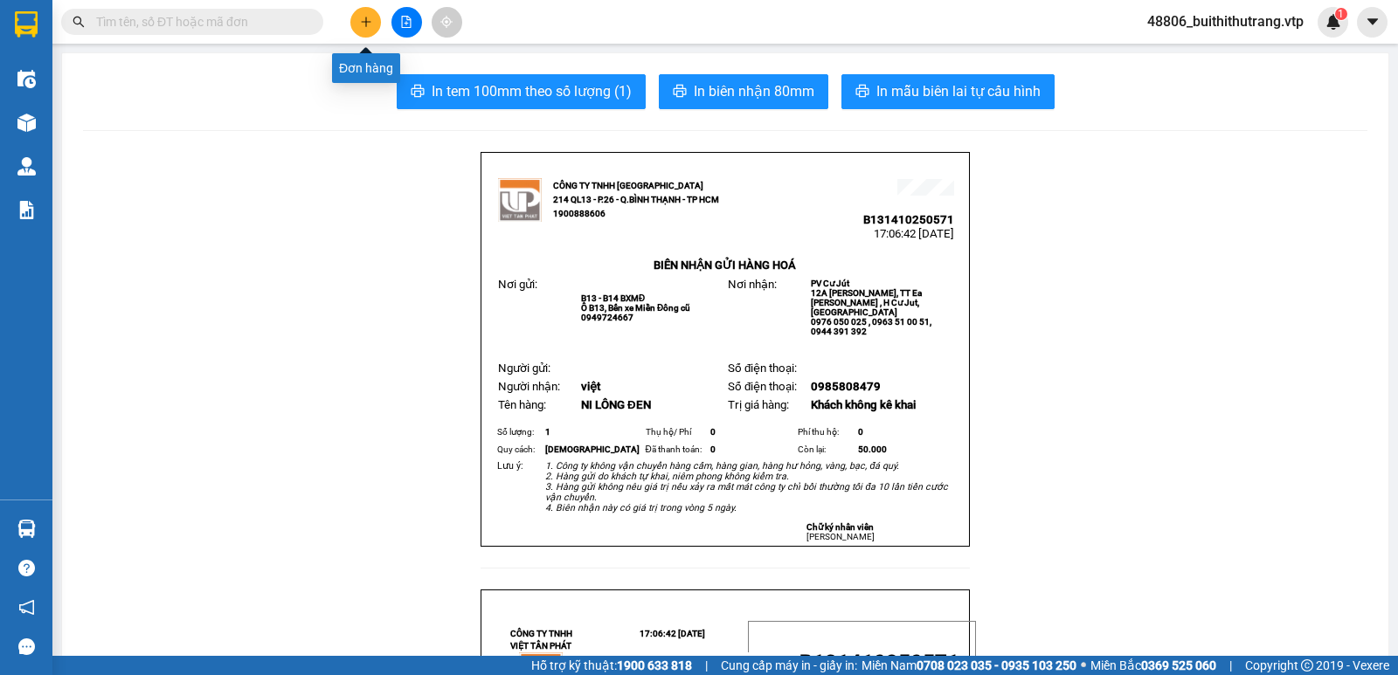
click at [366, 23] on icon "plus" at bounding box center [365, 22] width 1 height 10
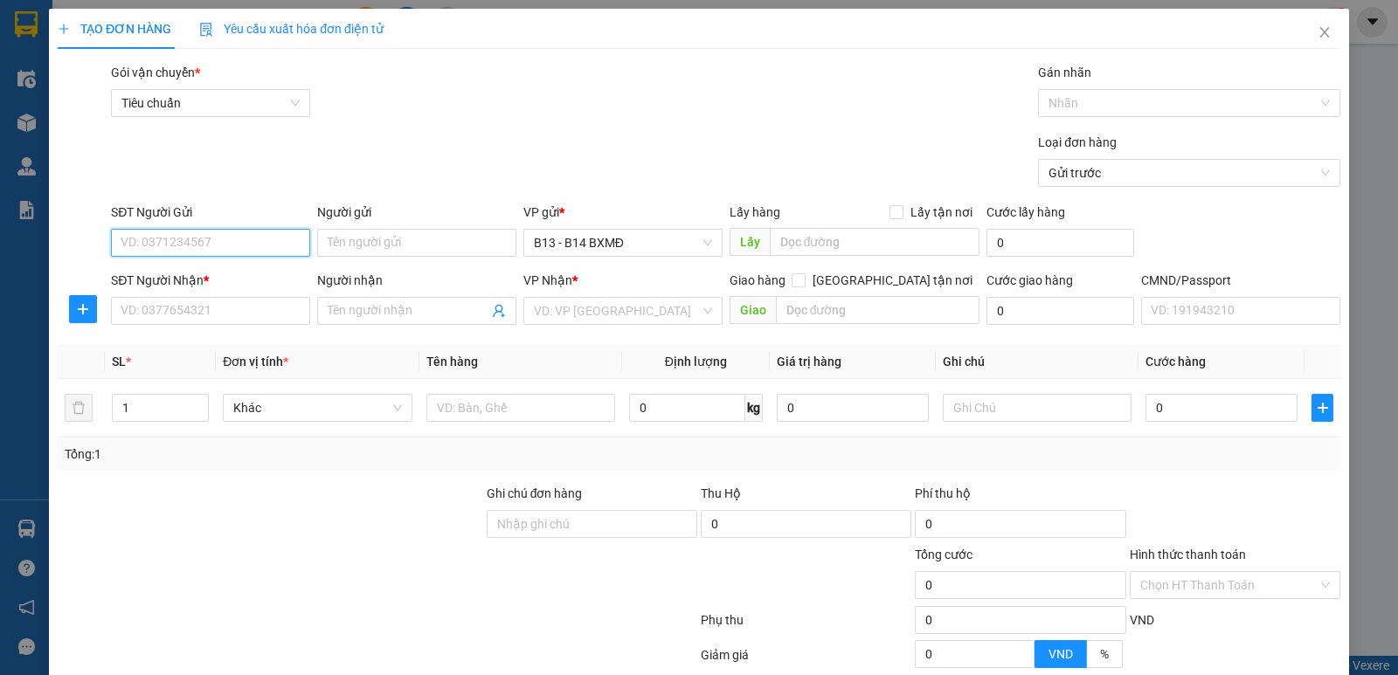
click at [274, 248] on input "SĐT Người Gửi" at bounding box center [210, 243] width 199 height 28
click at [235, 274] on div "0389240672 - hung" at bounding box center [209, 277] width 177 height 19
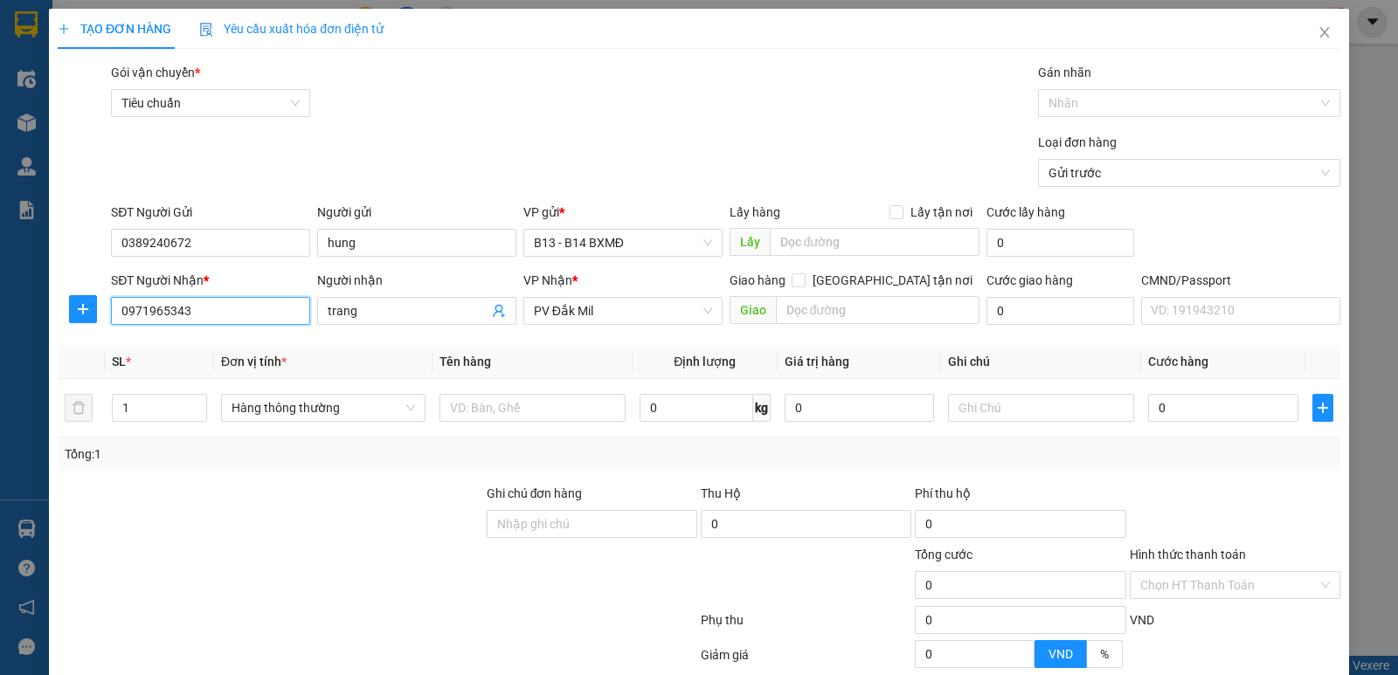
click at [223, 310] on input "0971965343" at bounding box center [210, 311] width 199 height 28
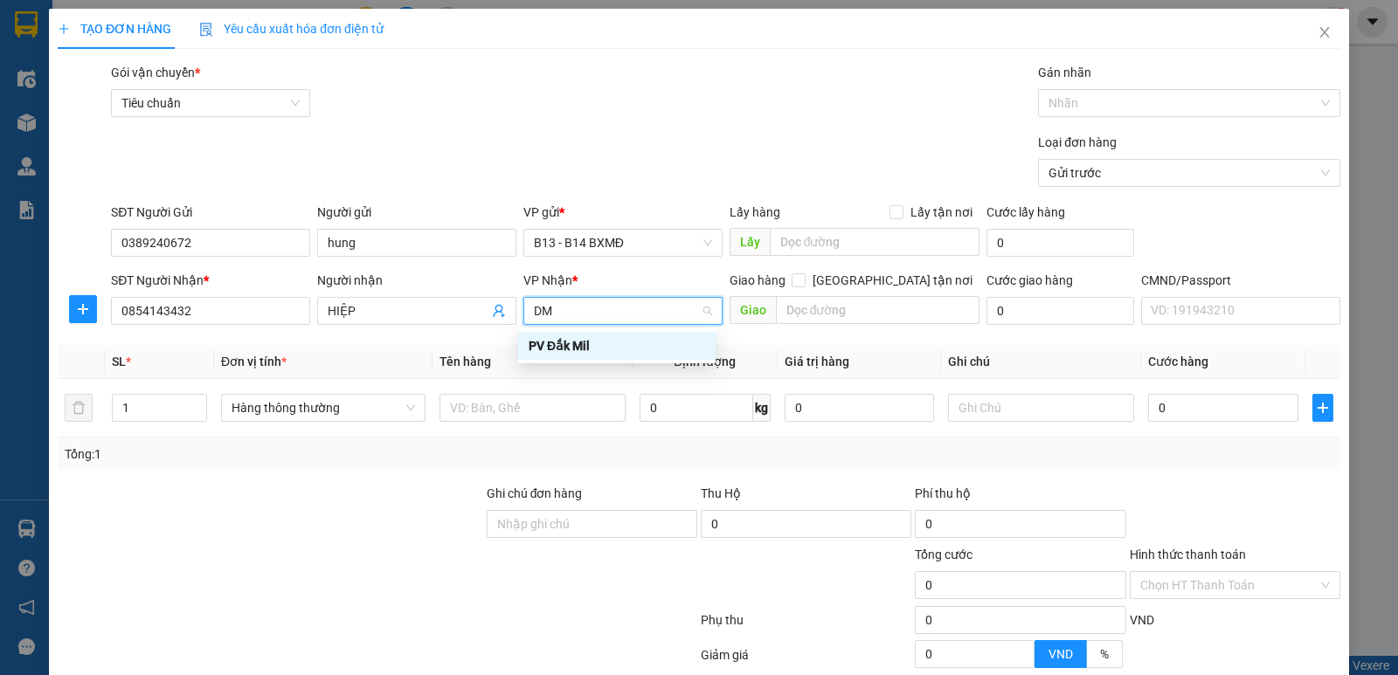
click at [564, 345] on div "PV Đắk Mil" at bounding box center [617, 345] width 177 height 19
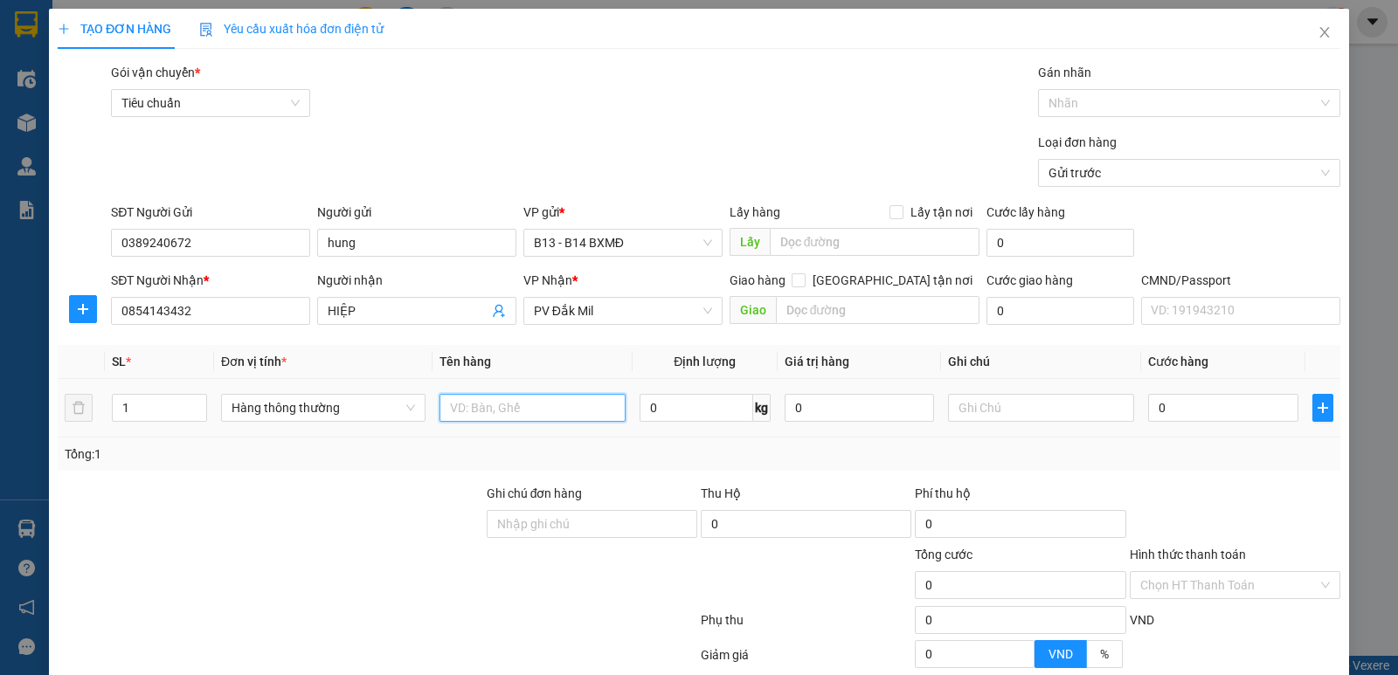
click at [552, 402] on input "text" at bounding box center [533, 408] width 186 height 28
click at [1175, 415] on input "0" at bounding box center [1222, 408] width 149 height 28
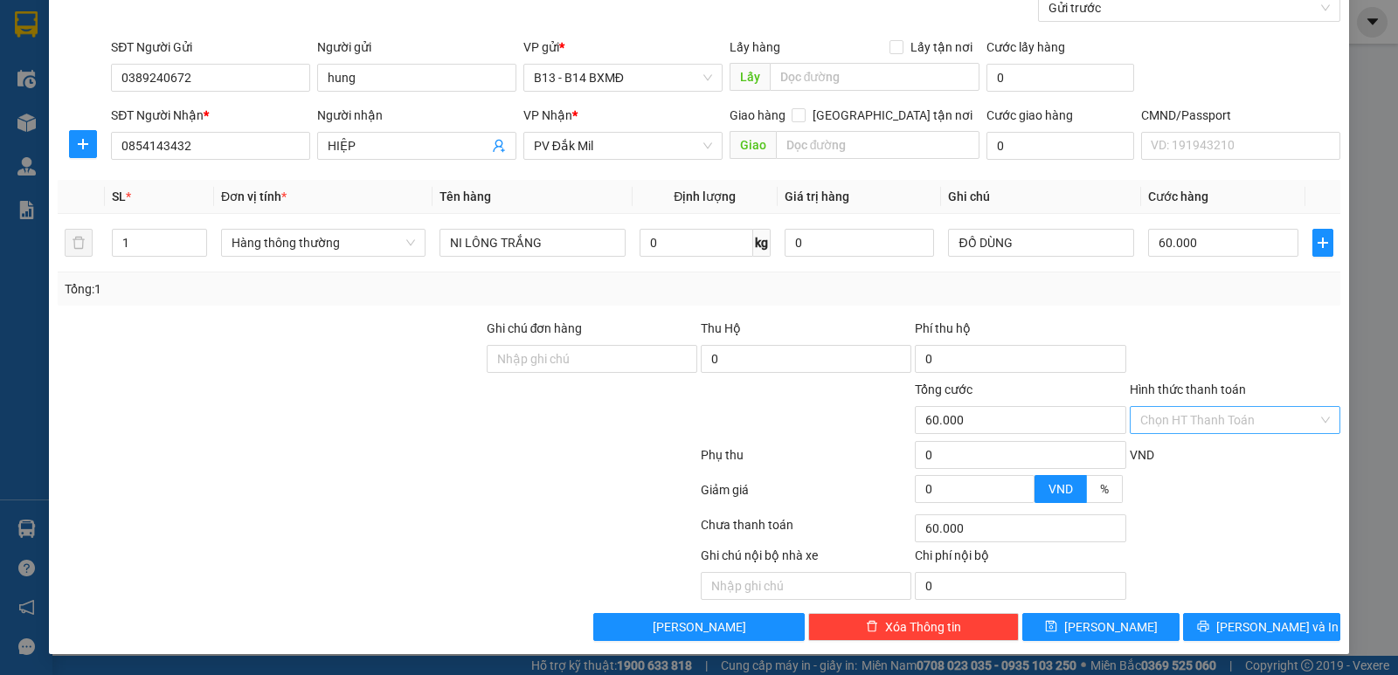
click at [1196, 421] on input "Hình thức thanh toán" at bounding box center [1228, 420] width 177 height 26
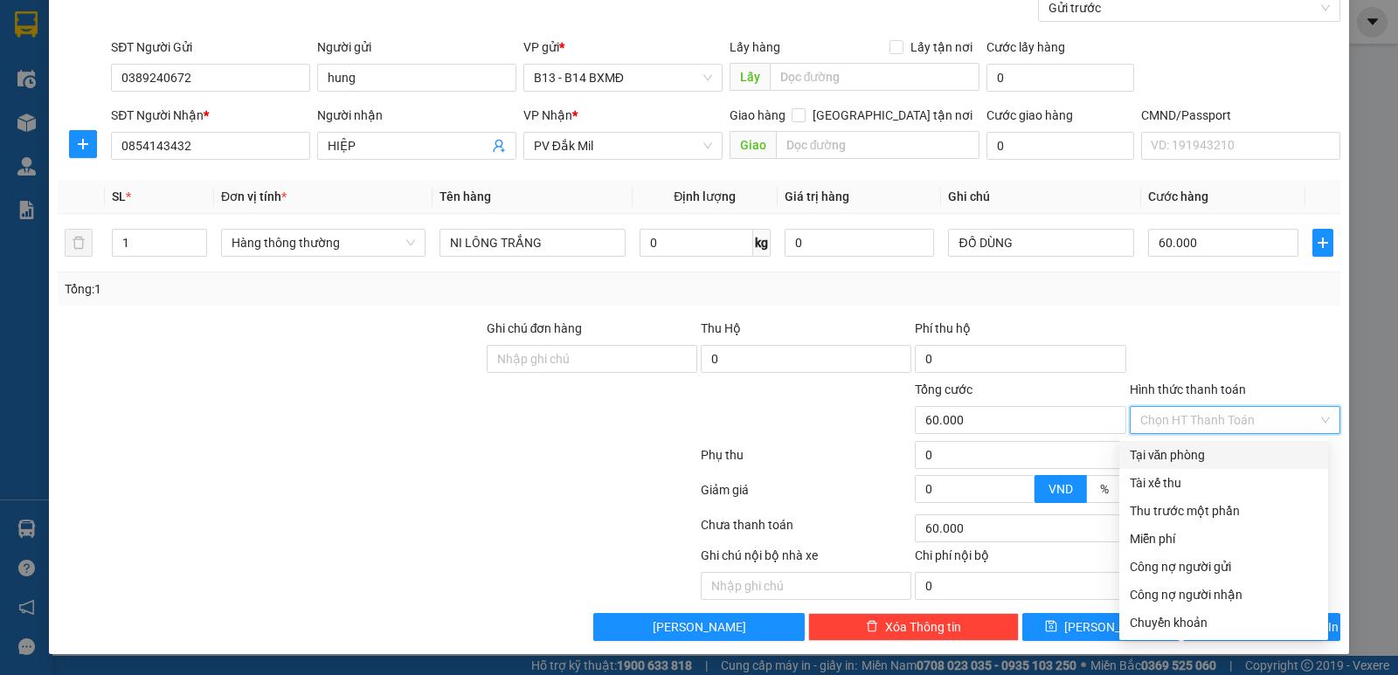
click at [1212, 458] on div "Tại văn phòng" at bounding box center [1224, 455] width 188 height 19
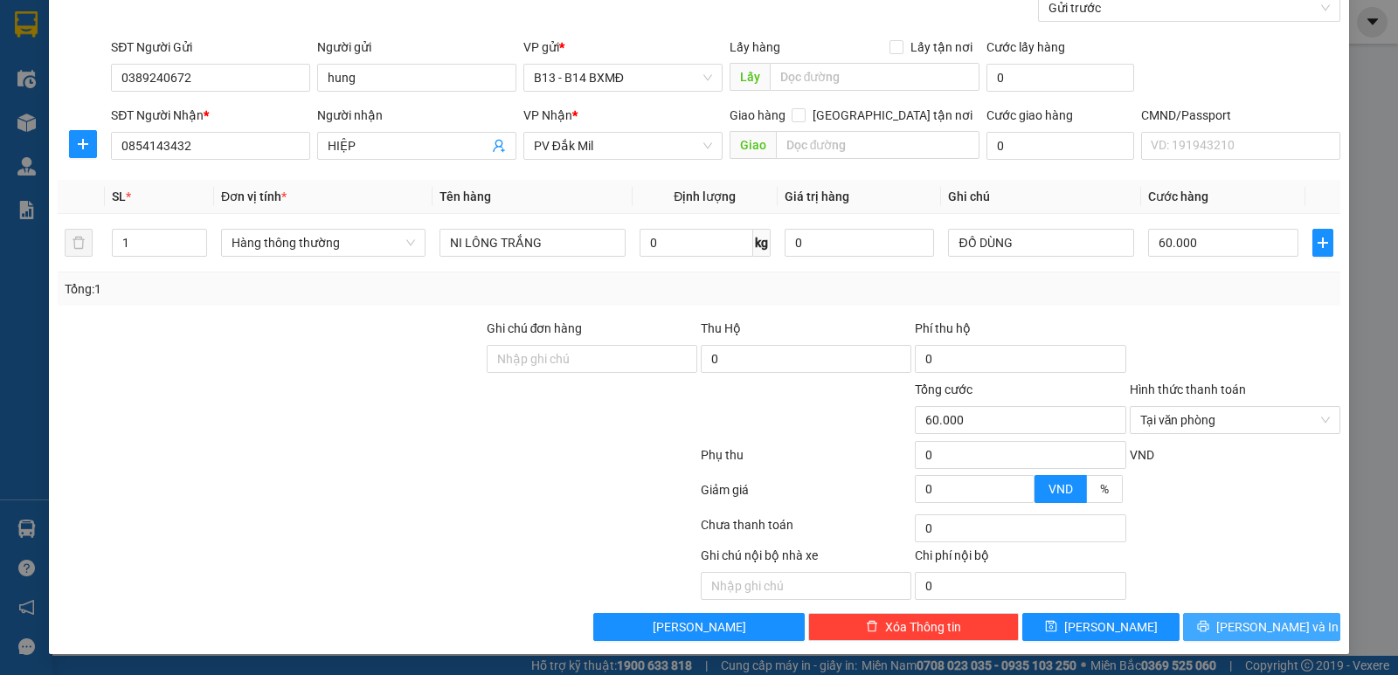
click at [1250, 633] on span "[PERSON_NAME] và In" at bounding box center [1277, 627] width 122 height 19
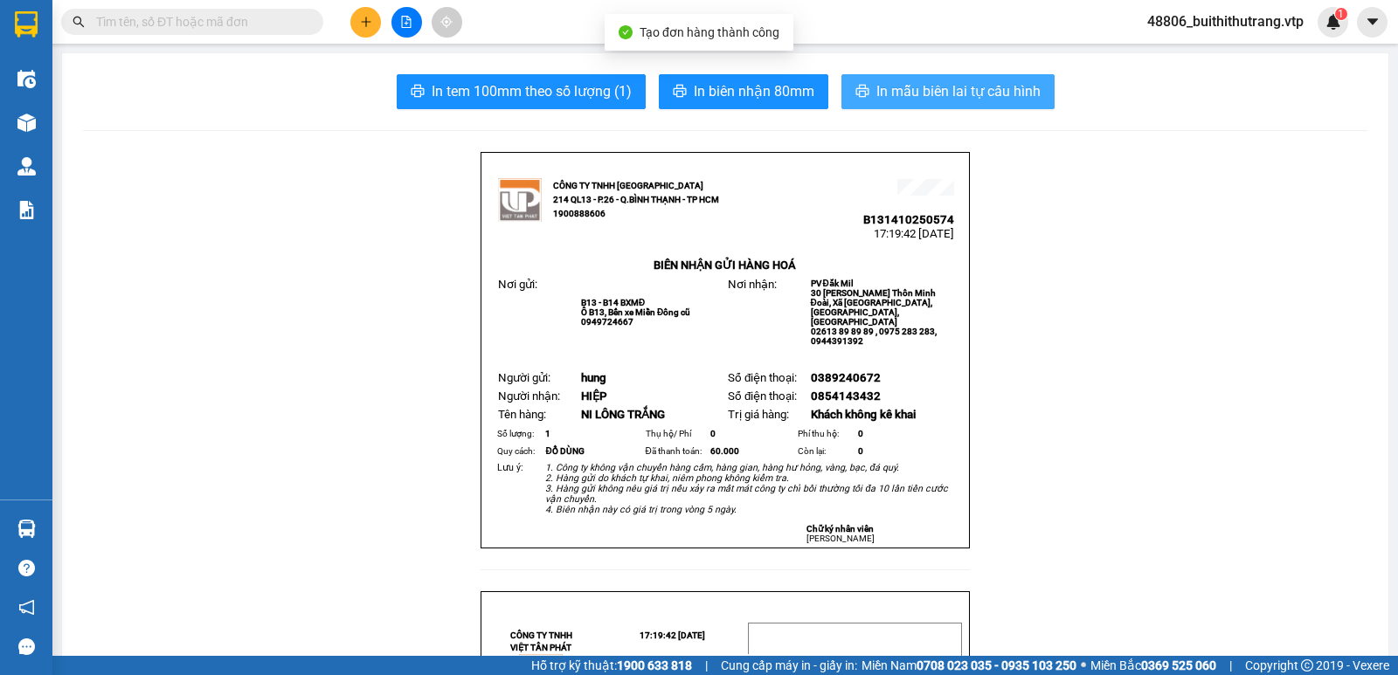
click at [924, 80] on span "In mẫu biên lai tự cấu hình" at bounding box center [958, 91] width 164 height 22
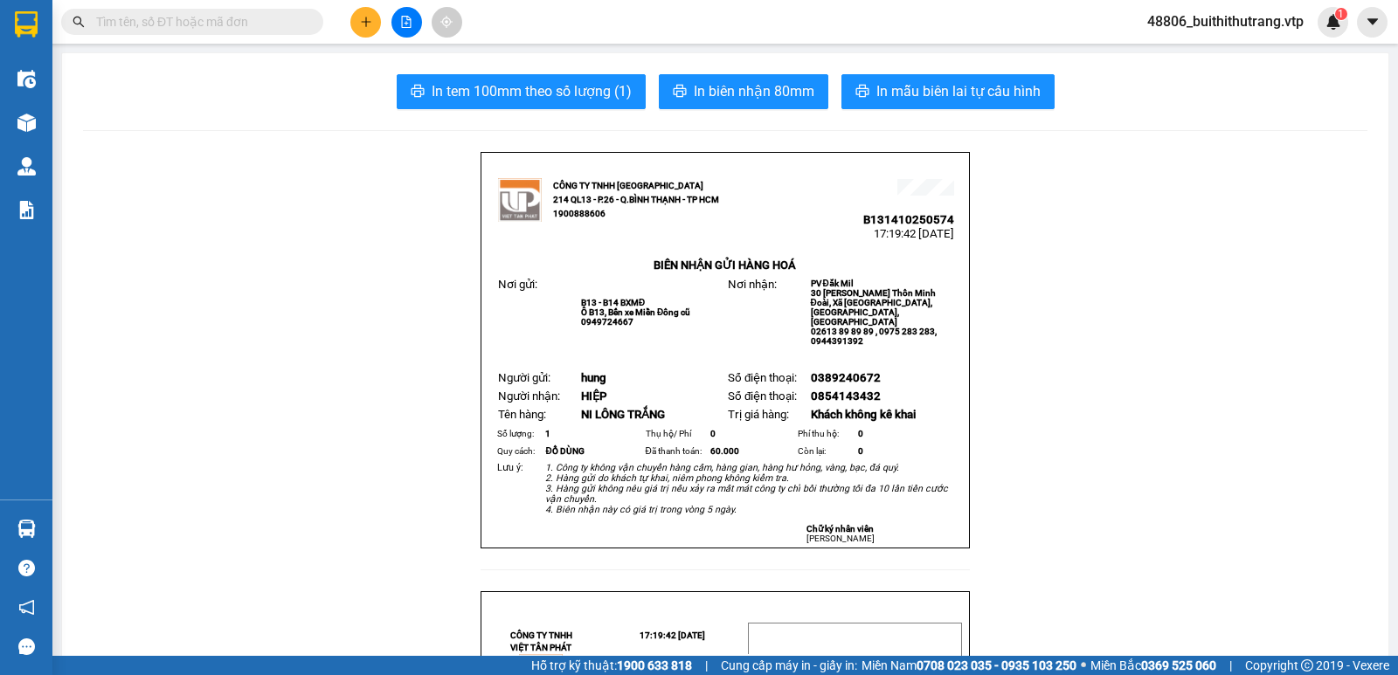
click at [356, 24] on button at bounding box center [365, 22] width 31 height 31
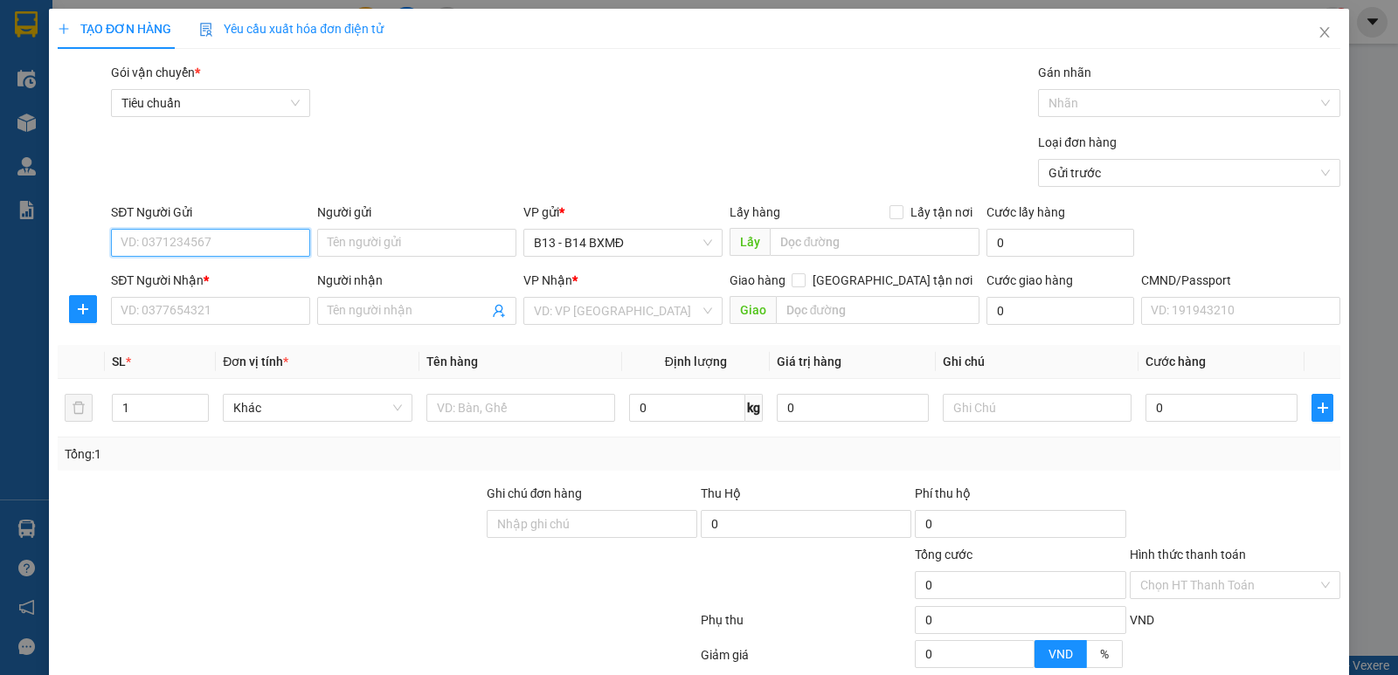
click at [242, 253] on input "SĐT Người Gửi" at bounding box center [210, 243] width 199 height 28
click at [197, 282] on div "0908685843 - đạt" at bounding box center [209, 277] width 177 height 19
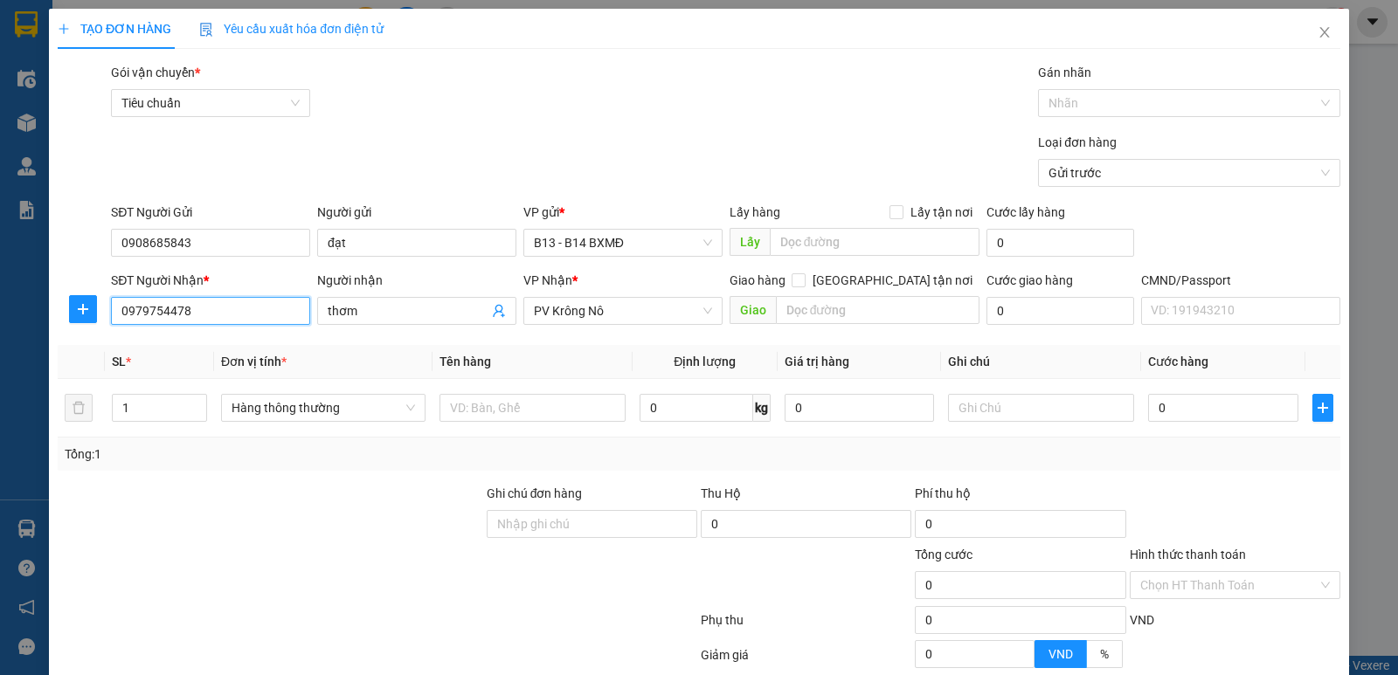
click at [205, 317] on input "0979754478" at bounding box center [210, 311] width 199 height 28
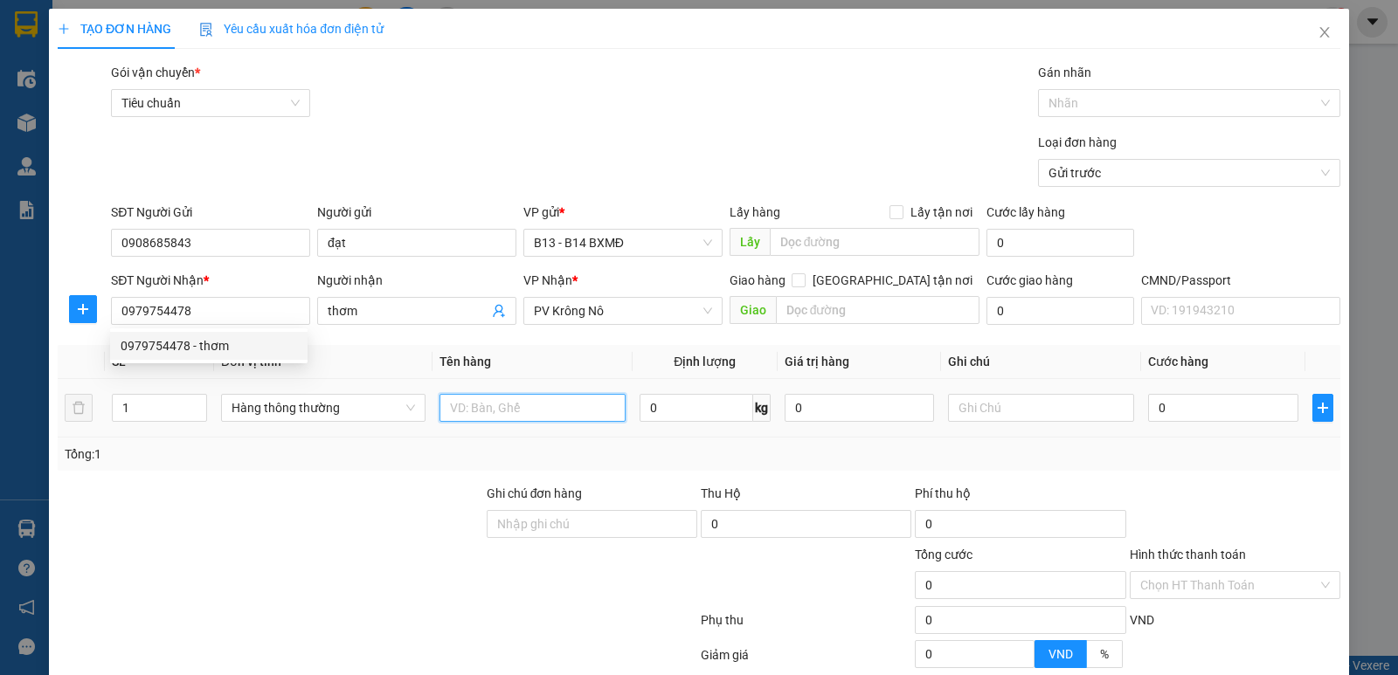
click at [534, 412] on input "text" at bounding box center [533, 408] width 186 height 28
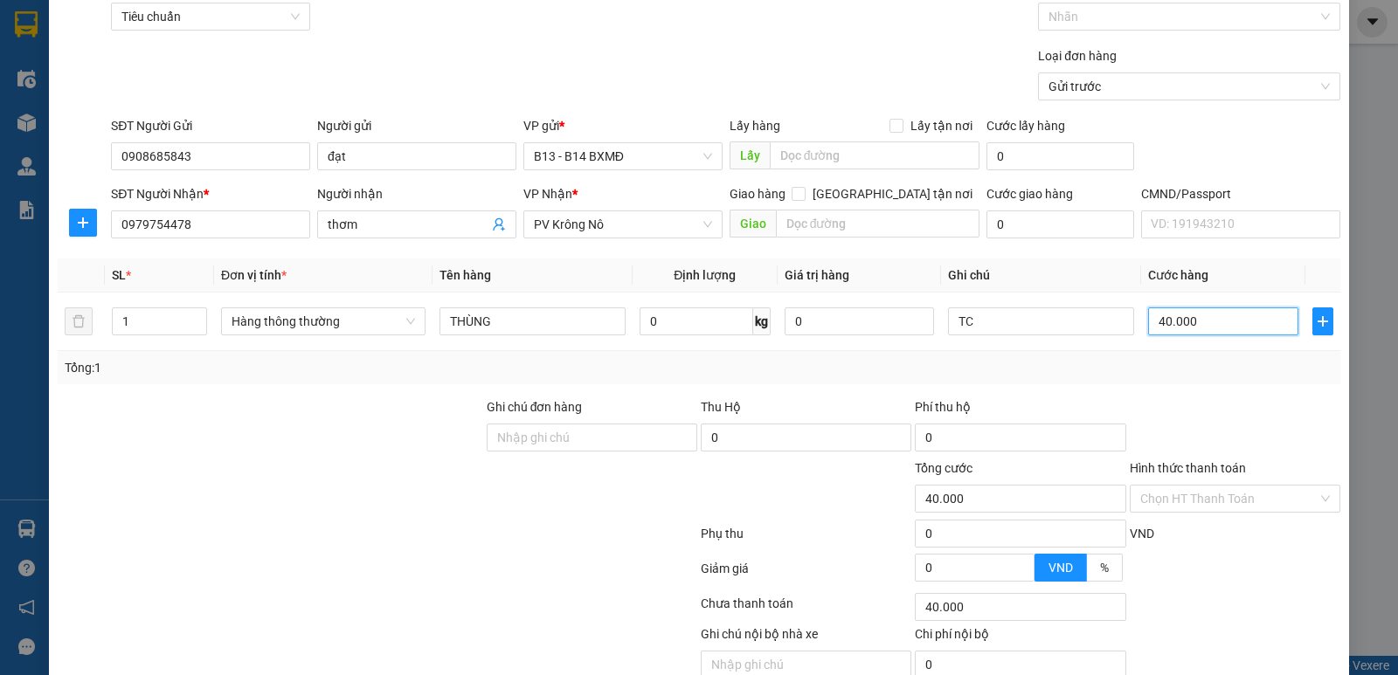
scroll to position [165, 0]
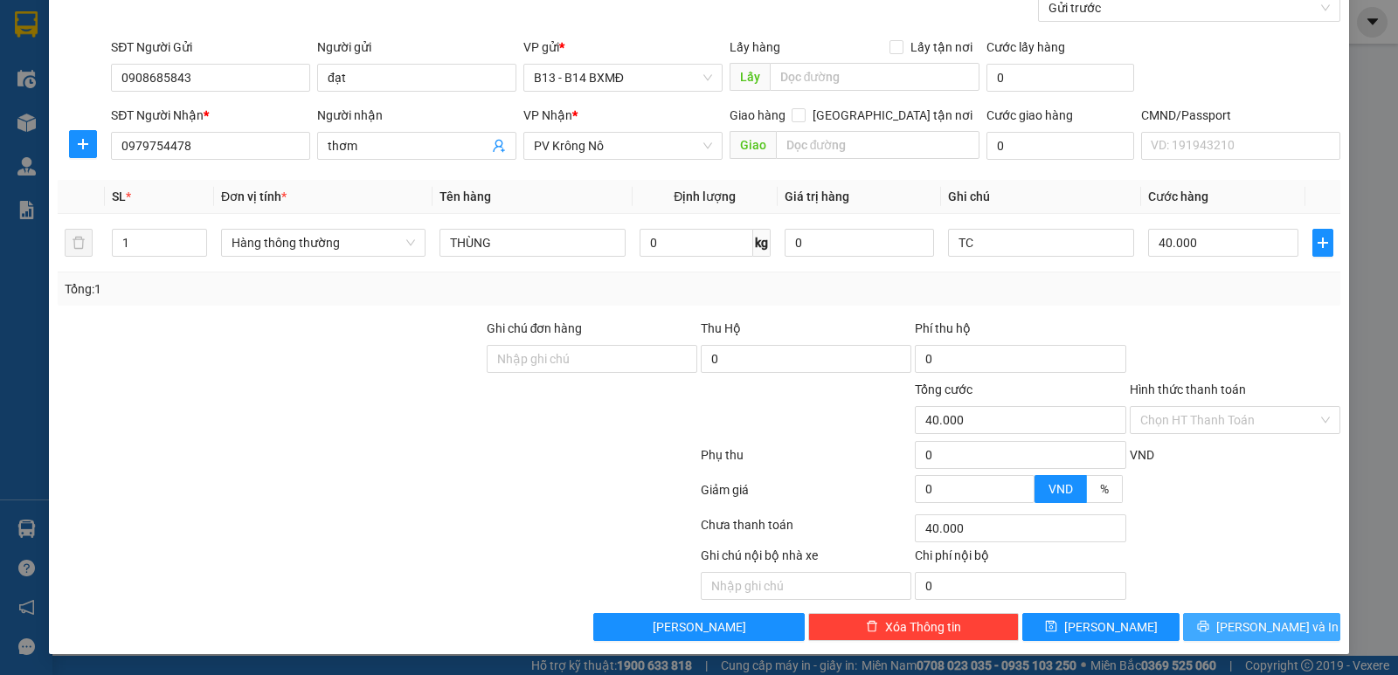
click at [1213, 620] on button "[PERSON_NAME] và In" at bounding box center [1261, 627] width 157 height 28
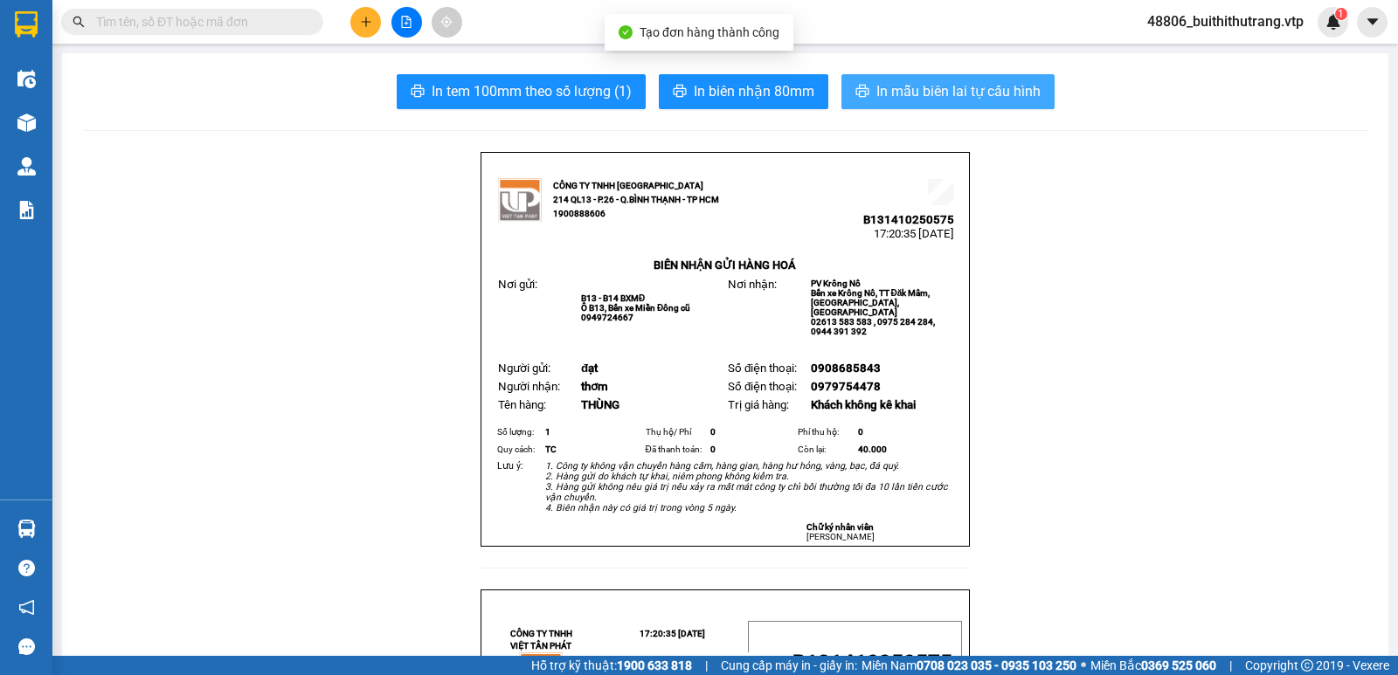
click at [889, 95] on span "In mẫu biên lai tự cấu hình" at bounding box center [958, 91] width 164 height 22
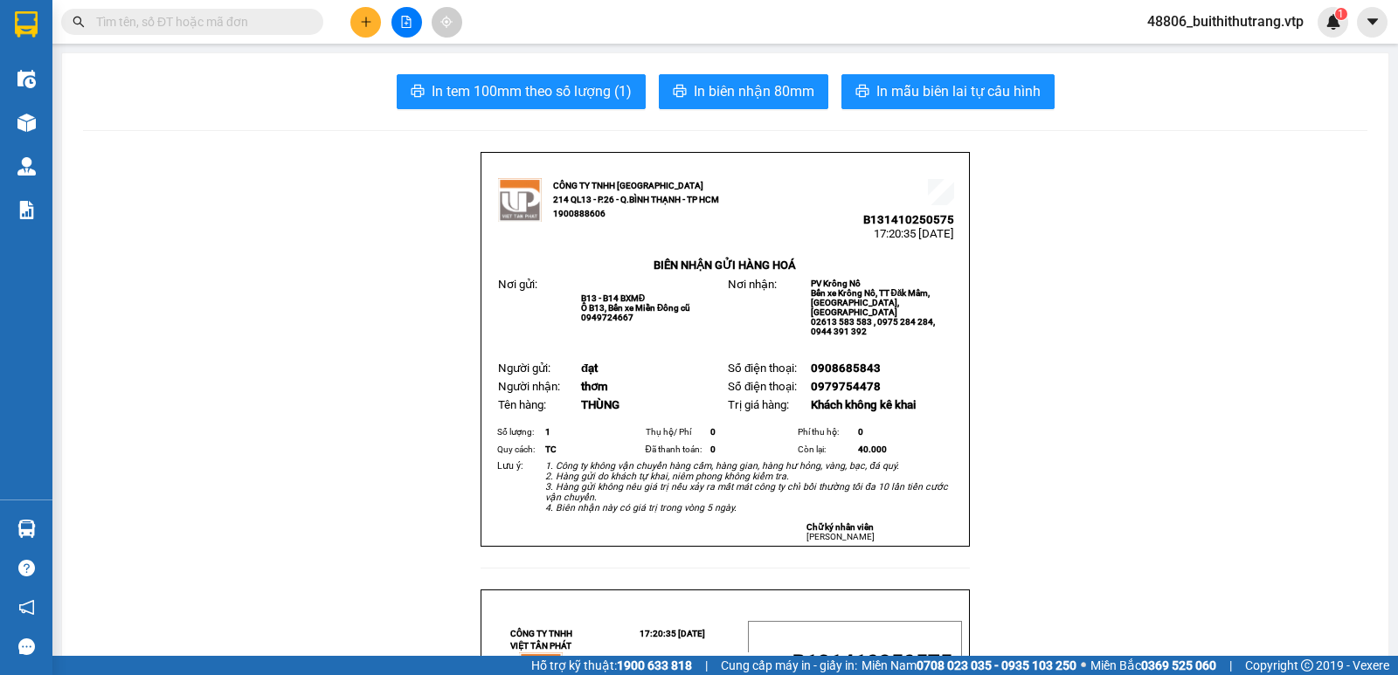
click at [364, 22] on icon "plus" at bounding box center [366, 21] width 10 height 1
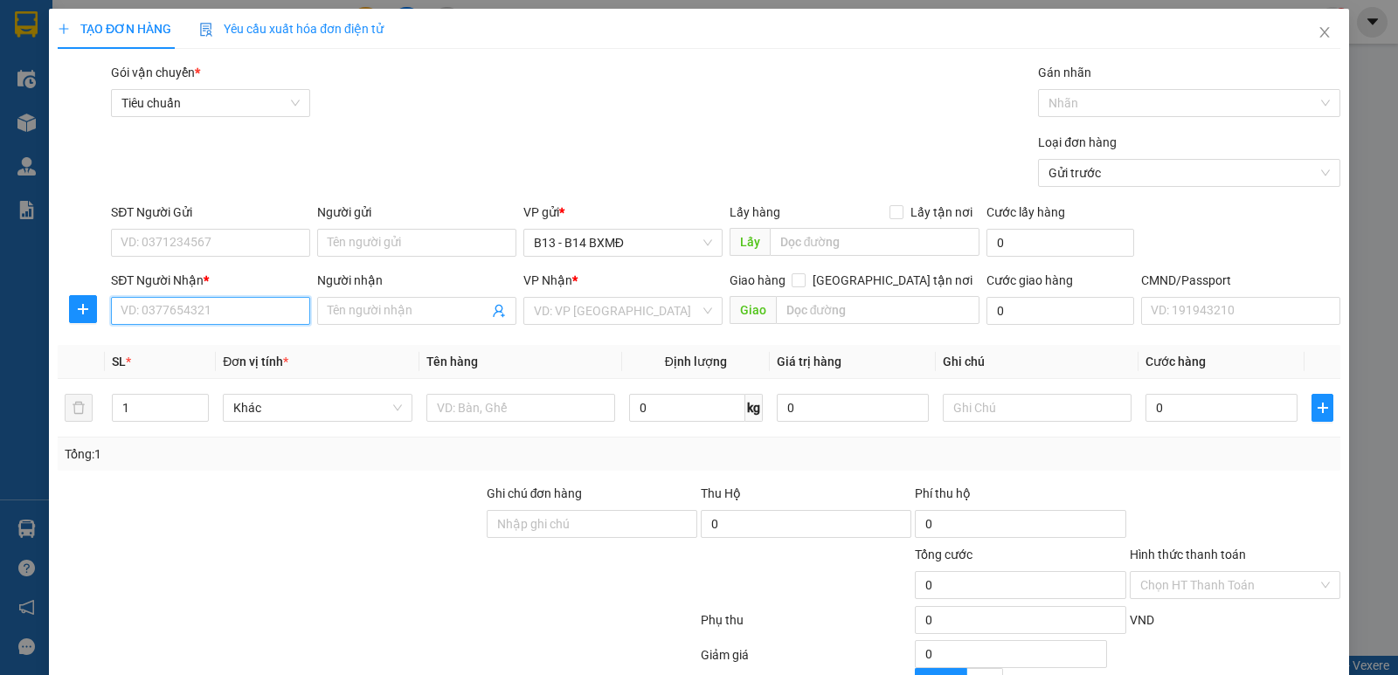
click at [267, 315] on input "SĐT Người Nhận *" at bounding box center [210, 311] width 199 height 28
click at [381, 315] on input "Người nhận" at bounding box center [408, 310] width 161 height 19
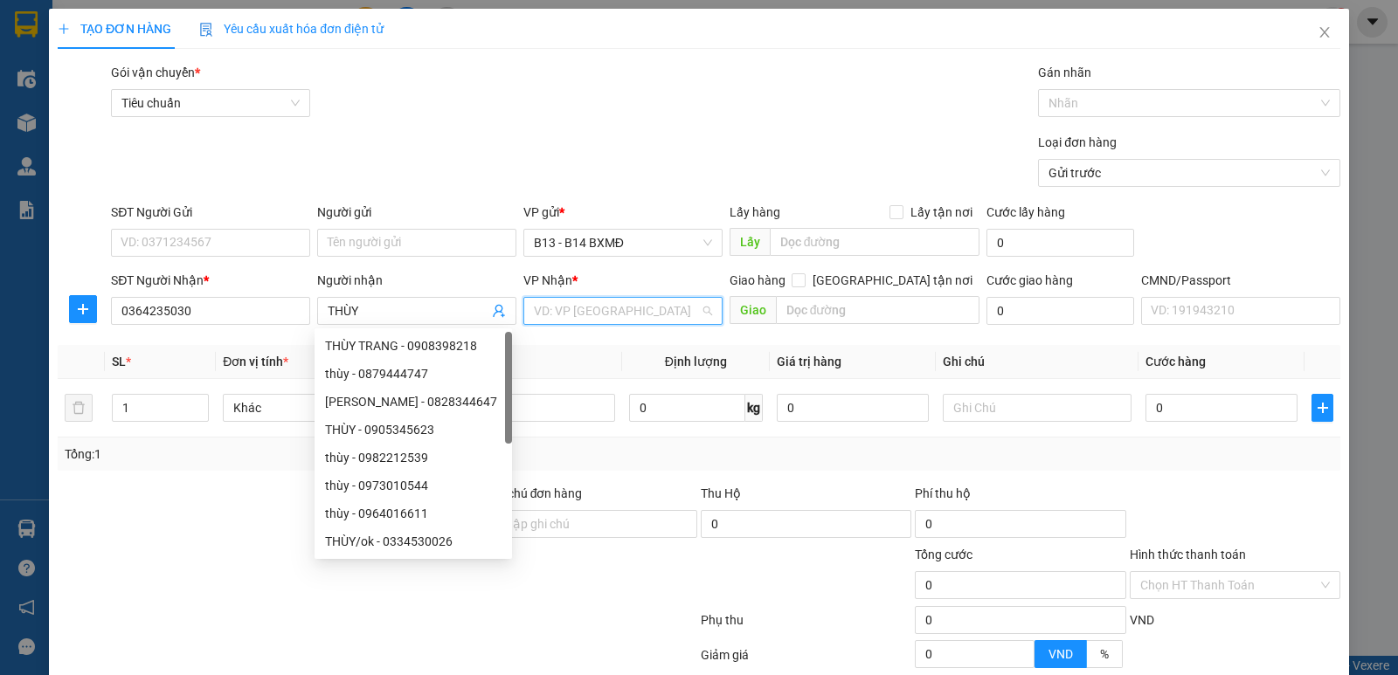
click at [578, 311] on input "search" at bounding box center [617, 311] width 166 height 26
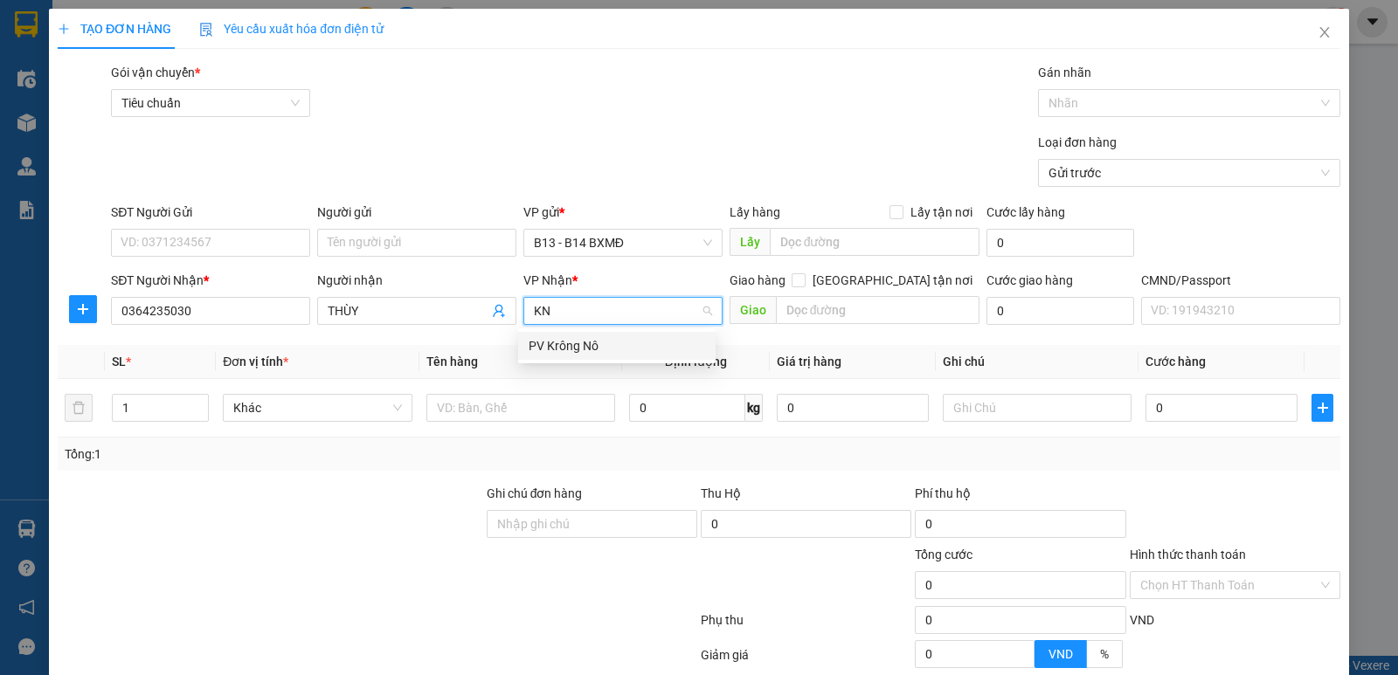
click at [563, 351] on div "PV Krông Nô" at bounding box center [617, 345] width 177 height 19
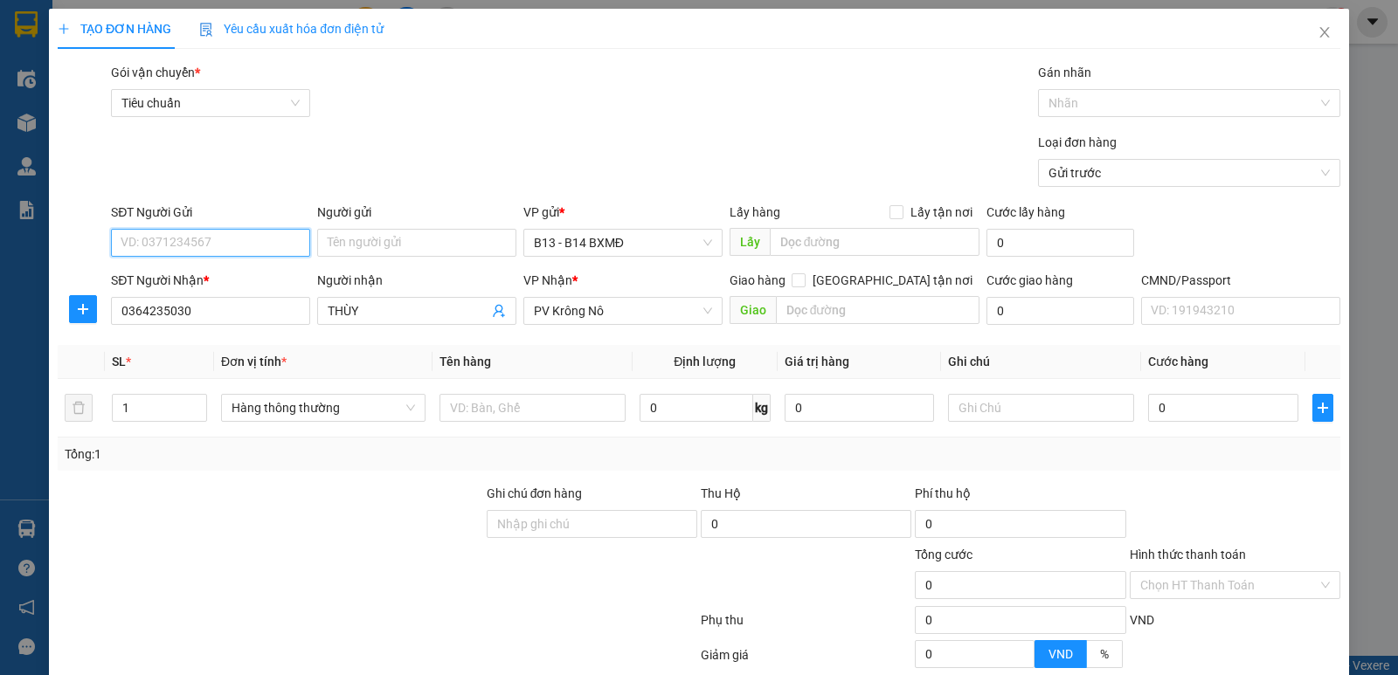
click at [197, 238] on input "SĐT Người Gửi" at bounding box center [210, 243] width 199 height 28
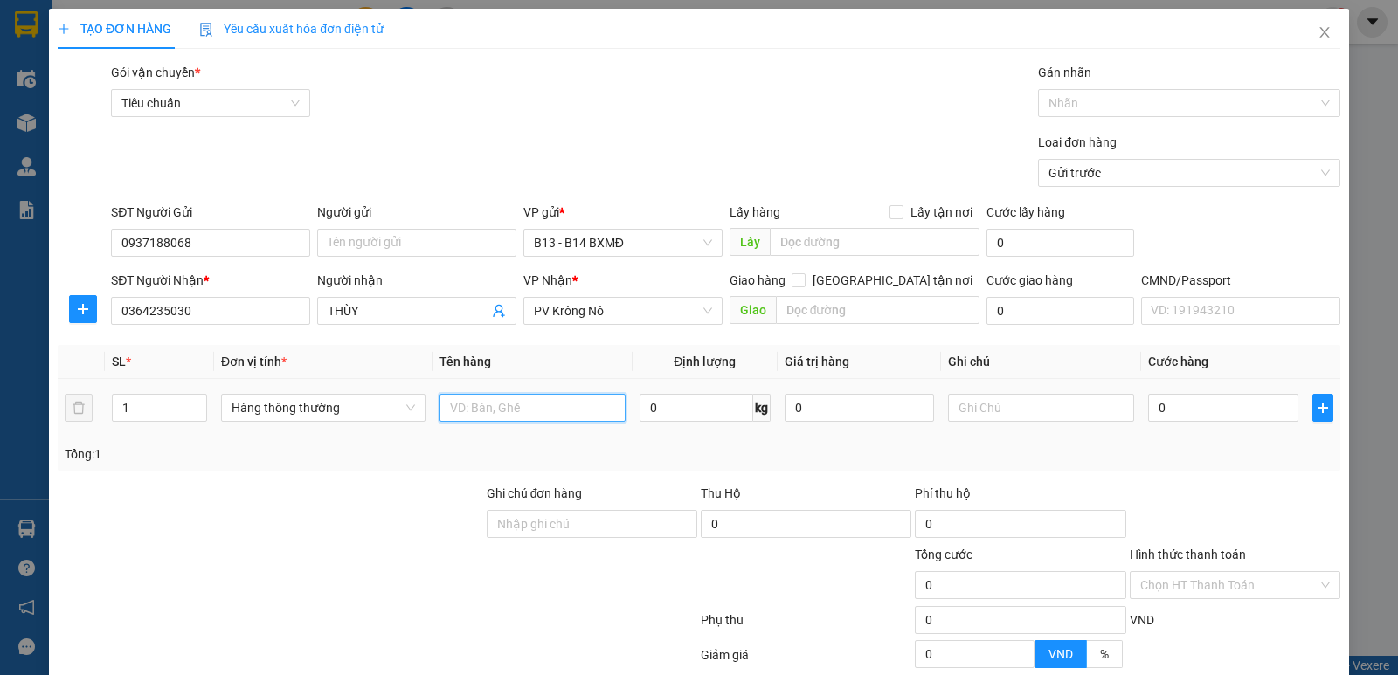
click at [553, 407] on input "text" at bounding box center [533, 408] width 186 height 28
click at [990, 405] on input "text" at bounding box center [1041, 408] width 186 height 28
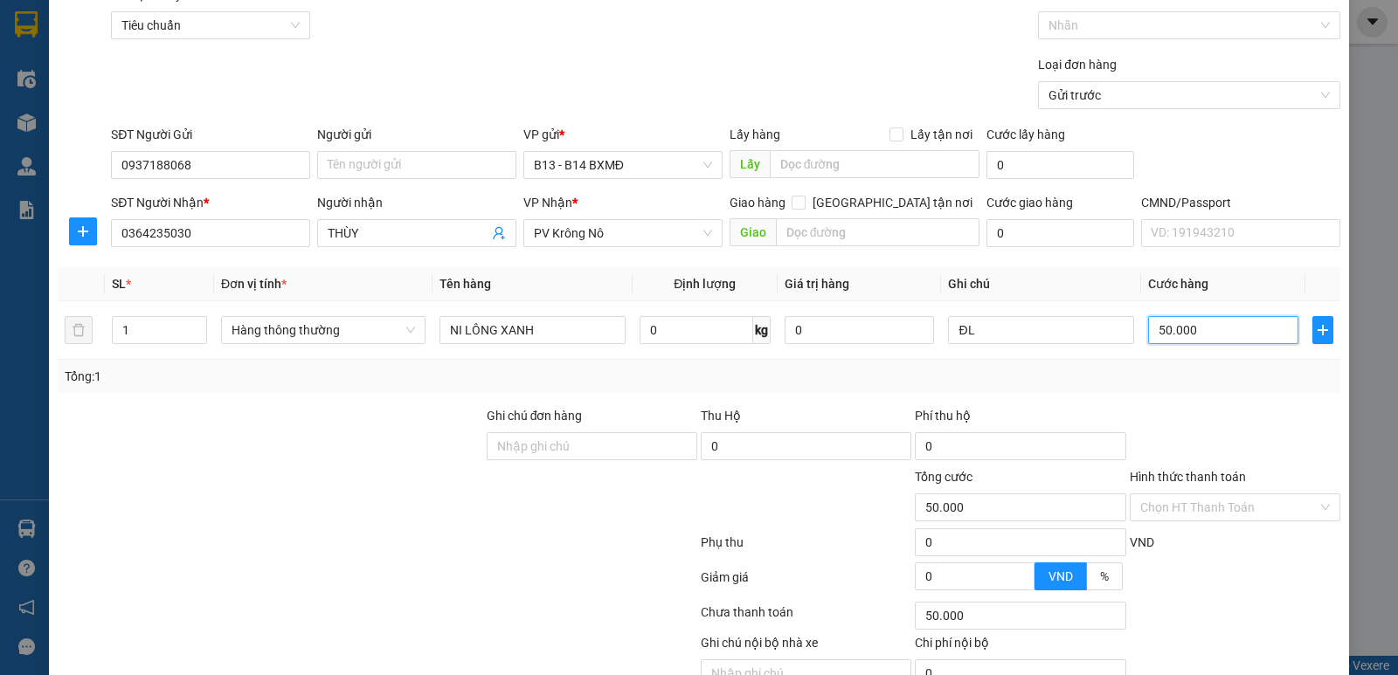
scroll to position [165, 0]
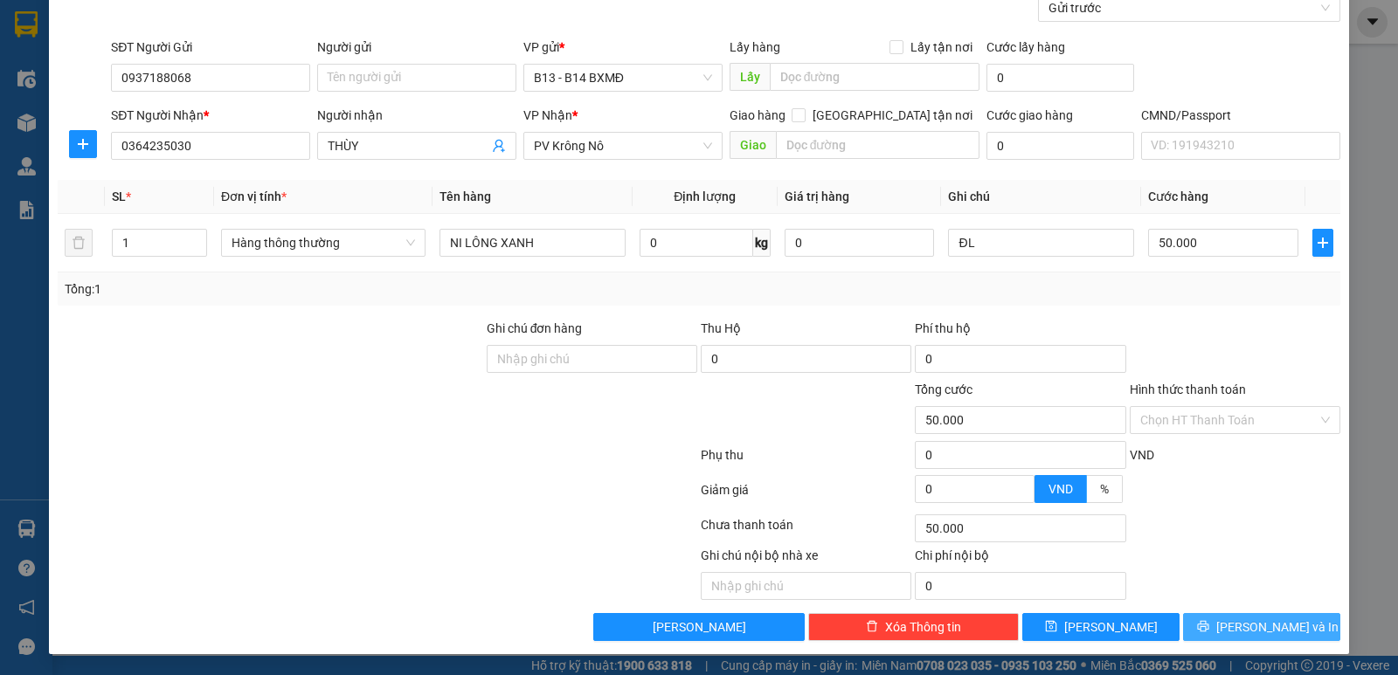
click at [1205, 632] on button "[PERSON_NAME] và In" at bounding box center [1261, 627] width 157 height 28
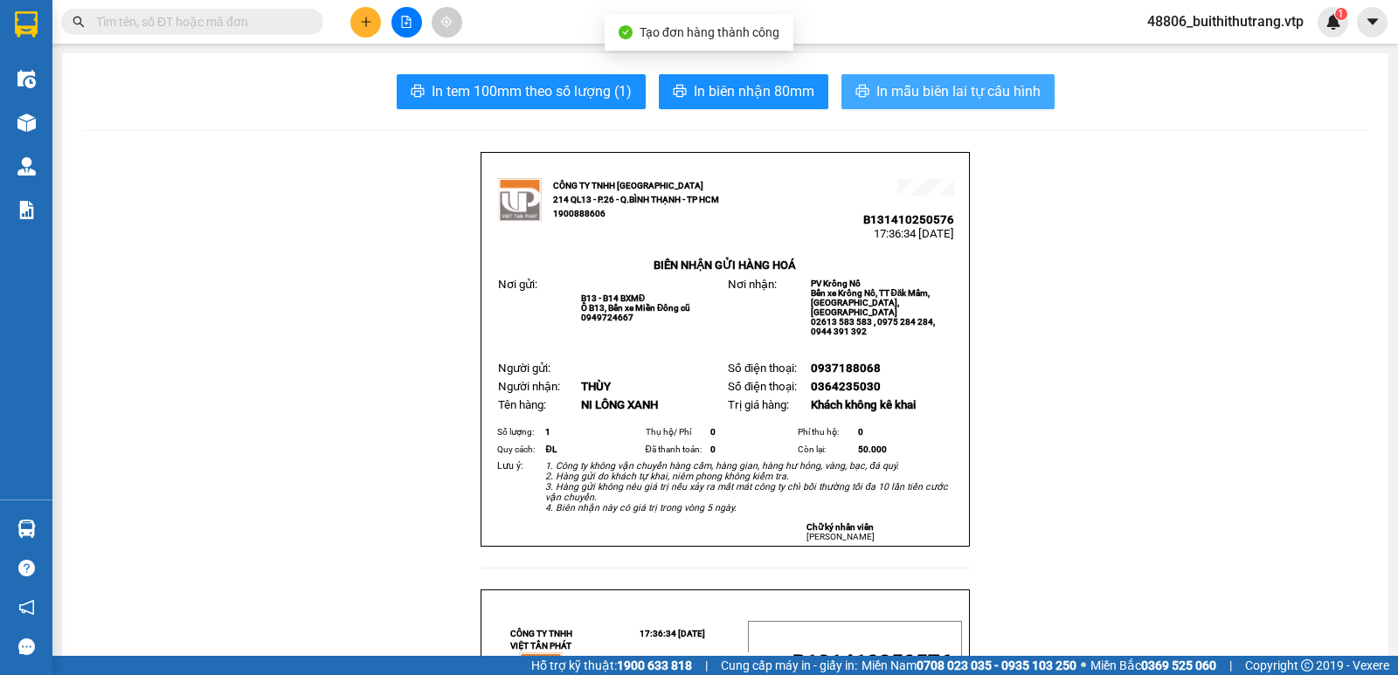
click at [947, 92] on span "In mẫu biên lai tự cấu hình" at bounding box center [958, 91] width 164 height 22
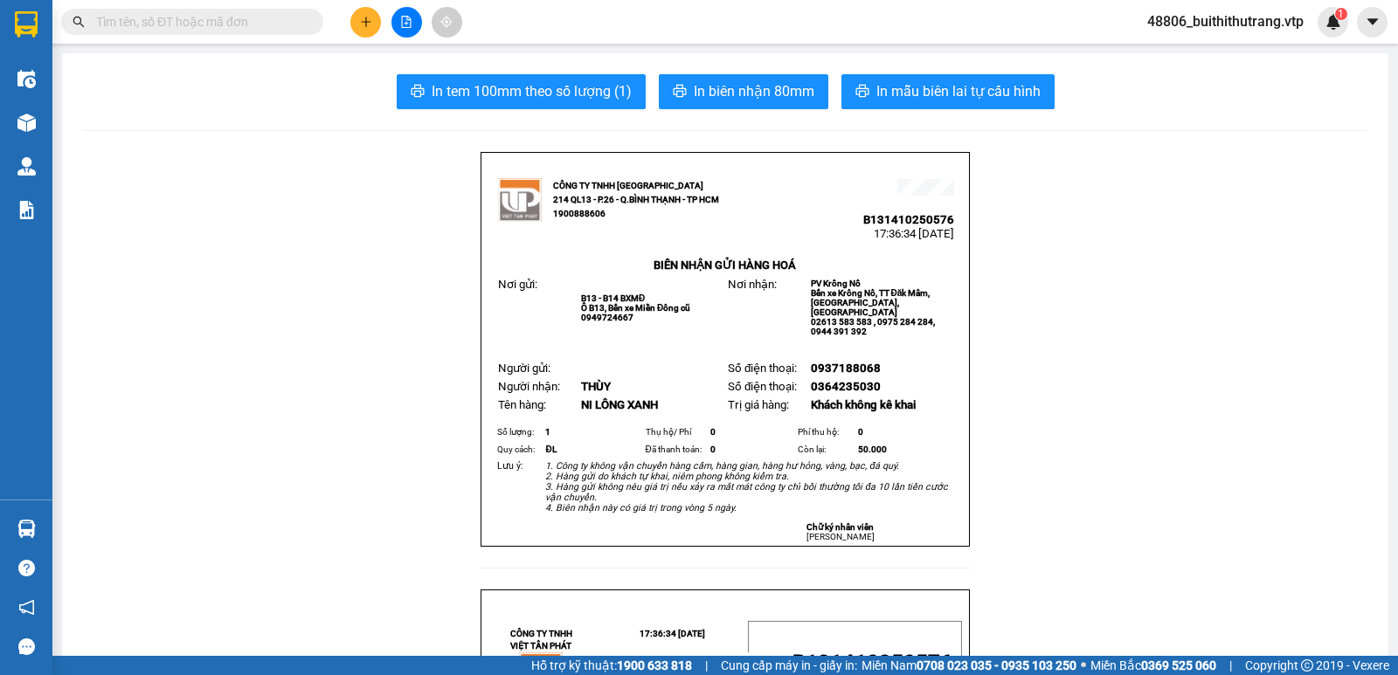
click at [363, 17] on icon "plus" at bounding box center [366, 22] width 12 height 12
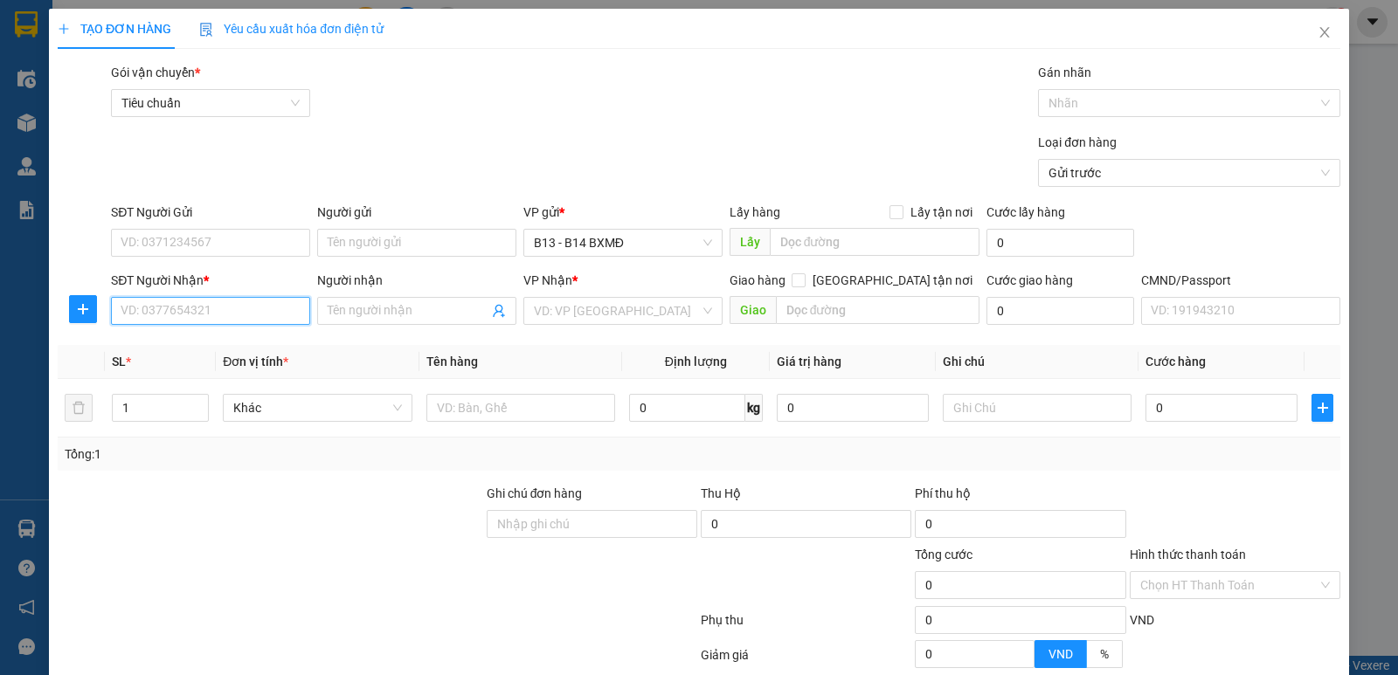
click at [264, 320] on input "SĐT Người Nhận *" at bounding box center [210, 311] width 199 height 28
click at [236, 357] on div "0983188425 - cha ly" at bounding box center [208, 346] width 197 height 28
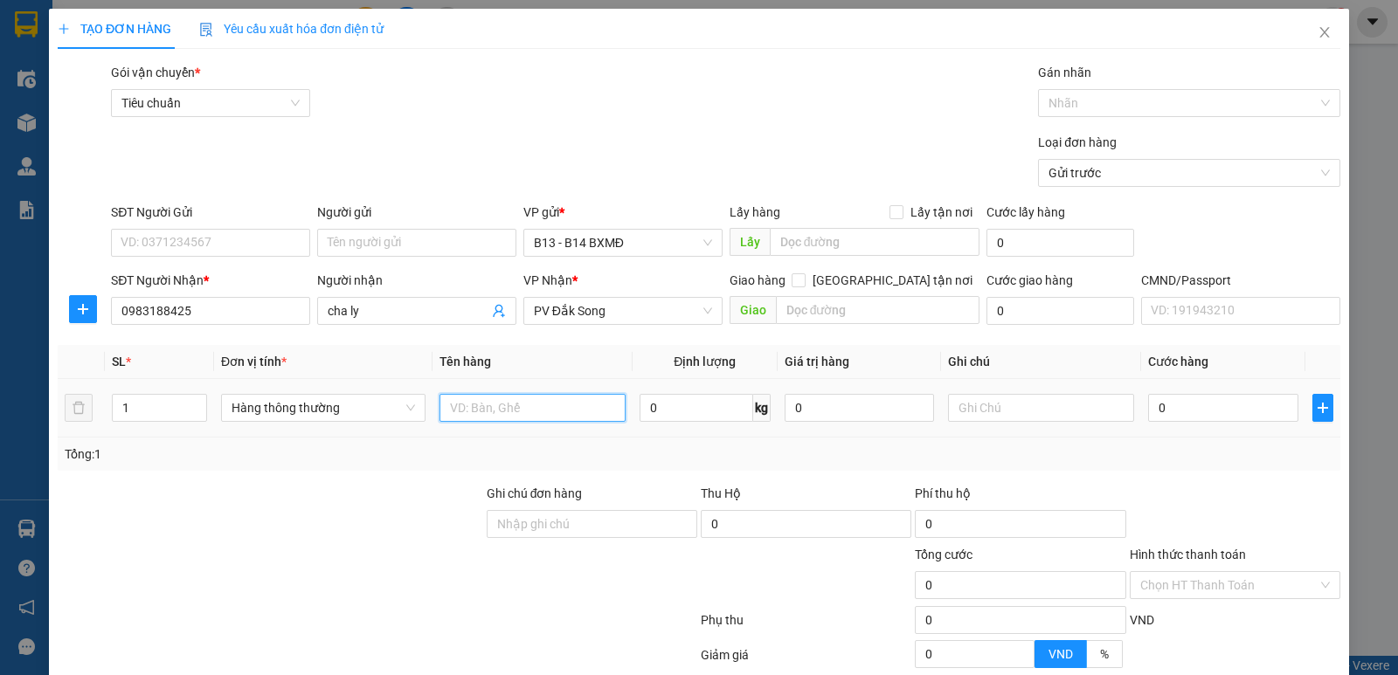
click at [567, 409] on input "text" at bounding box center [533, 408] width 186 height 28
drag, startPoint x: 135, startPoint y: 412, endPoint x: 87, endPoint y: 423, distance: 49.2
click at [100, 422] on tr "1 Hàng thông thường T 0 kg 0 0" at bounding box center [699, 408] width 1283 height 59
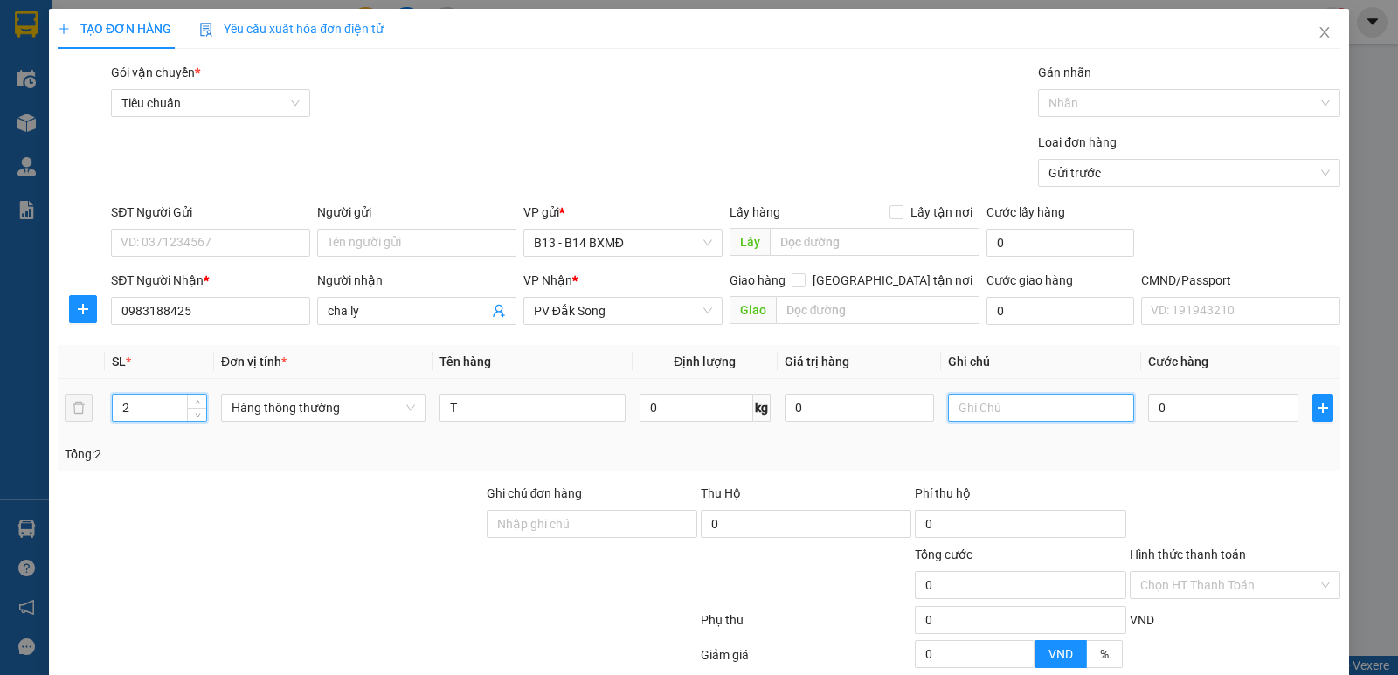
click at [1034, 412] on input "text" at bounding box center [1041, 408] width 186 height 28
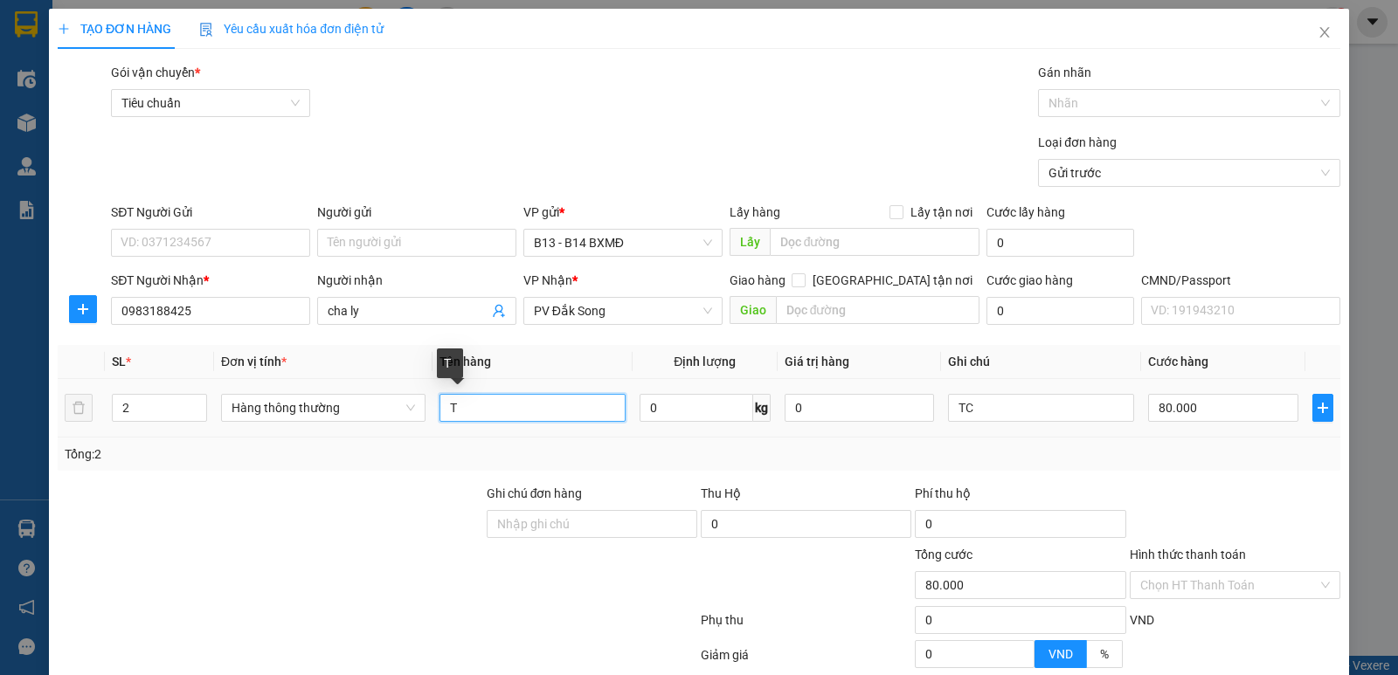
click at [470, 412] on input "T" at bounding box center [533, 408] width 186 height 28
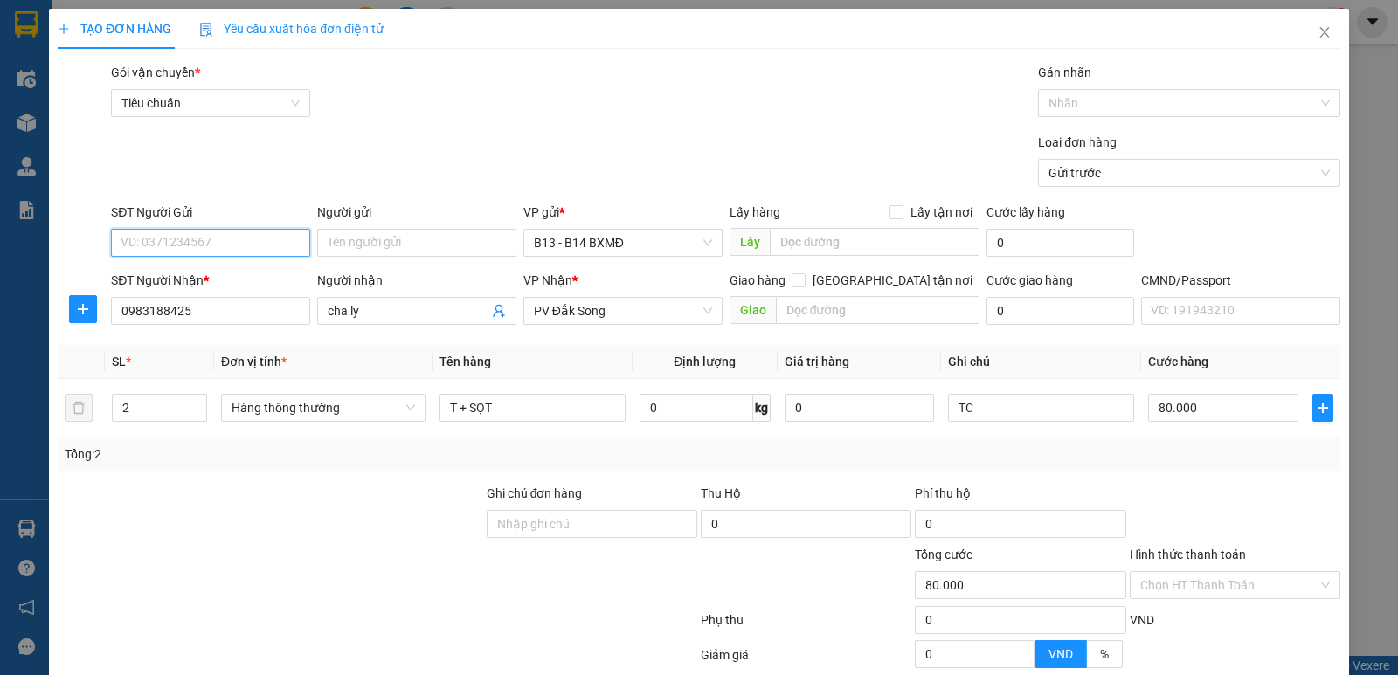
click at [212, 248] on input "SĐT Người Gửi" at bounding box center [210, 243] width 199 height 28
click at [182, 283] on div "0353431719" at bounding box center [209, 277] width 177 height 19
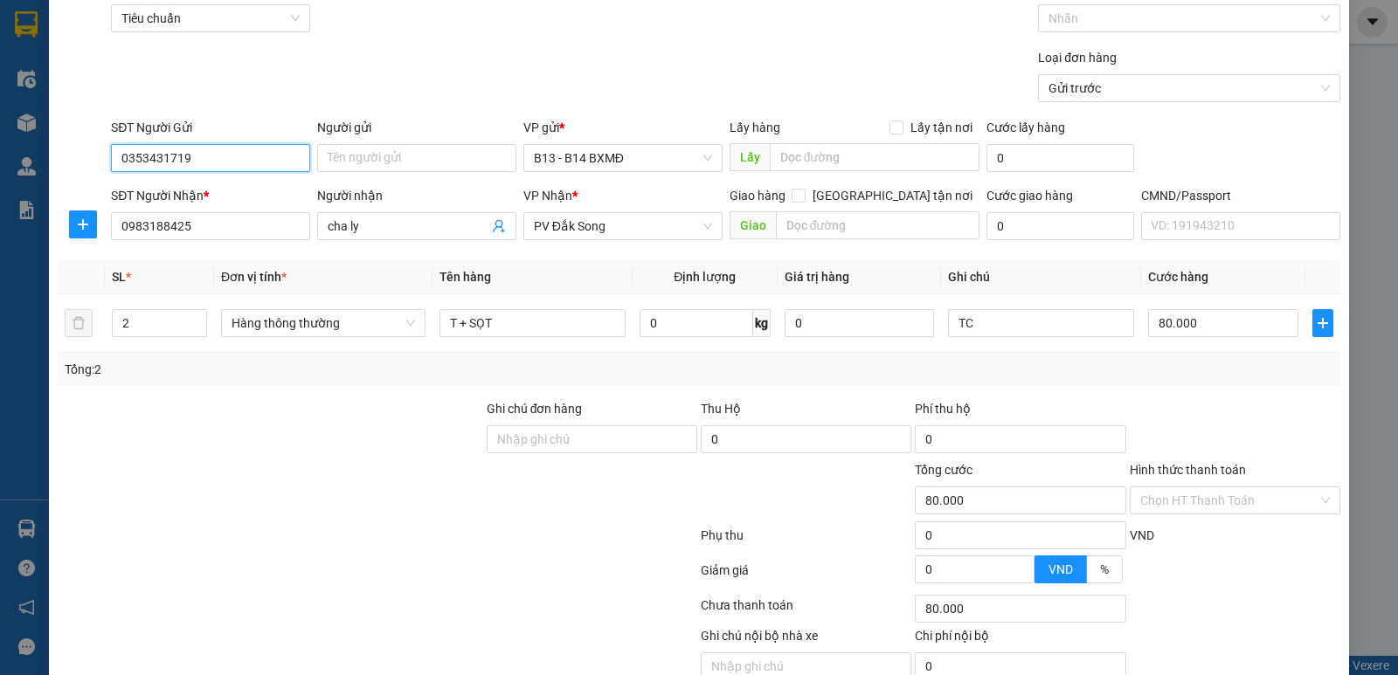
scroll to position [165, 0]
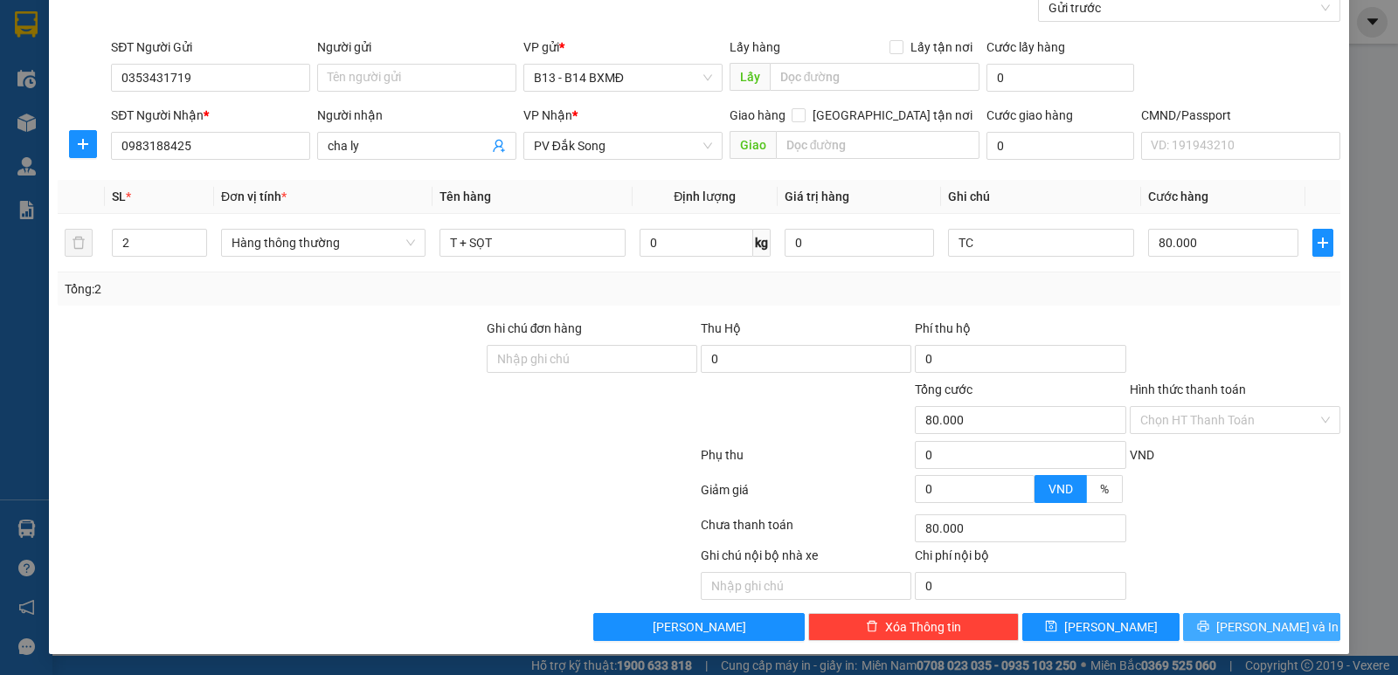
click at [1236, 626] on span "[PERSON_NAME] và In" at bounding box center [1277, 627] width 122 height 19
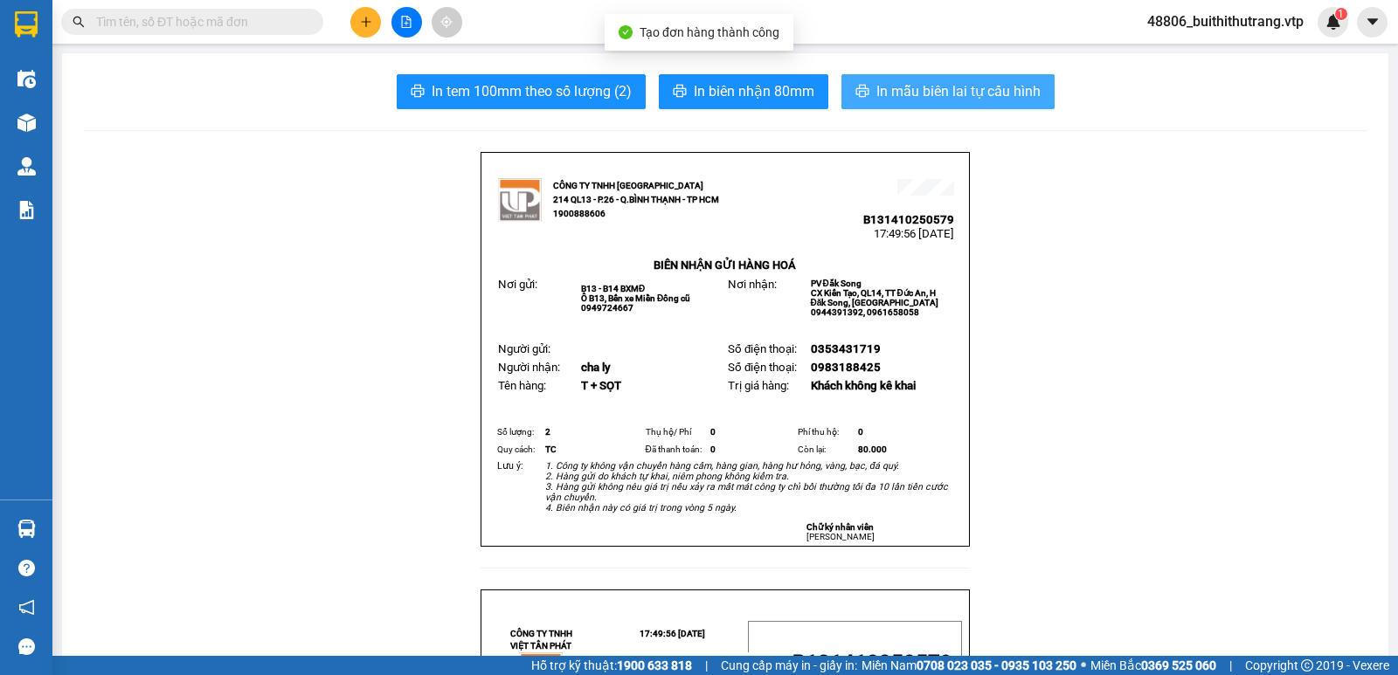
click at [1001, 81] on span "In mẫu biên lai tự cấu hình" at bounding box center [958, 91] width 164 height 22
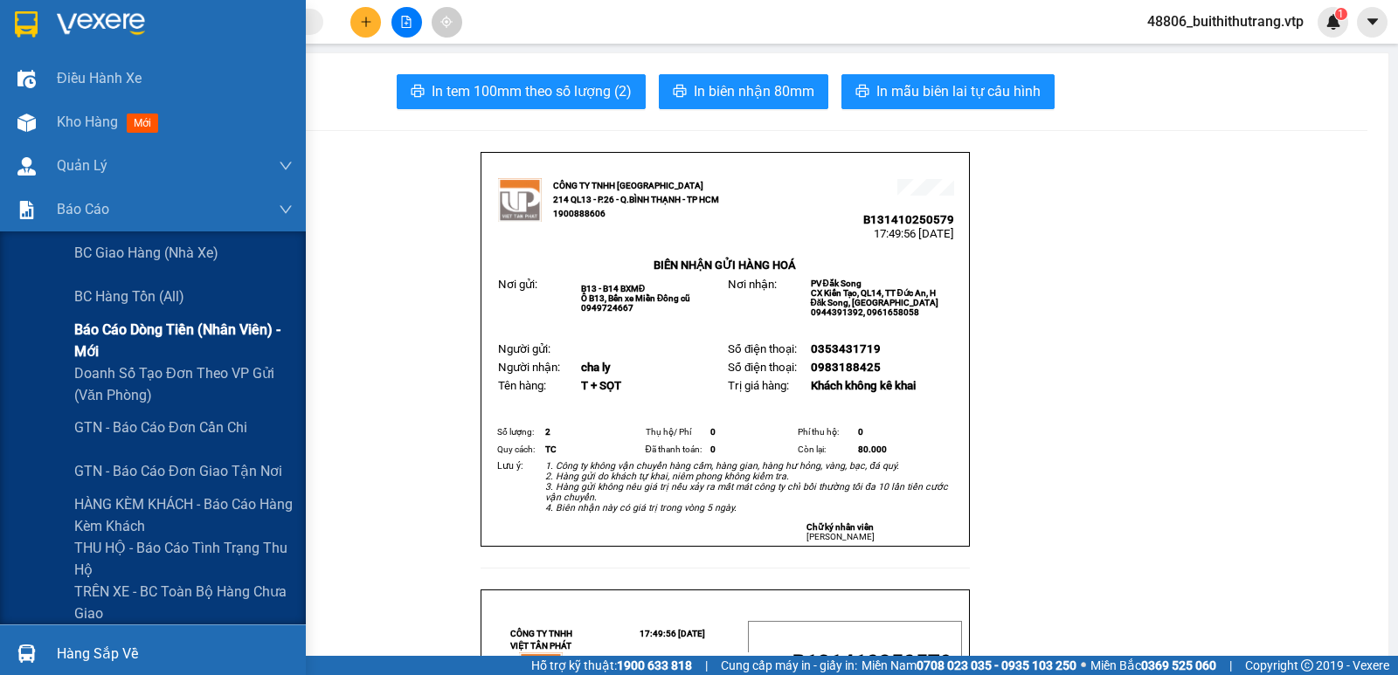
click at [150, 323] on span "Báo cáo dòng tiền (nhân viên) - mới" at bounding box center [183, 341] width 218 height 44
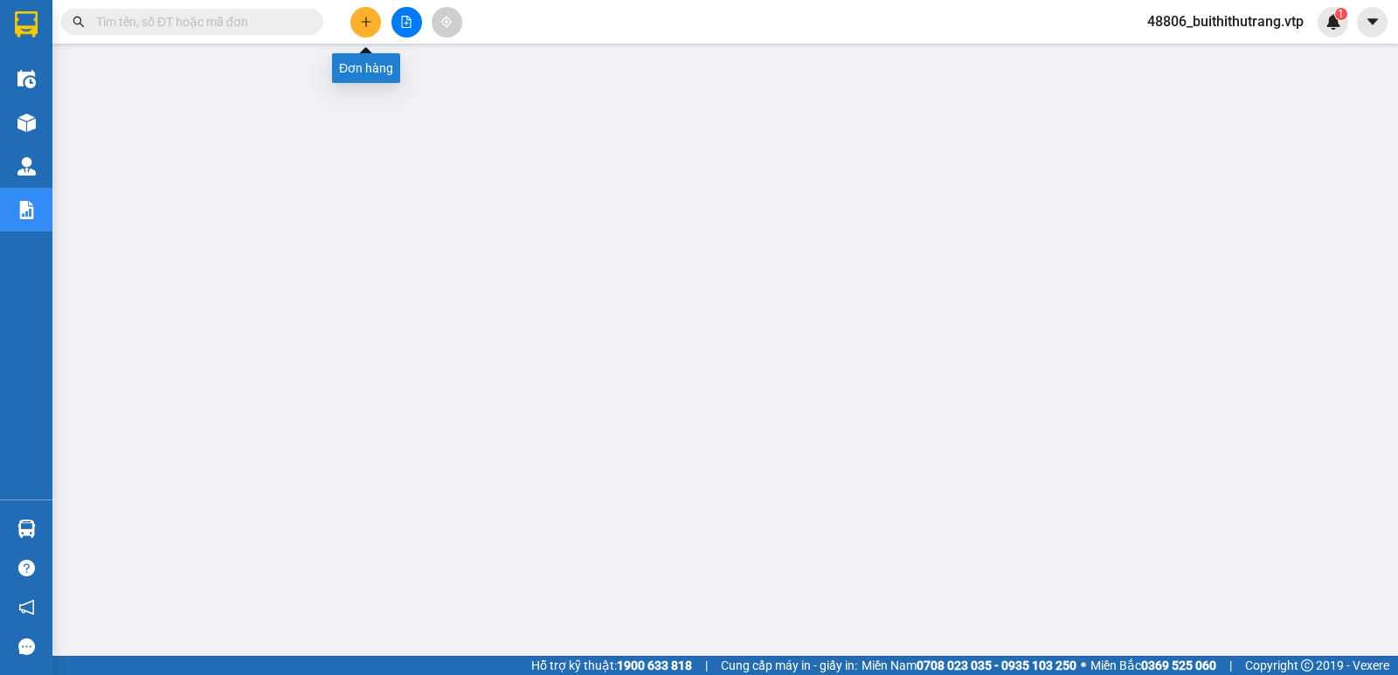
click at [375, 26] on button at bounding box center [365, 22] width 31 height 31
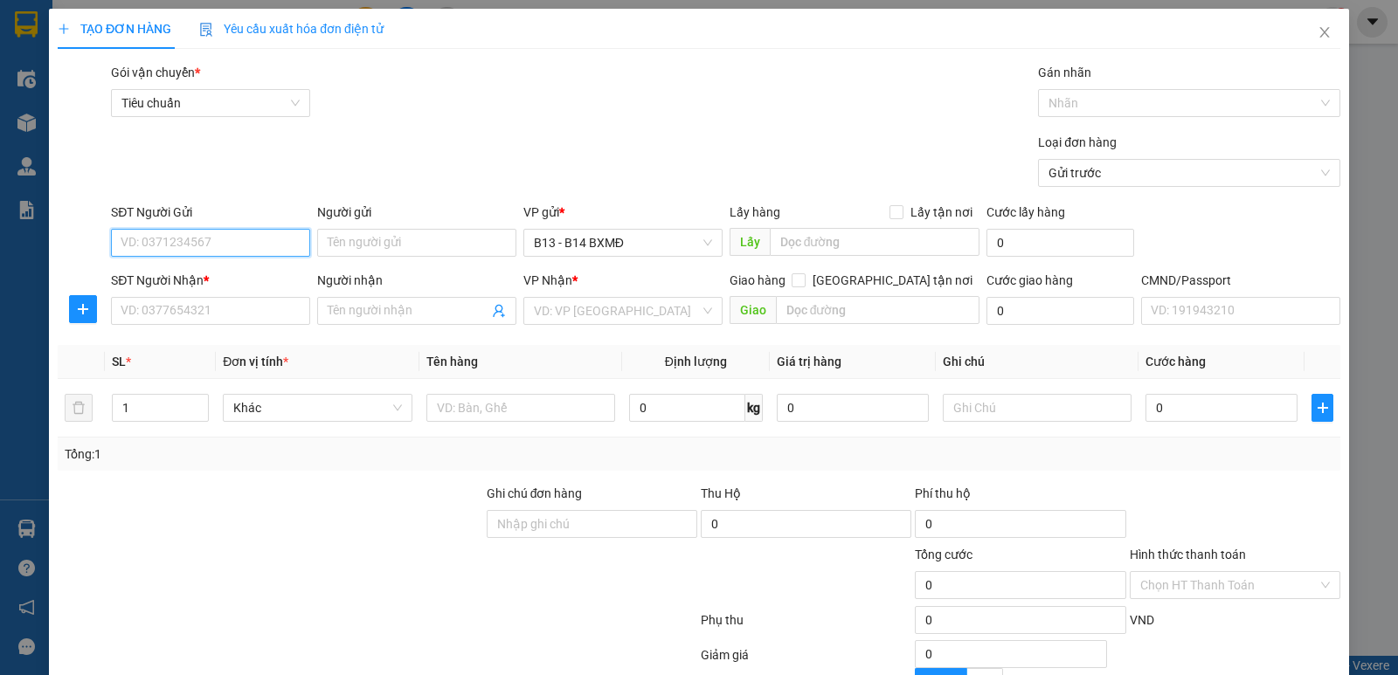
click at [242, 246] on input "SĐT Người Gửi" at bounding box center [210, 243] width 199 height 28
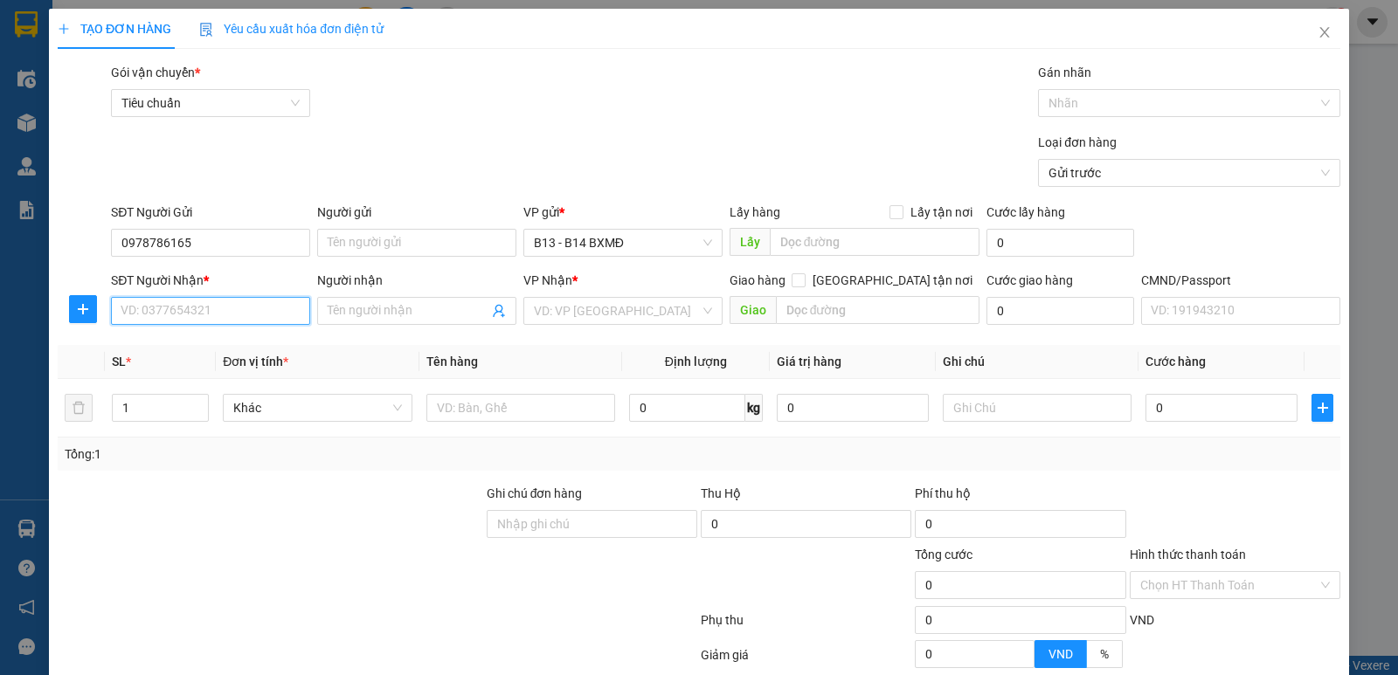
click at [274, 318] on input "SĐT Người Nhận *" at bounding box center [210, 311] width 199 height 28
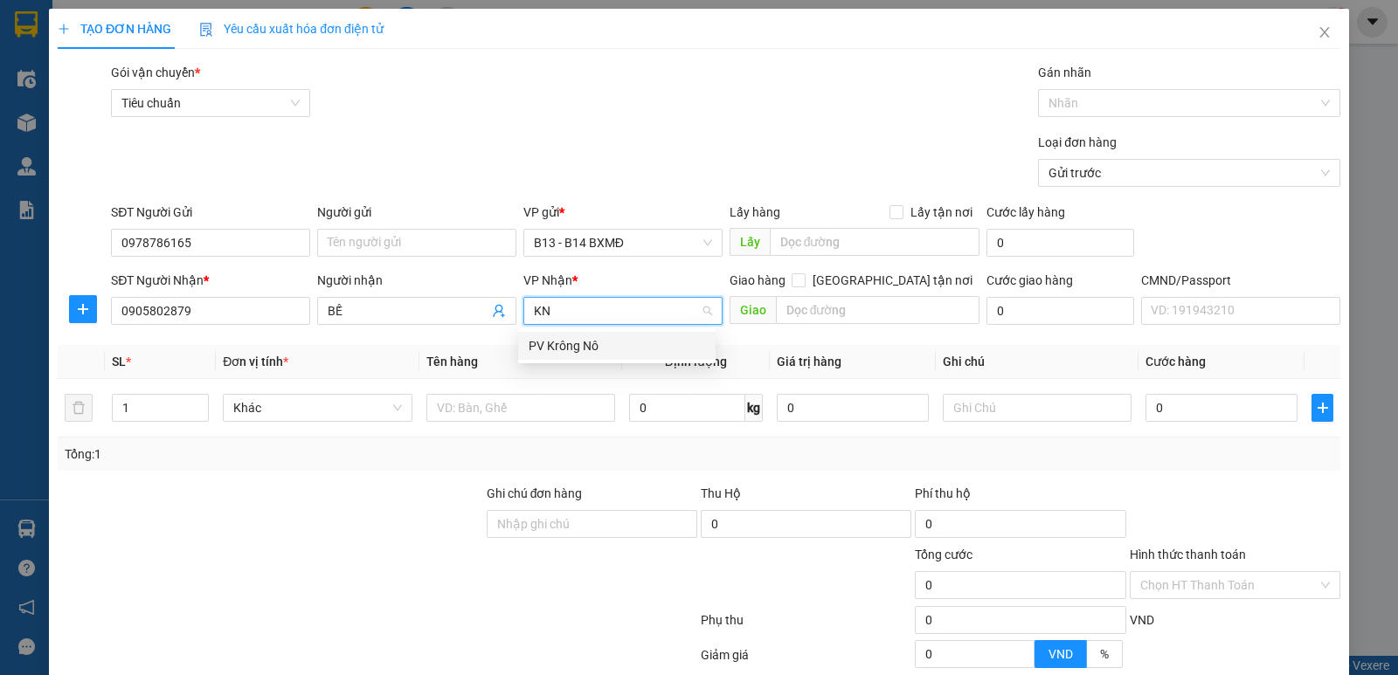
click at [577, 338] on div "PV Krông Nô" at bounding box center [617, 345] width 177 height 19
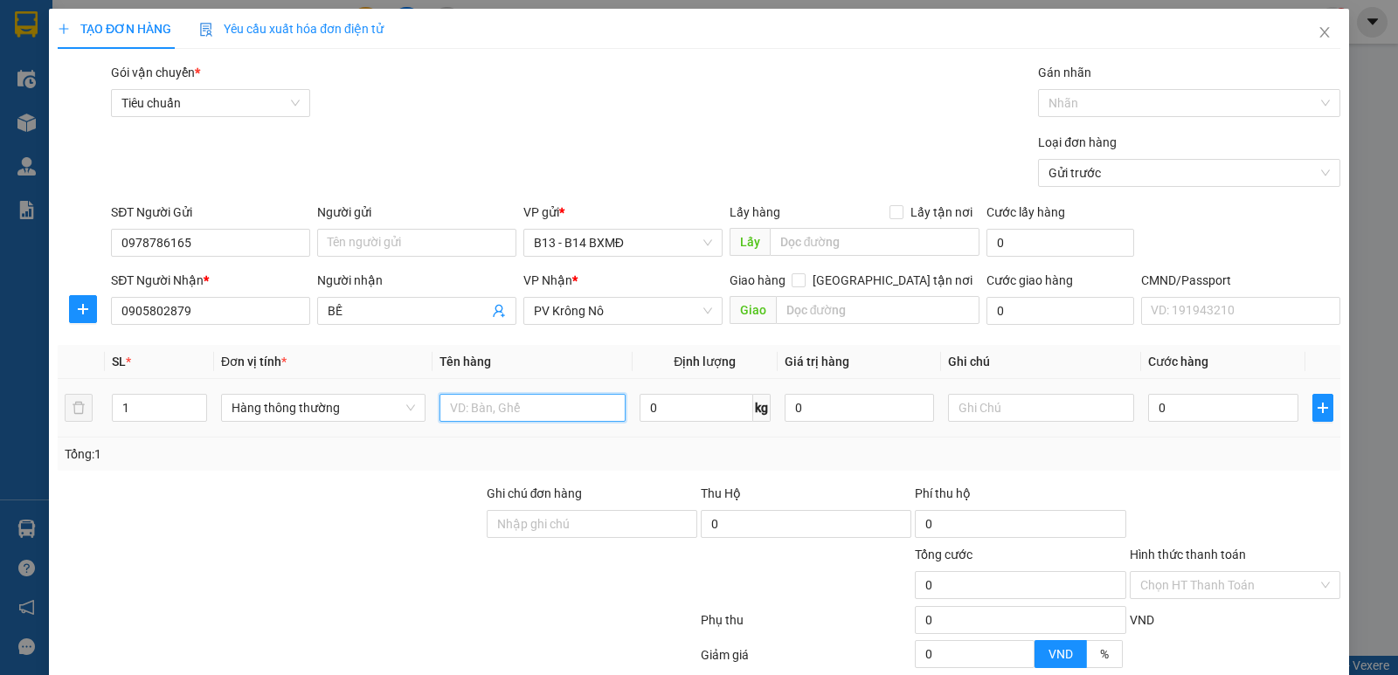
click at [552, 412] on input "text" at bounding box center [533, 408] width 186 height 28
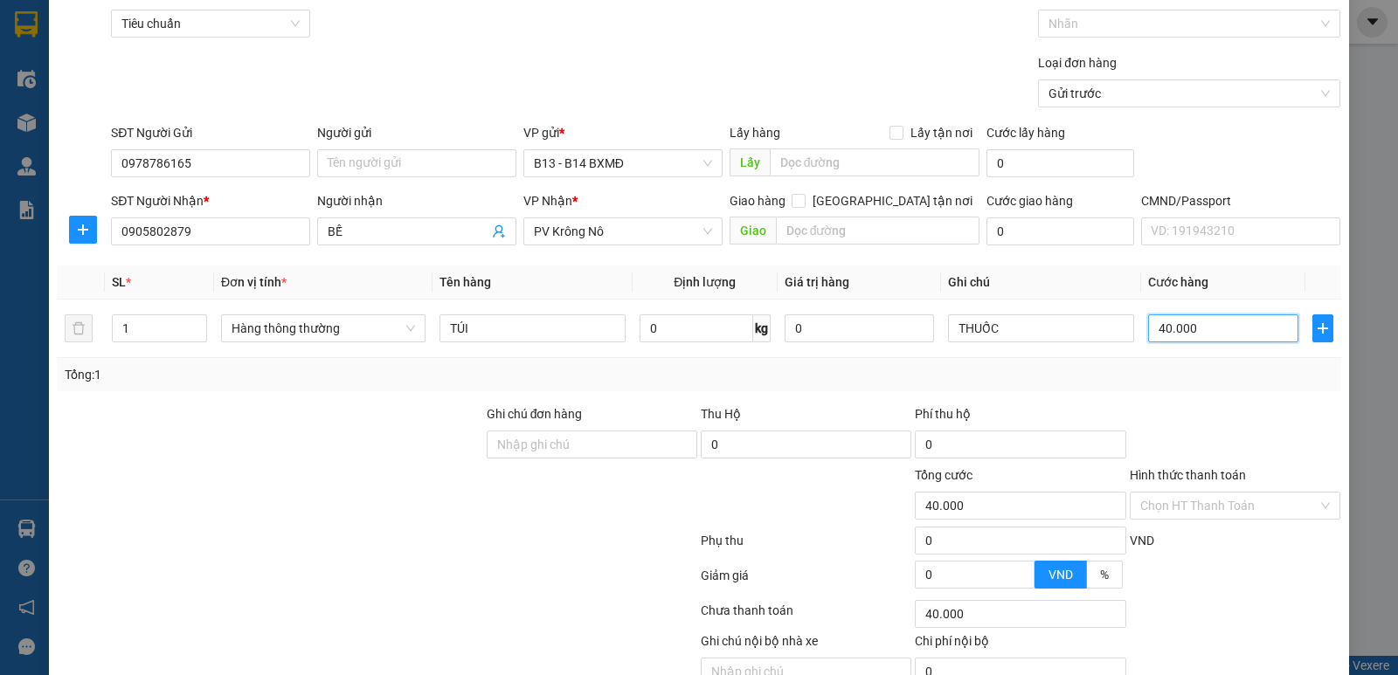
scroll to position [165, 0]
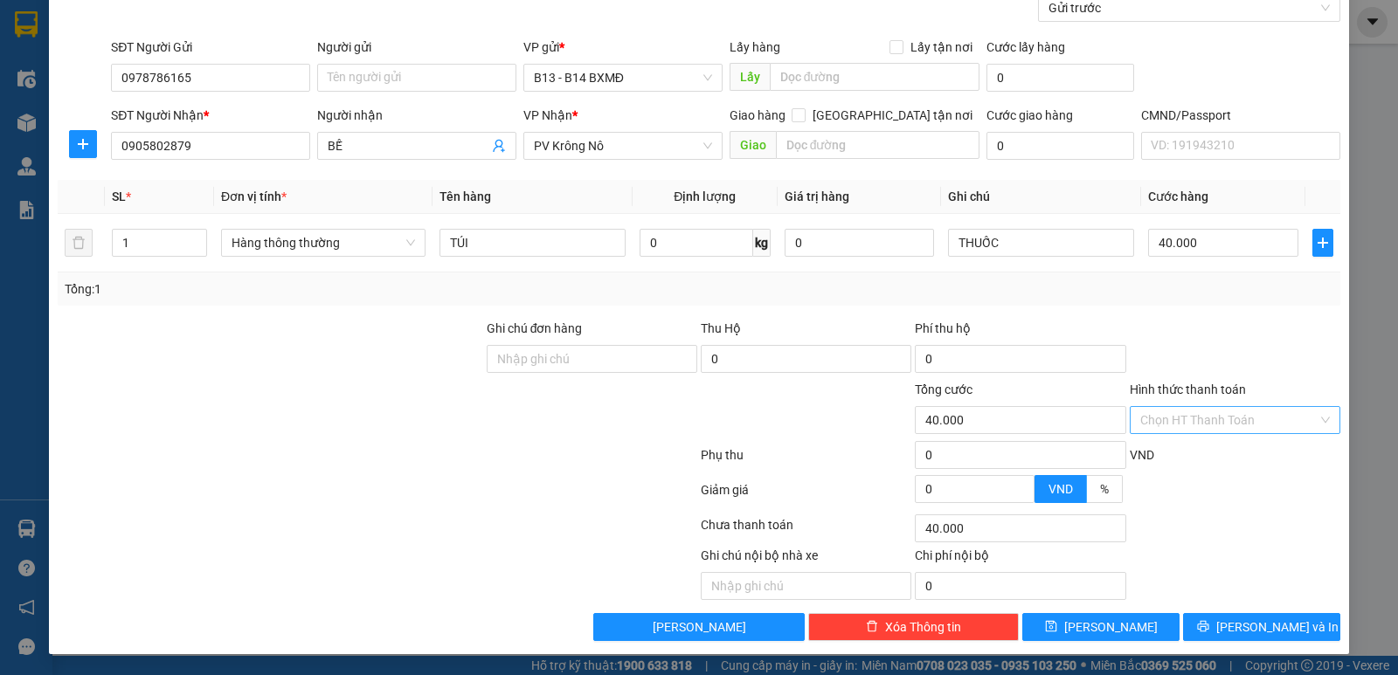
click at [1218, 421] on input "Hình thức thanh toán" at bounding box center [1228, 420] width 177 height 26
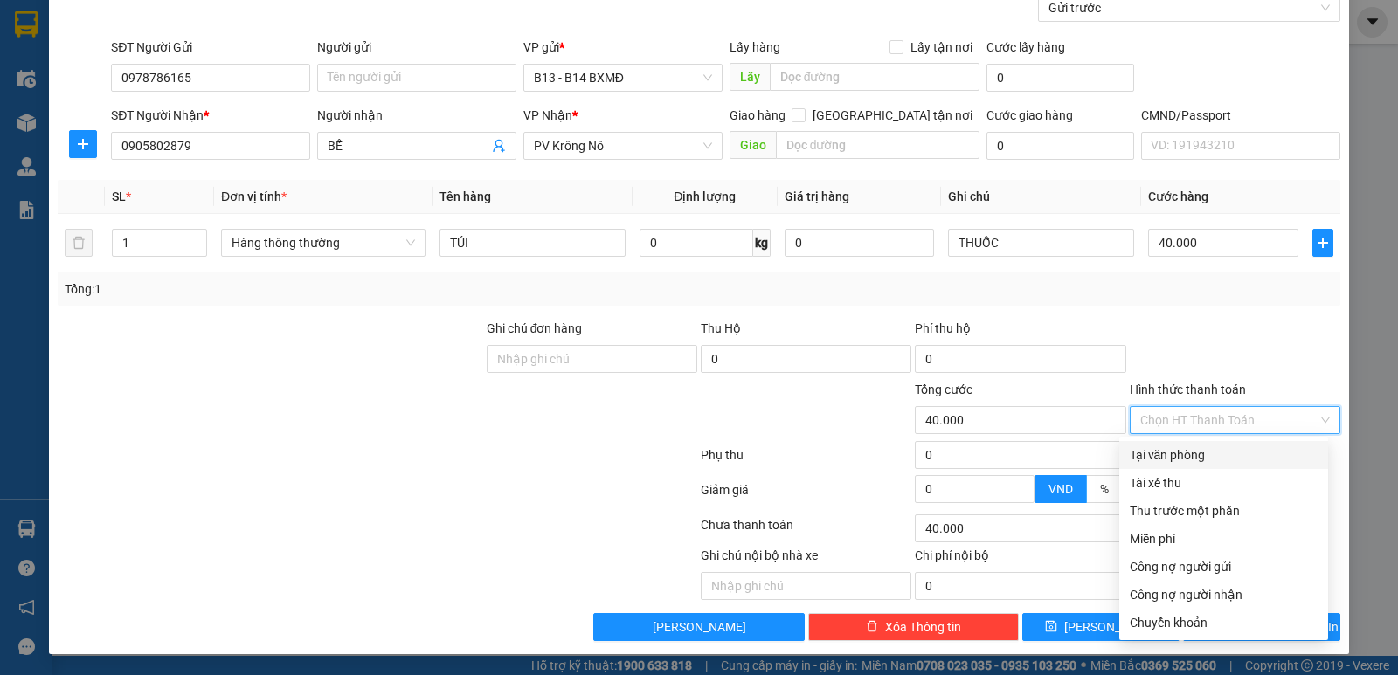
click at [1228, 456] on div "Tại văn phòng" at bounding box center [1224, 455] width 188 height 19
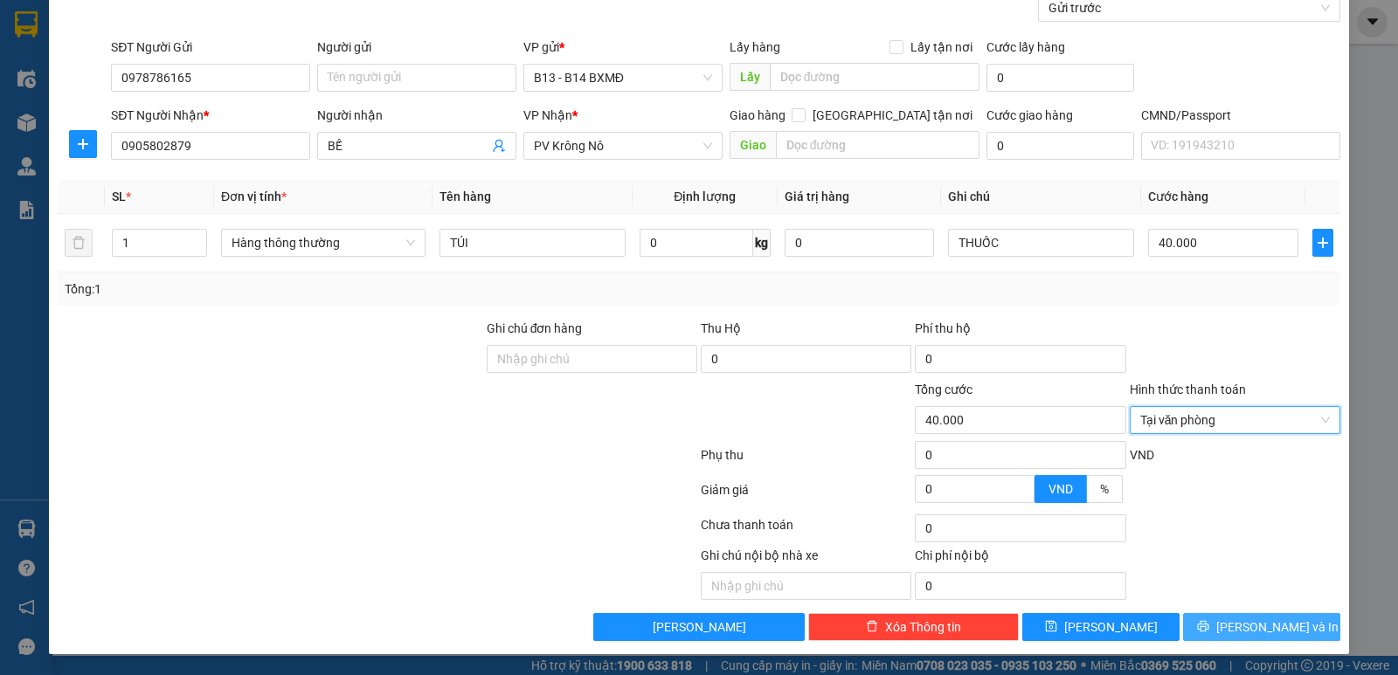
click at [1241, 628] on span "[PERSON_NAME] và In" at bounding box center [1277, 627] width 122 height 19
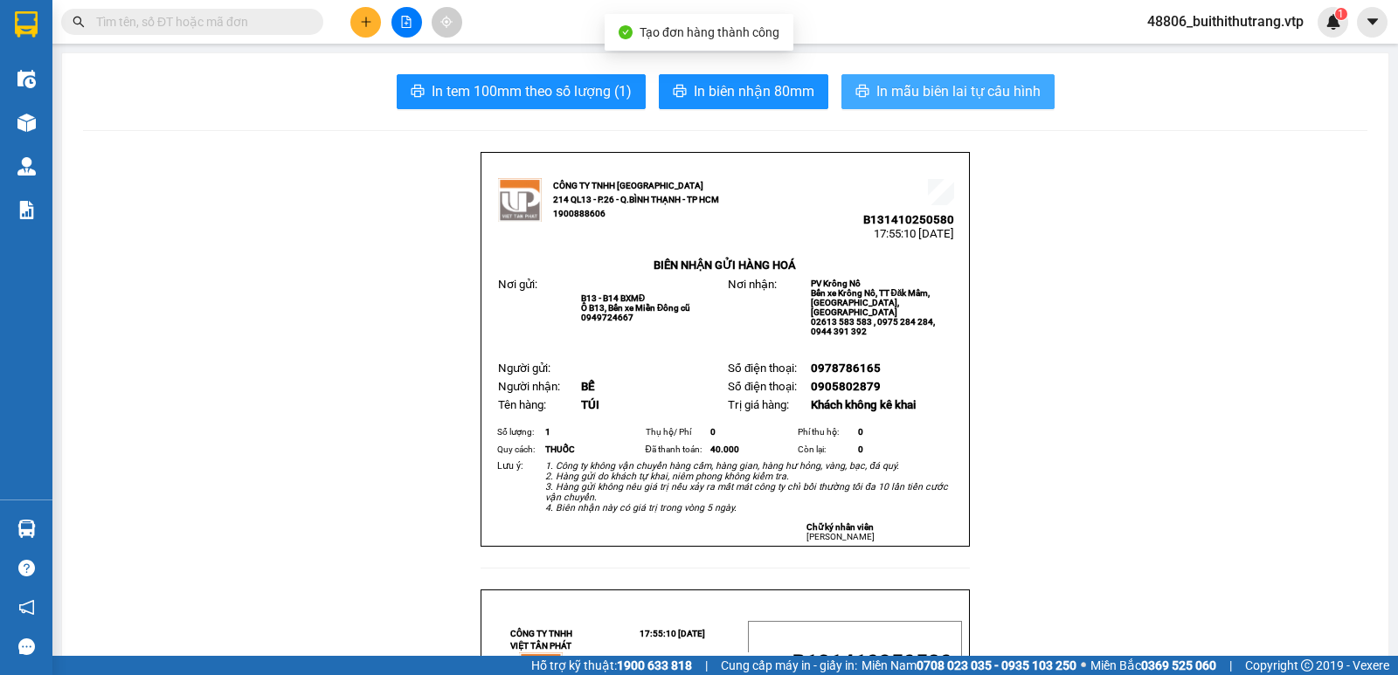
click at [999, 93] on span "In mẫu biên lai tự cấu hình" at bounding box center [958, 91] width 164 height 22
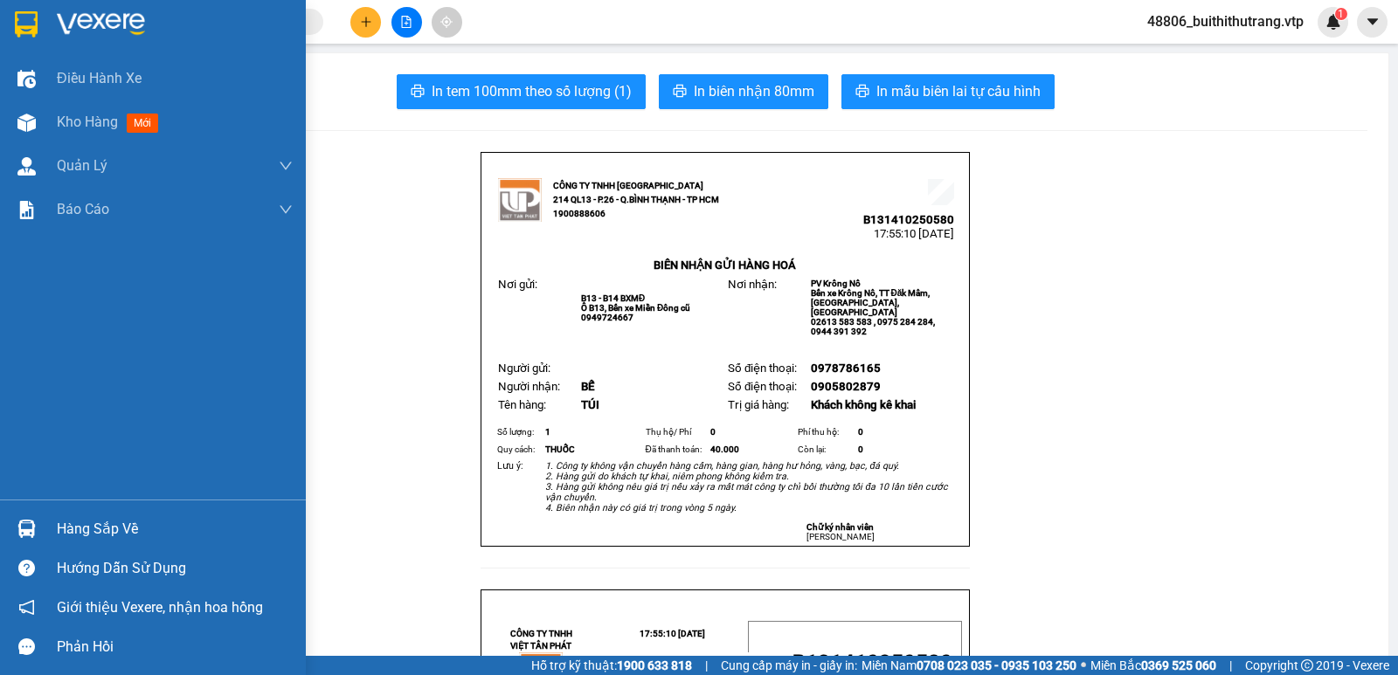
click at [17, 29] on img at bounding box center [26, 24] width 23 height 26
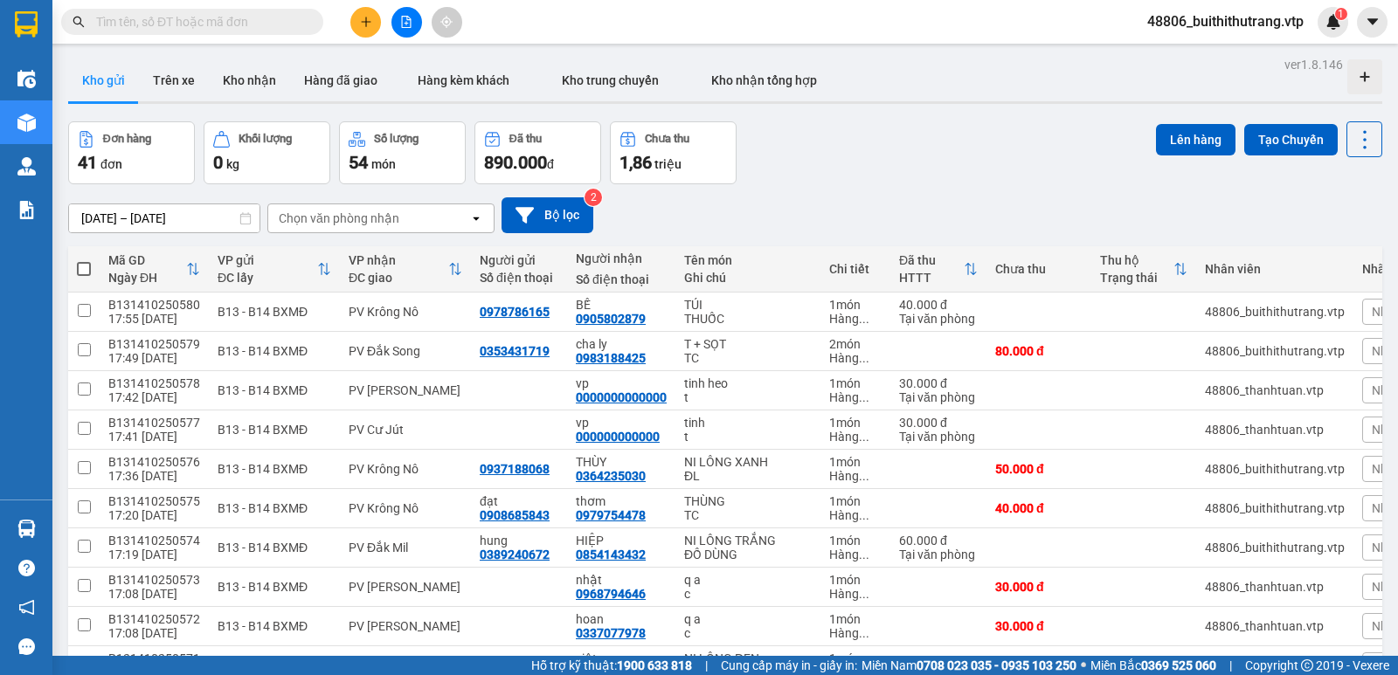
click at [177, 30] on input "text" at bounding box center [199, 21] width 206 height 19
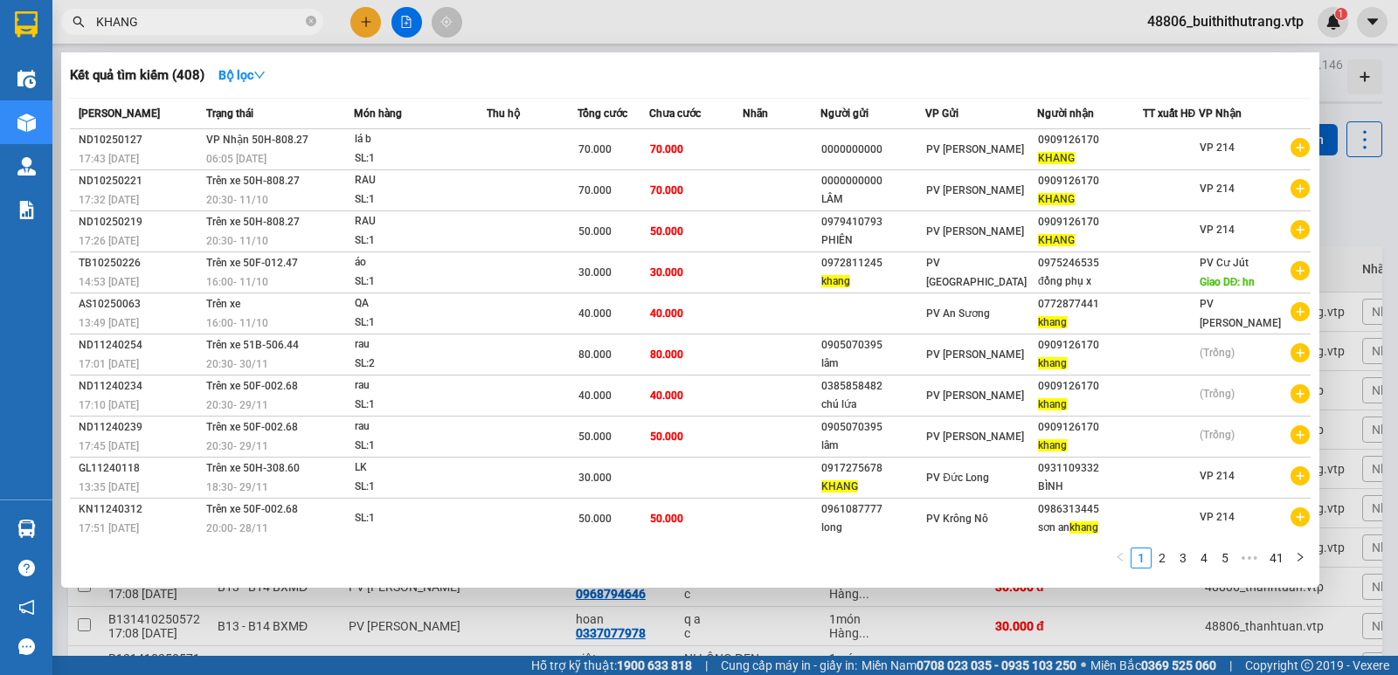
click at [925, 24] on div at bounding box center [699, 337] width 1398 height 675
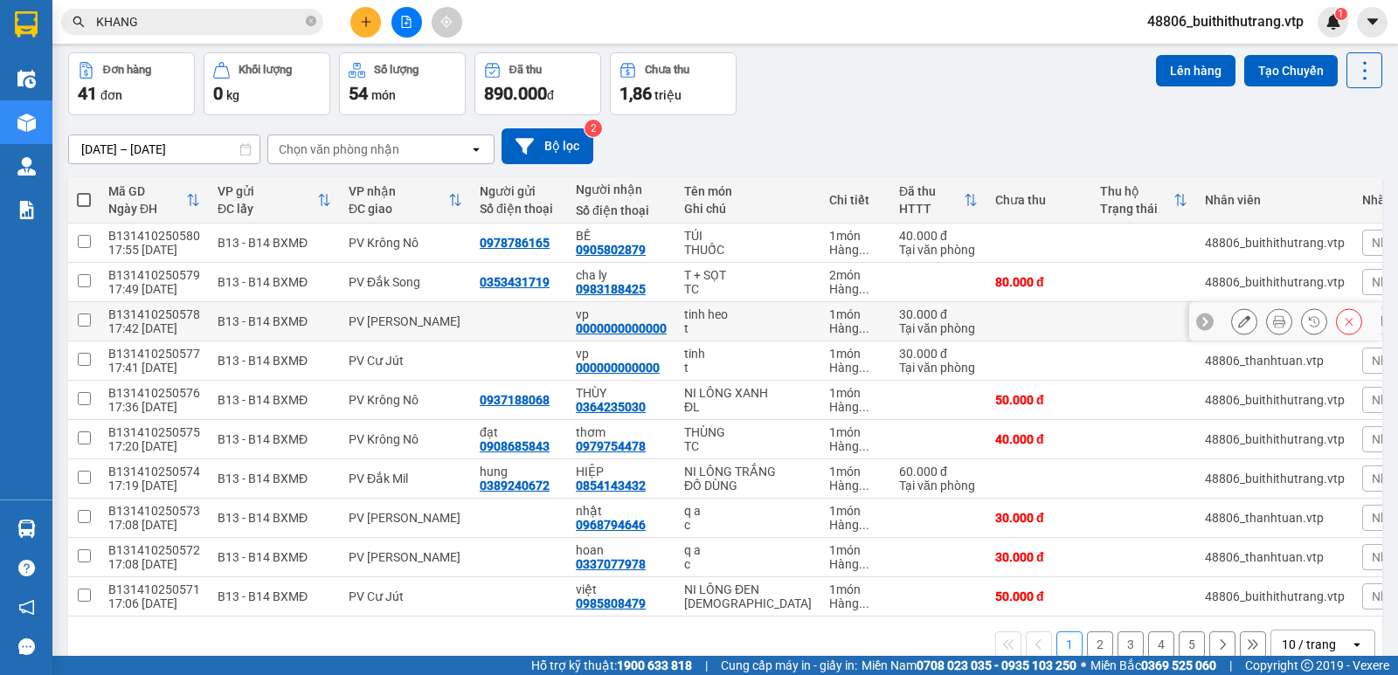
scroll to position [150, 0]
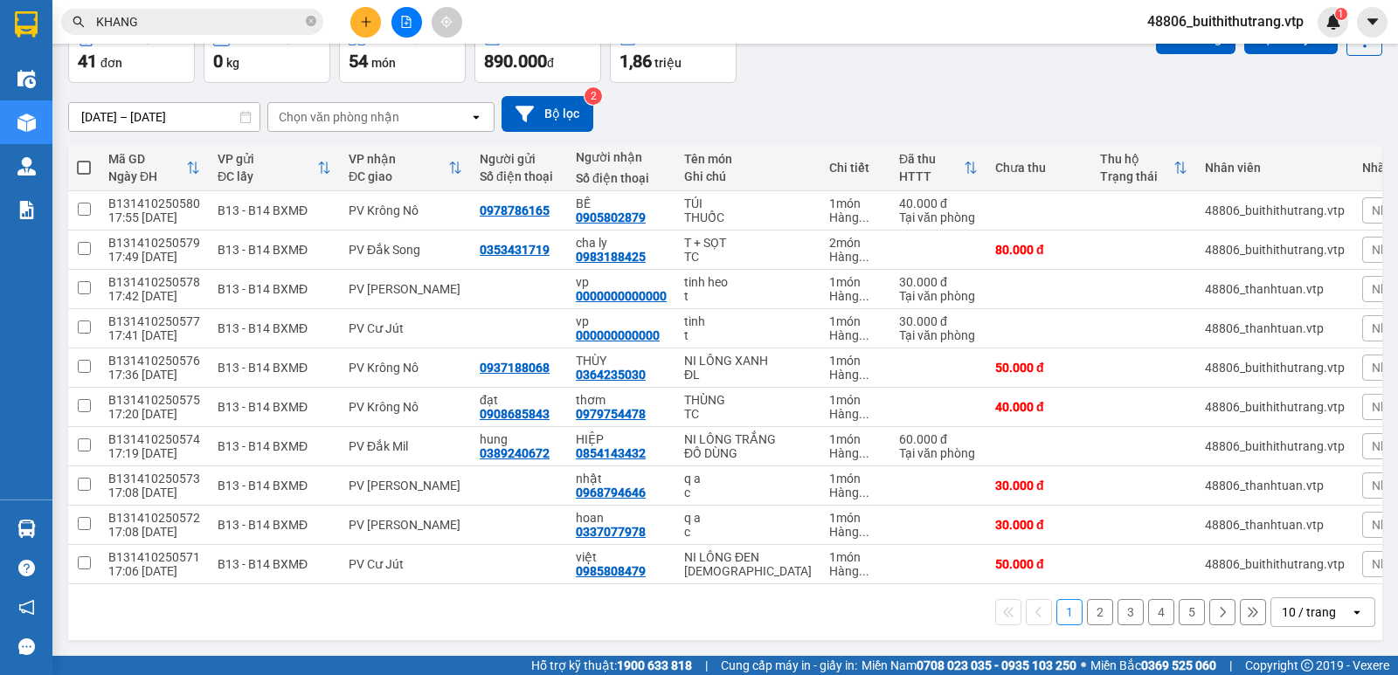
click at [1290, 613] on div "10 / trang" at bounding box center [1309, 612] width 54 height 17
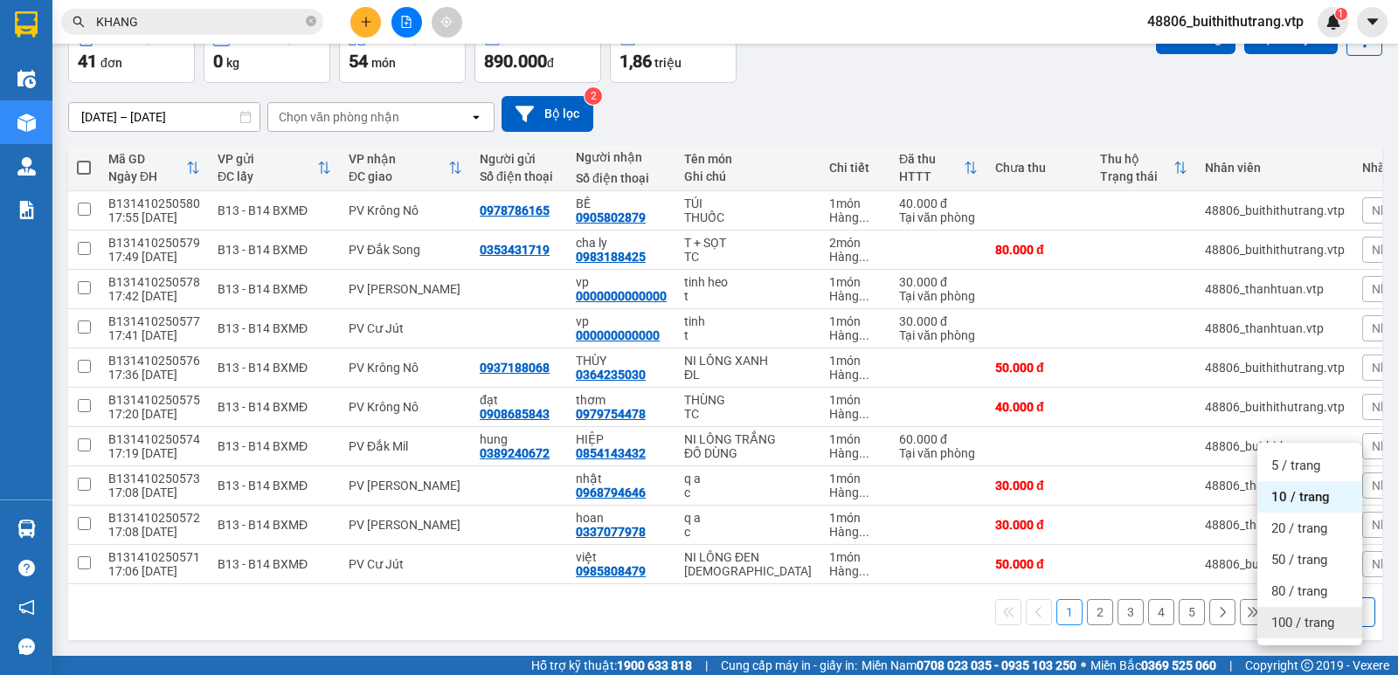
drag, startPoint x: 1275, startPoint y: 578, endPoint x: 1293, endPoint y: 578, distance: 18.4
click at [1278, 614] on span "100 / trang" at bounding box center [1302, 622] width 63 height 17
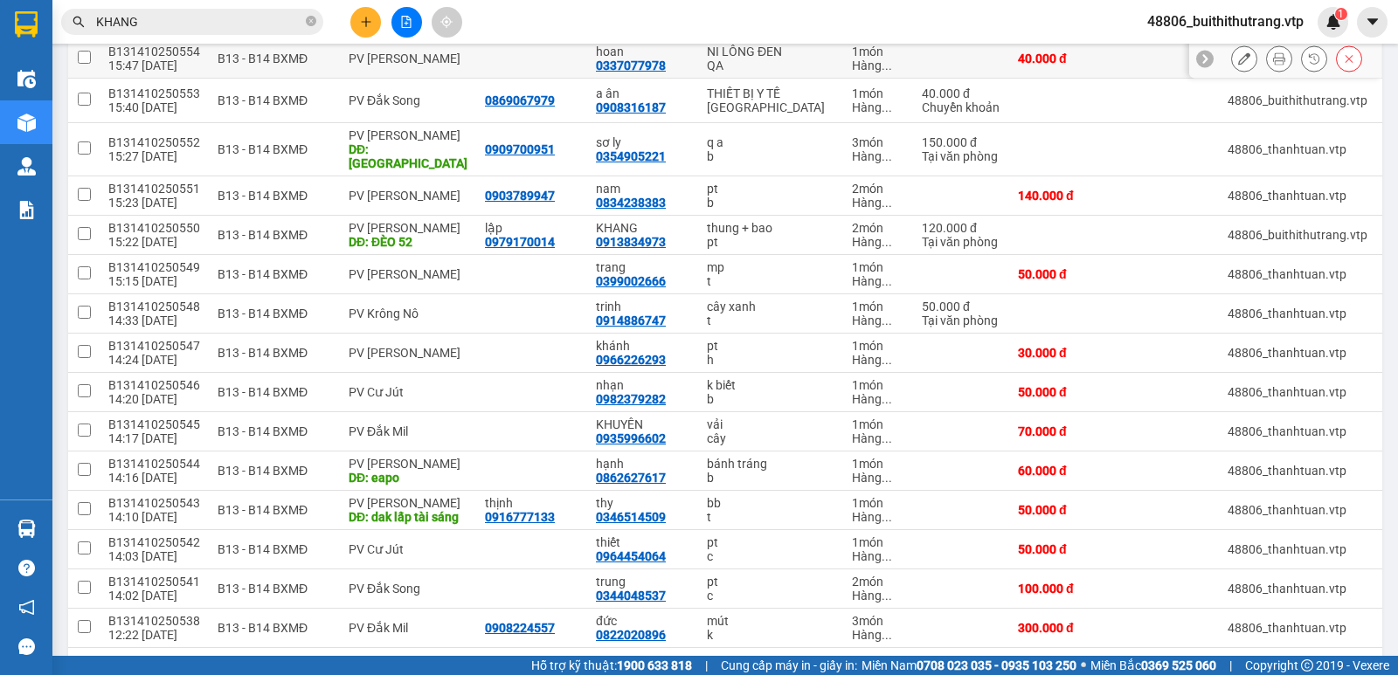
scroll to position [1398, 0]
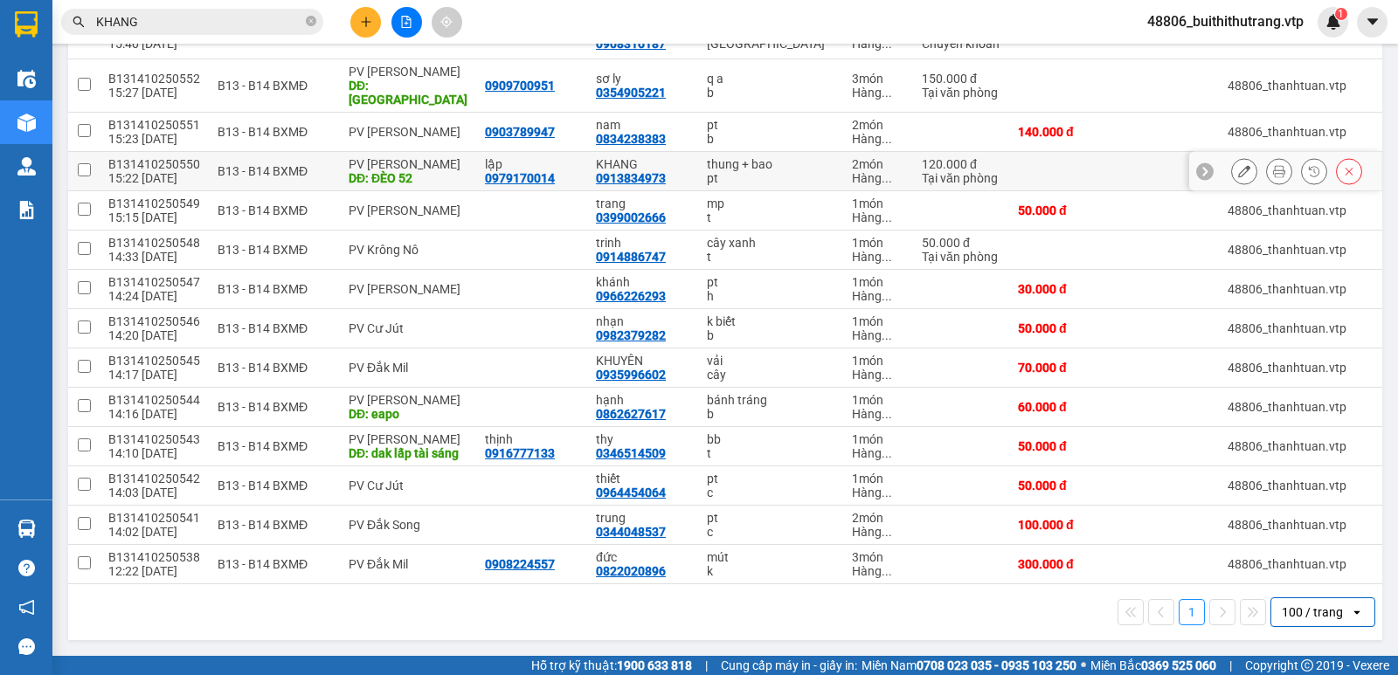
click at [1238, 177] on icon at bounding box center [1244, 171] width 12 height 12
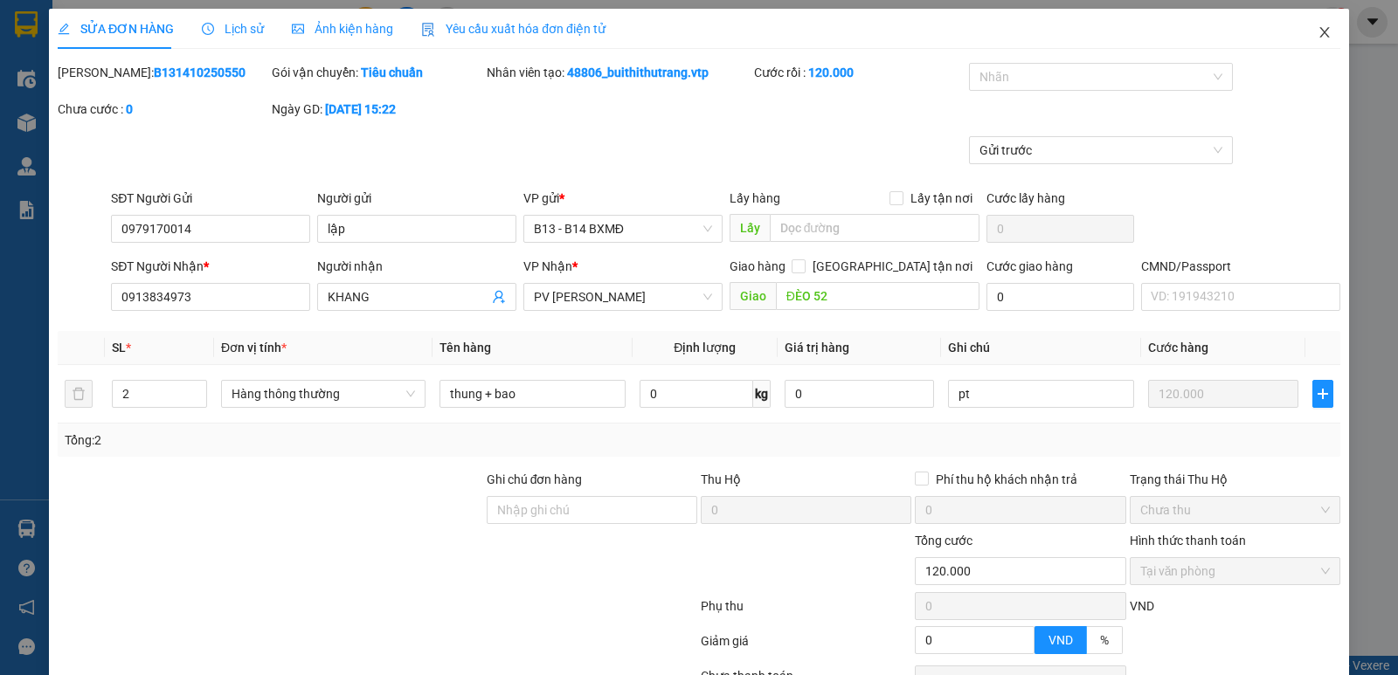
click at [1318, 31] on icon "close" at bounding box center [1325, 32] width 14 height 14
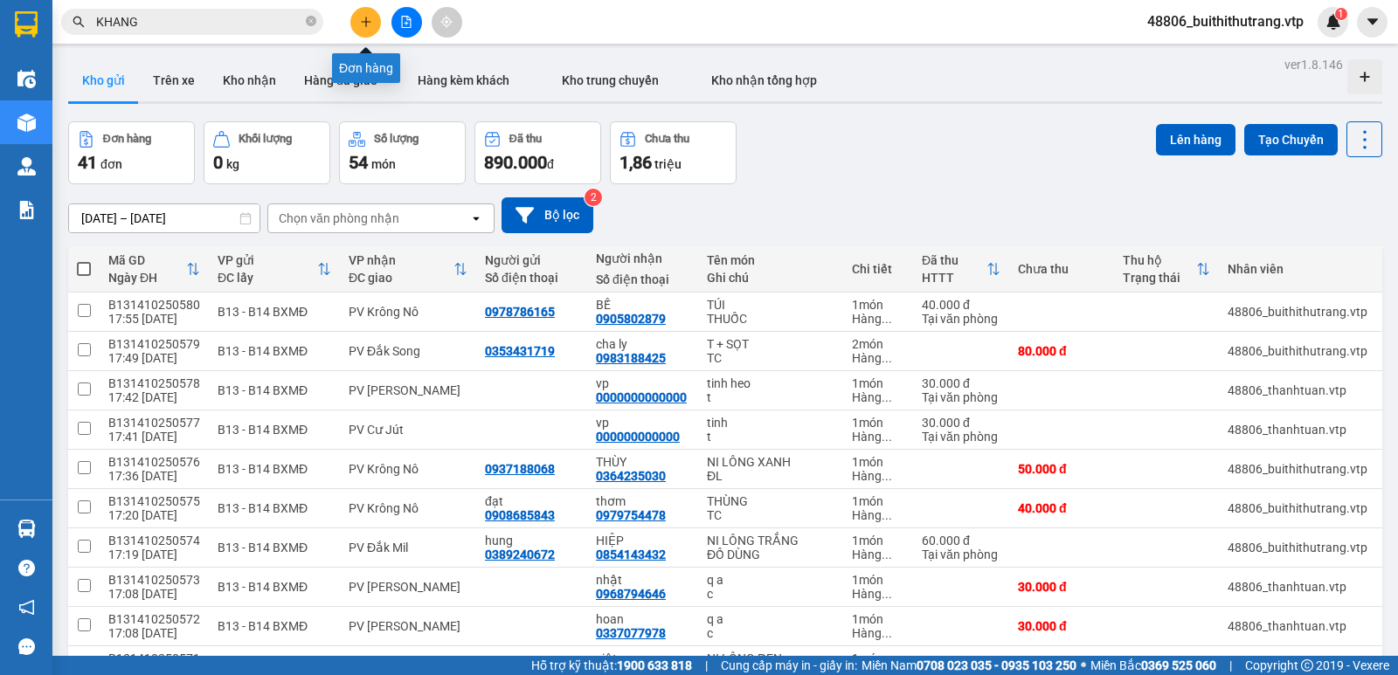
click at [370, 18] on icon "plus" at bounding box center [366, 22] width 12 height 12
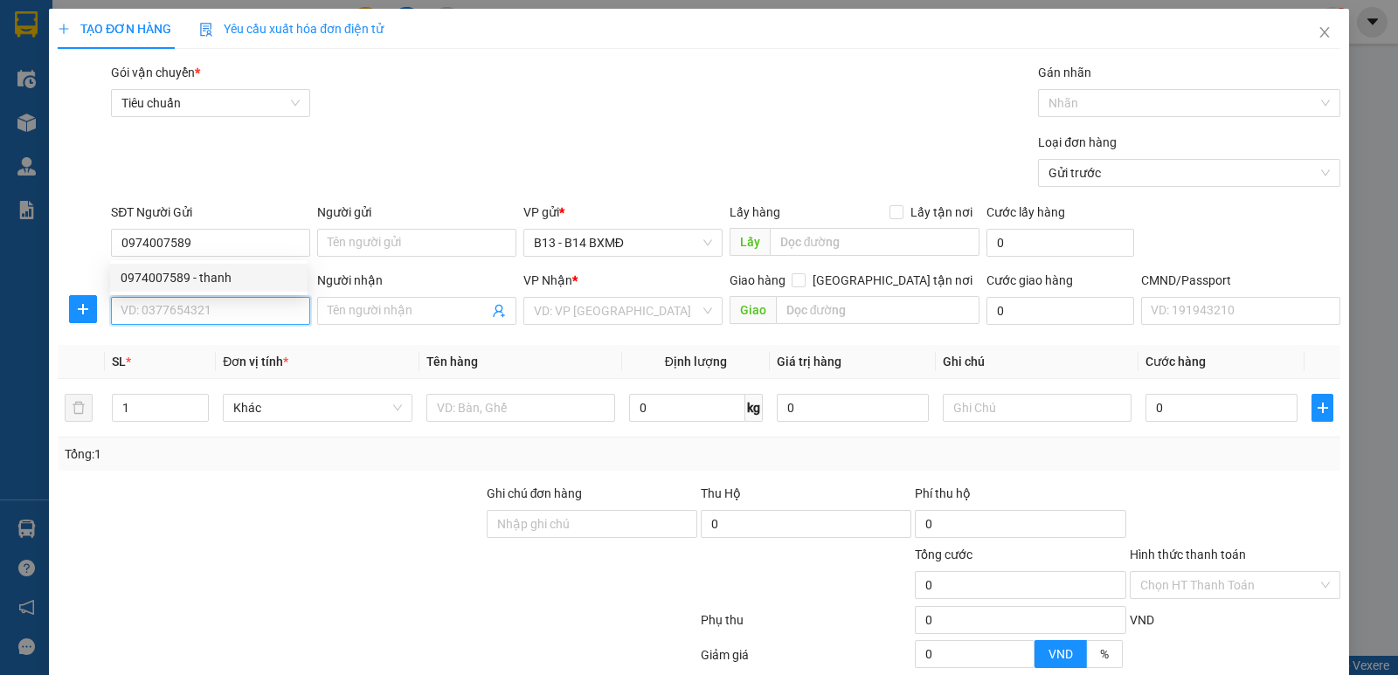
click at [205, 310] on input "SĐT Người Nhận *" at bounding box center [210, 311] width 199 height 28
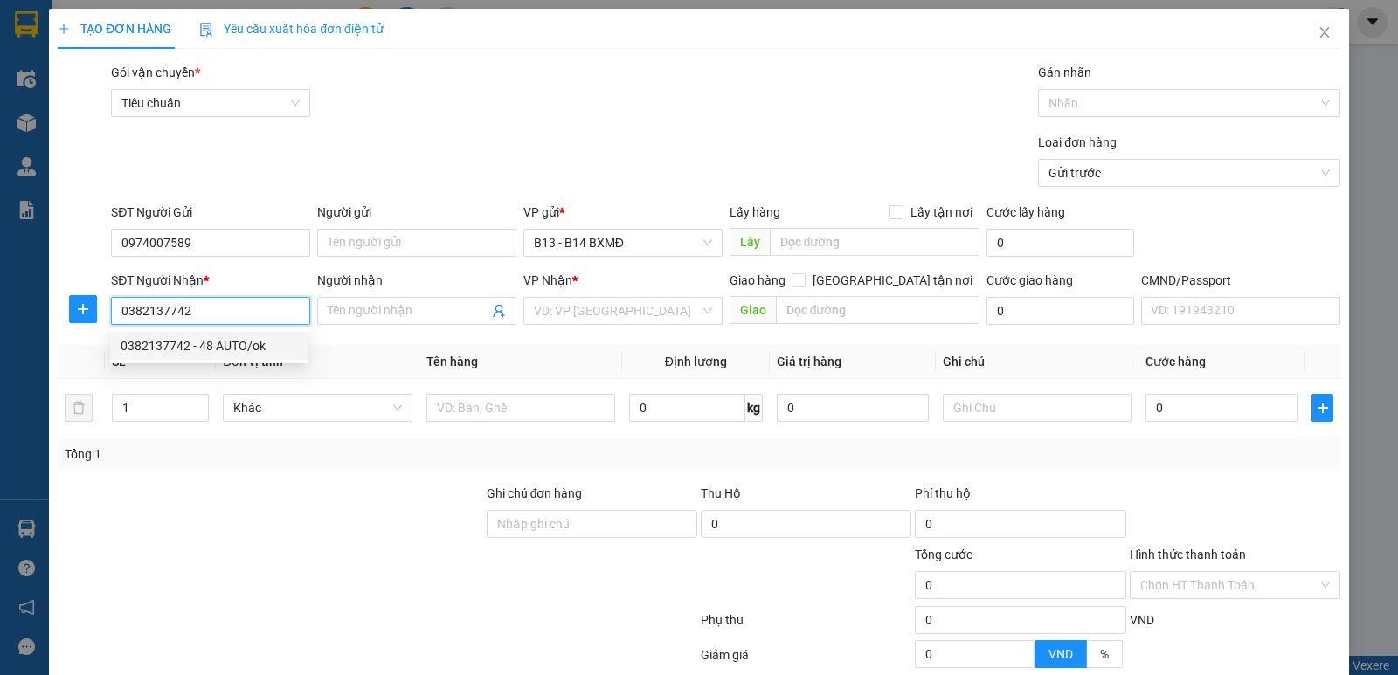
click at [208, 350] on div "0382137742 - 48 AUTO/ok" at bounding box center [209, 345] width 177 height 19
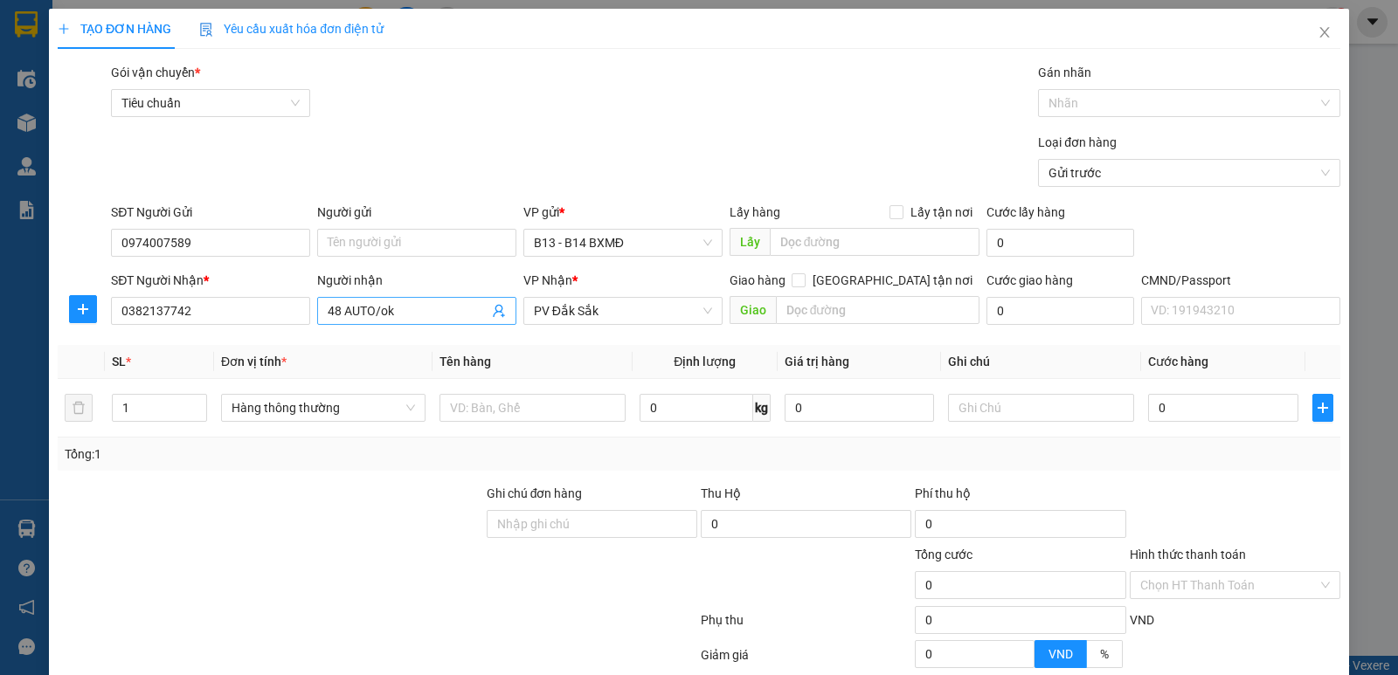
click at [424, 314] on input "48 AUTO/ok" at bounding box center [408, 310] width 161 height 19
click at [610, 353] on th "Tên hàng" at bounding box center [533, 362] width 200 height 34
drag, startPoint x: 544, startPoint y: 420, endPoint x: 548, endPoint y: 411, distance: 10.2
click at [544, 419] on input "text" at bounding box center [533, 408] width 186 height 28
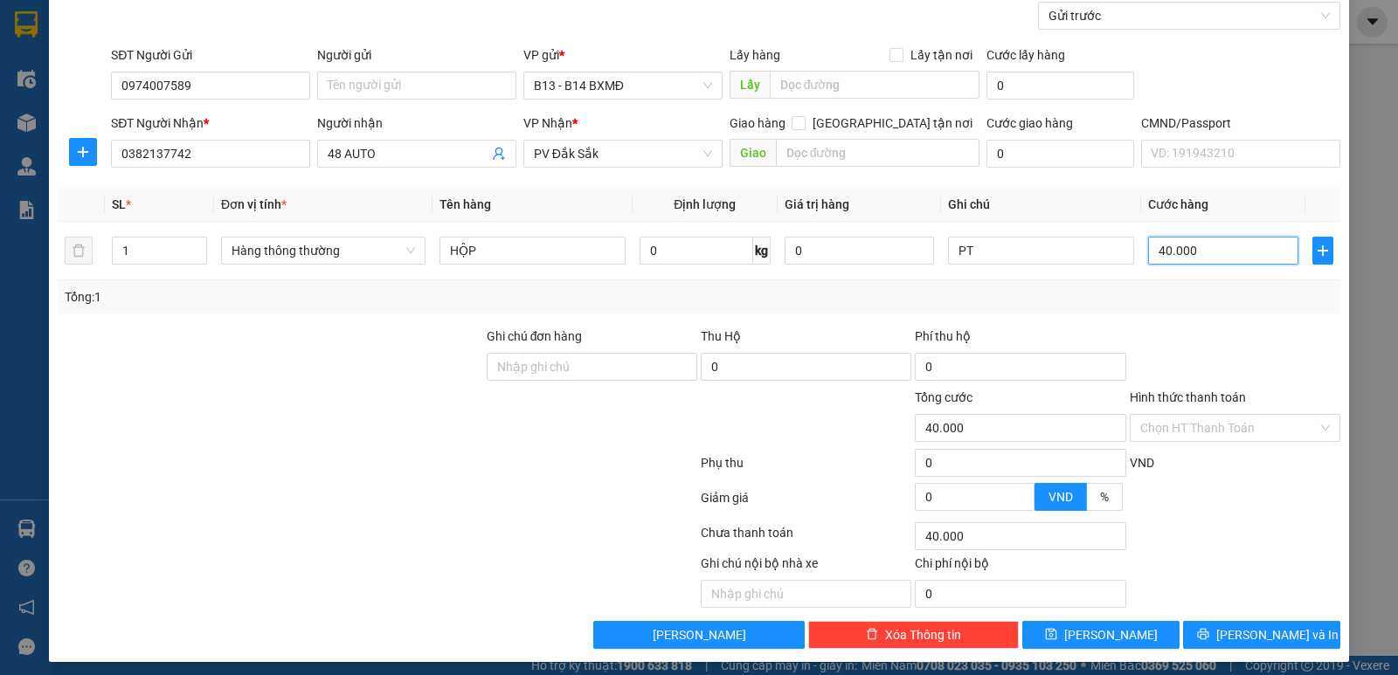
scroll to position [165, 0]
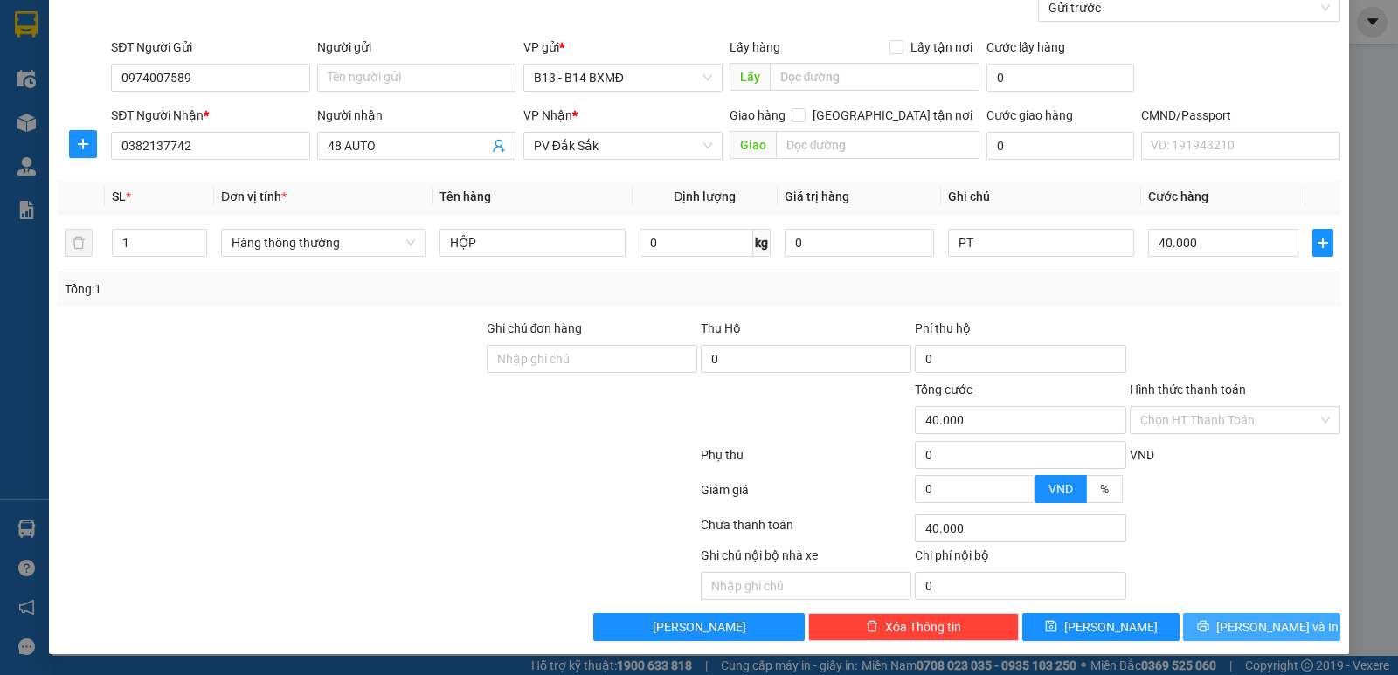
click at [1208, 626] on icon "printer" at bounding box center [1202, 626] width 11 height 11
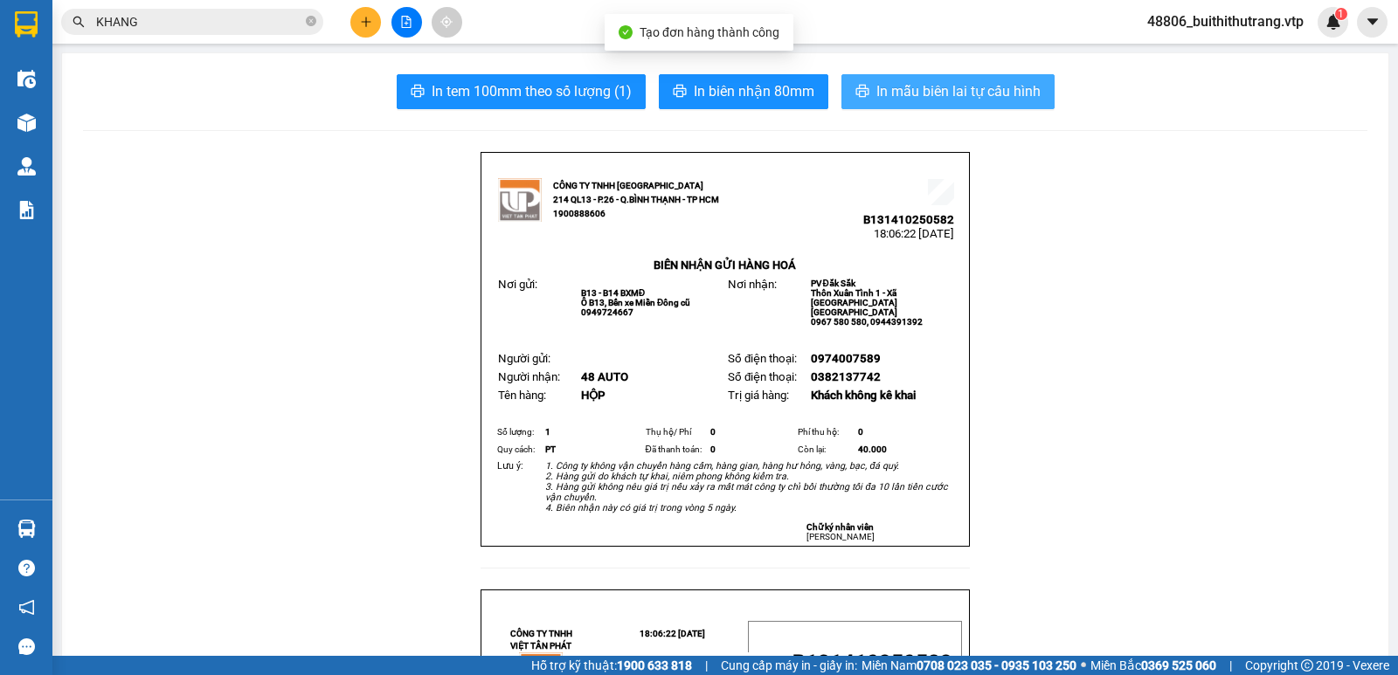
click at [929, 93] on span "In mẫu biên lai tự cấu hình" at bounding box center [958, 91] width 164 height 22
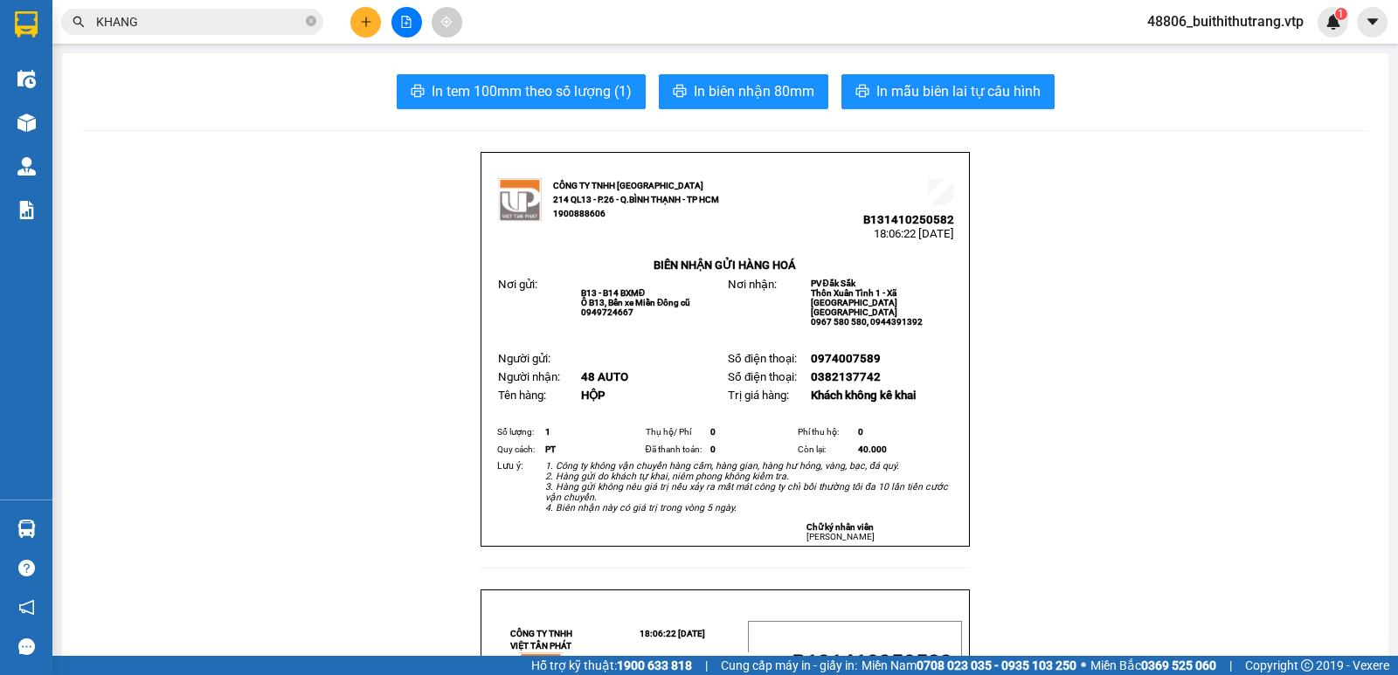
click at [362, 16] on icon "plus" at bounding box center [366, 22] width 12 height 12
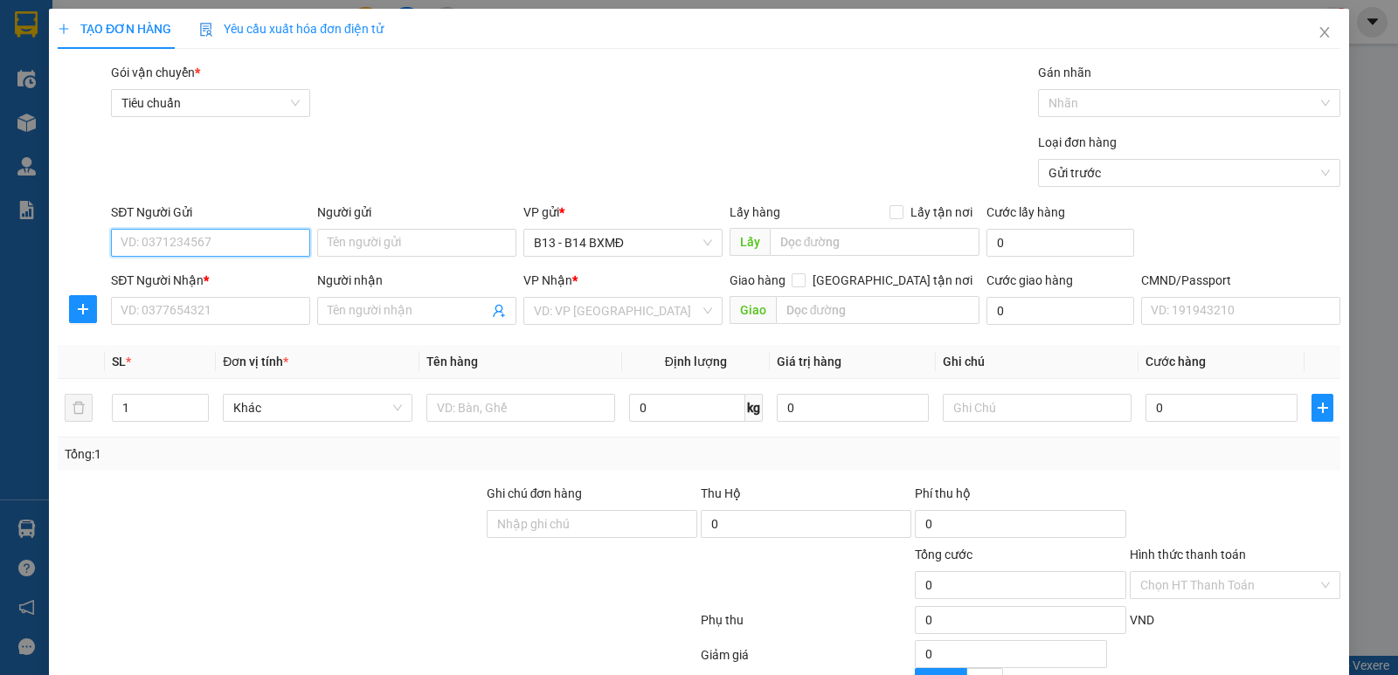
click at [262, 249] on input "SĐT Người Gửi" at bounding box center [210, 243] width 199 height 28
click at [204, 275] on div "0901252347 - lam" at bounding box center [209, 277] width 177 height 19
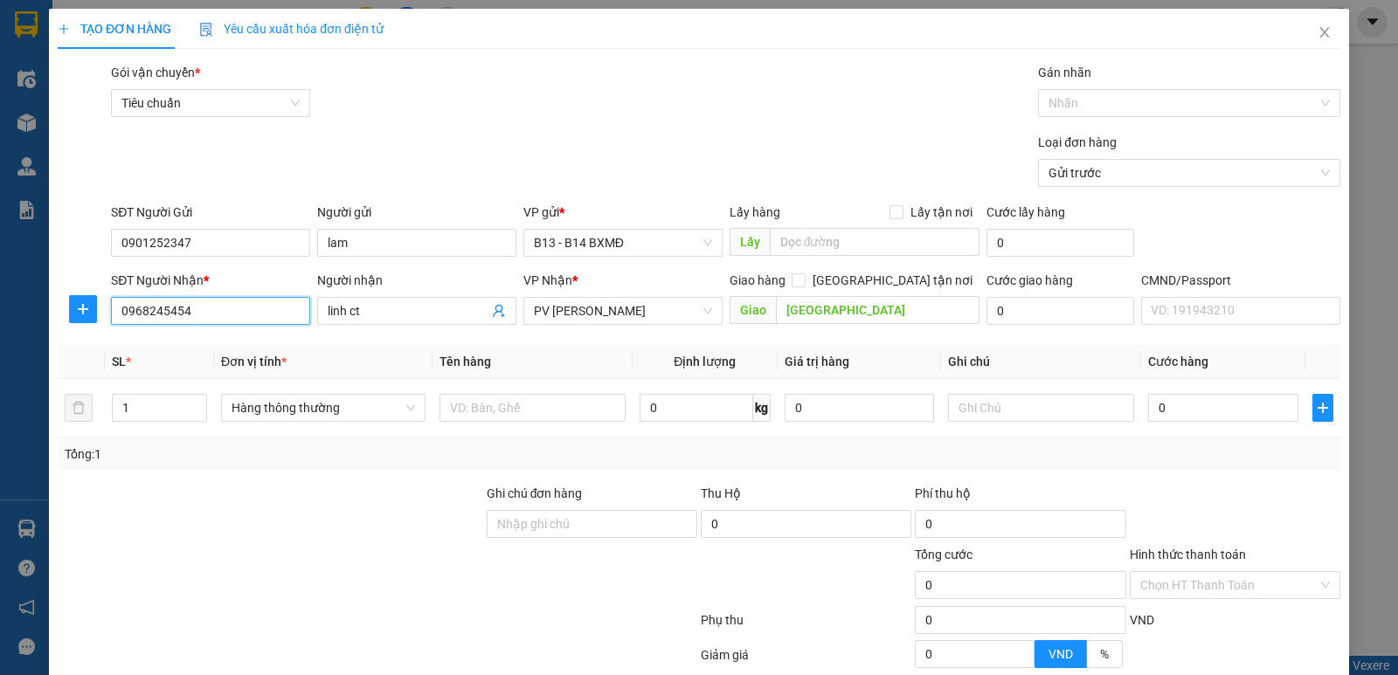
click at [215, 315] on input "0968245454" at bounding box center [210, 311] width 199 height 28
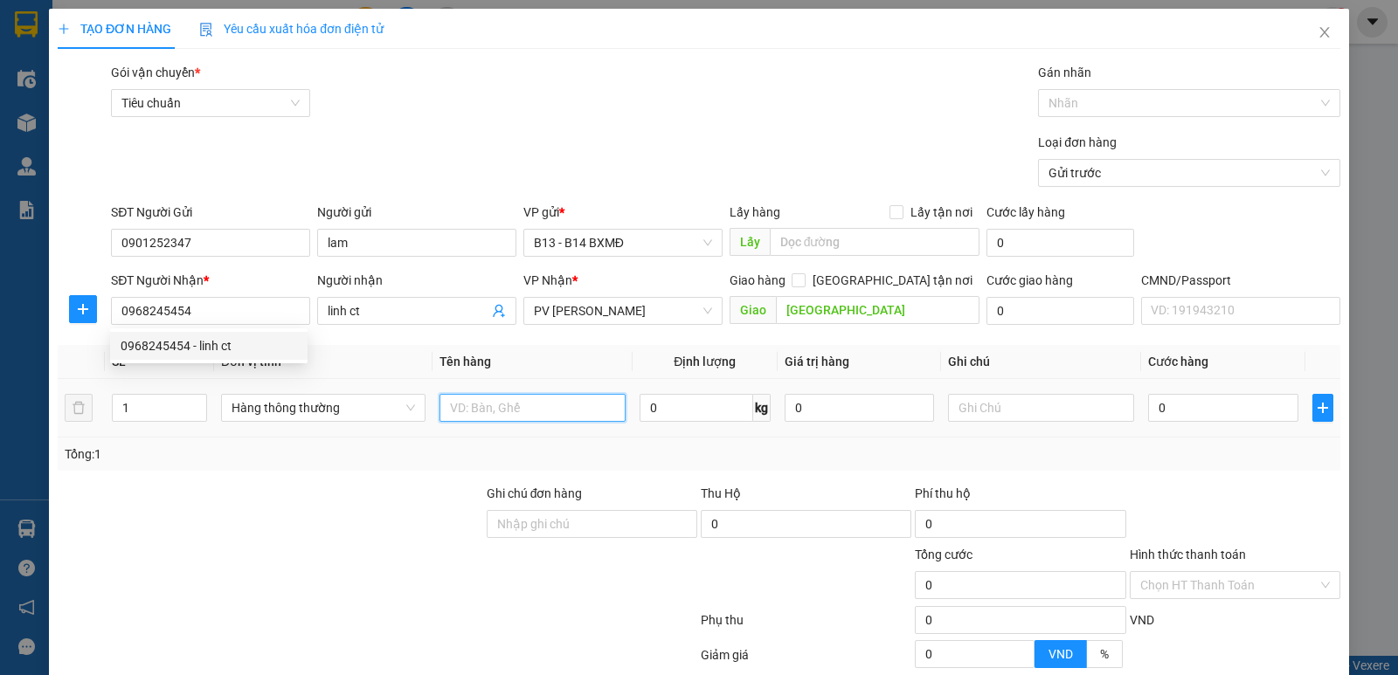
click at [515, 412] on input "text" at bounding box center [533, 408] width 186 height 28
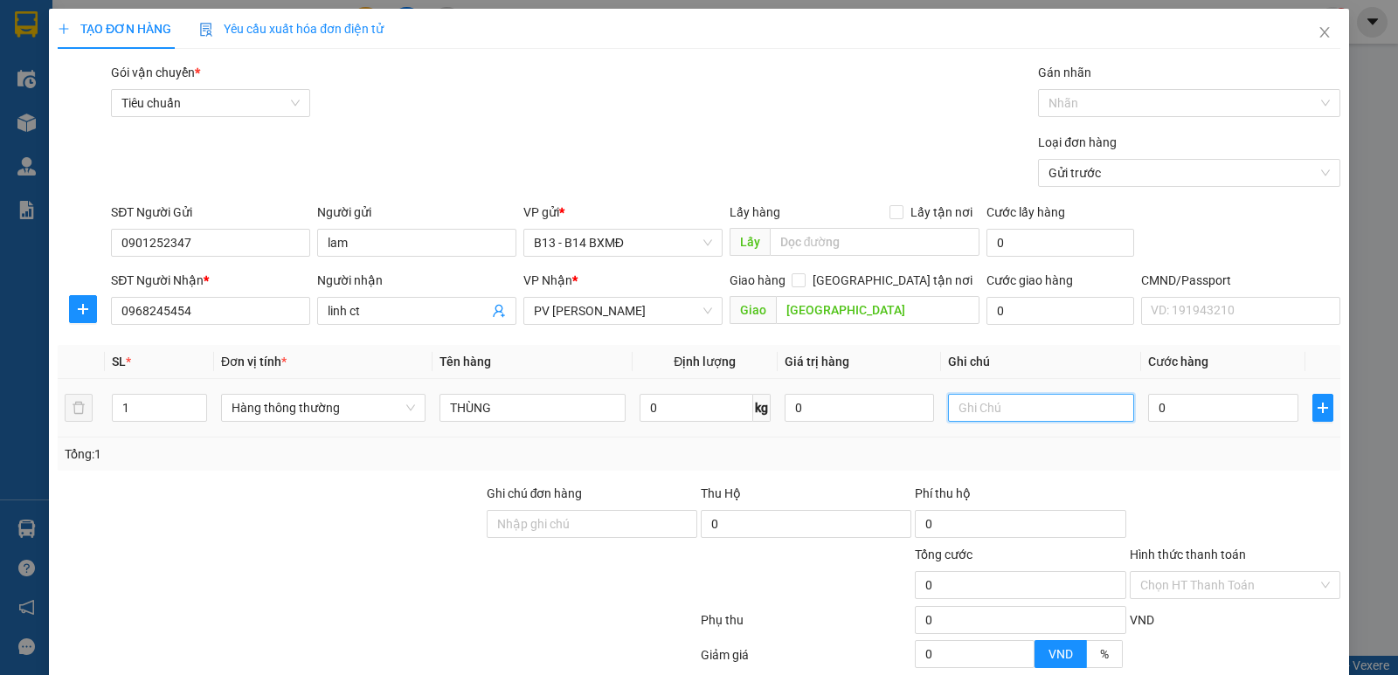
click at [1003, 410] on input "text" at bounding box center [1041, 408] width 186 height 28
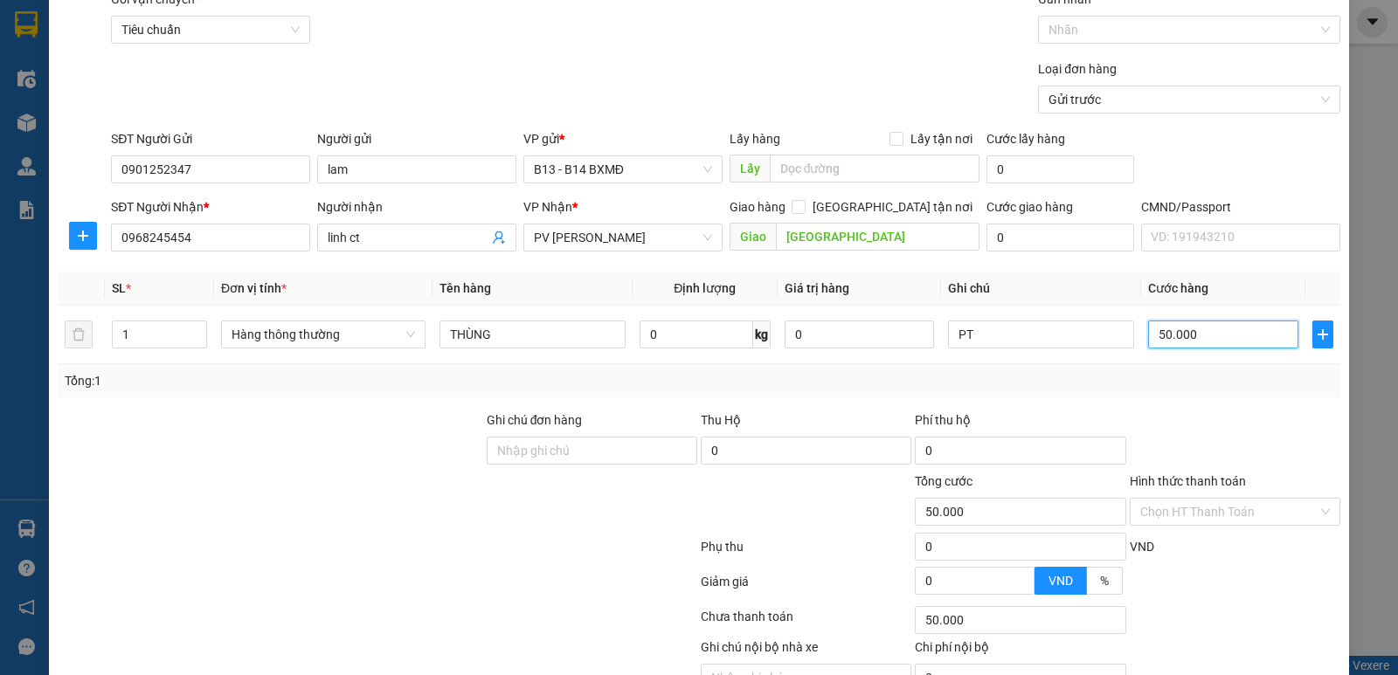
scroll to position [165, 0]
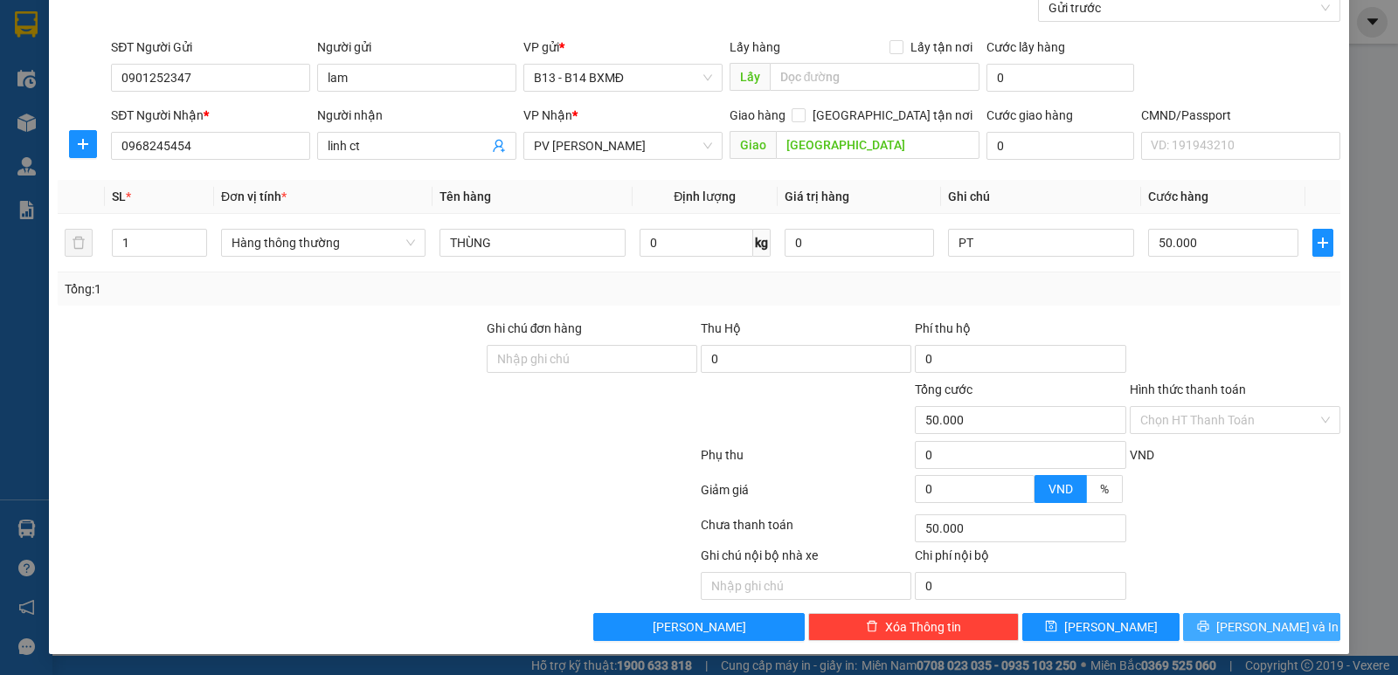
click at [1209, 621] on icon "printer" at bounding box center [1203, 626] width 12 height 12
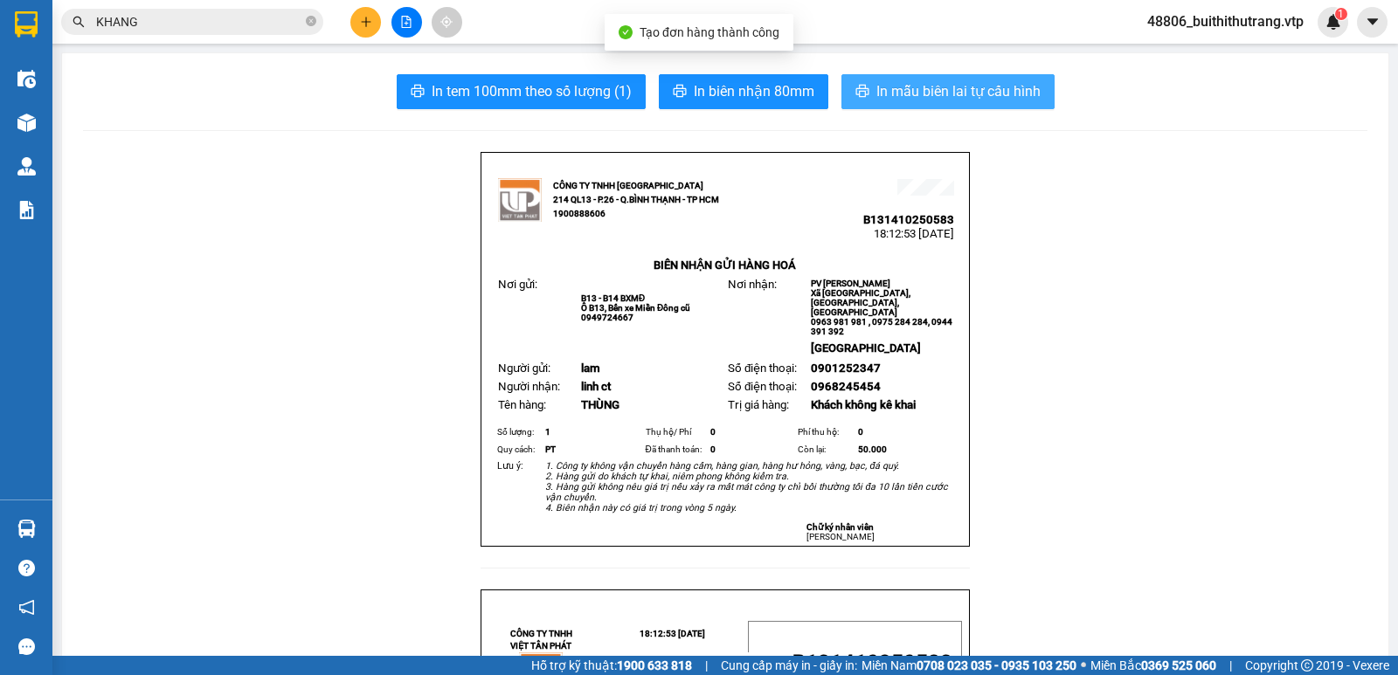
click at [960, 98] on span "In mẫu biên lai tự cấu hình" at bounding box center [958, 91] width 164 height 22
click at [971, 87] on span "In mẫu biên lai tự cấu hình" at bounding box center [958, 91] width 164 height 22
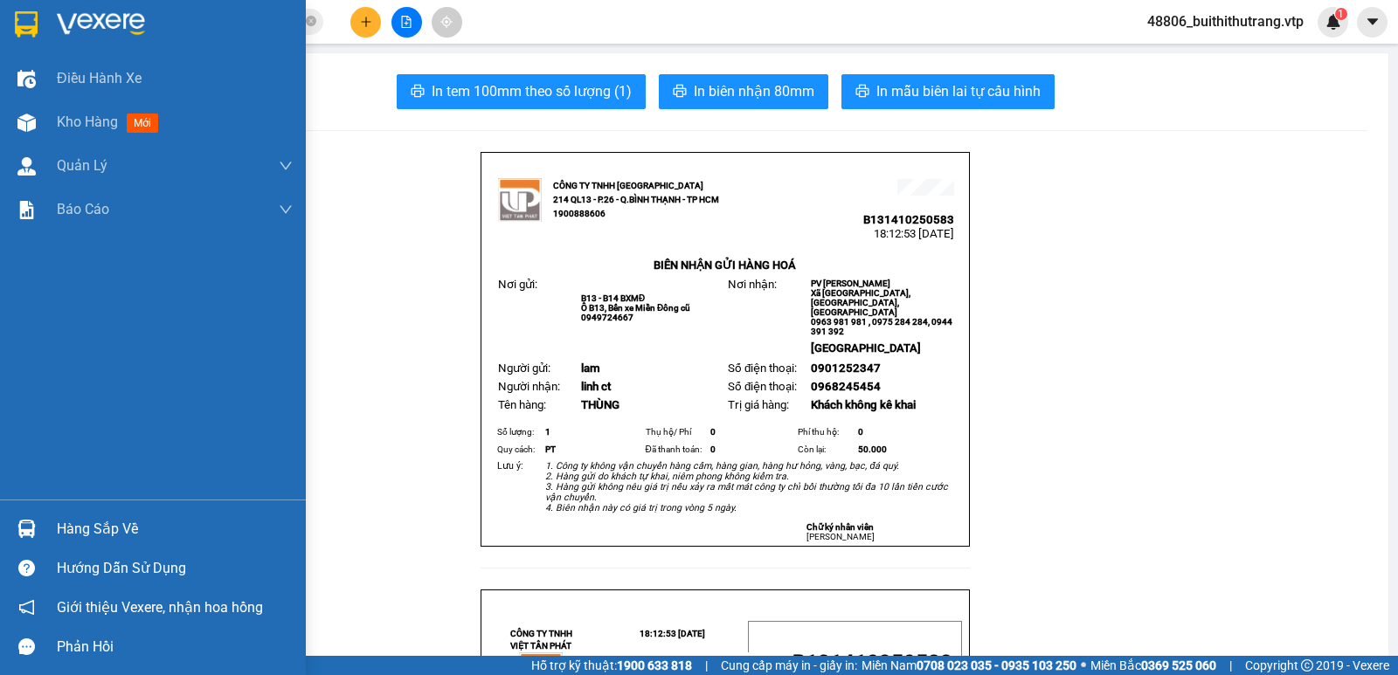
drag, startPoint x: 106, startPoint y: 21, endPoint x: 278, endPoint y: 92, distance: 186.1
click at [107, 22] on img at bounding box center [101, 24] width 88 height 26
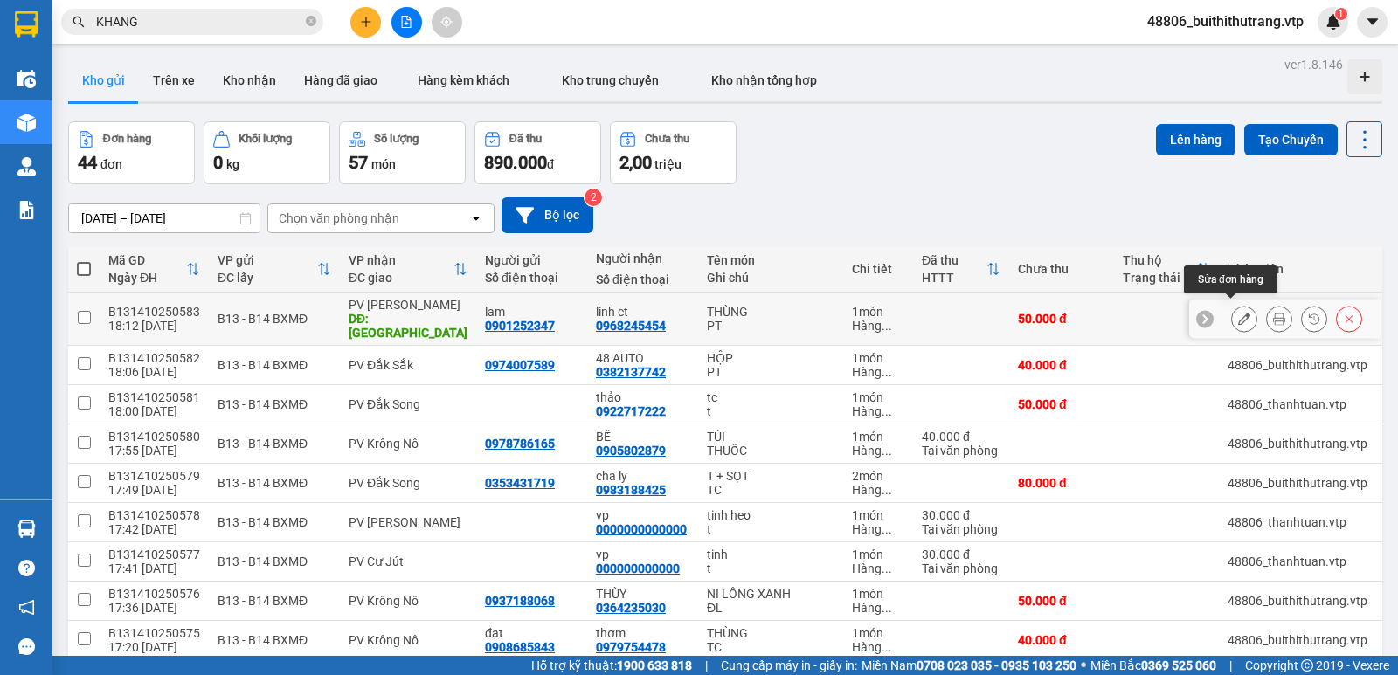
click at [1238, 317] on icon at bounding box center [1244, 319] width 12 height 12
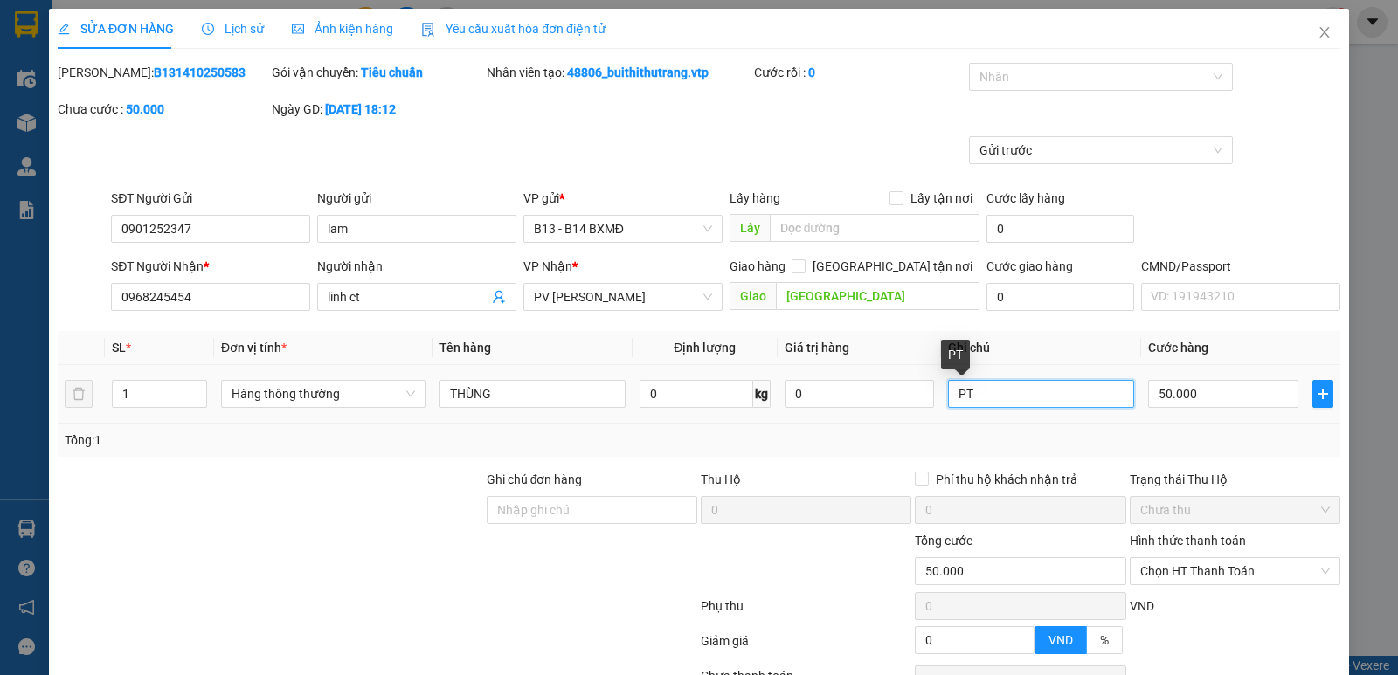
click at [1005, 400] on input "PT" at bounding box center [1041, 394] width 186 height 28
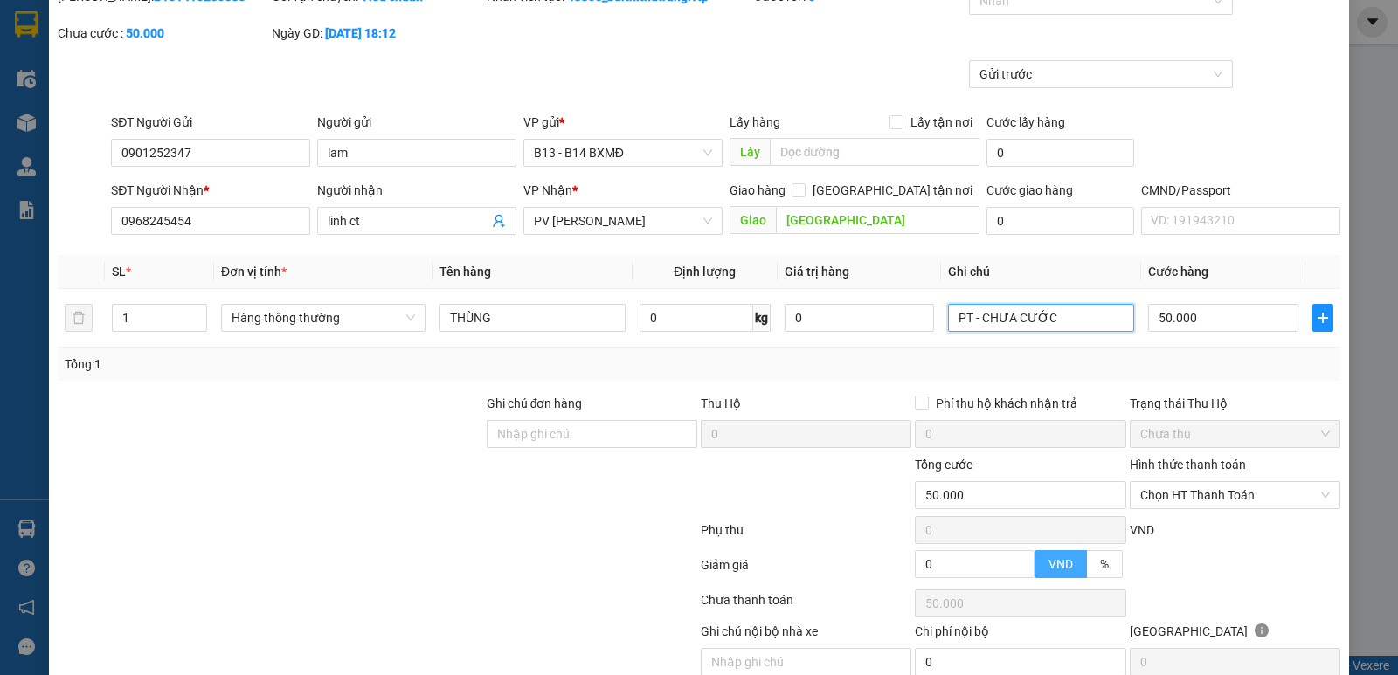
scroll to position [152, 0]
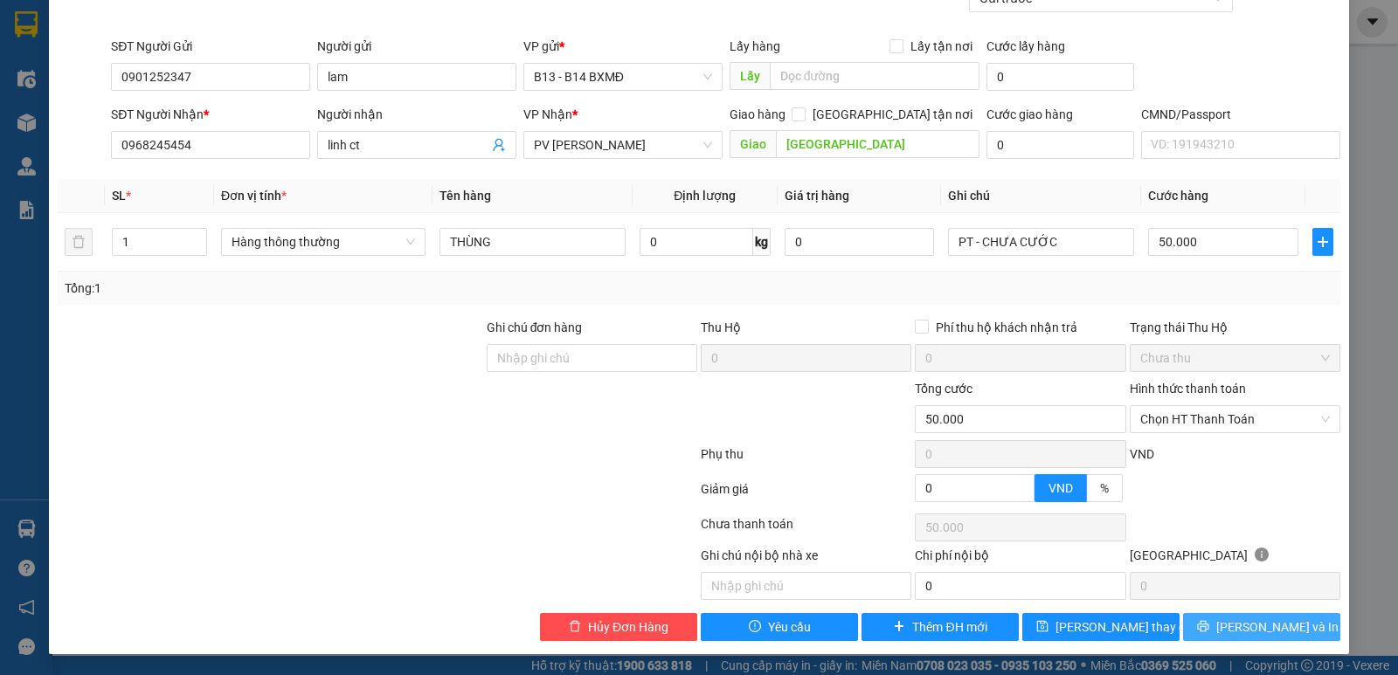
click at [1234, 624] on button "[PERSON_NAME] và In" at bounding box center [1261, 627] width 157 height 28
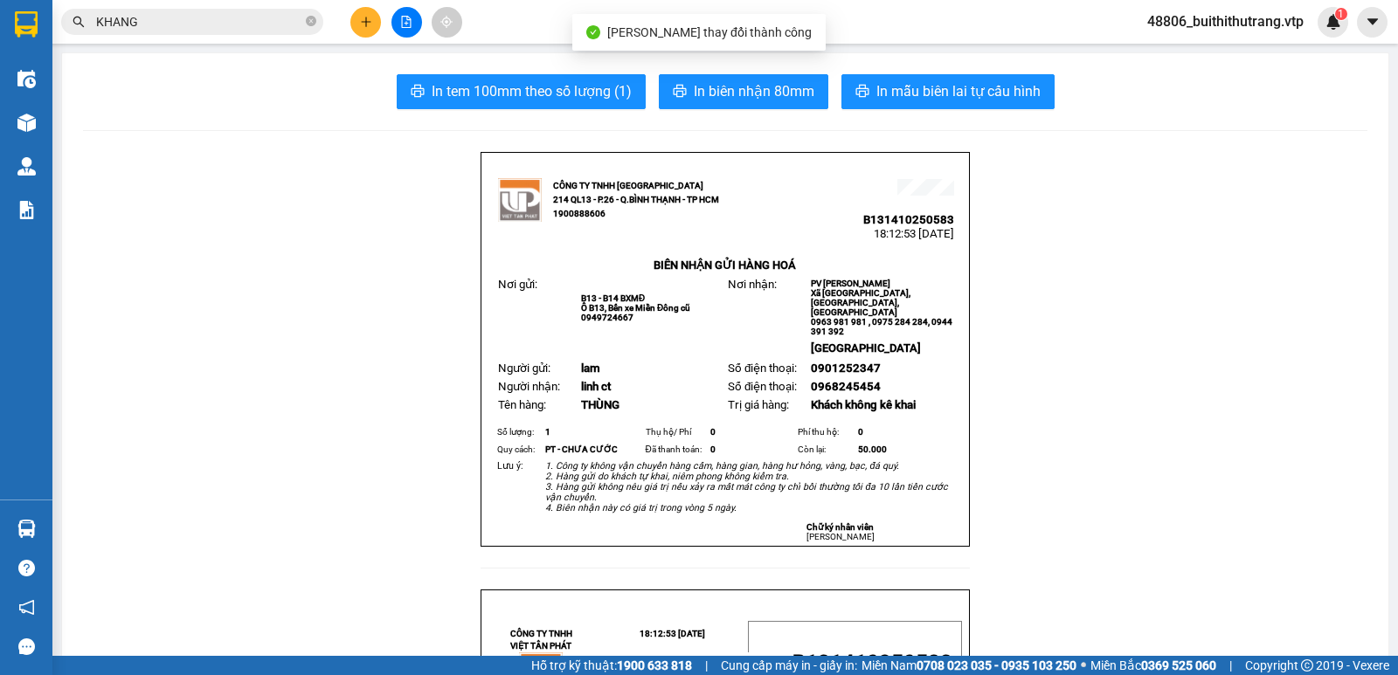
click at [968, 86] on span "In mẫu biên lai tự cấu hình" at bounding box center [958, 91] width 164 height 22
click at [361, 25] on icon "plus" at bounding box center [366, 22] width 12 height 12
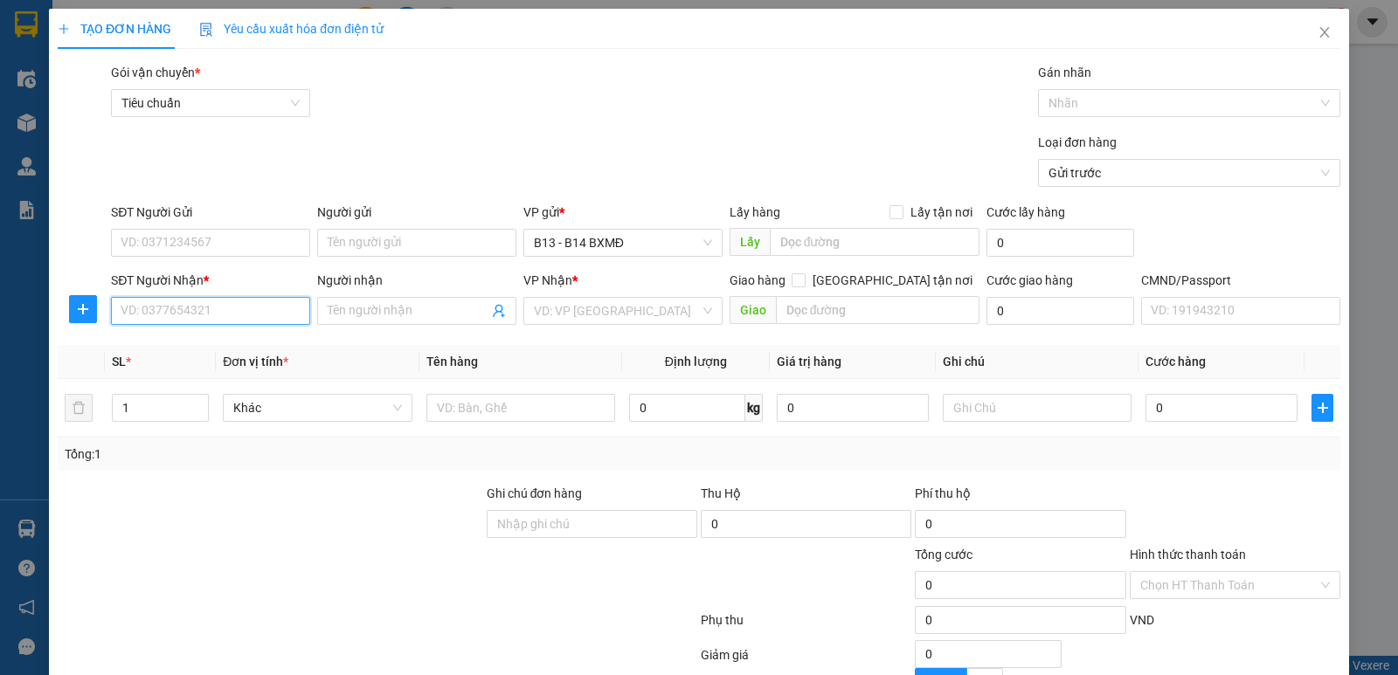
click at [259, 317] on input "SĐT Người Nhận *" at bounding box center [210, 311] width 199 height 28
click at [206, 346] on div "0905224772 - tiến" at bounding box center [209, 345] width 177 height 19
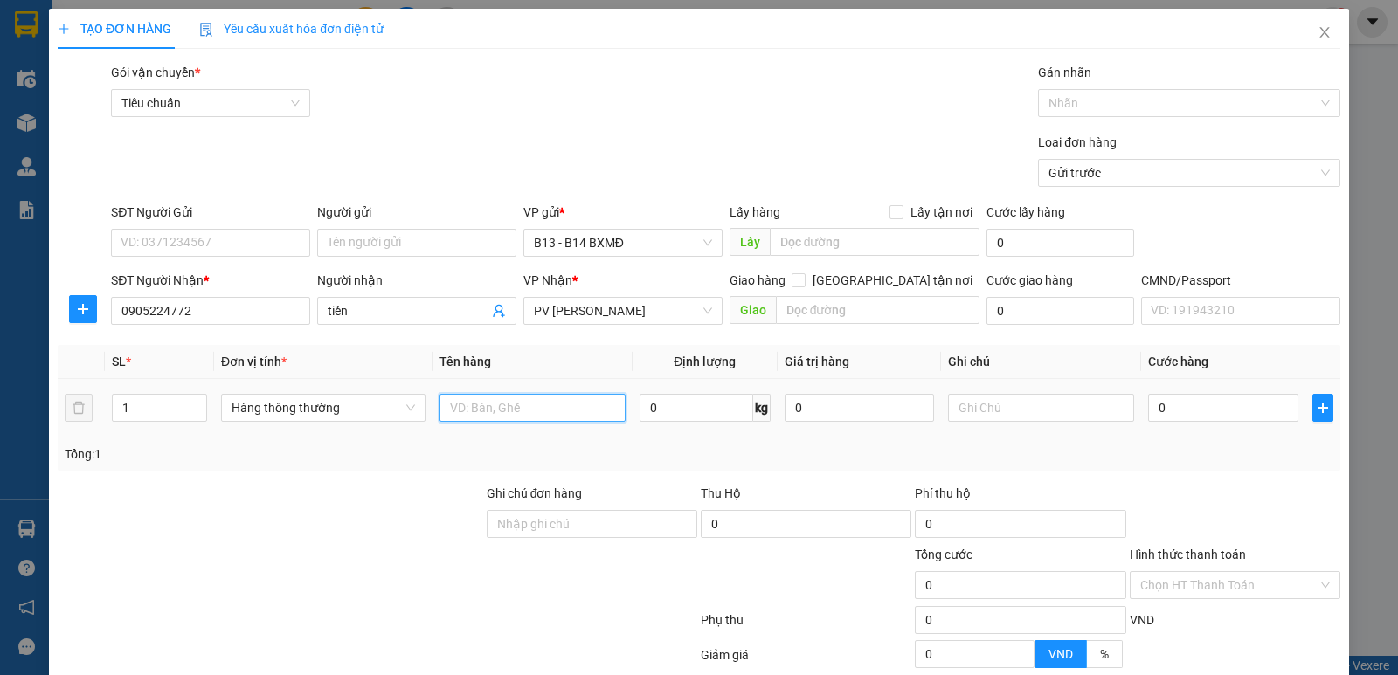
click at [563, 418] on input "text" at bounding box center [533, 408] width 186 height 28
click at [1017, 418] on input "text" at bounding box center [1041, 408] width 186 height 28
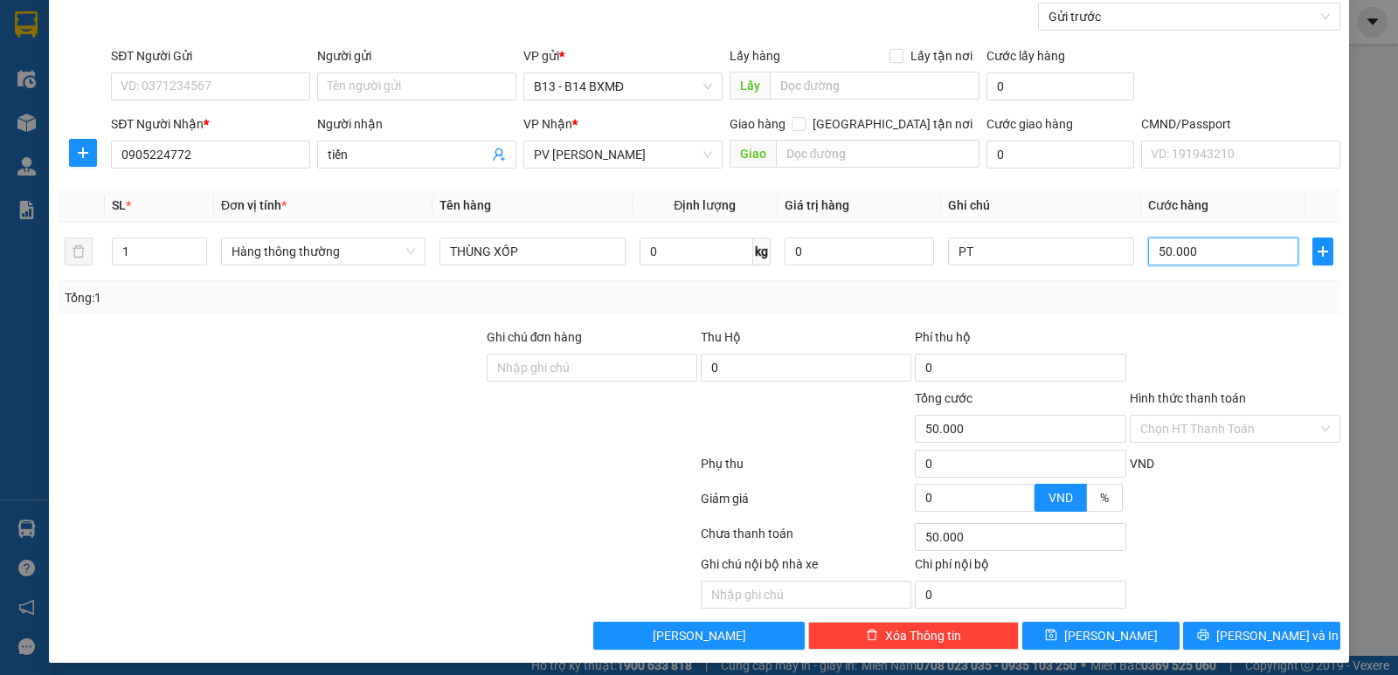
scroll to position [165, 0]
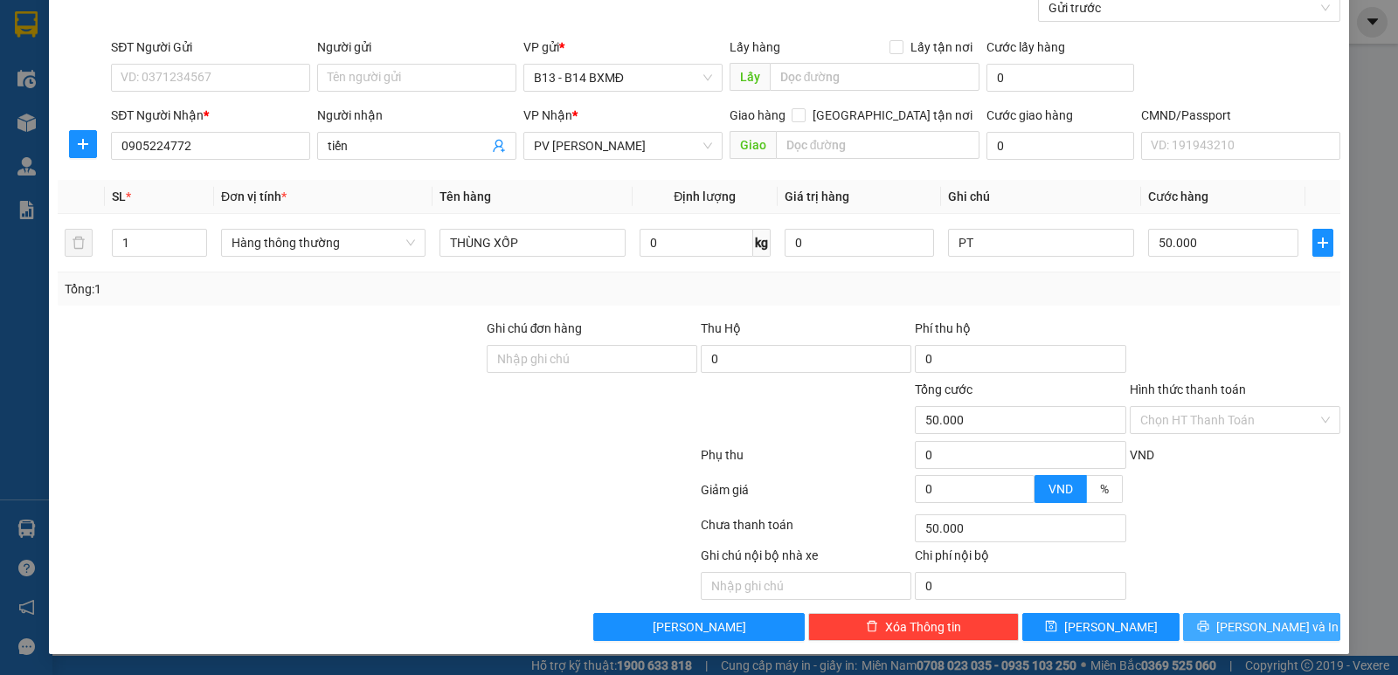
click at [1211, 627] on button "[PERSON_NAME] và In" at bounding box center [1261, 627] width 157 height 28
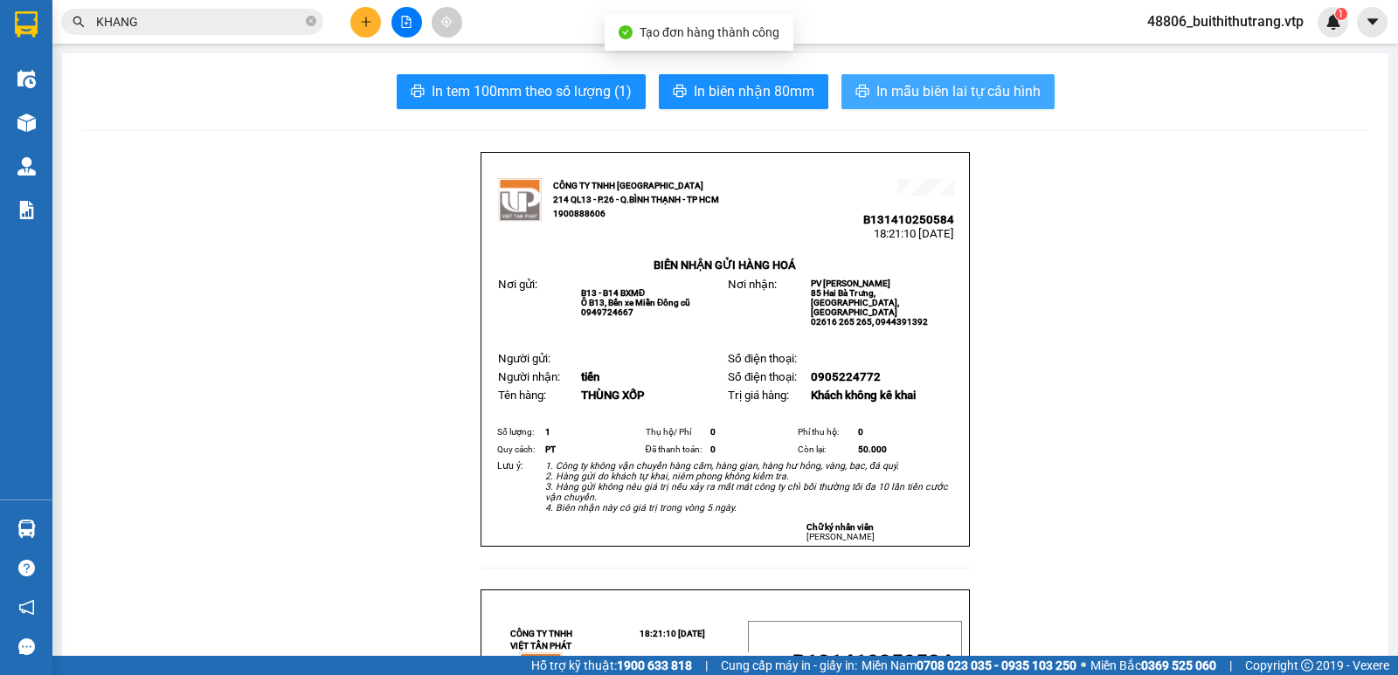
click at [972, 100] on span "In mẫu biên lai tự cấu hình" at bounding box center [958, 91] width 164 height 22
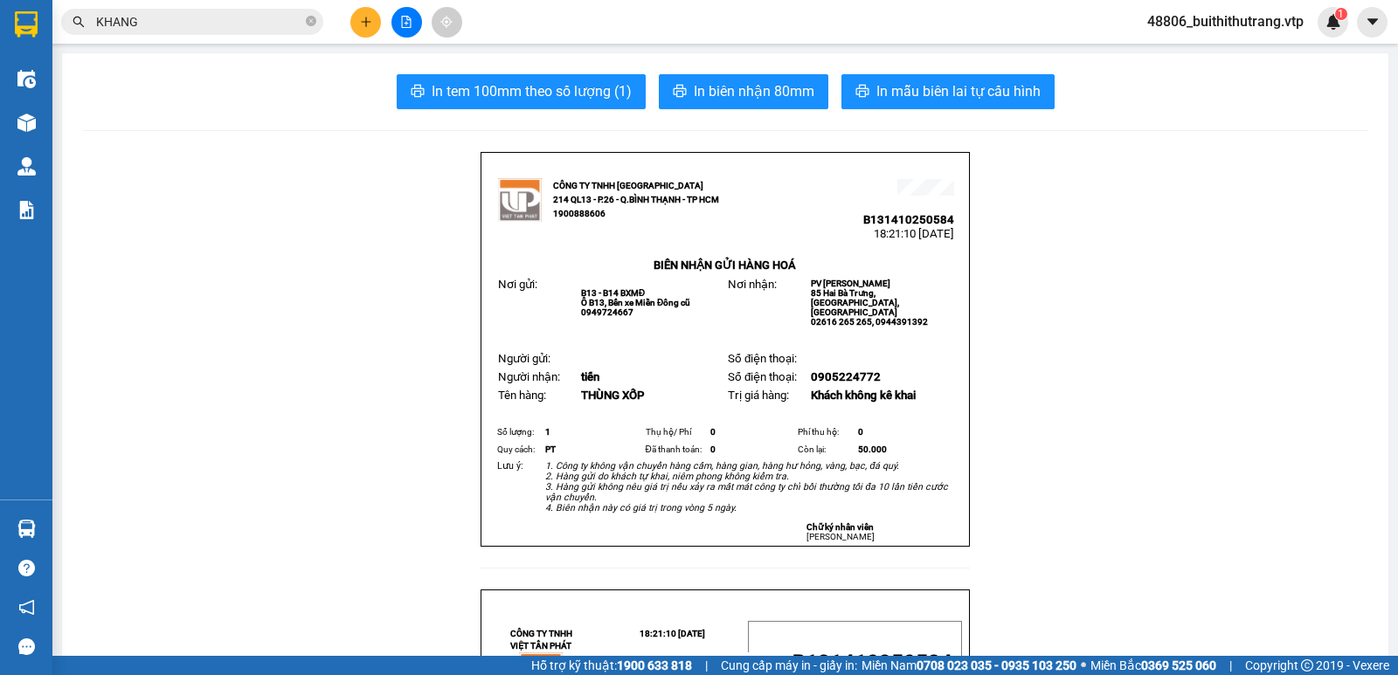
click at [378, 24] on button at bounding box center [365, 22] width 31 height 31
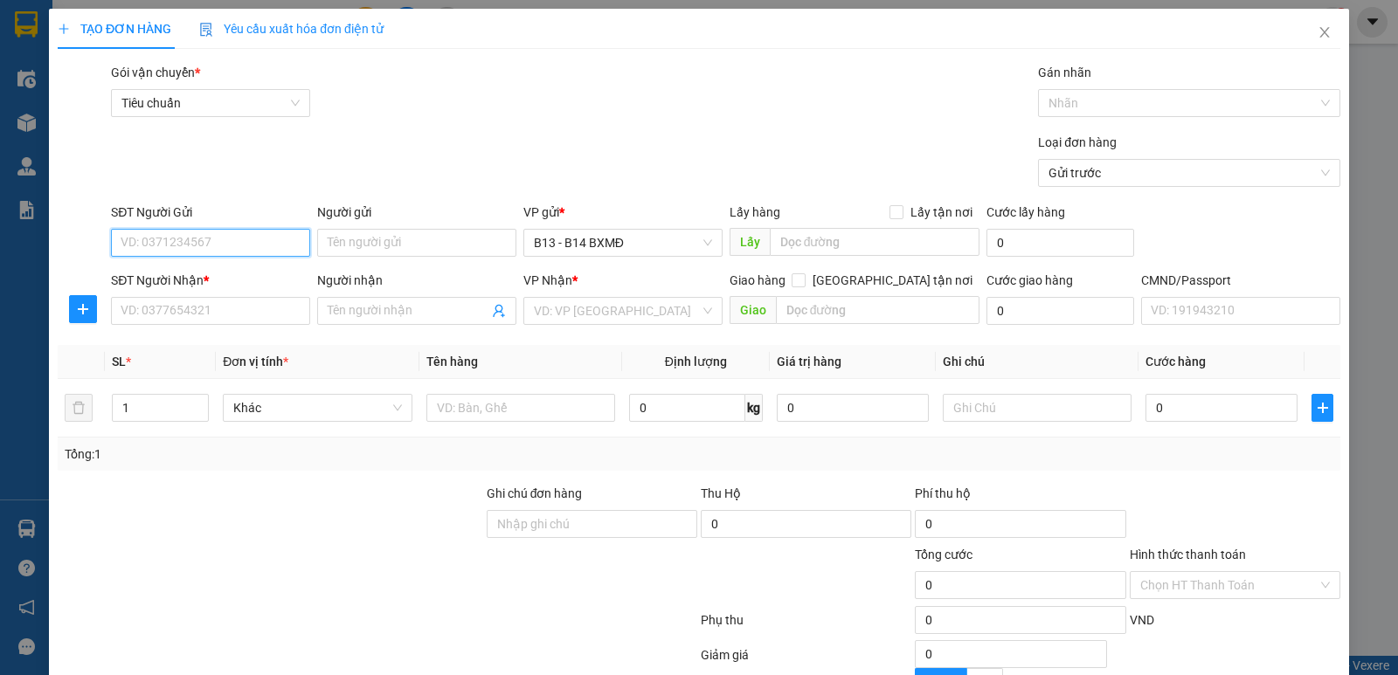
drag, startPoint x: 253, startPoint y: 238, endPoint x: 250, endPoint y: 246, distance: 9.1
click at [250, 240] on input "SĐT Người Gửi" at bounding box center [210, 243] width 199 height 28
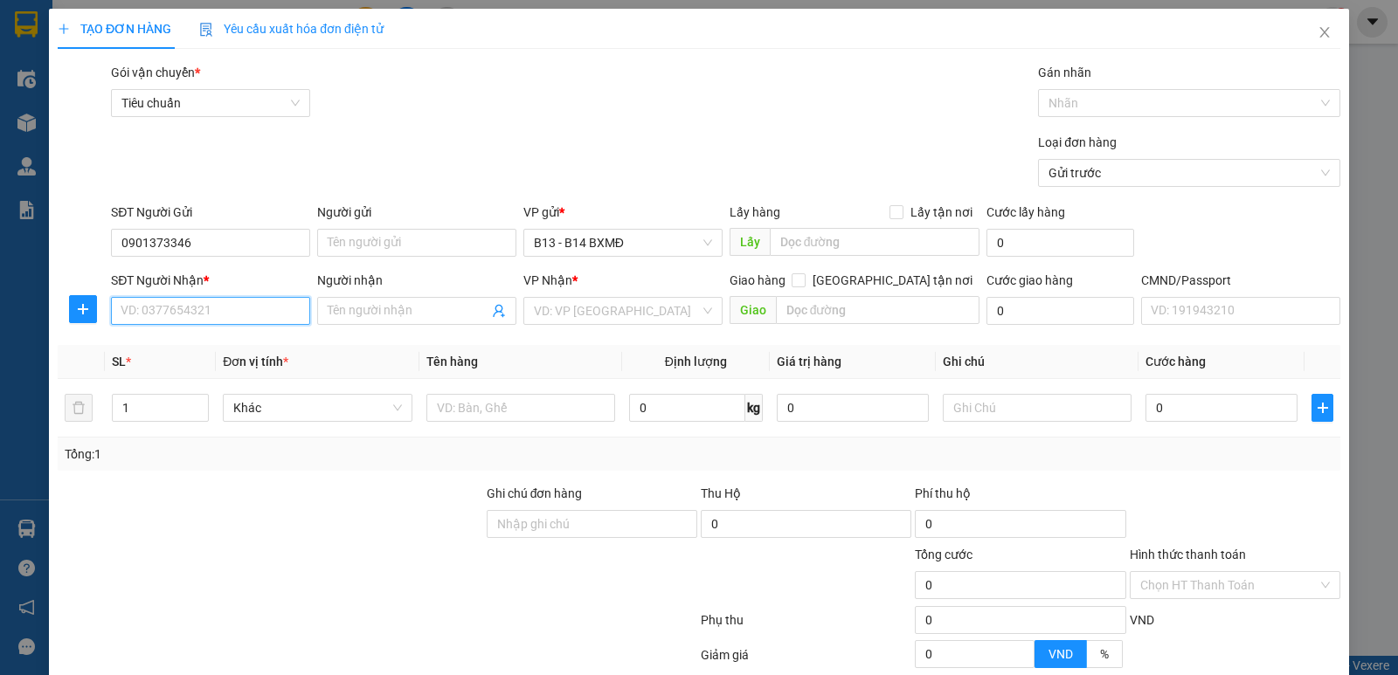
click at [222, 316] on input "SĐT Người Nhận *" at bounding box center [210, 311] width 199 height 28
click at [371, 306] on input "Người nhận" at bounding box center [408, 310] width 161 height 19
click at [603, 312] on input "search" at bounding box center [617, 311] width 166 height 26
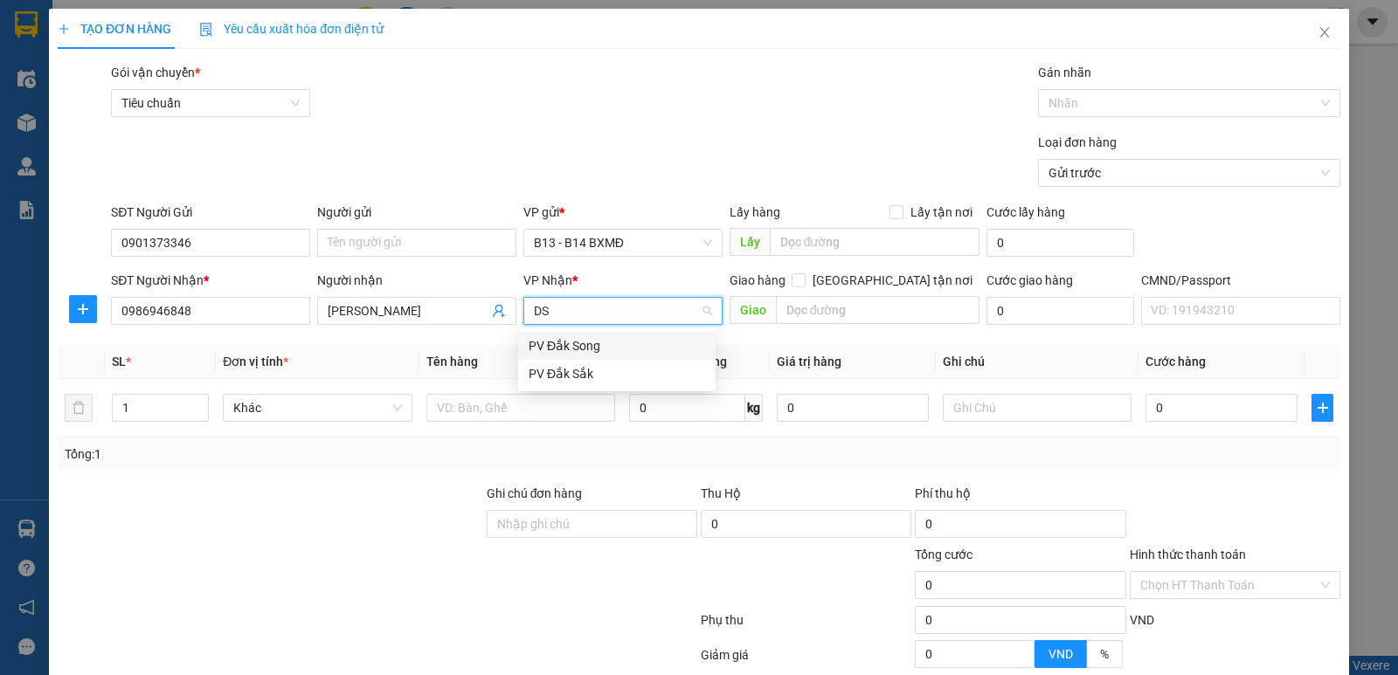
click at [577, 348] on div "PV Đắk Song" at bounding box center [617, 345] width 177 height 19
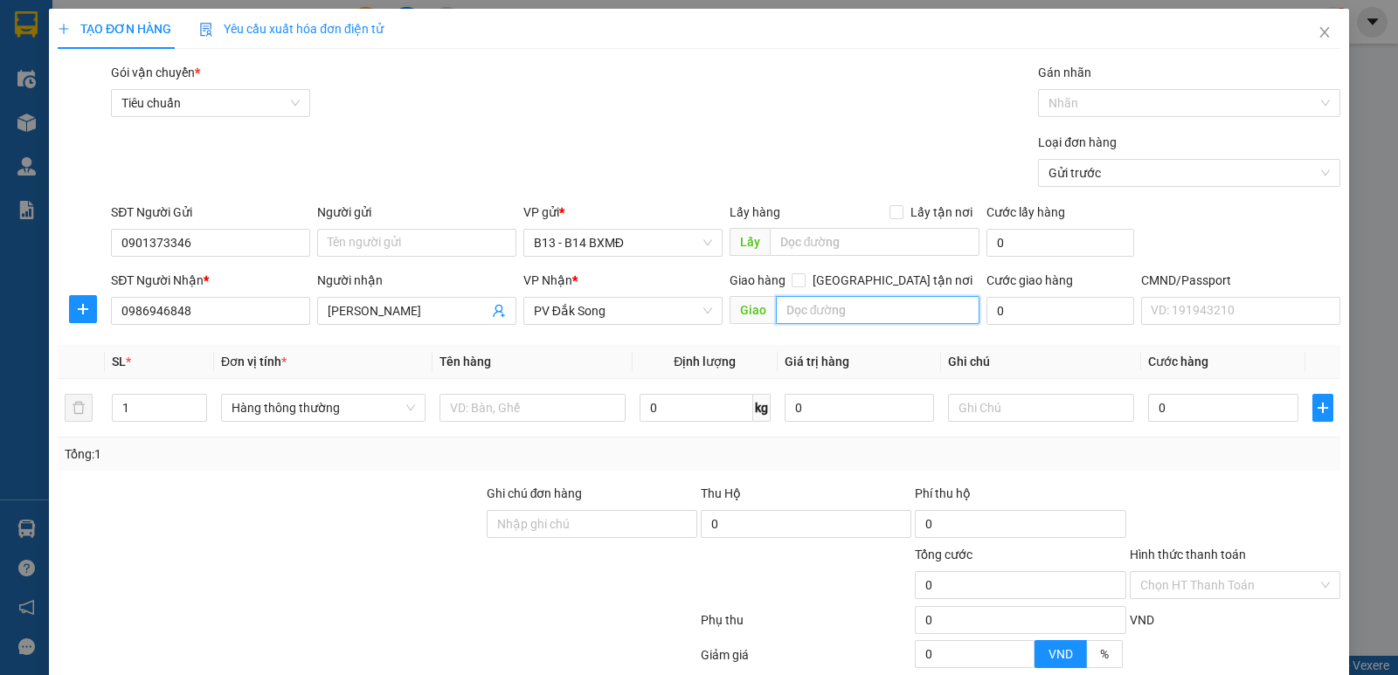
click at [813, 319] on input "text" at bounding box center [878, 310] width 204 height 28
click at [73, 414] on tr "1 Hàng thông thường 0 kg 0 0" at bounding box center [699, 408] width 1283 height 59
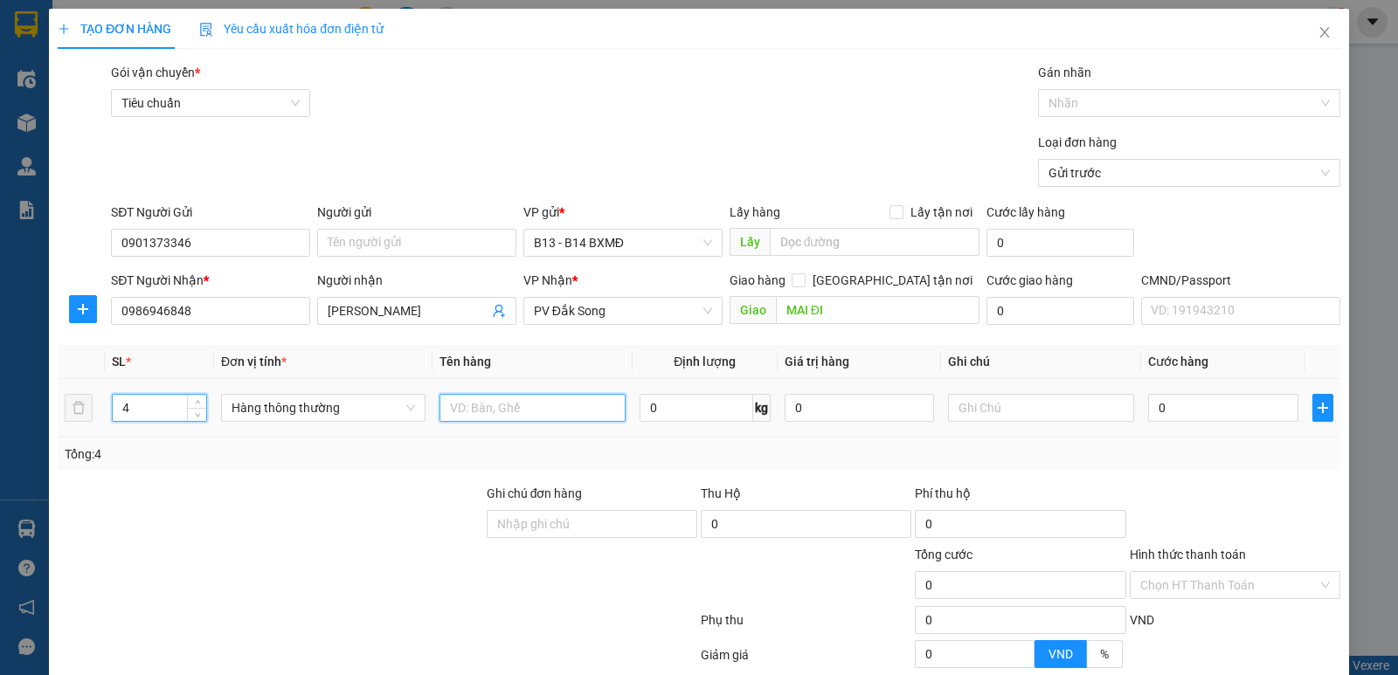
click at [471, 416] on input "text" at bounding box center [533, 408] width 186 height 28
click at [1036, 413] on input "text" at bounding box center [1041, 408] width 186 height 28
drag, startPoint x: 131, startPoint y: 413, endPoint x: 109, endPoint y: 415, distance: 21.9
click at [109, 415] on td "4" at bounding box center [159, 408] width 109 height 59
click at [1166, 408] on input "0" at bounding box center [1222, 408] width 149 height 28
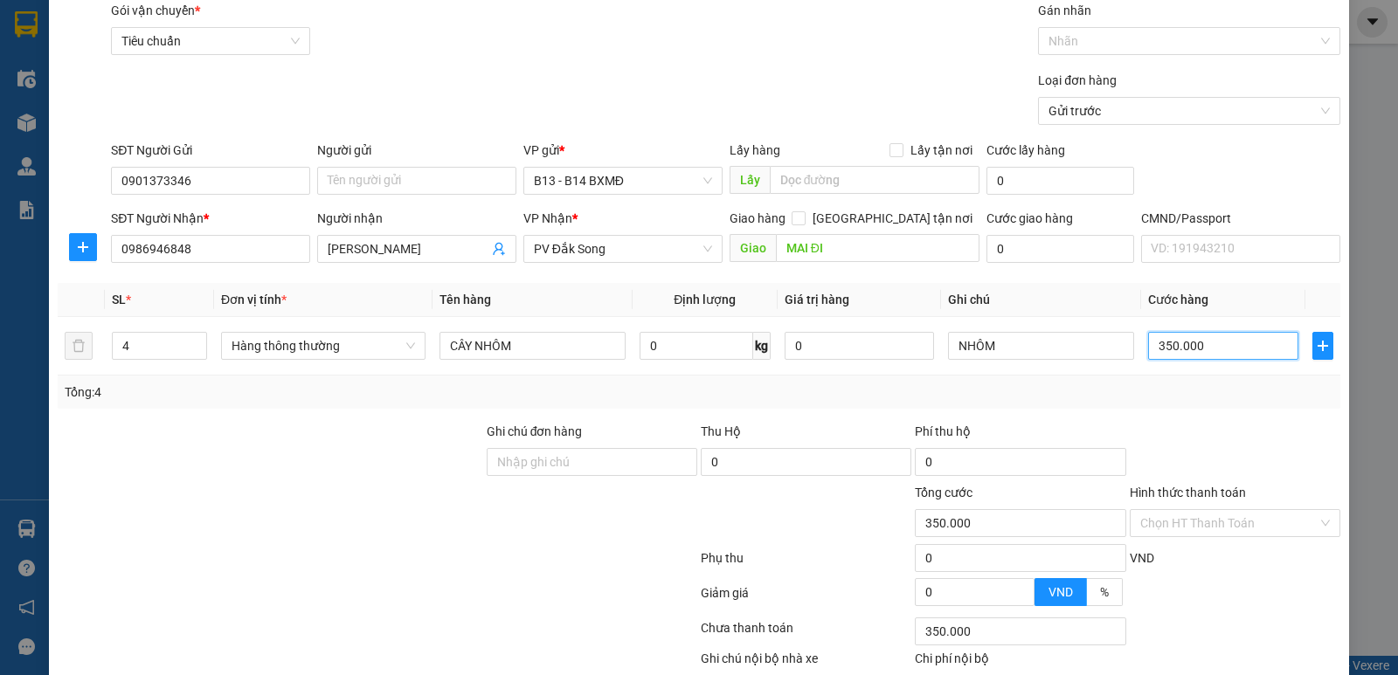
scroll to position [165, 0]
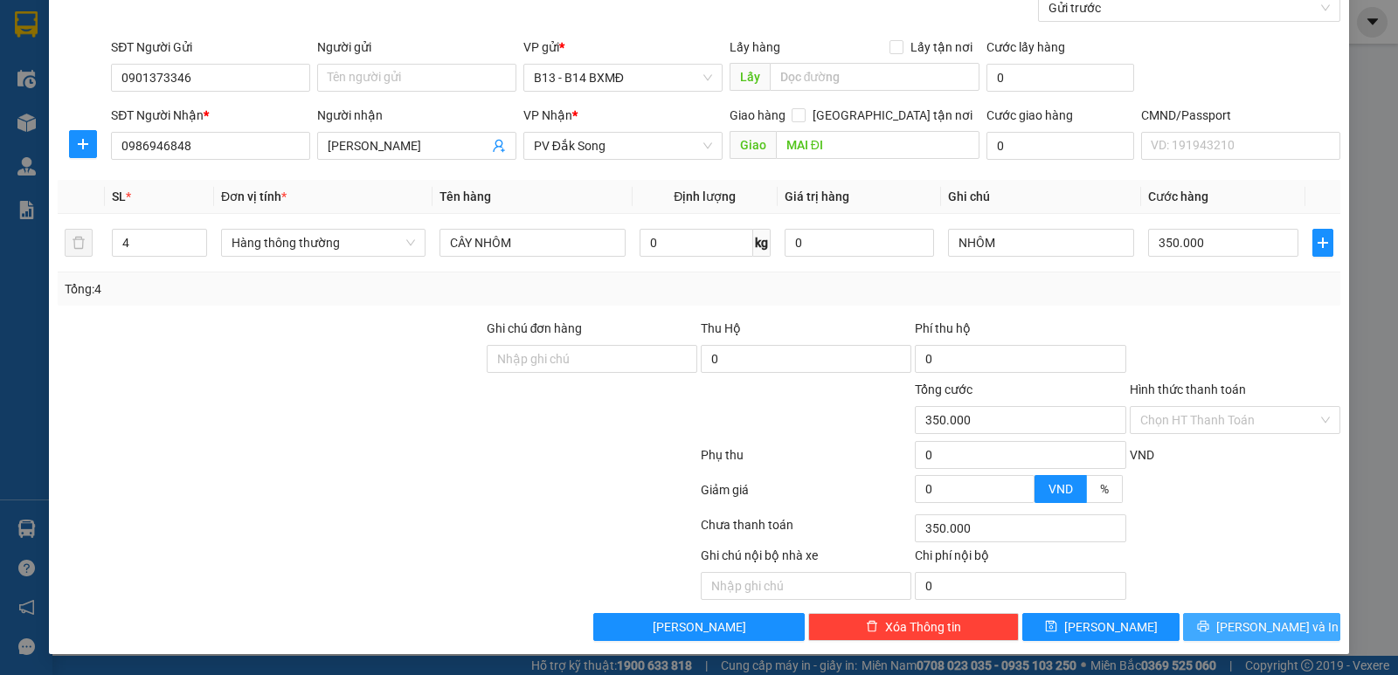
click at [1206, 627] on button "[PERSON_NAME] và In" at bounding box center [1261, 627] width 157 height 28
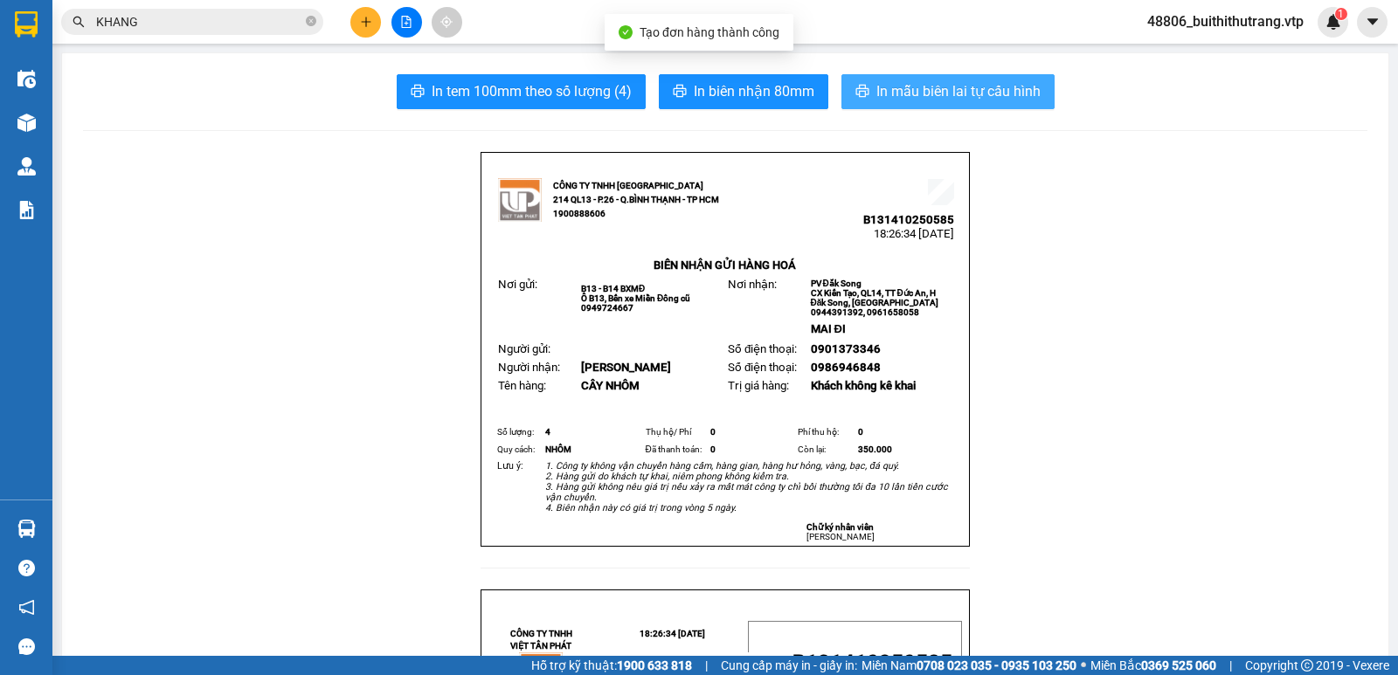
click at [1001, 89] on span "In mẫu biên lai tự cấu hình" at bounding box center [958, 91] width 164 height 22
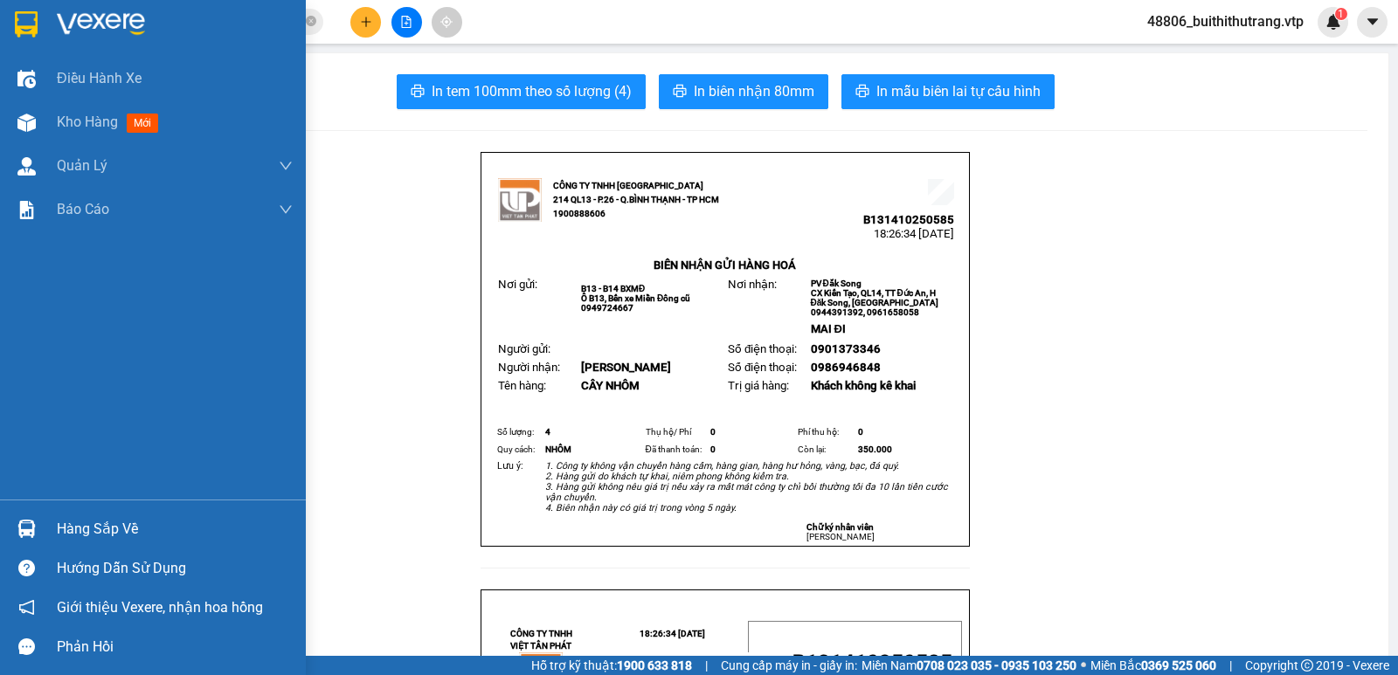
click at [26, 20] on img at bounding box center [26, 24] width 23 height 26
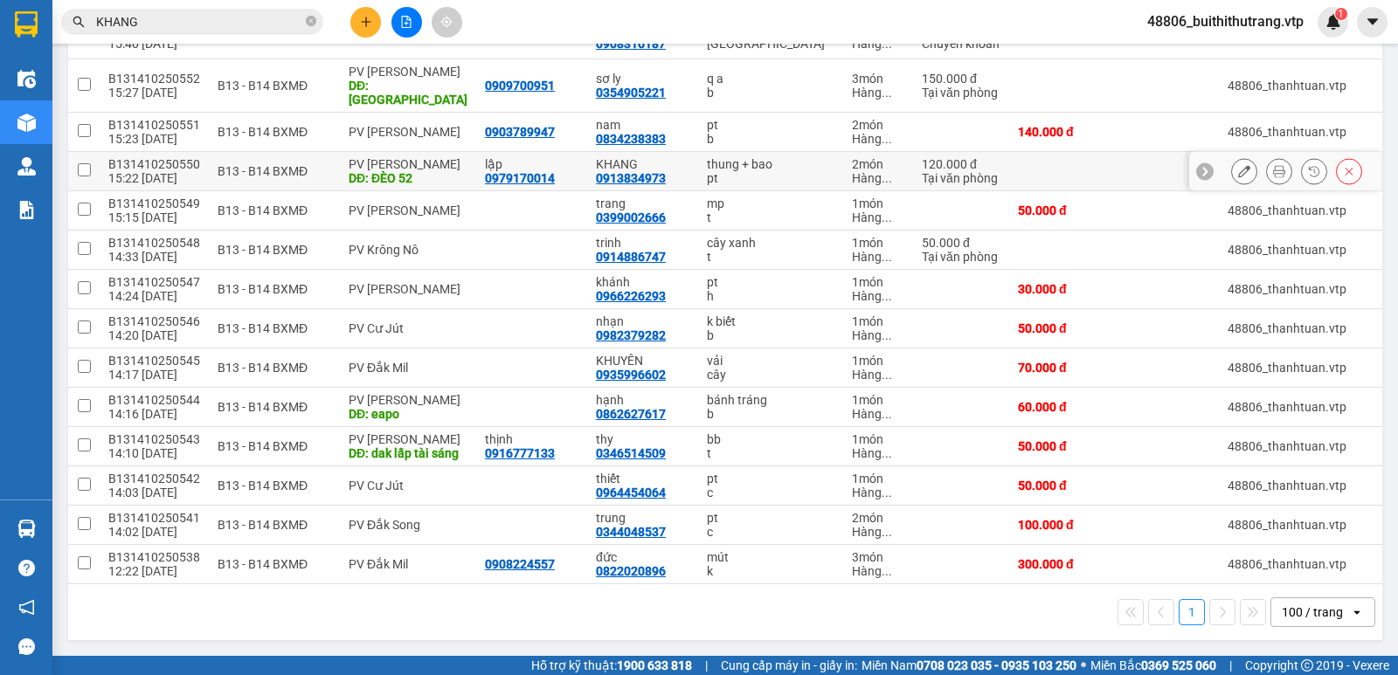
scroll to position [1660, 0]
click at [1273, 177] on icon at bounding box center [1279, 171] width 12 height 12
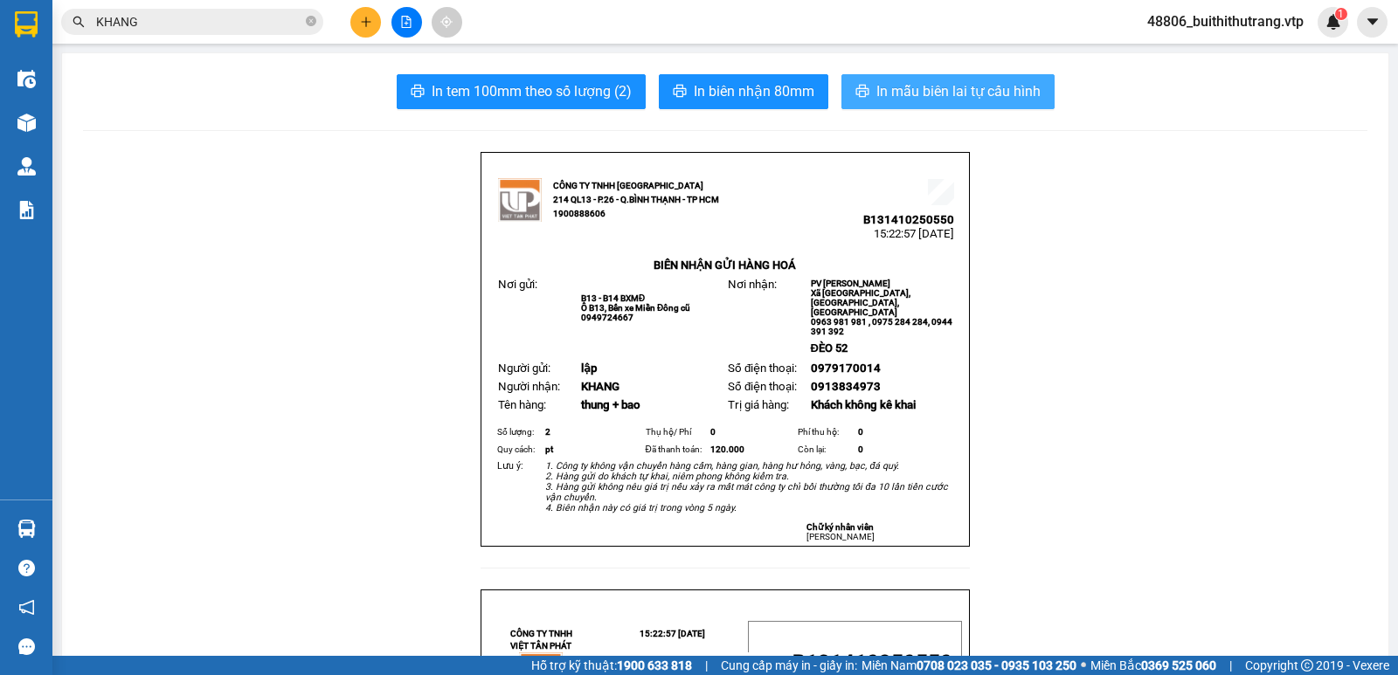
click at [952, 83] on span "In mẫu biên lai tự cấu hình" at bounding box center [958, 91] width 164 height 22
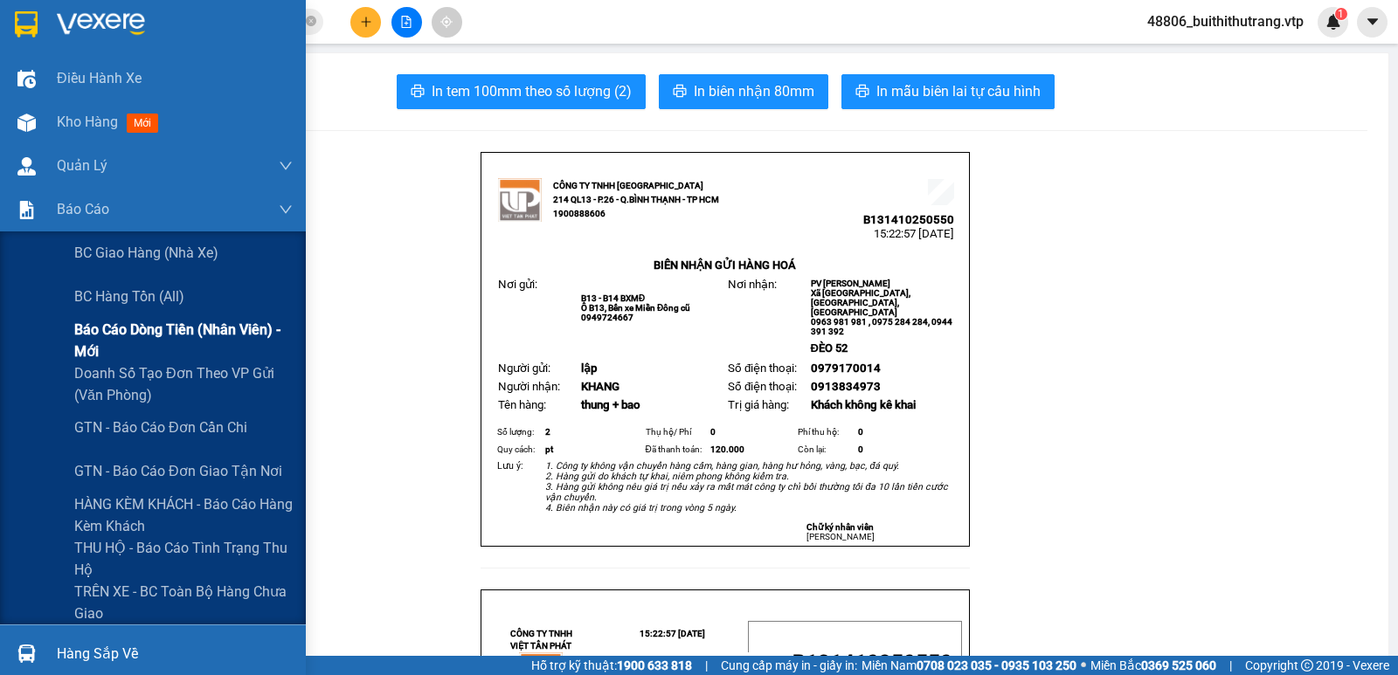
click at [135, 333] on span "Báo cáo dòng tiền (nhân viên) - mới" at bounding box center [183, 341] width 218 height 44
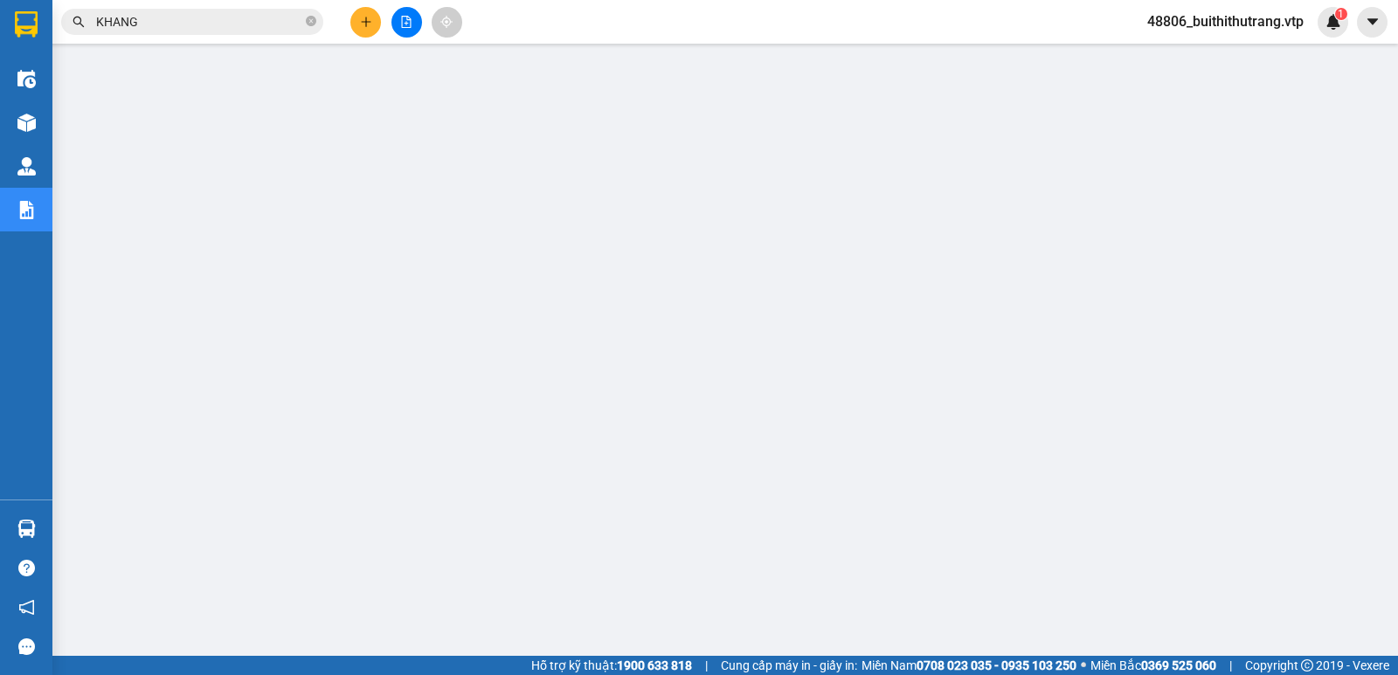
click at [1222, 26] on span "48806_buithithutrang.vtp" at bounding box center [1225, 21] width 184 height 22
click at [1221, 59] on span "Đăng xuất" at bounding box center [1232, 54] width 150 height 19
